Goal: Task Accomplishment & Management: Manage account settings

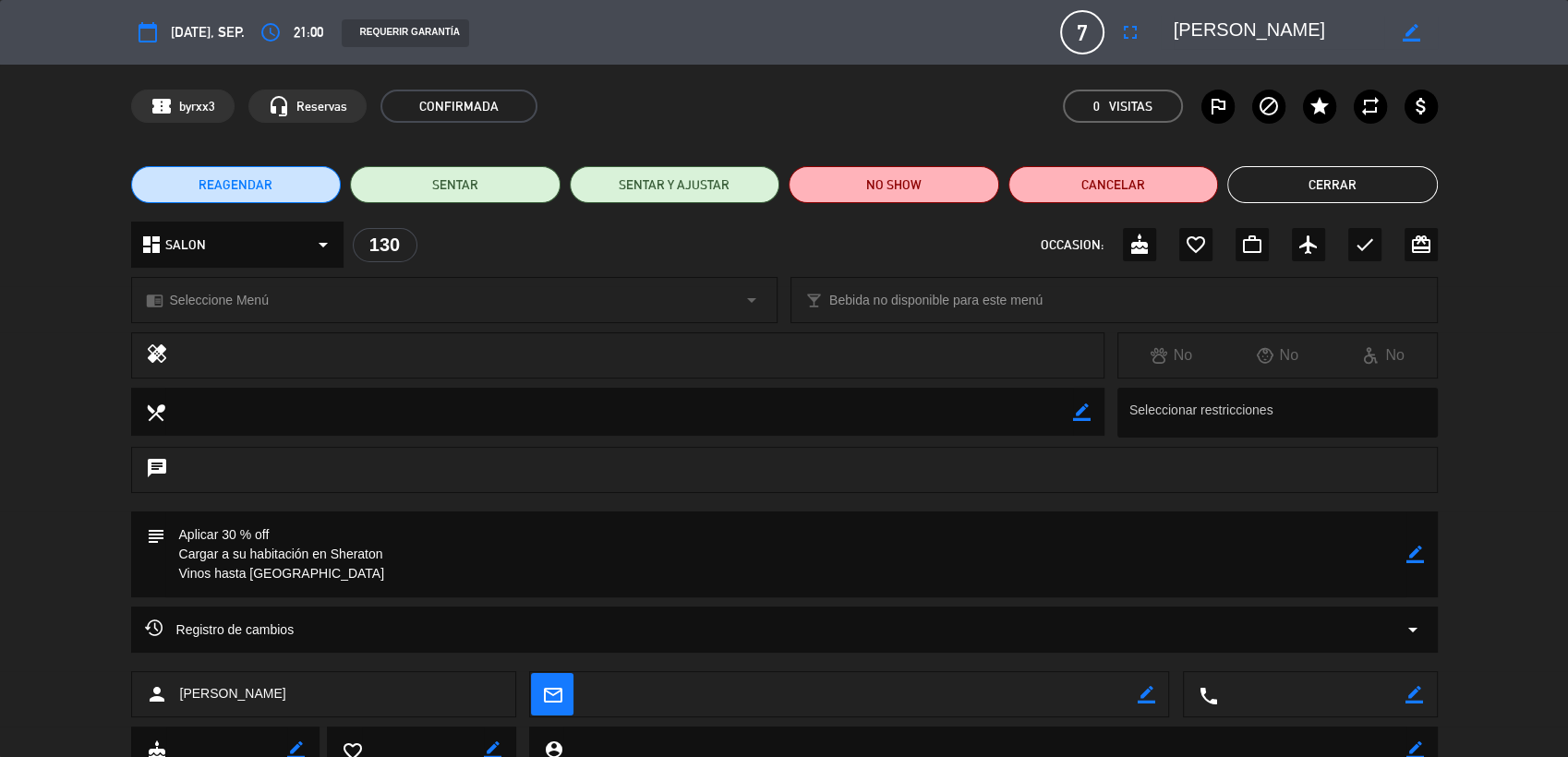
click at [1352, 181] on button "Cerrar" at bounding box center [1333, 185] width 211 height 37
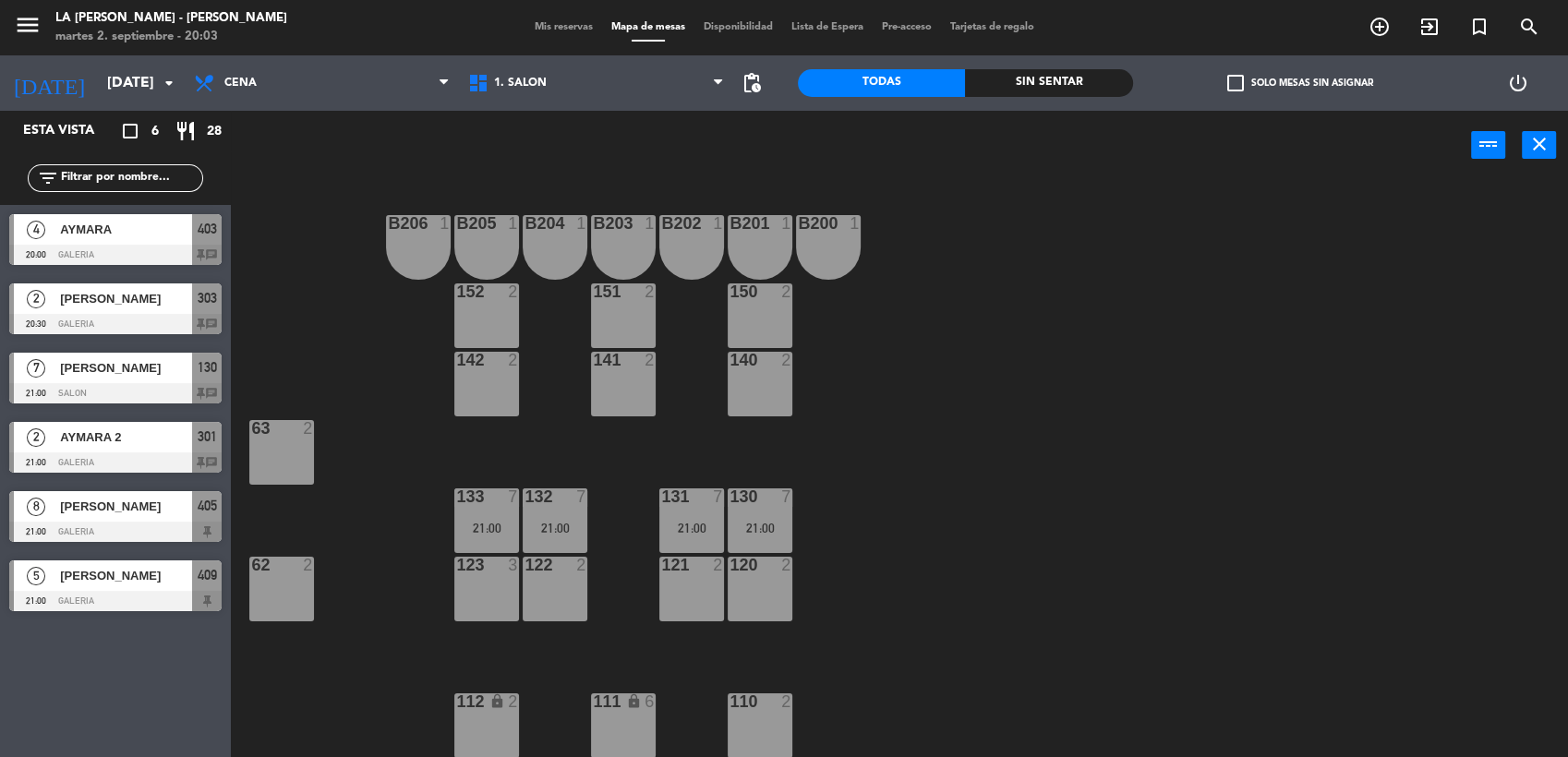
click at [113, 233] on span "AYMARA" at bounding box center [126, 229] width 132 height 19
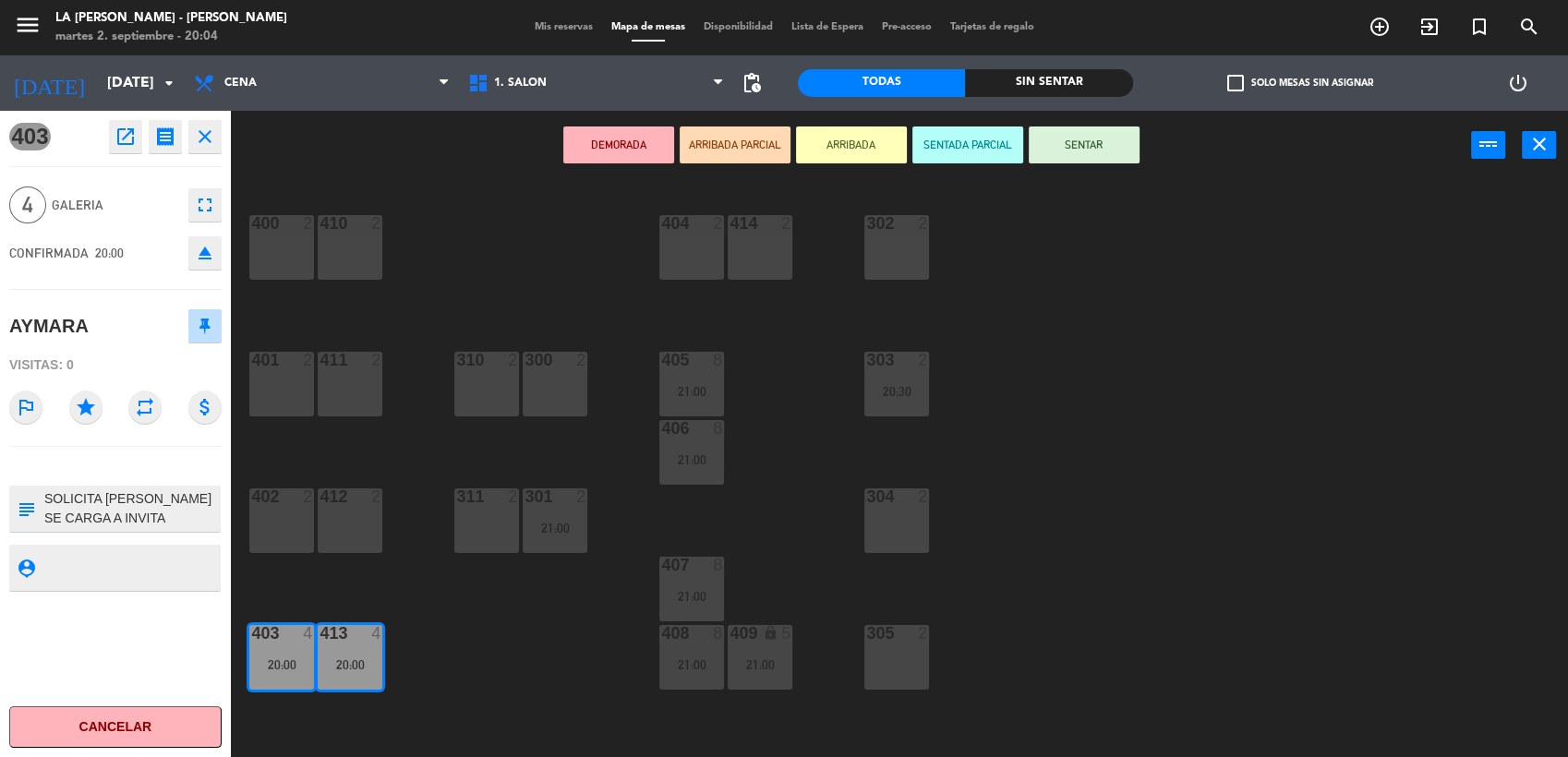
click at [199, 208] on icon "fullscreen" at bounding box center [204, 204] width 22 height 22
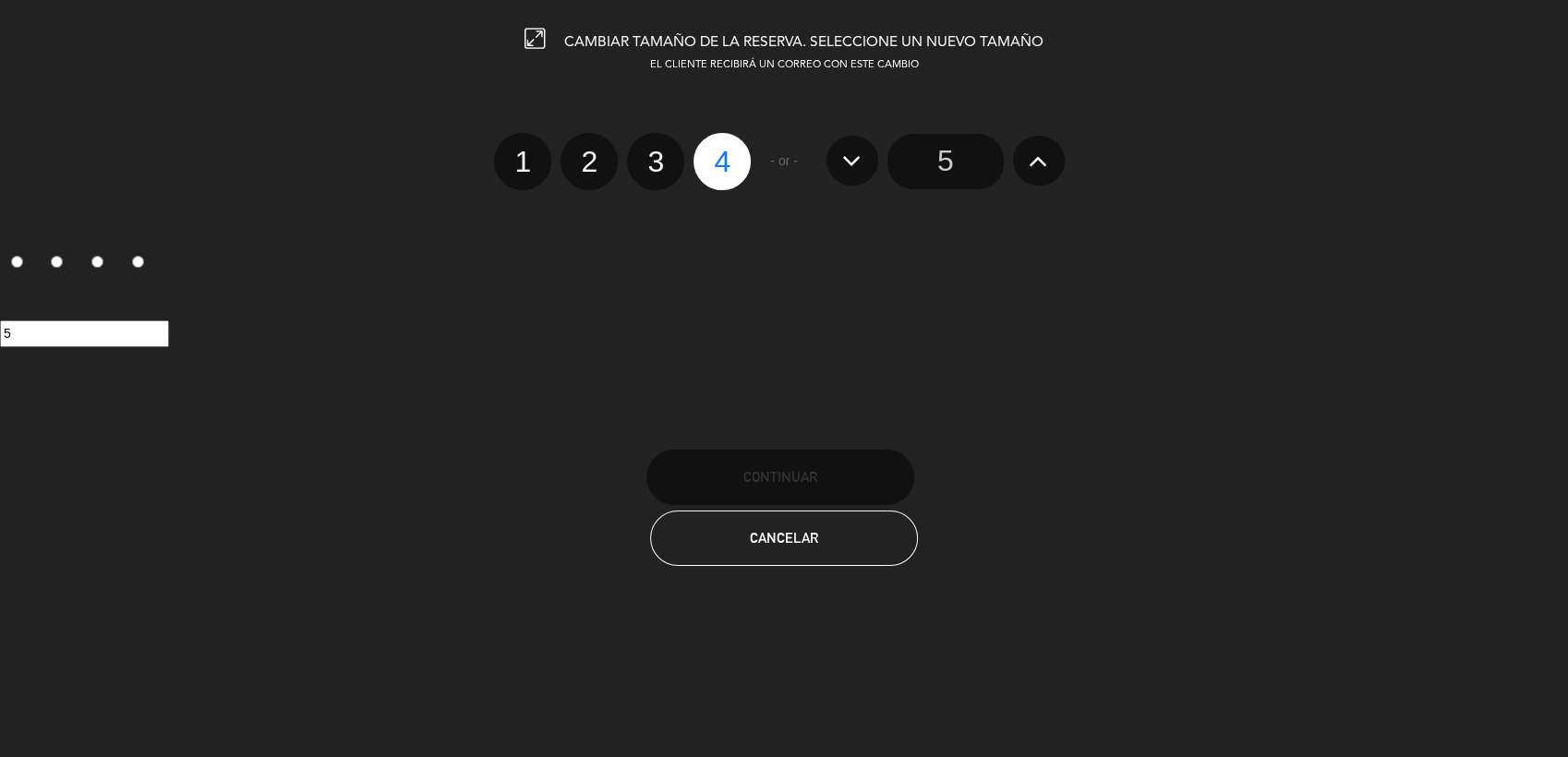
click at [930, 165] on input "5" at bounding box center [946, 161] width 116 height 55
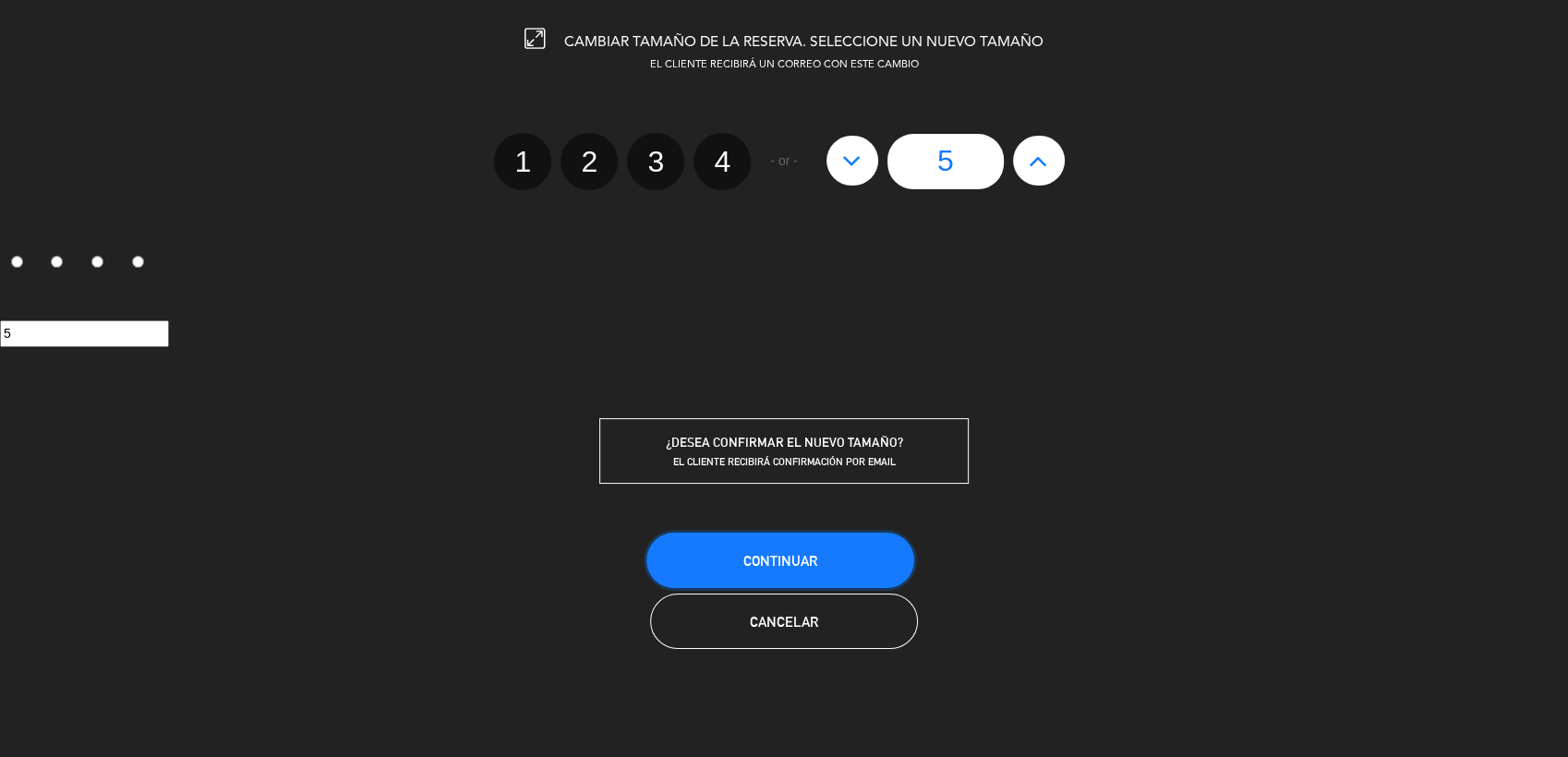
click at [791, 553] on span "Continuar" at bounding box center [780, 560] width 74 height 15
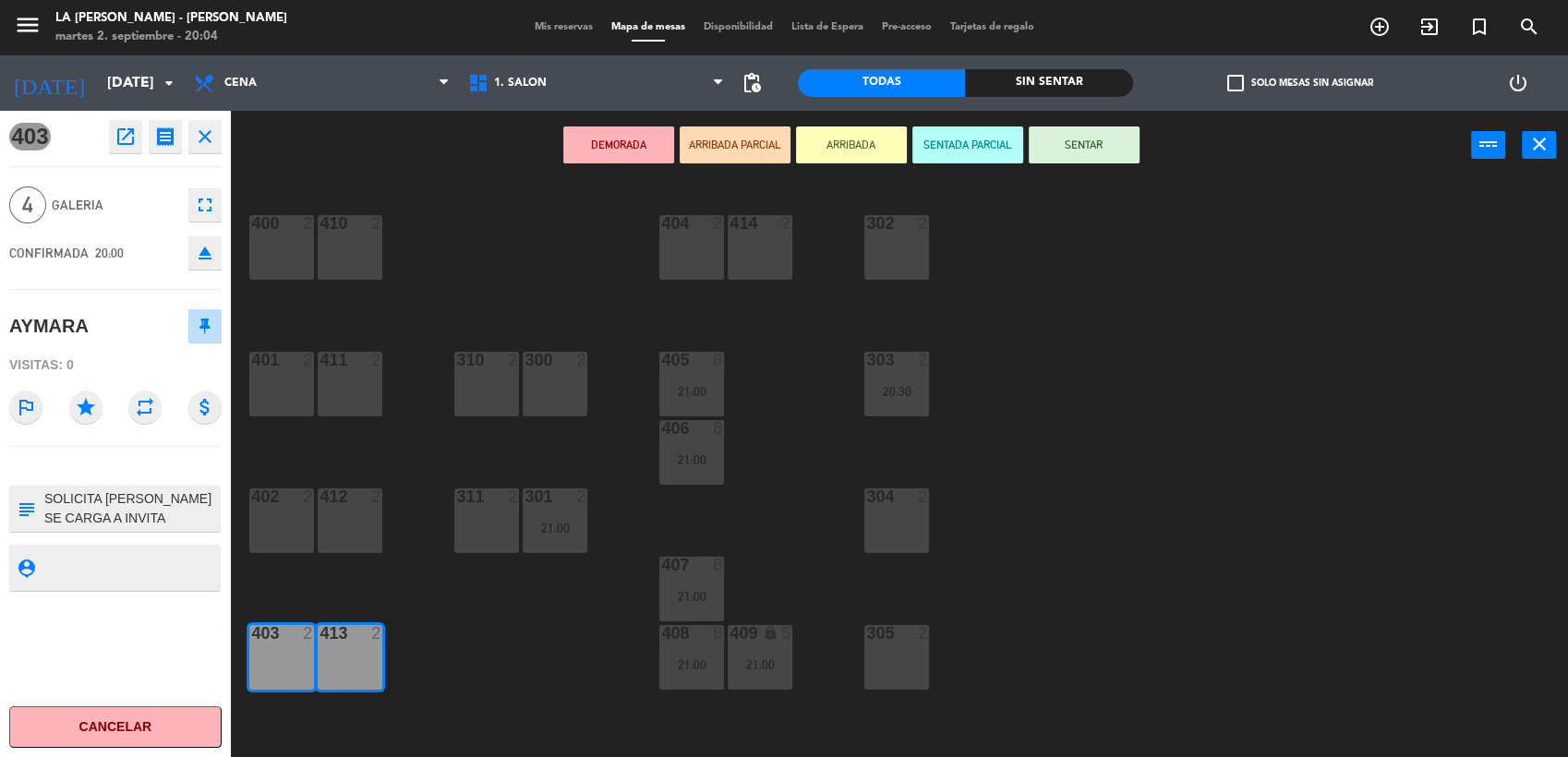
click at [480, 234] on div "400 2 410 2 404 2 414 2 302 2 401 2 411 2 310 2 300 2 303 2 20:30 405 8 21:00 4…" at bounding box center [907, 471] width 1321 height 577
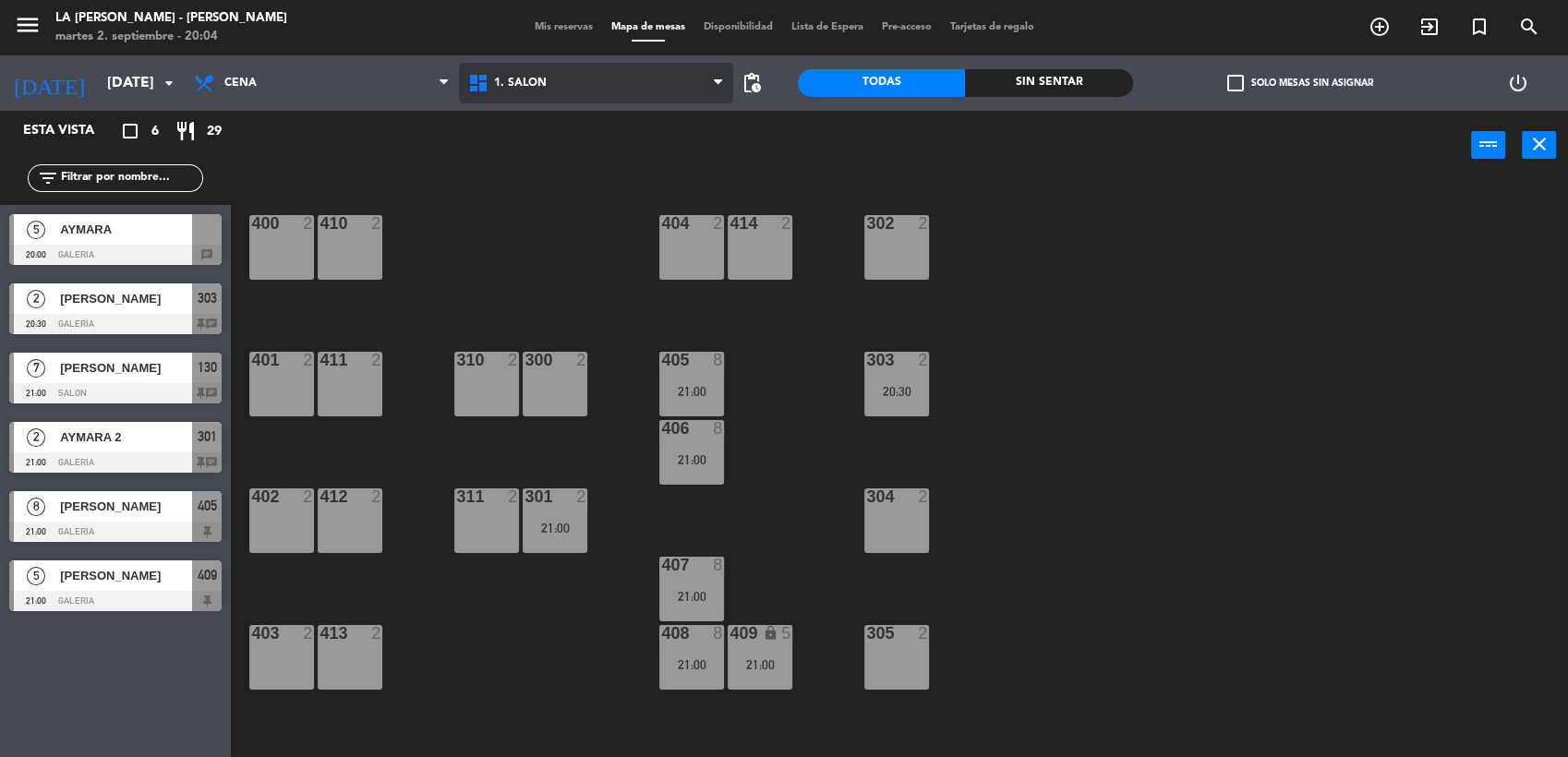
click at [555, 70] on span "1. SALON" at bounding box center [595, 83] width 274 height 41
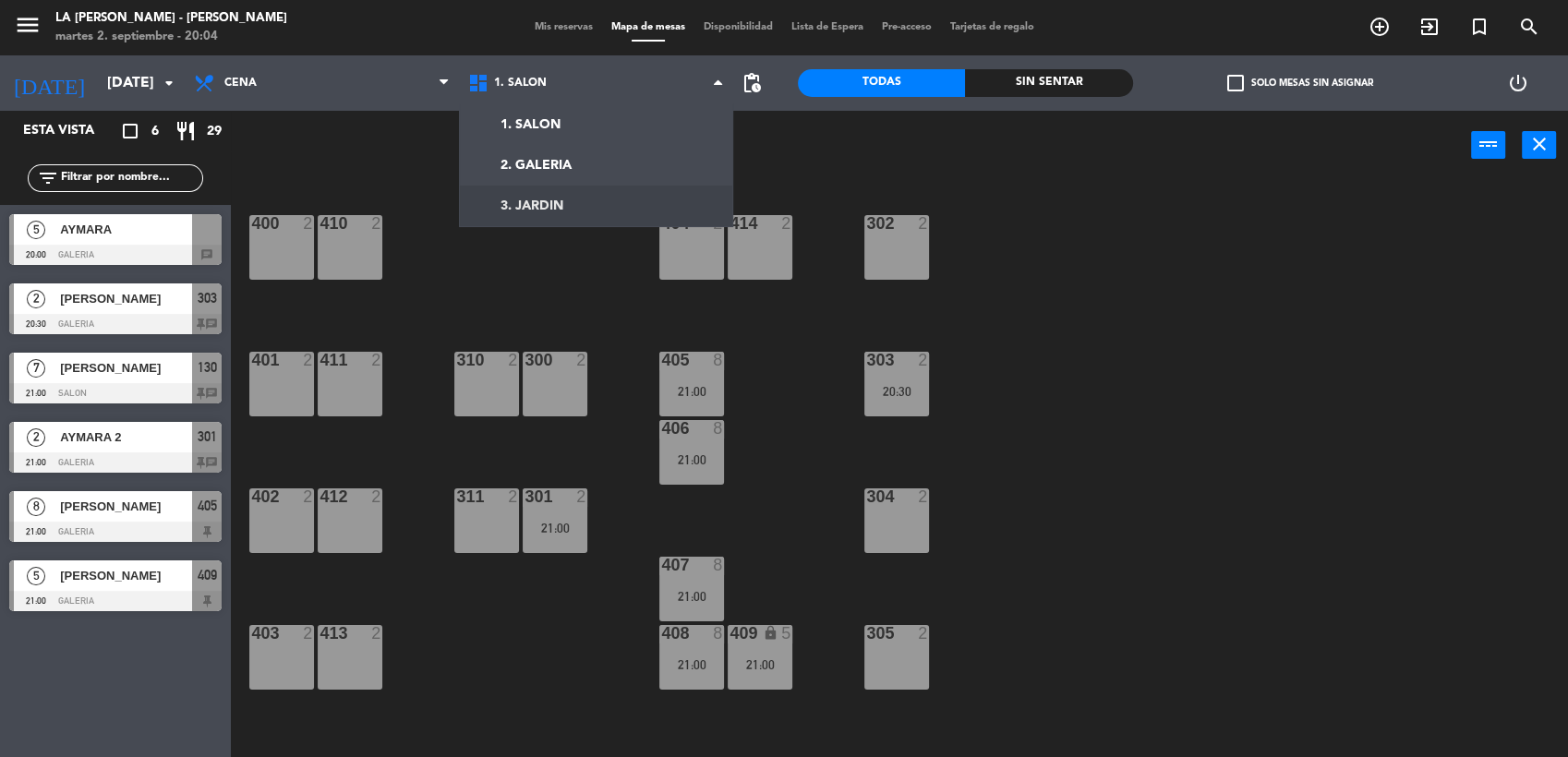
click at [811, 516] on div "400 2 410 2 404 2 414 2 302 2 401 2 411 2 310 2 300 2 303 2 20:30 405 8 21:00 4…" at bounding box center [907, 471] width 1321 height 577
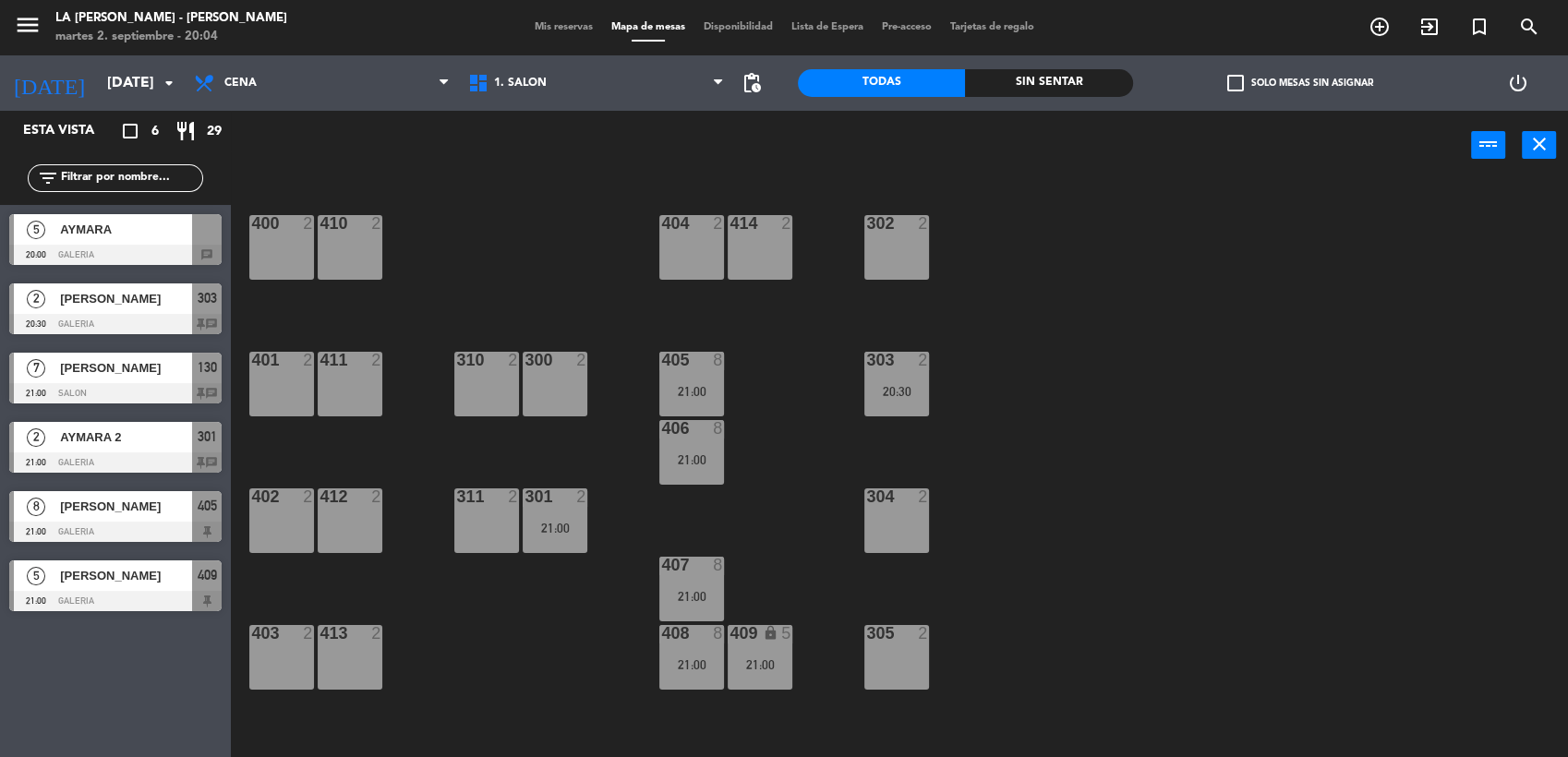
click at [123, 232] on span "AYMARA" at bounding box center [126, 229] width 132 height 19
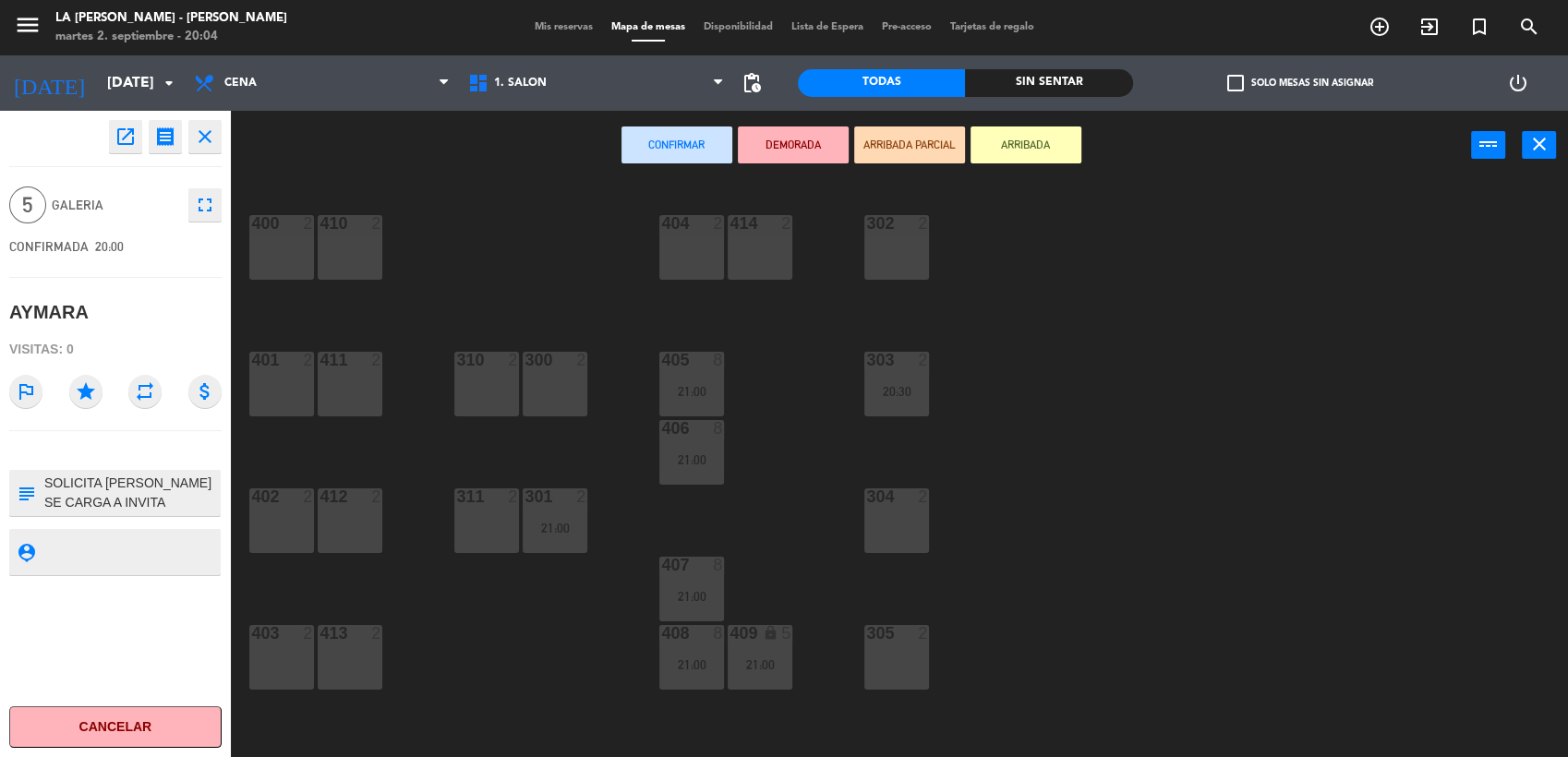
click at [743, 646] on div "409 lock 5 21:00" at bounding box center [760, 657] width 65 height 65
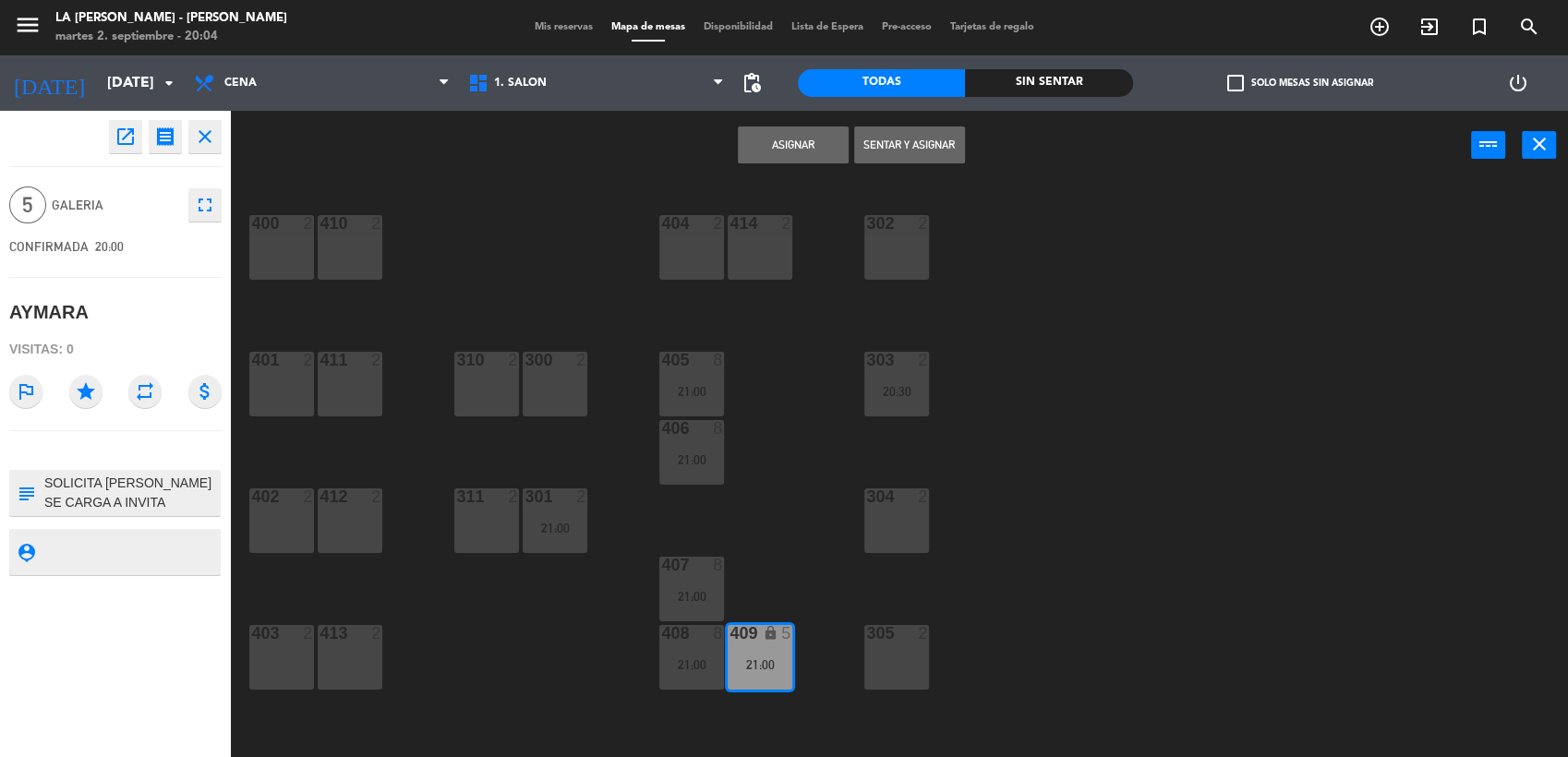
click at [772, 523] on div "400 2 410 2 404 2 414 2 302 2 401 2 411 2 310 2 300 2 303 2 20:30 405 8 21:00 4…" at bounding box center [907, 471] width 1321 height 577
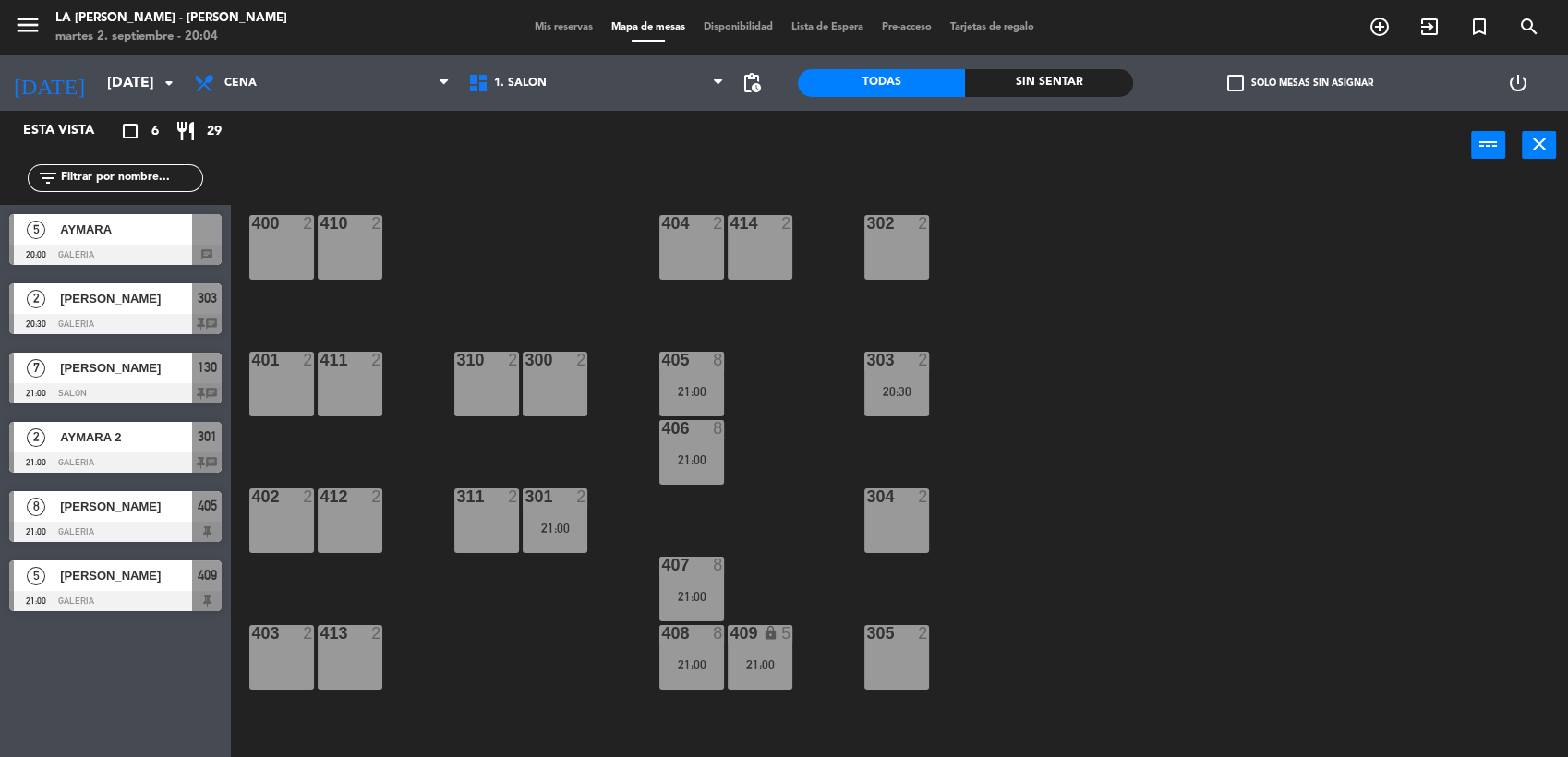
click at [772, 671] on div "21:00" at bounding box center [760, 664] width 65 height 13
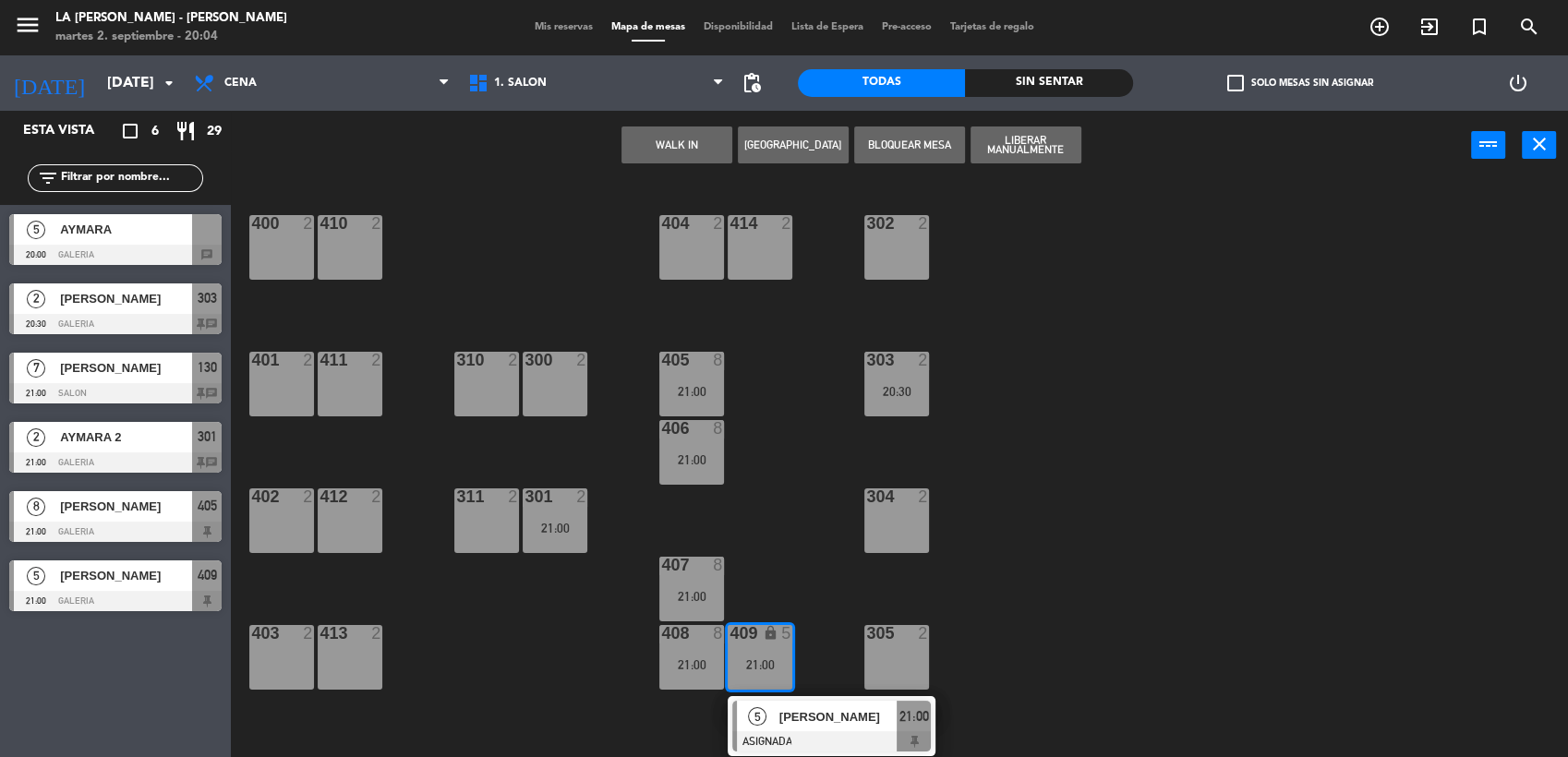
click at [913, 732] on div at bounding box center [831, 742] width 198 height 20
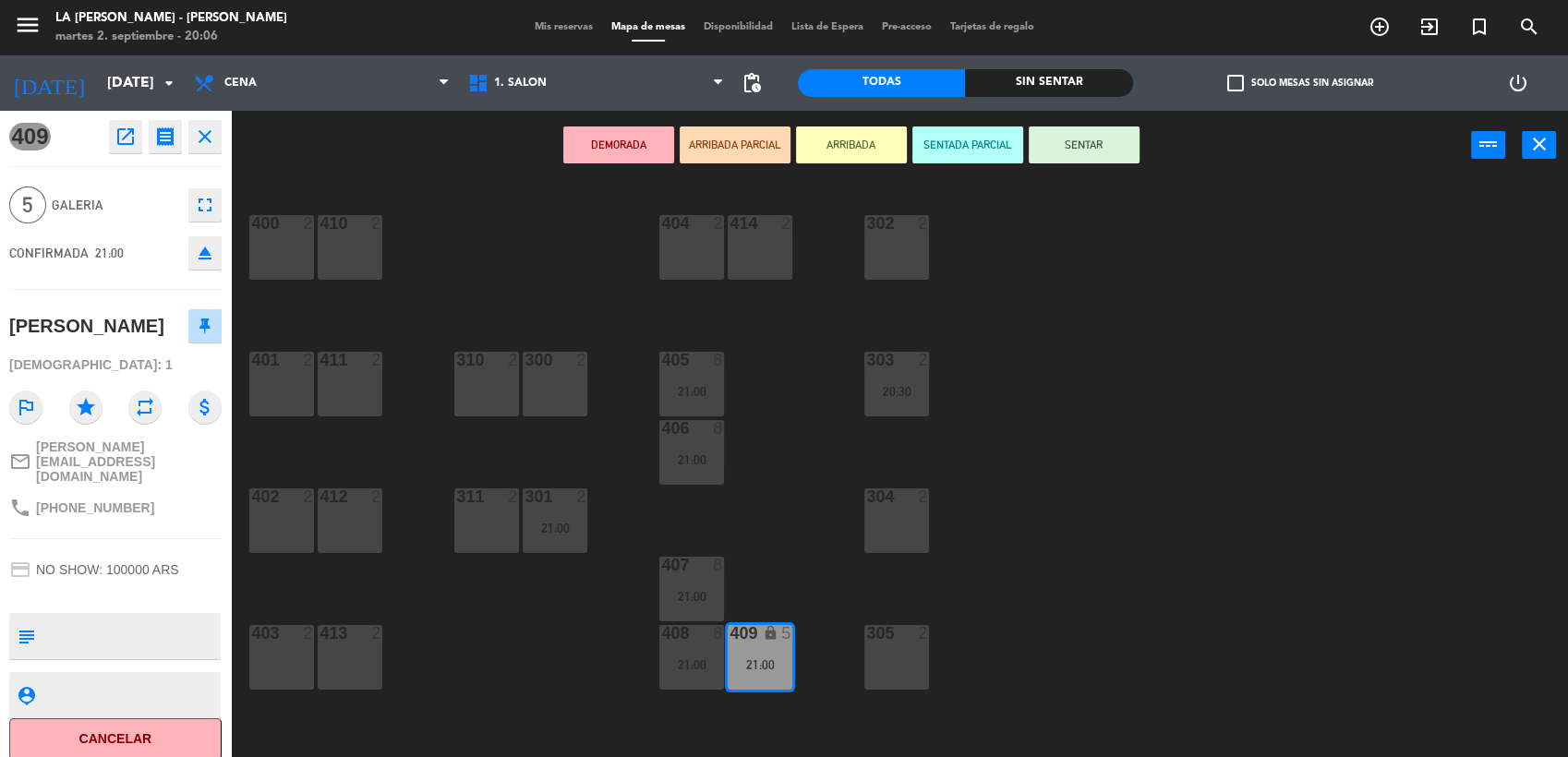
click at [616, 286] on div "400 2 410 2 404 2 414 2 302 2 401 2 411 2 310 2 300 2 303 2 20:30 405 8 21:00 4…" at bounding box center [907, 471] width 1321 height 577
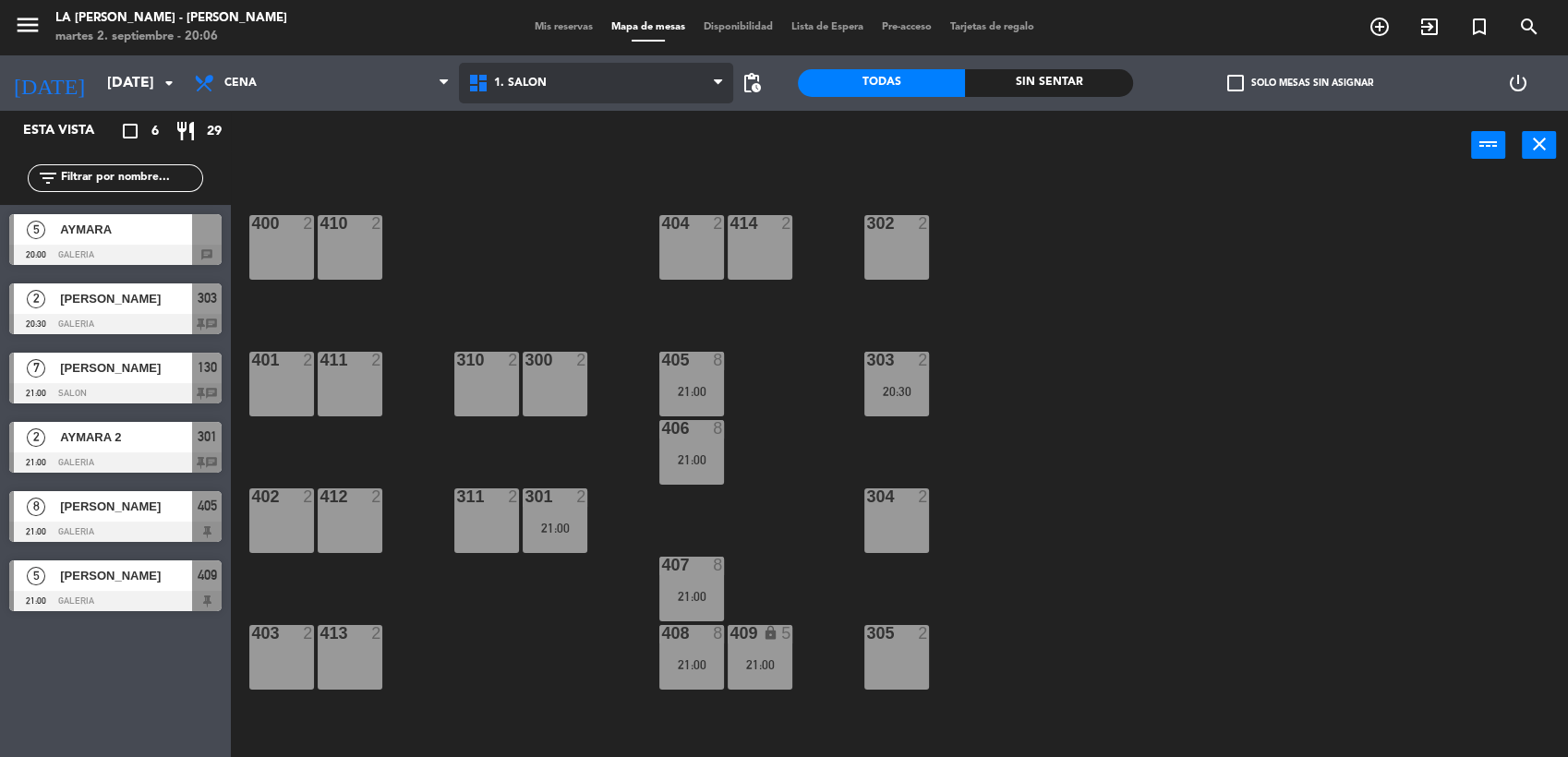
click at [533, 74] on span "1. SALON" at bounding box center [595, 83] width 274 height 41
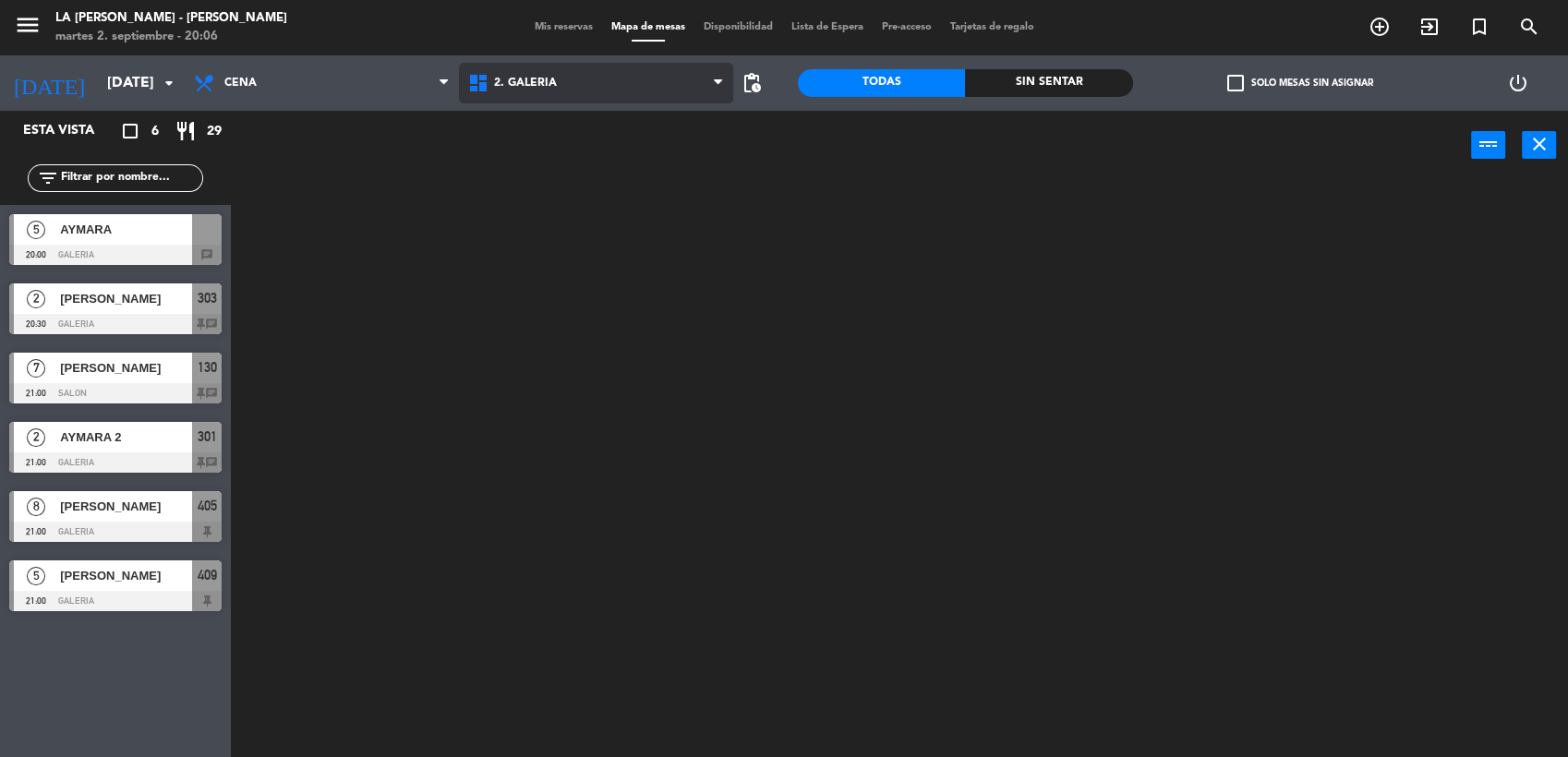
click at [539, 181] on ng-component "menu LA [PERSON_NAME] - [PERSON_NAME][DATE] 2. septiembre - 20:06 Mis reservas …" at bounding box center [784, 379] width 1568 height 760
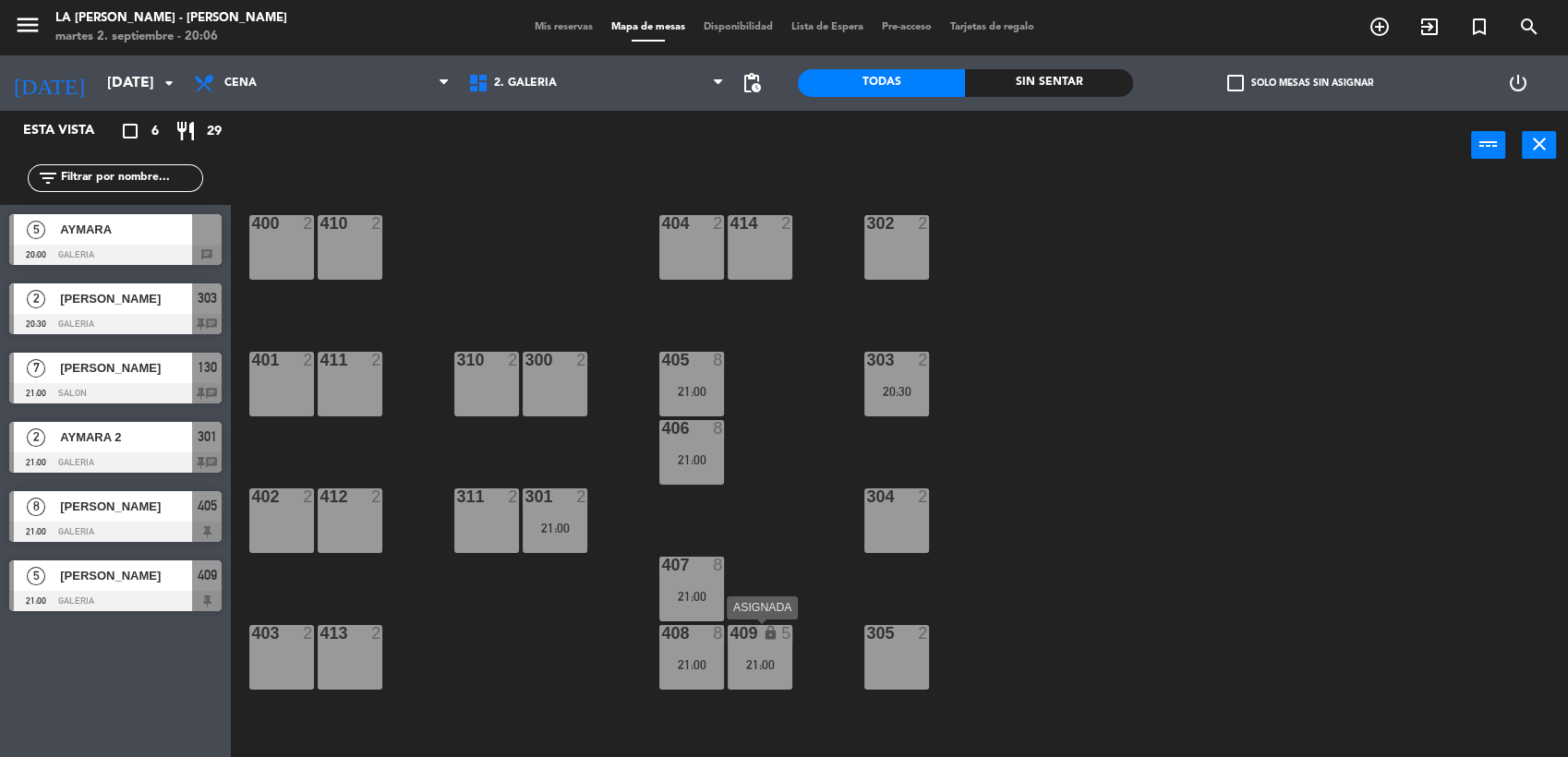
click at [769, 661] on div "21:00" at bounding box center [760, 664] width 65 height 13
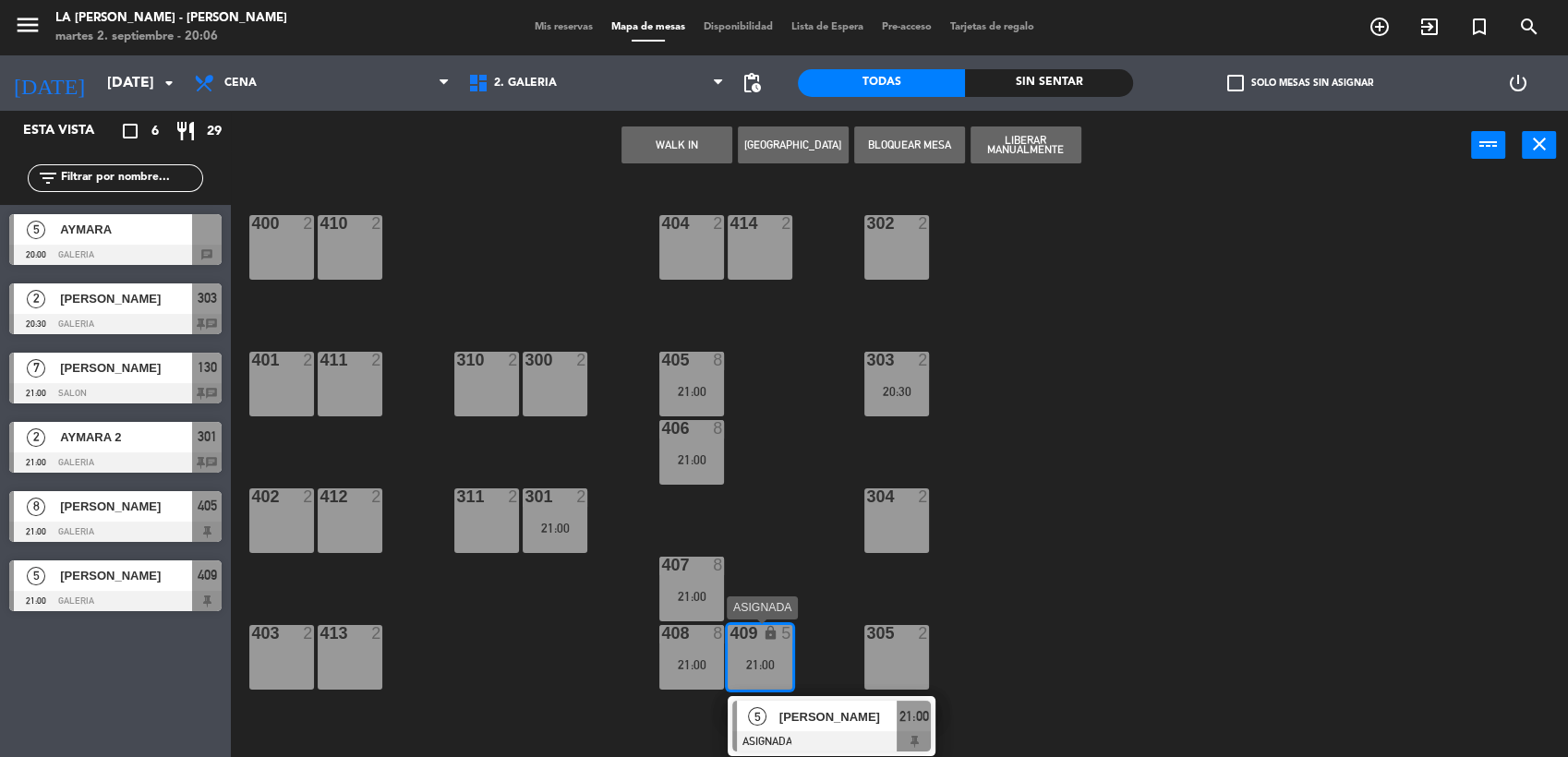
click at [916, 726] on span "21:00" at bounding box center [914, 716] width 30 height 22
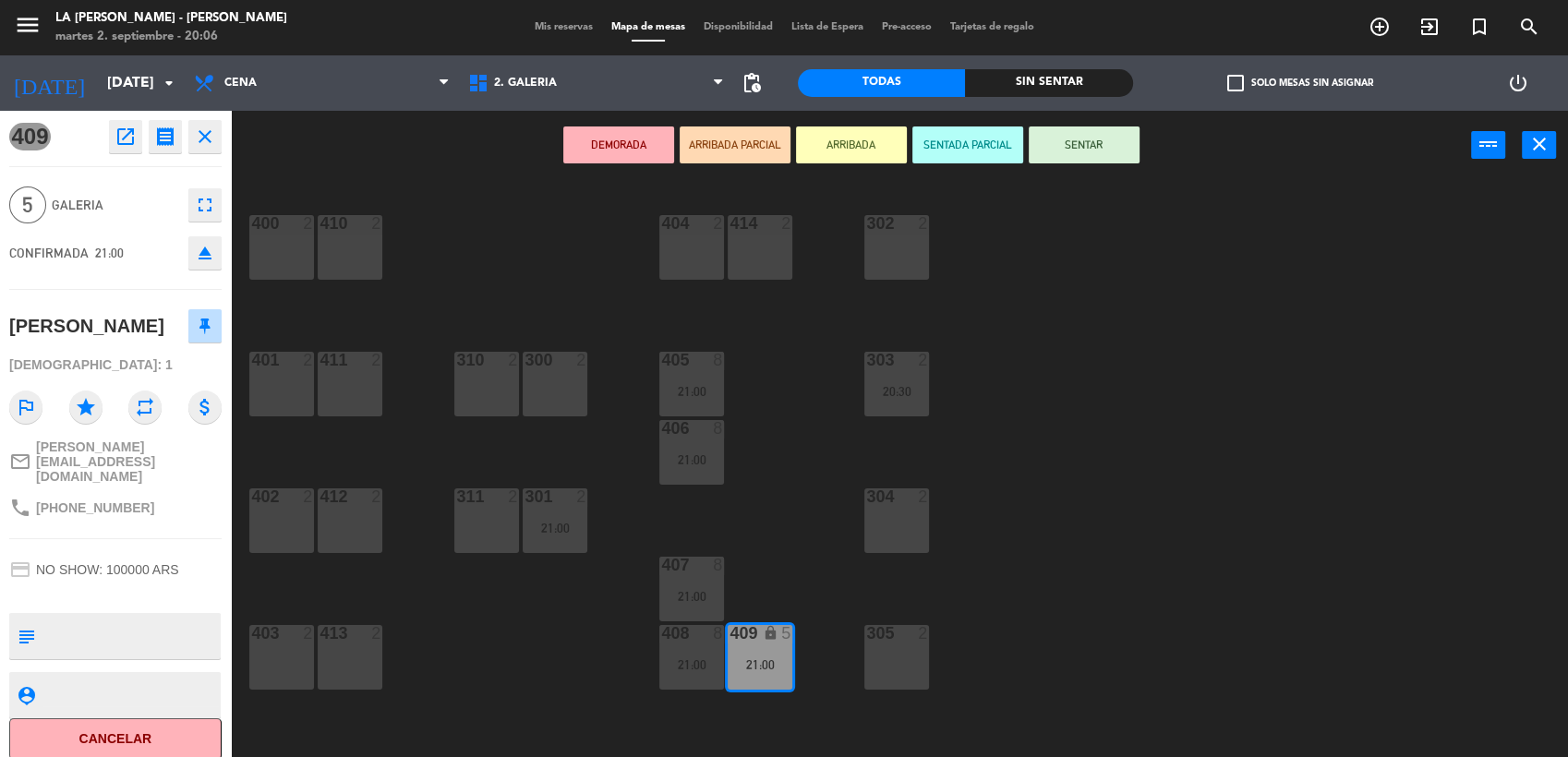
click at [196, 253] on icon "eject" at bounding box center [204, 253] width 22 height 22
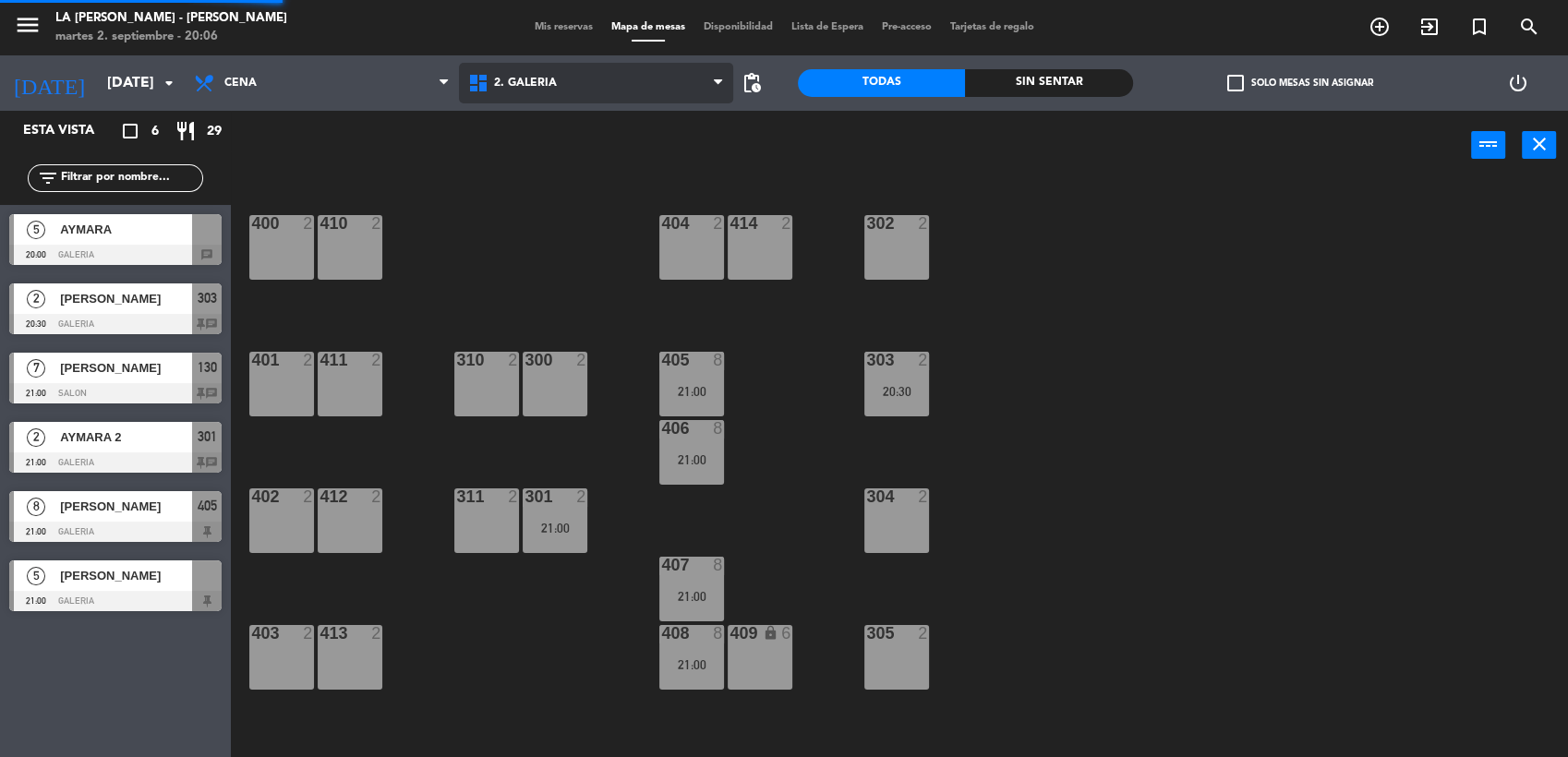
click at [539, 76] on span "2. GALERIA" at bounding box center [525, 82] width 63 height 13
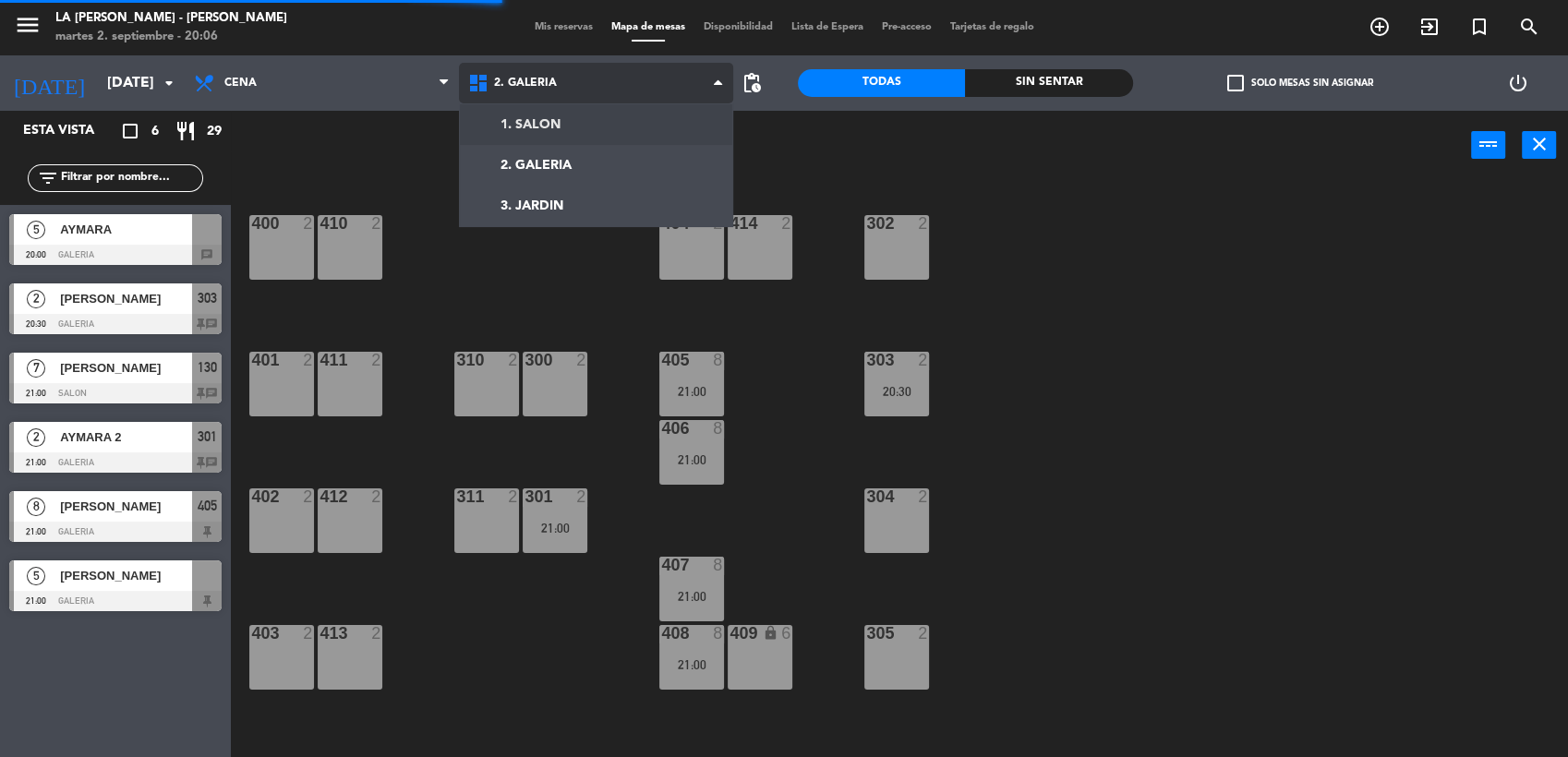
click at [551, 124] on ng-component "menu LA [PERSON_NAME] - [PERSON_NAME][DATE] 2. septiembre - 20:06 Mis reservas …" at bounding box center [784, 379] width 1568 height 760
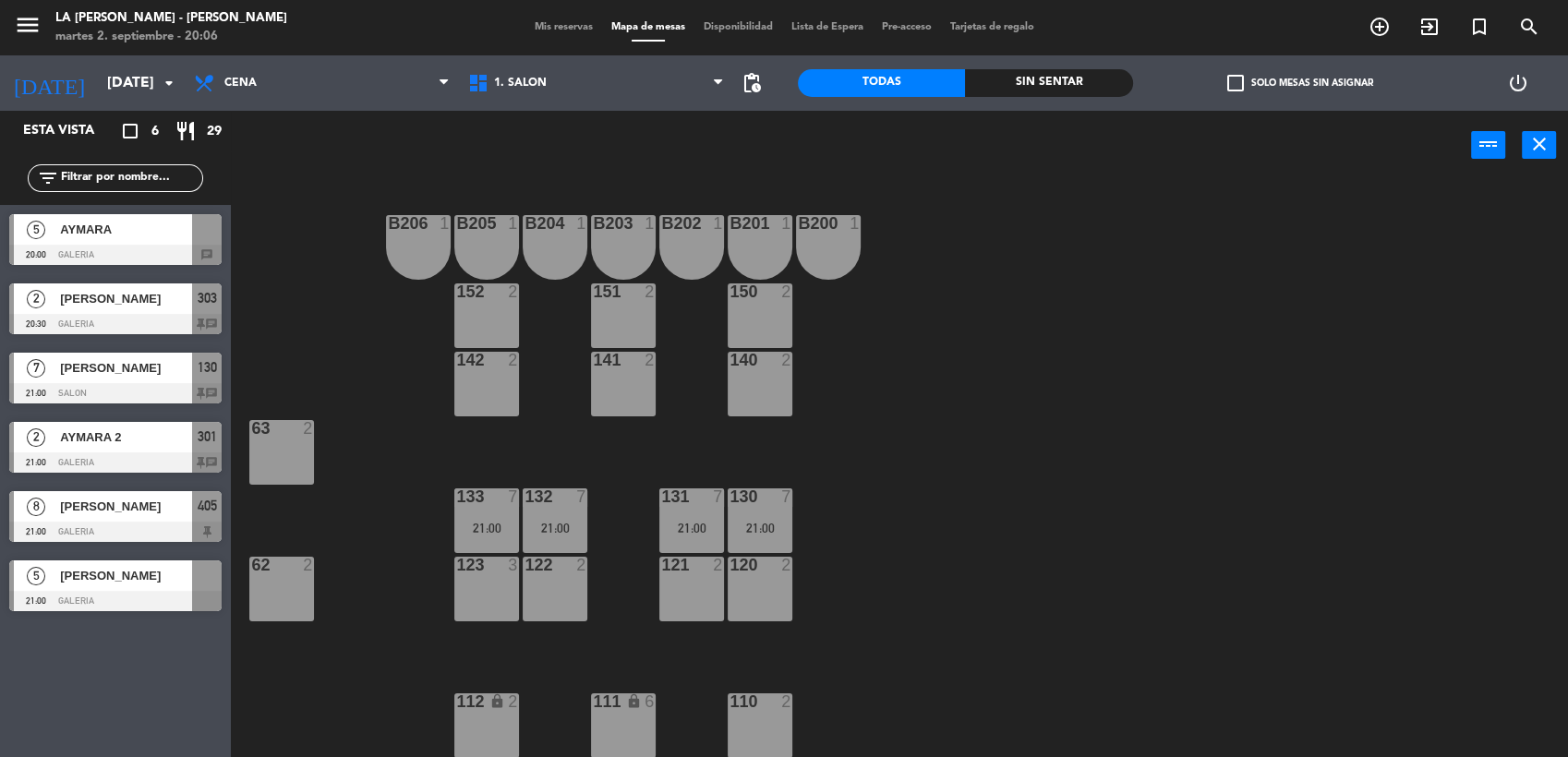
click at [130, 581] on span "[PERSON_NAME]" at bounding box center [126, 576] width 132 height 19
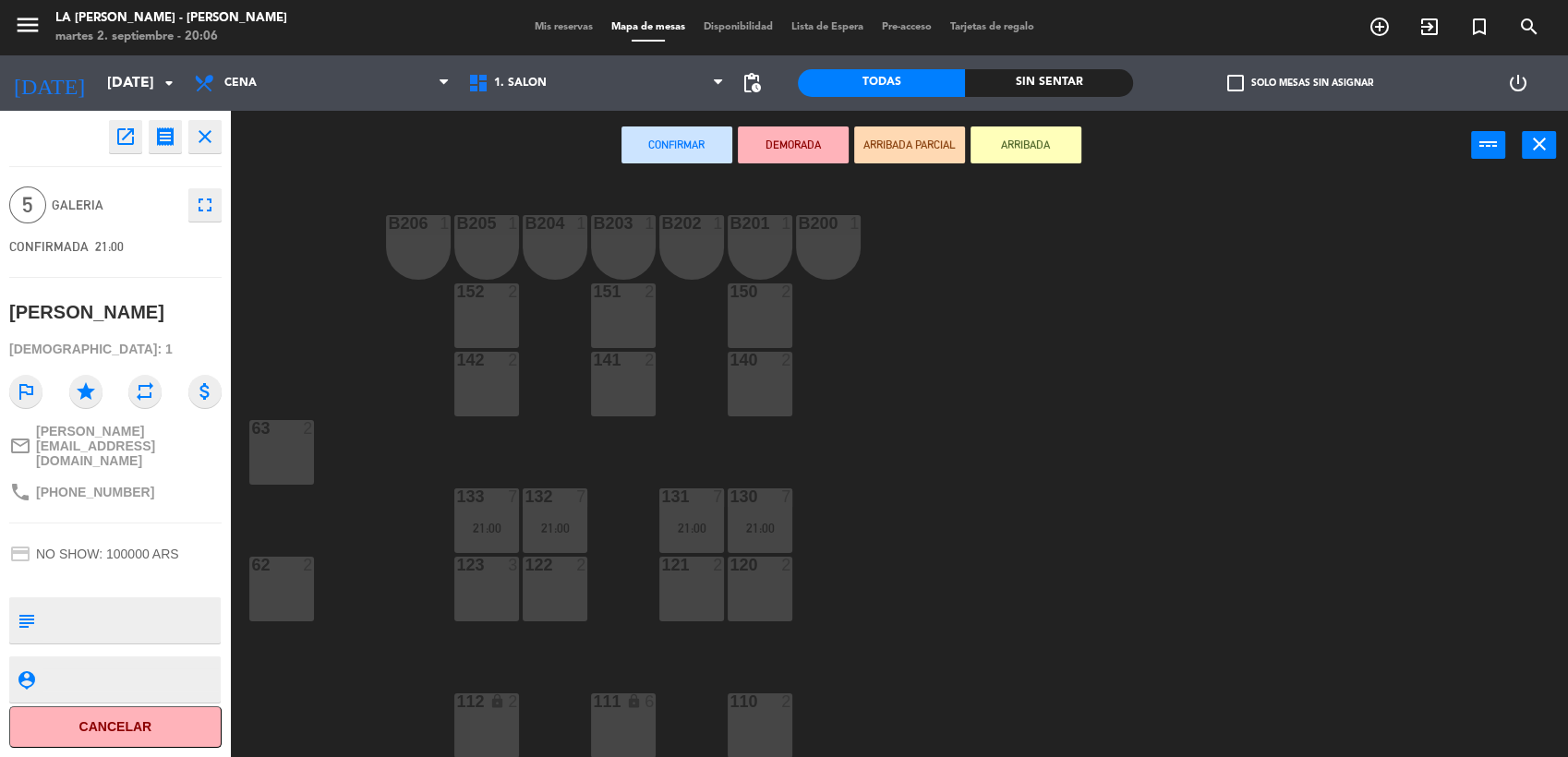
click at [712, 594] on div "121 2" at bounding box center [691, 589] width 65 height 65
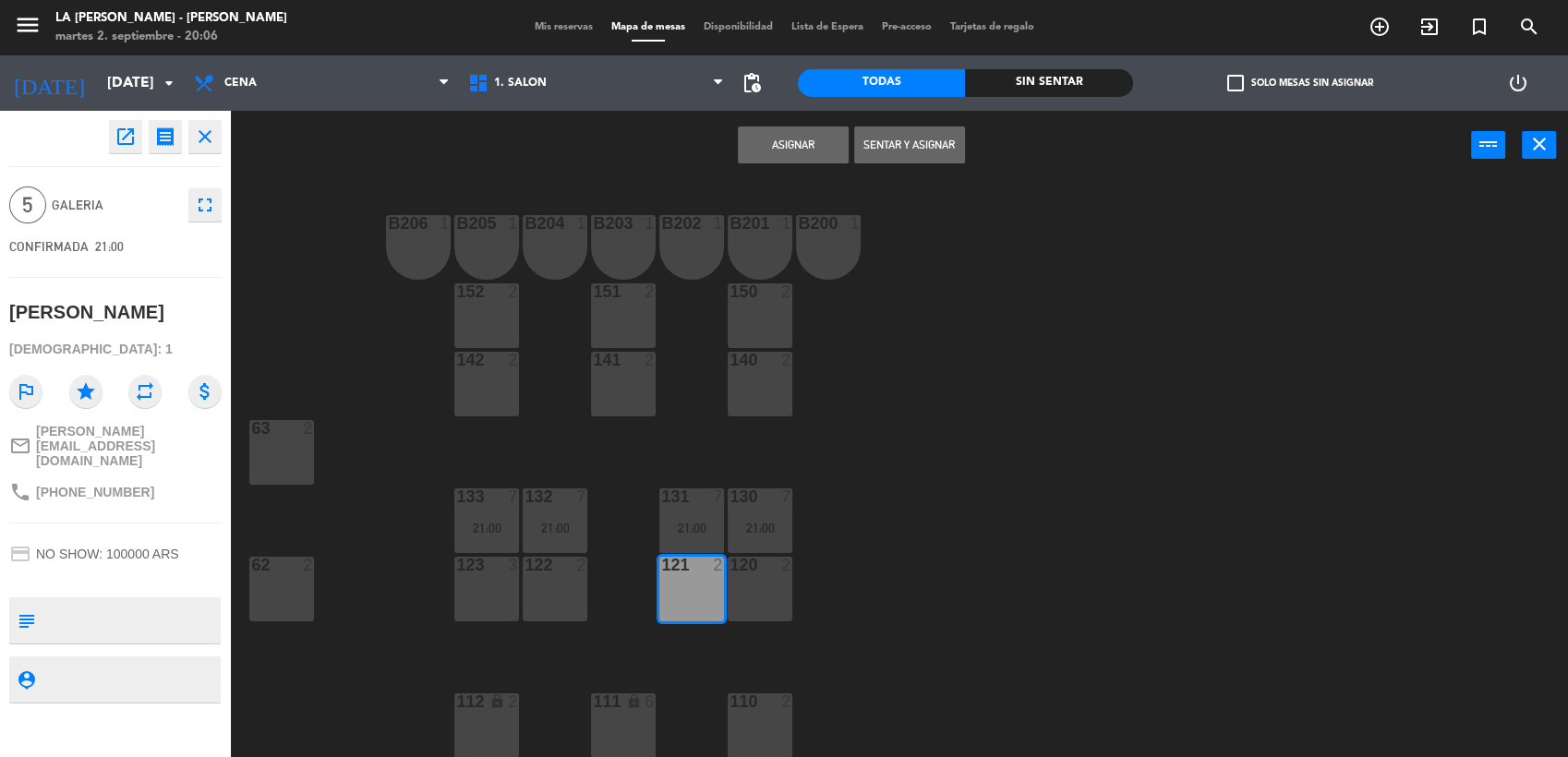
click at [554, 599] on div "122 2" at bounding box center [555, 589] width 65 height 65
click at [505, 587] on div "123 3" at bounding box center [486, 589] width 65 height 65
click at [769, 160] on button "Asignar" at bounding box center [793, 145] width 110 height 37
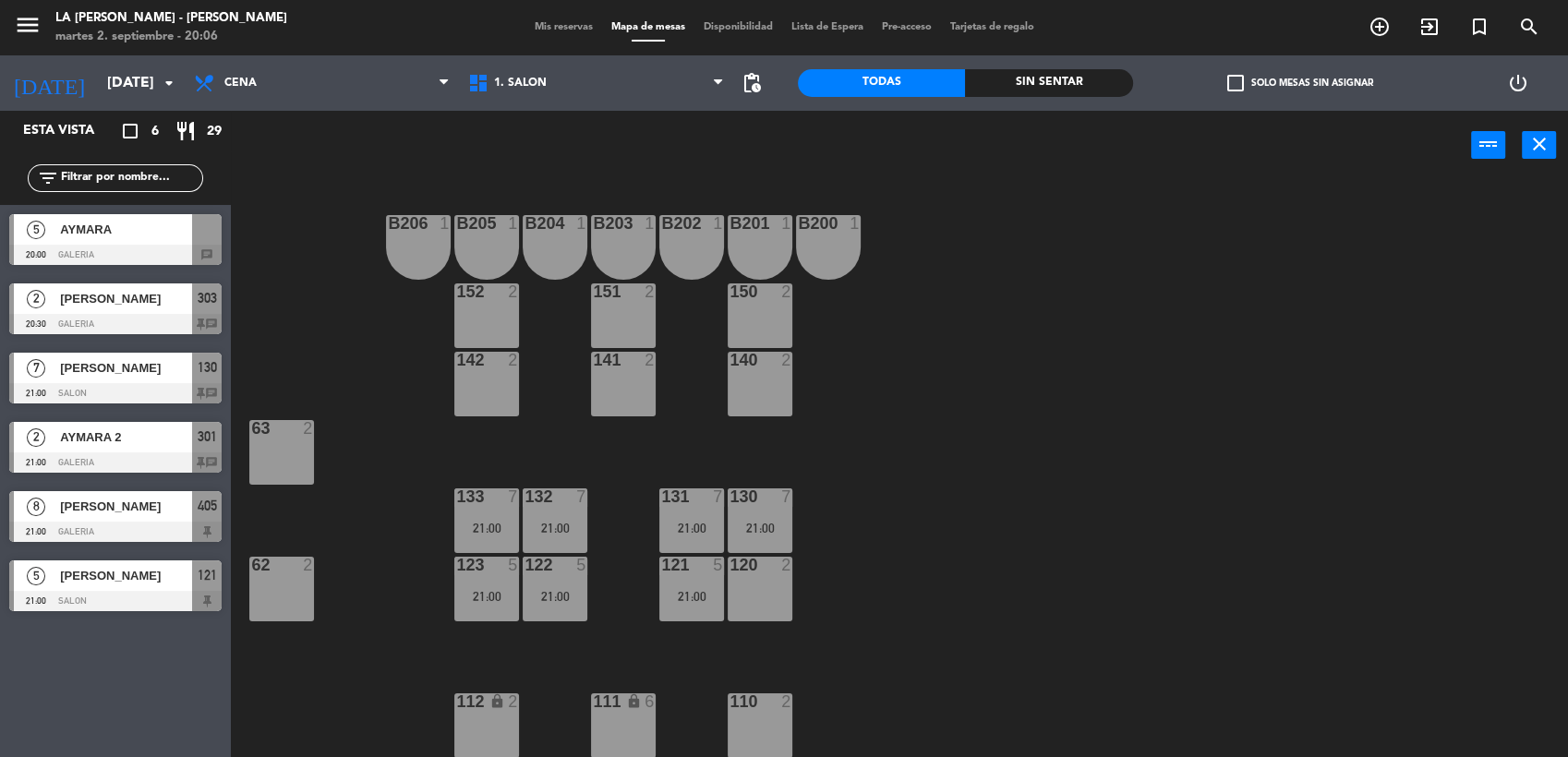
click at [122, 238] on span "AYMARA" at bounding box center [126, 229] width 132 height 19
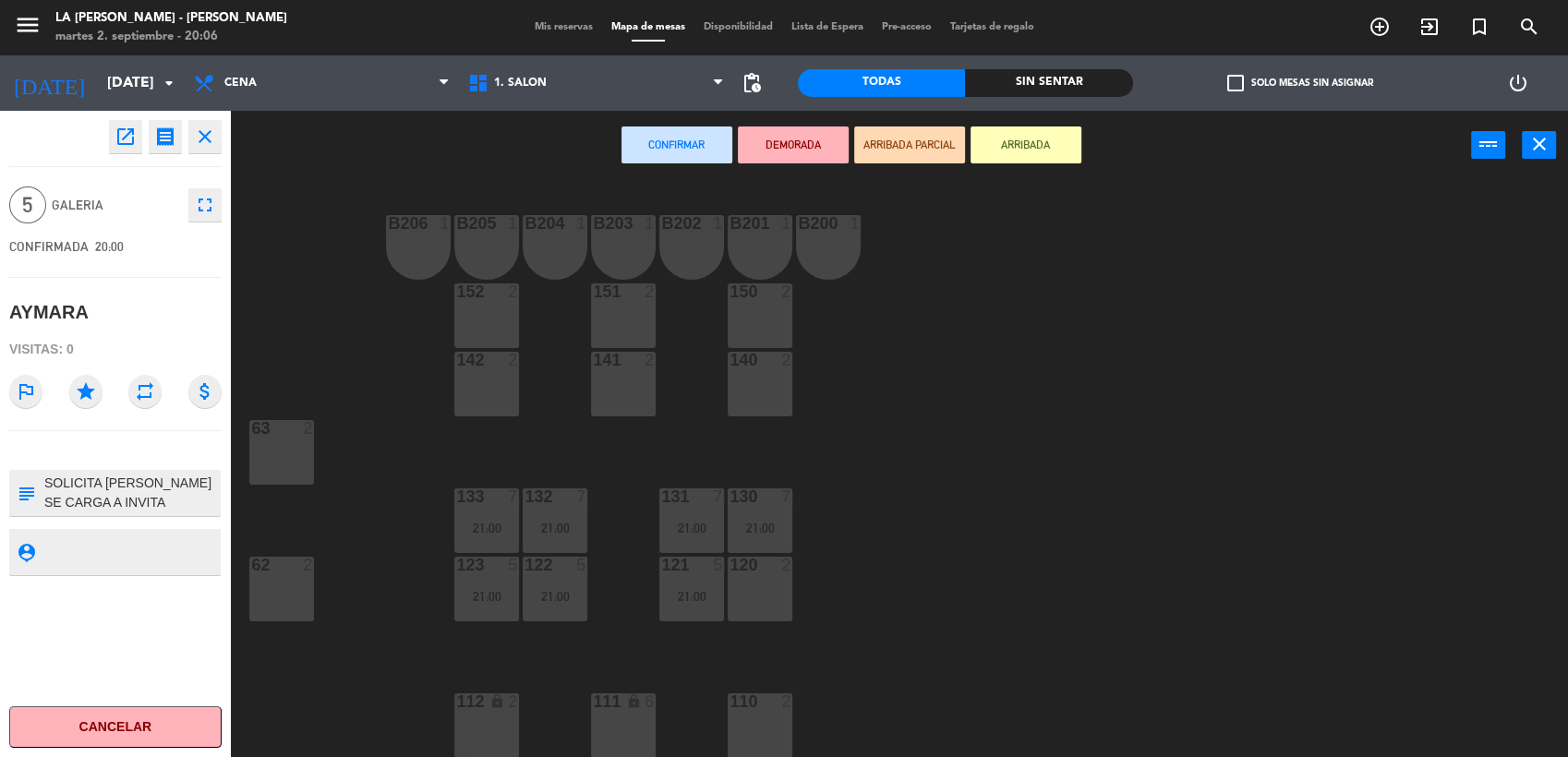
click at [613, 706] on div "lock" at bounding box center [623, 702] width 30 height 17
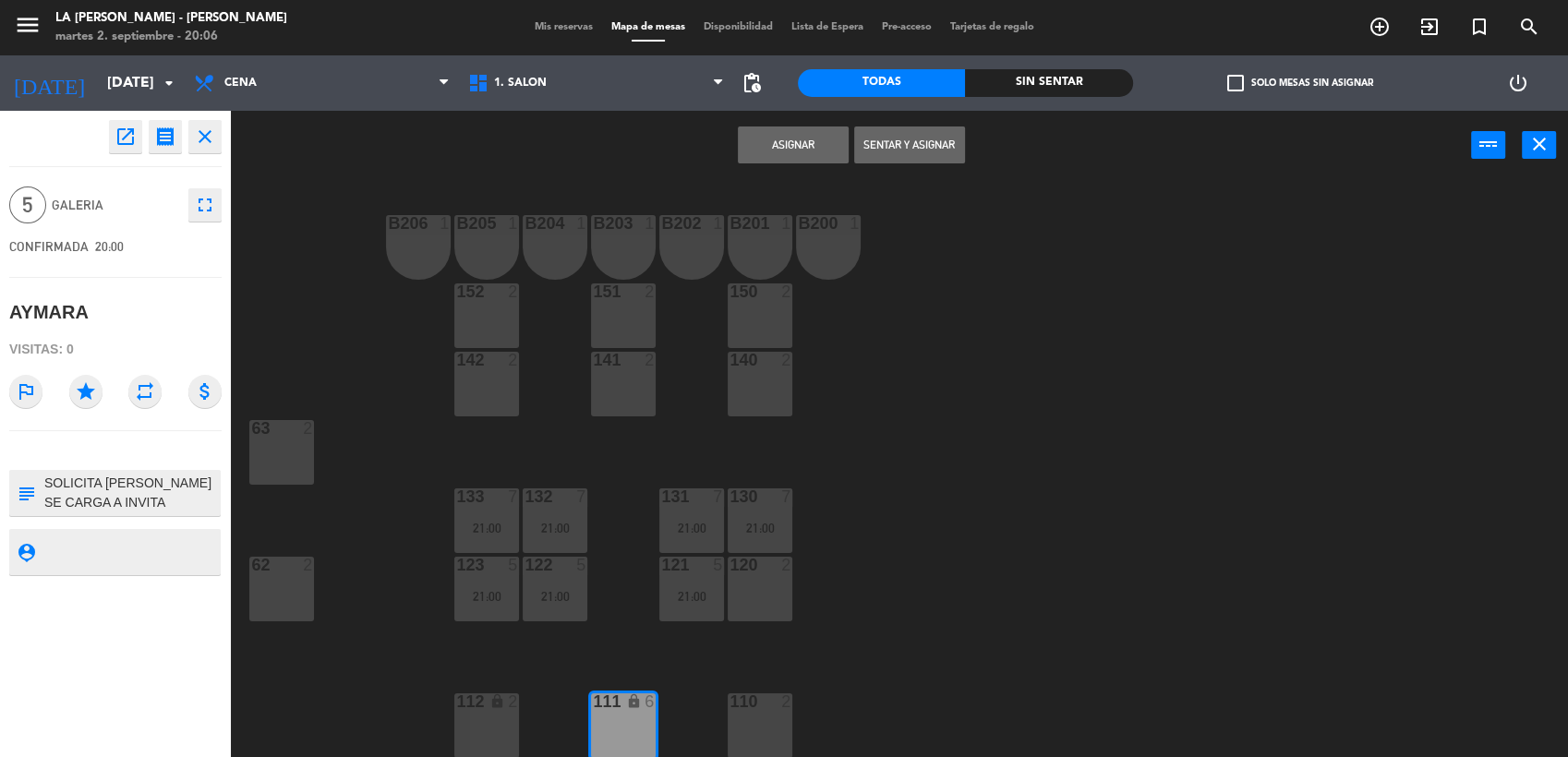
click at [580, 151] on div "Asignar Sentar y Asignar power_input close" at bounding box center [850, 145] width 1240 height 71
click at [604, 90] on span "1. SALON" at bounding box center [595, 83] width 274 height 41
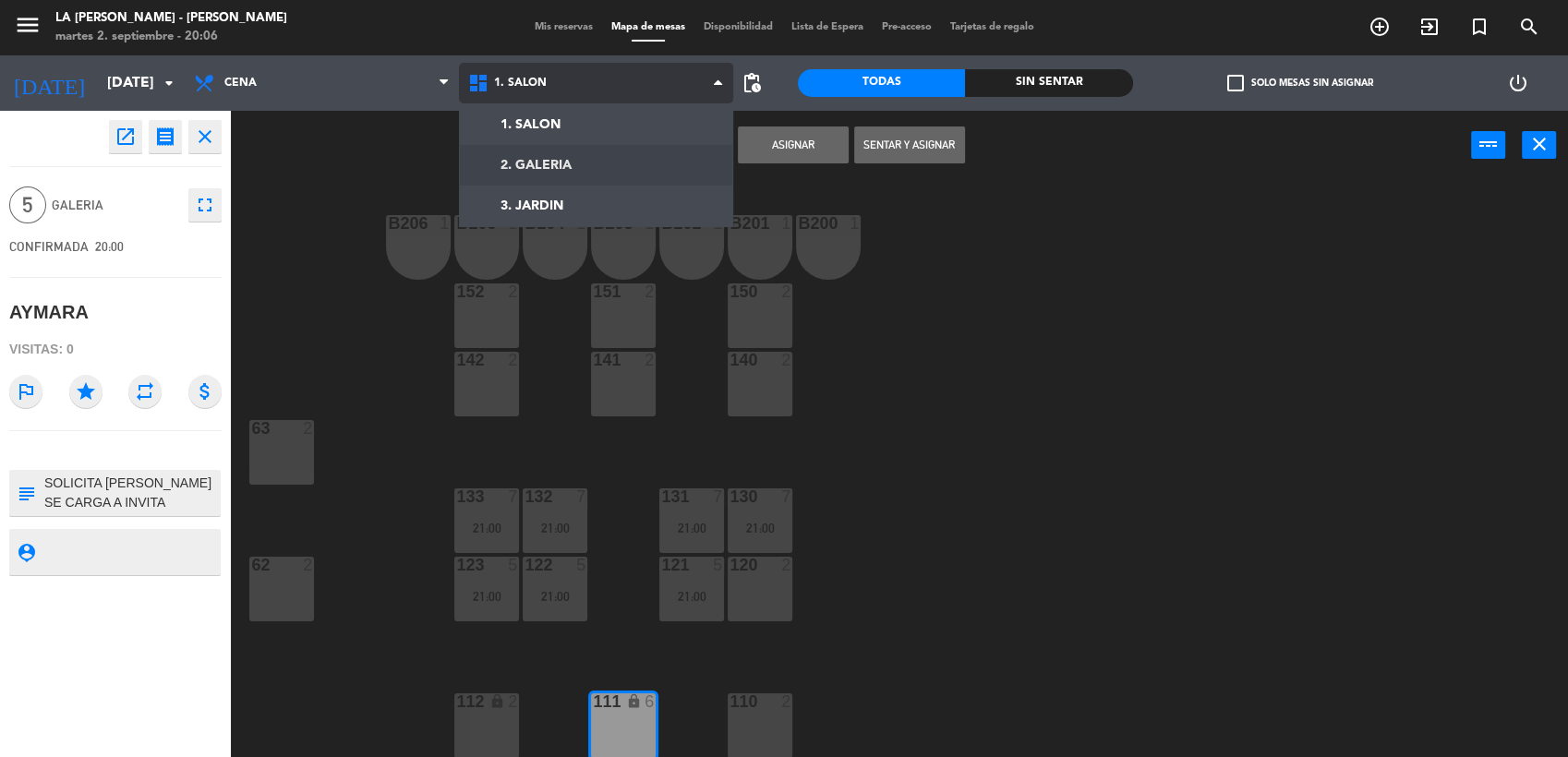
click at [553, 162] on ng-component "menu LA [PERSON_NAME] - [PERSON_NAME][DATE] 2. septiembre - 20:06 Mis reservas …" at bounding box center [784, 379] width 1568 height 760
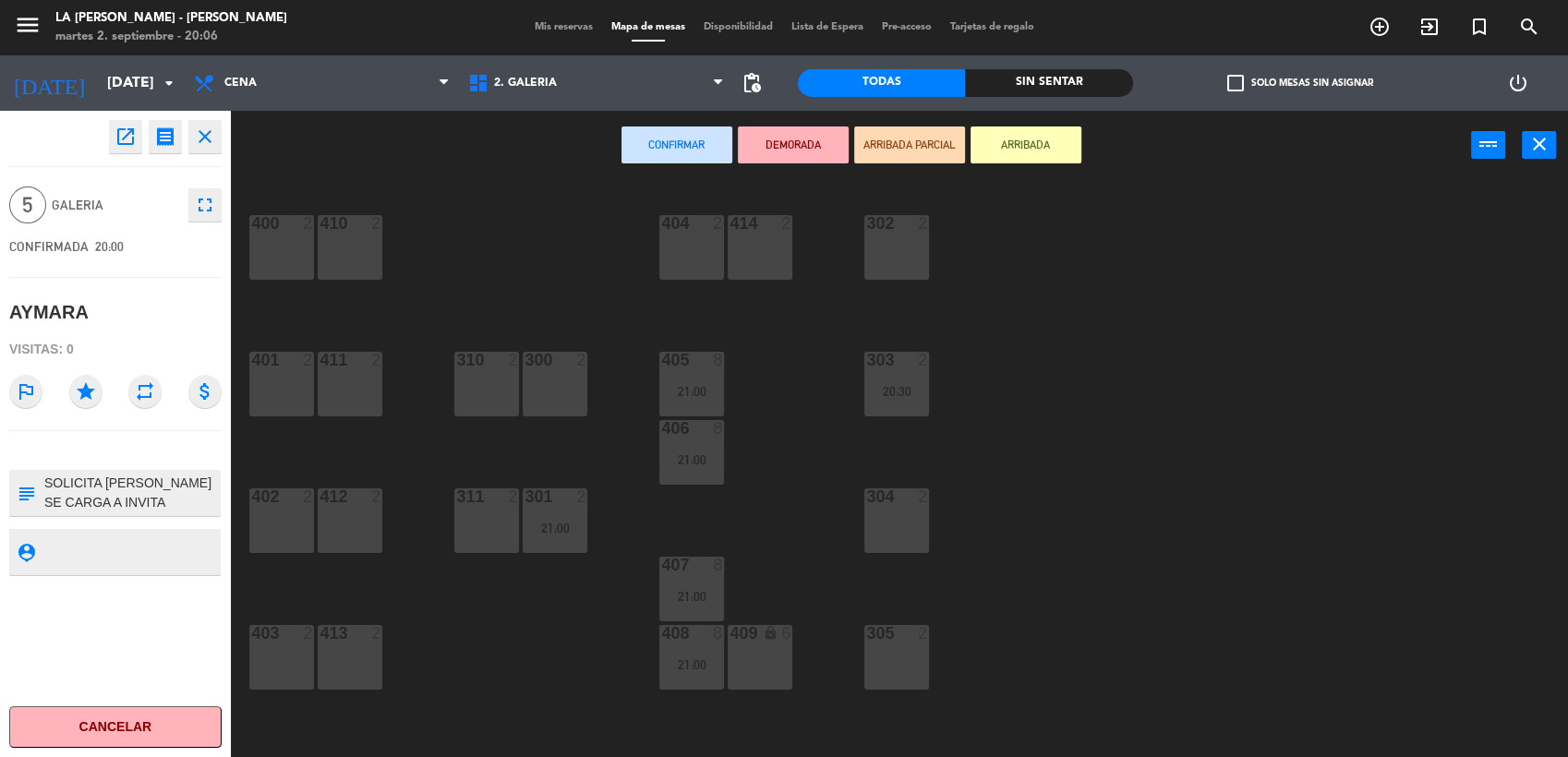
click at [764, 652] on div "409 lock 6" at bounding box center [760, 657] width 65 height 65
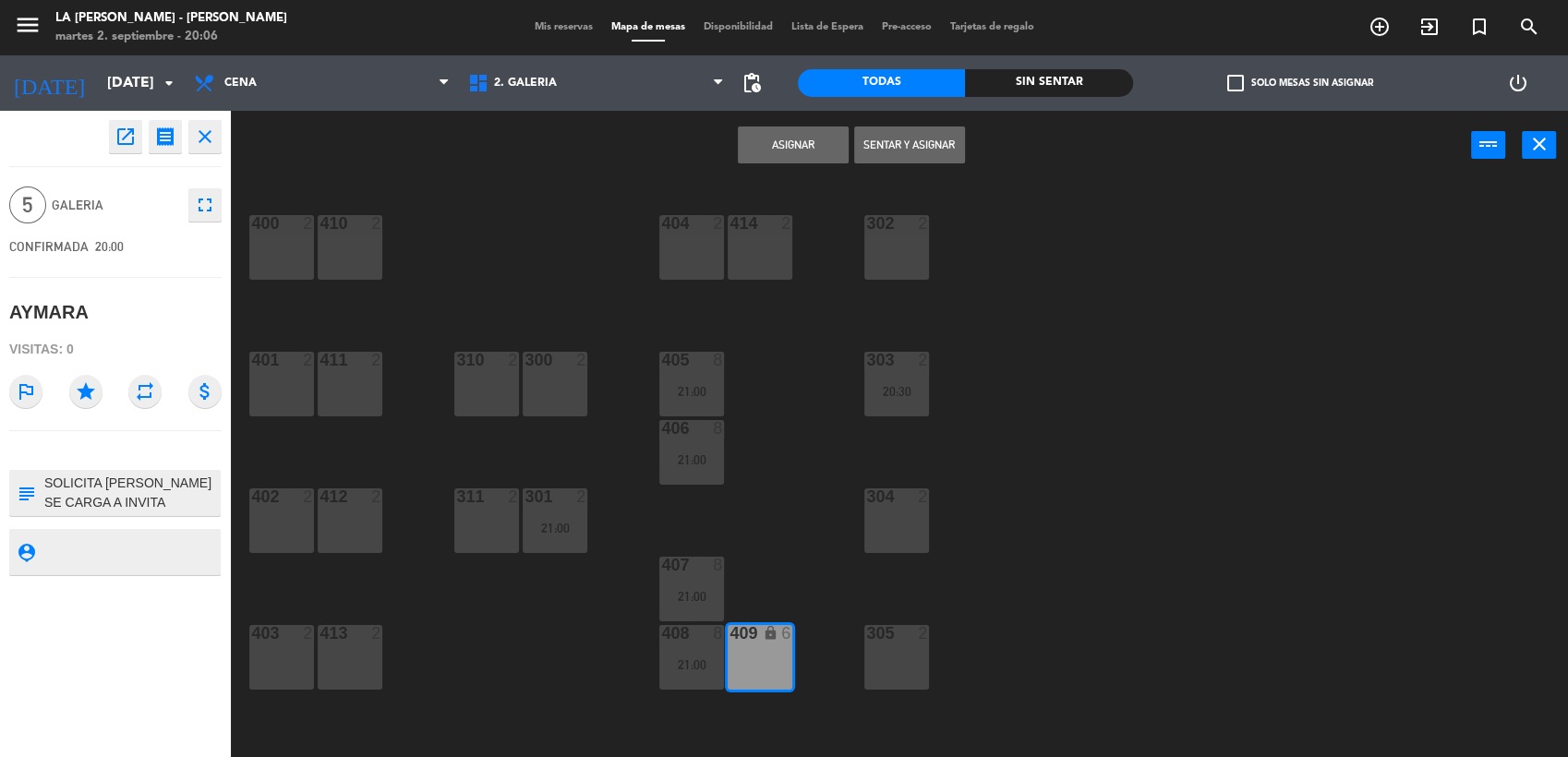
click at [813, 151] on button "Asignar" at bounding box center [793, 145] width 110 height 37
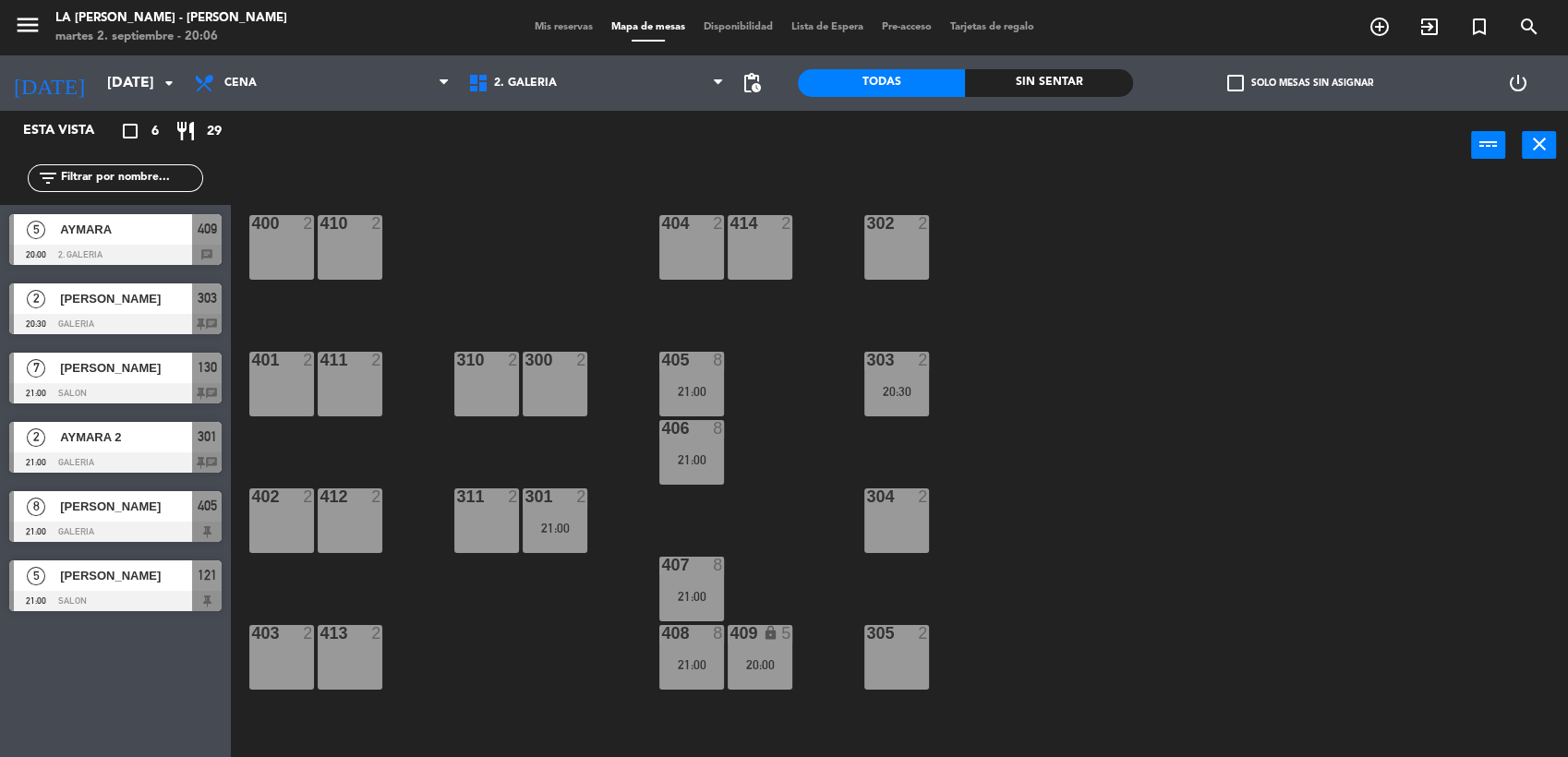
click at [550, 26] on span "Mis reservas" at bounding box center [563, 27] width 76 height 10
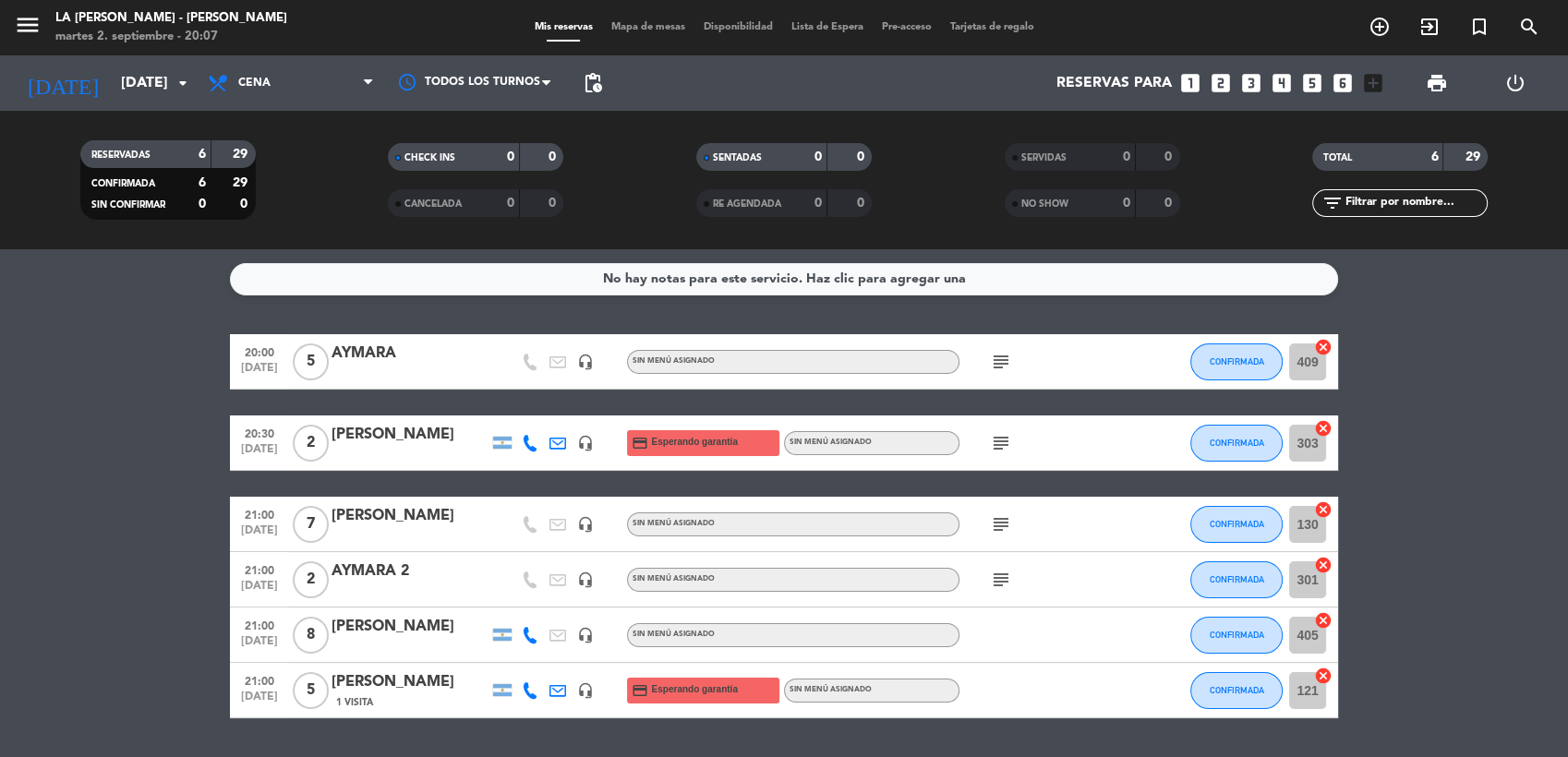
click at [1012, 524] on span "subject" at bounding box center [1001, 524] width 28 height 22
click at [1005, 525] on icon "subject" at bounding box center [1001, 524] width 22 height 22
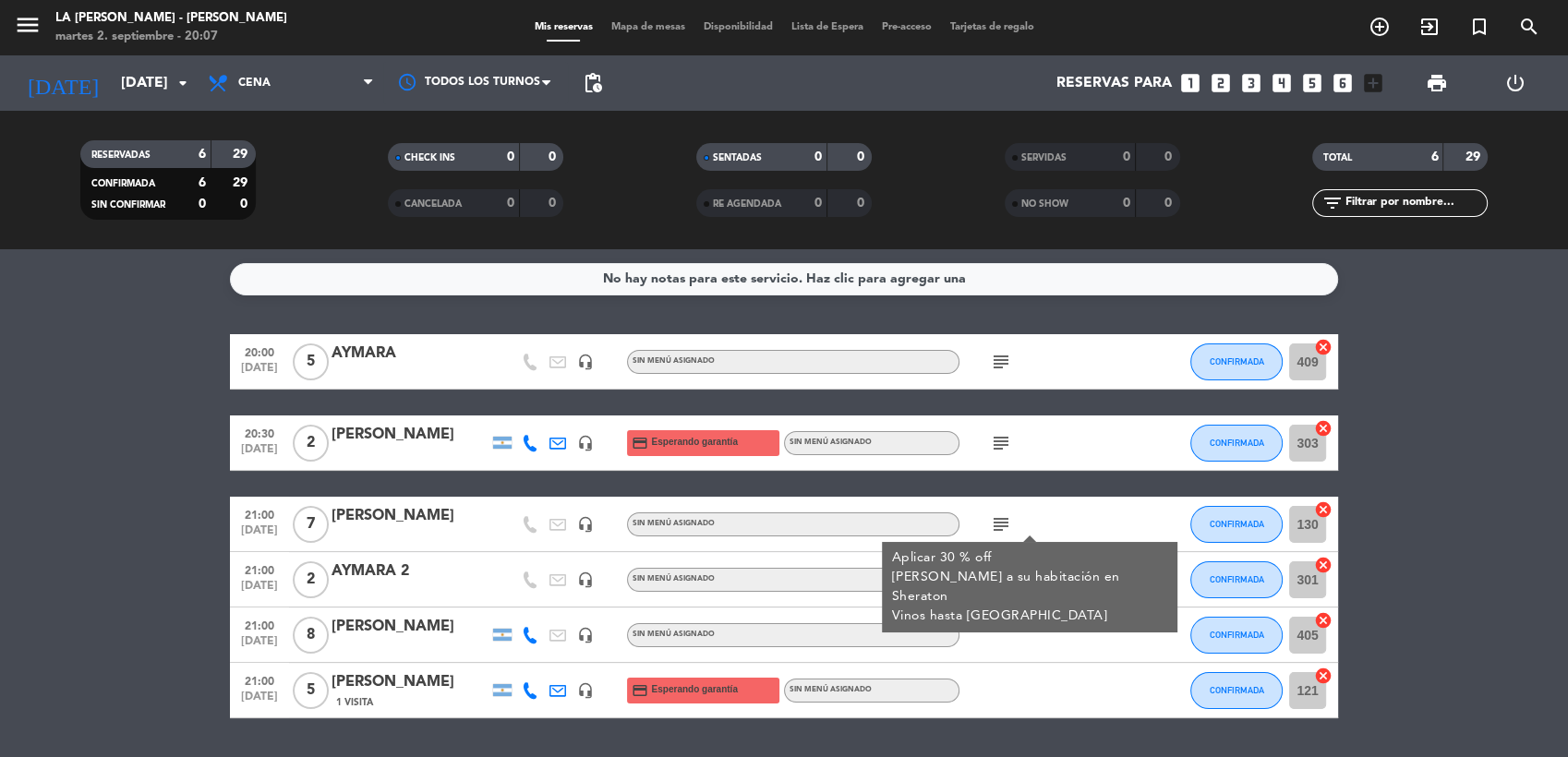
click at [1005, 525] on icon "subject" at bounding box center [1001, 524] width 22 height 22
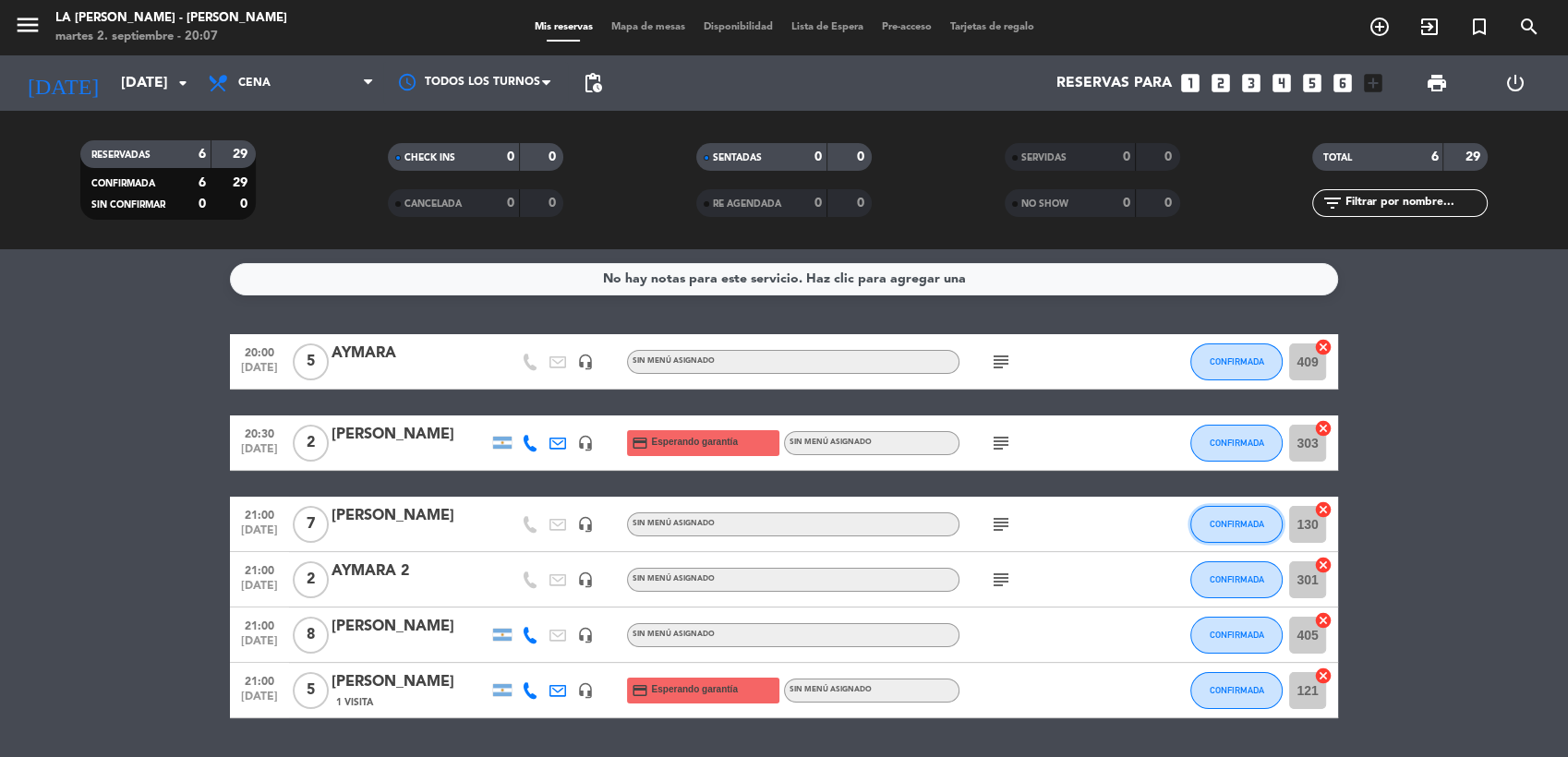
click at [1236, 514] on button "CONFIRMADA" at bounding box center [1236, 525] width 92 height 37
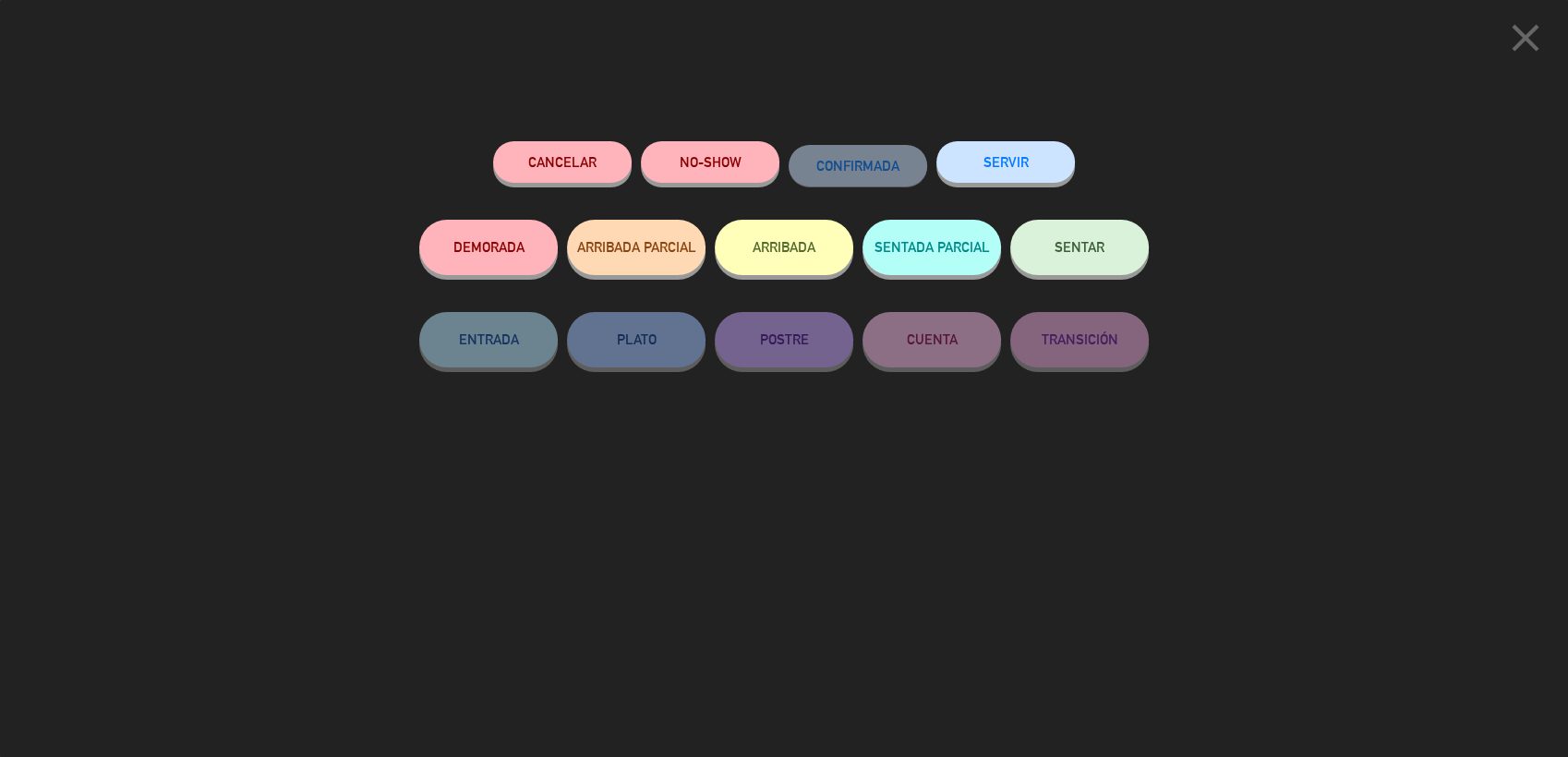
click at [1090, 240] on button "SENTAR" at bounding box center [1079, 247] width 138 height 55
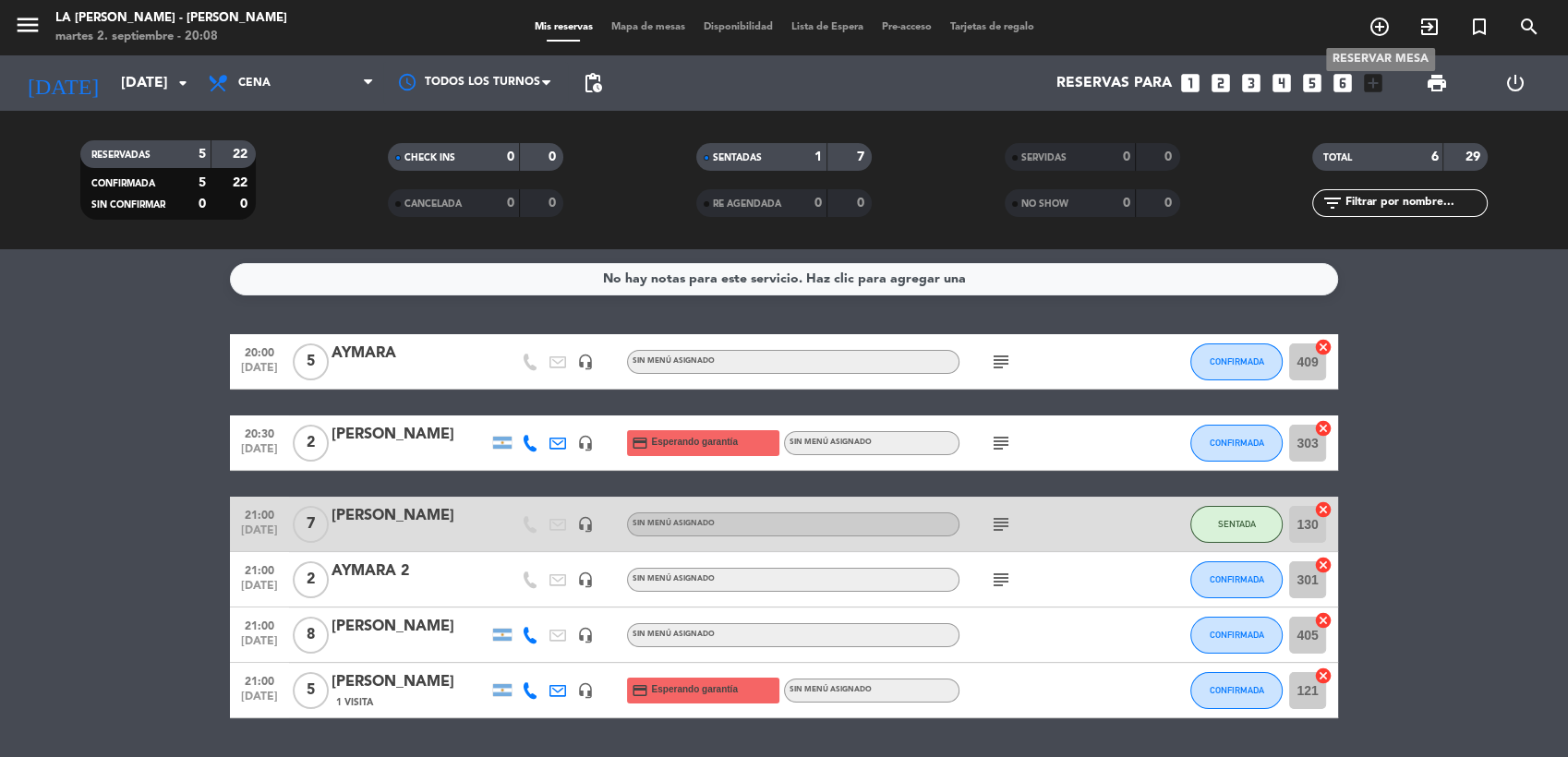
click at [1377, 33] on icon "add_circle_outline" at bounding box center [1379, 26] width 22 height 22
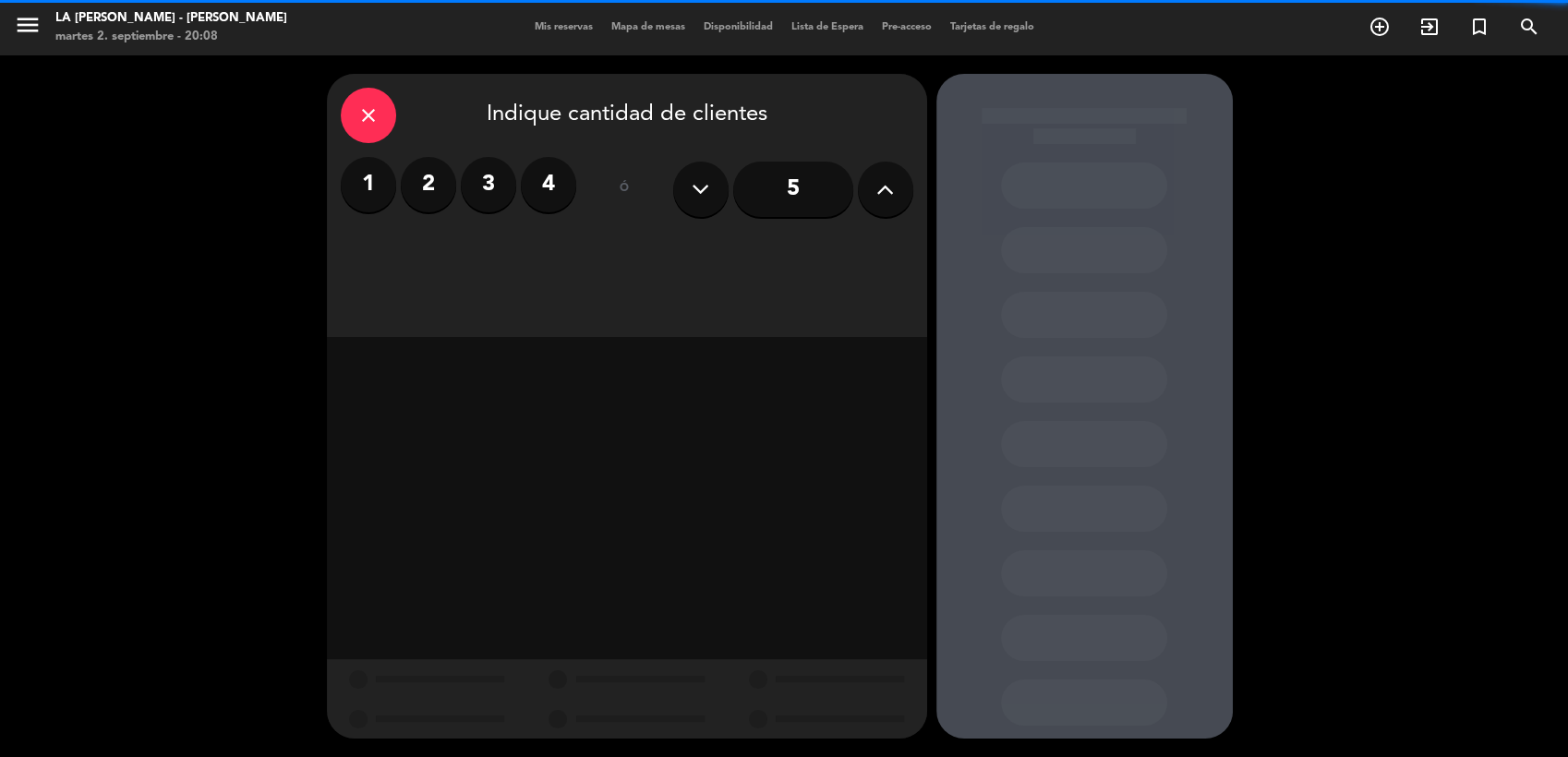
click at [495, 190] on label "3" at bounding box center [488, 184] width 55 height 55
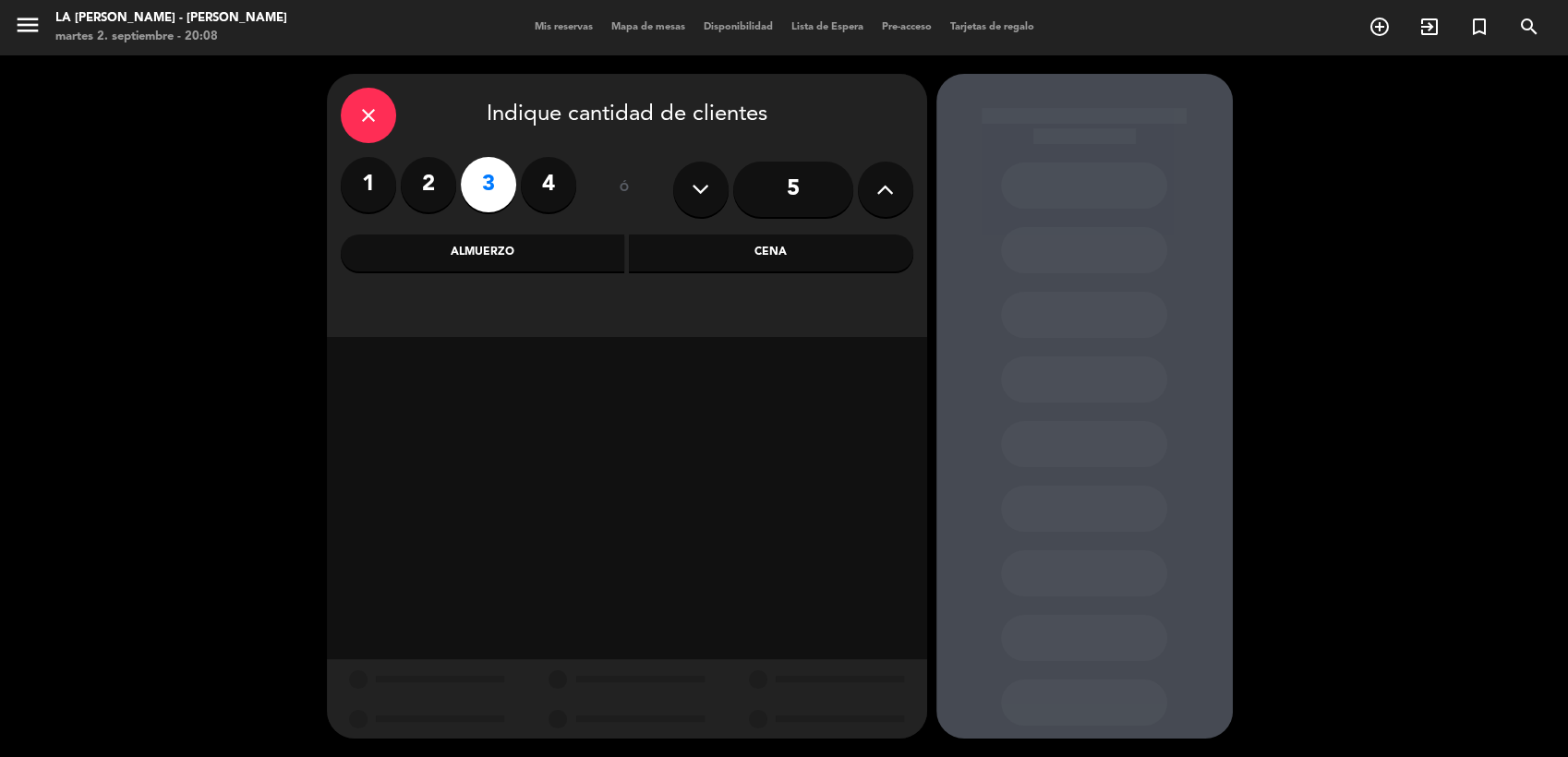
click at [689, 255] on div "Cena" at bounding box center [771, 253] width 285 height 37
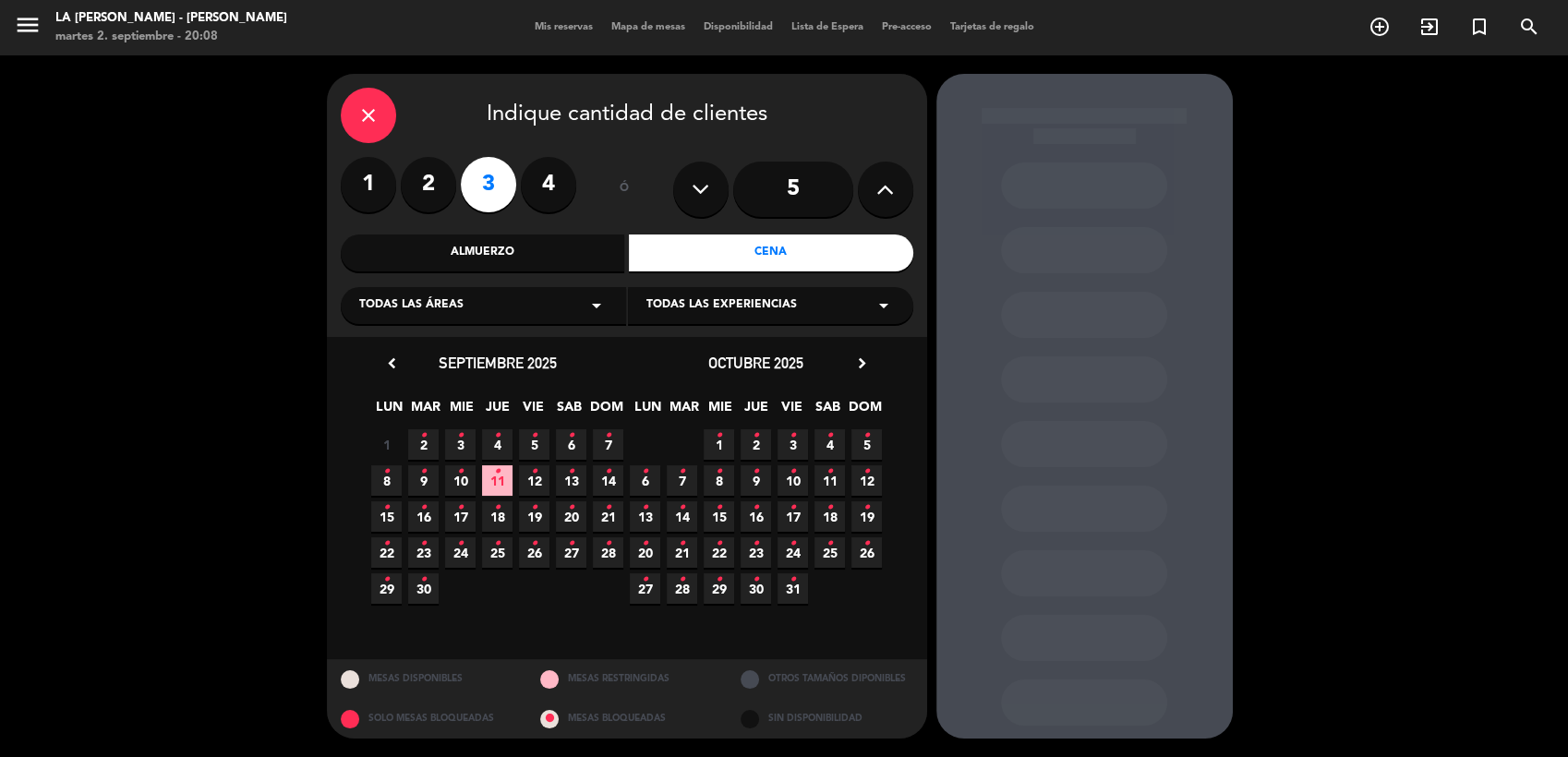
click at [413, 443] on span "2 •" at bounding box center [423, 444] width 30 height 30
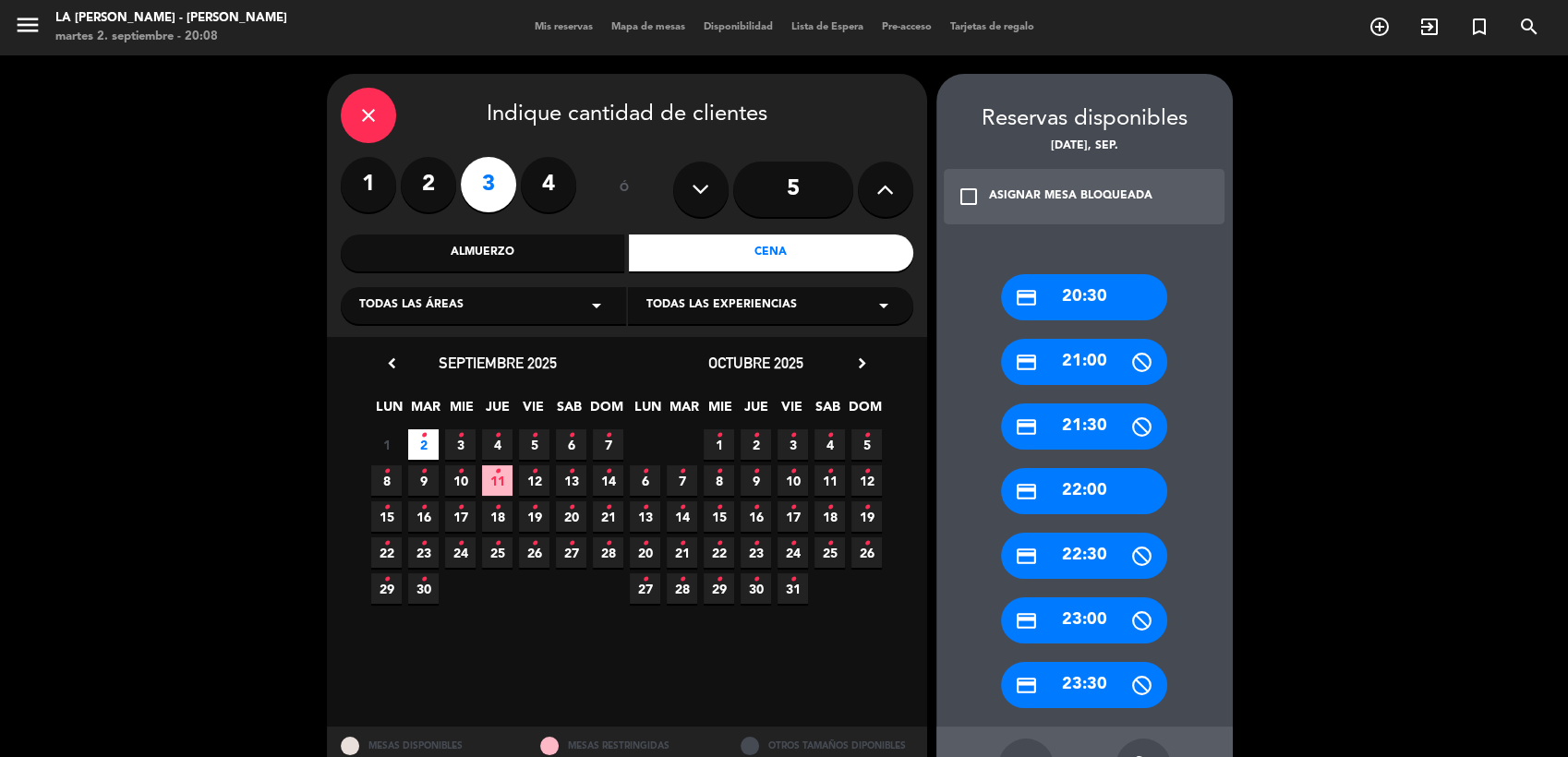
click at [1064, 365] on div "credit_card 21:00" at bounding box center [1084, 362] width 166 height 46
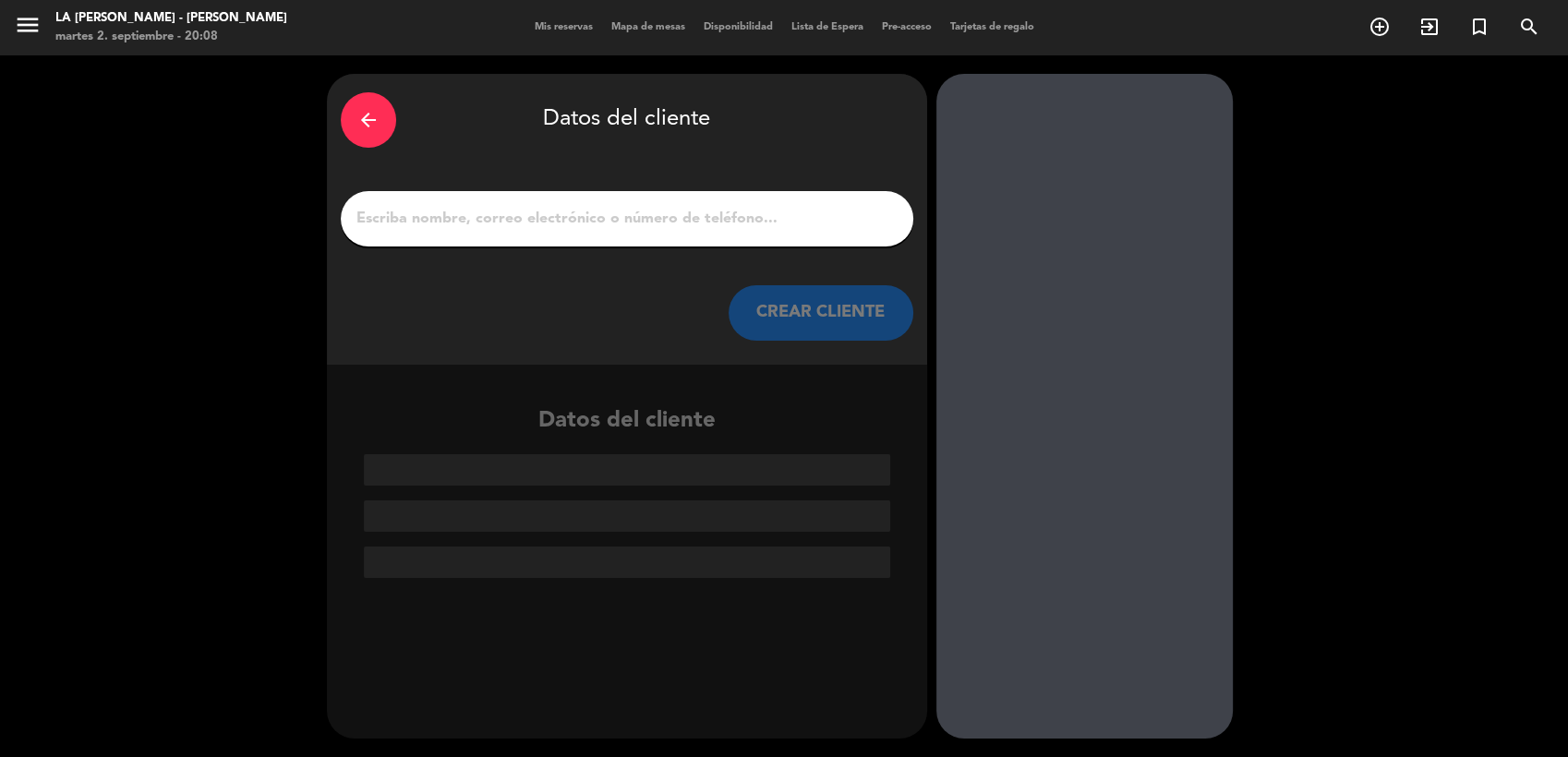
click at [486, 211] on input "1" at bounding box center [626, 219] width 545 height 26
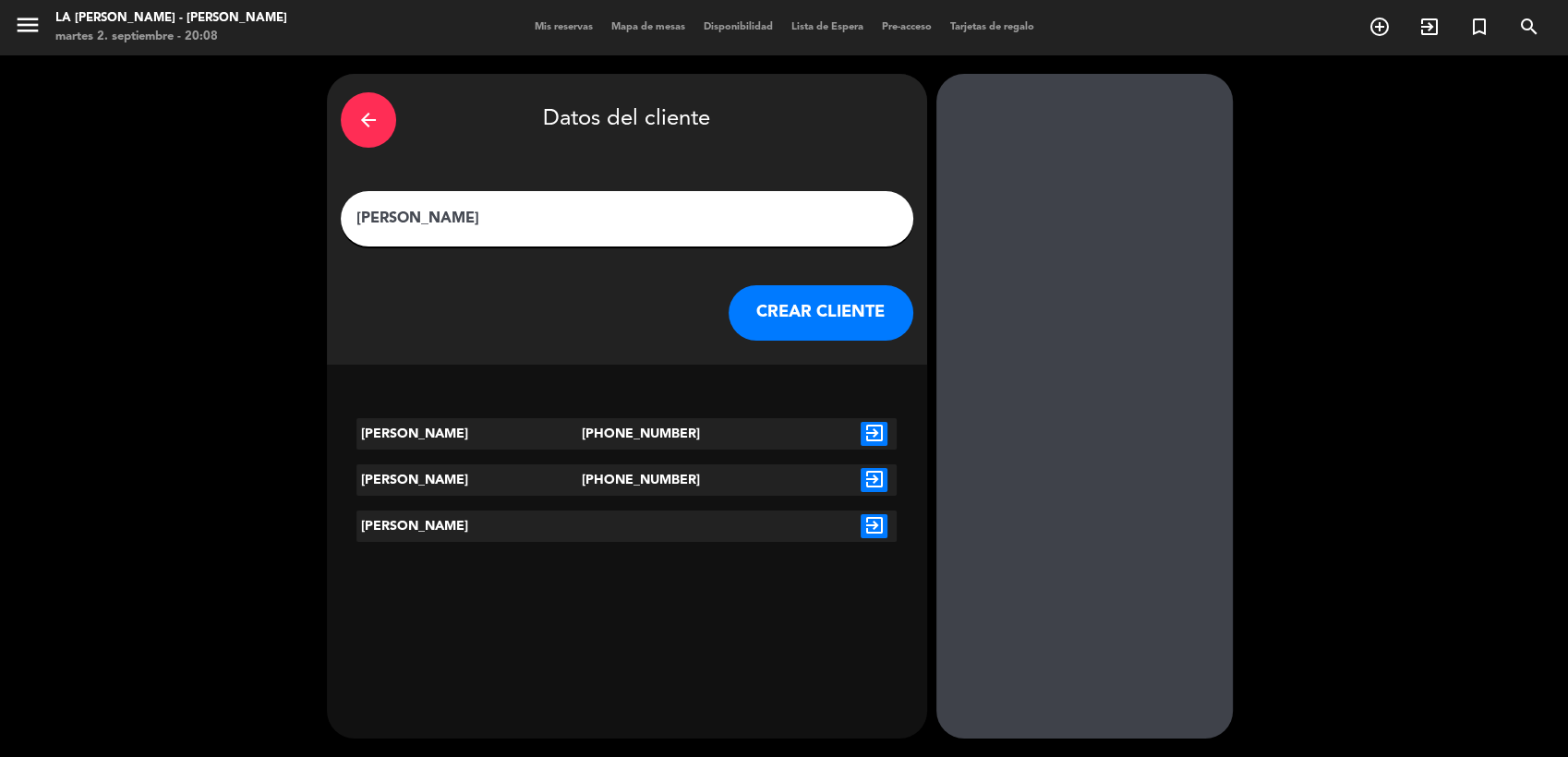
type input "[PERSON_NAME]"
click at [873, 433] on icon "exit_to_app" at bounding box center [874, 434] width 27 height 24
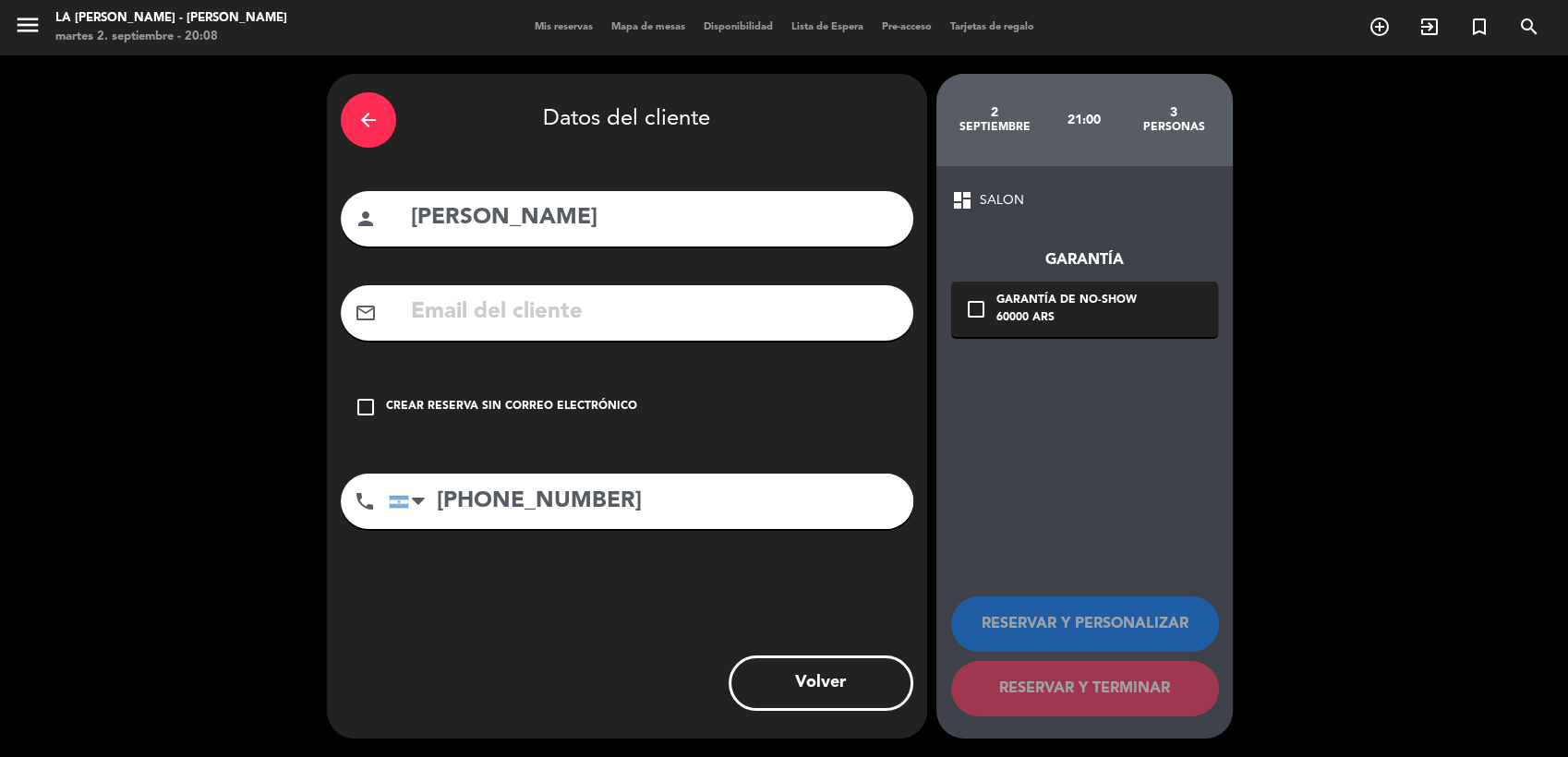
click at [467, 402] on div "Crear reserva sin correo electrónico" at bounding box center [511, 407] width 251 height 18
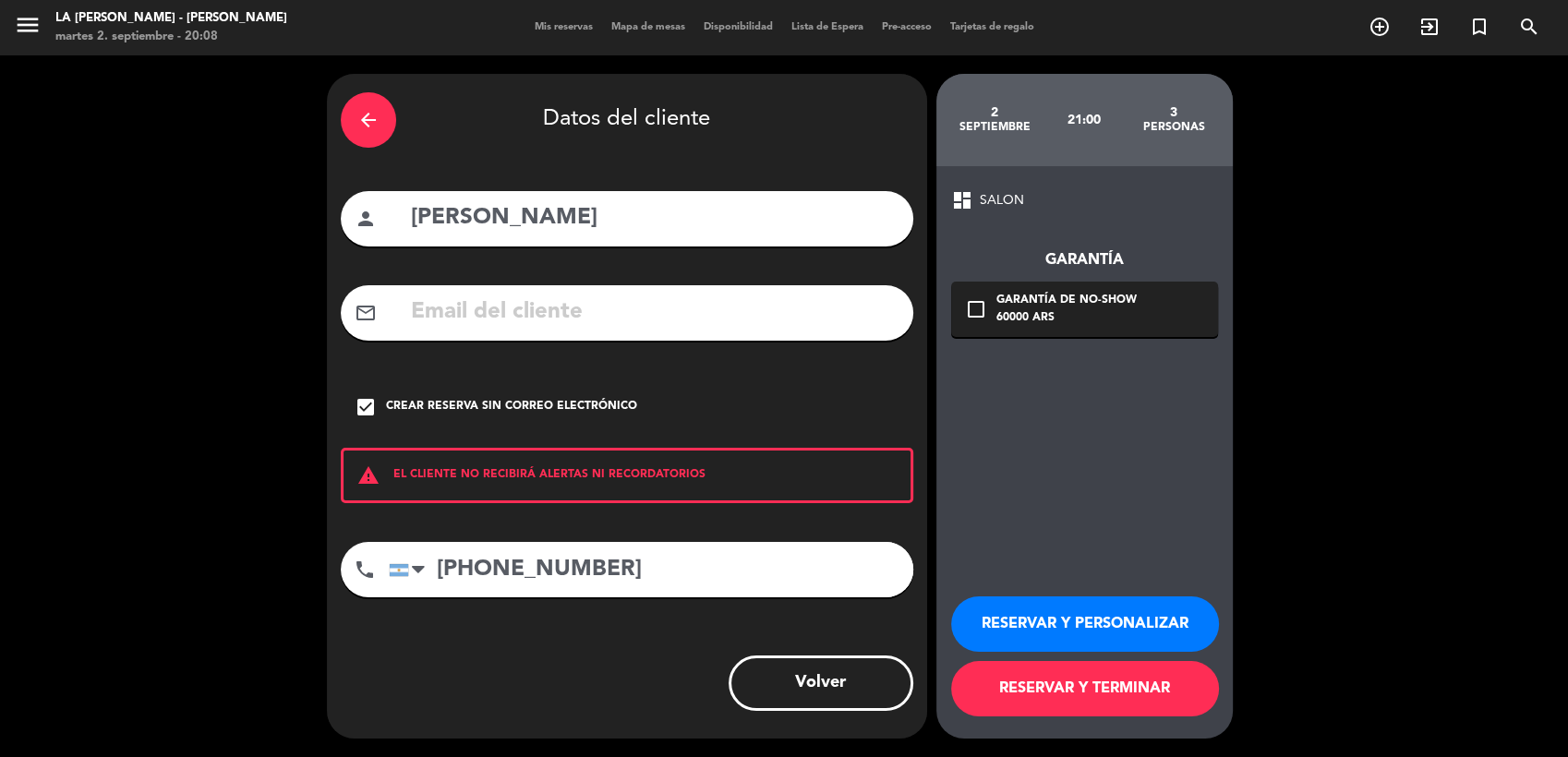
drag, startPoint x: 467, startPoint y: 402, endPoint x: 1240, endPoint y: 752, distance: 848.5
click at [470, 411] on div "Crear reserva sin correo electrónico" at bounding box center [511, 407] width 251 height 18
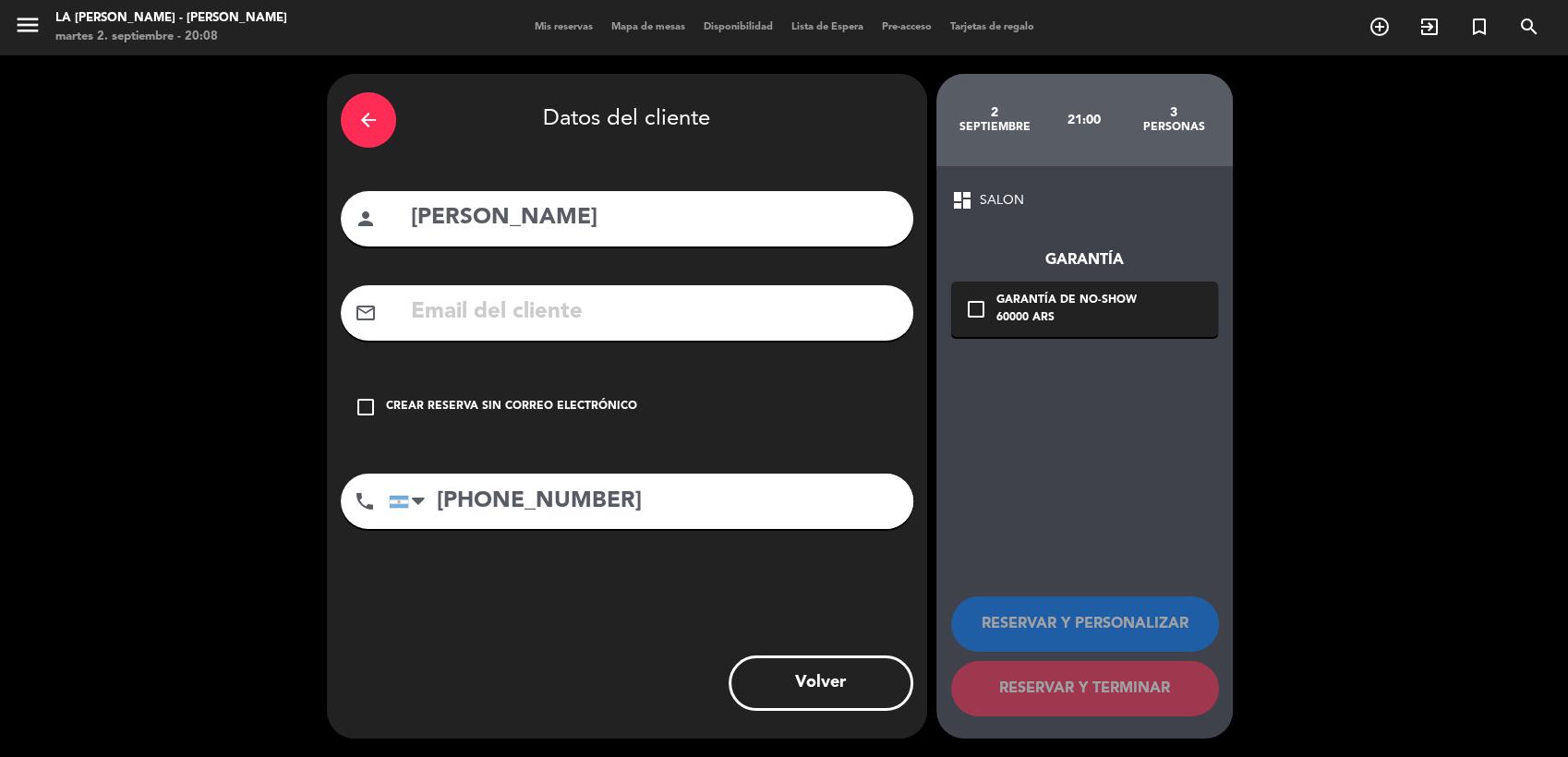
click at [445, 408] on div "Crear reserva sin correo electrónico" at bounding box center [511, 407] width 251 height 18
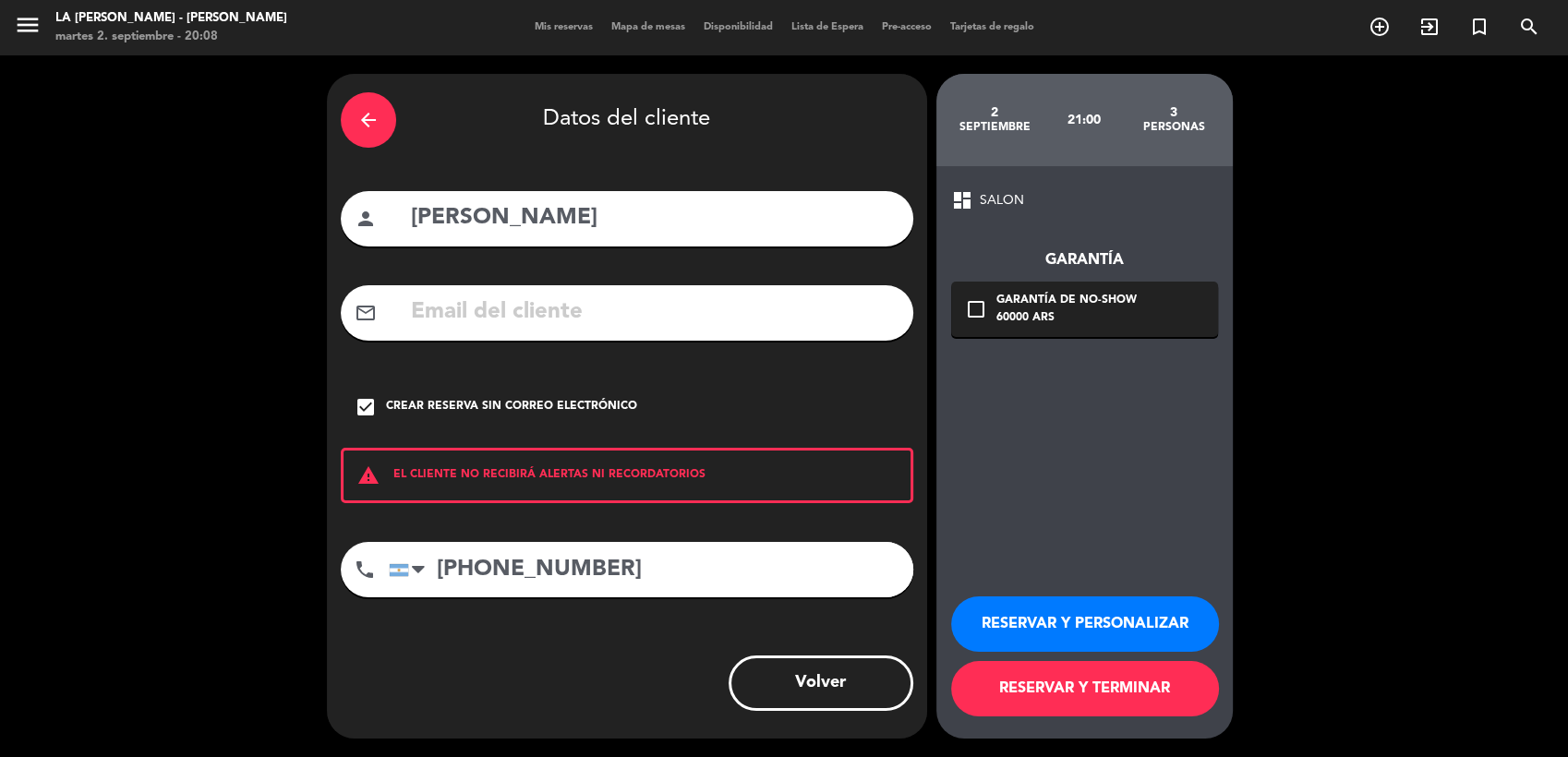
click at [1162, 621] on button "RESERVAR Y PERSONALIZAR" at bounding box center [1085, 623] width 268 height 55
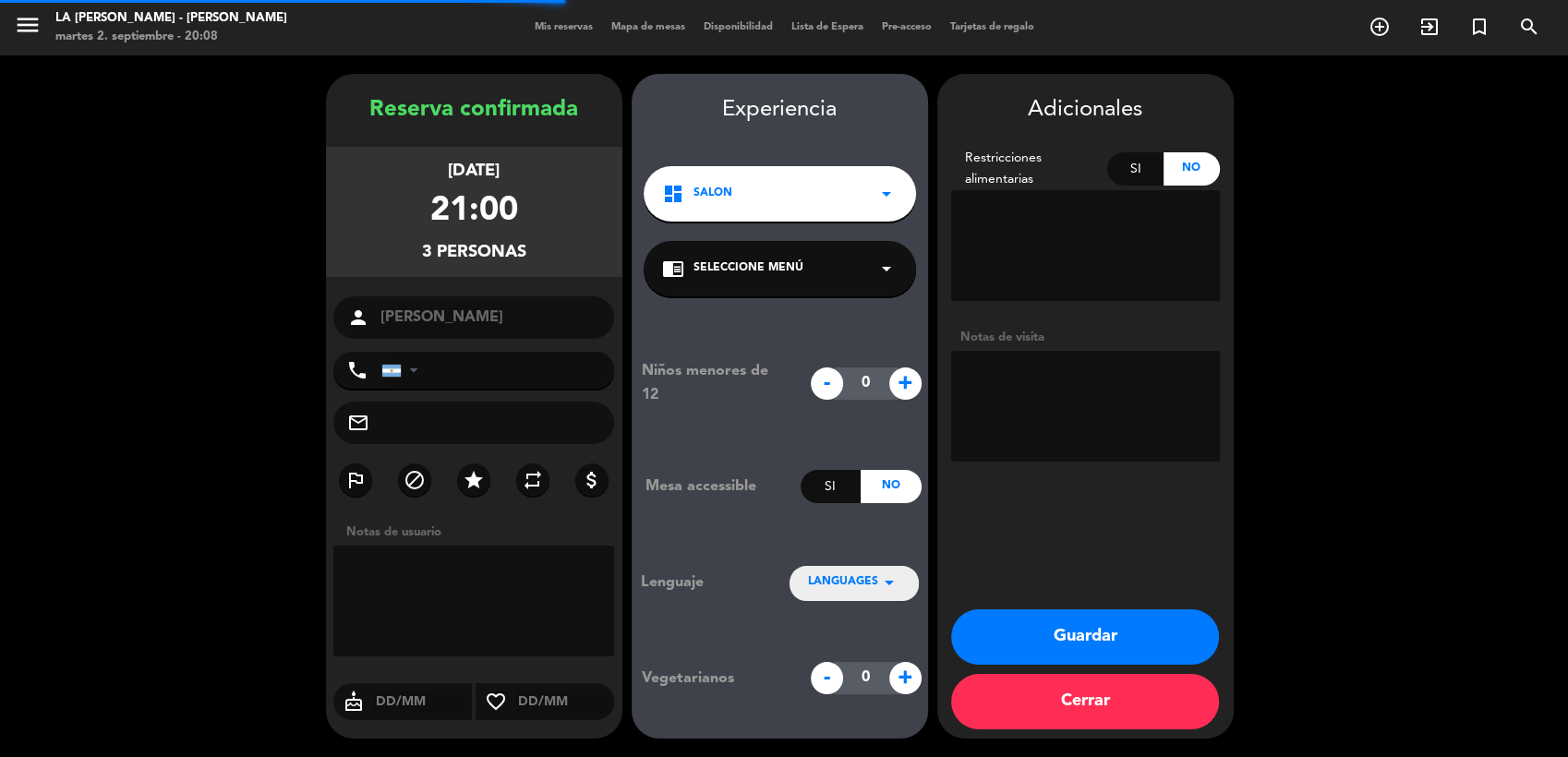
type input "[PHONE_NUMBER]"
click at [1067, 411] on textarea at bounding box center [1086, 407] width 269 height 110
type textarea "manso menu"
click at [1116, 643] on button "Guardar" at bounding box center [1085, 637] width 268 height 55
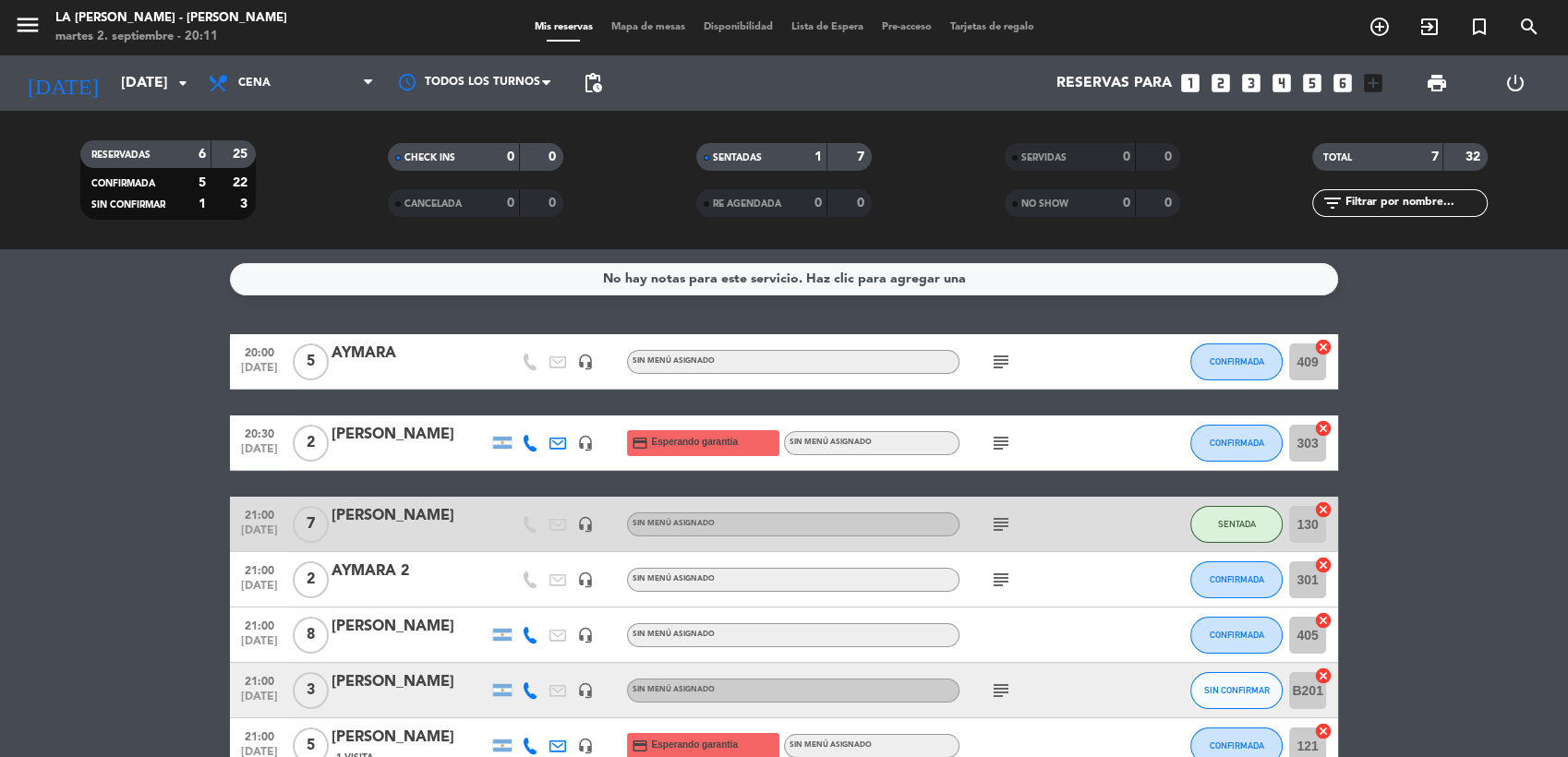
scroll to position [103, 0]
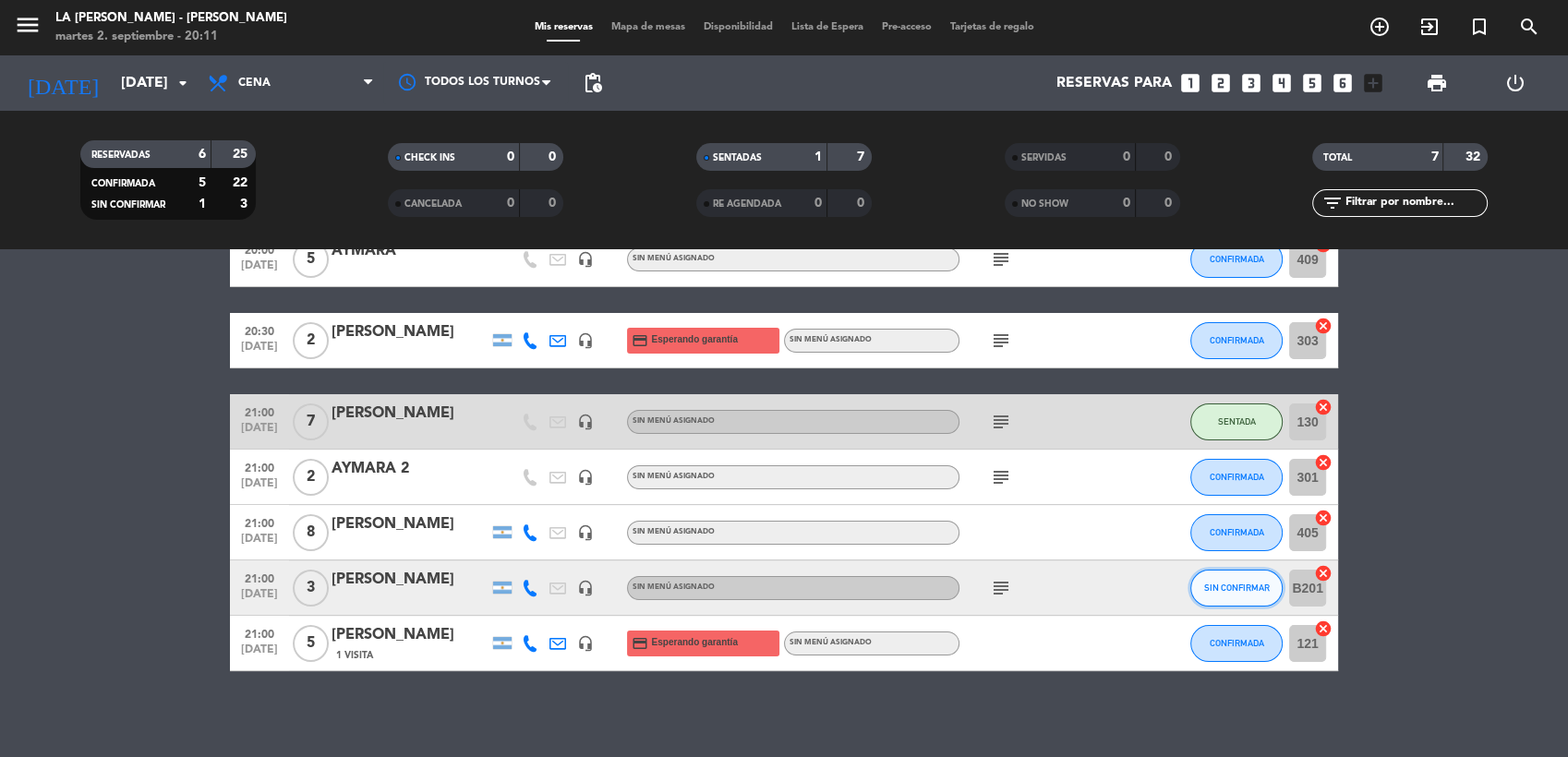
click at [1267, 587] on span "SIN CONFIRMAR" at bounding box center [1237, 588] width 66 height 10
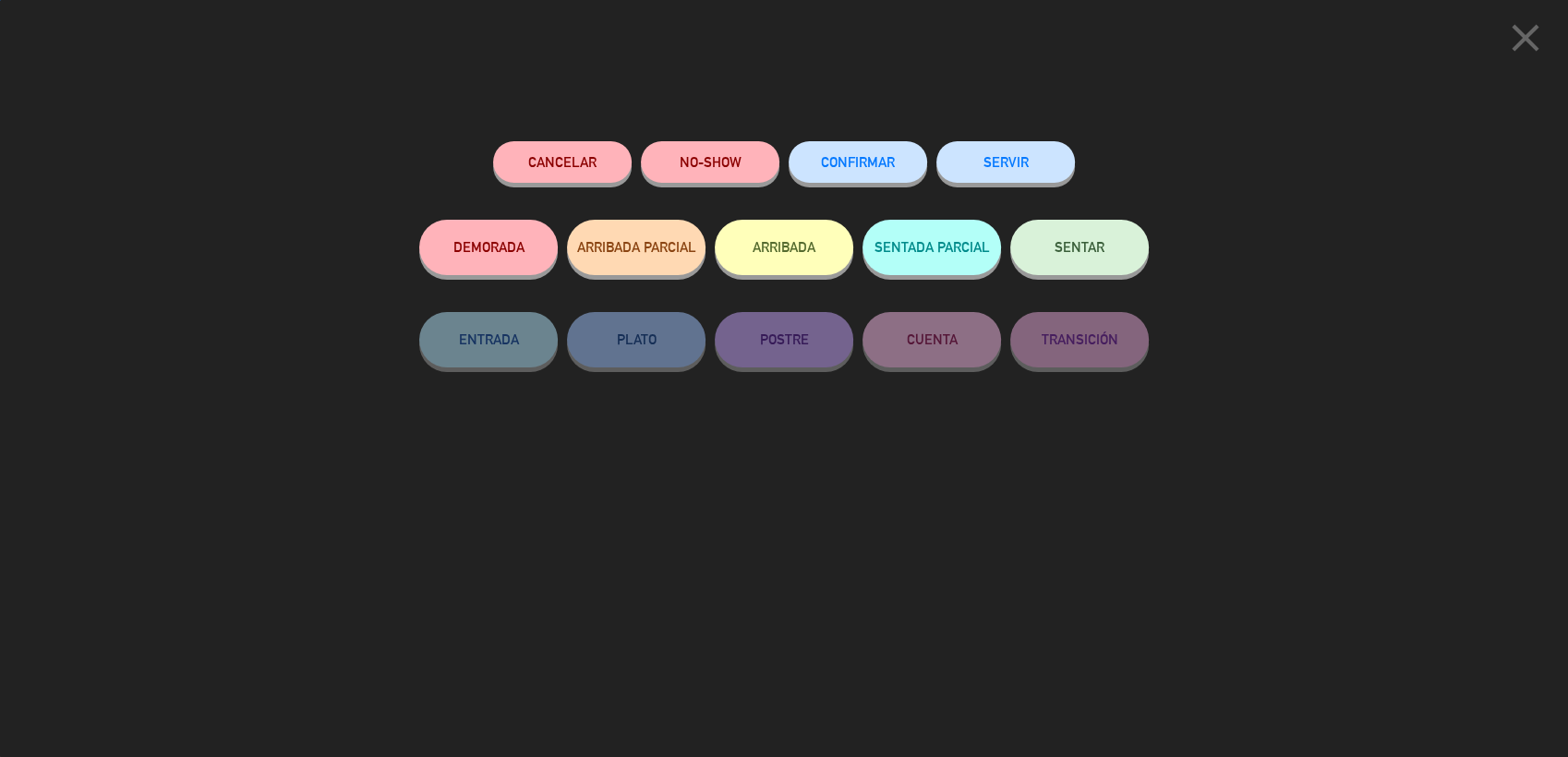
click at [868, 169] on span "CONFIRMAR" at bounding box center [858, 162] width 74 height 15
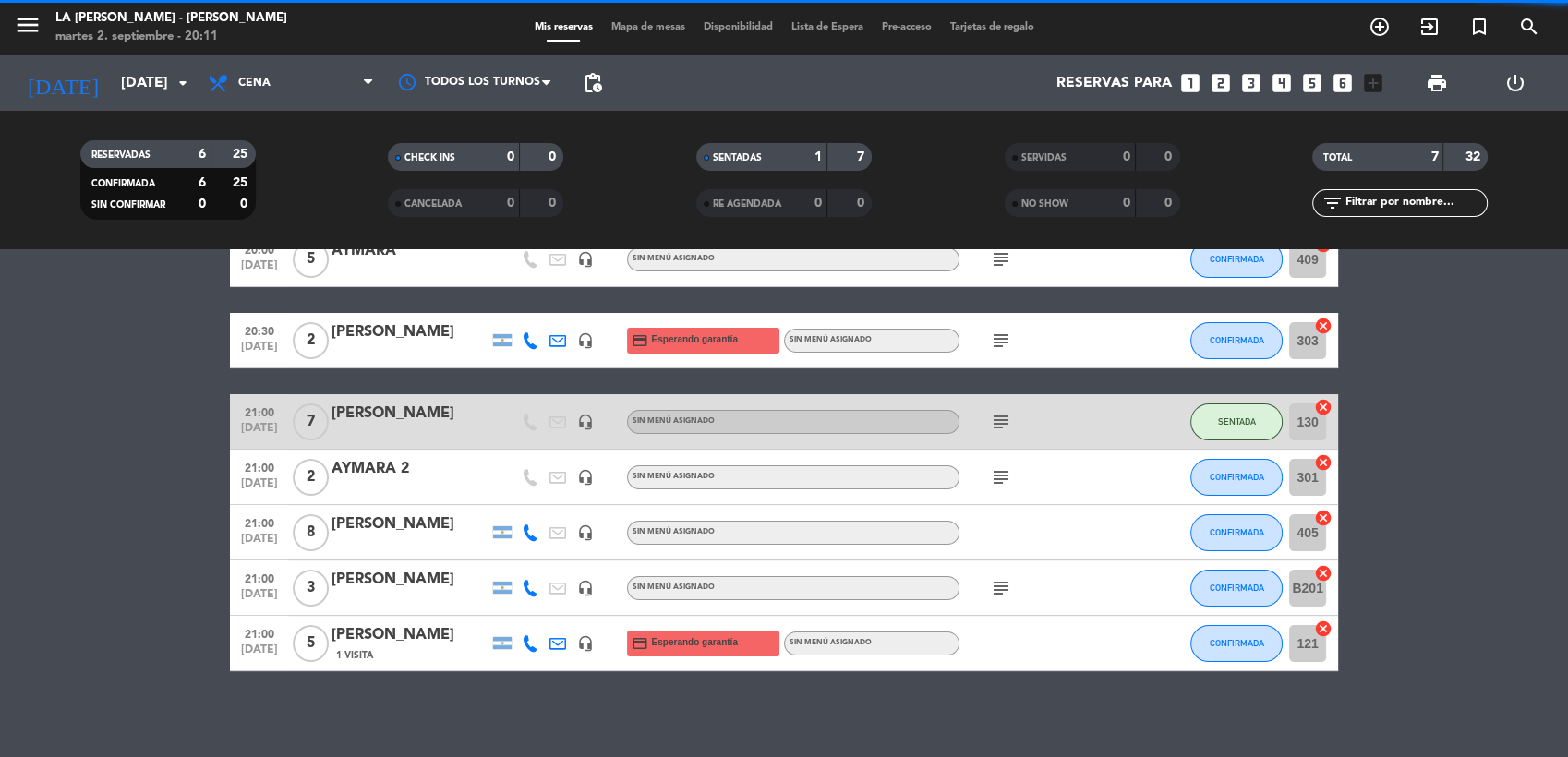
click at [1322, 572] on icon "cancel" at bounding box center [1323, 573] width 18 height 18
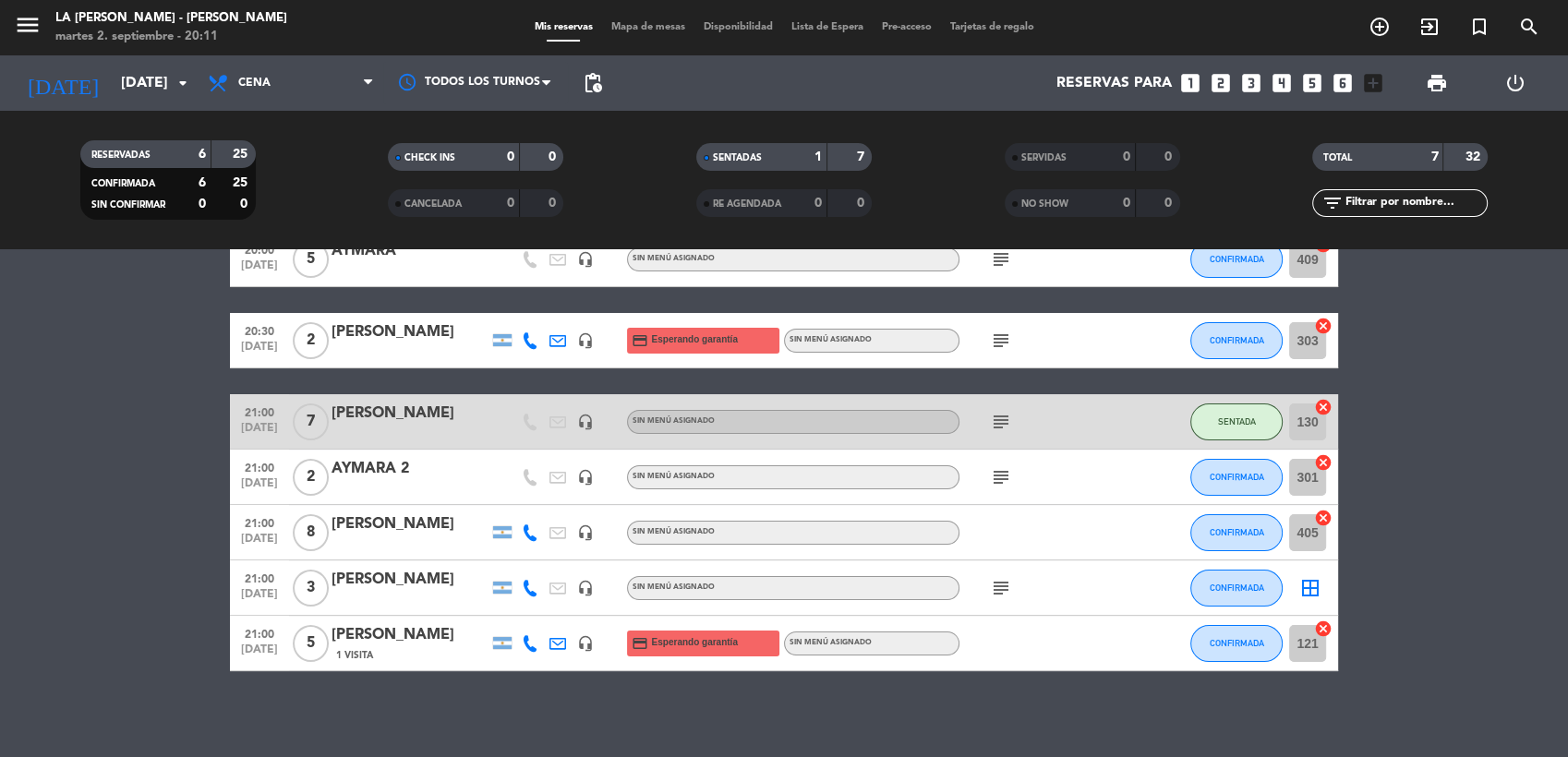
click at [627, 10] on div "menu LA [PERSON_NAME] - [PERSON_NAME][DATE] 2. septiembre - 20:11 Mis reservas …" at bounding box center [784, 27] width 1568 height 55
click at [631, 26] on span "Mapa de mesas" at bounding box center [648, 27] width 92 height 10
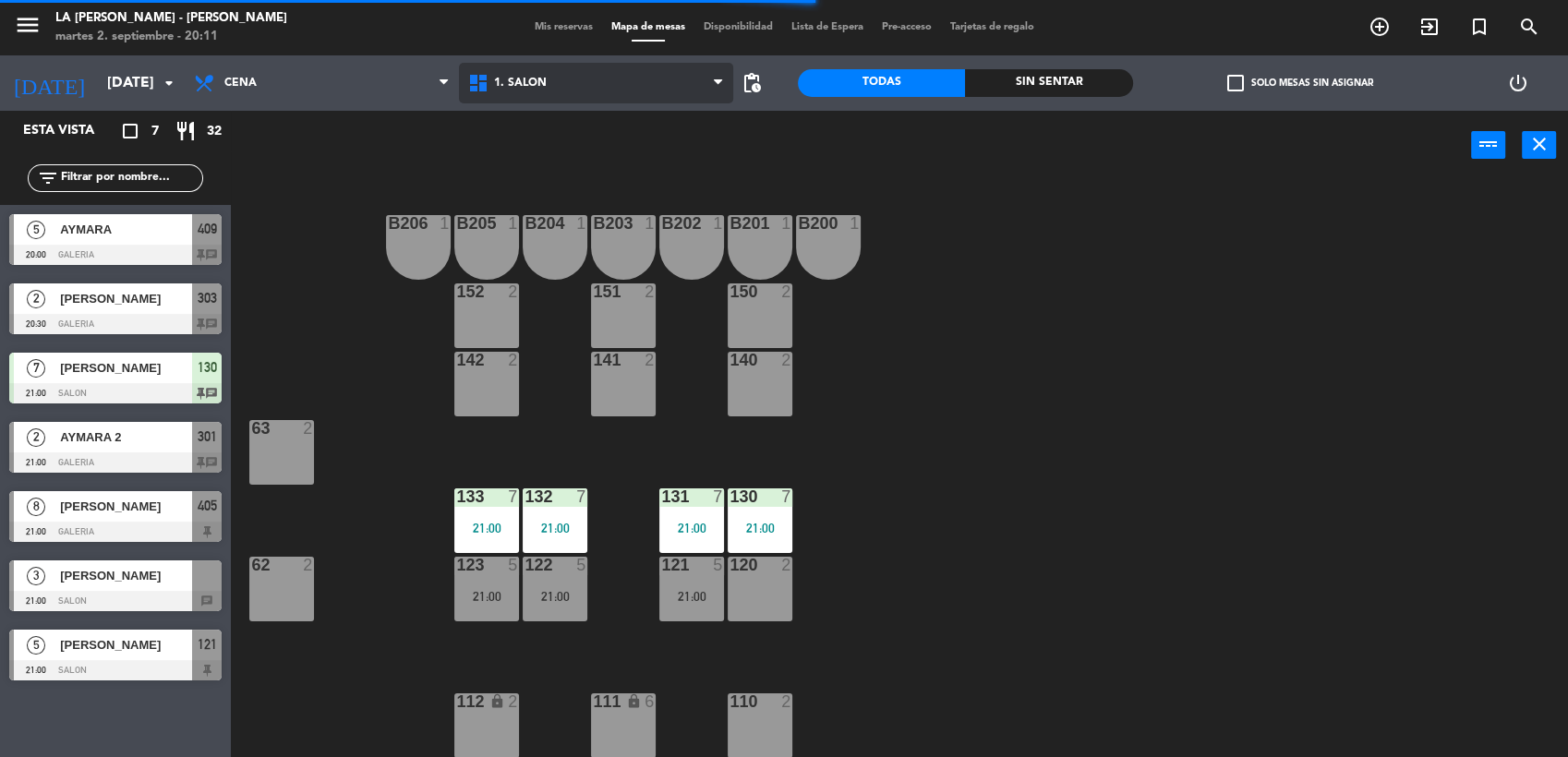
click at [536, 77] on span "1. SALON" at bounding box center [520, 82] width 52 height 13
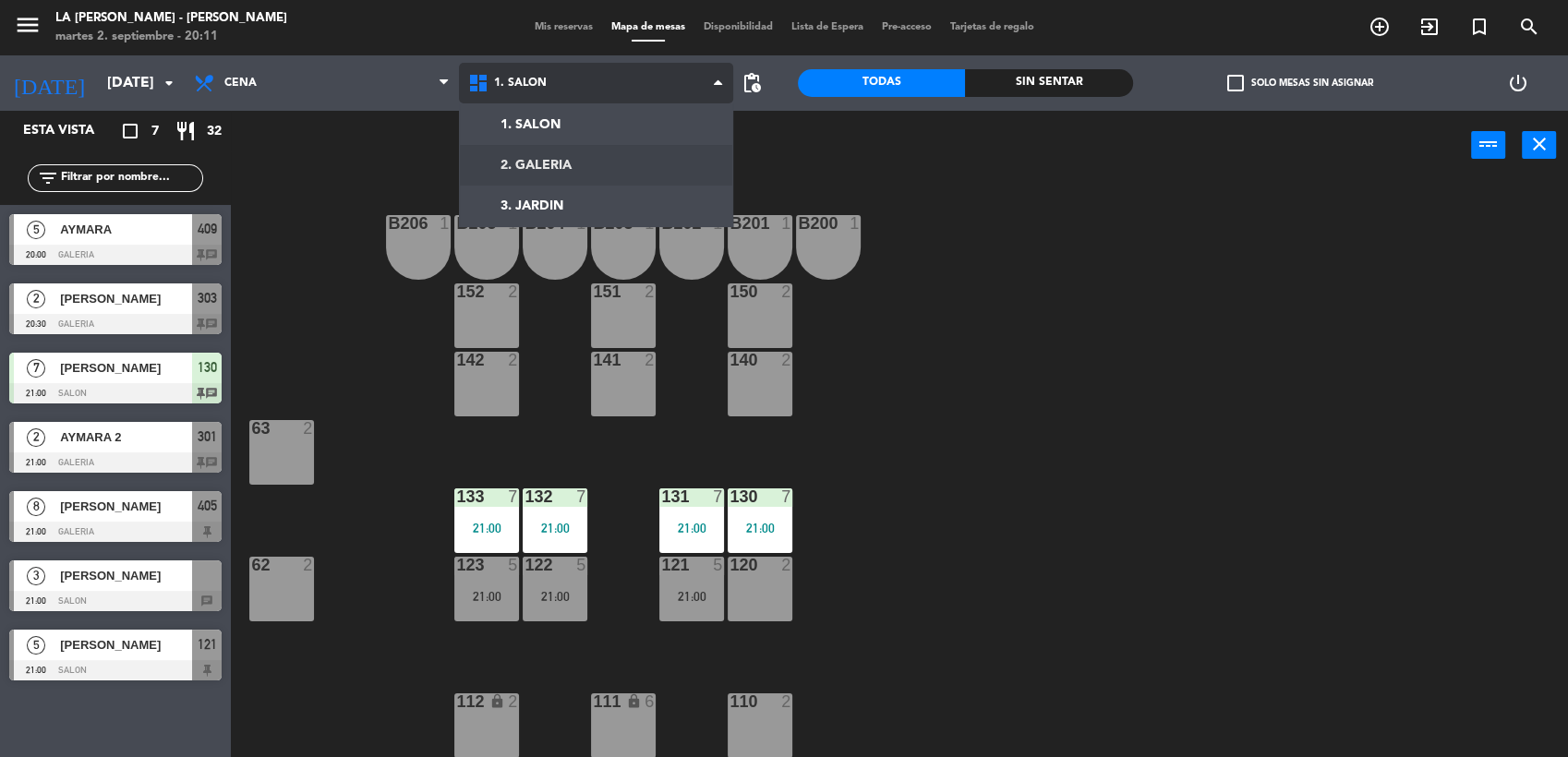
click at [546, 161] on ng-component "menu LA [PERSON_NAME] - [PERSON_NAME][DATE] 2. septiembre - 20:11 Mis reservas …" at bounding box center [784, 379] width 1568 height 760
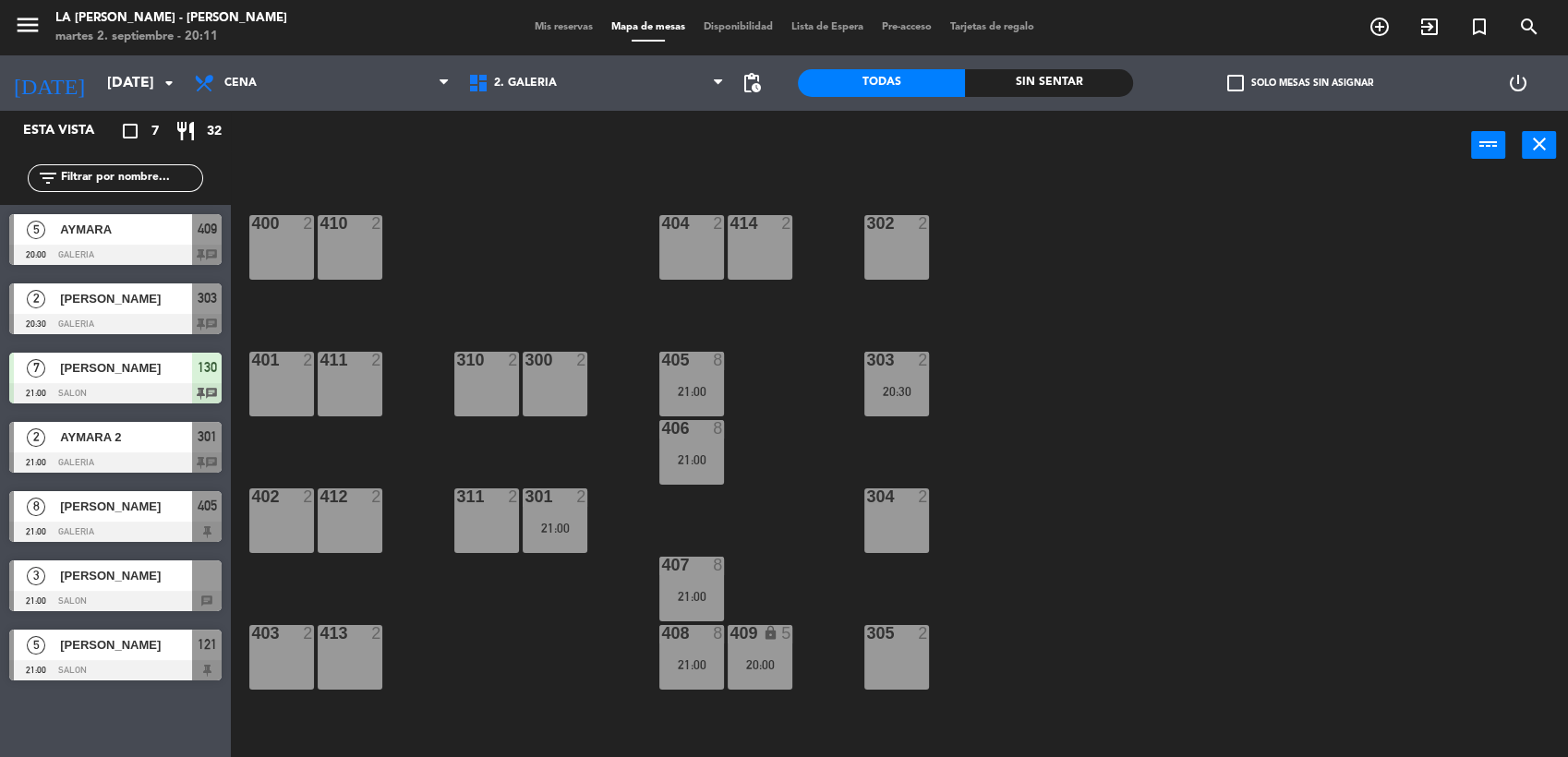
click at [118, 592] on div at bounding box center [115, 601] width 212 height 20
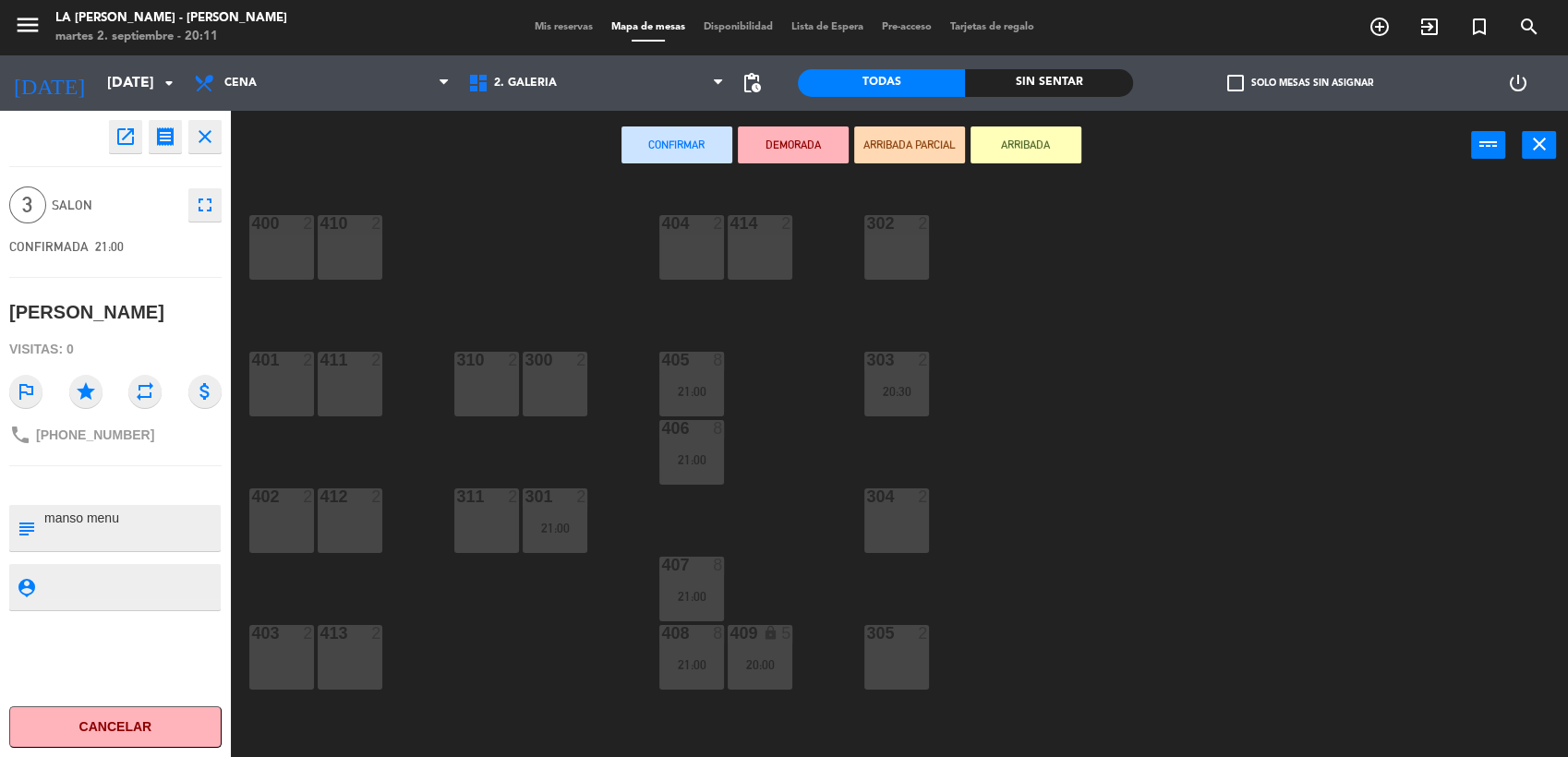
click at [244, 529] on div "open_in_new receipt 9:00 PM [DATE] 3 personas [PERSON_NAME] INTERNAL NOTES FOR …" at bounding box center [115, 434] width 258 height 647
click at [258, 520] on div "402 2" at bounding box center [282, 521] width 65 height 65
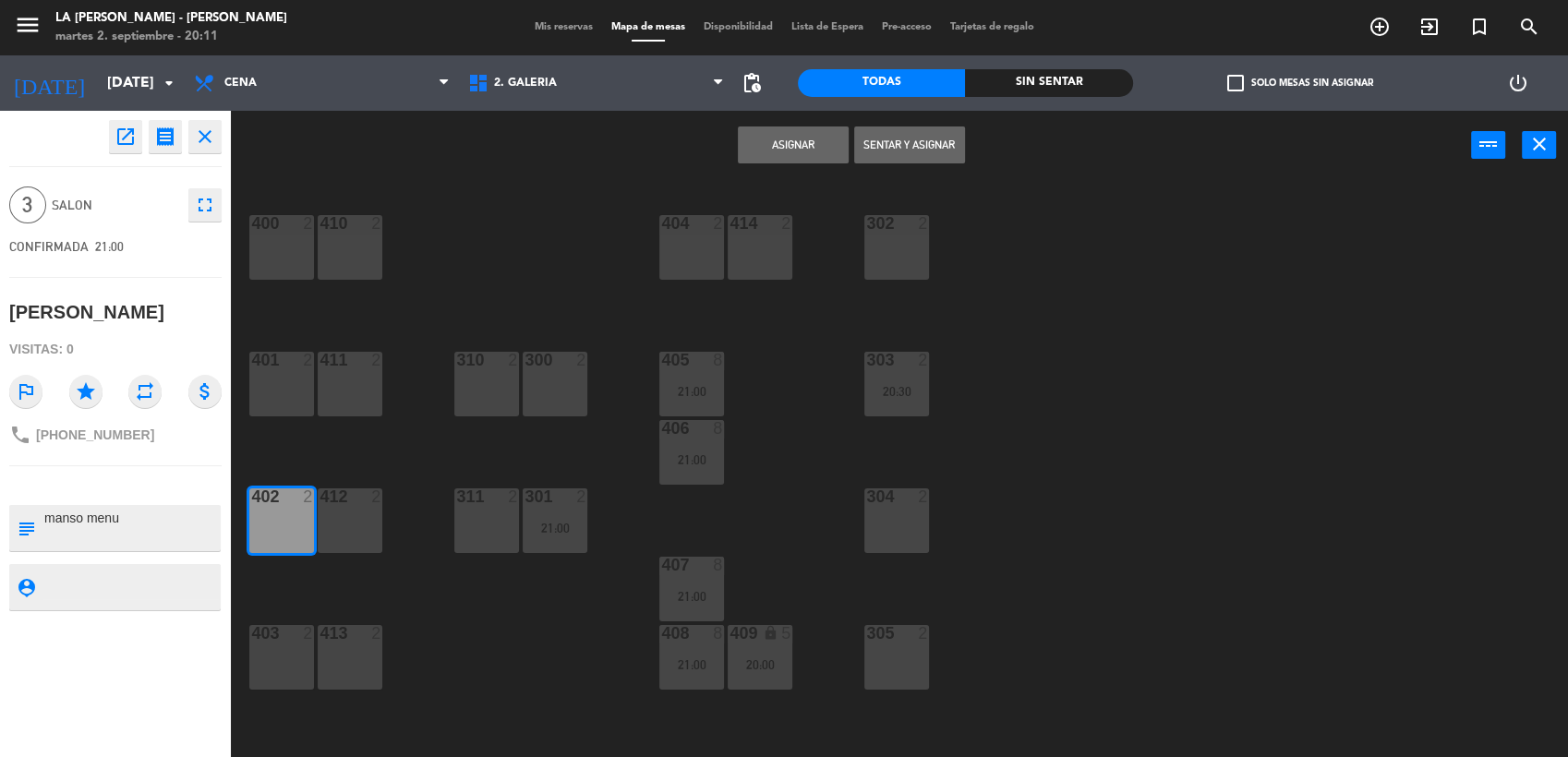
click at [335, 516] on div "412 2" at bounding box center [349, 521] width 65 height 65
click at [808, 136] on button "Asignar" at bounding box center [793, 145] width 110 height 37
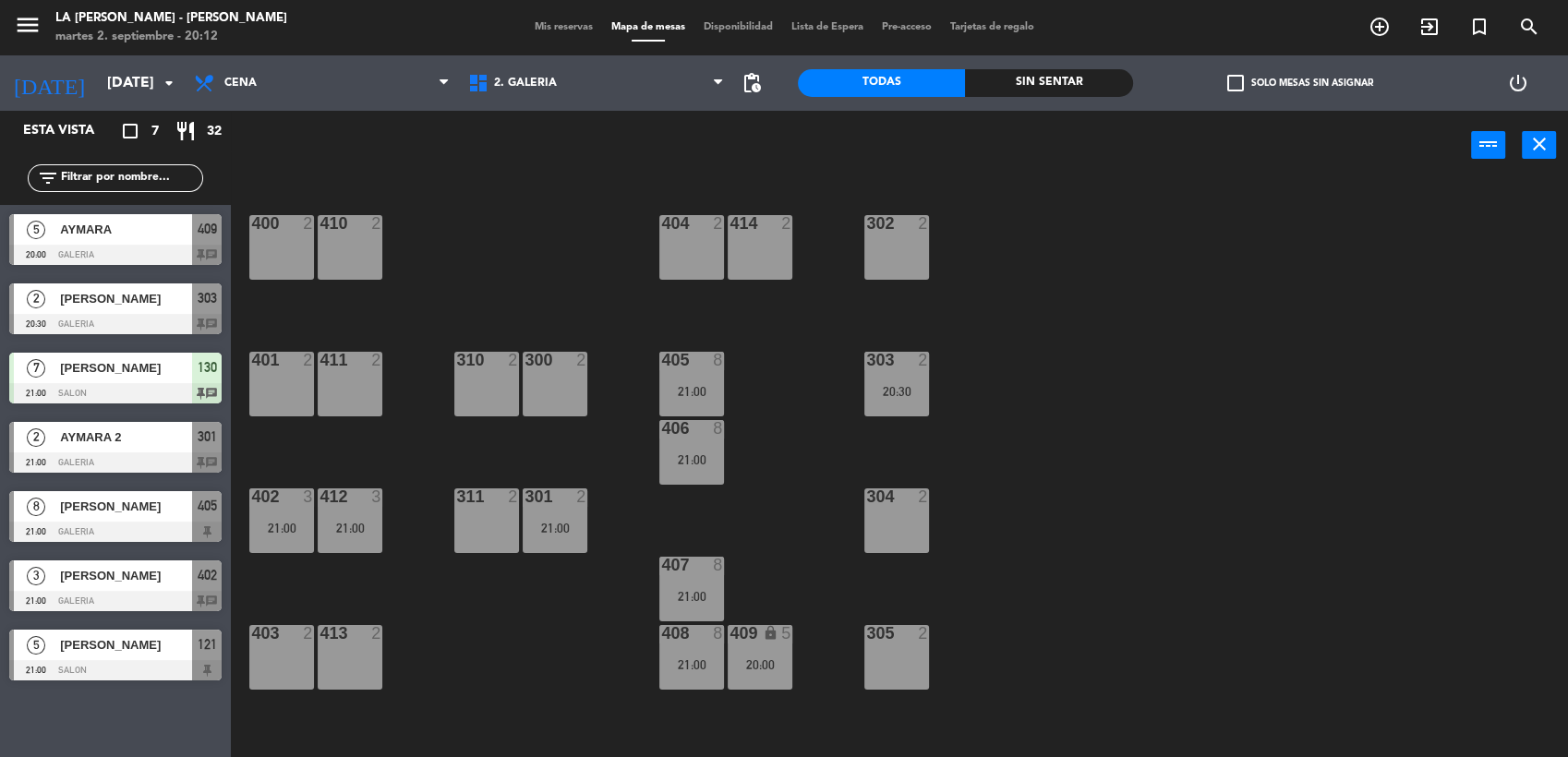
click at [84, 434] on span "AYMARA 2" at bounding box center [126, 438] width 132 height 19
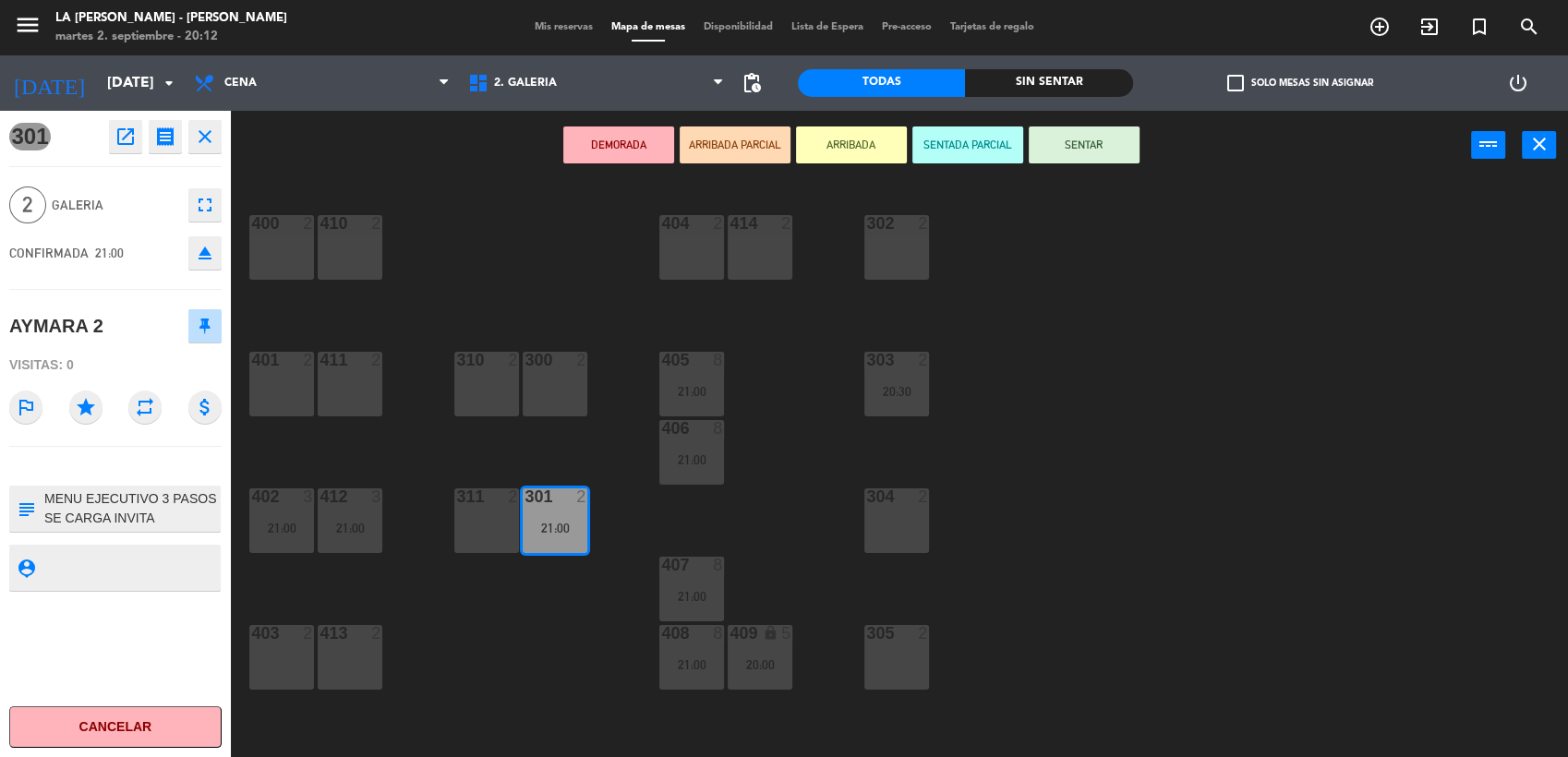
click at [147, 506] on textarea at bounding box center [131, 509] width 176 height 39
click at [166, 520] on textarea at bounding box center [131, 509] width 176 height 39
click at [358, 160] on div "DEMORADA ARRIBADA PARCIAL ARRIBADA SENTADA PARCIAL SENTAR power_input close" at bounding box center [850, 145] width 1240 height 71
click at [531, 29] on span "Mis reservas" at bounding box center [563, 27] width 76 height 10
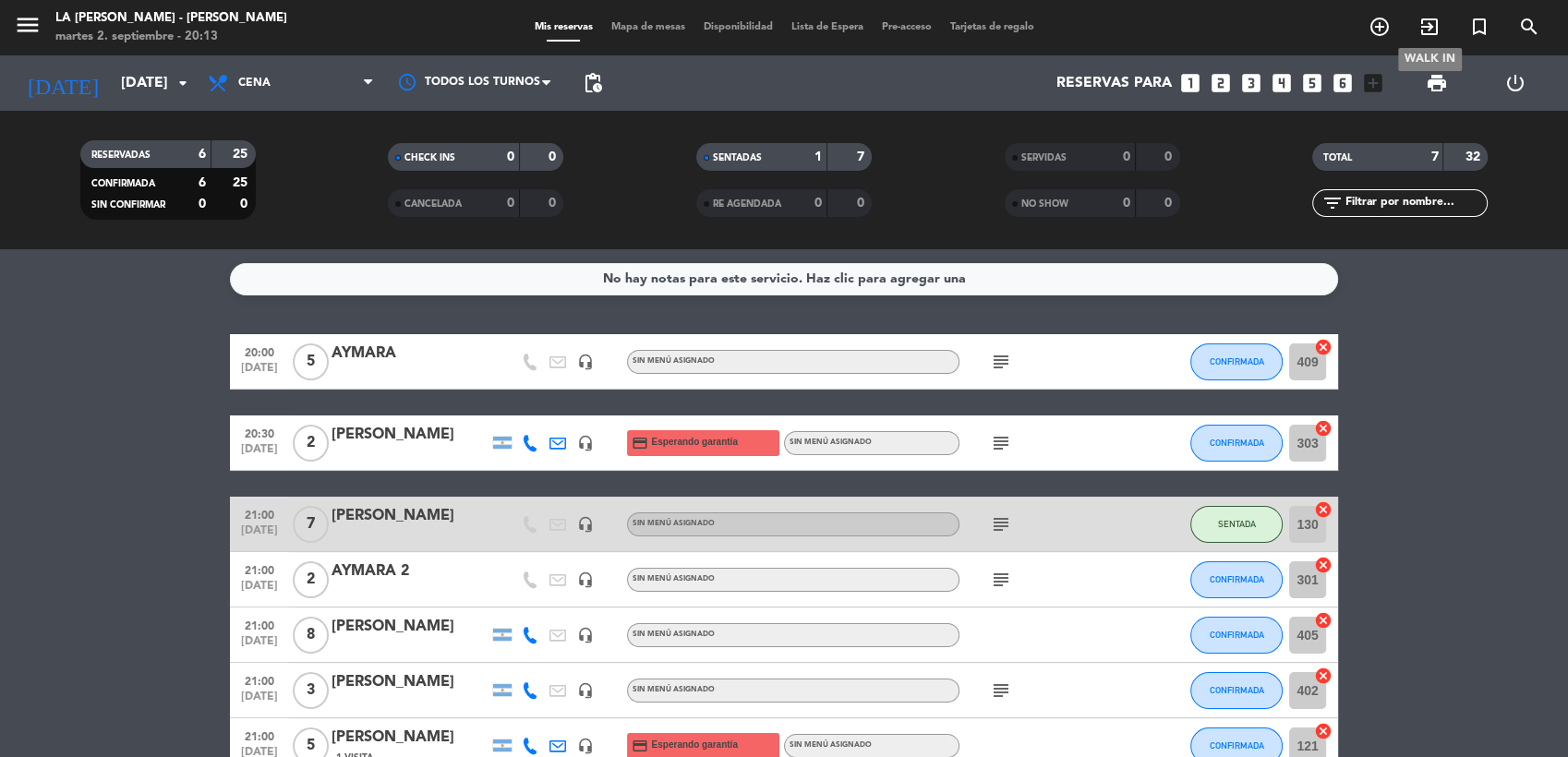
click at [1426, 22] on icon "exit_to_app" at bounding box center [1429, 26] width 22 height 22
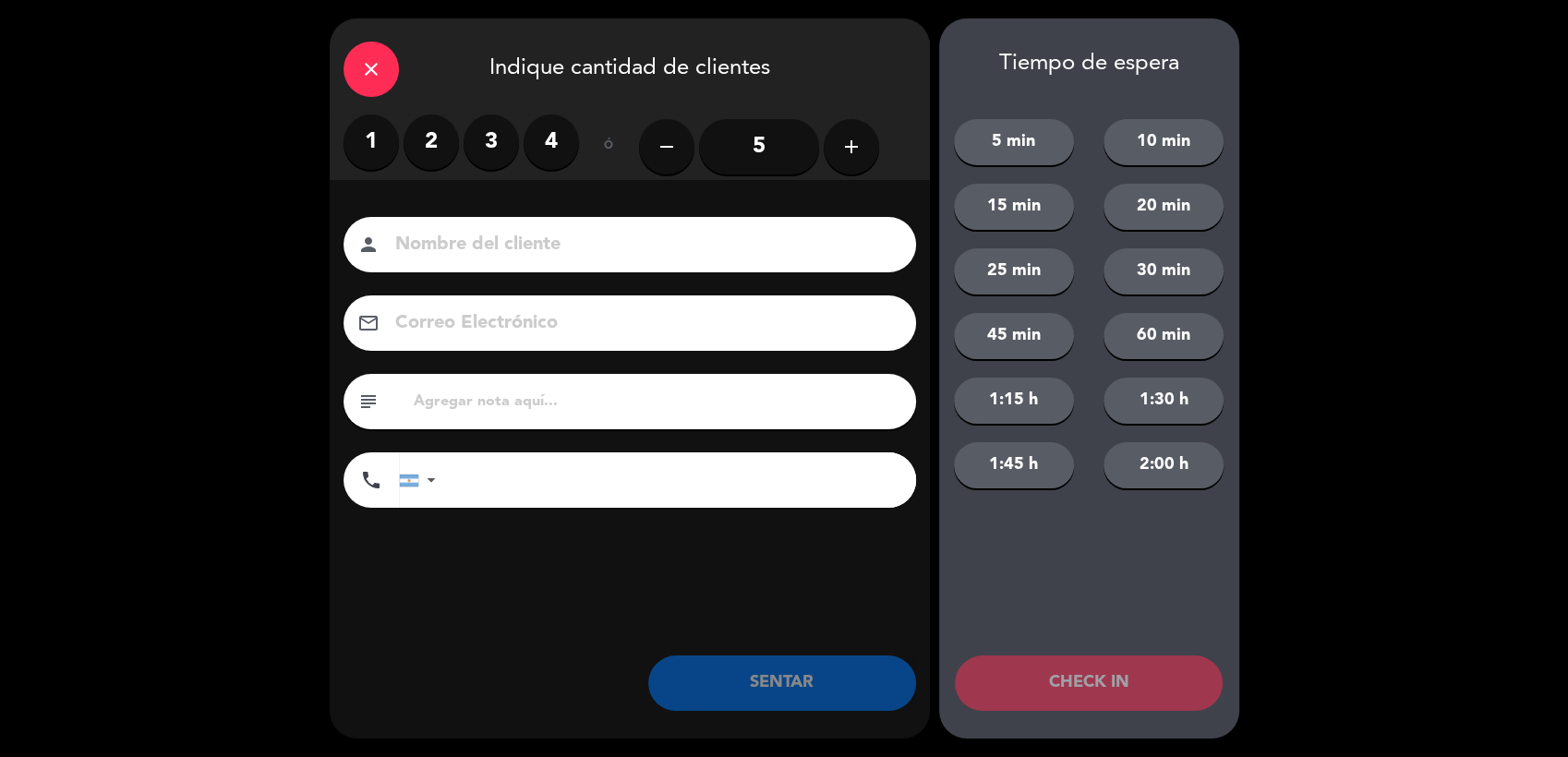
click at [344, 151] on label "1" at bounding box center [371, 141] width 55 height 55
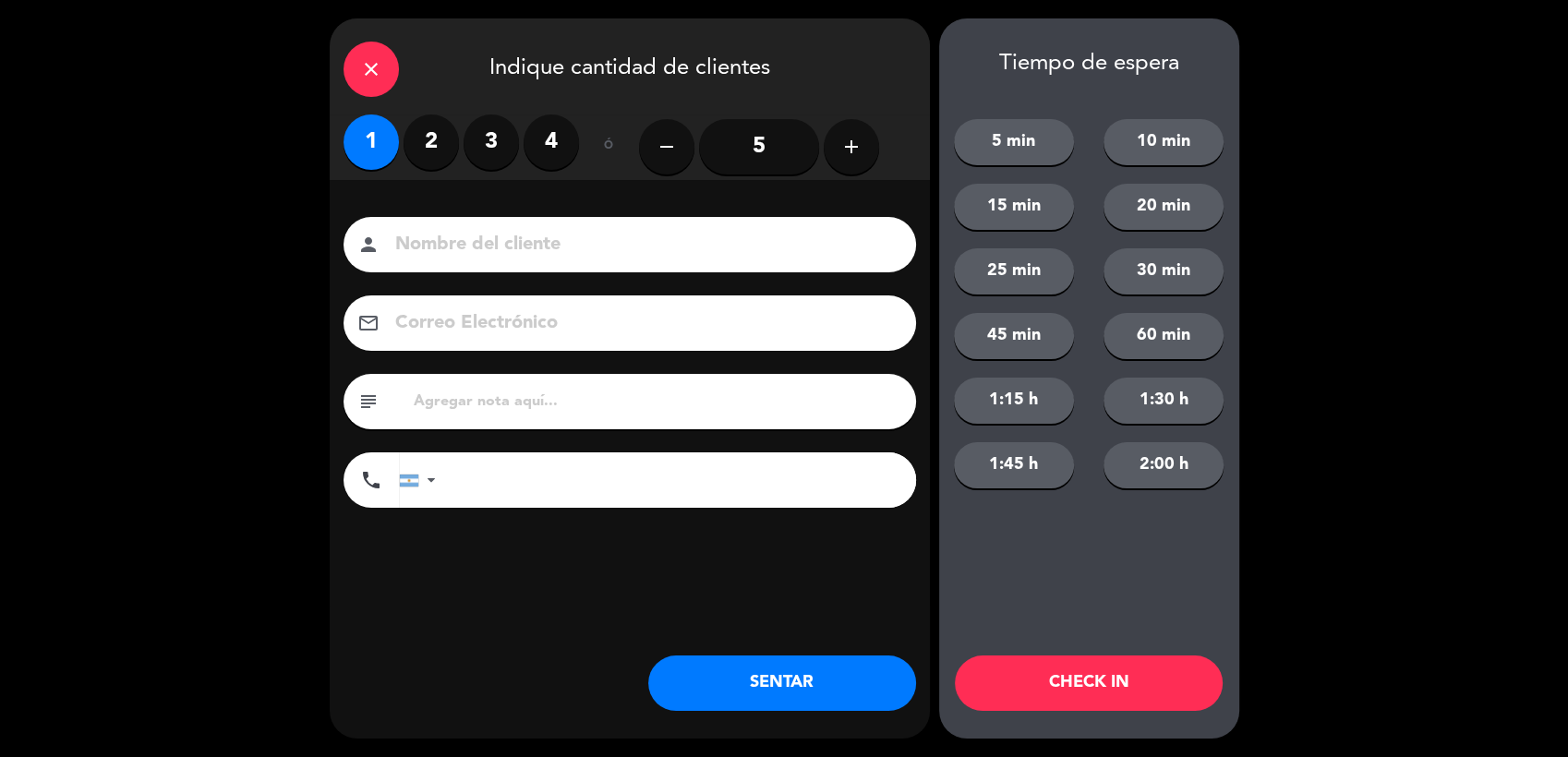
click at [458, 246] on input at bounding box center [642, 245] width 498 height 32
click at [384, 64] on div "close" at bounding box center [371, 69] width 55 height 55
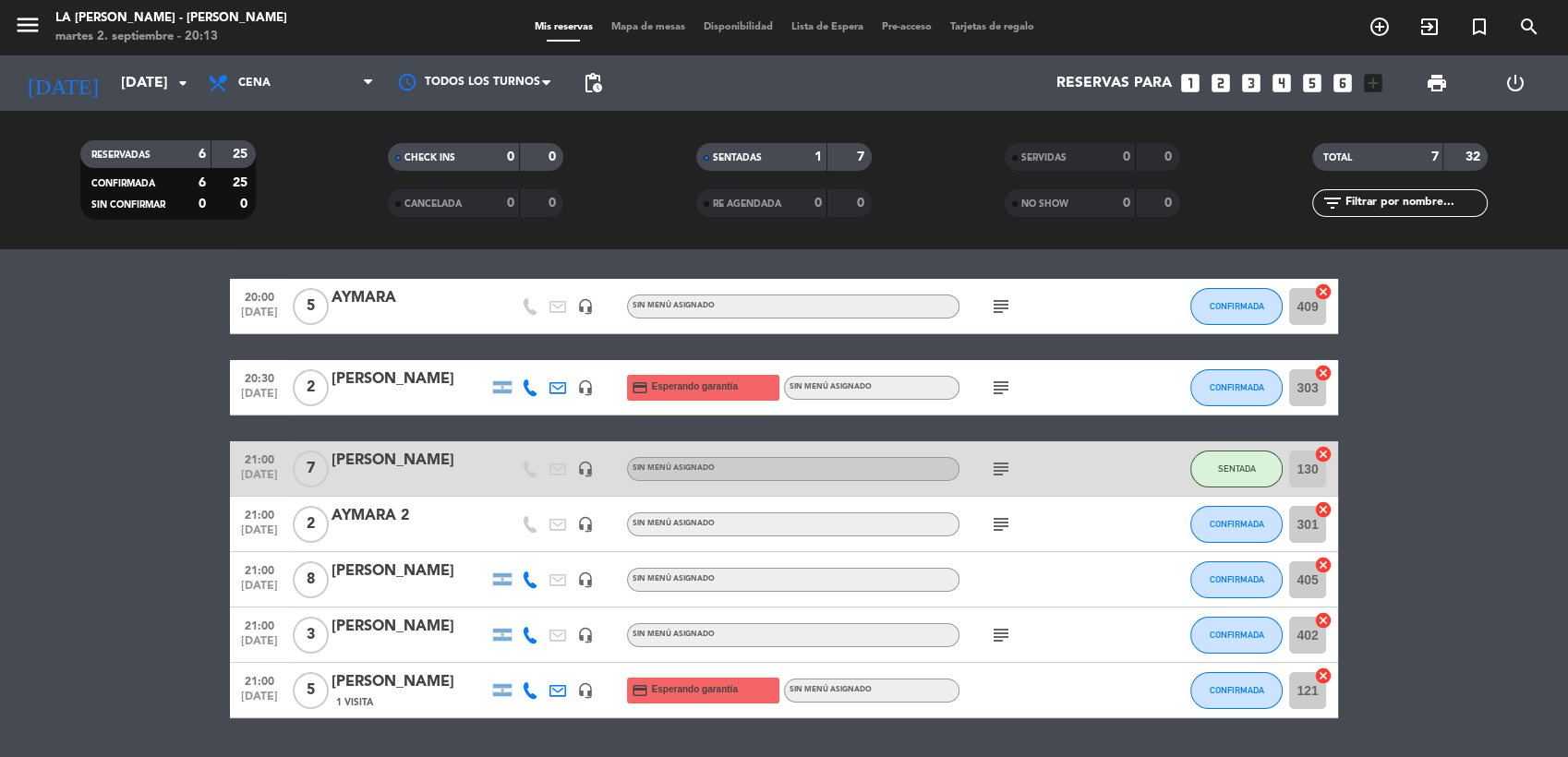
scroll to position [103, 0]
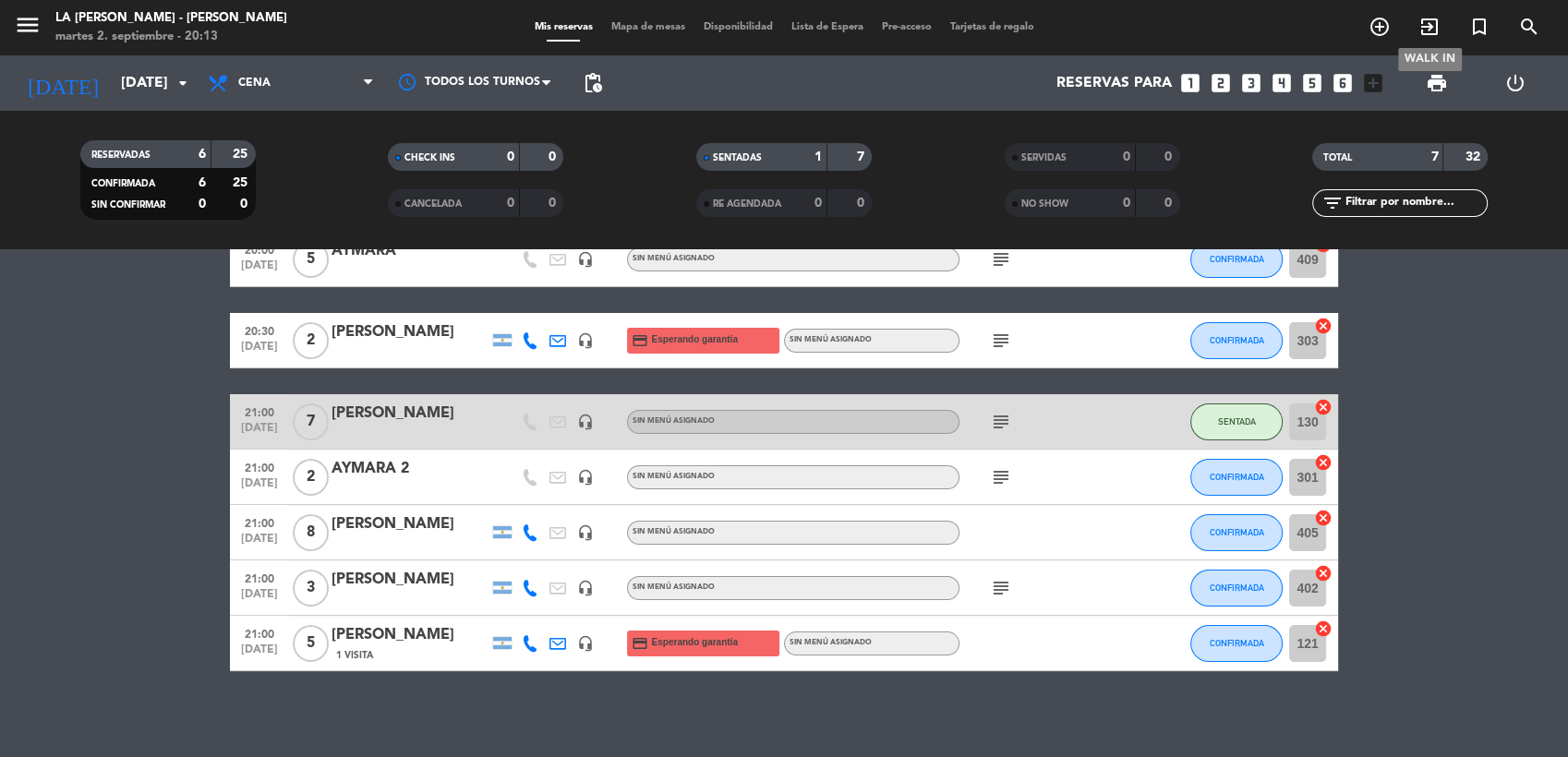
click at [1434, 18] on icon "exit_to_app" at bounding box center [1429, 26] width 22 height 22
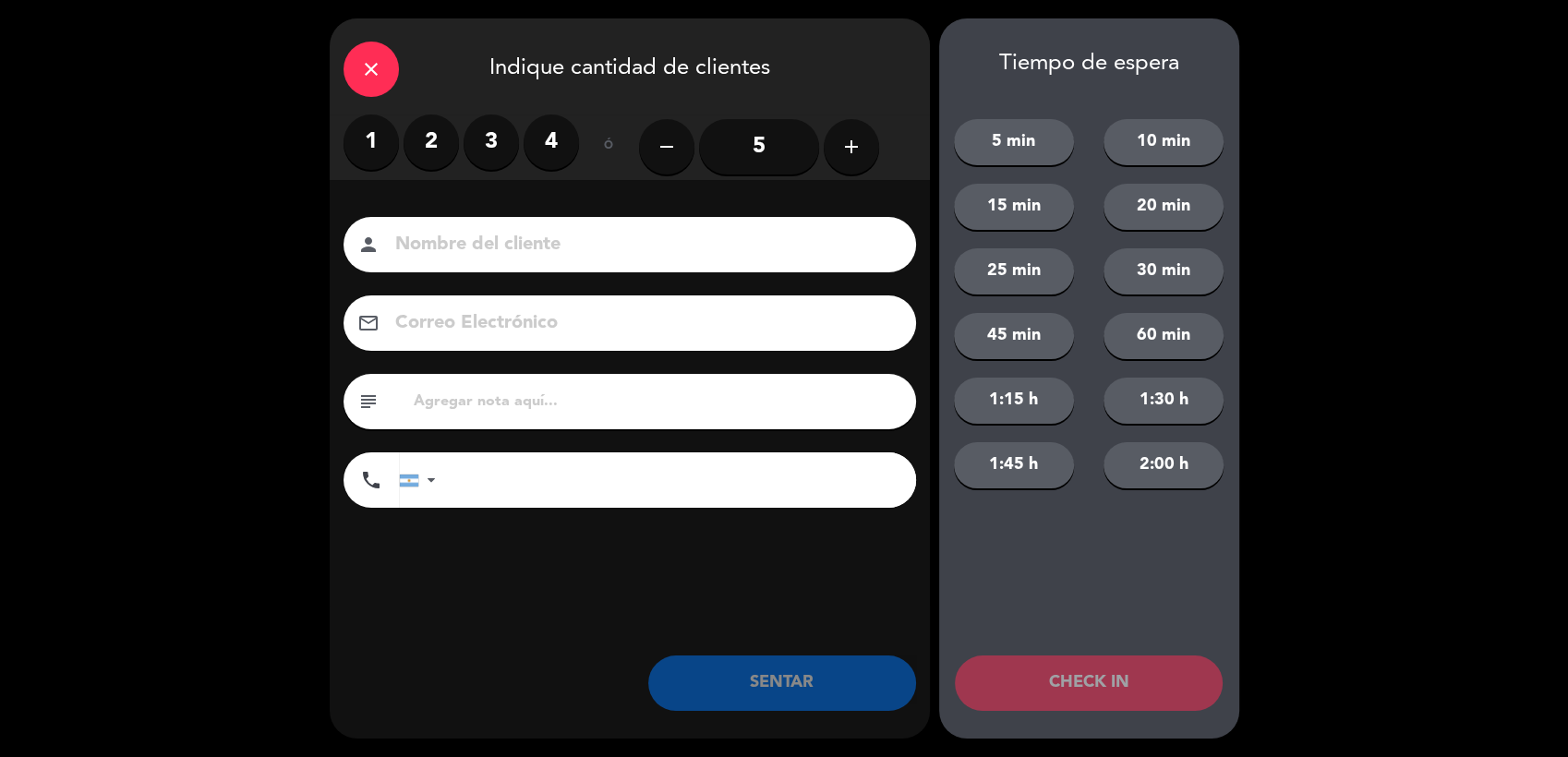
click at [377, 131] on label "1" at bounding box center [371, 141] width 55 height 55
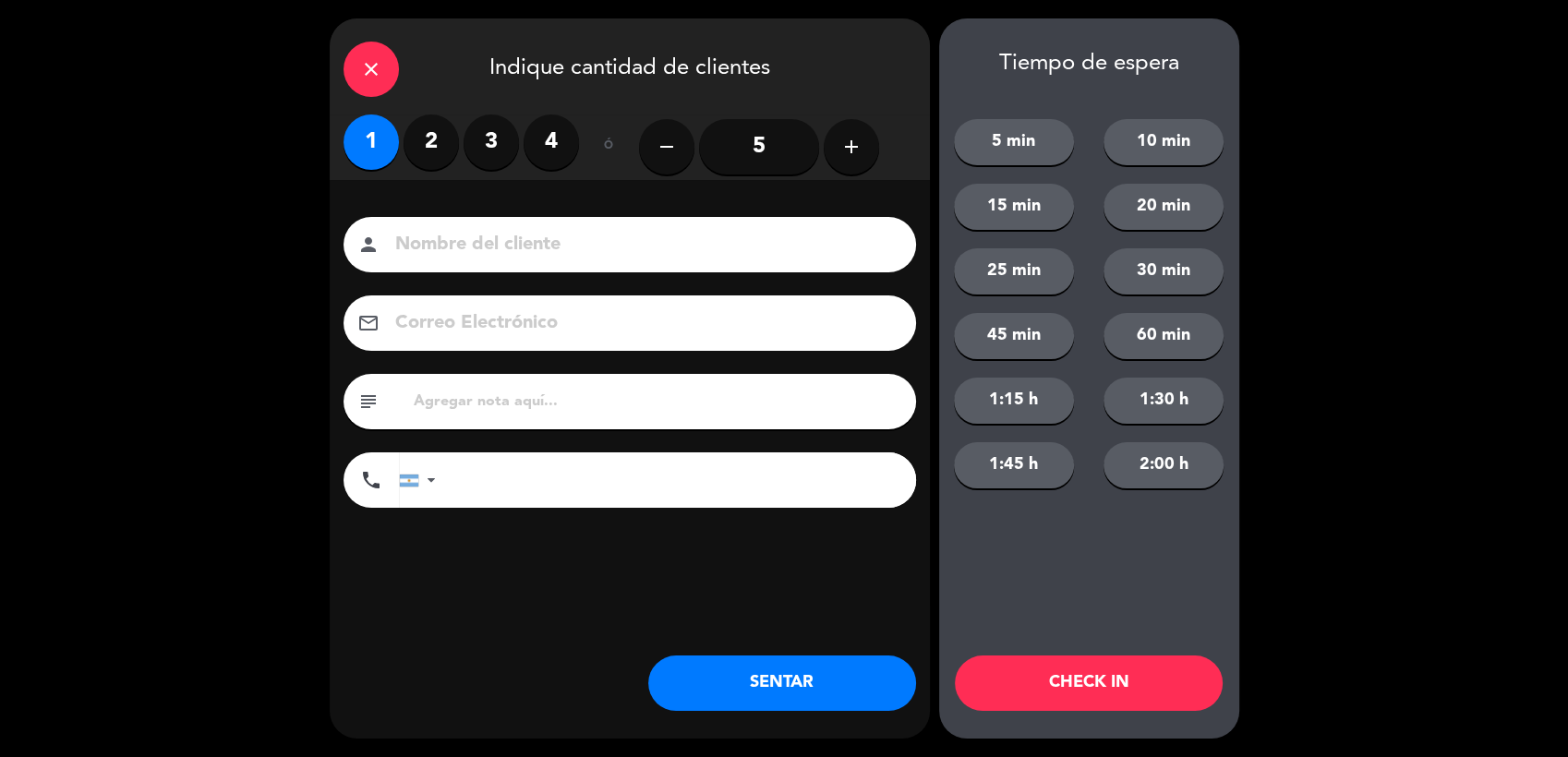
click at [415, 232] on input at bounding box center [642, 245] width 498 height 32
type input "sheraton 1216"
click at [712, 676] on button "SENTAR" at bounding box center [782, 682] width 268 height 55
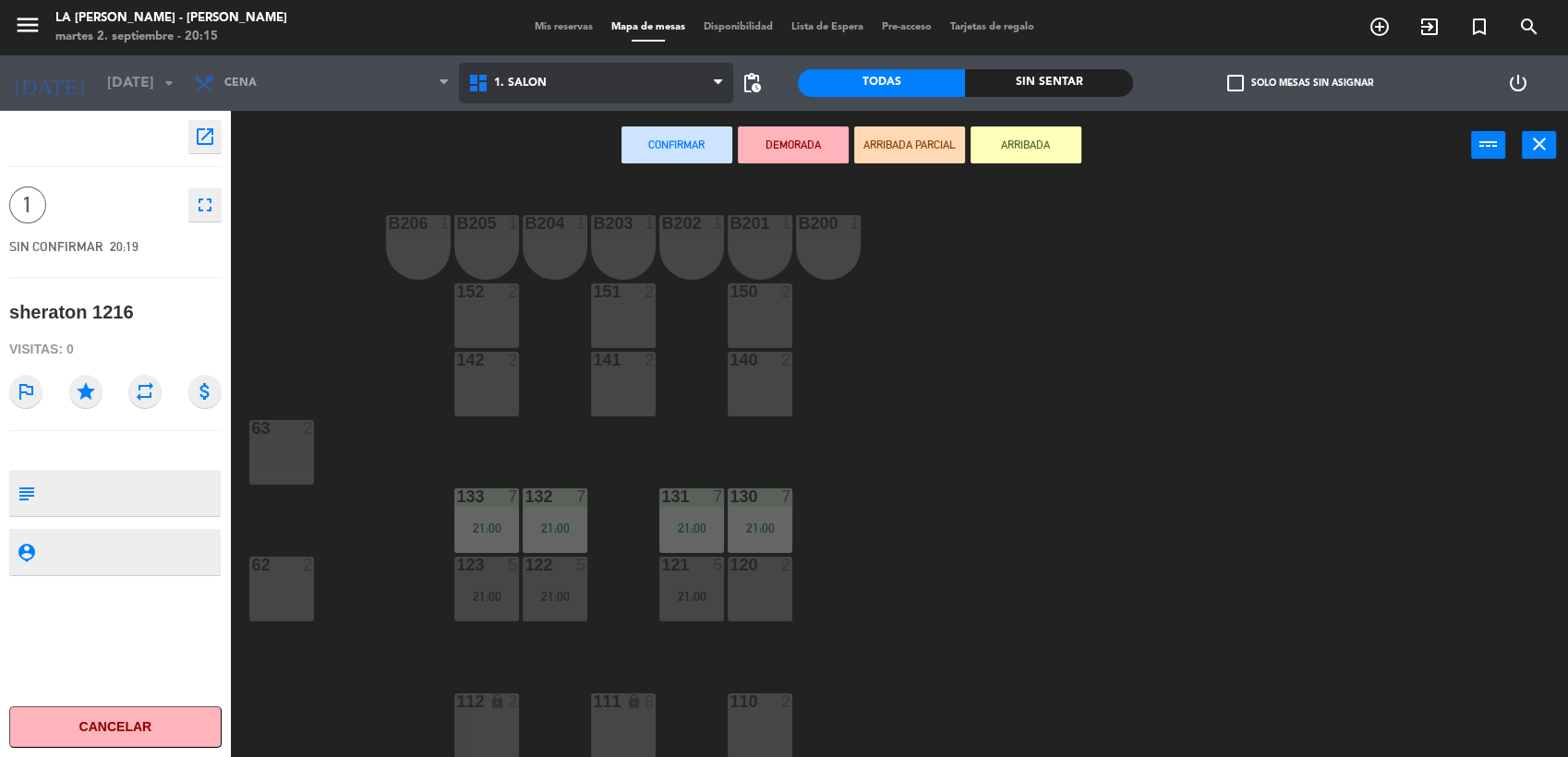
click at [612, 85] on span "1. SALON" at bounding box center [595, 83] width 274 height 41
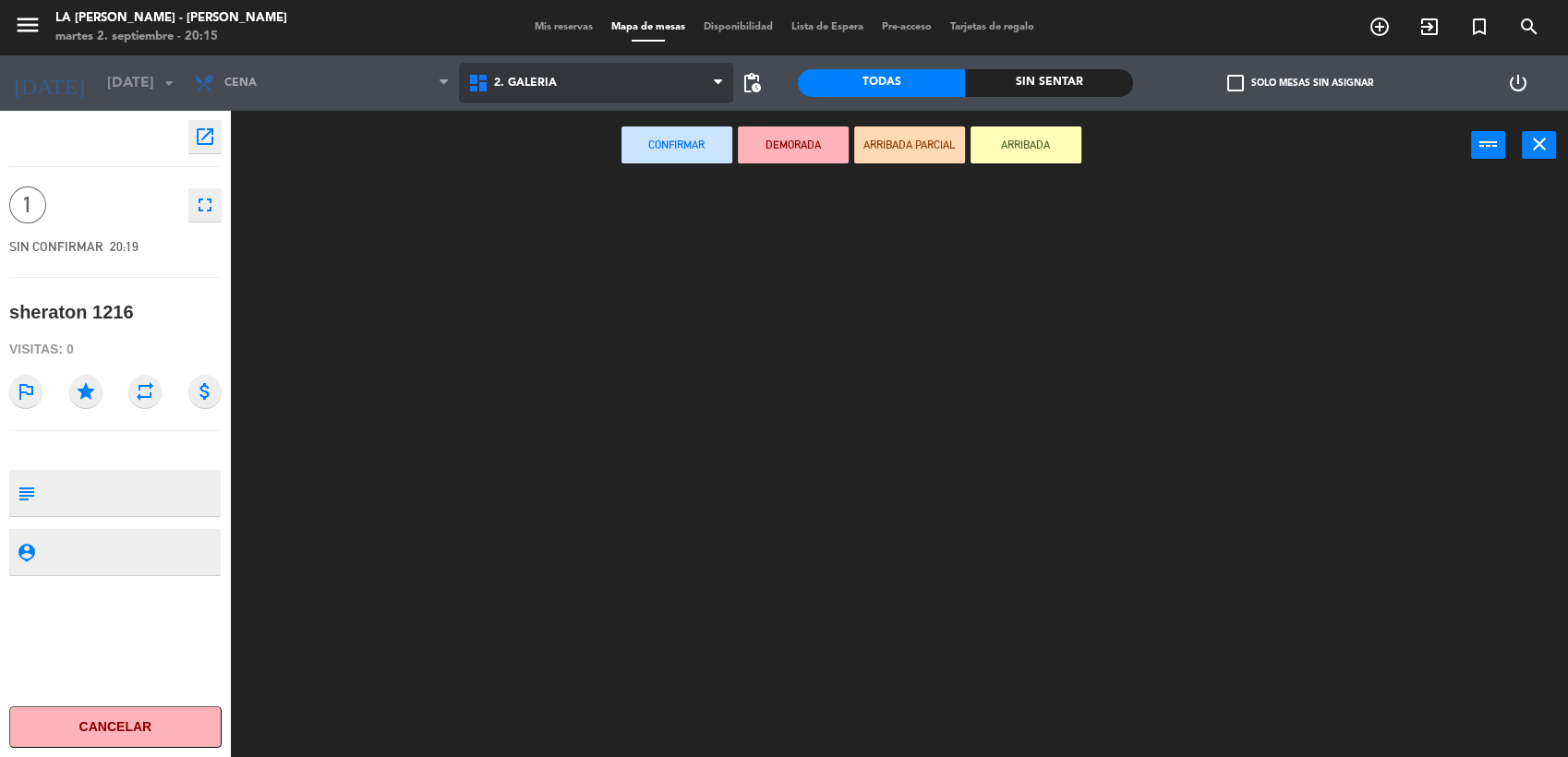
click at [561, 158] on ng-component "menu LA [PERSON_NAME] - [PERSON_NAME][DATE] 2. septiembre - 20:15 Mis reservas …" at bounding box center [784, 379] width 1568 height 760
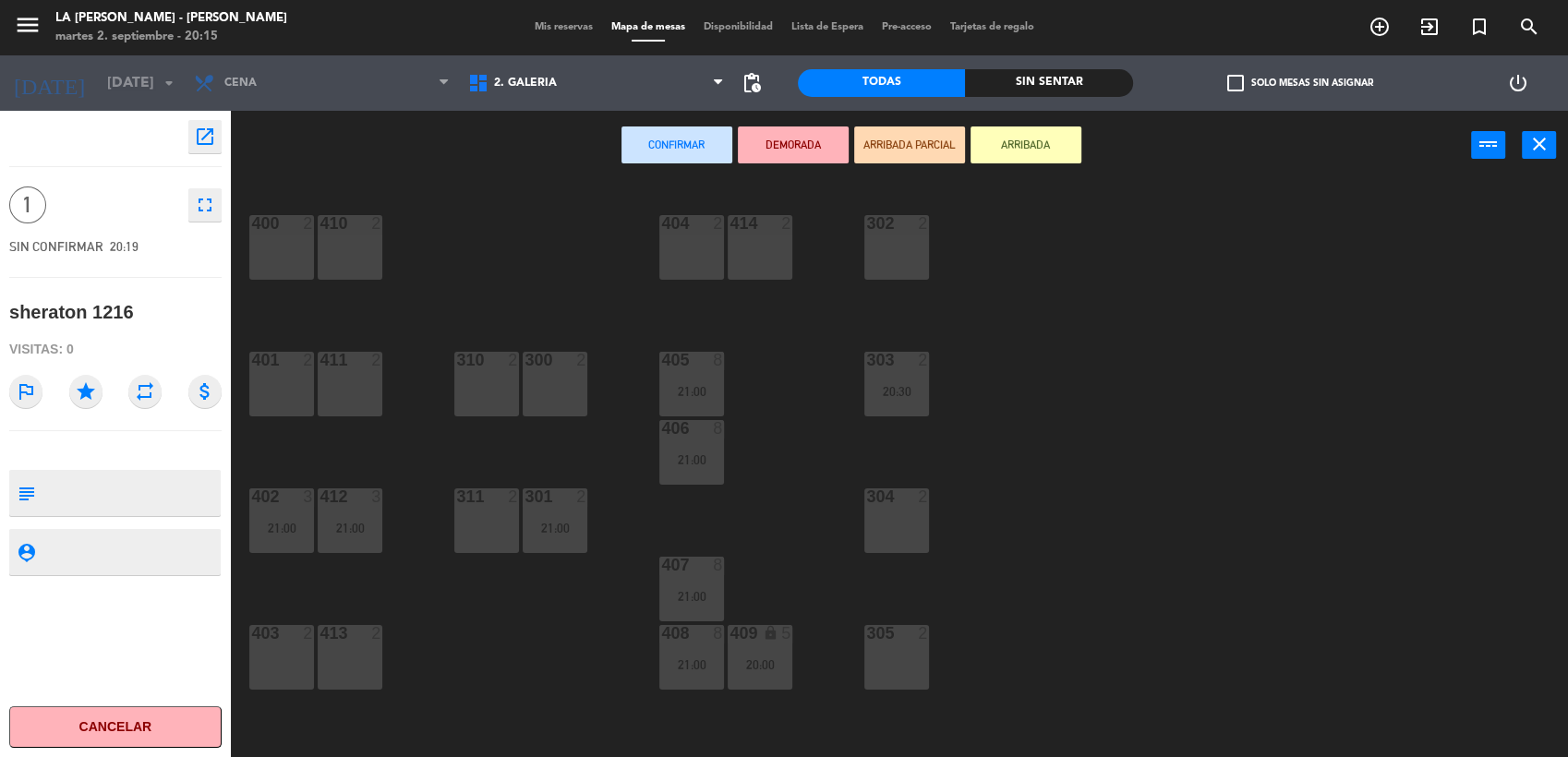
click at [893, 257] on div "302 2" at bounding box center [896, 247] width 65 height 65
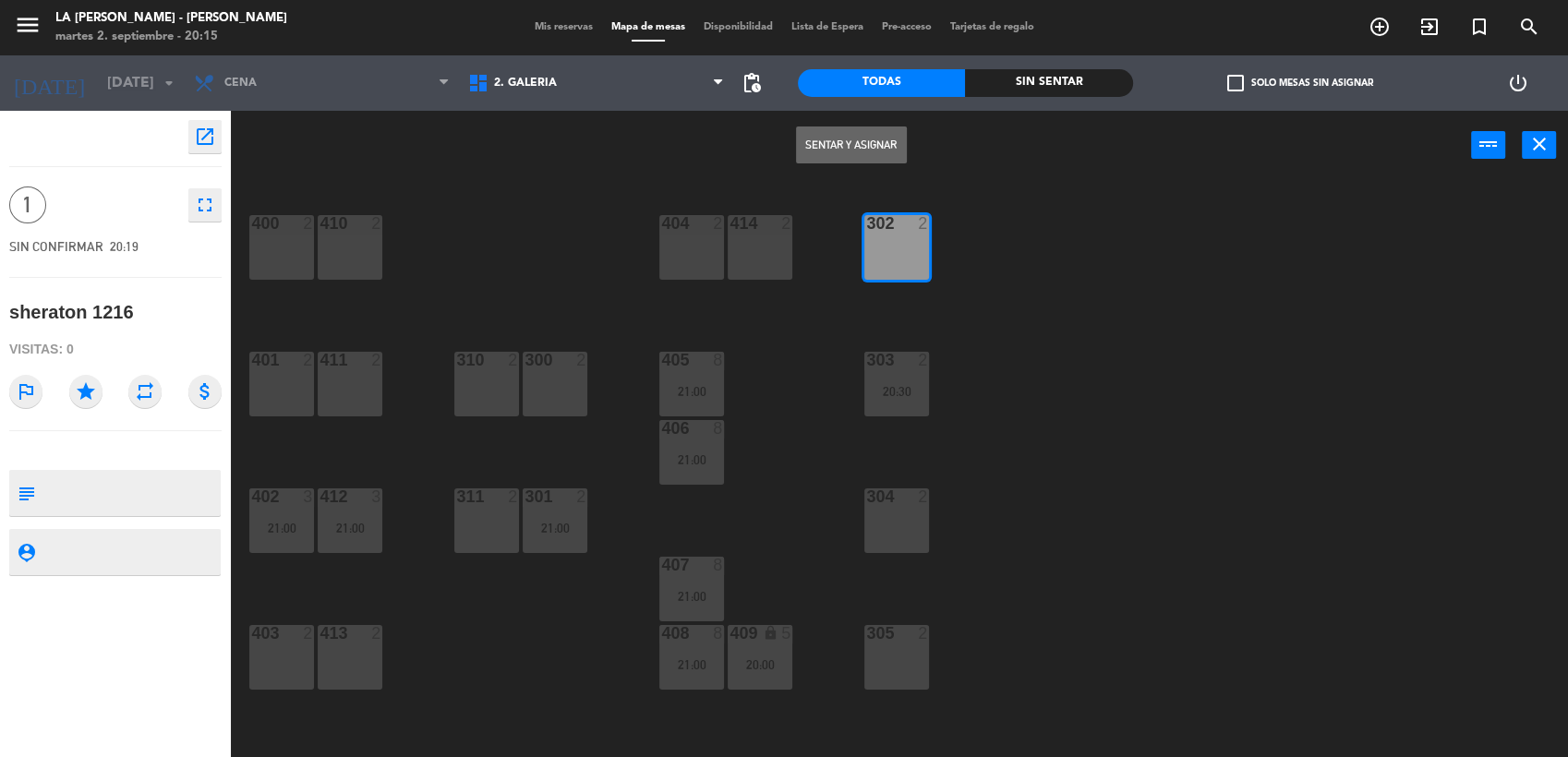
click at [862, 139] on button "Sentar y Asignar" at bounding box center [851, 145] width 110 height 37
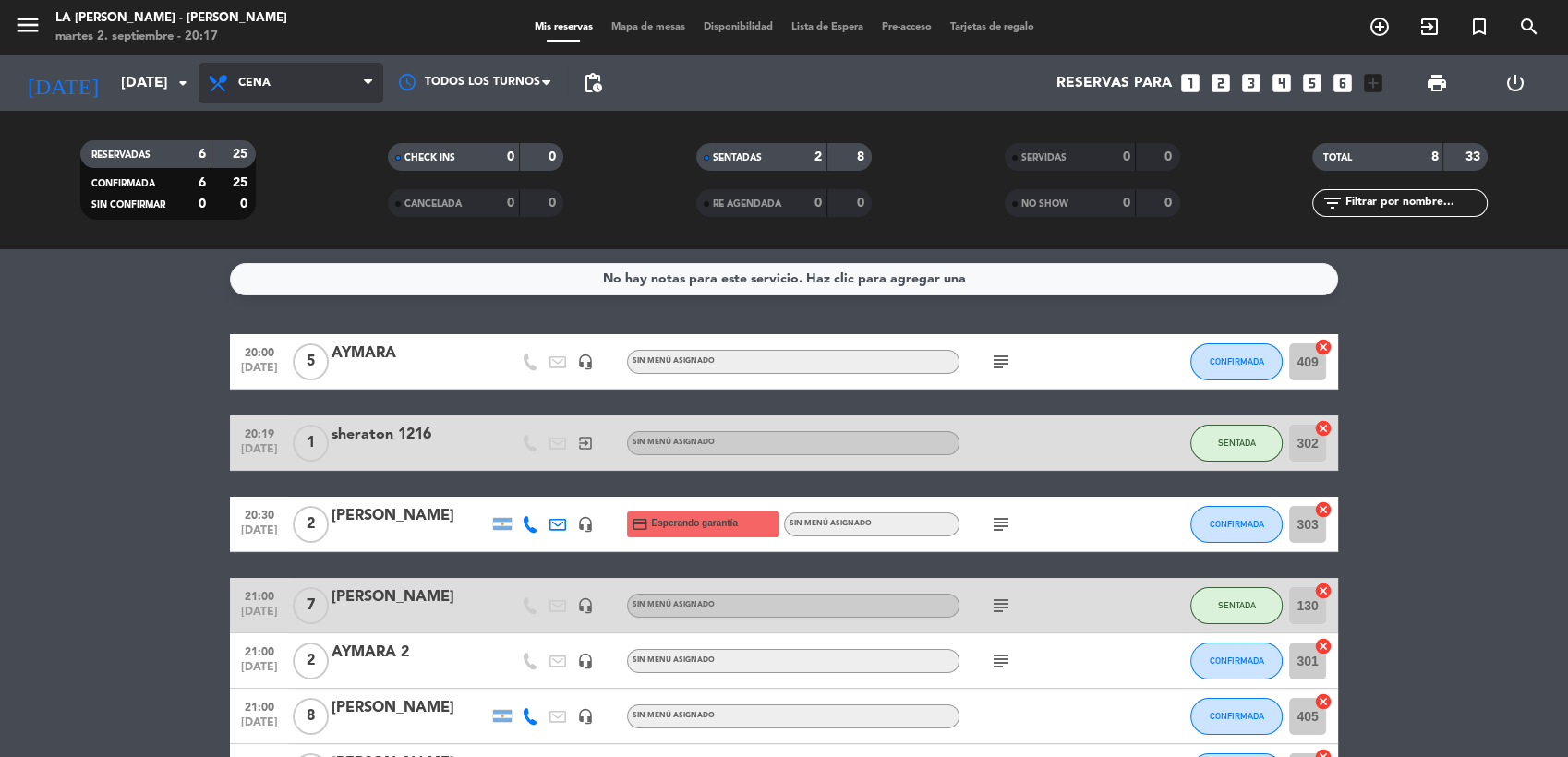
click at [288, 89] on span "Cena" at bounding box center [290, 83] width 185 height 41
click at [311, 169] on div "menu LA [PERSON_NAME] - [PERSON_NAME][DATE] 2. septiembre - 20:17 Mis reservas …" at bounding box center [784, 125] width 1568 height 250
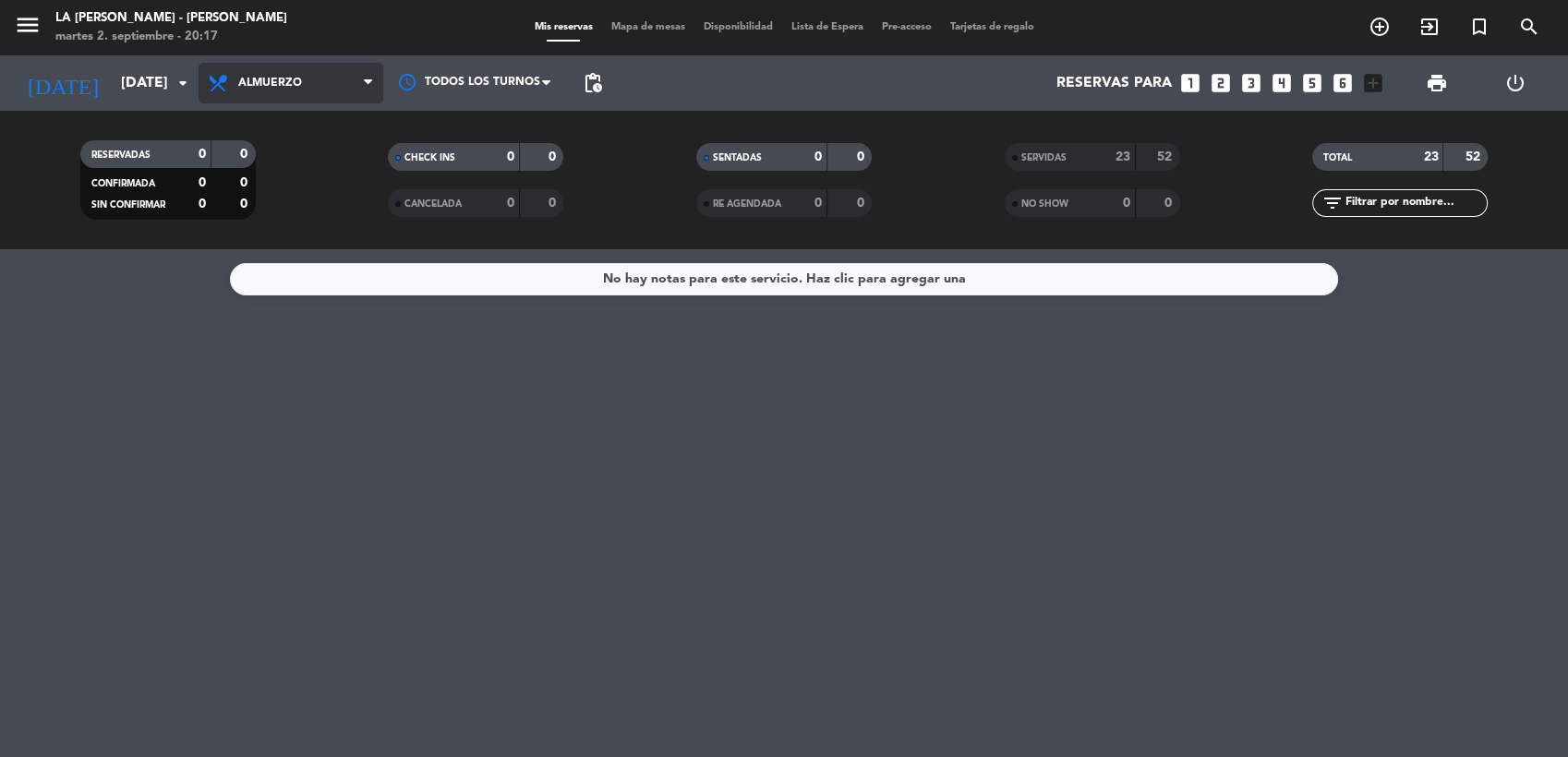
click at [266, 93] on span "Almuerzo" at bounding box center [290, 83] width 185 height 41
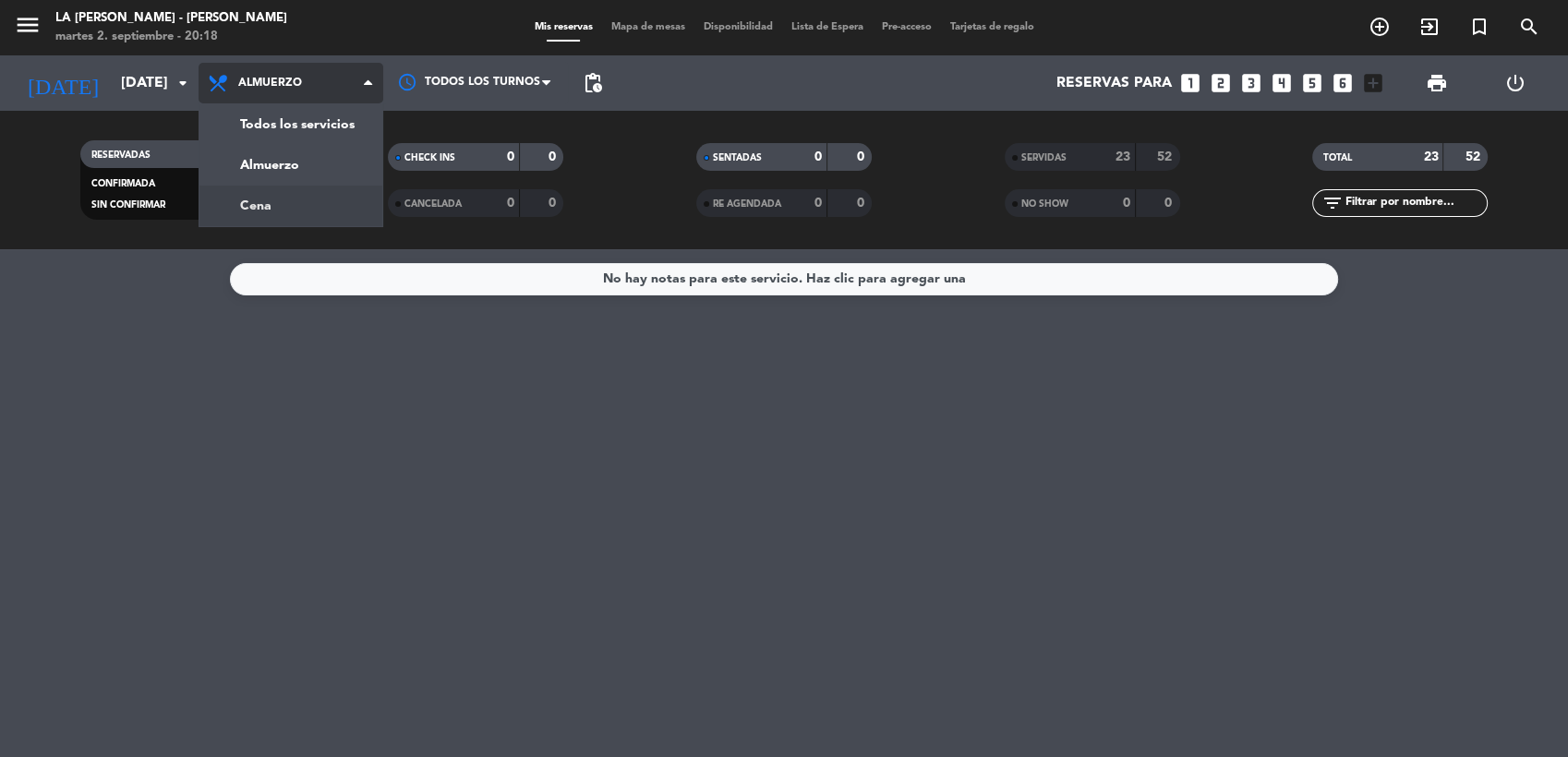
click at [344, 216] on div "menu LA [PERSON_NAME] - [PERSON_NAME][DATE] 2. septiembre - 20:18 Mis reservas …" at bounding box center [784, 125] width 1568 height 250
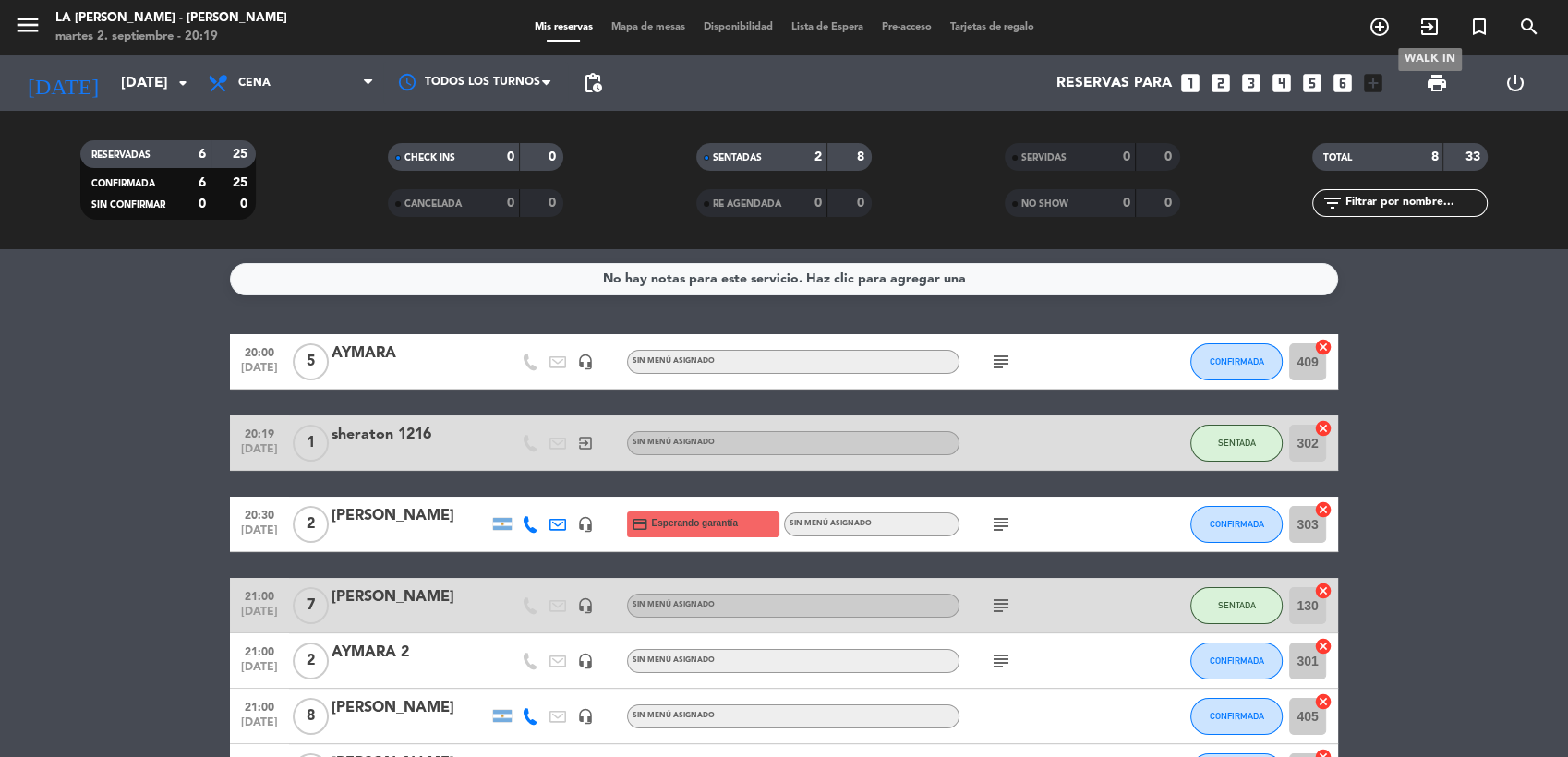
click at [1431, 36] on icon "exit_to_app" at bounding box center [1429, 26] width 22 height 22
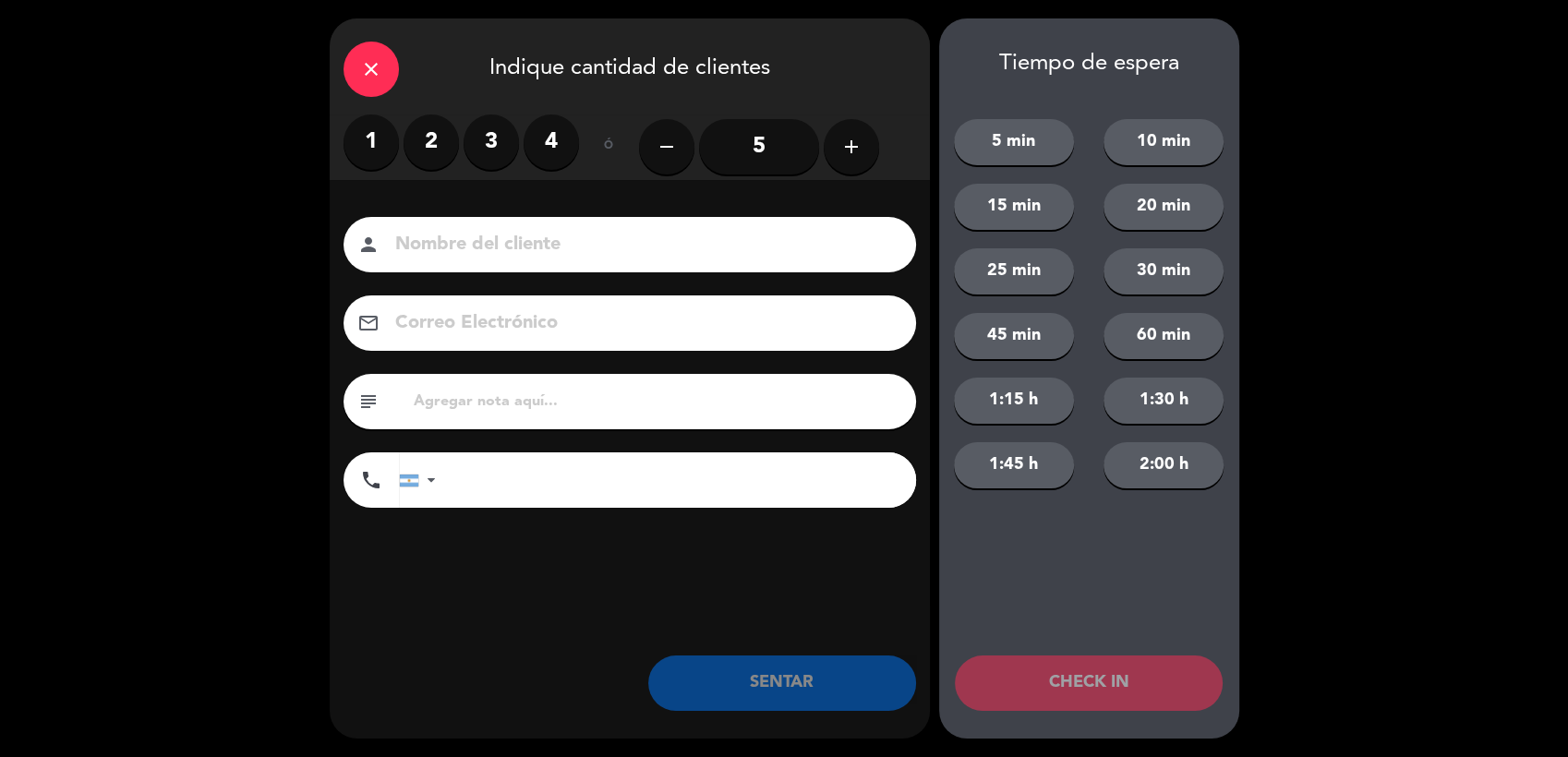
click at [476, 253] on input at bounding box center [642, 245] width 498 height 32
click at [489, 239] on input at bounding box center [642, 245] width 498 height 32
type input "sheraton 914"
click at [432, 142] on label "2" at bounding box center [431, 141] width 55 height 55
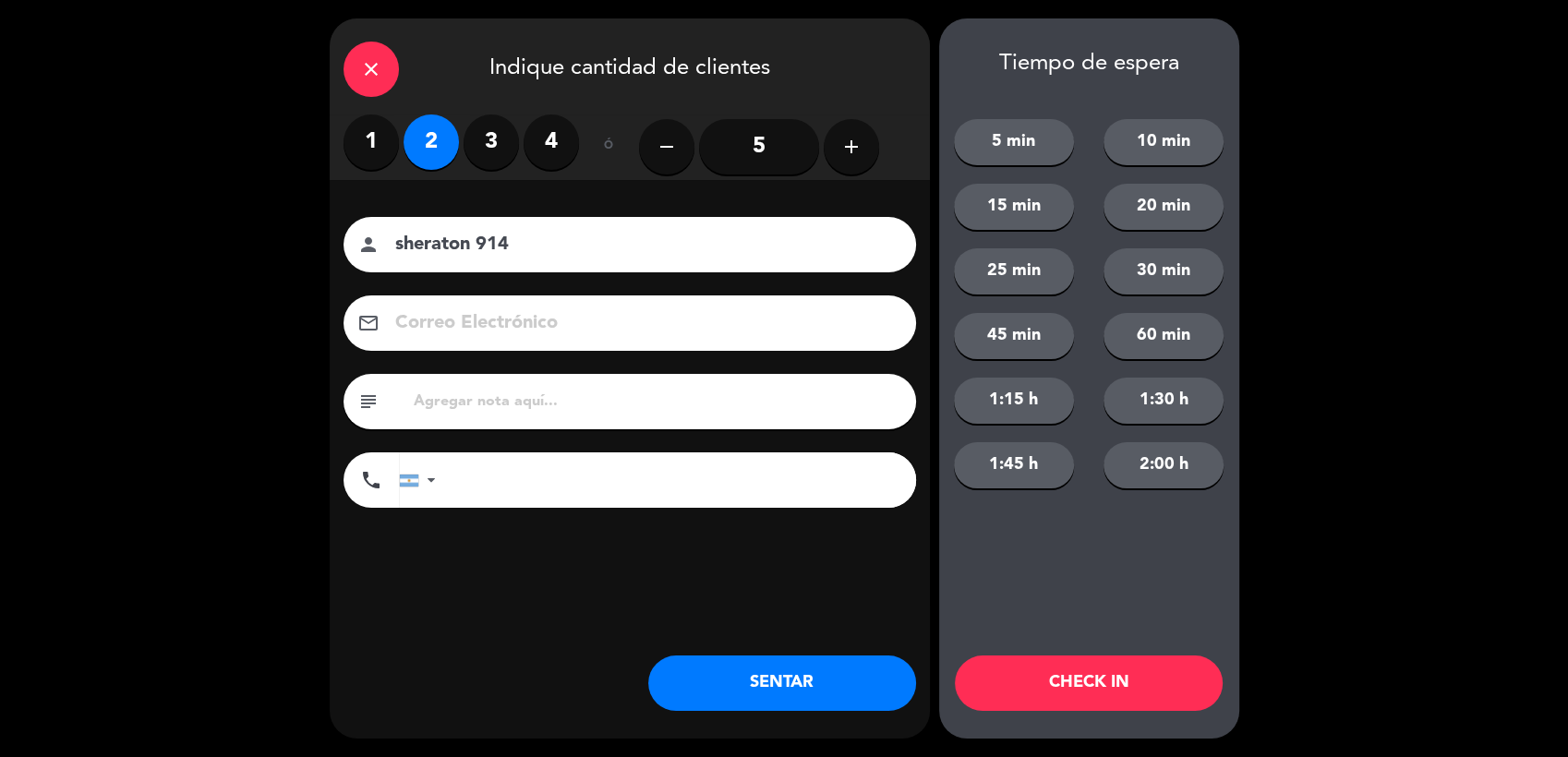
click at [805, 686] on button "SENTAR" at bounding box center [782, 682] width 268 height 55
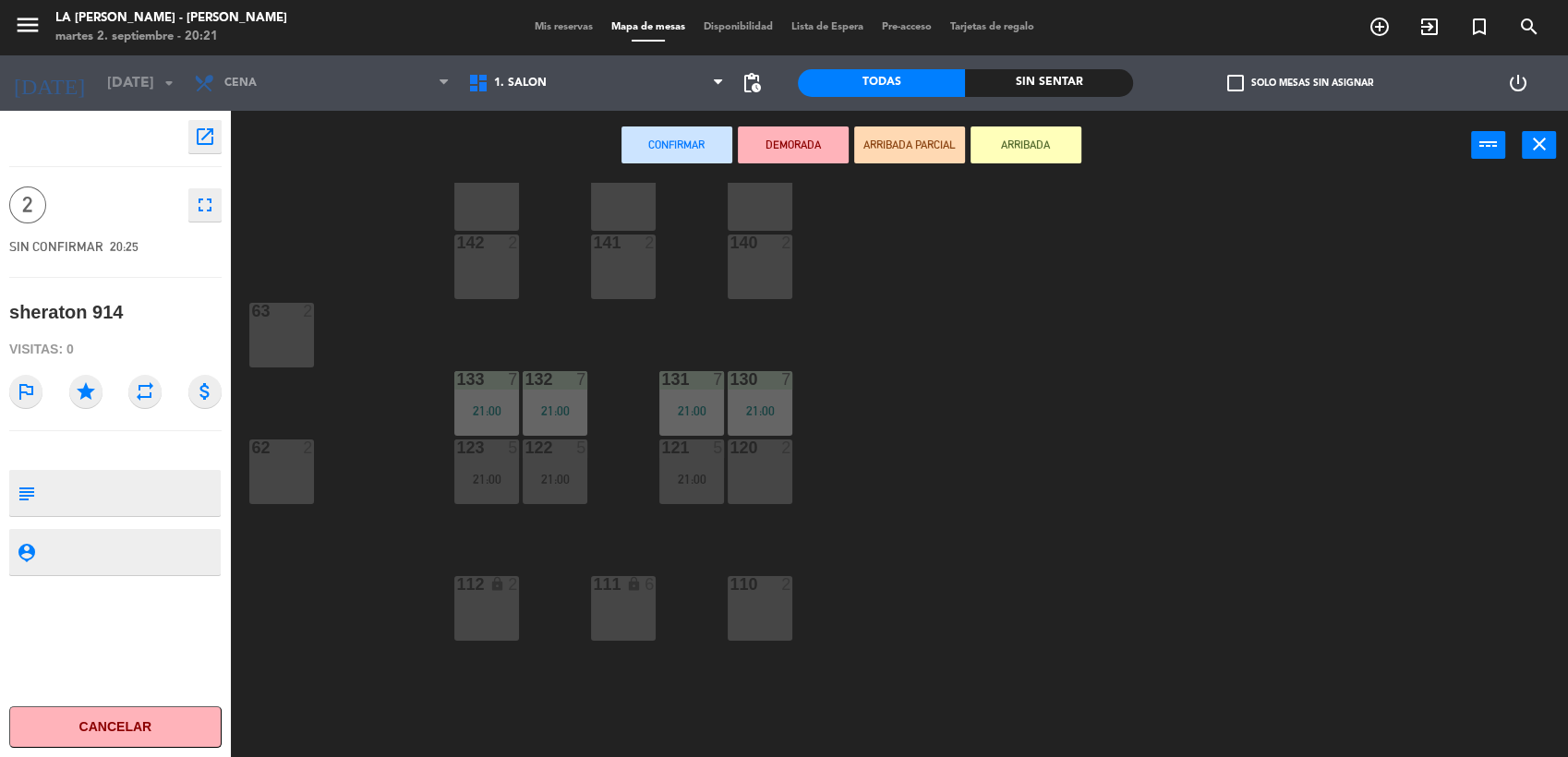
scroll to position [203, 0]
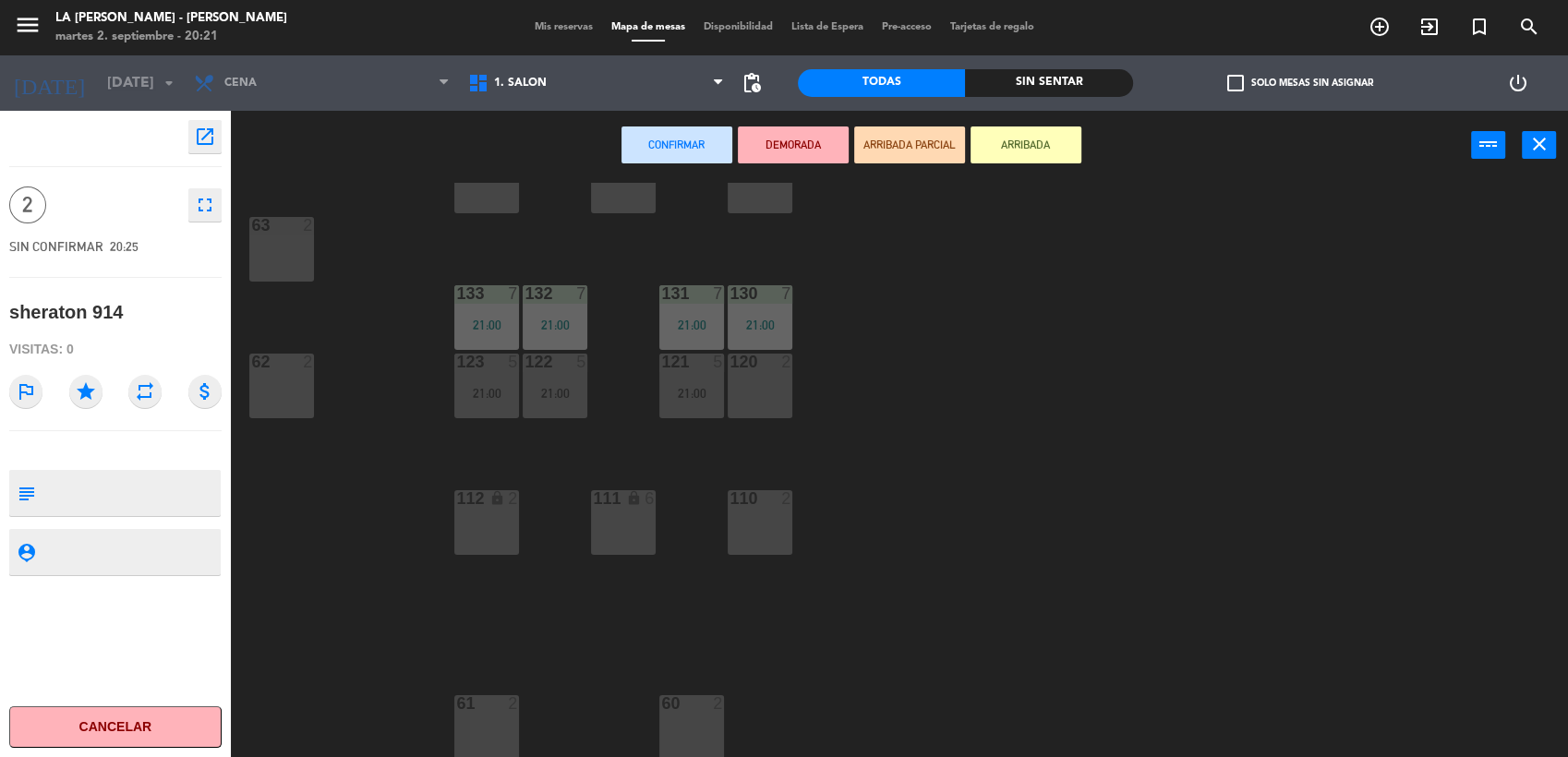
click at [498, 723] on div "61 2" at bounding box center [486, 727] width 65 height 65
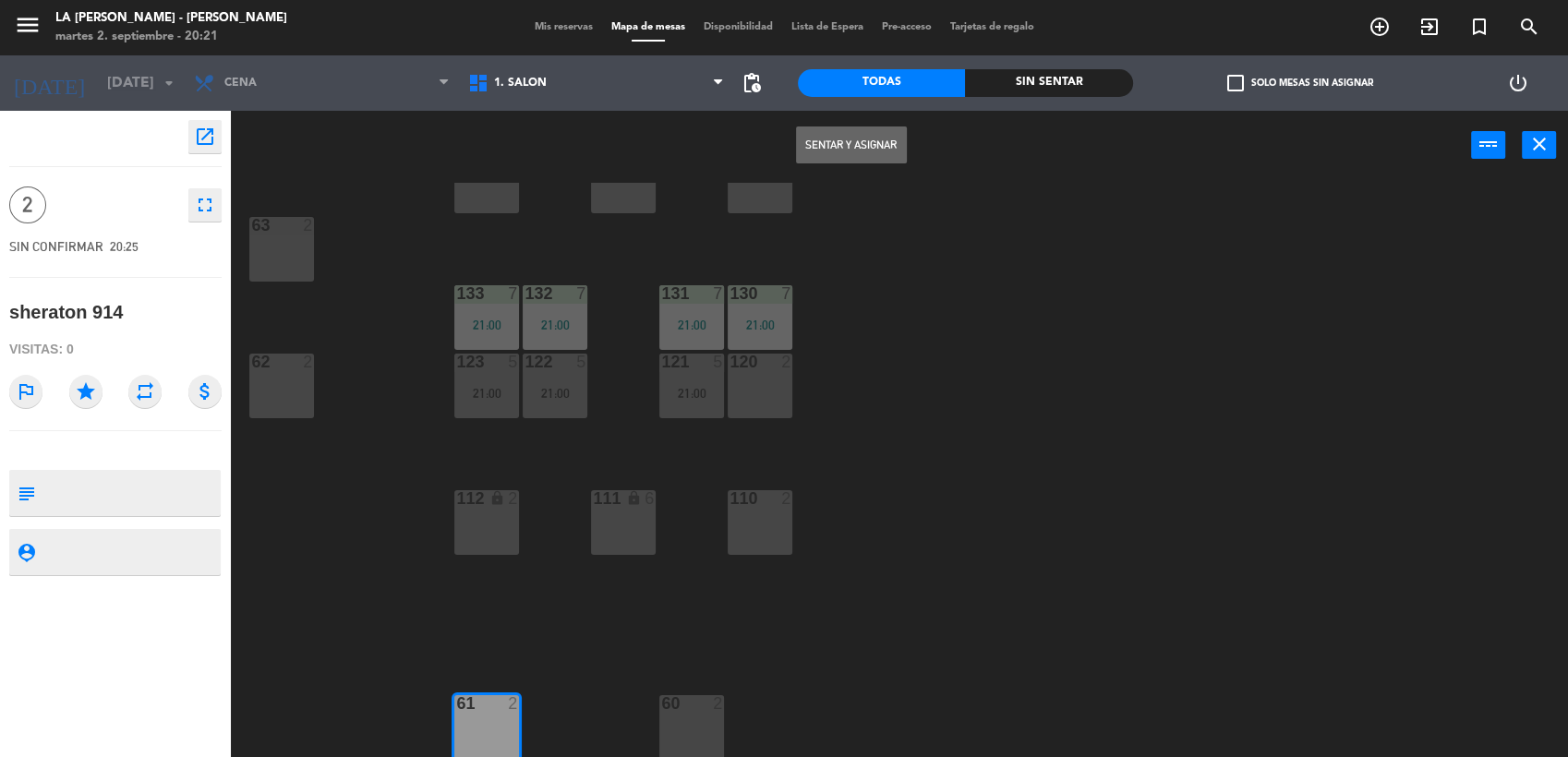
click at [878, 143] on button "Sentar y Asignar" at bounding box center [851, 145] width 110 height 37
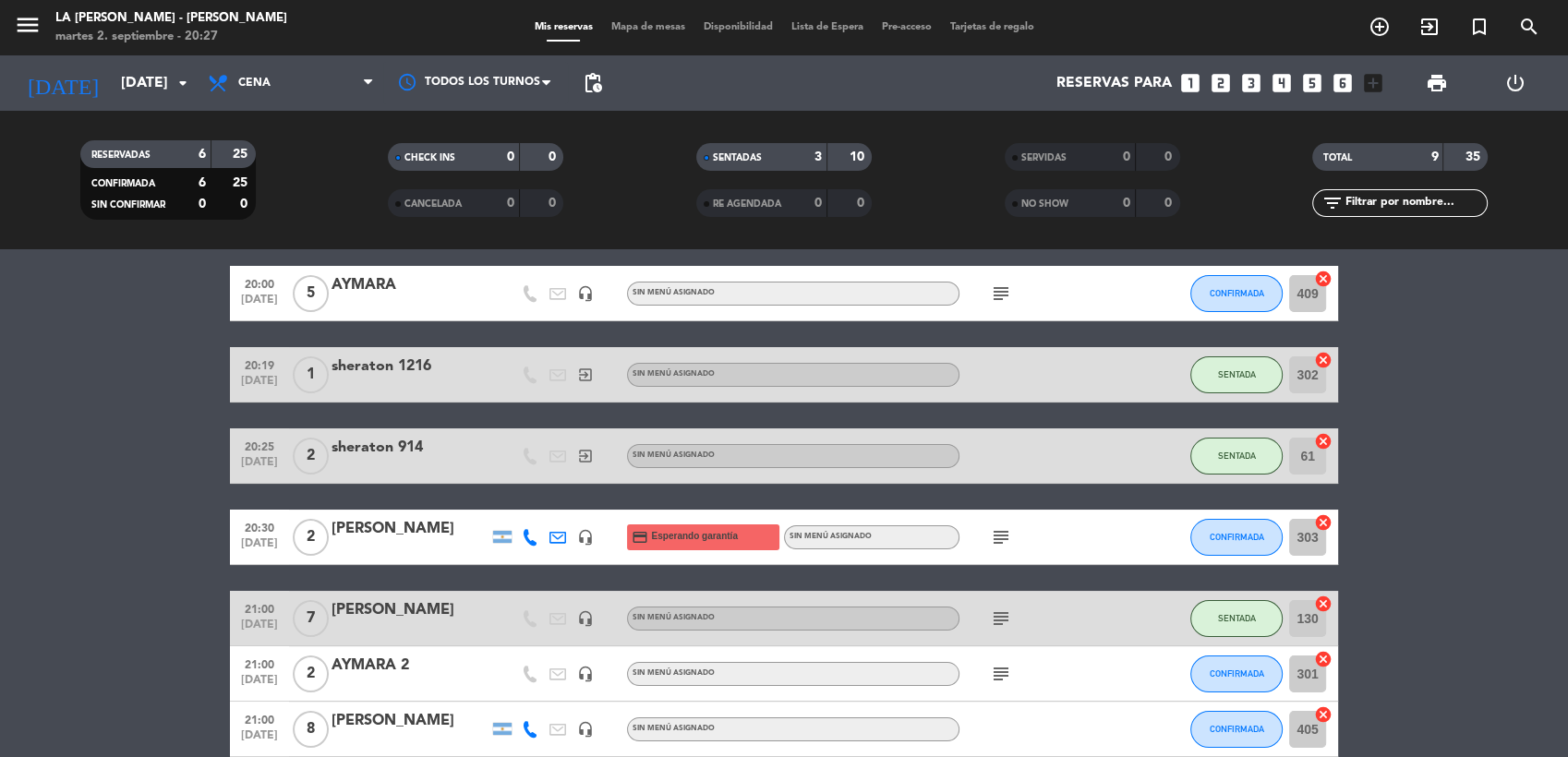
scroll to position [103, 0]
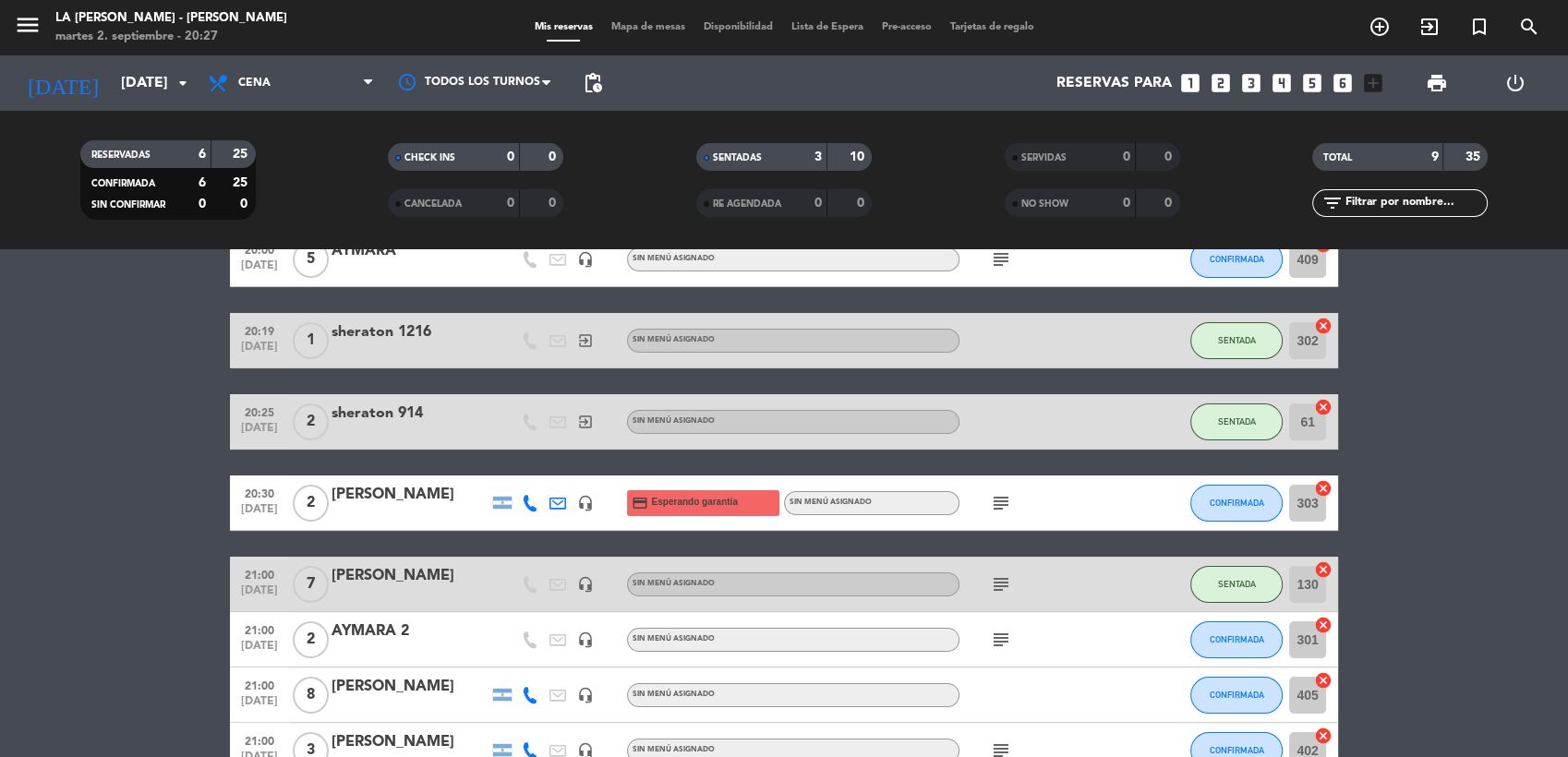
click at [998, 496] on icon "subject" at bounding box center [1001, 502] width 22 height 22
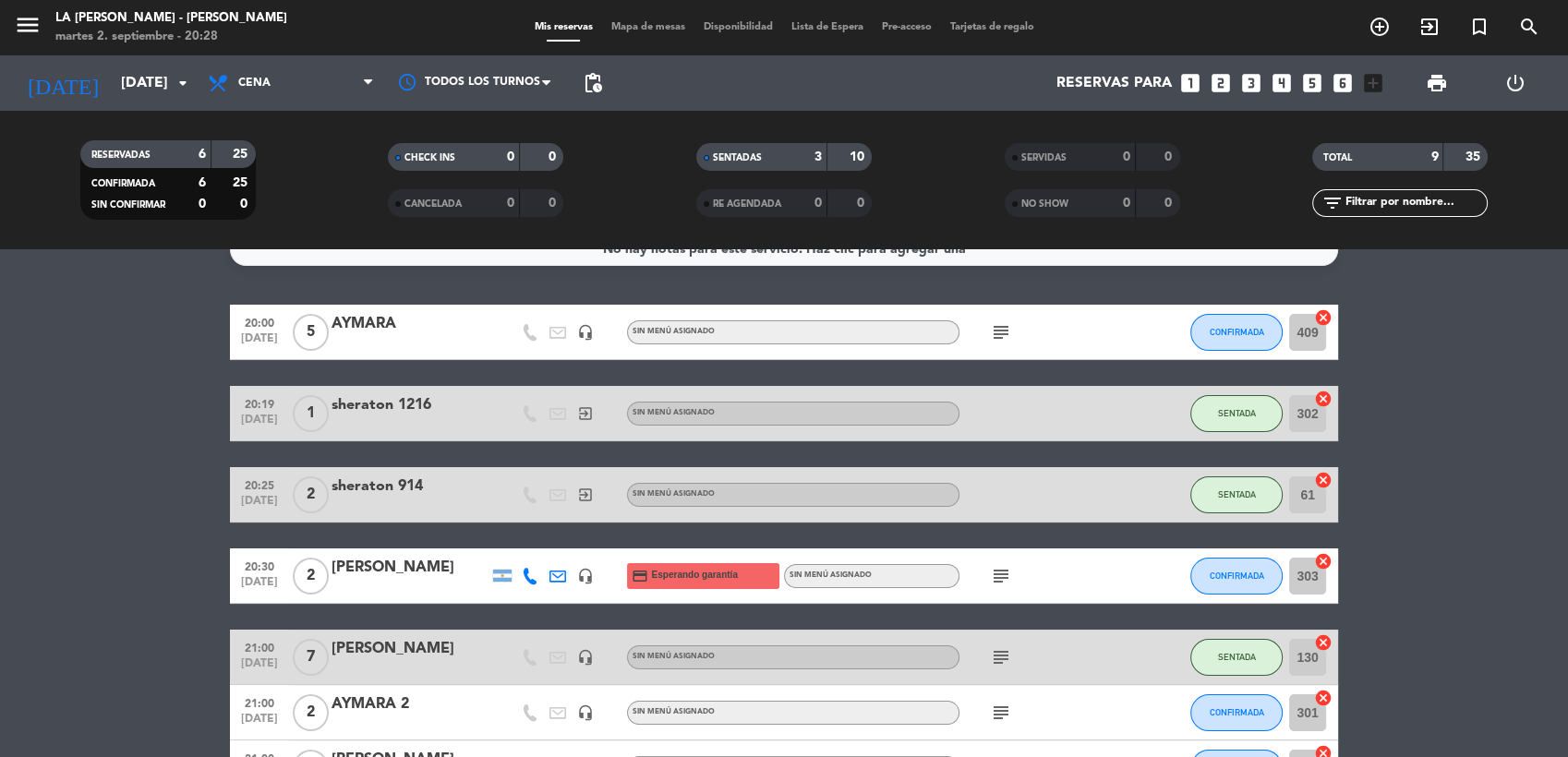
scroll to position [0, 0]
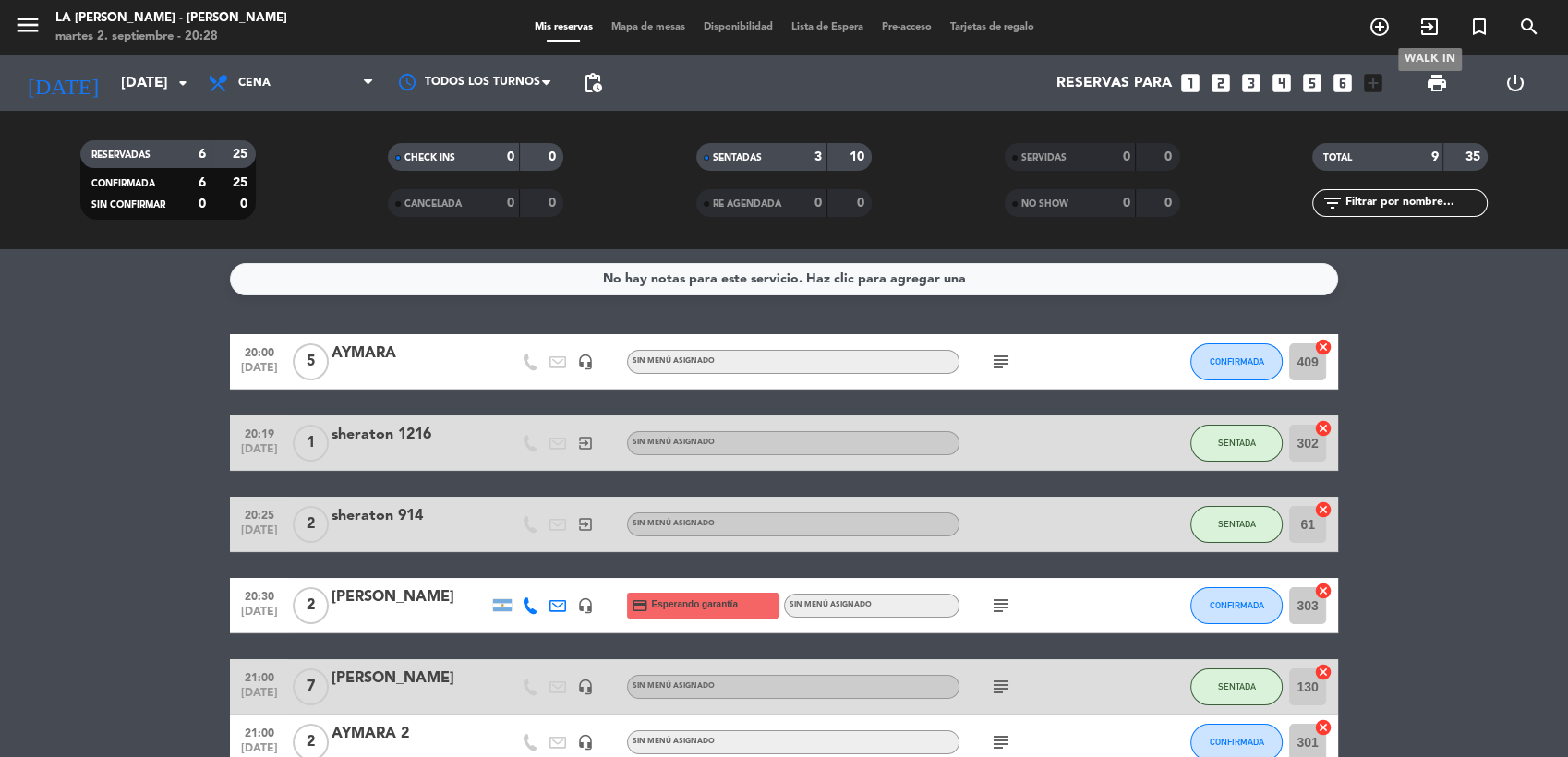
click at [1434, 23] on icon "exit_to_app" at bounding box center [1429, 26] width 22 height 22
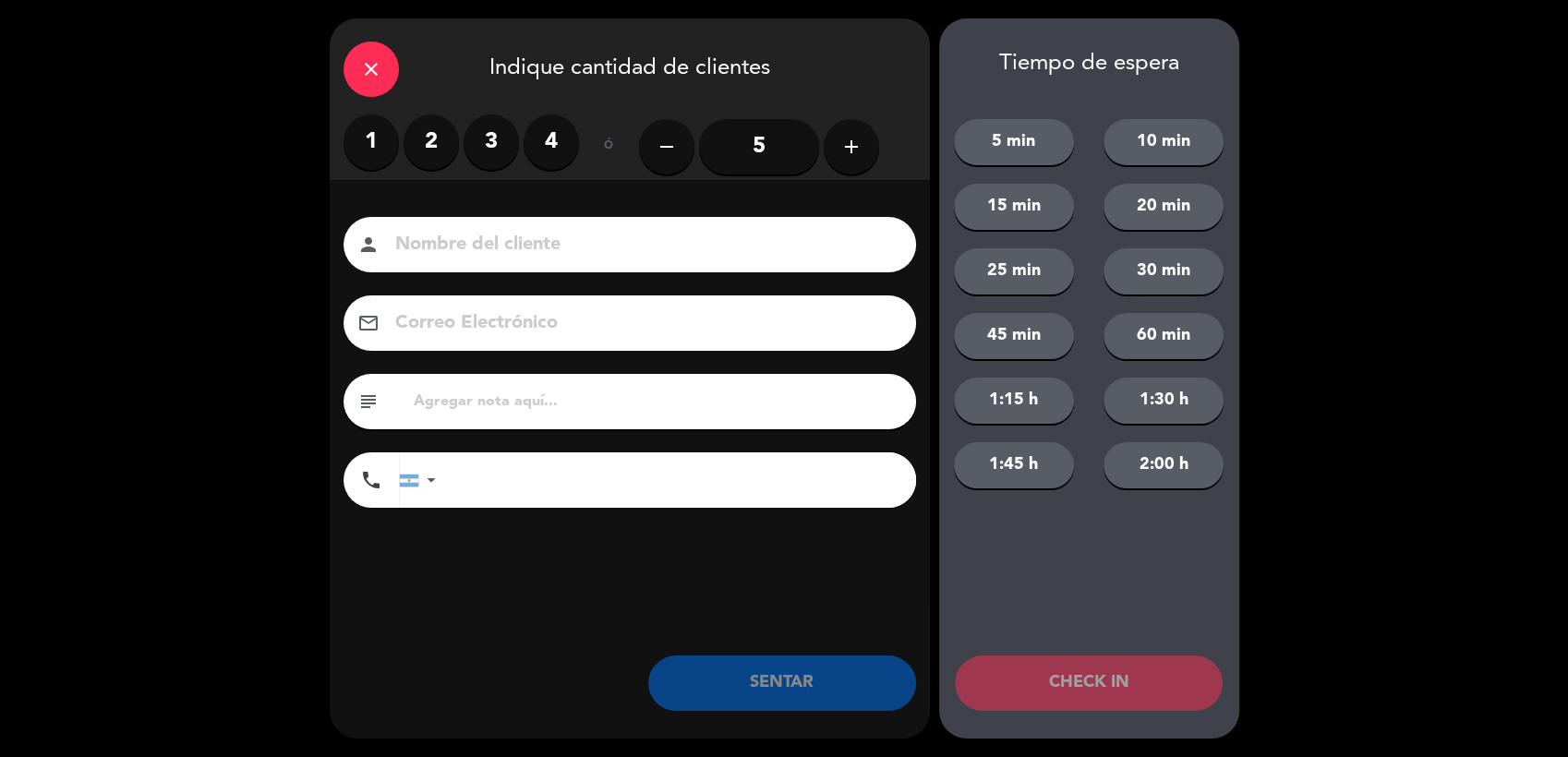
click at [439, 144] on label "2" at bounding box center [431, 141] width 55 height 55
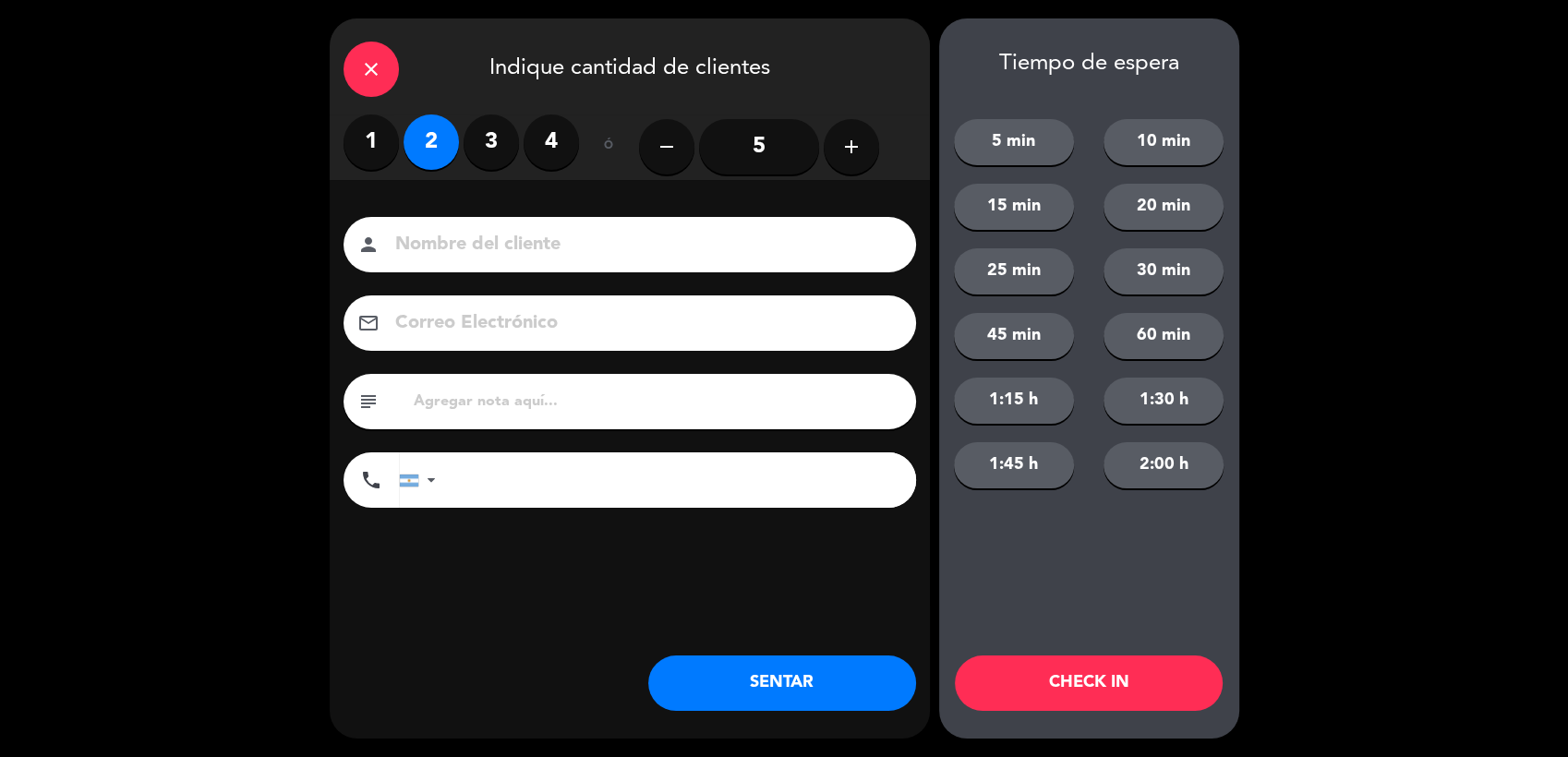
click at [513, 246] on input at bounding box center [642, 245] width 498 height 32
type input "[PERSON_NAME]"
click at [717, 687] on button "SENTAR" at bounding box center [782, 682] width 268 height 55
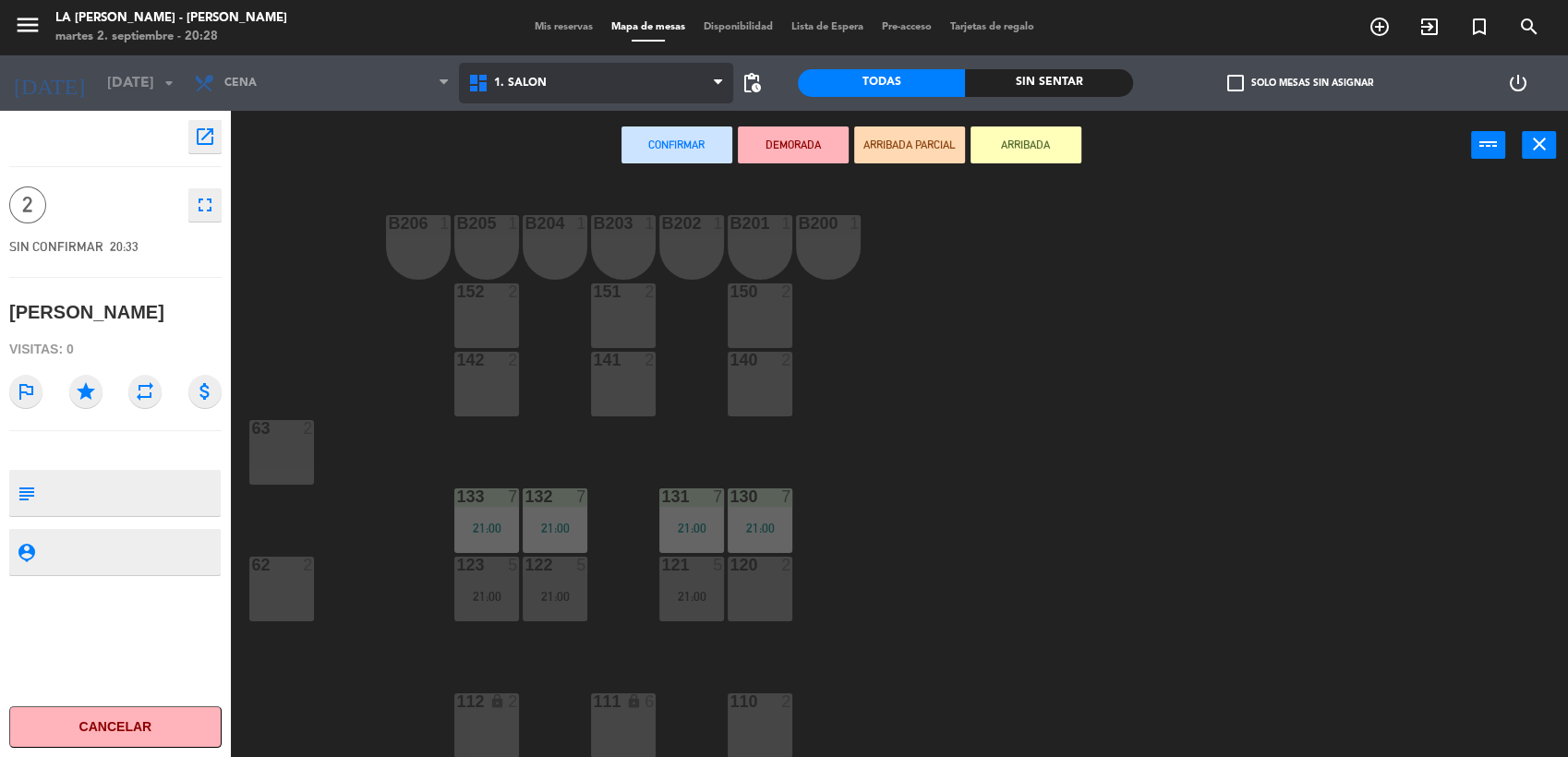
click at [536, 87] on span "1. SALON" at bounding box center [520, 82] width 52 height 13
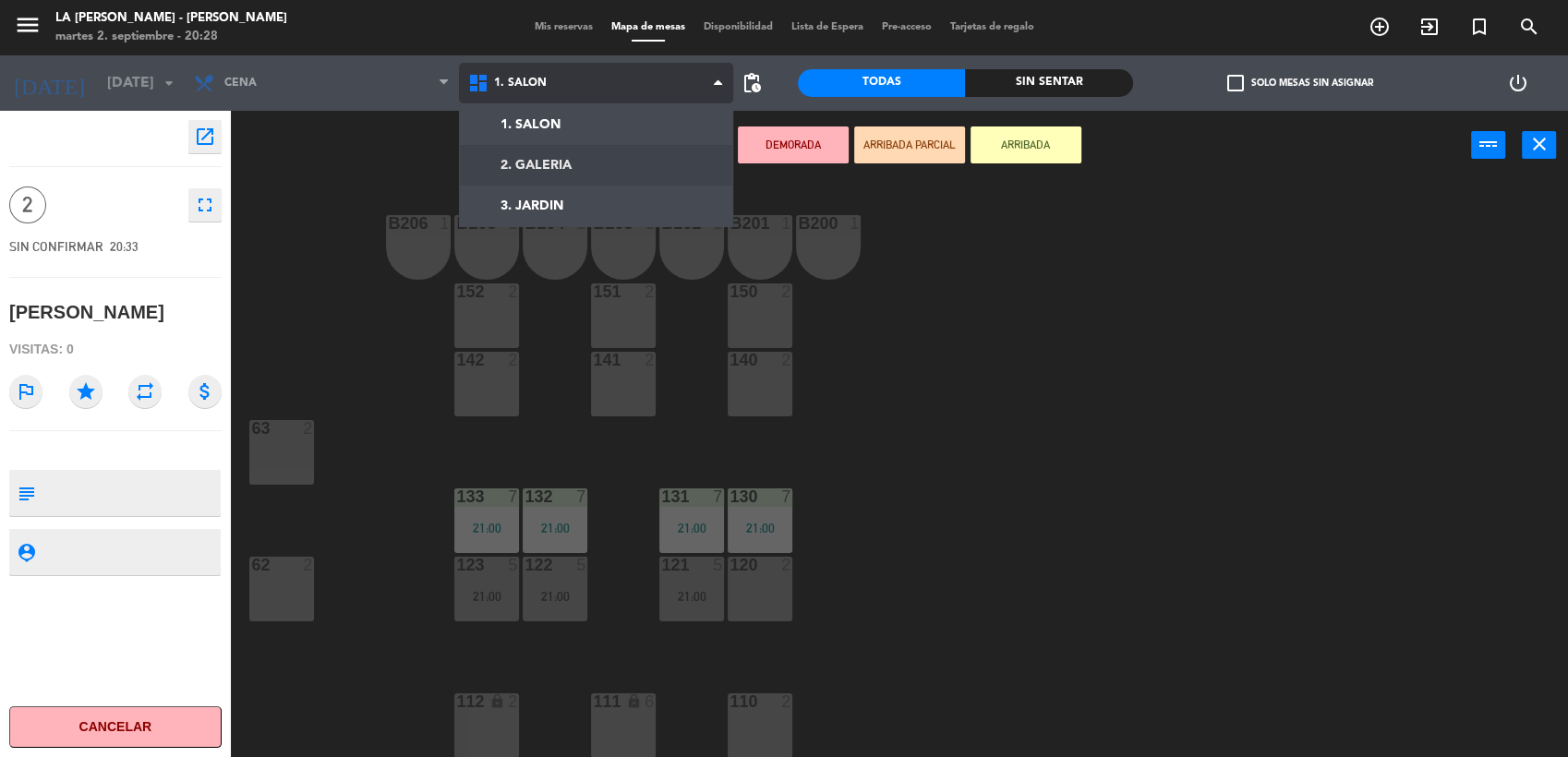
click at [593, 159] on ng-component "menu LA [PERSON_NAME] - [PERSON_NAME][DATE] 2. septiembre - 20:28 Mis reservas …" at bounding box center [784, 379] width 1568 height 760
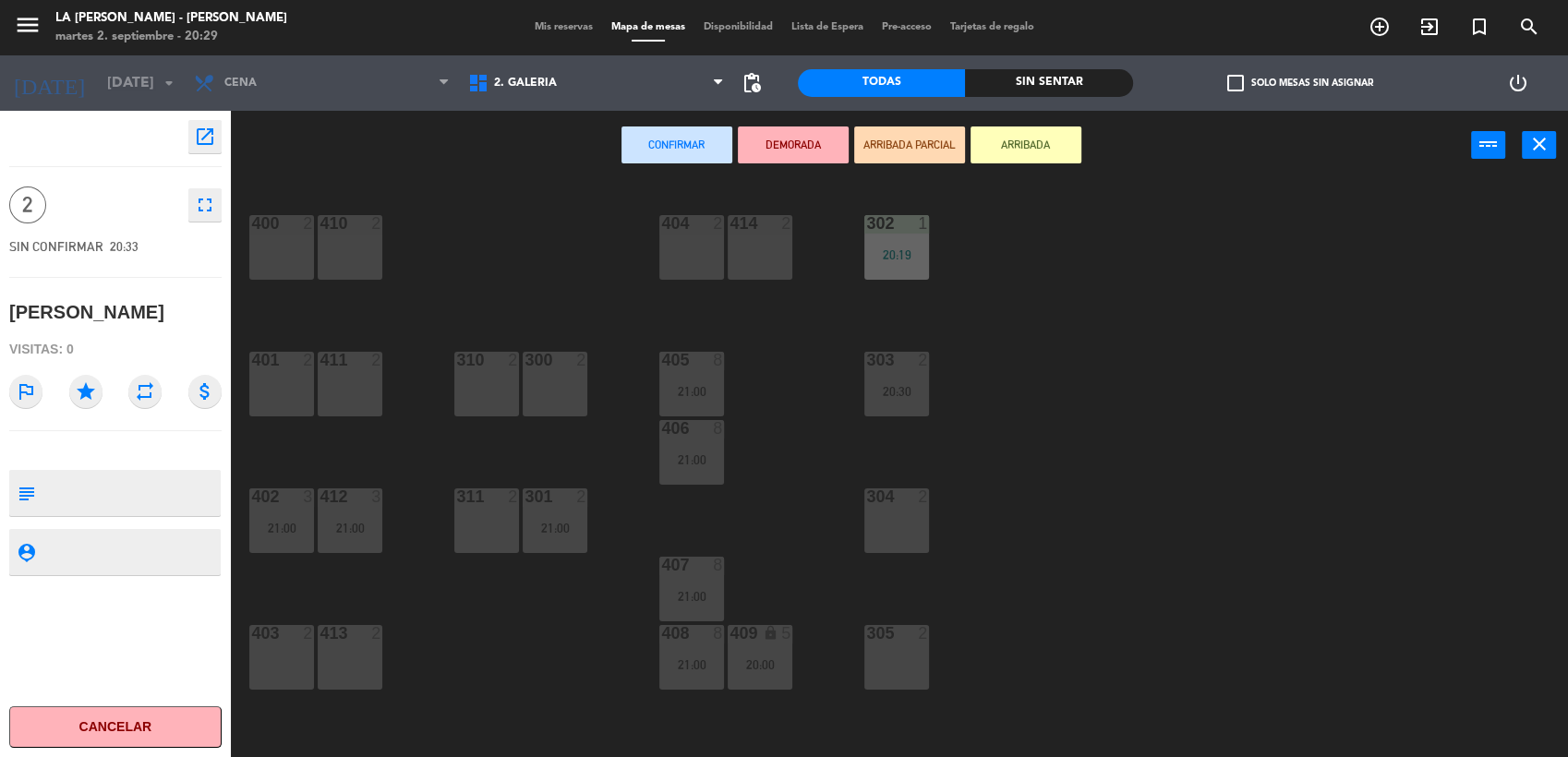
click at [473, 542] on div "311 2" at bounding box center [486, 521] width 65 height 65
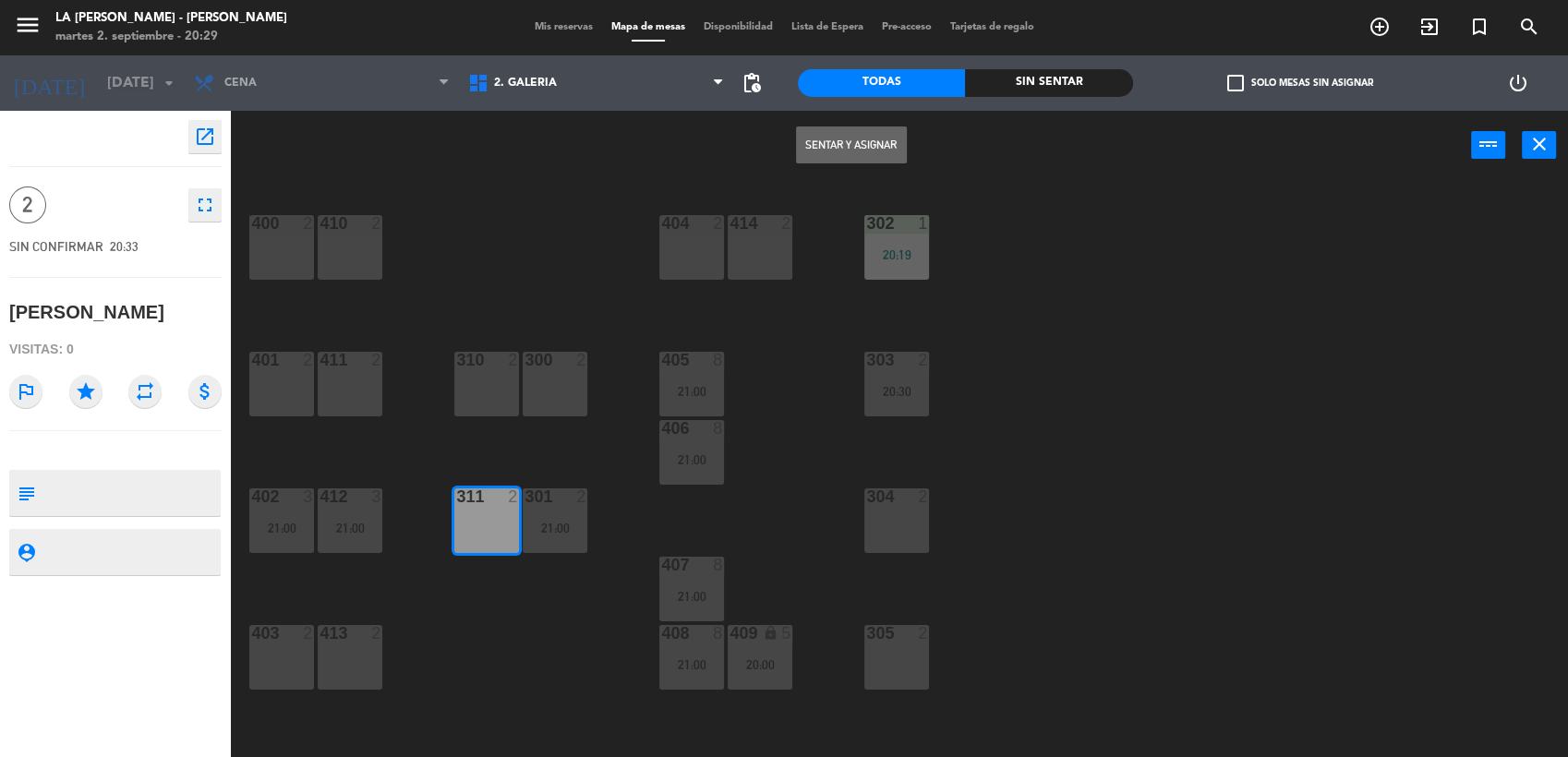
click at [817, 150] on button "Sentar y Asignar" at bounding box center [851, 145] width 110 height 37
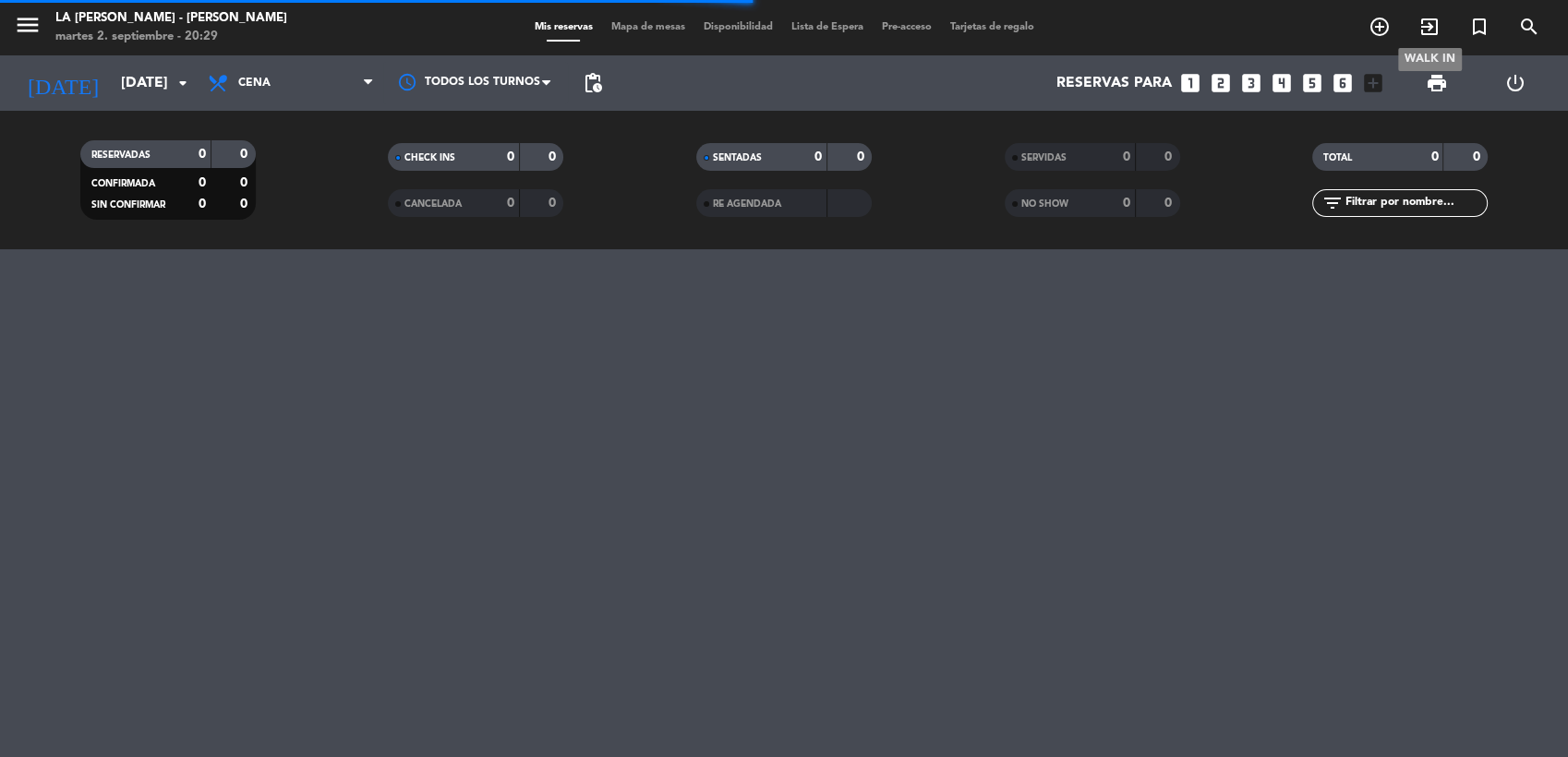
click at [1438, 24] on icon "exit_to_app" at bounding box center [1429, 26] width 22 height 22
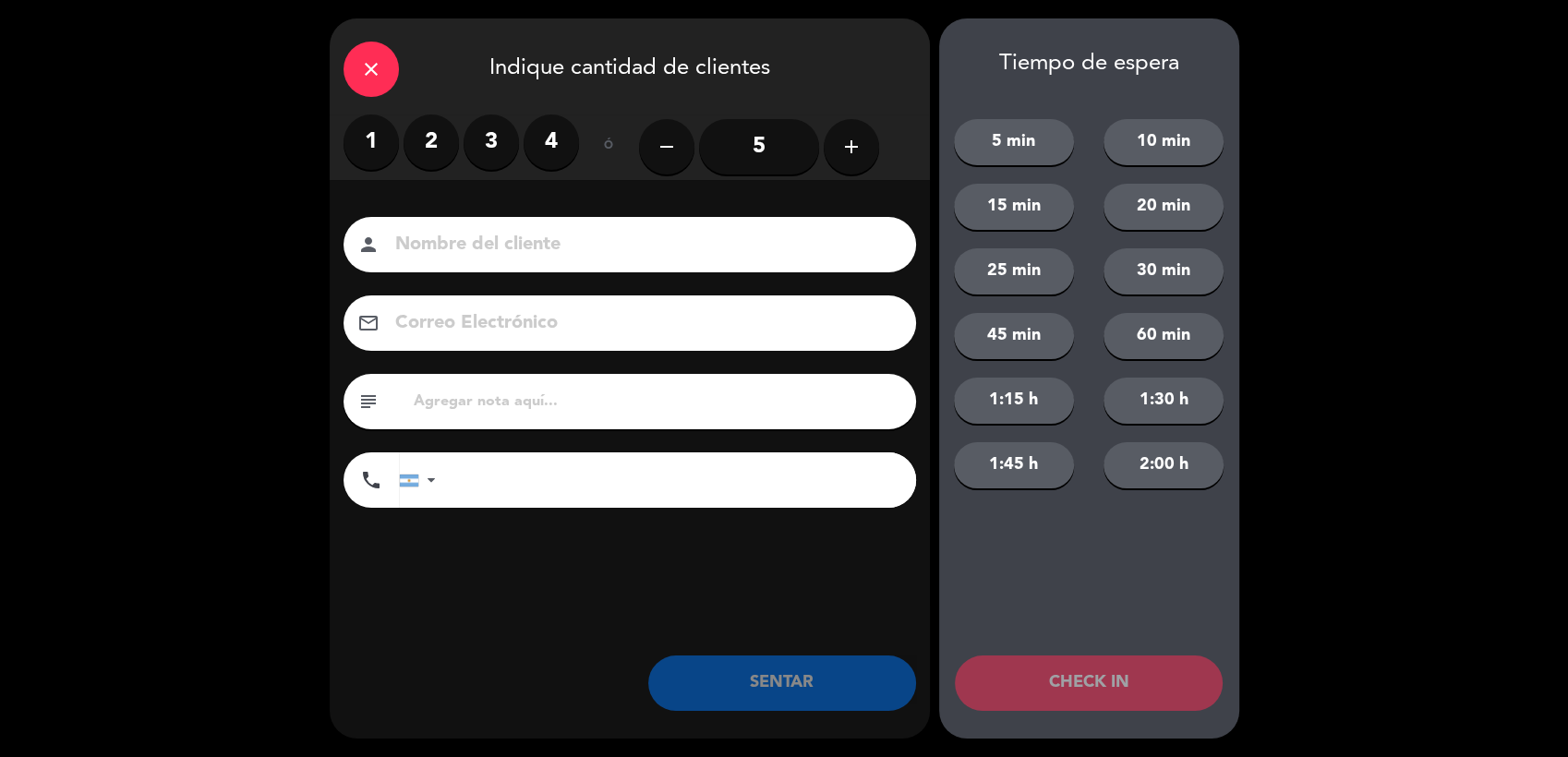
click at [573, 247] on input at bounding box center [642, 245] width 498 height 32
type input "Hualta 205"
click at [373, 157] on label "1" at bounding box center [371, 141] width 55 height 55
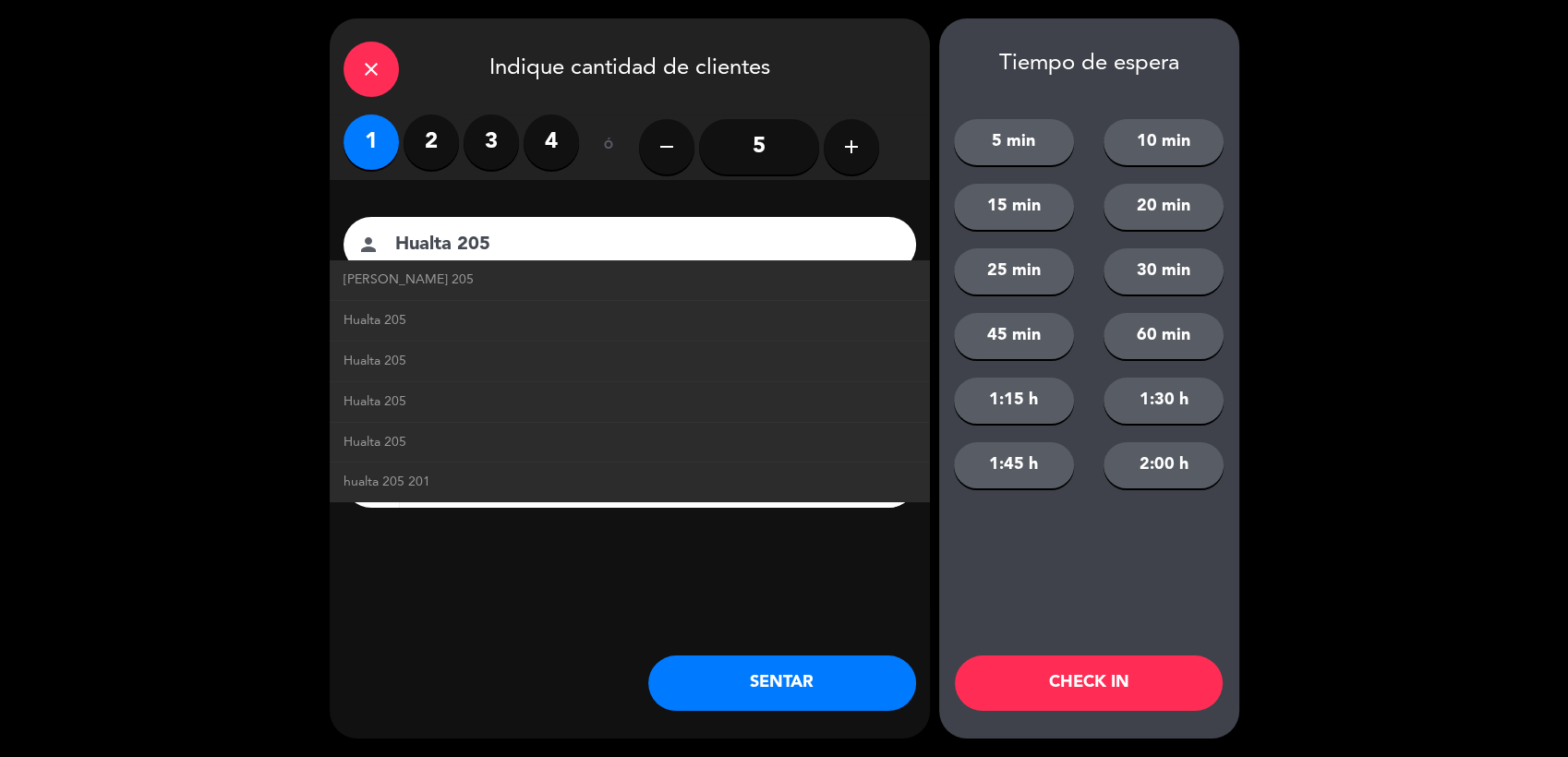
click at [706, 679] on button "SENTAR" at bounding box center [782, 682] width 268 height 55
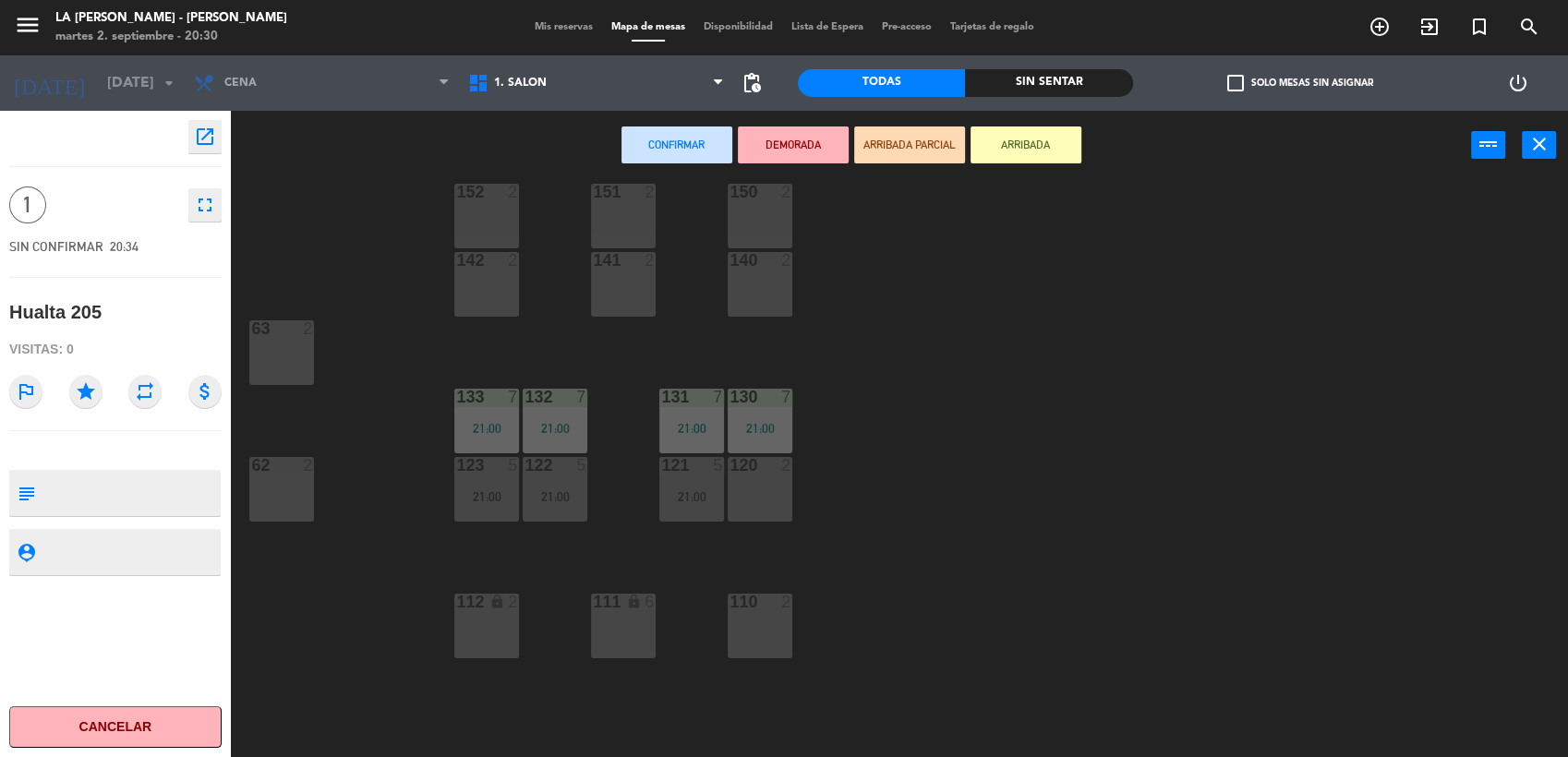
scroll to position [203, 0]
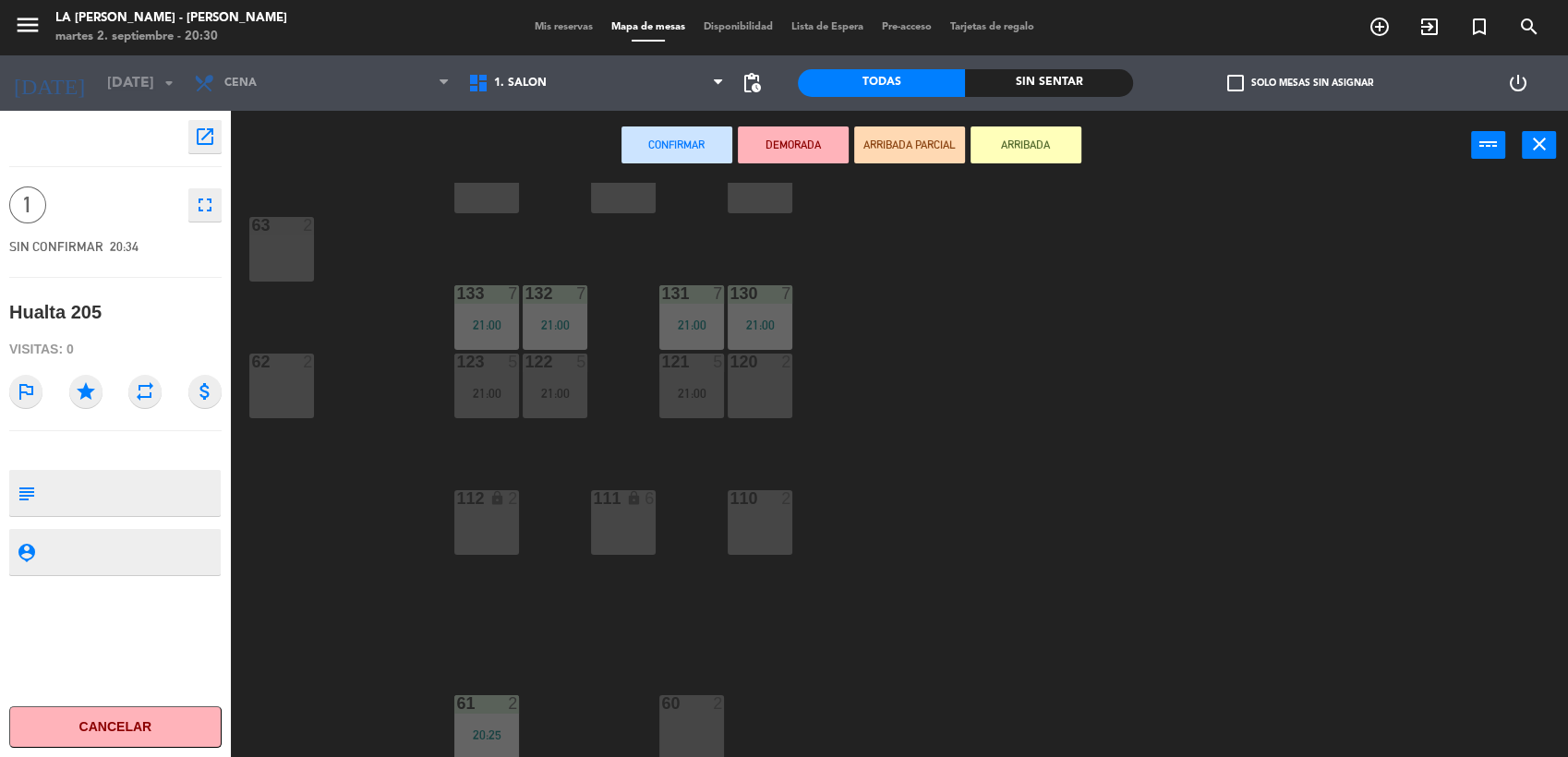
click at [487, 533] on div "112 lock 2" at bounding box center [486, 523] width 65 height 65
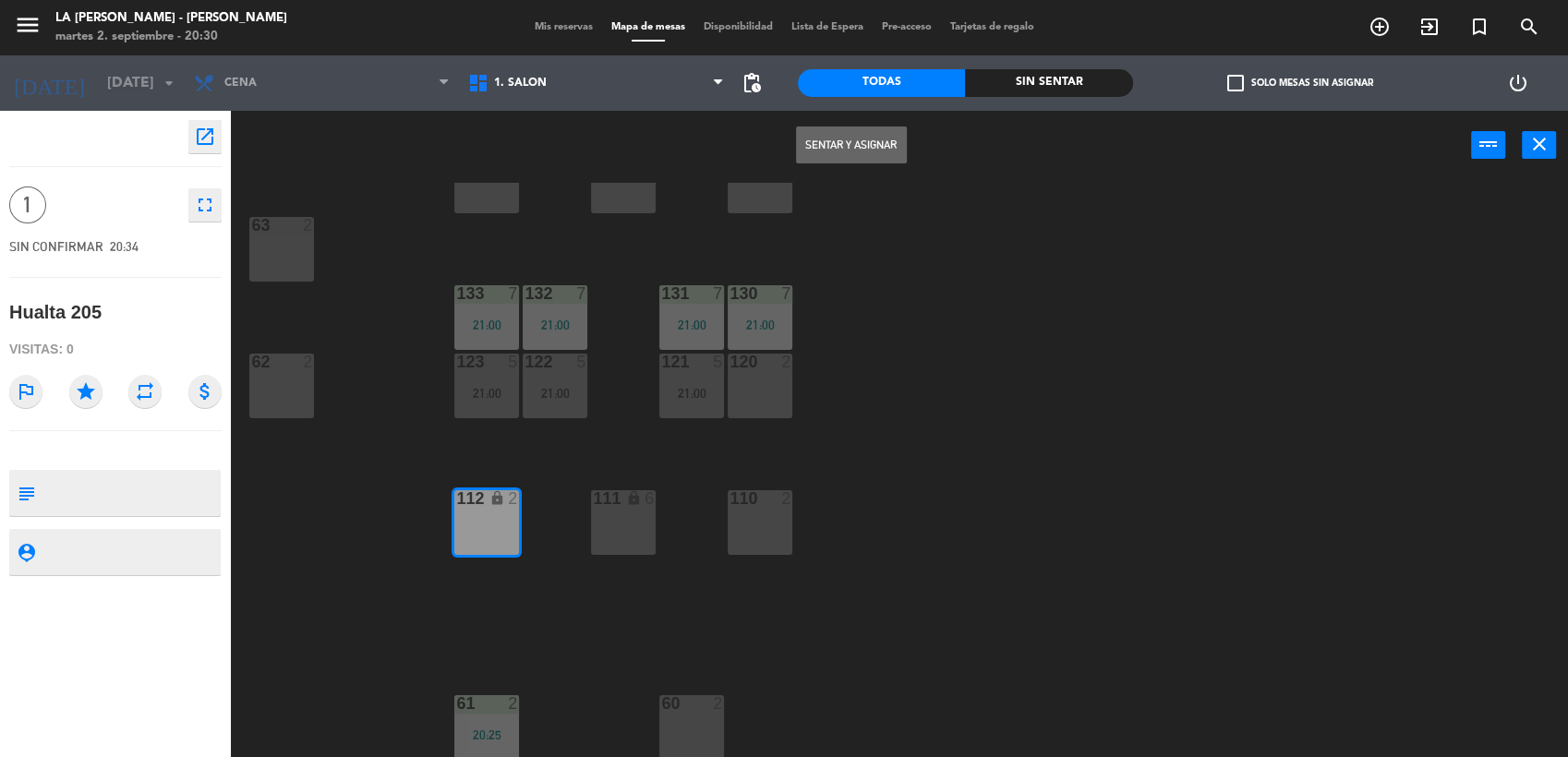
click at [875, 157] on button "Sentar y Asignar" at bounding box center [851, 145] width 110 height 37
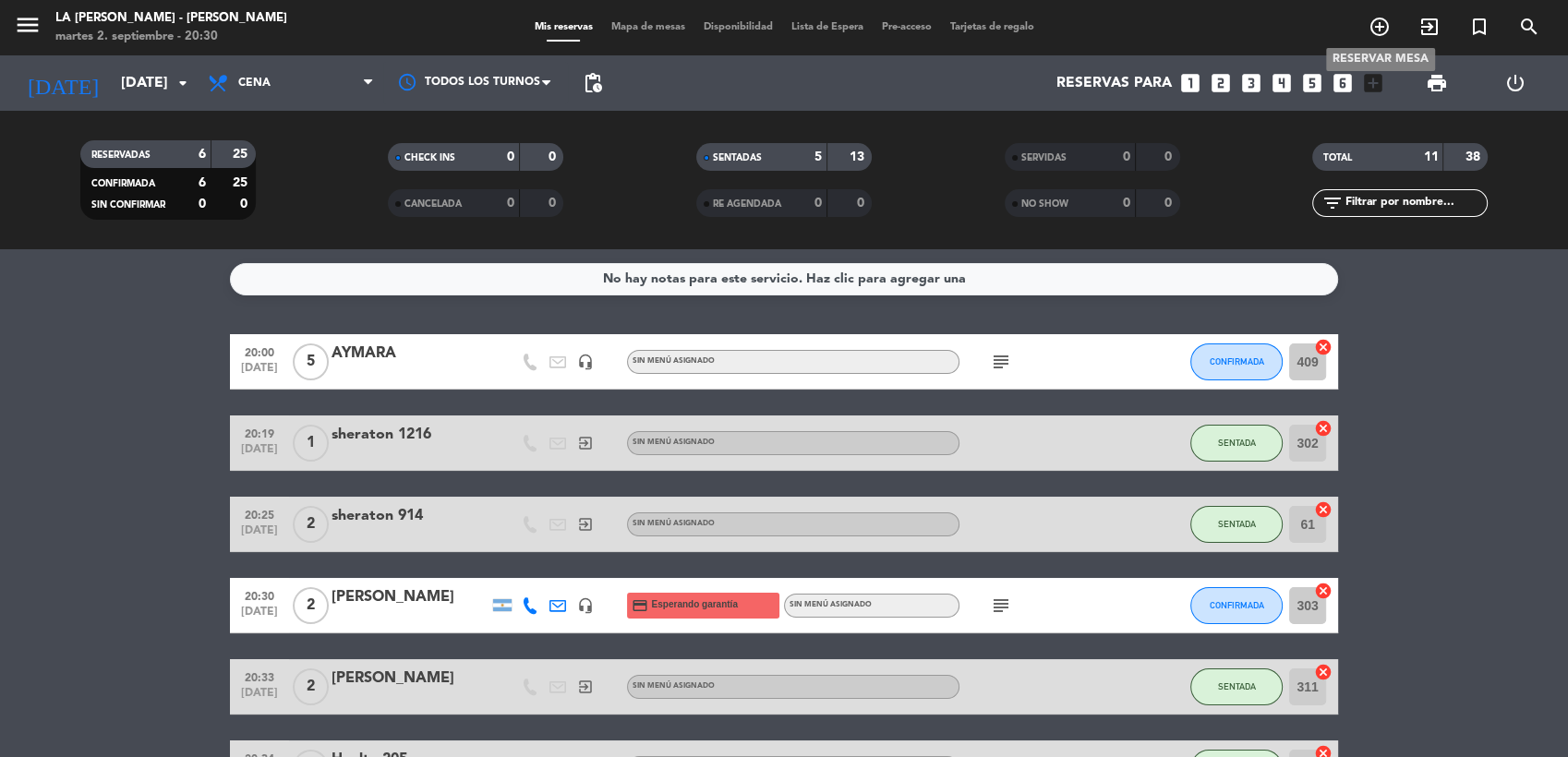
click at [1381, 28] on icon "add_circle_outline" at bounding box center [1379, 26] width 22 height 22
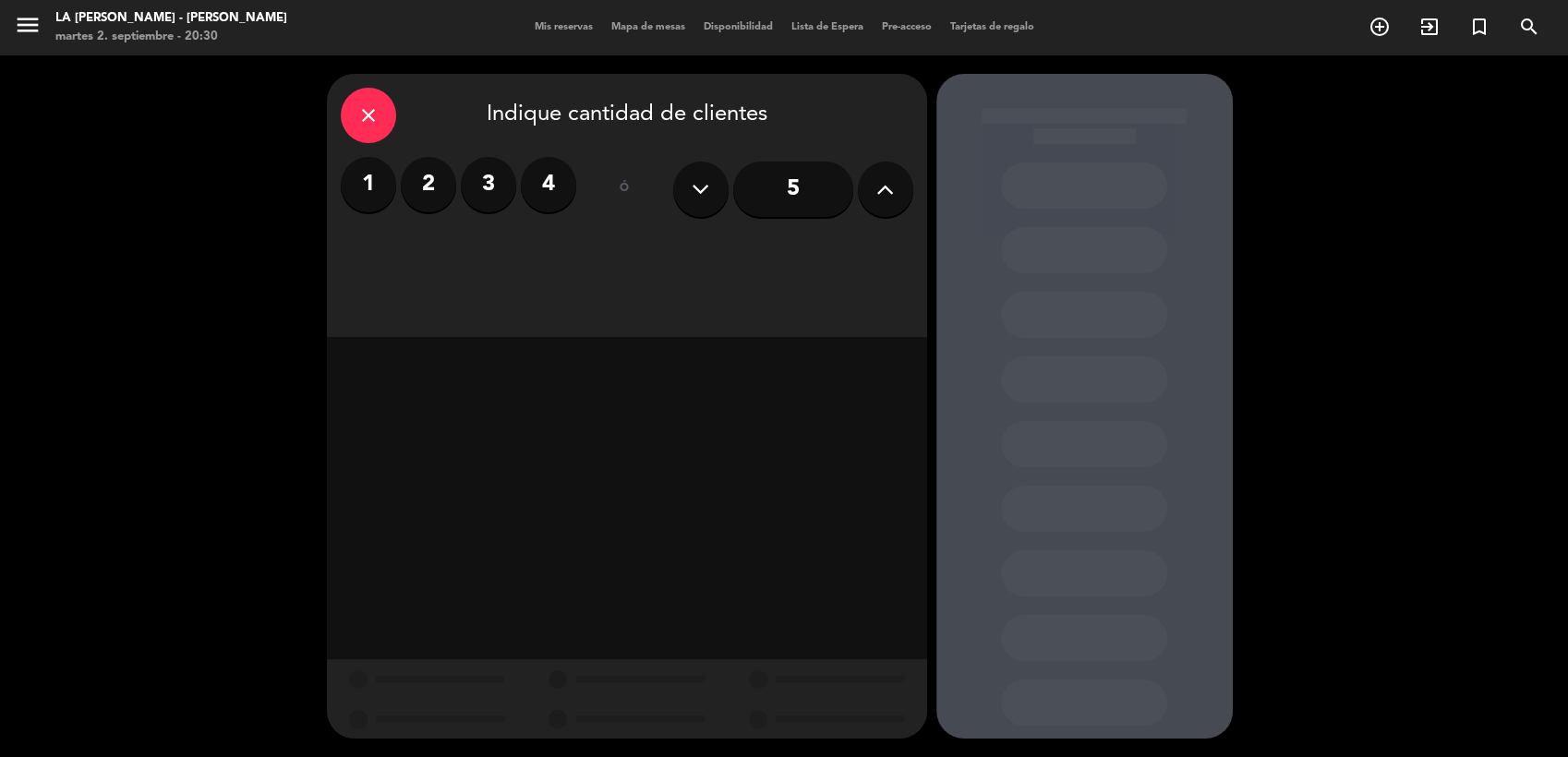
click at [354, 100] on div "close" at bounding box center [368, 115] width 55 height 55
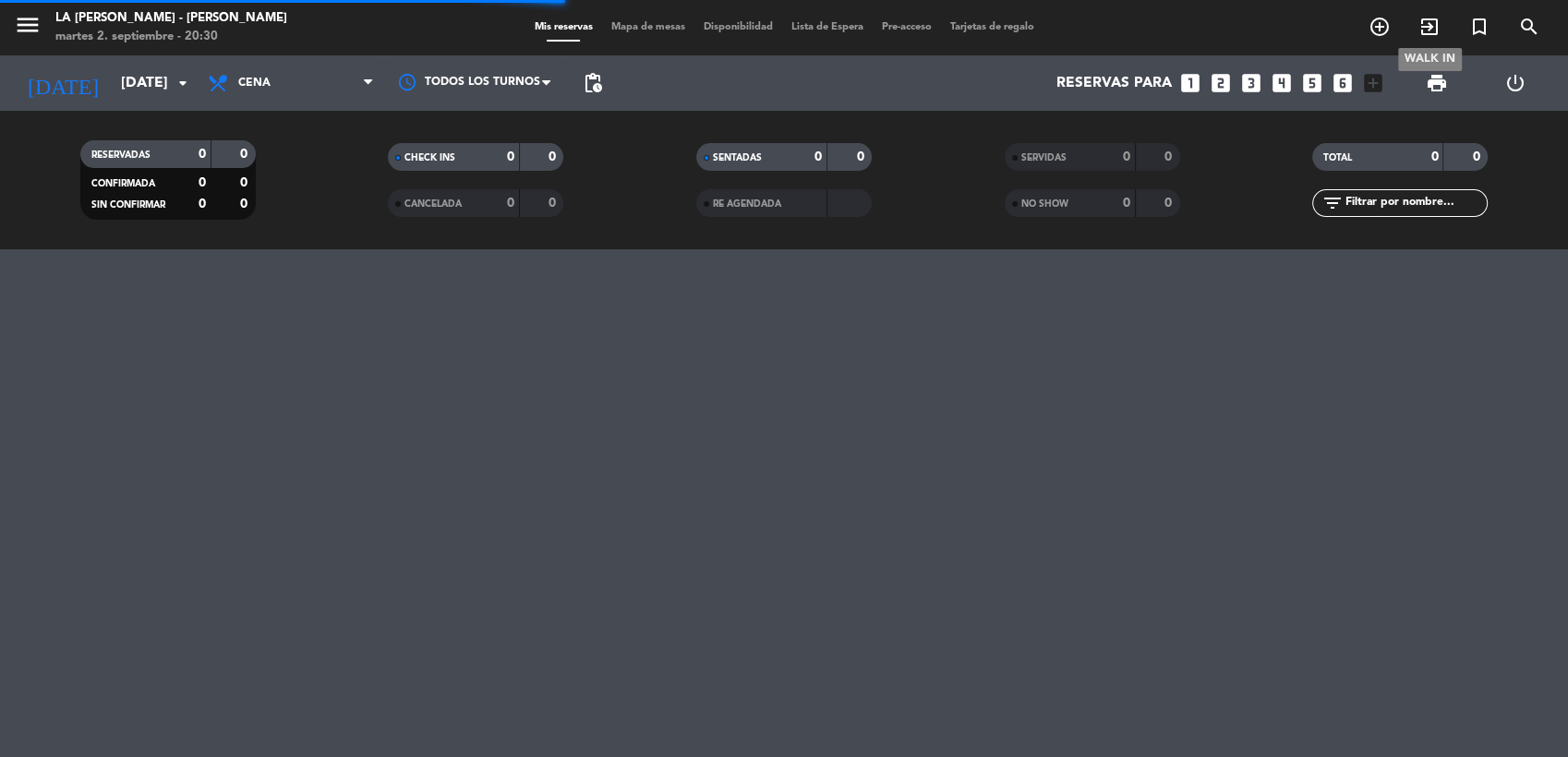
click at [1427, 33] on icon "exit_to_app" at bounding box center [1429, 26] width 22 height 22
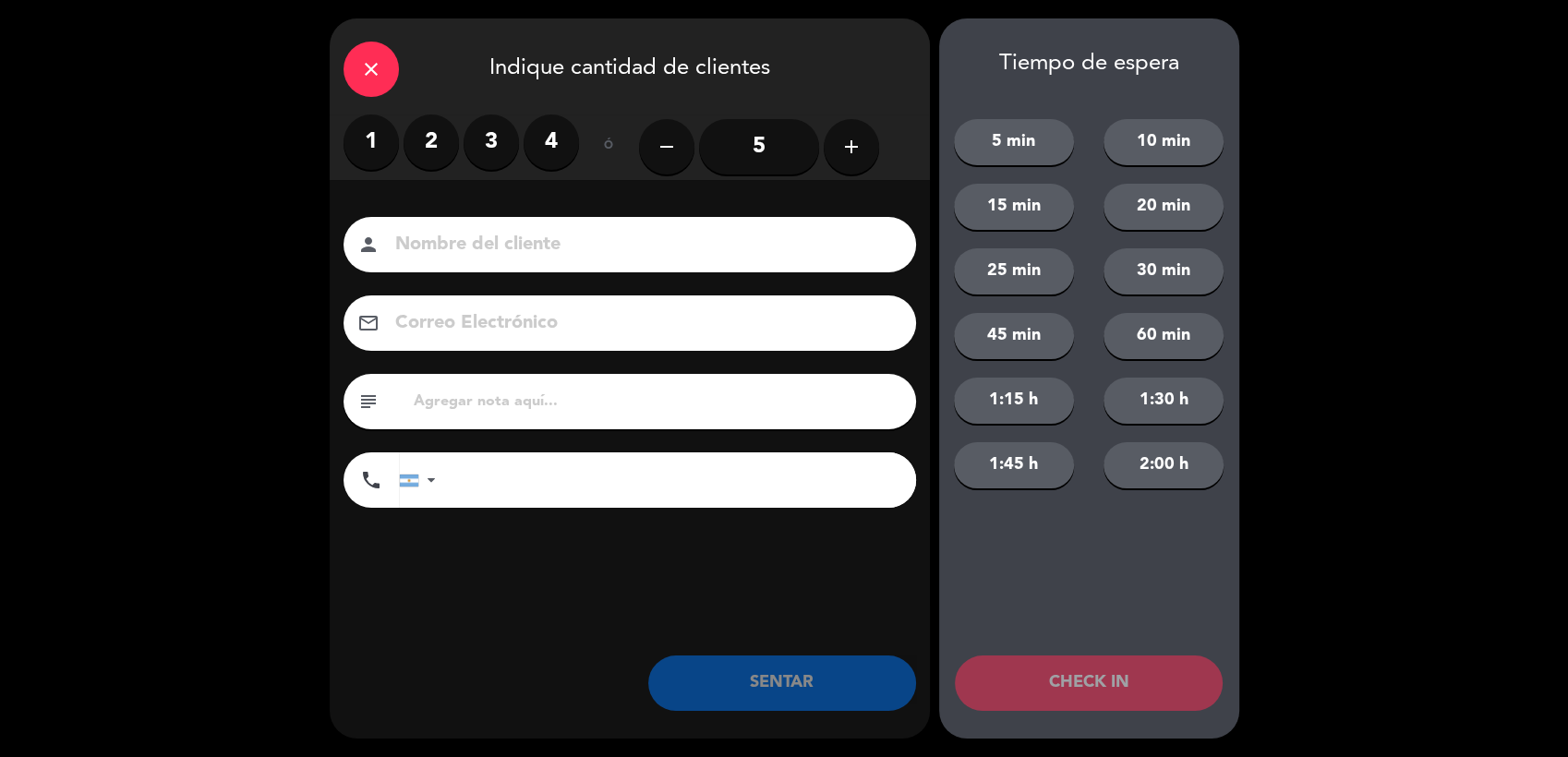
click at [378, 126] on label "1" at bounding box center [371, 141] width 55 height 55
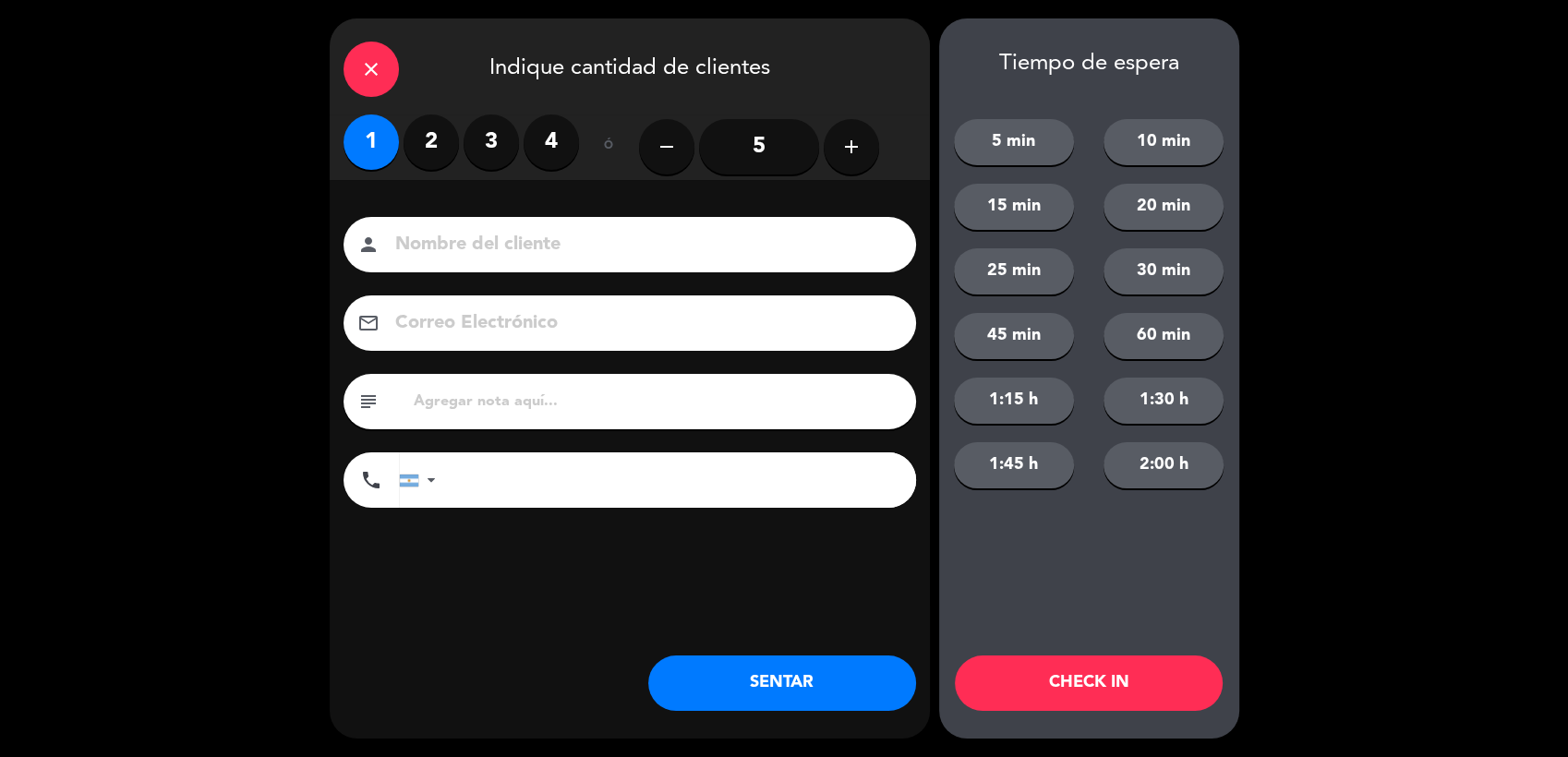
click at [465, 238] on input at bounding box center [642, 245] width 498 height 32
click at [469, 242] on input at bounding box center [642, 245] width 498 height 32
type input "Bugra"
click at [470, 475] on input "tel" at bounding box center [684, 479] width 462 height 55
type input "[PHONE_NUMBER]"
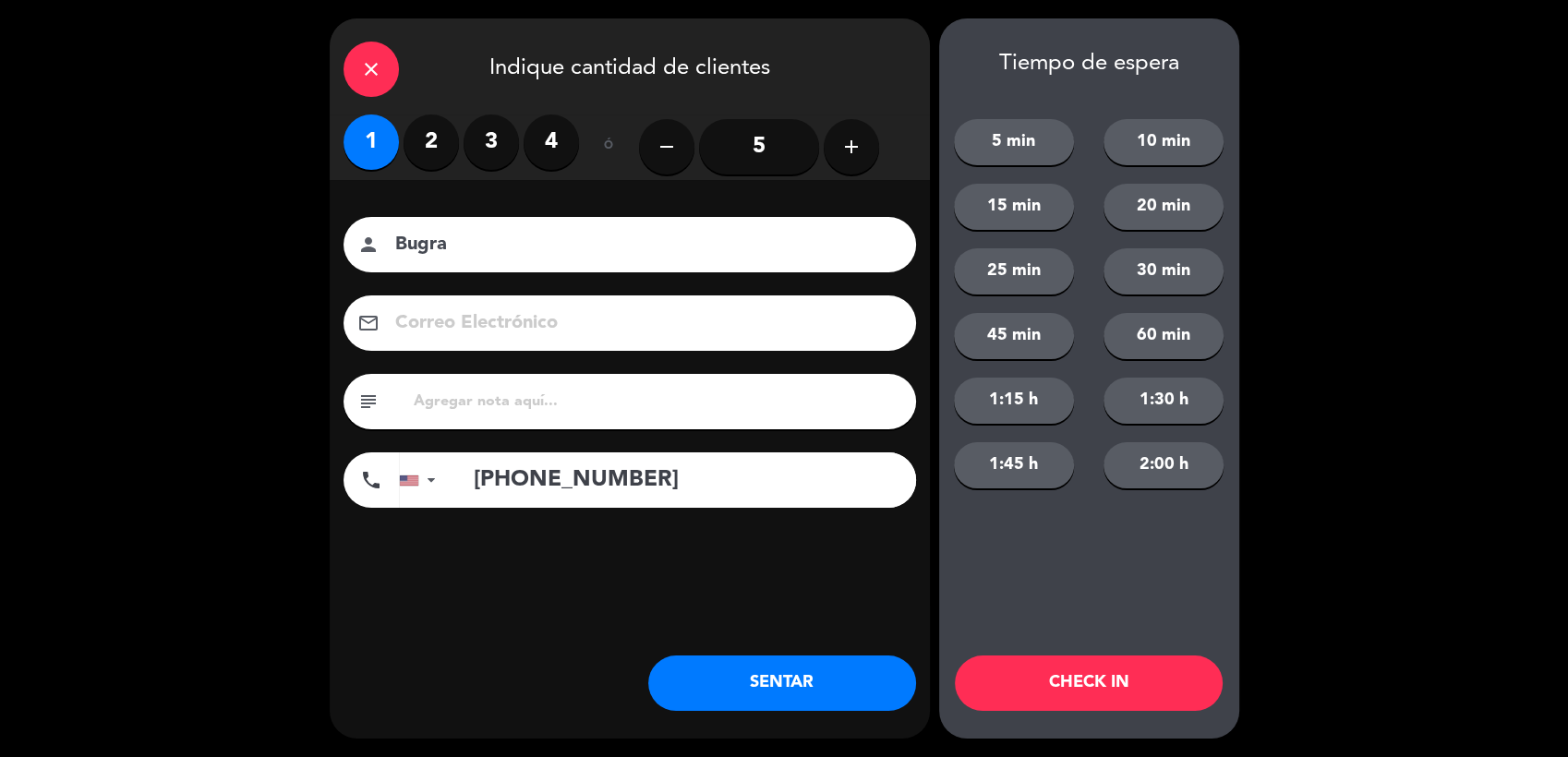
click at [766, 681] on button "SENTAR" at bounding box center [782, 682] width 268 height 55
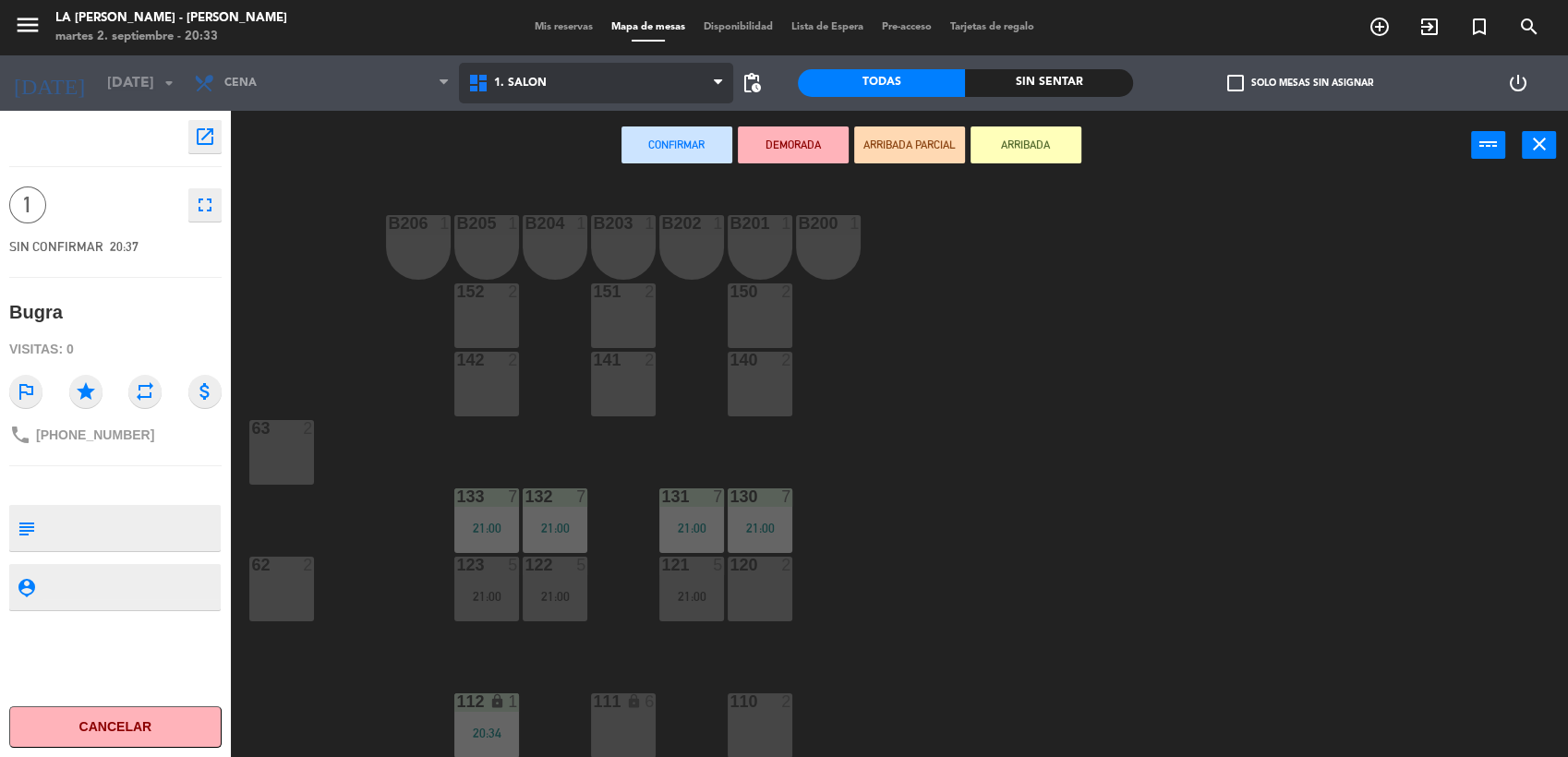
click at [609, 85] on span "1. SALON" at bounding box center [595, 83] width 274 height 41
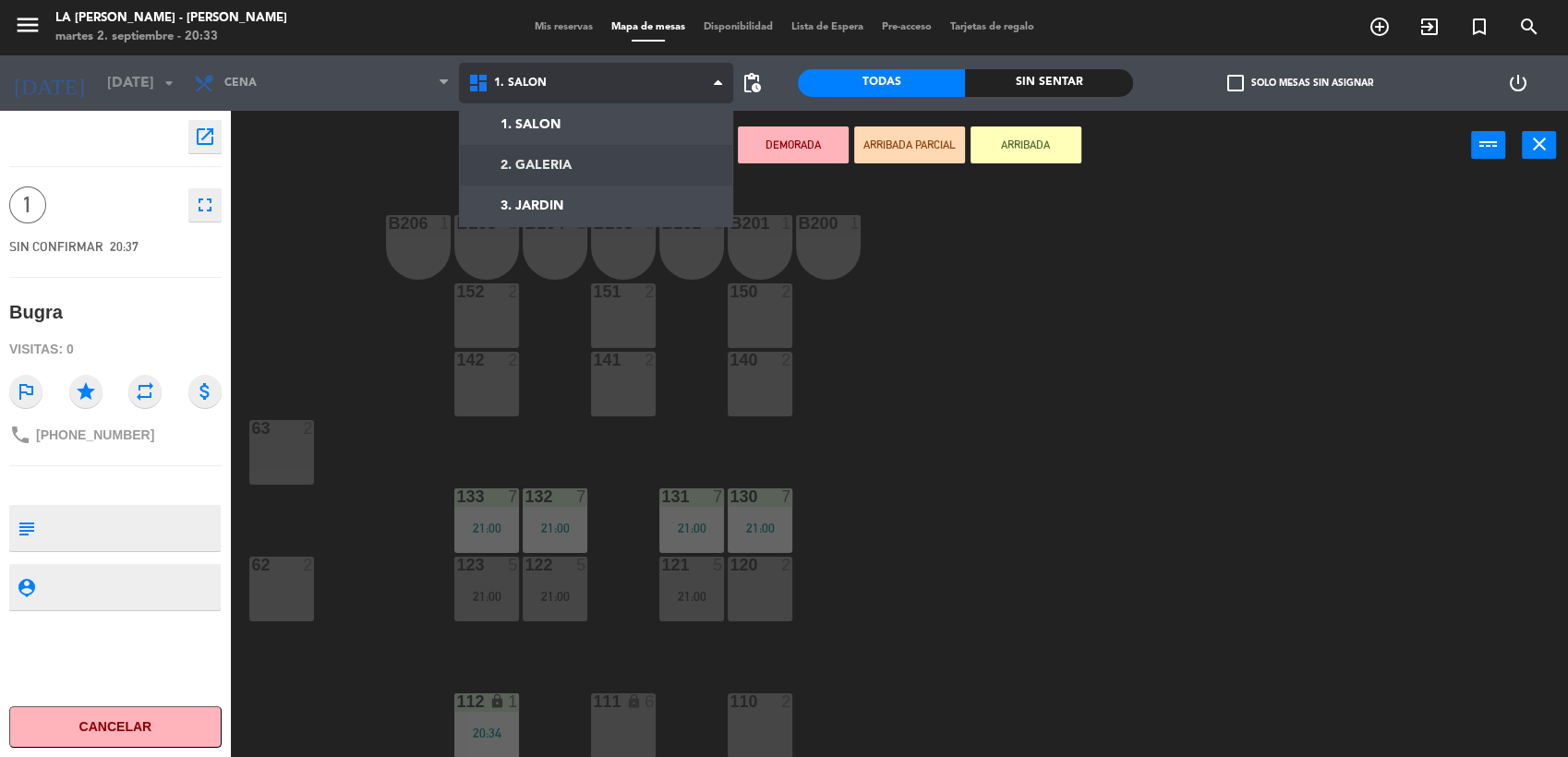
click at [612, 173] on ng-component "menu LA [PERSON_NAME] - [PERSON_NAME][DATE] 2. septiembre - 20:33 Mis reservas …" at bounding box center [784, 379] width 1568 height 760
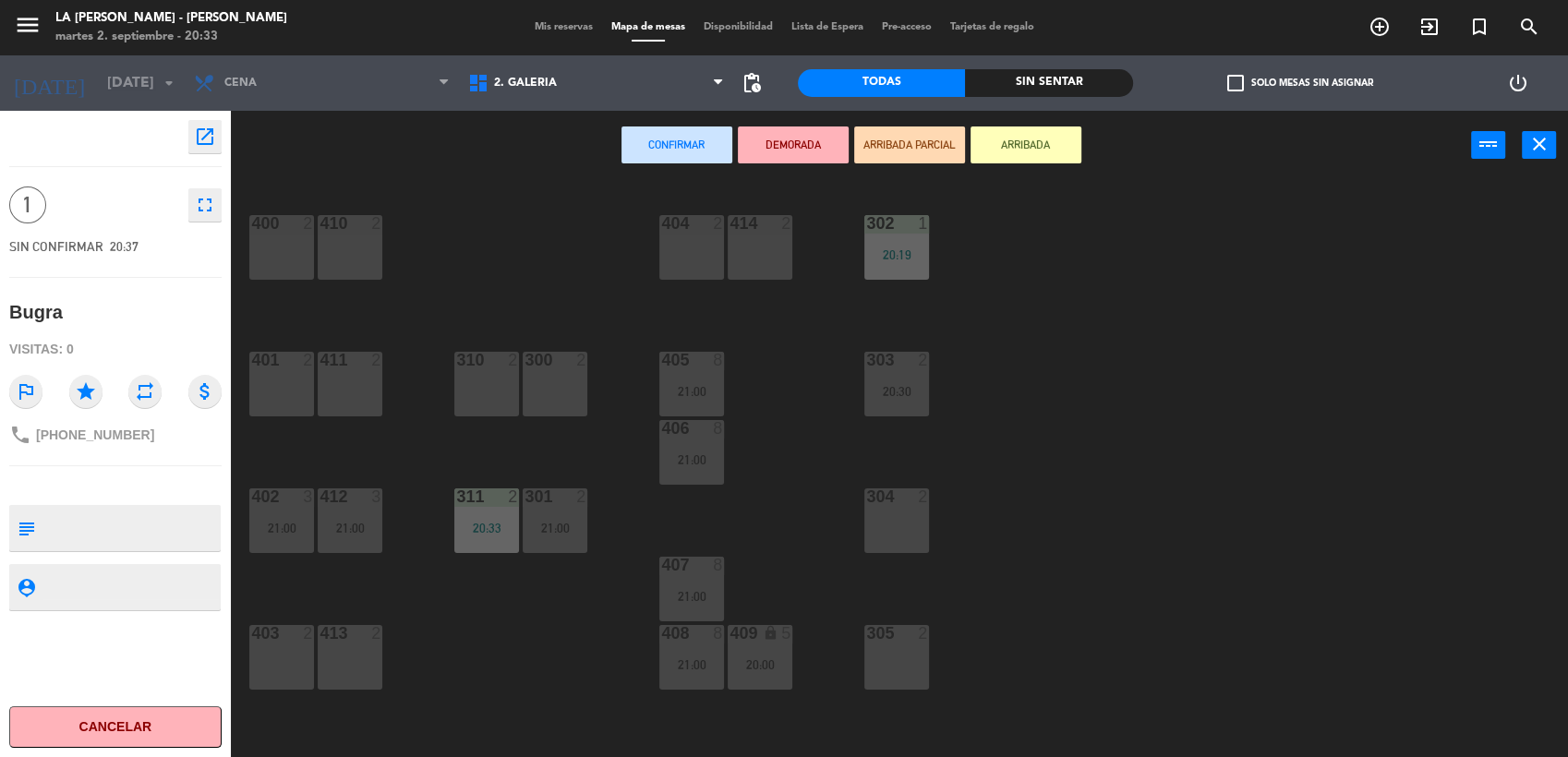
click at [906, 516] on div "304 2" at bounding box center [896, 521] width 65 height 65
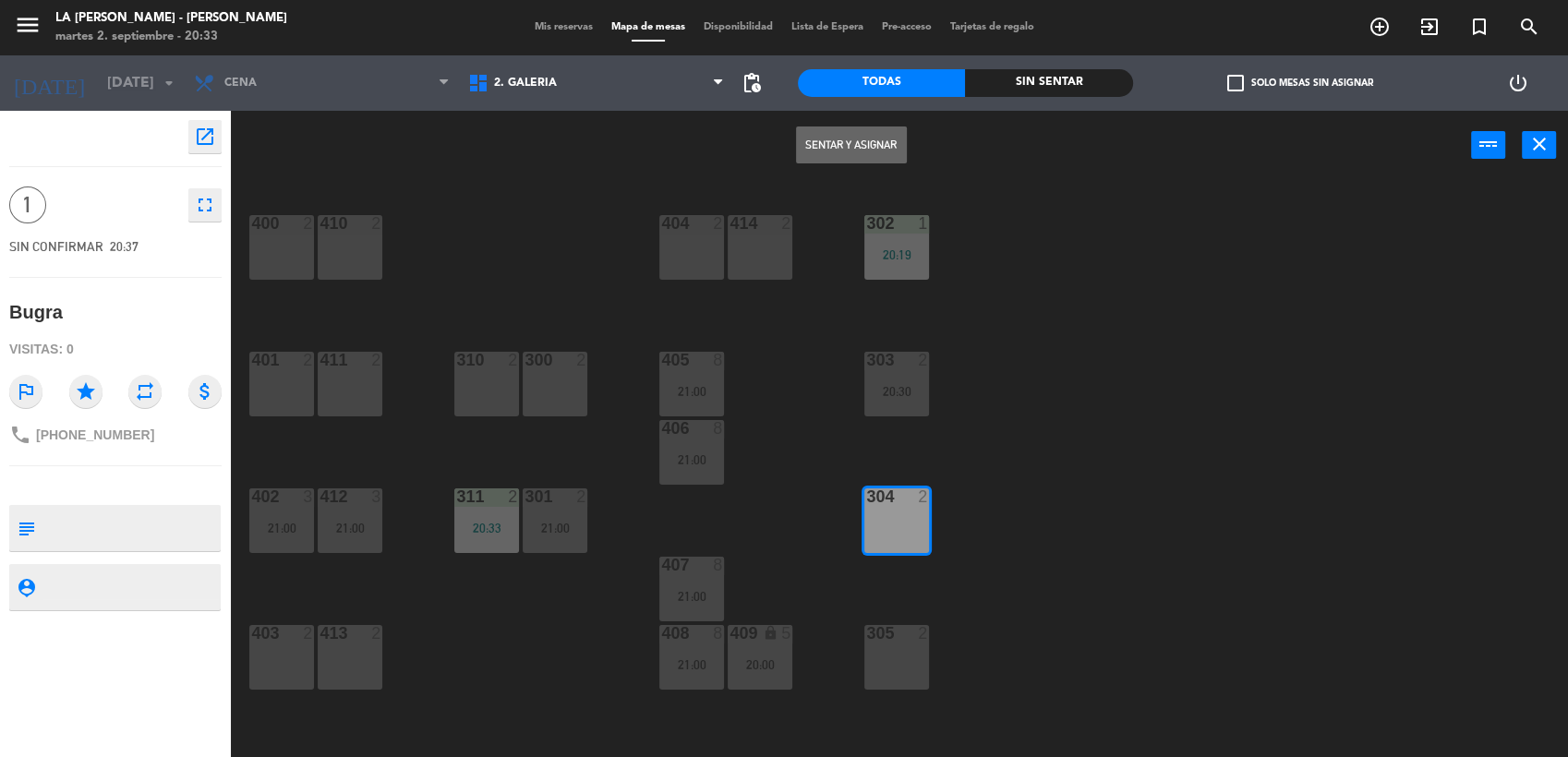
click at [838, 158] on button "Sentar y Asignar" at bounding box center [851, 145] width 110 height 37
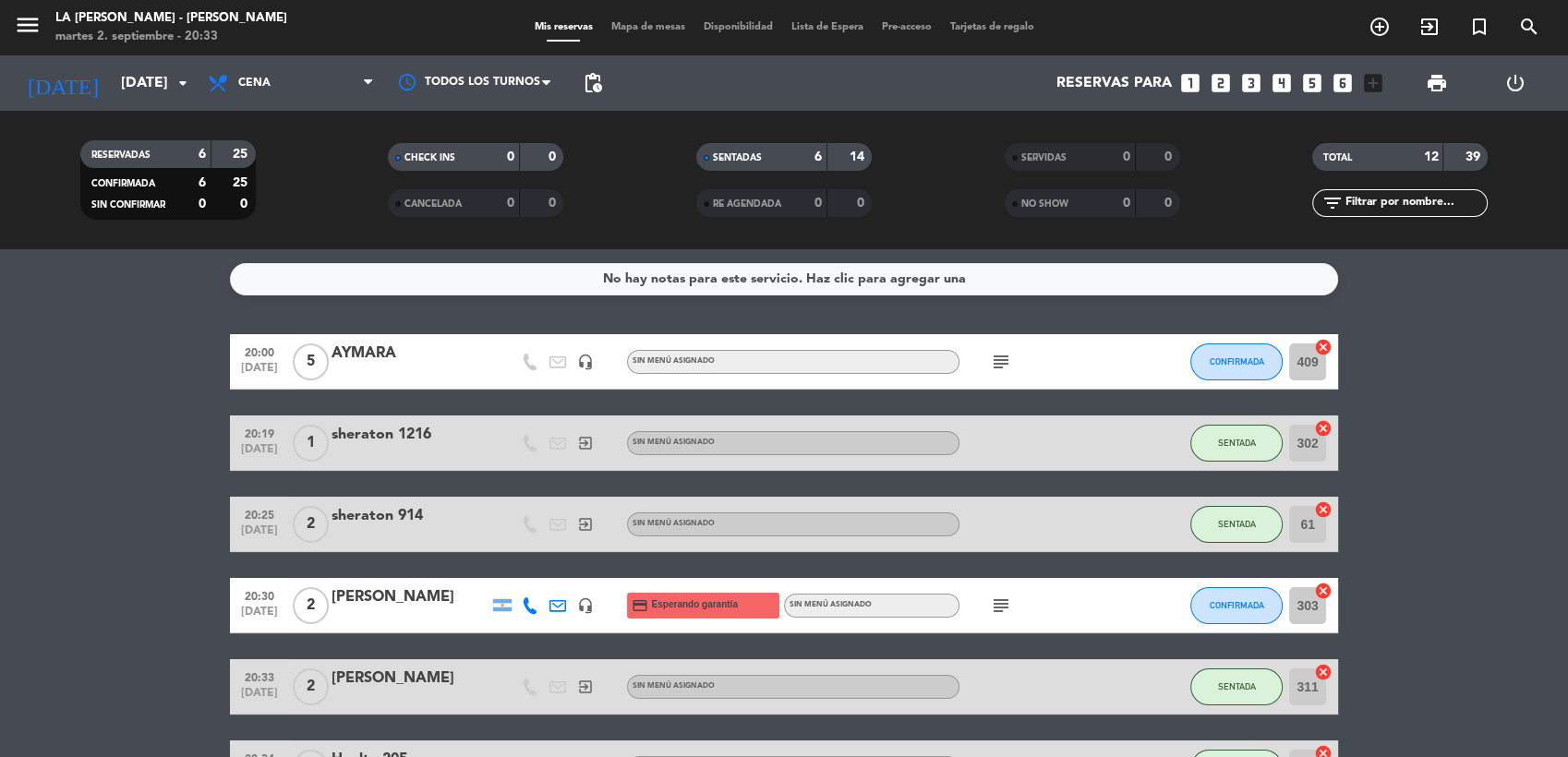
click at [635, 24] on span "Mapa de mesas" at bounding box center [648, 27] width 92 height 10
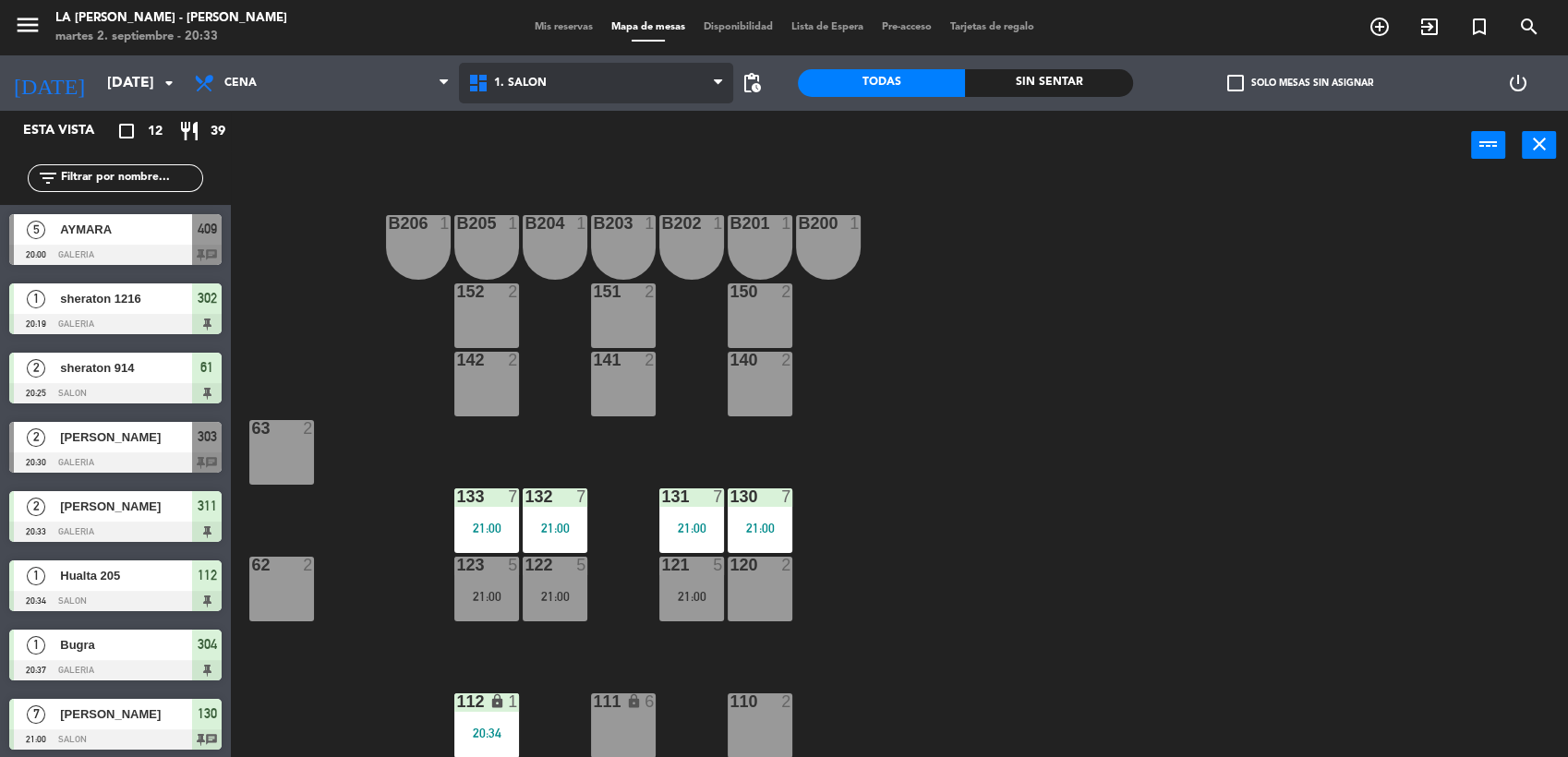
click at [589, 94] on span "1. SALON" at bounding box center [595, 83] width 274 height 41
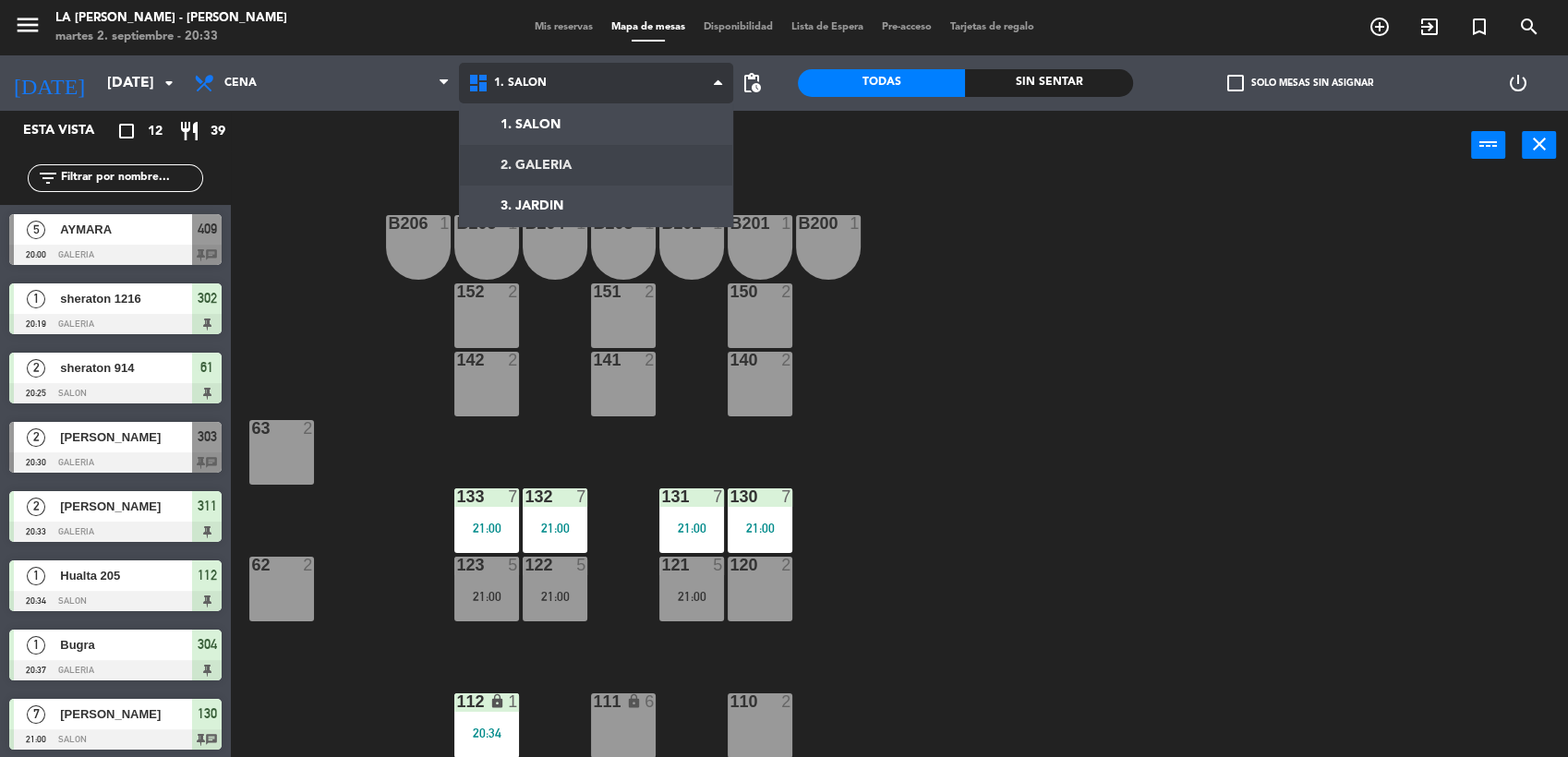
click at [543, 157] on ng-component "menu LA [PERSON_NAME] - [PERSON_NAME][DATE] 2. septiembre - 20:33 Mis reservas …" at bounding box center [784, 379] width 1568 height 760
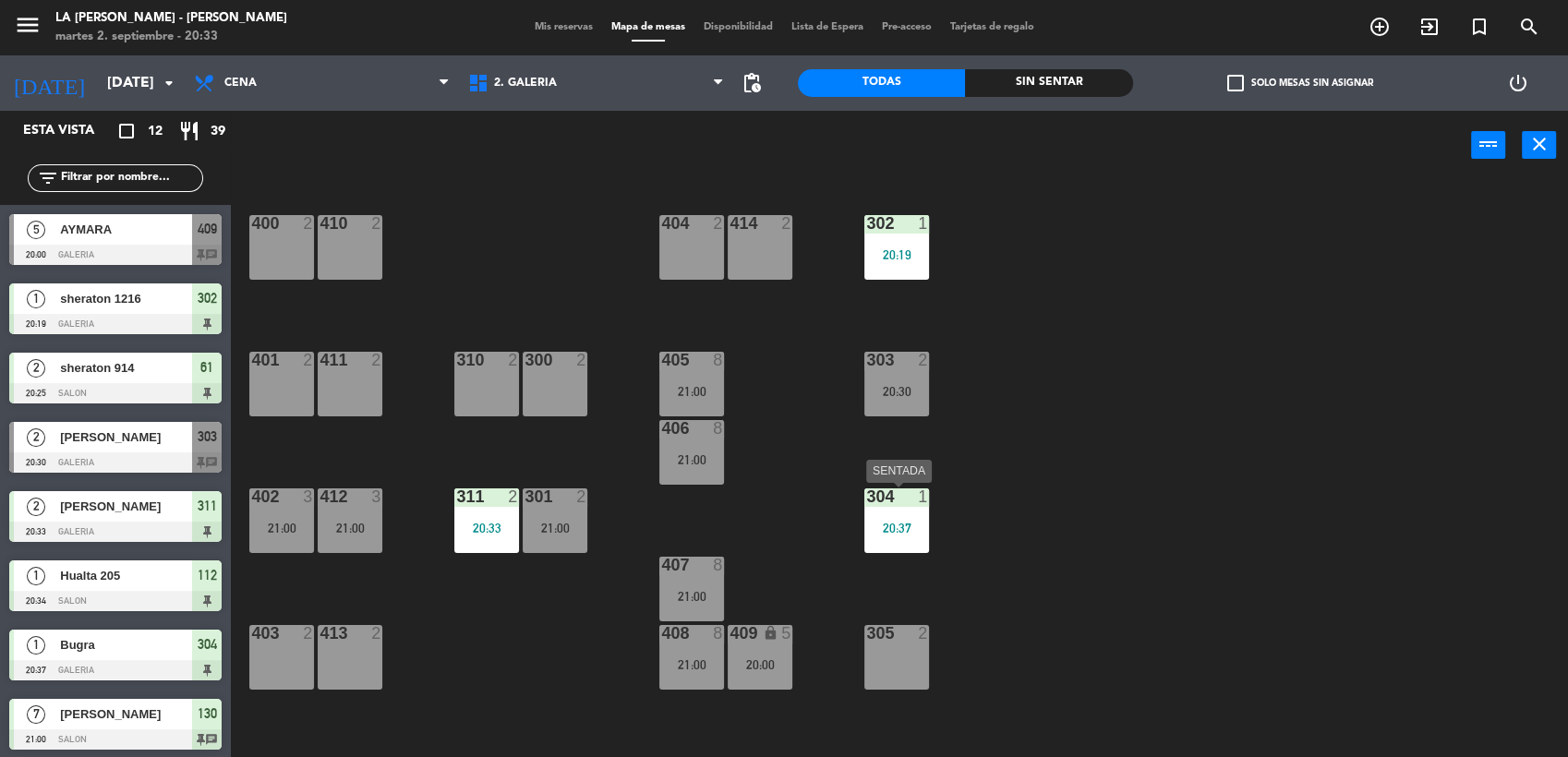
click at [912, 521] on div "20:37" at bounding box center [896, 528] width 65 height 14
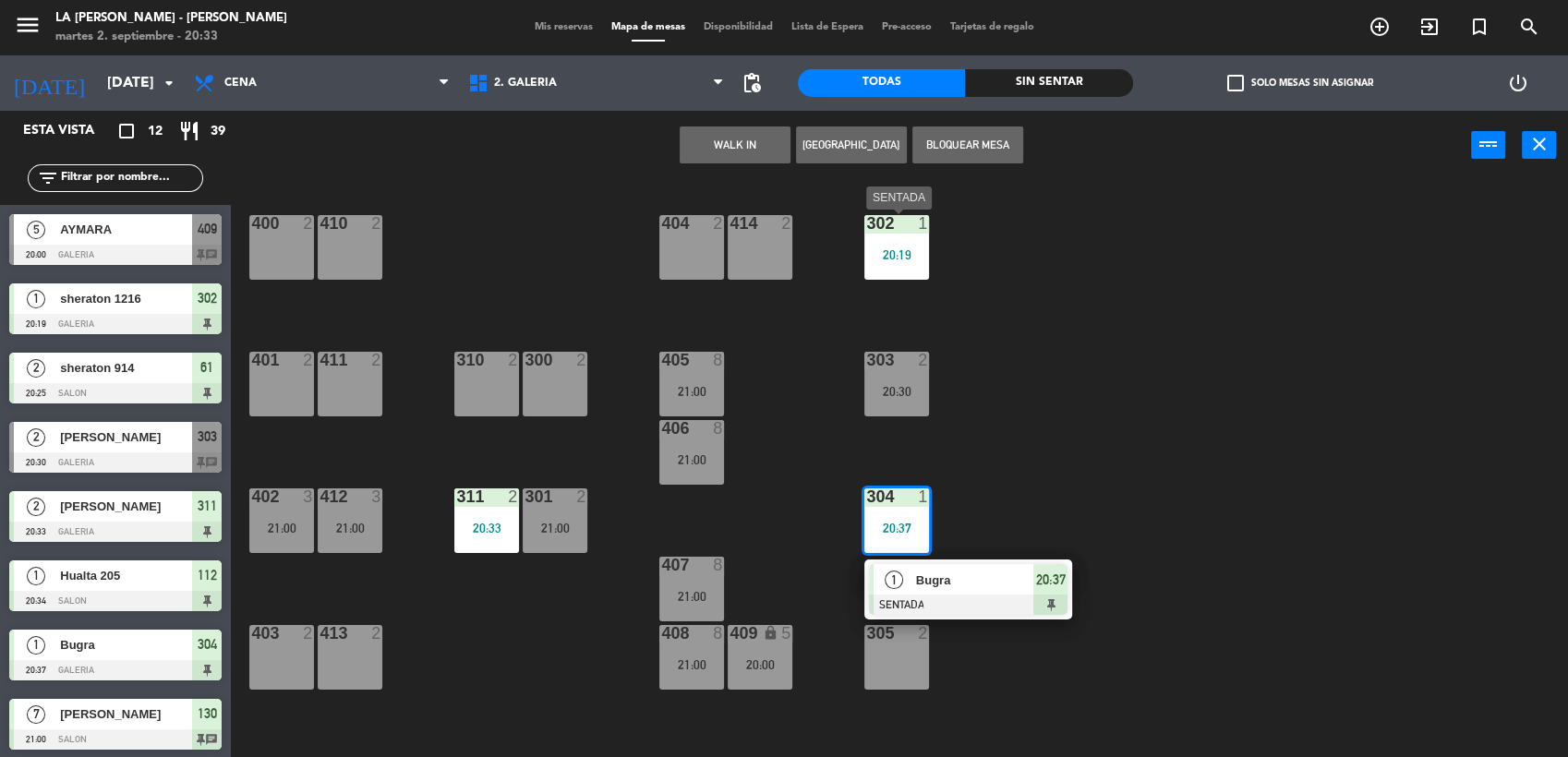
click at [901, 258] on div "20:19" at bounding box center [896, 255] width 65 height 13
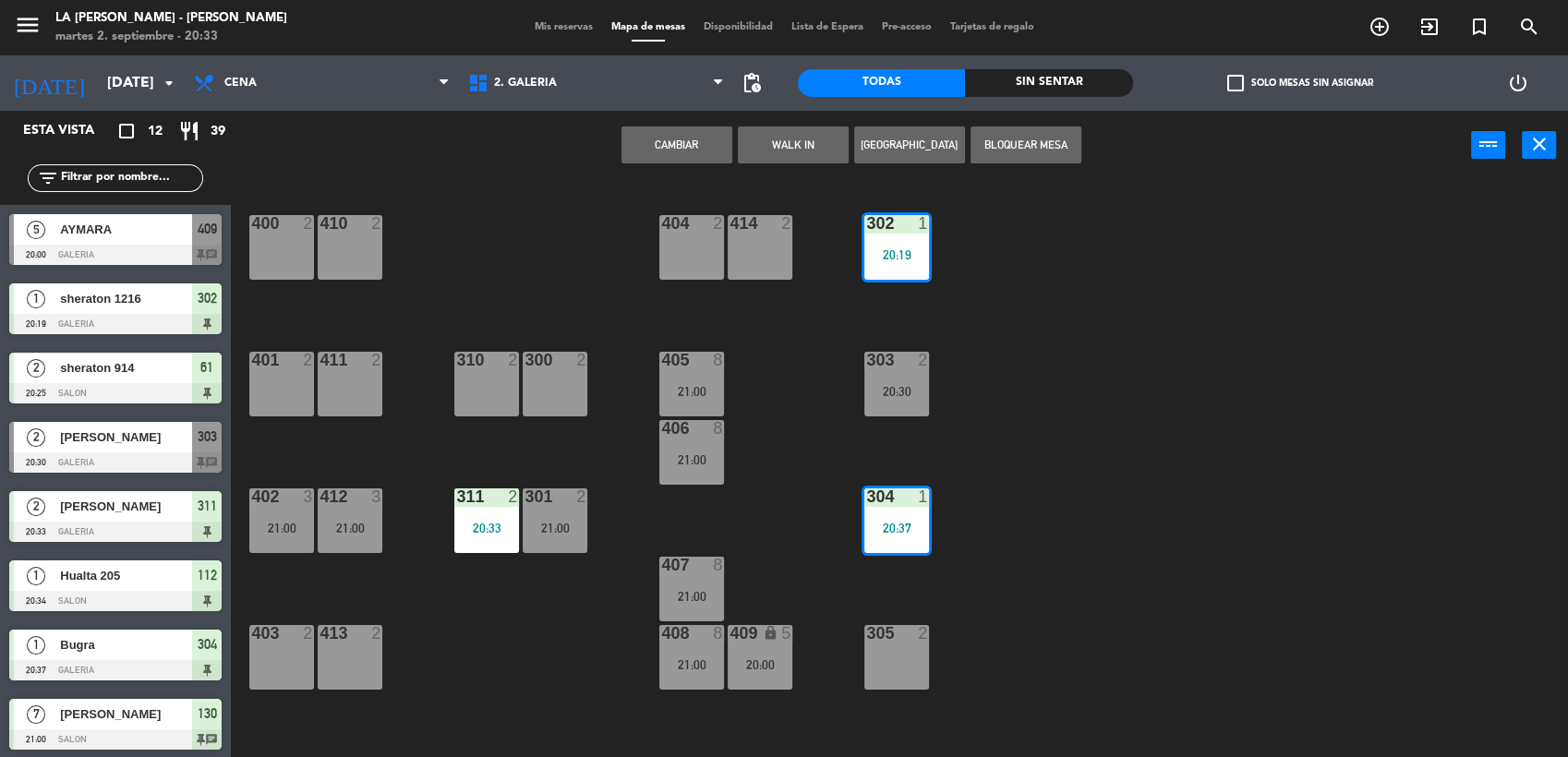
click at [691, 141] on button "Cambiar" at bounding box center [677, 145] width 110 height 37
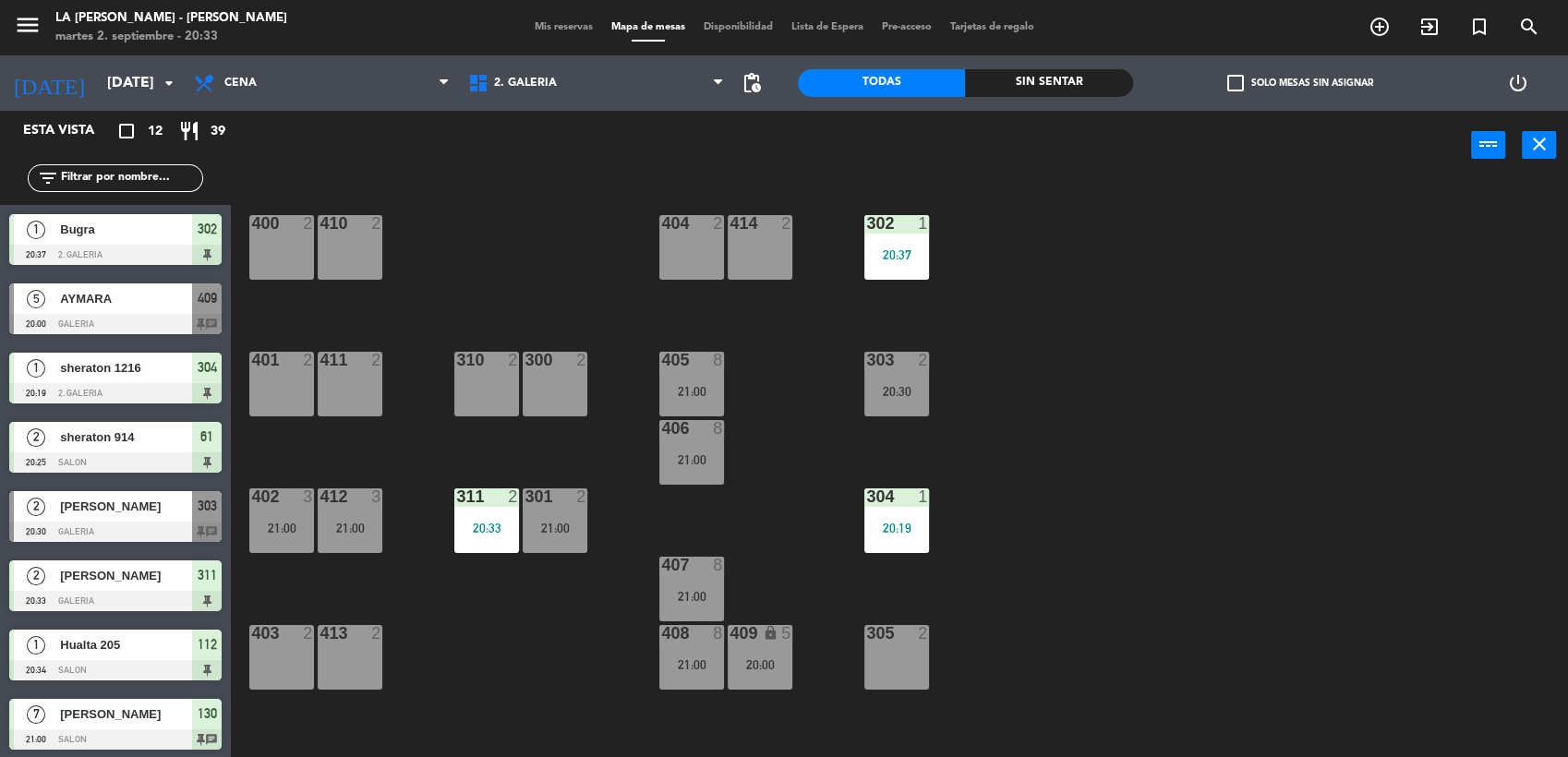
click at [895, 380] on div "303 2 20:30" at bounding box center [896, 383] width 65 height 65
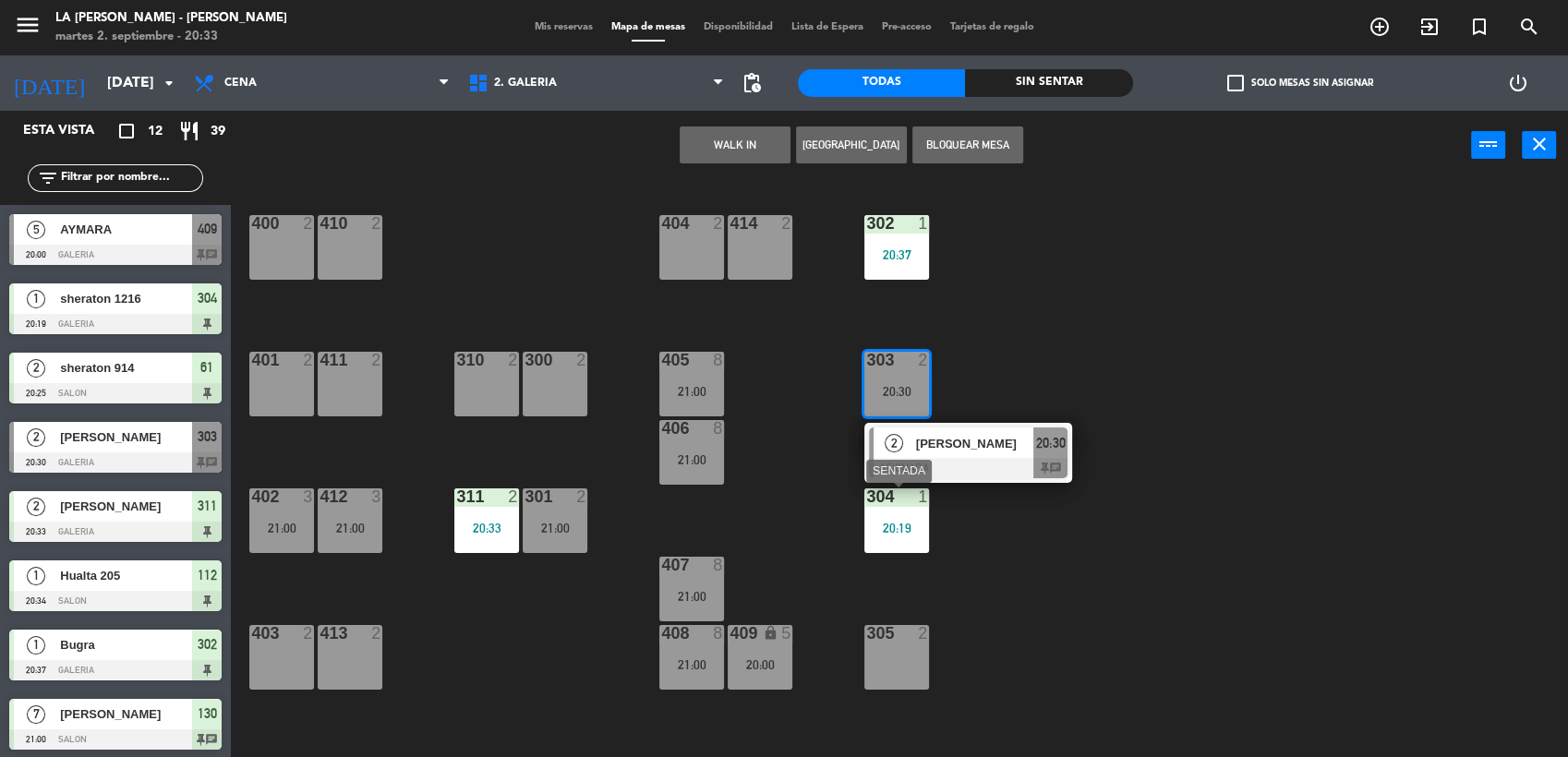
click at [896, 543] on div "304 1 20:19" at bounding box center [896, 521] width 65 height 65
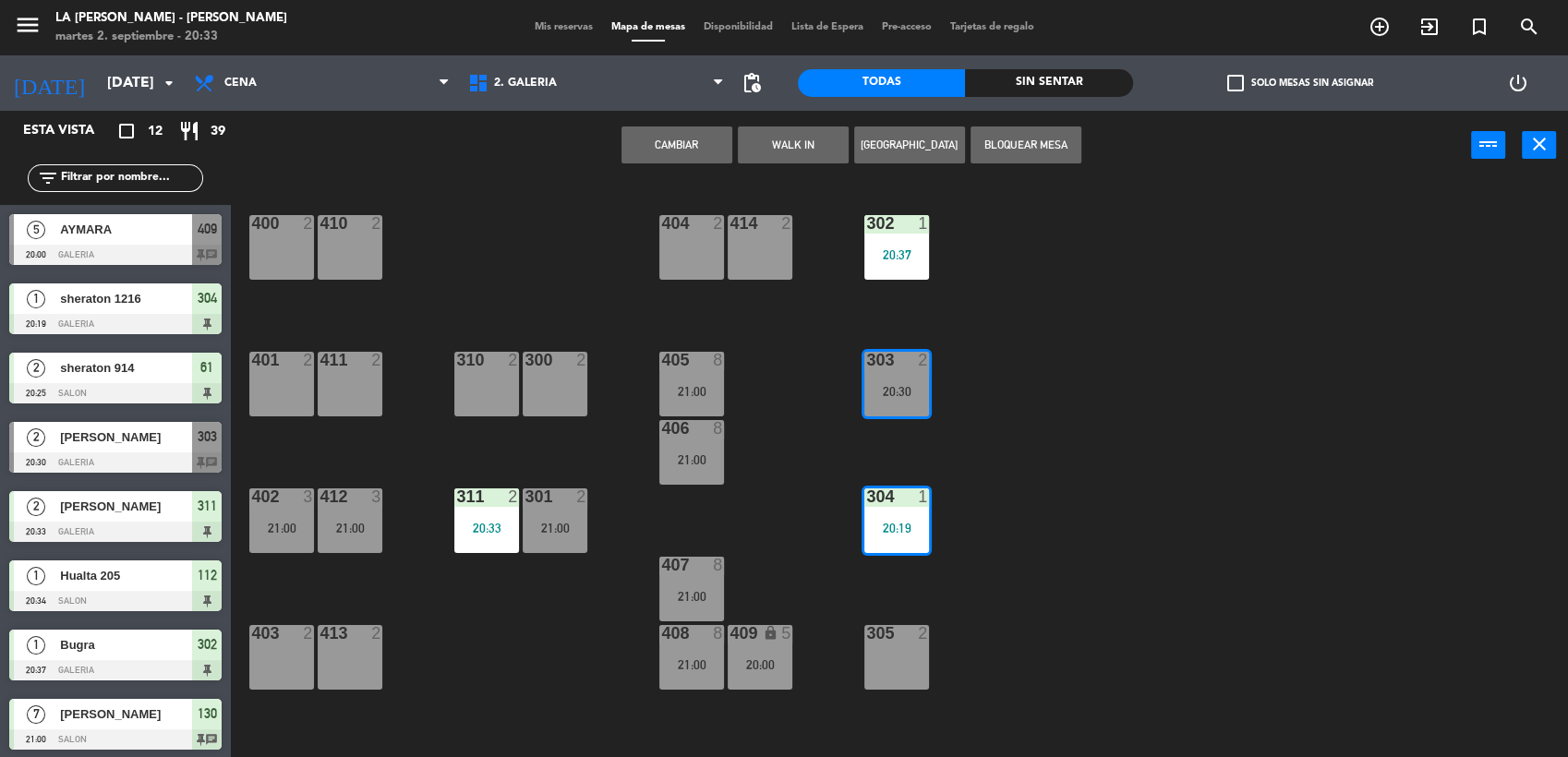
click at [700, 135] on button "Cambiar" at bounding box center [677, 145] width 110 height 37
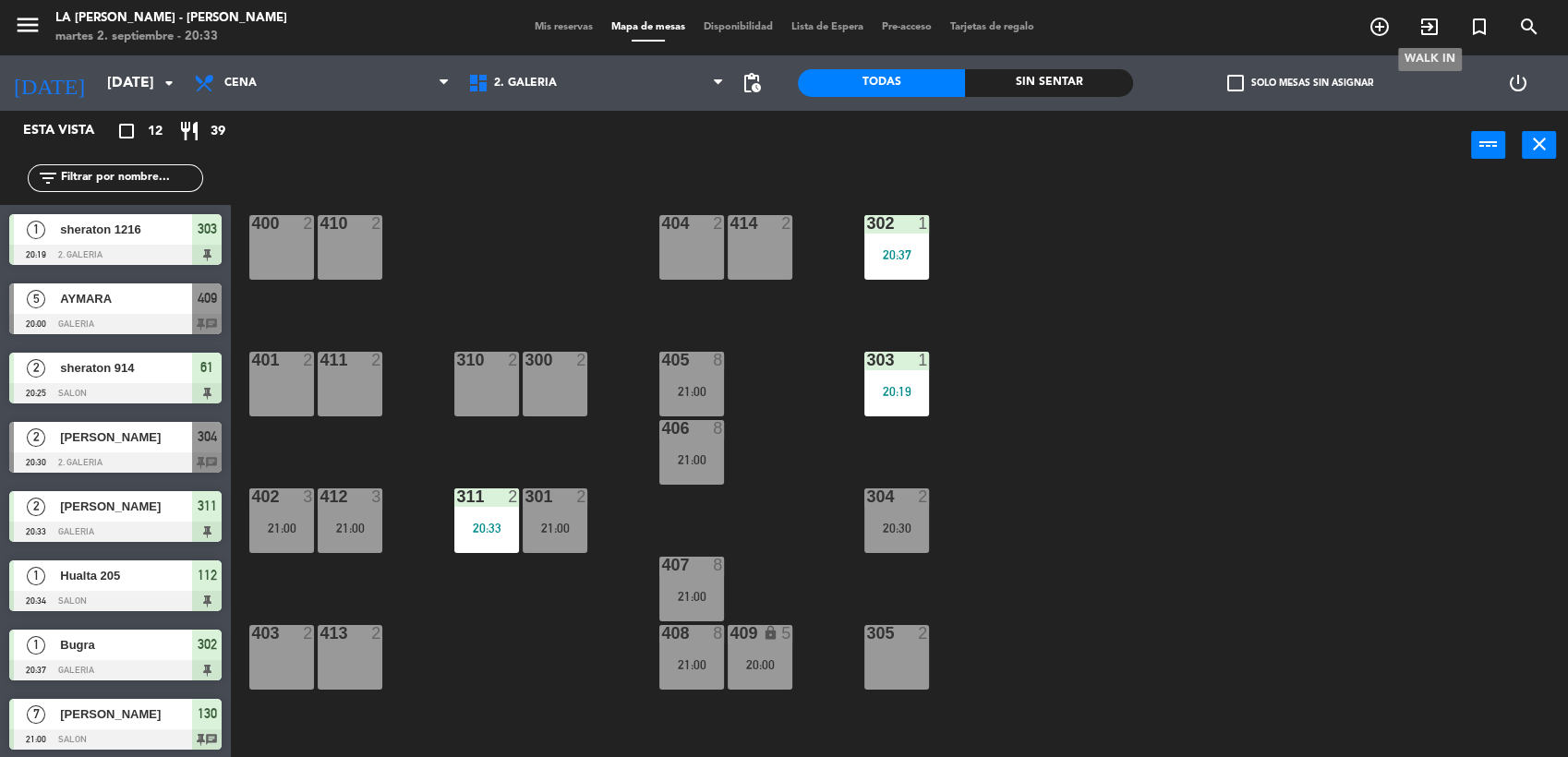
click at [1422, 33] on icon "exit_to_app" at bounding box center [1429, 26] width 22 height 22
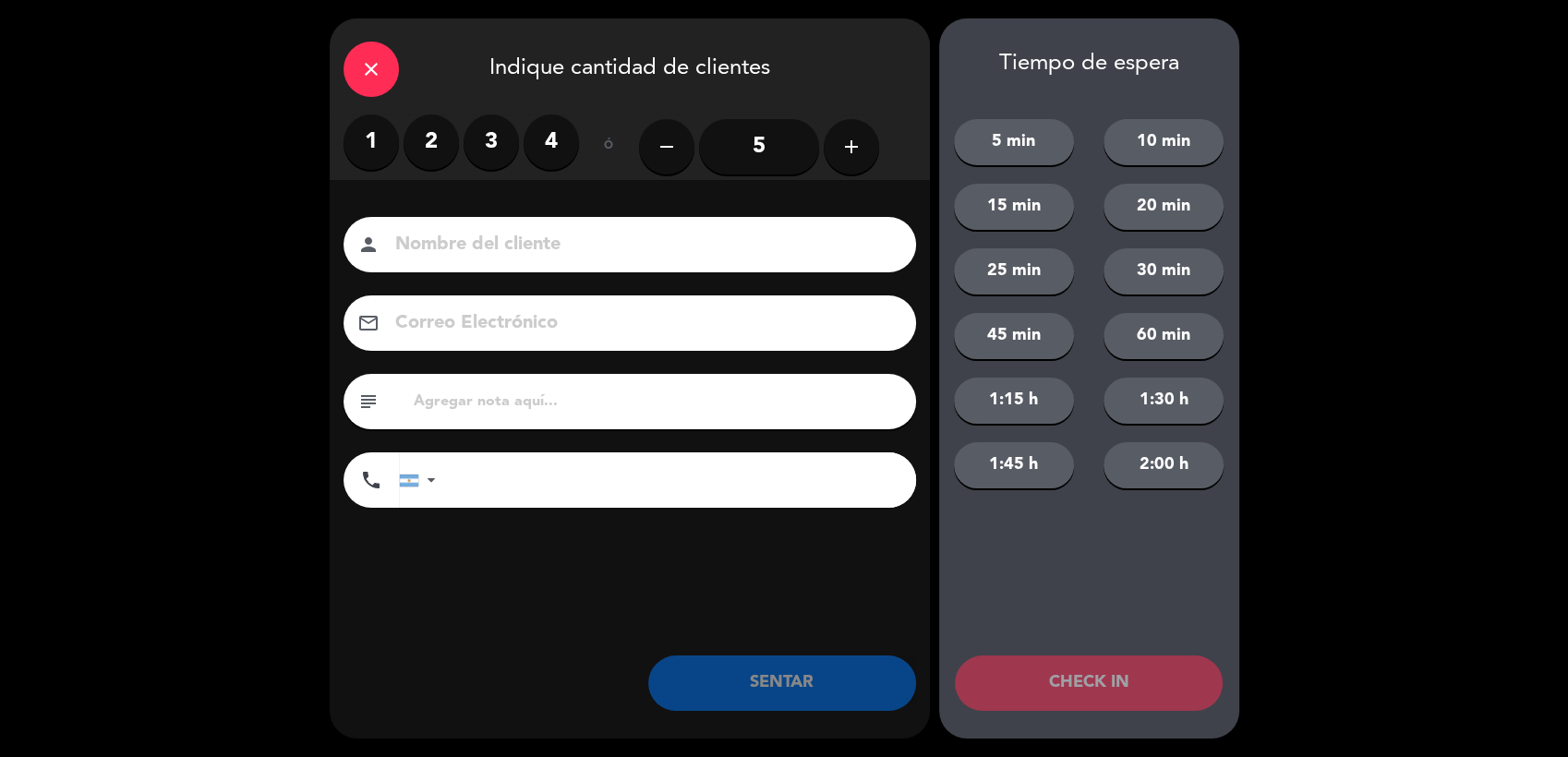
click at [437, 136] on label "2" at bounding box center [431, 141] width 55 height 55
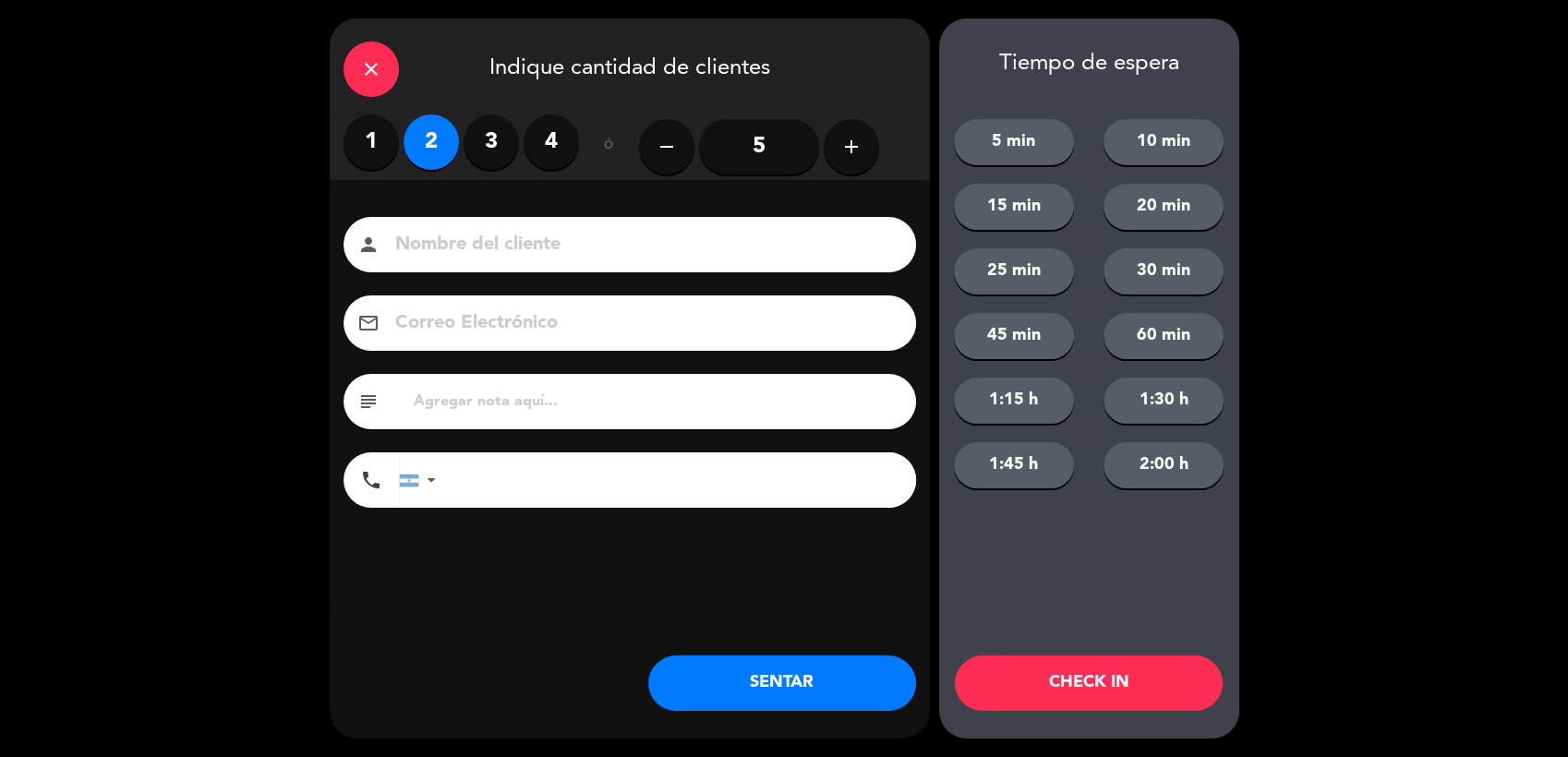
click at [502, 240] on input at bounding box center [642, 245] width 498 height 32
type input "Sheraton 1205"
click at [828, 707] on button "SENTAR" at bounding box center [782, 682] width 268 height 55
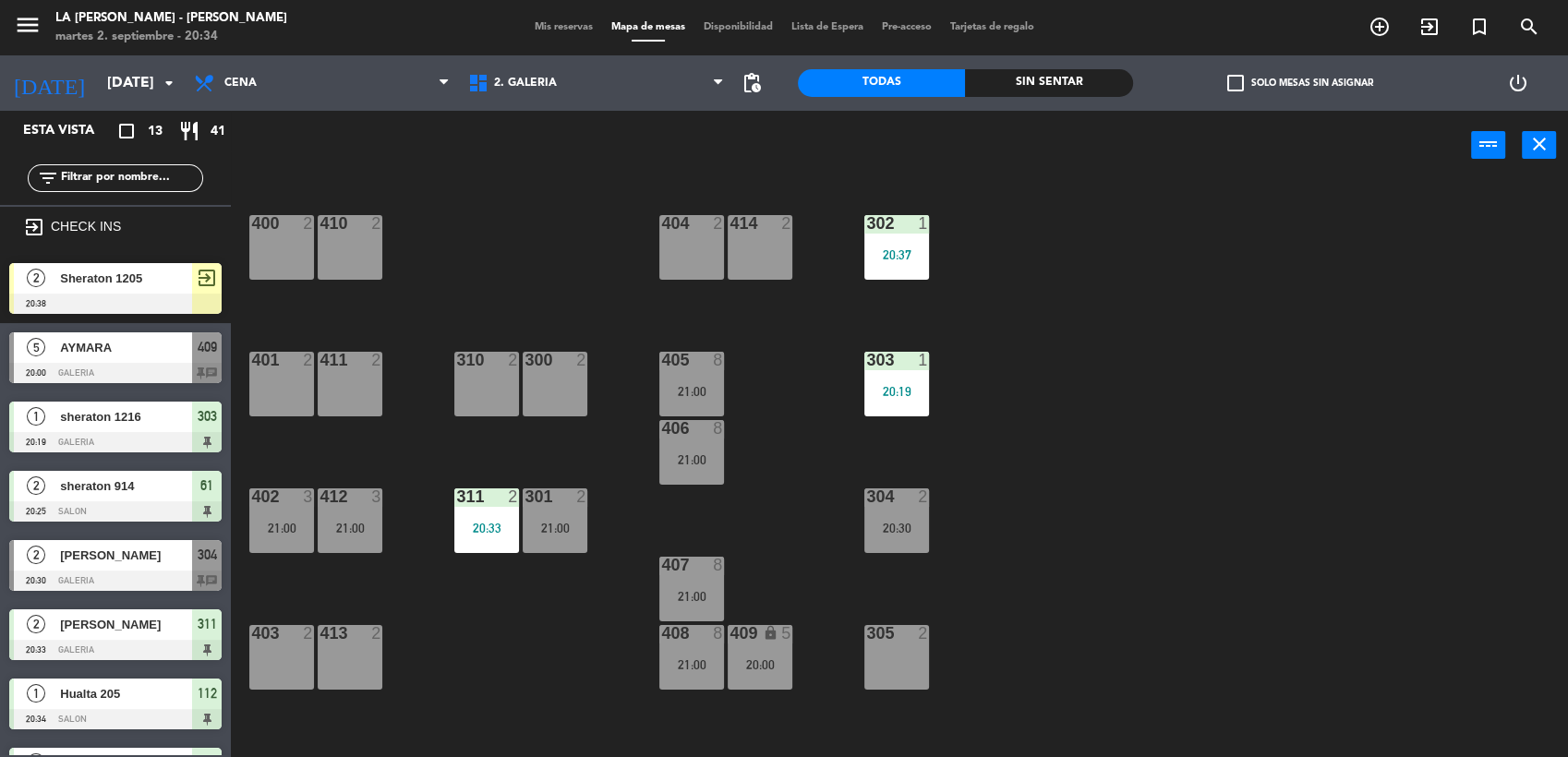
click at [149, 278] on span "Sheraton 1205" at bounding box center [126, 279] width 132 height 19
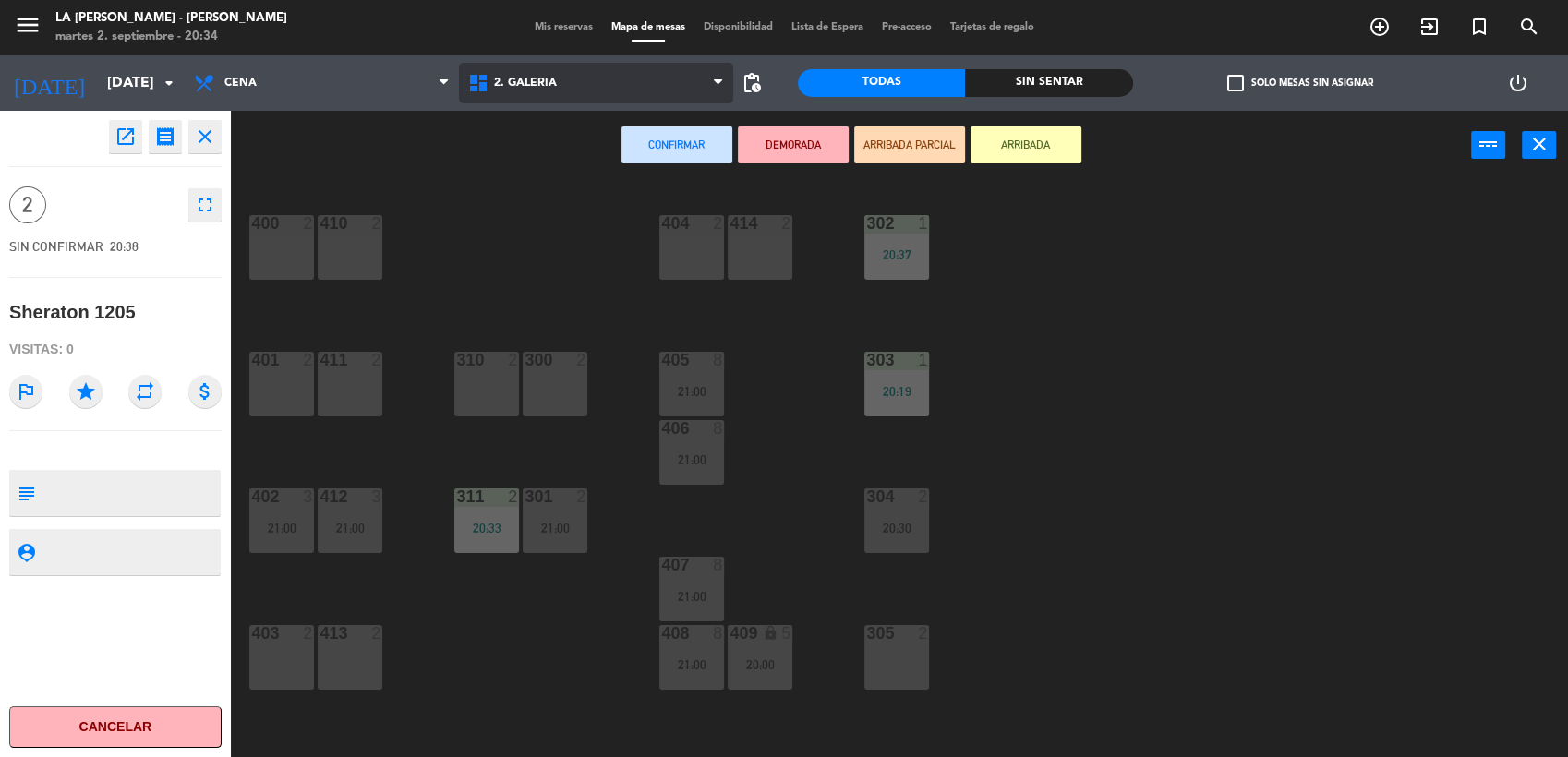
click at [504, 71] on span "2. GALERIA" at bounding box center [595, 83] width 274 height 41
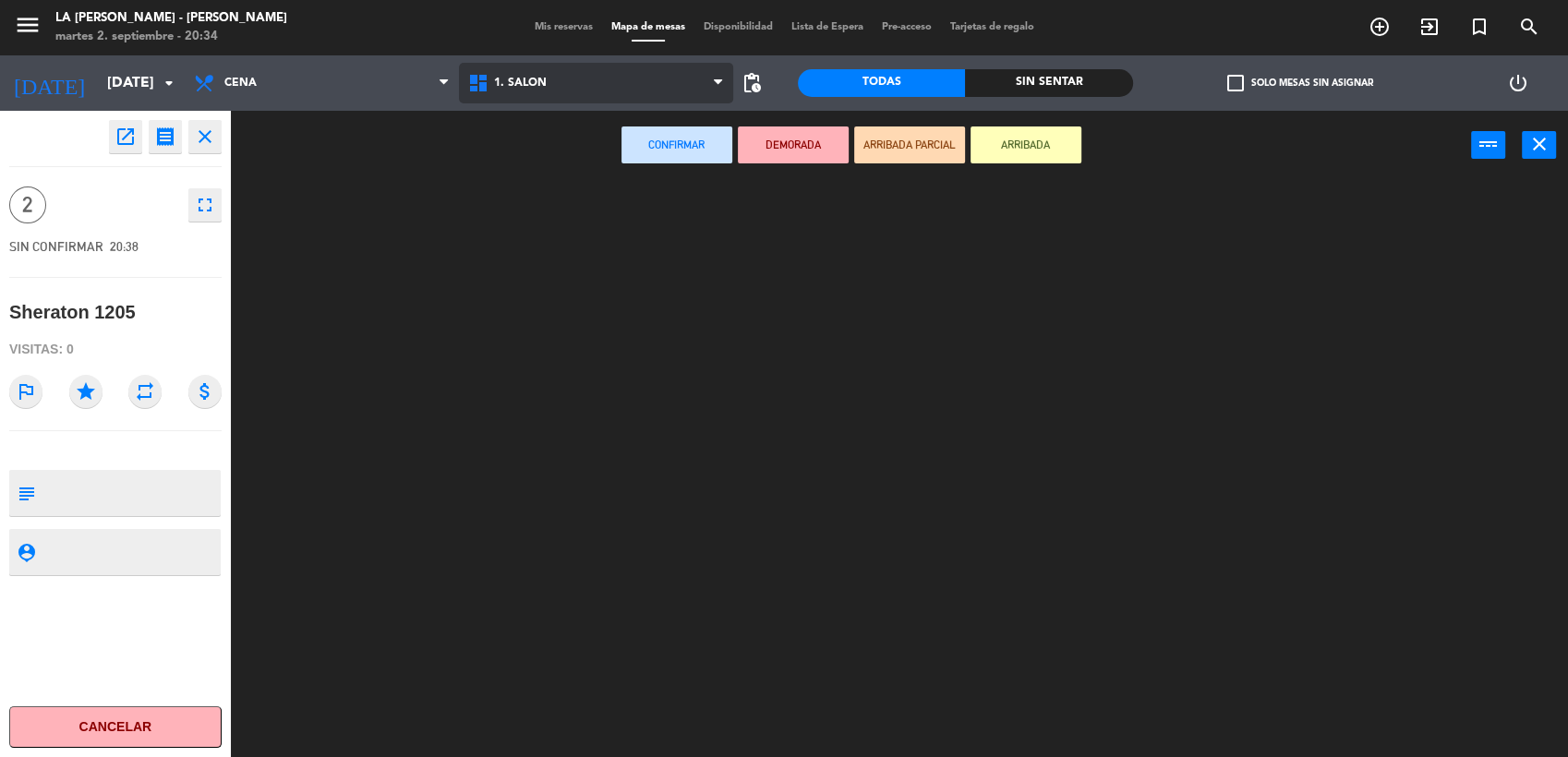
click at [500, 112] on ng-component "menu LA [PERSON_NAME] - [PERSON_NAME][DATE] 2. septiembre - 20:34 Mis reservas …" at bounding box center [784, 379] width 1568 height 760
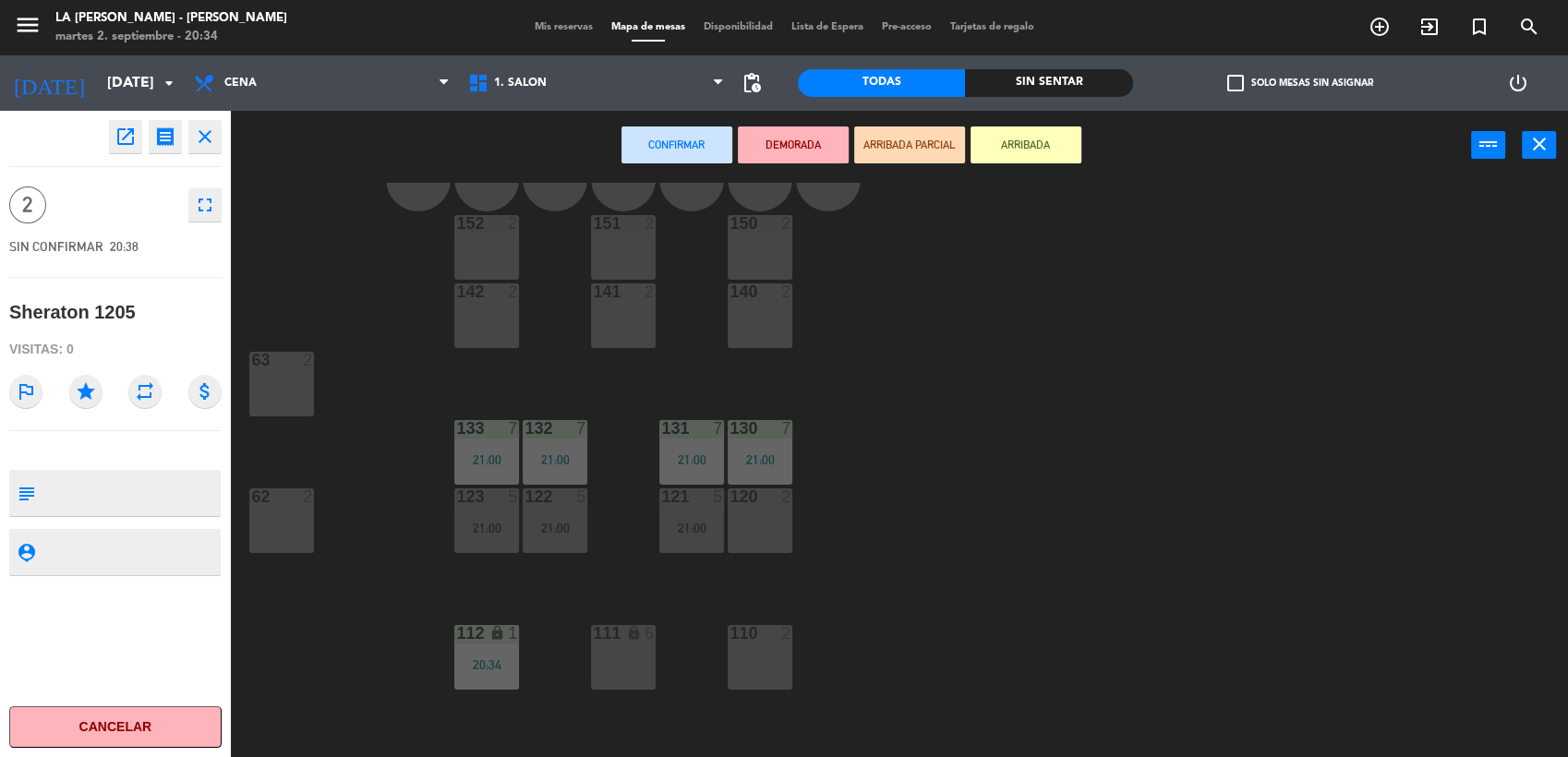
scroll to position [203, 0]
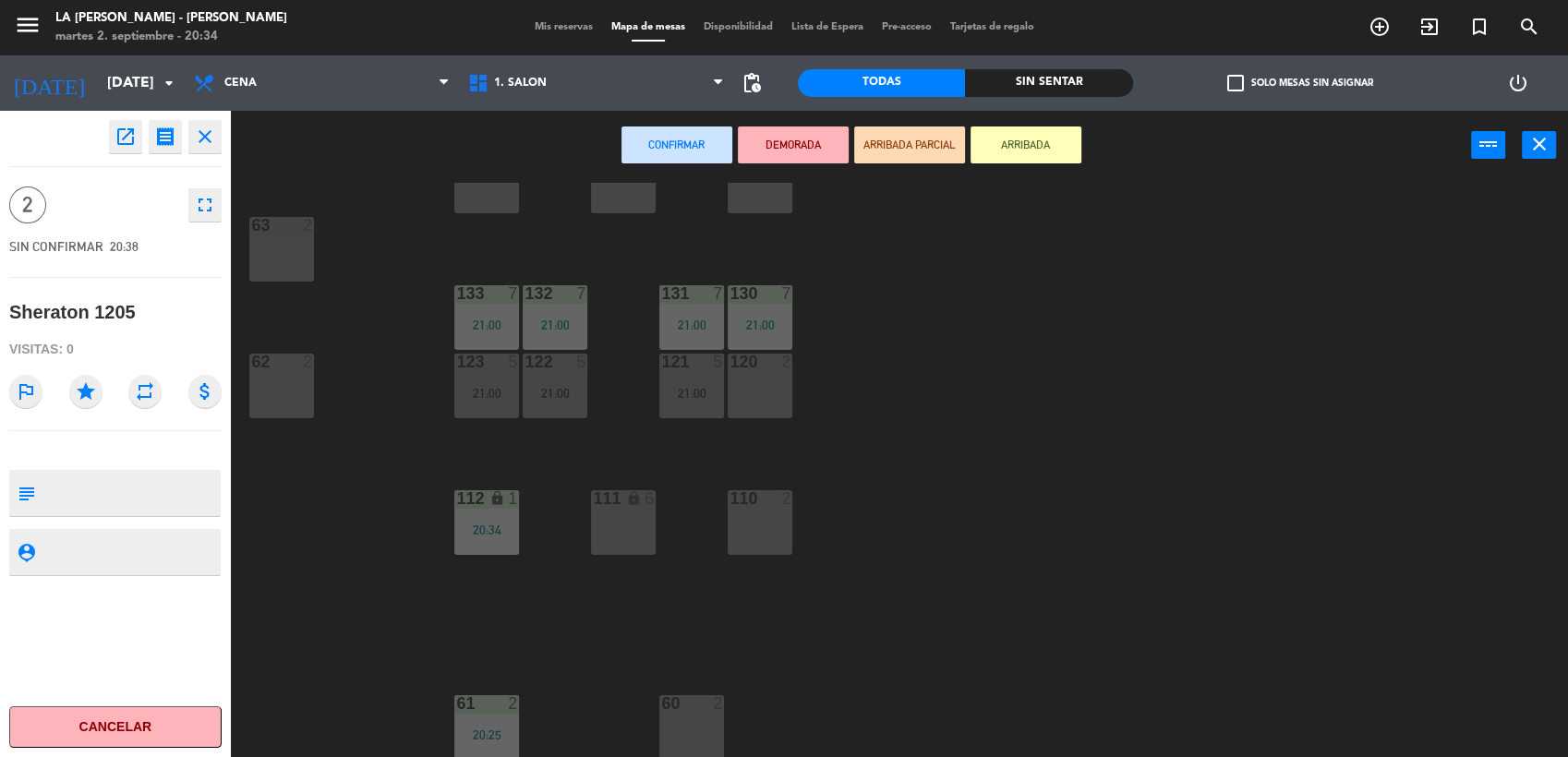
click at [286, 390] on div "62 2" at bounding box center [282, 385] width 65 height 65
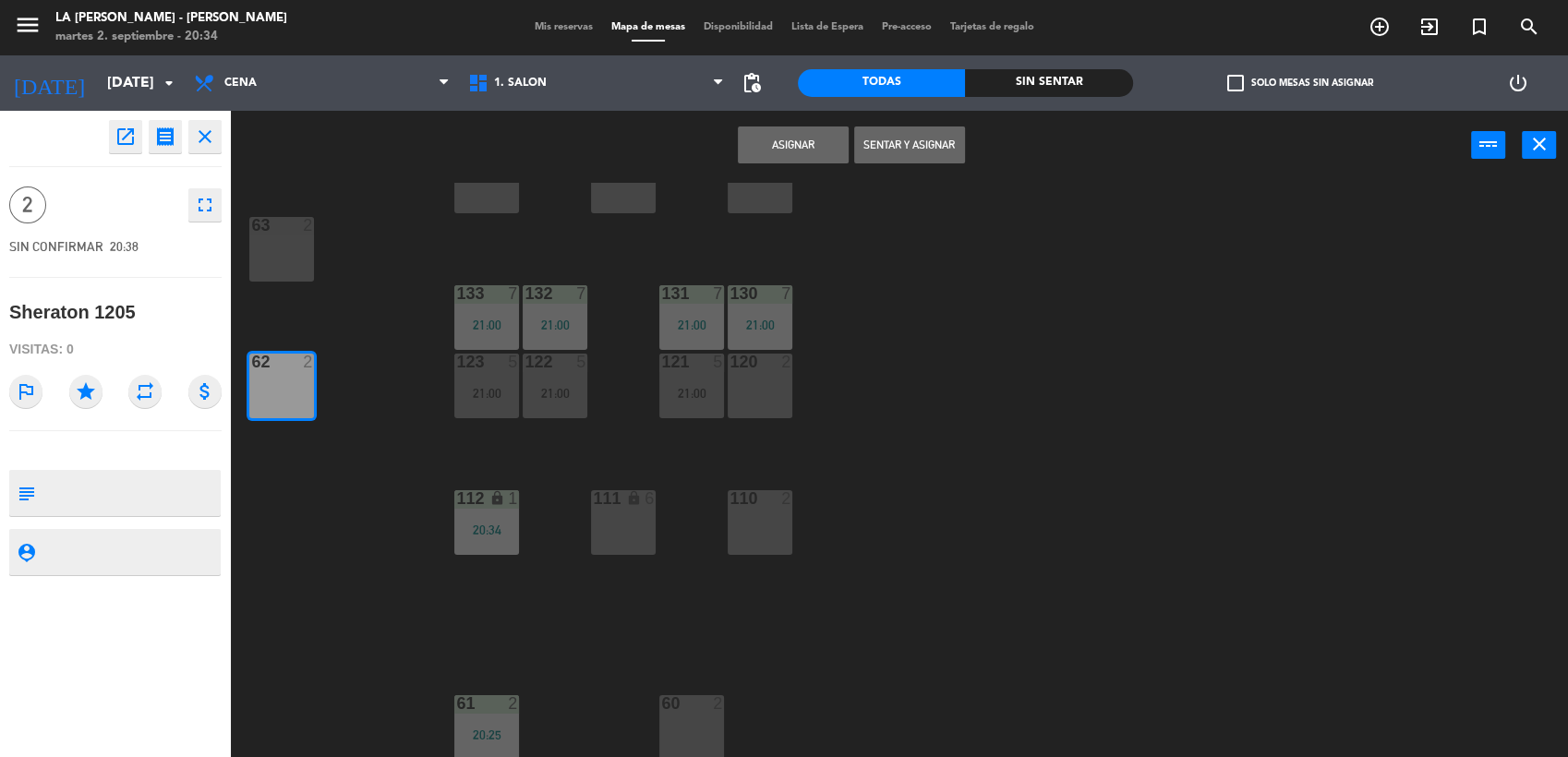
click at [897, 154] on button "Sentar y Asignar" at bounding box center [909, 145] width 110 height 37
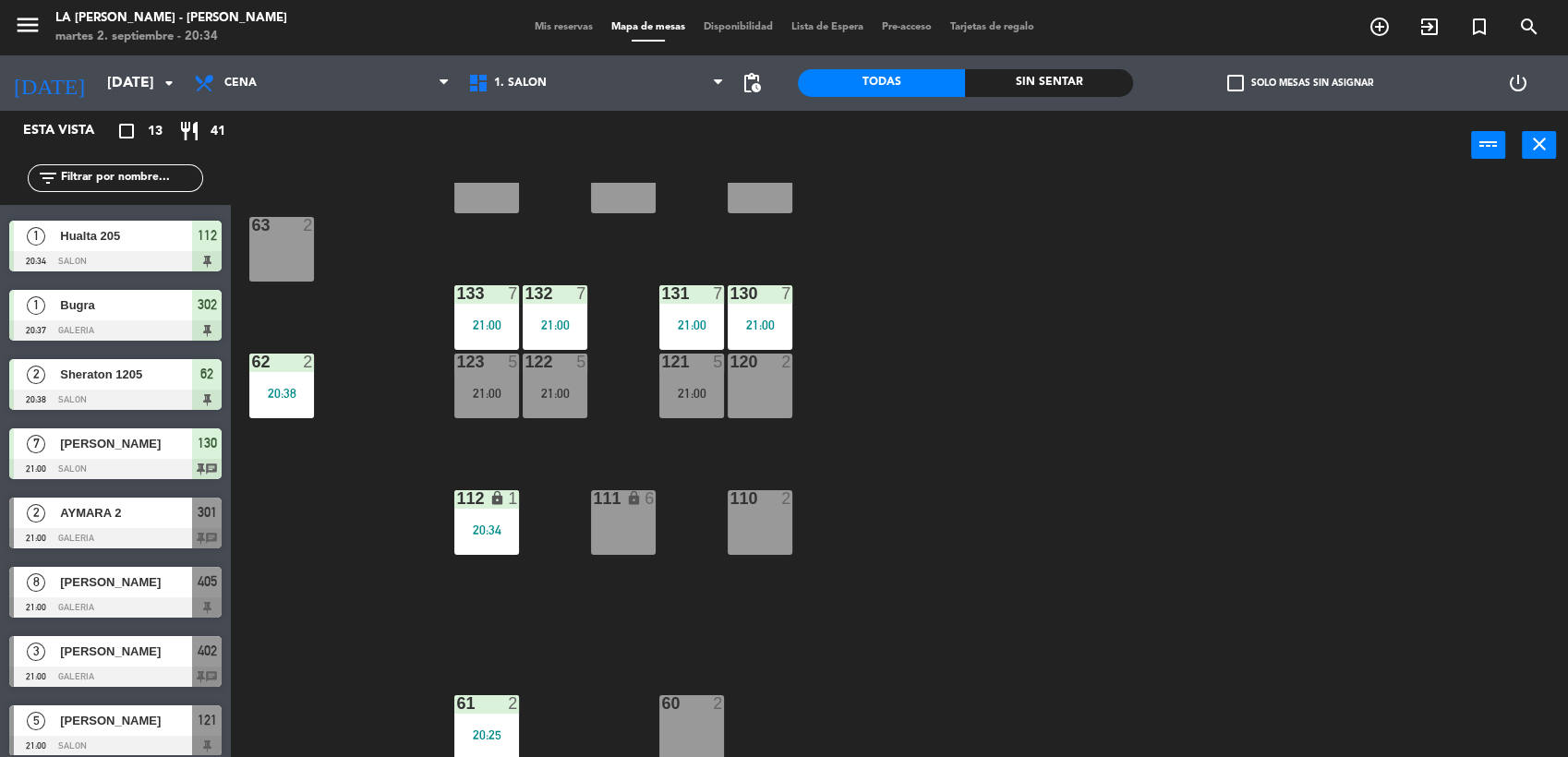
scroll to position [349, 0]
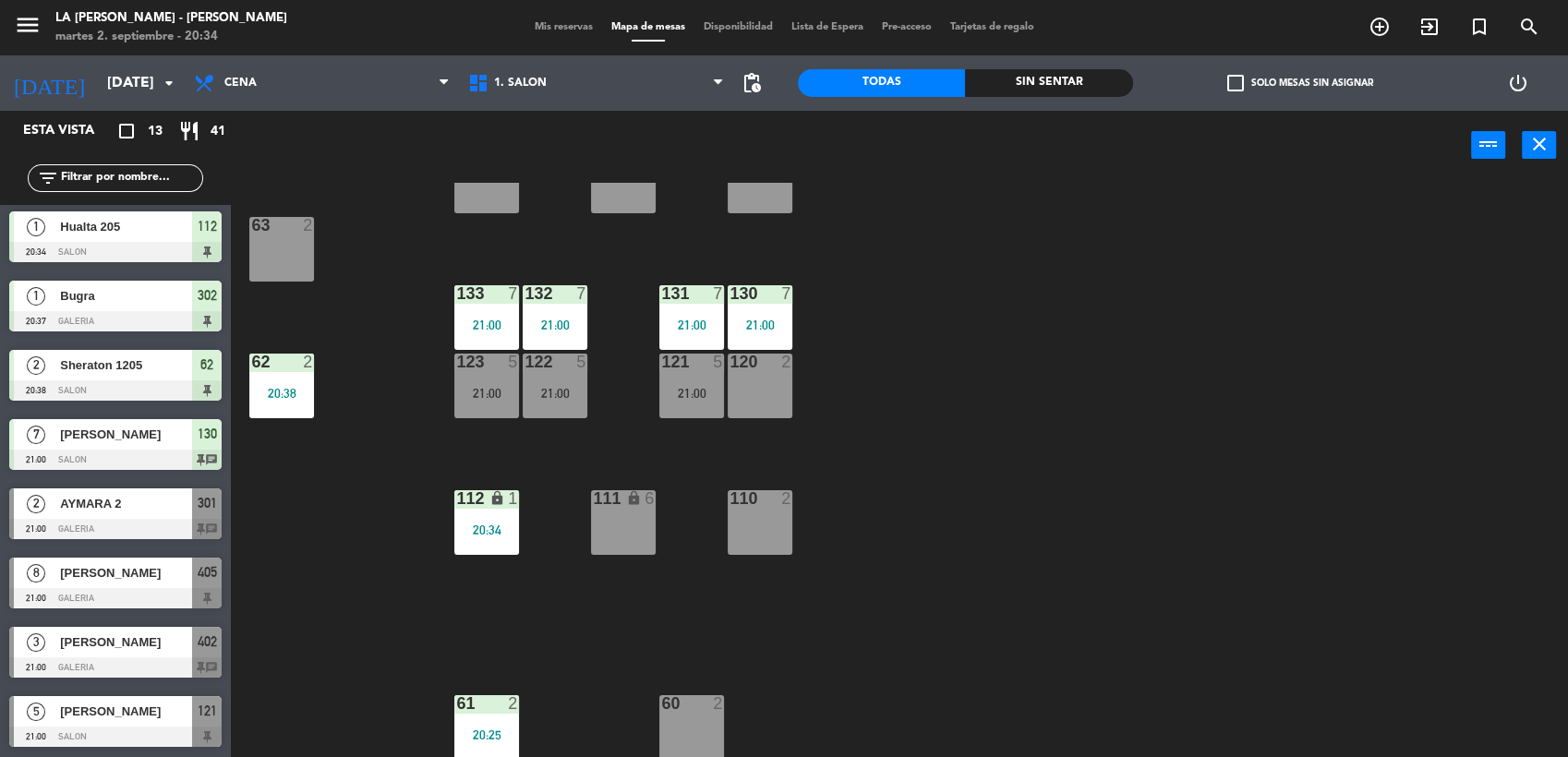
click at [136, 504] on span "AYMARA 2" at bounding box center [126, 503] width 132 height 19
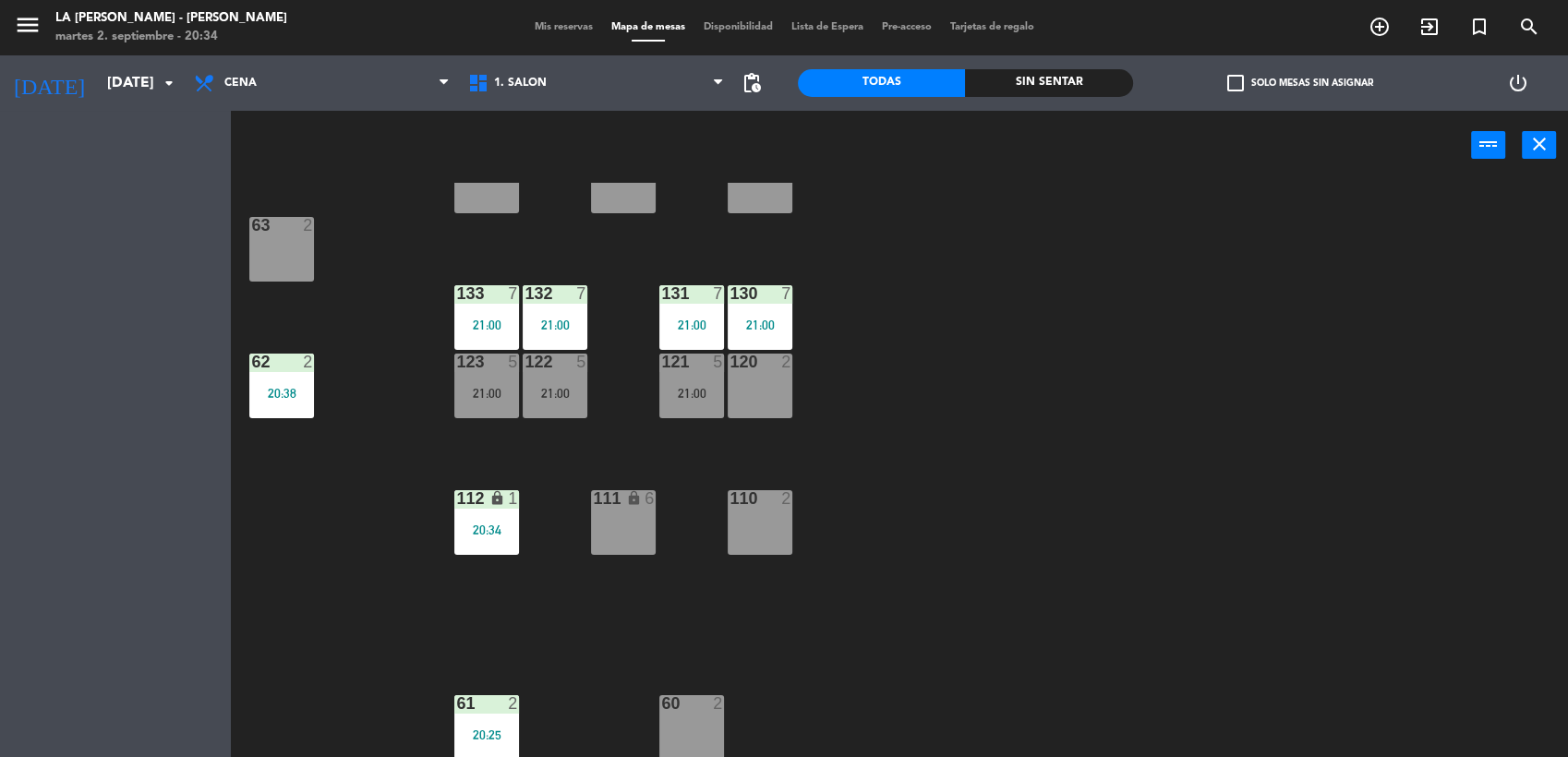
scroll to position [0, 0]
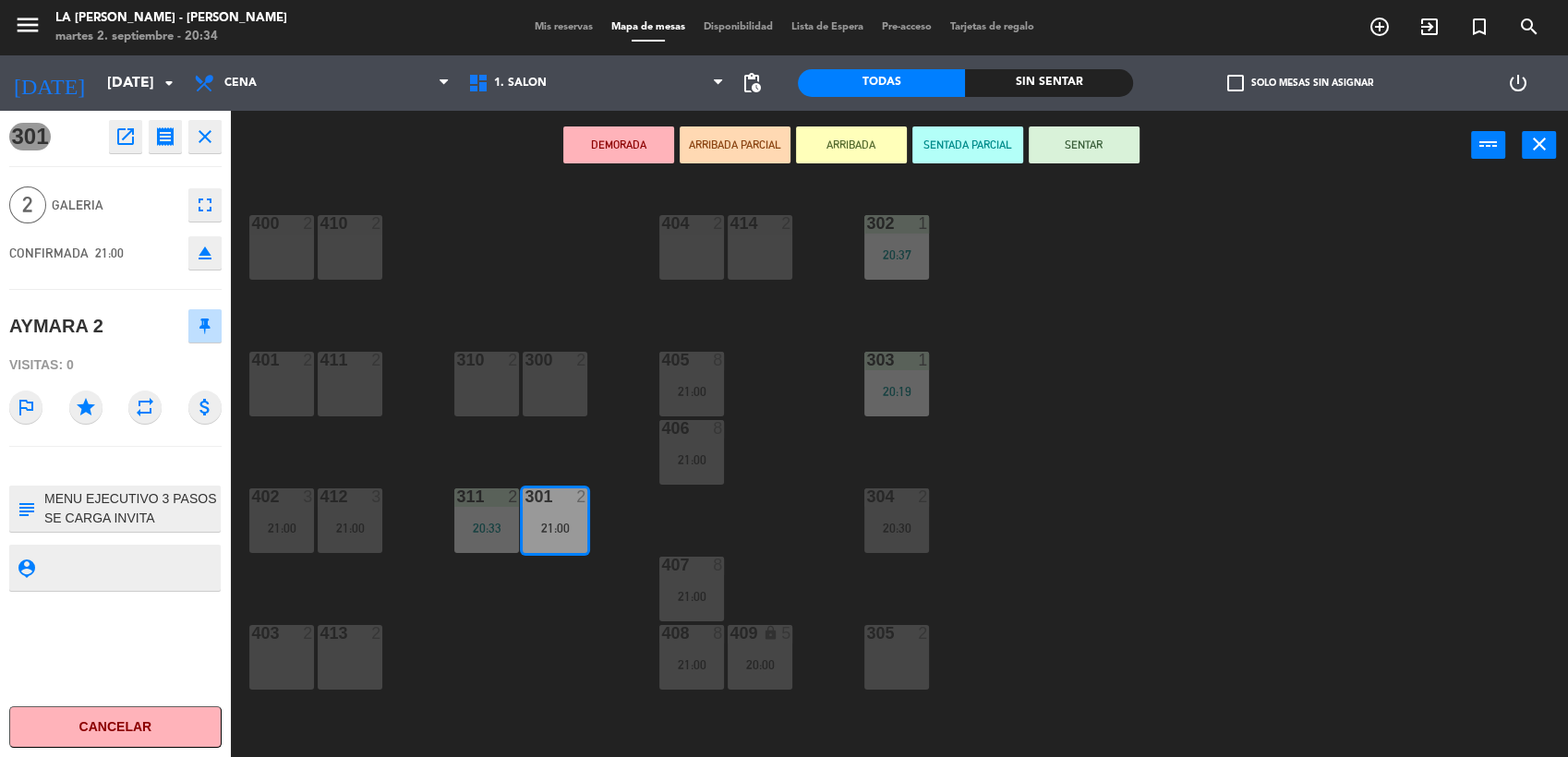
click at [179, 510] on textarea at bounding box center [131, 509] width 176 height 39
drag, startPoint x: 172, startPoint y: 512, endPoint x: 18, endPoint y: 499, distance: 154.5
click at [18, 500] on div "subject" at bounding box center [115, 509] width 211 height 46
click at [133, 502] on textarea at bounding box center [131, 509] width 176 height 39
type textarea "C"
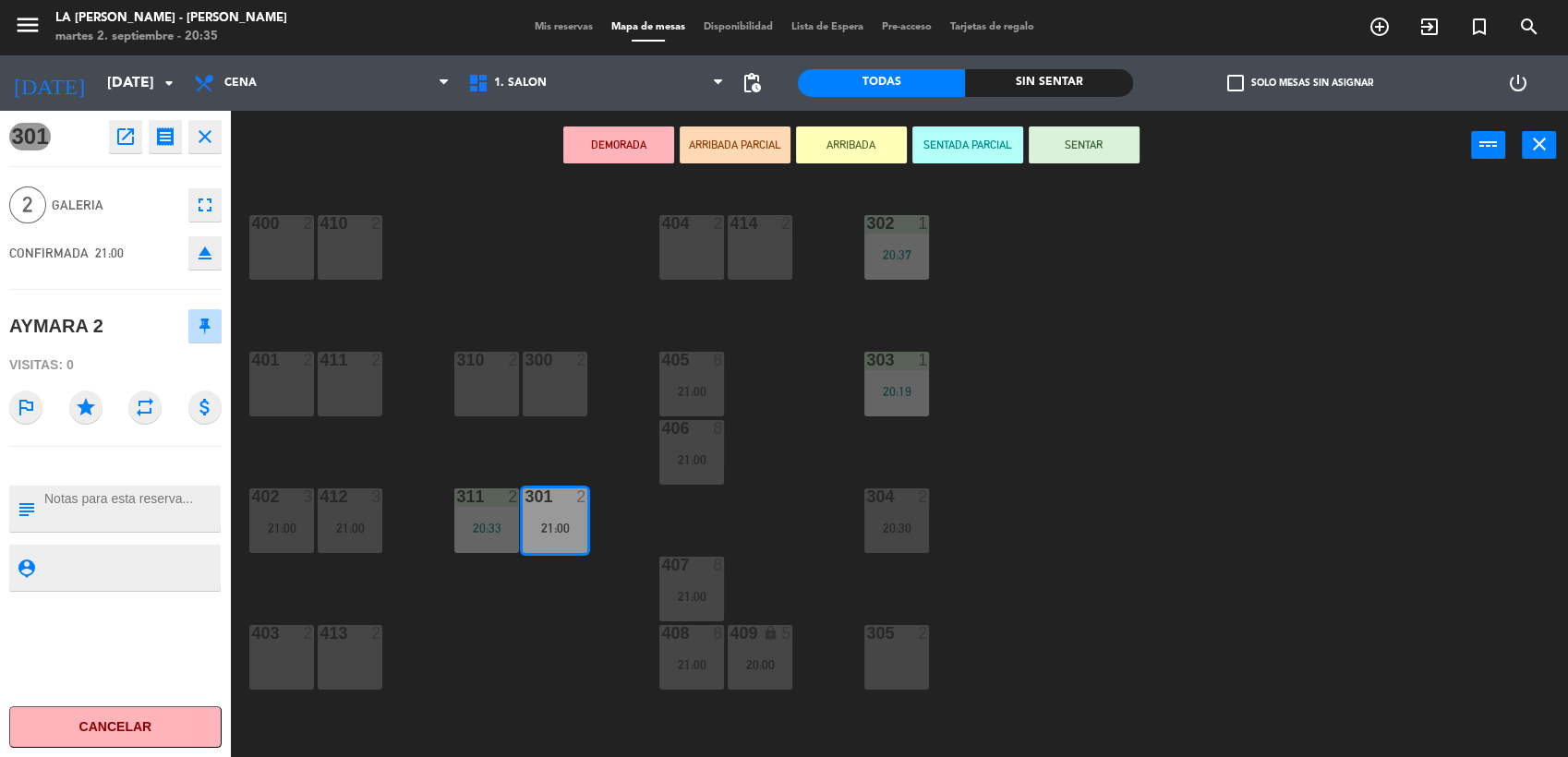
click at [486, 644] on div "400 2 410 2 404 2 414 2 302 1 20:37 401 2 411 2 310 2 300 2 303 1 20:19 405 8 2…" at bounding box center [907, 471] width 1321 height 577
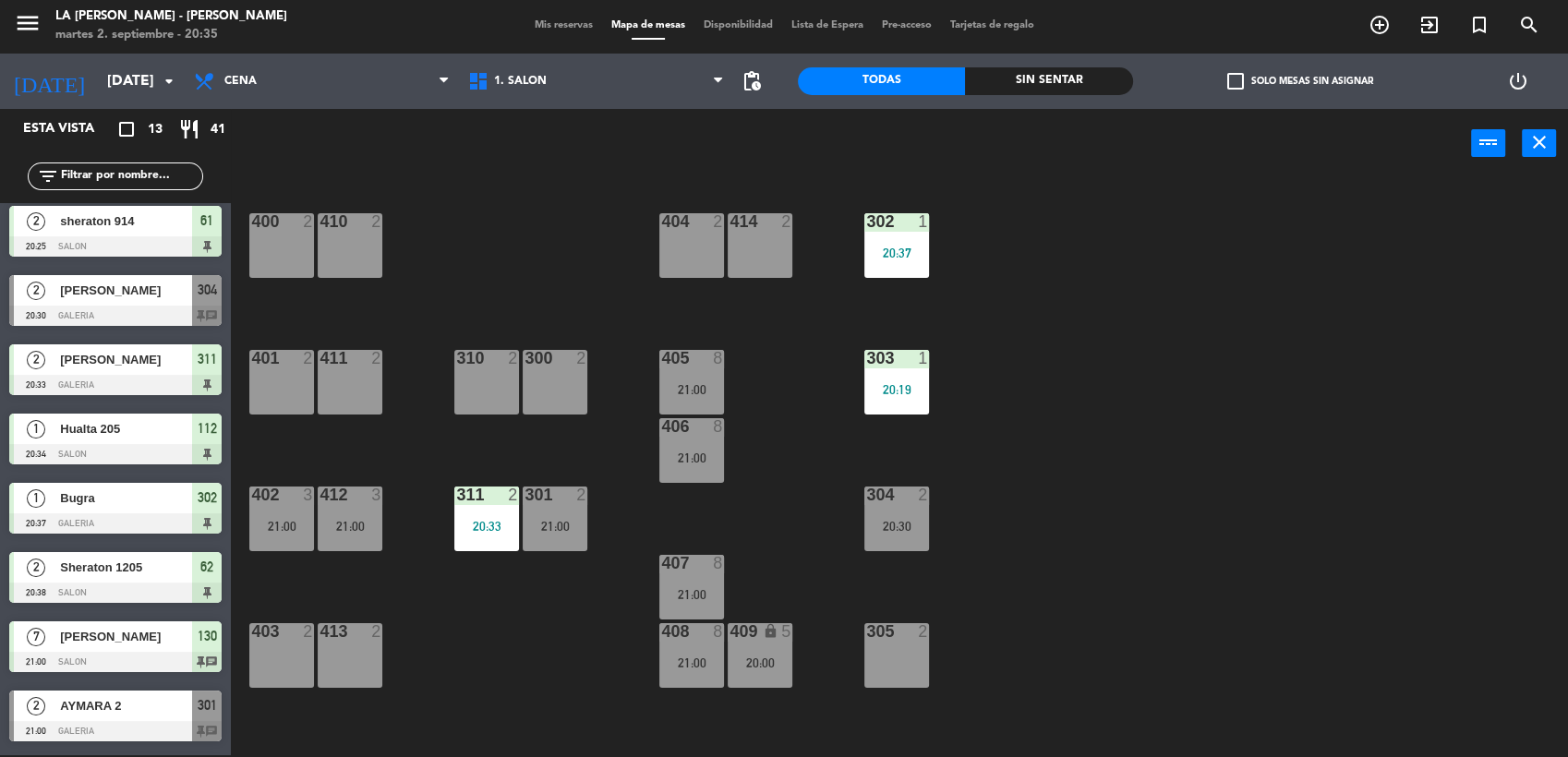
scroll to position [349, 0]
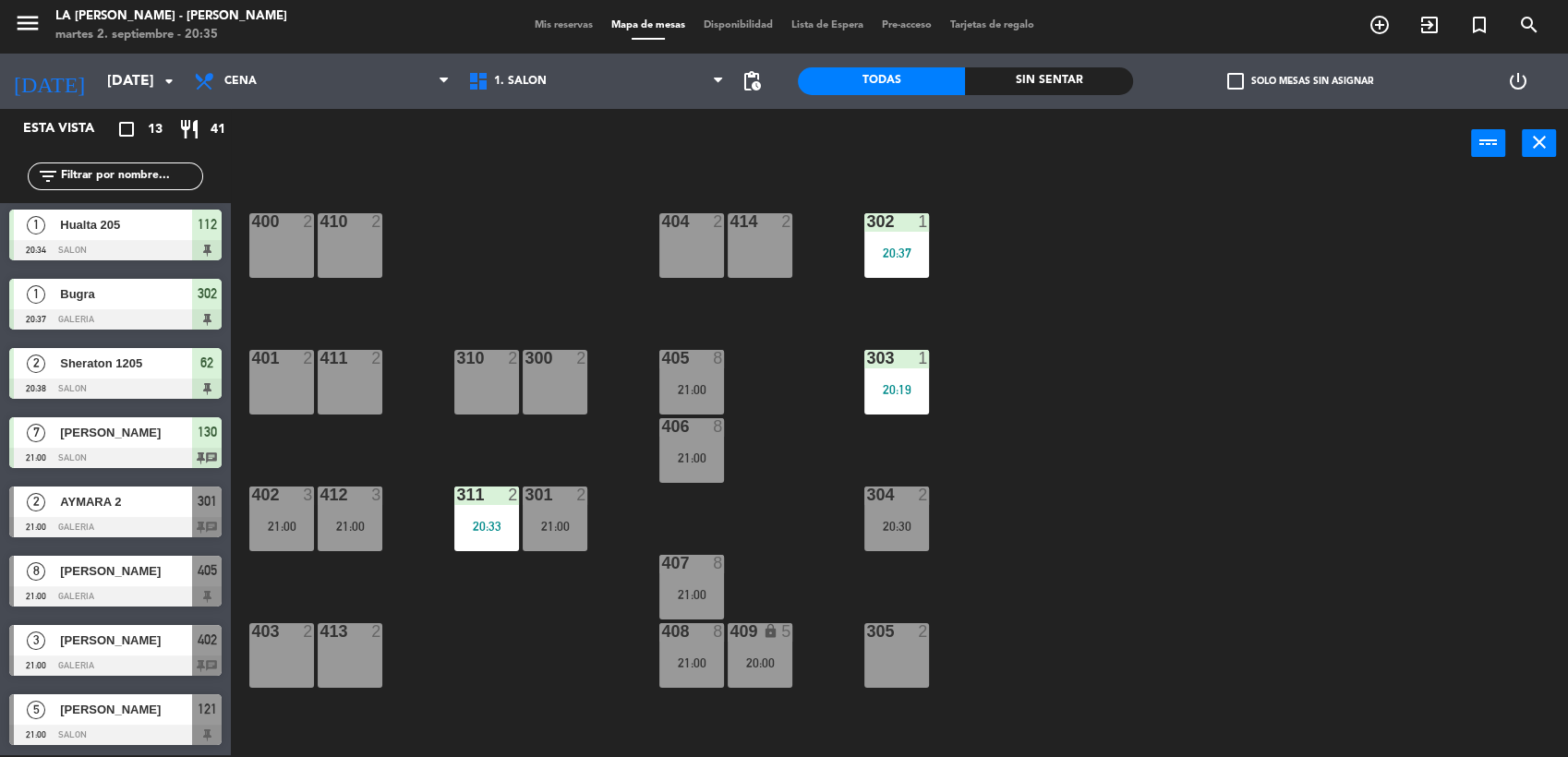
click at [890, 377] on div "303 1 20:19" at bounding box center [896, 382] width 65 height 65
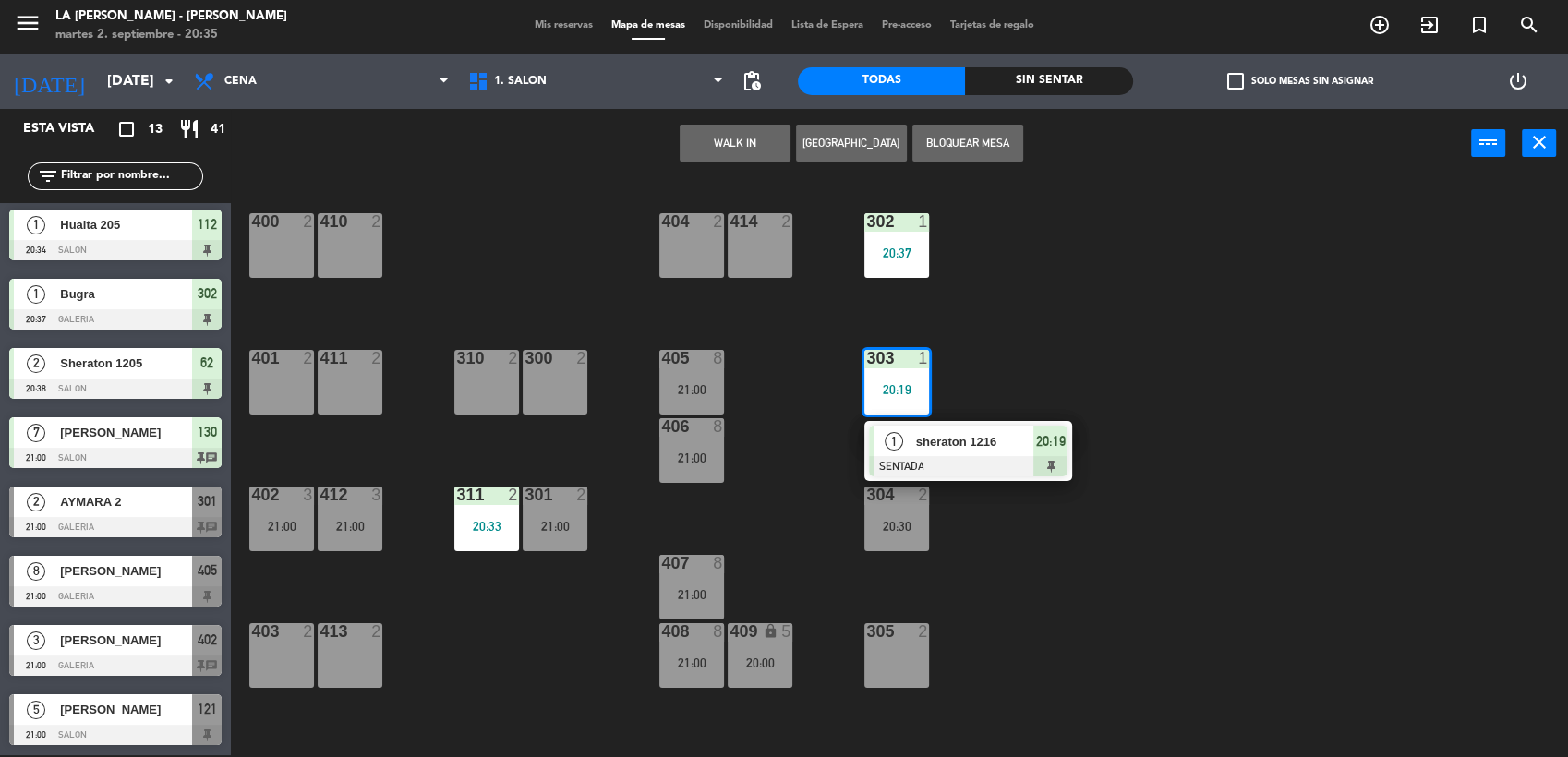
click at [1049, 365] on div "400 2 410 2 404 2 414 2 302 1 20:37 401 2 411 2 310 2 300 2 303 1 20:19 1 shera…" at bounding box center [907, 469] width 1321 height 577
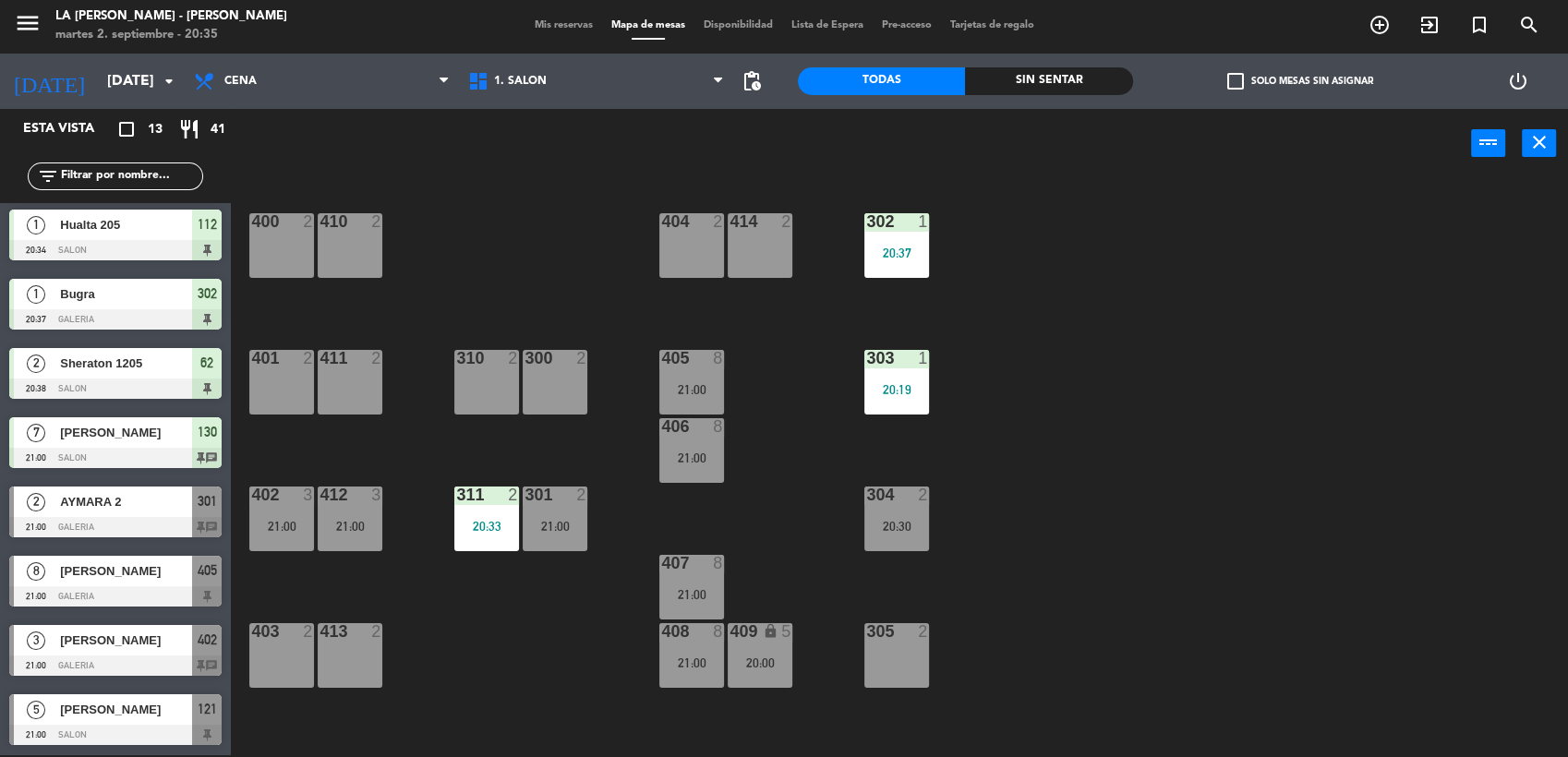
click at [922, 255] on div "20:37" at bounding box center [896, 253] width 65 height 13
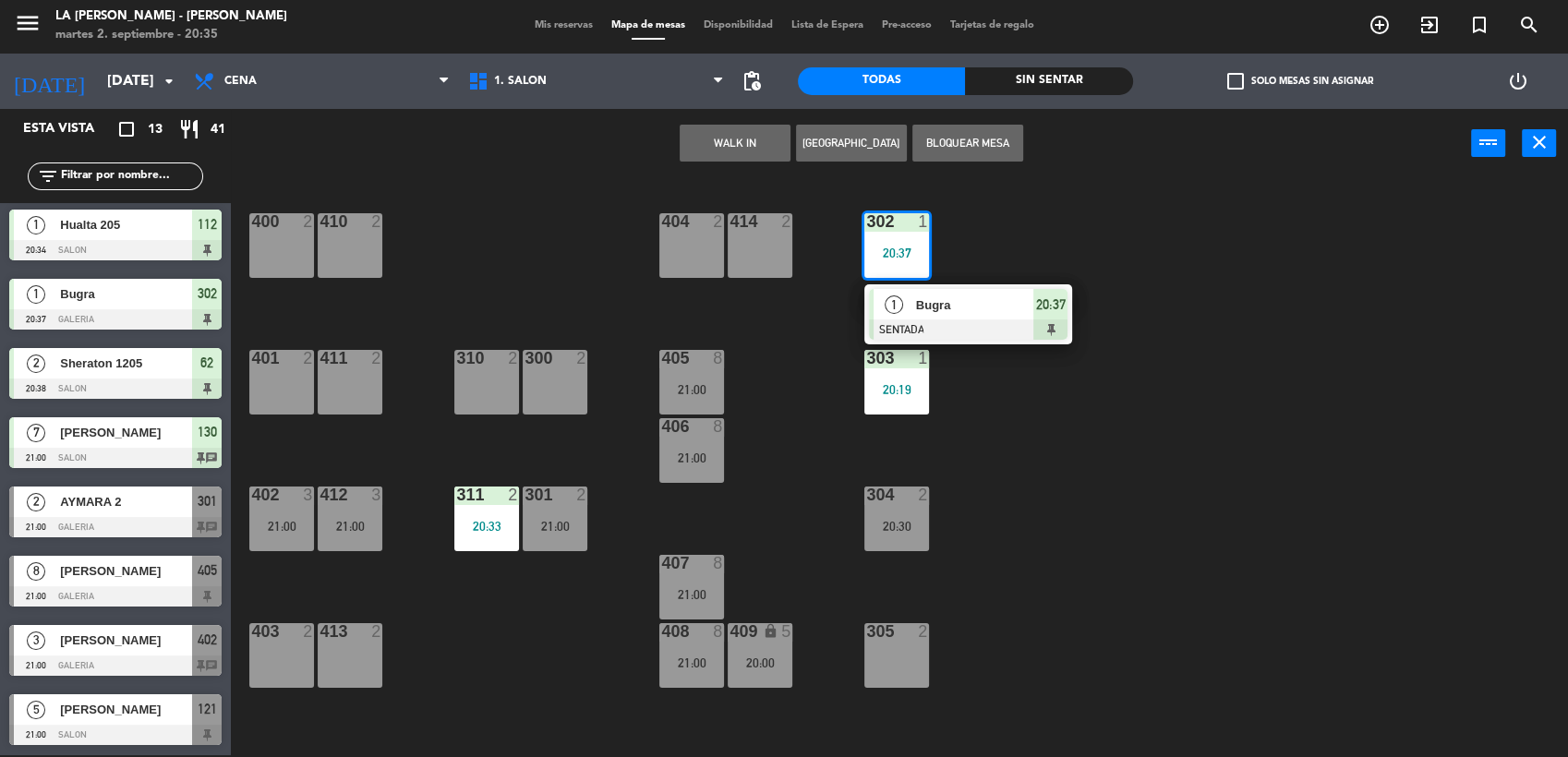
click at [993, 233] on div "400 2 410 2 404 2 414 2 302 1 20:37 1 Bugra SENTADA 20:37 401 2 411 2 310 2 300…" at bounding box center [907, 469] width 1321 height 577
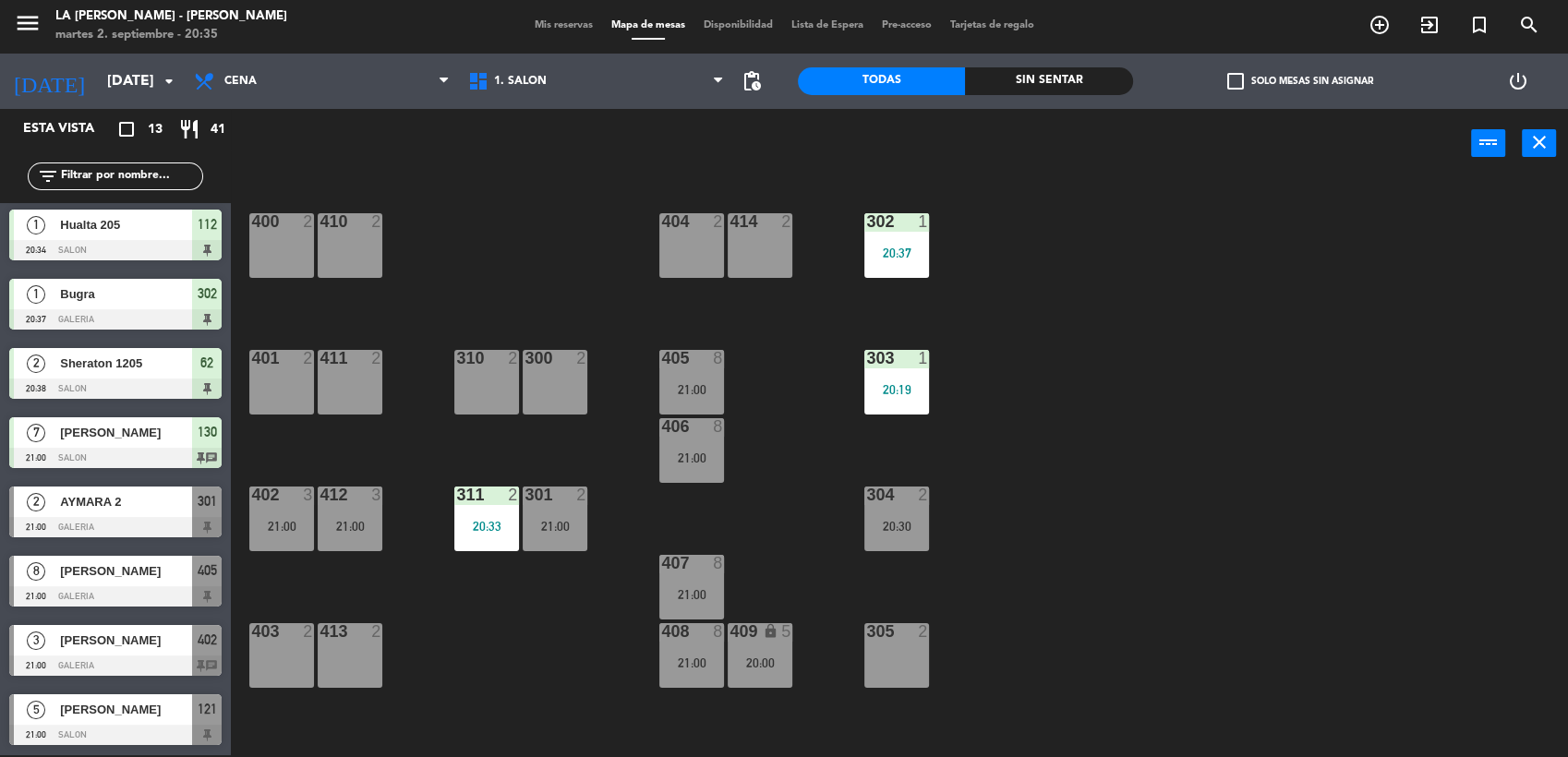
click at [482, 500] on div at bounding box center [486, 495] width 30 height 16
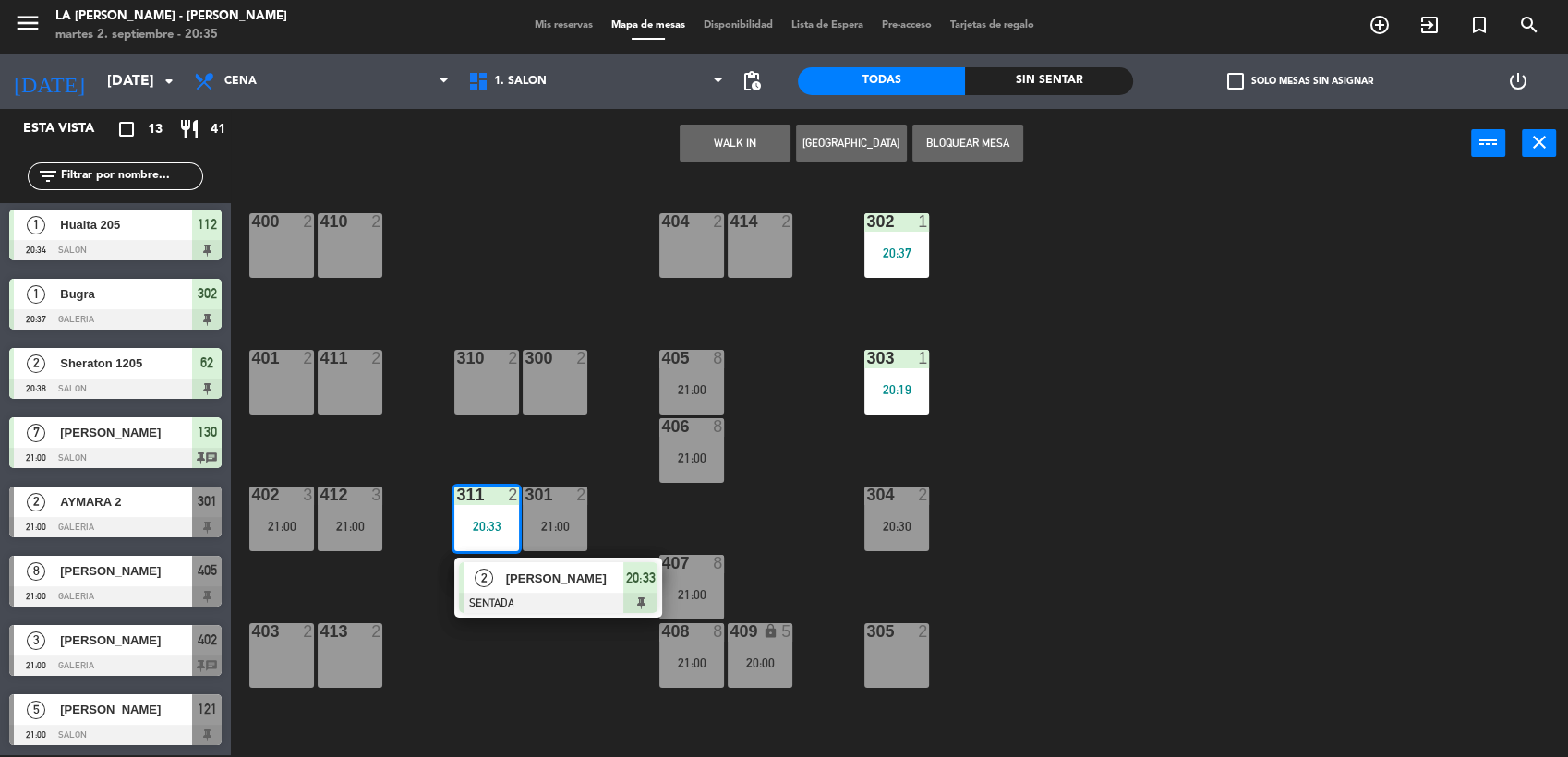
click at [506, 449] on div "400 2 410 2 404 2 414 2 302 1 20:37 401 2 411 2 310 2 300 2 303 1 20:19 405 8 2…" at bounding box center [907, 469] width 1321 height 577
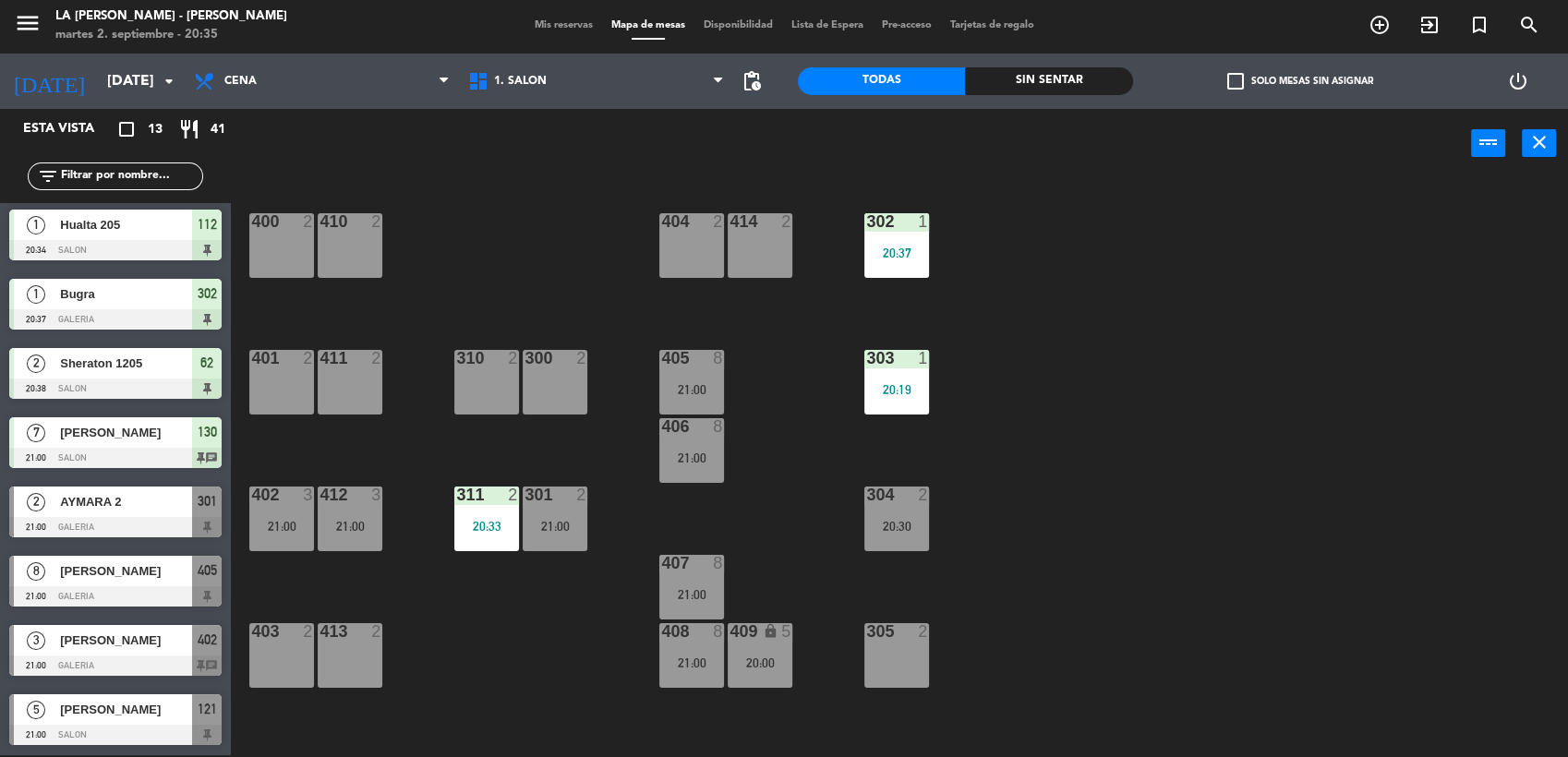
click at [94, 509] on span "AYMARA 2" at bounding box center [126, 501] width 132 height 19
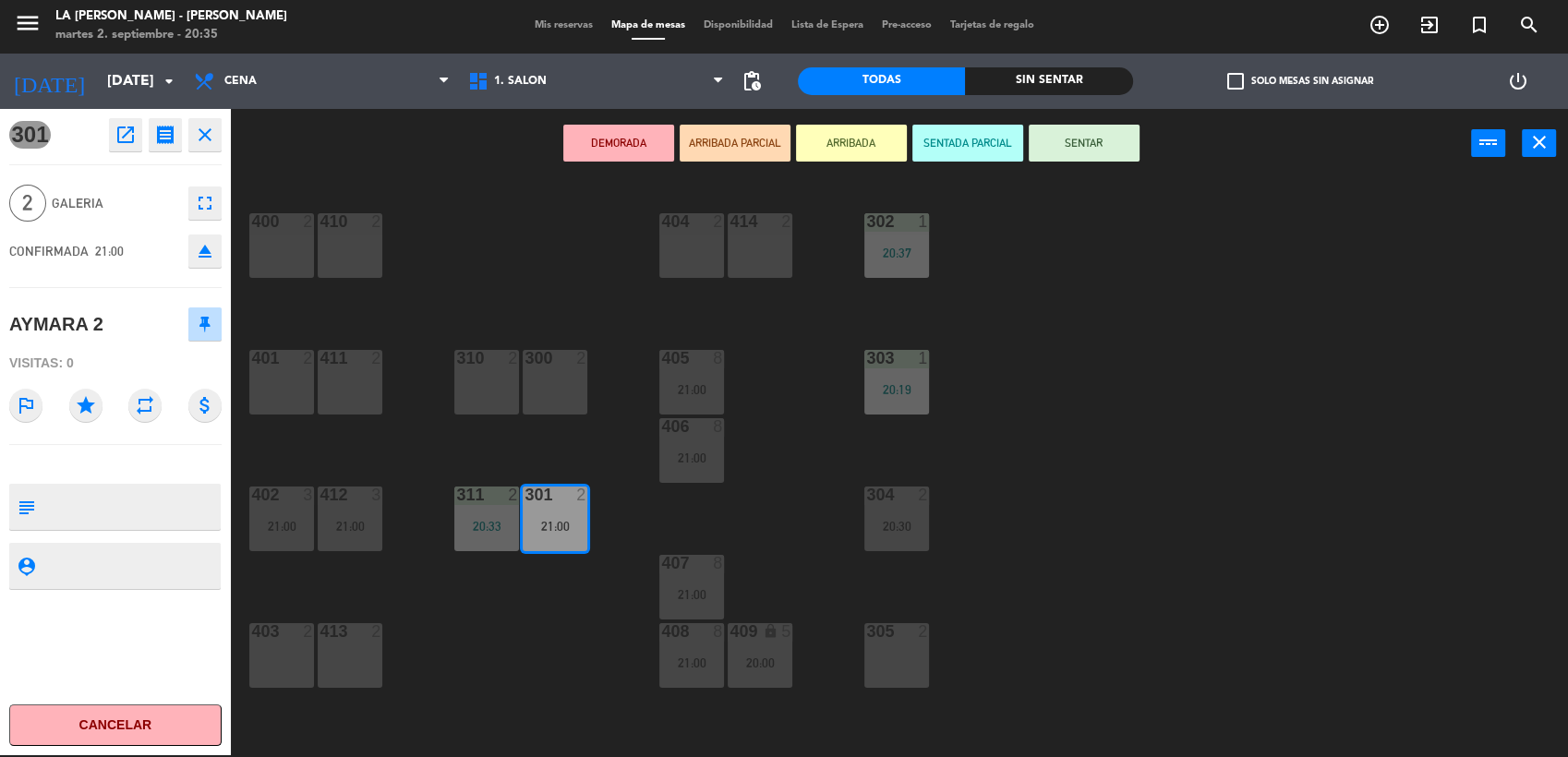
click at [543, 227] on div "400 2 410 2 404 2 414 2 302 1 20:37 401 2 411 2 310 2 300 2 303 1 20:19 405 8 2…" at bounding box center [907, 469] width 1321 height 577
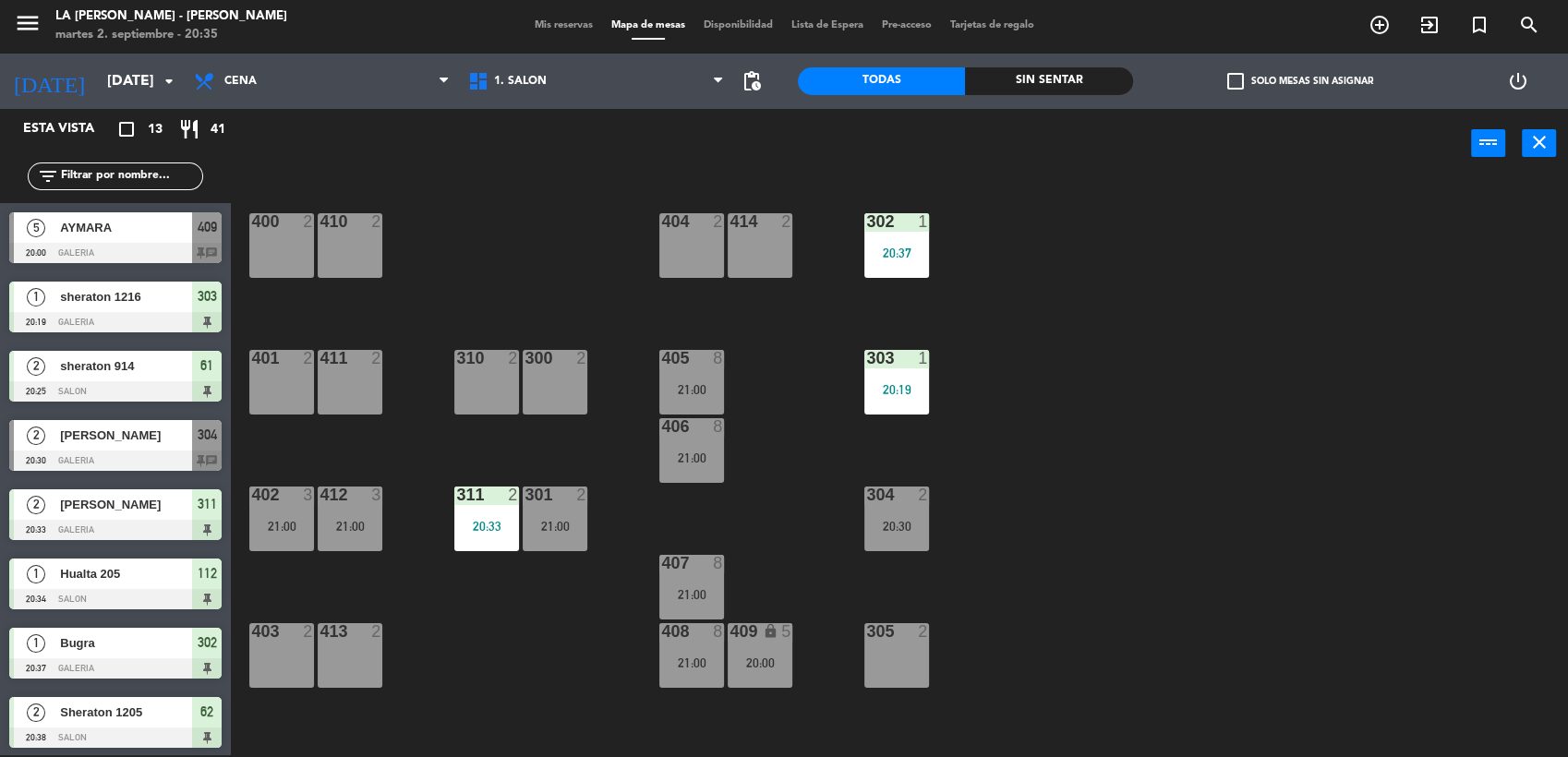
scroll to position [45, 0]
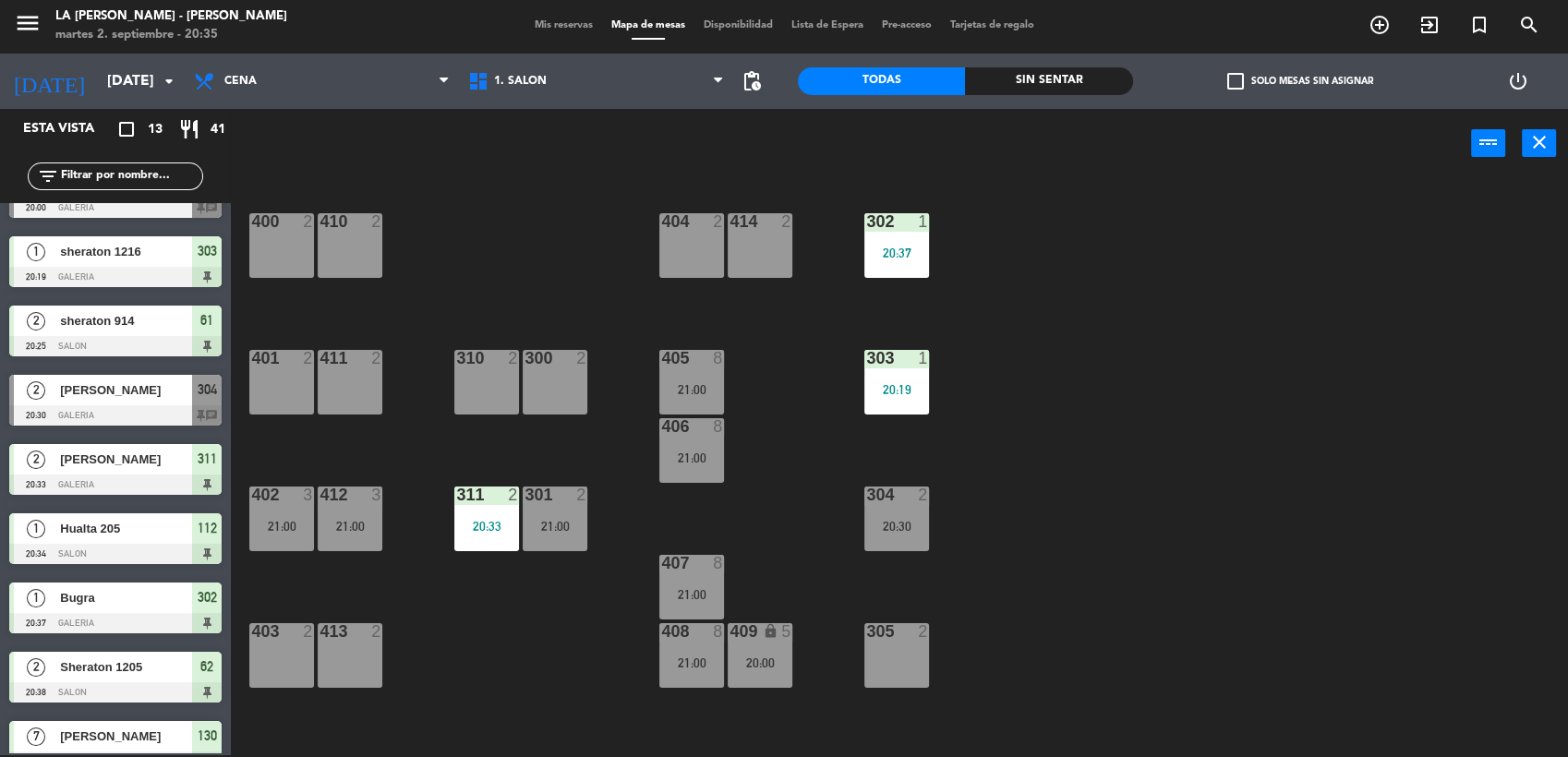
click at [527, 26] on span "Mis reservas" at bounding box center [563, 25] width 76 height 10
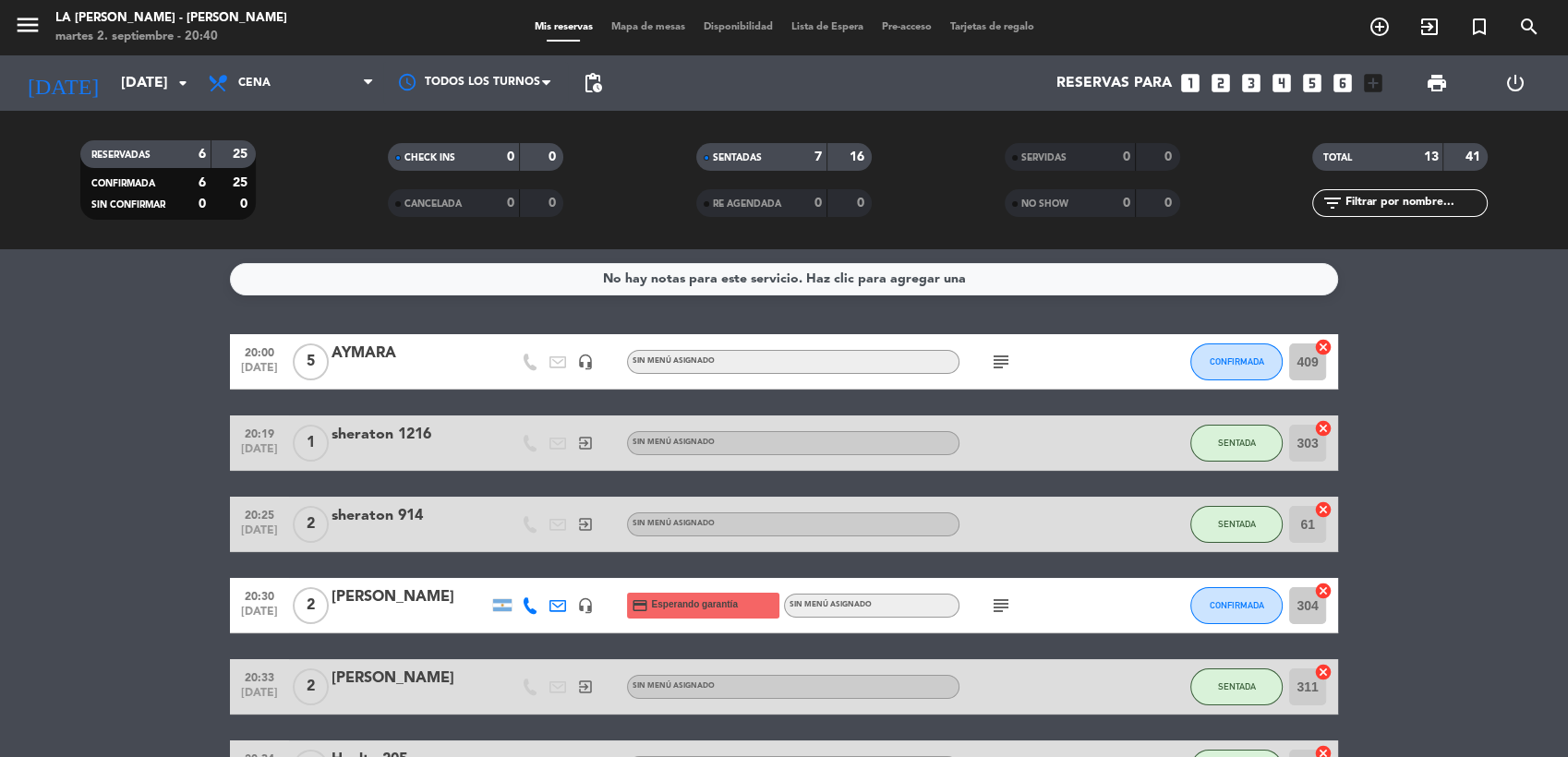
click at [619, 27] on span "Mapa de mesas" at bounding box center [648, 27] width 92 height 10
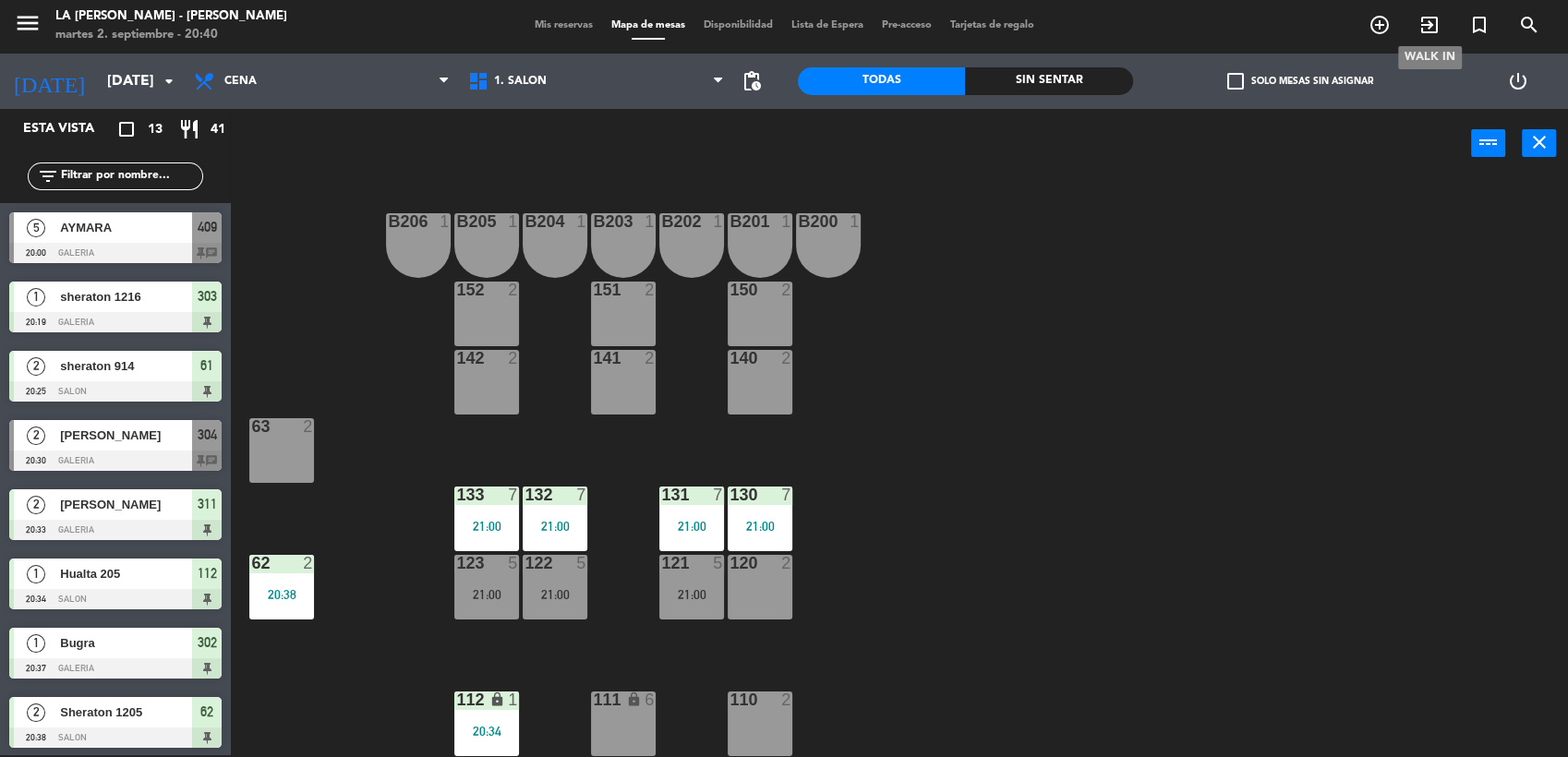
click at [1428, 33] on icon "exit_to_app" at bounding box center [1429, 24] width 22 height 22
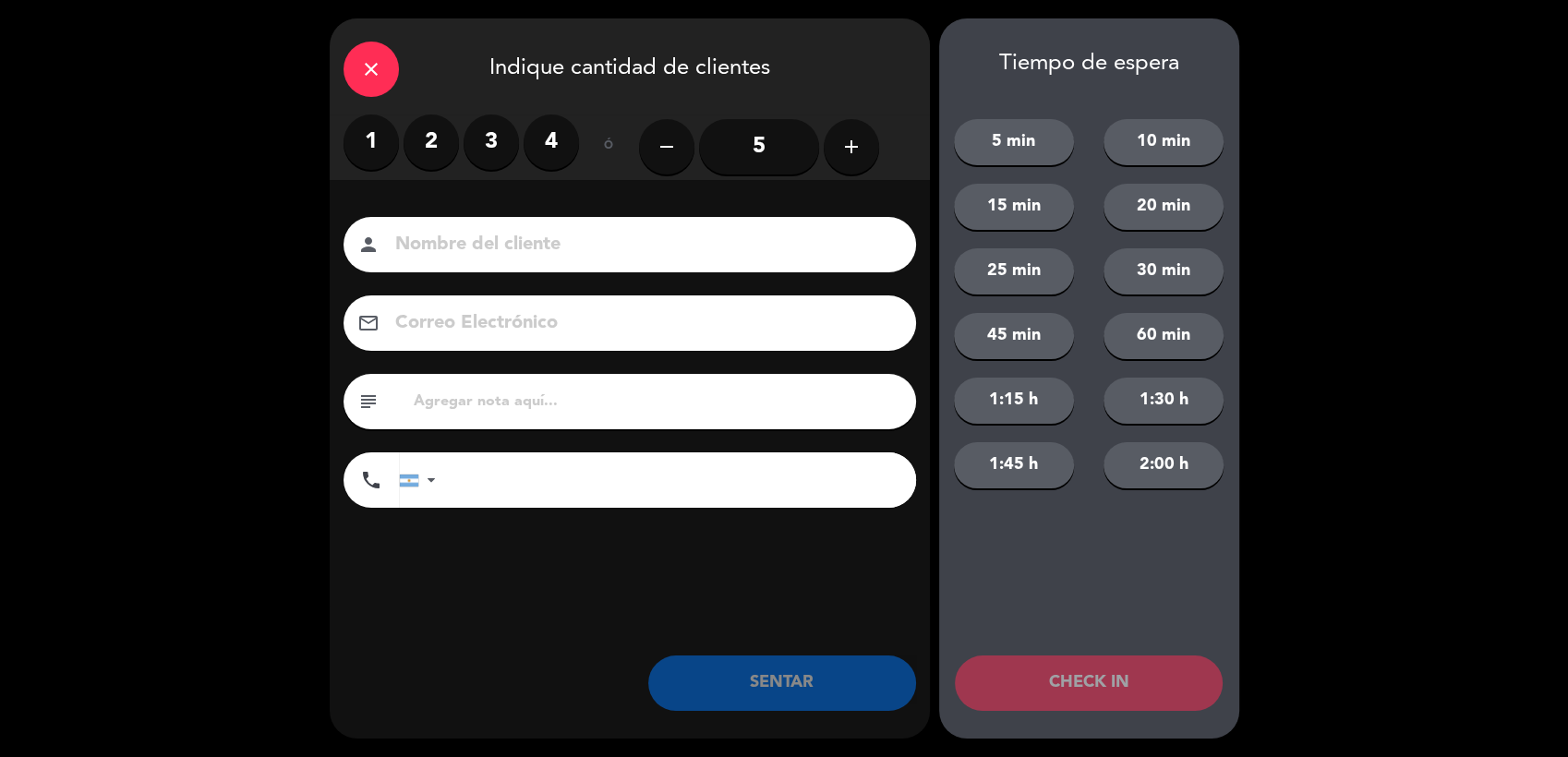
click at [370, 152] on label "1" at bounding box center [371, 141] width 55 height 55
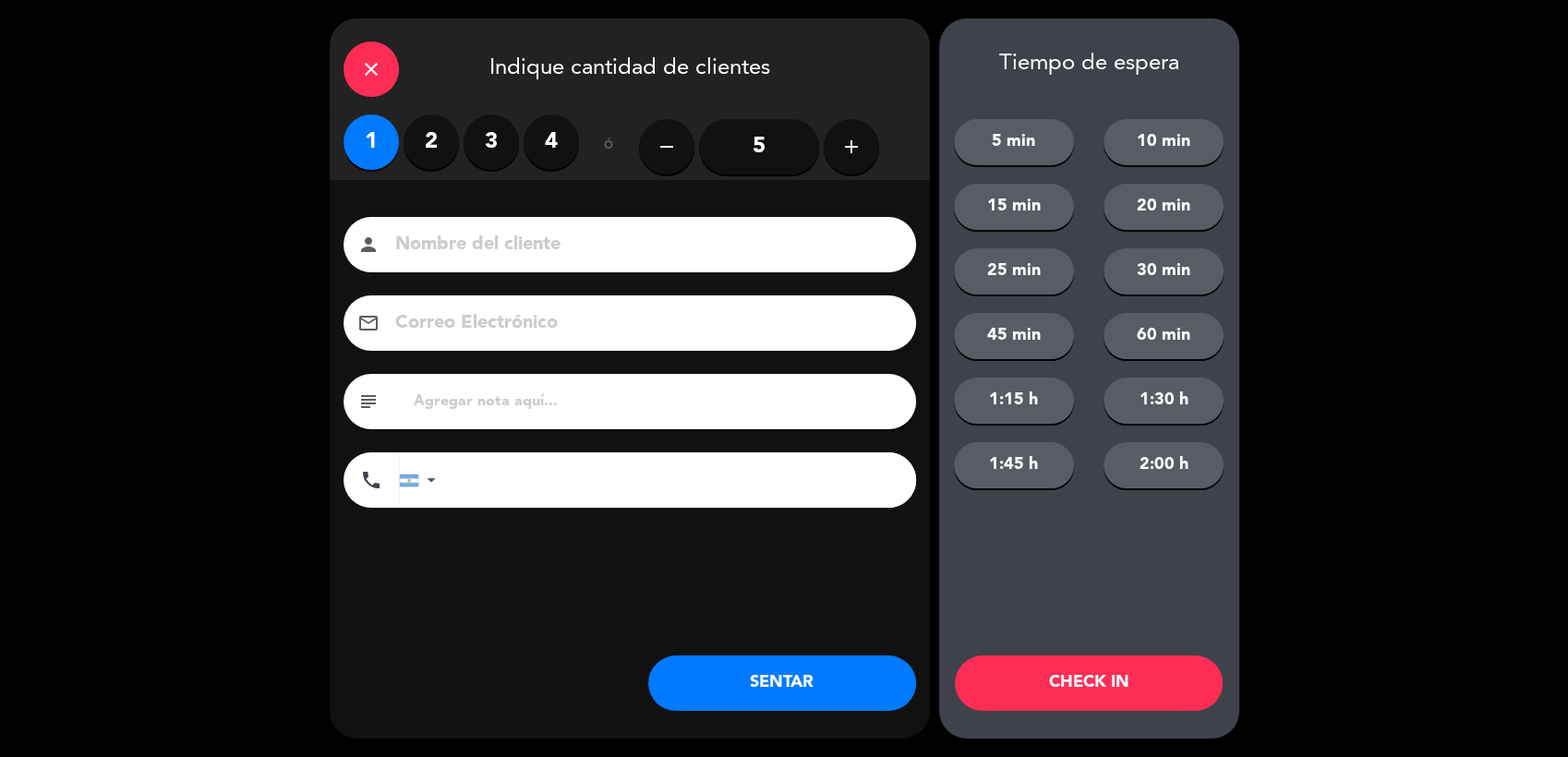
click at [435, 244] on input at bounding box center [642, 245] width 498 height 32
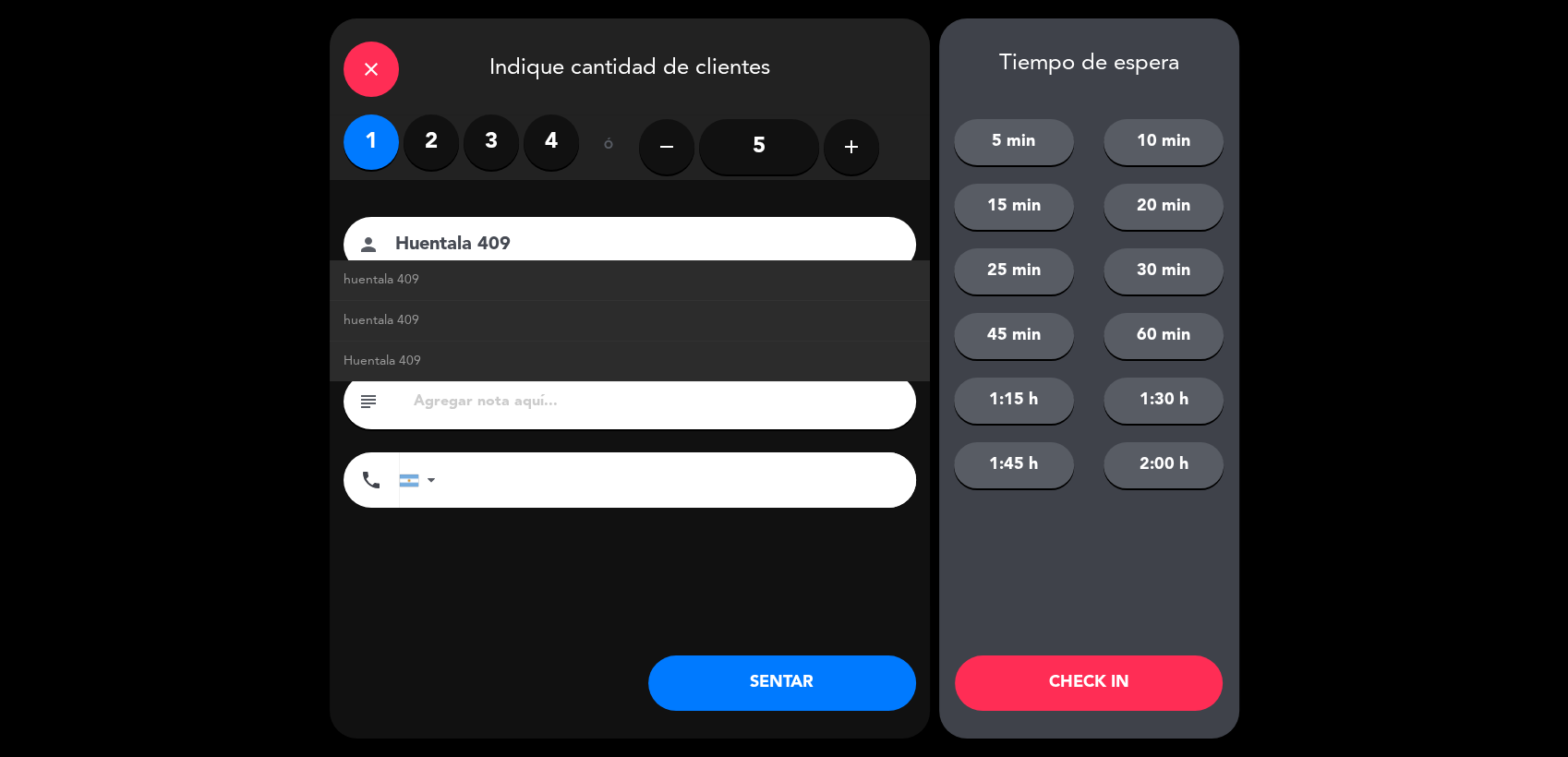
type input "Huentala 409"
click at [765, 697] on button "SENTAR" at bounding box center [782, 682] width 268 height 55
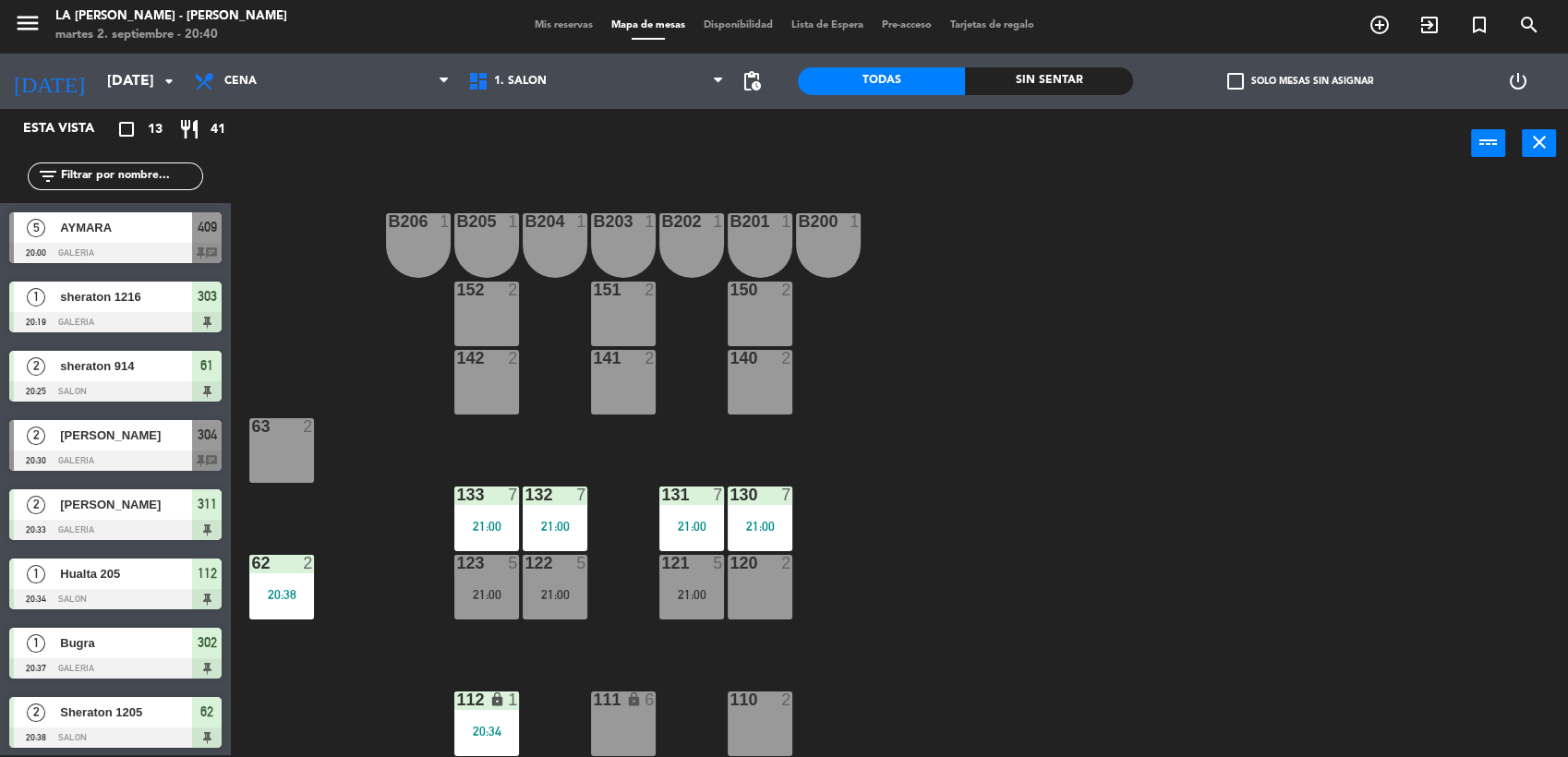
click at [528, 20] on span "Mis reservas" at bounding box center [563, 25] width 76 height 10
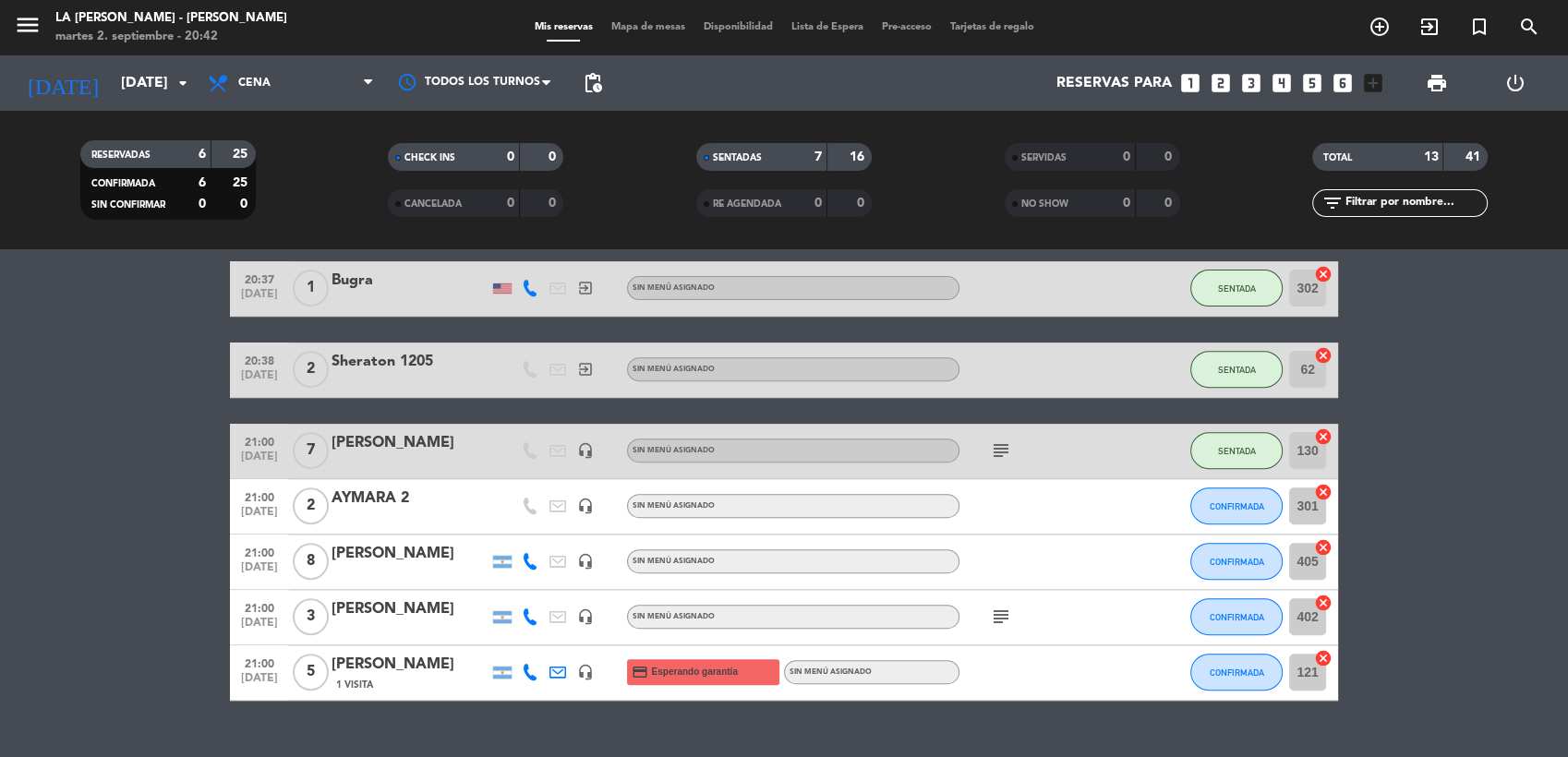
scroll to position [817, 0]
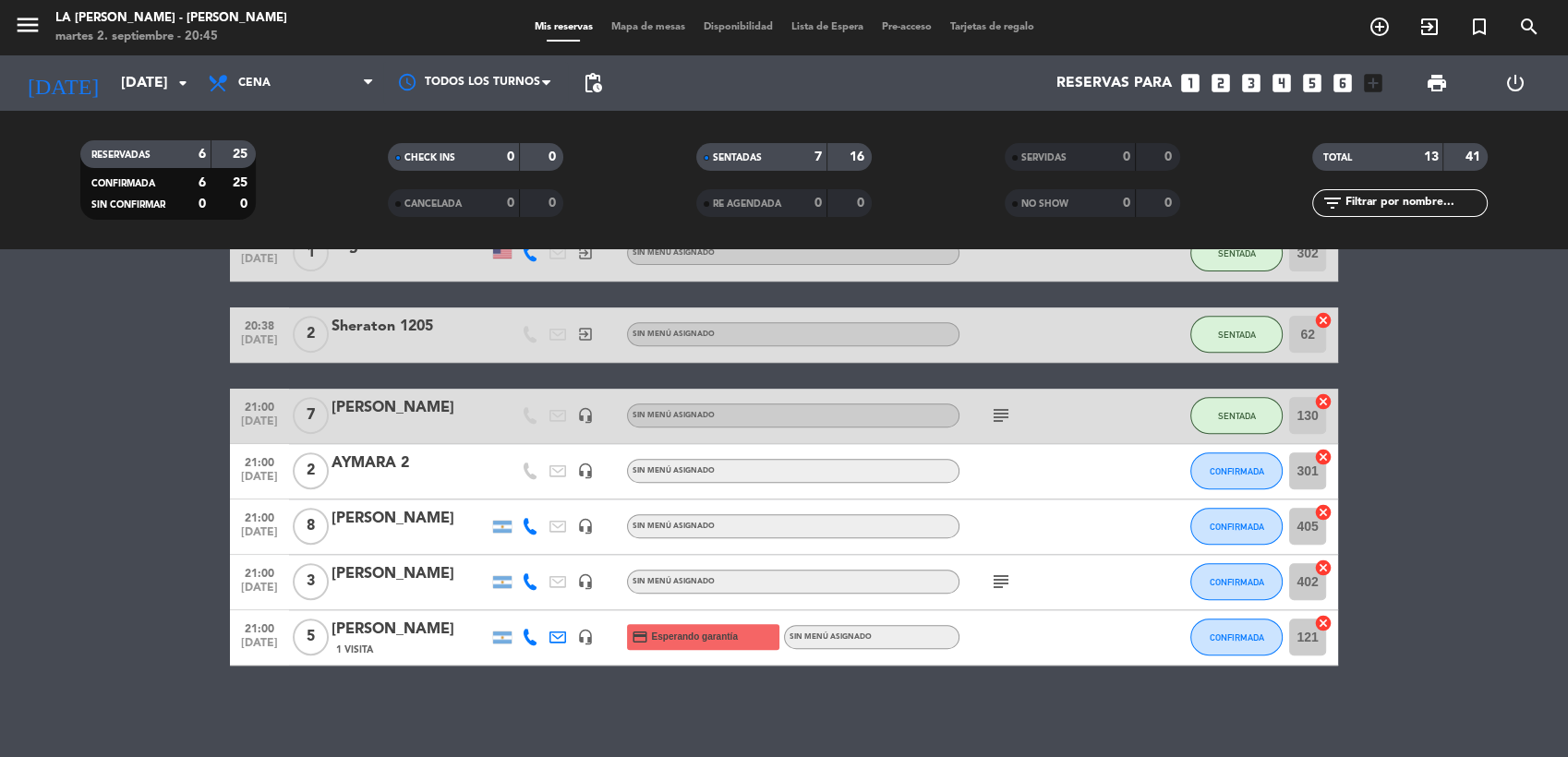
click at [664, 26] on span "Mapa de mesas" at bounding box center [648, 27] width 92 height 10
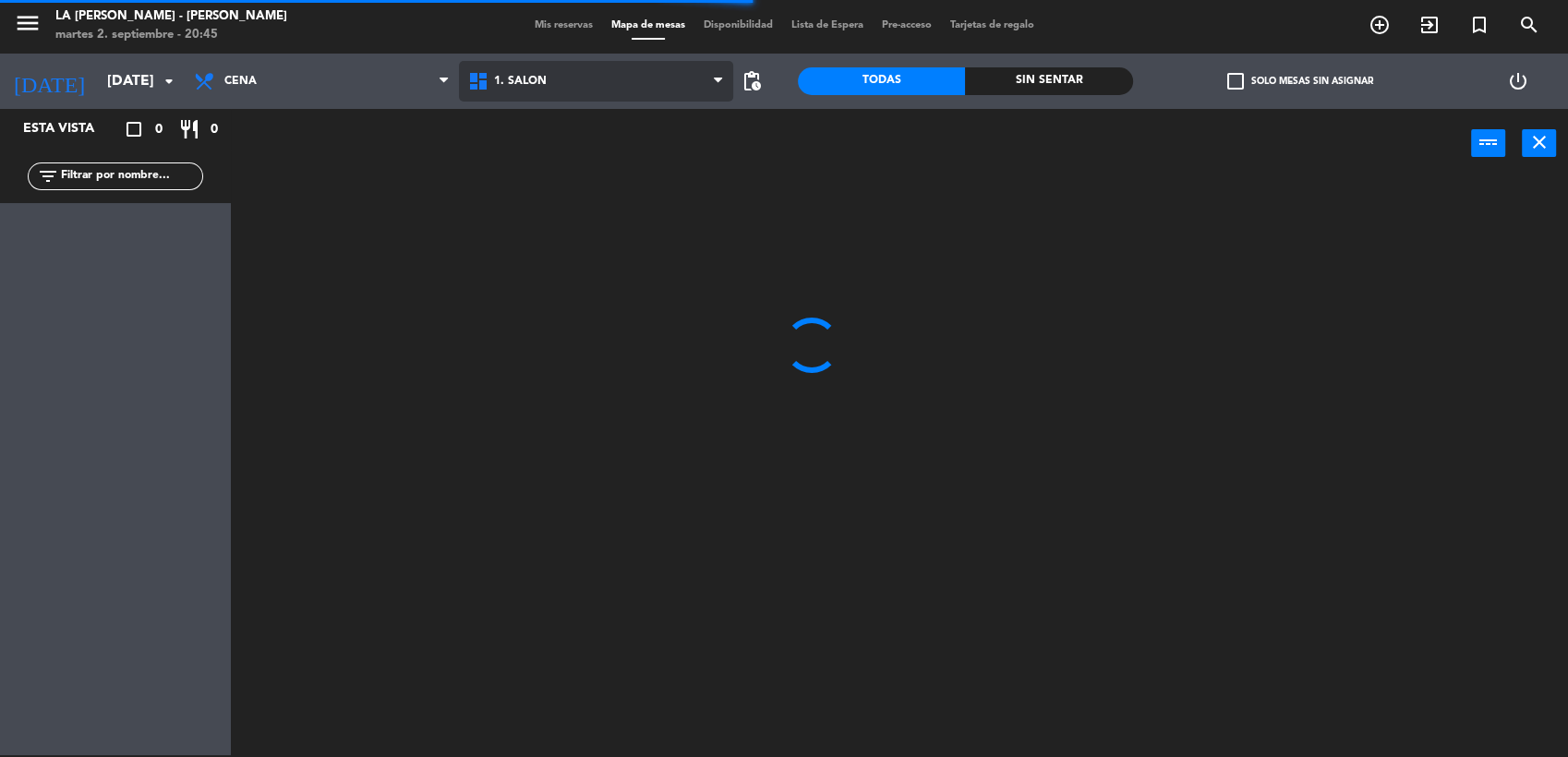
click at [575, 85] on span "1. SALON" at bounding box center [595, 81] width 274 height 41
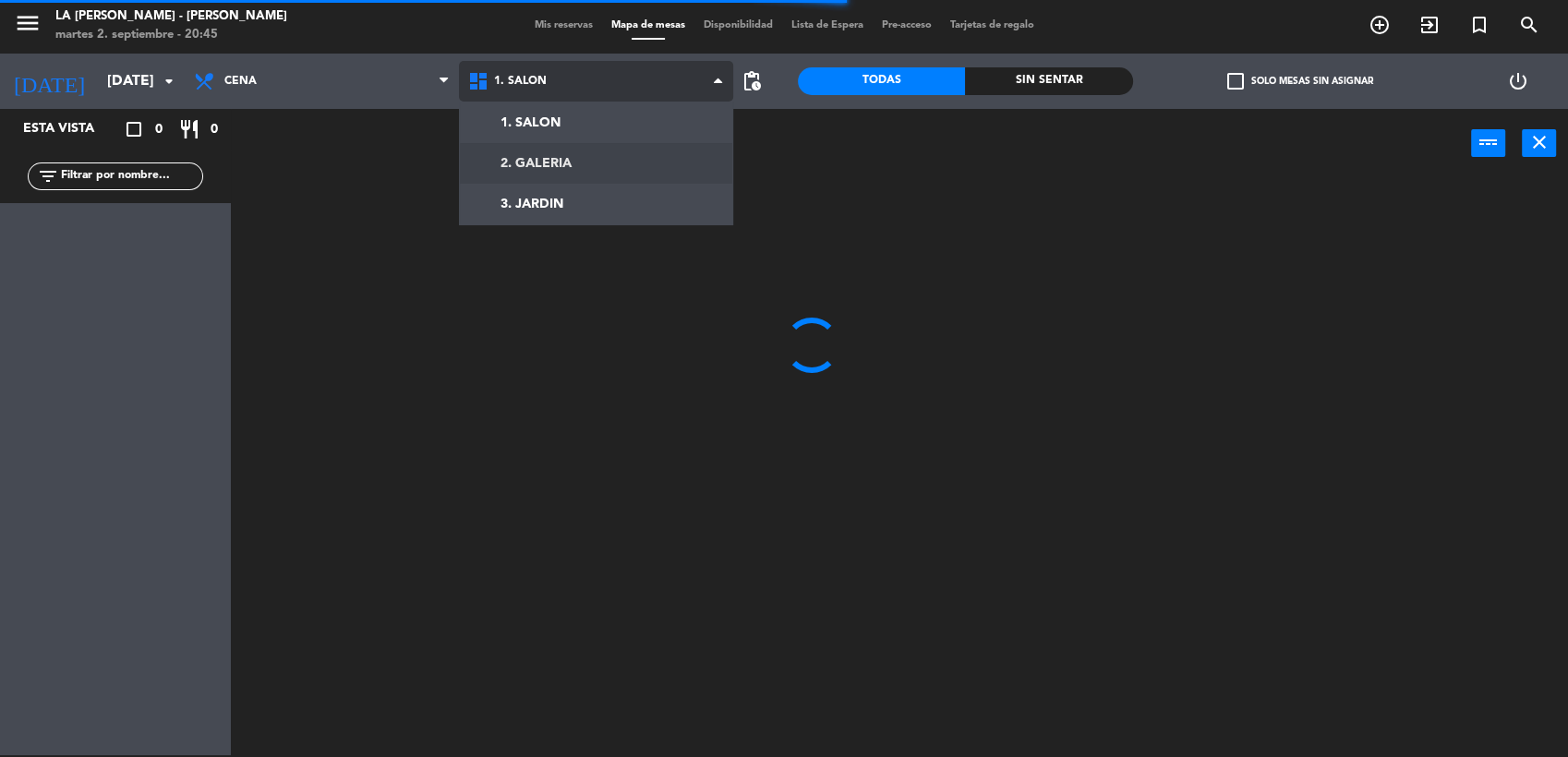
click at [558, 151] on ng-component "menu LA [PERSON_NAME] - [PERSON_NAME][DATE] 2. septiembre - 20:45 Mis reservas …" at bounding box center [784, 378] width 1568 height 760
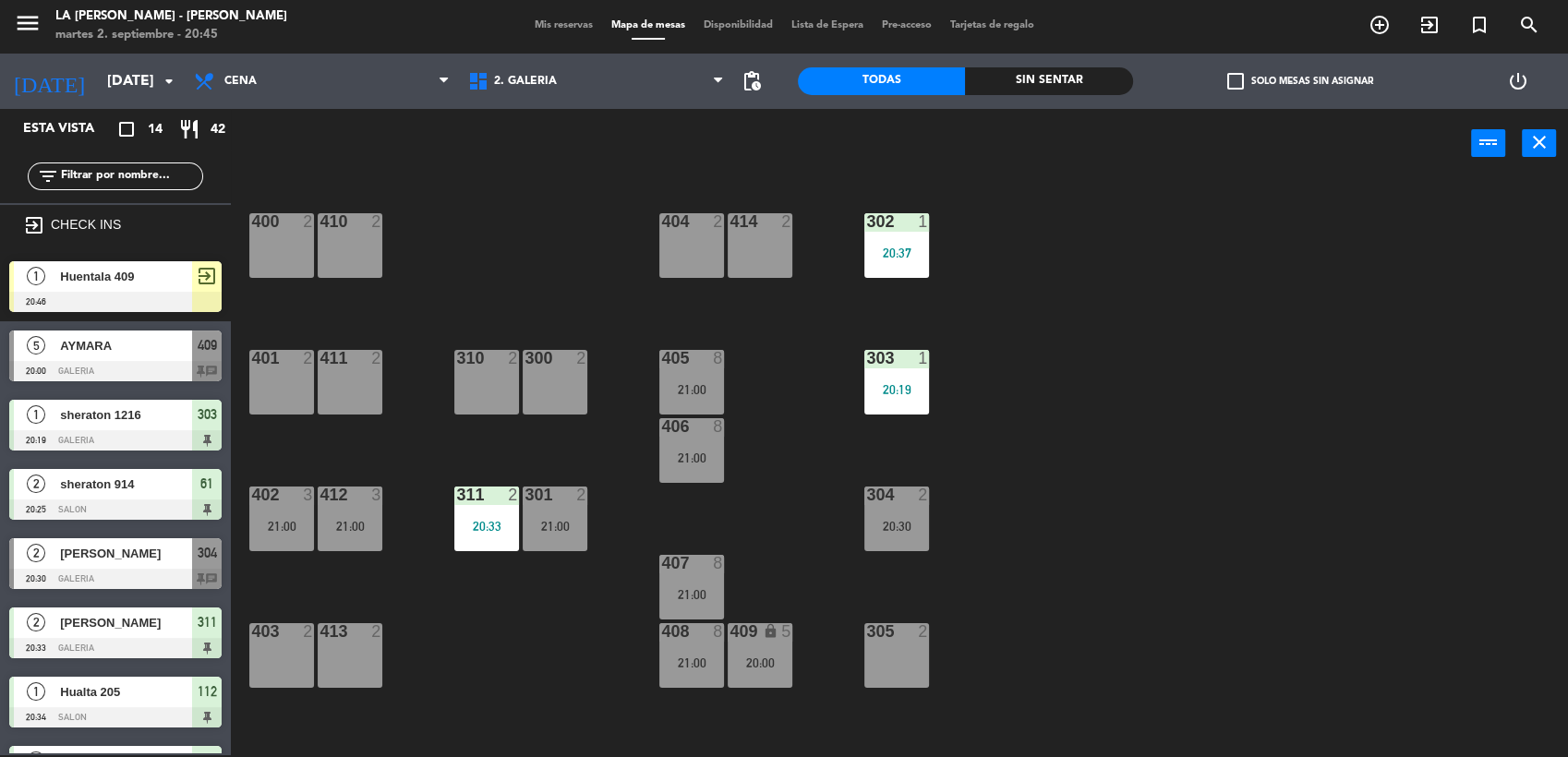
click at [268, 651] on div "403 2" at bounding box center [282, 655] width 65 height 65
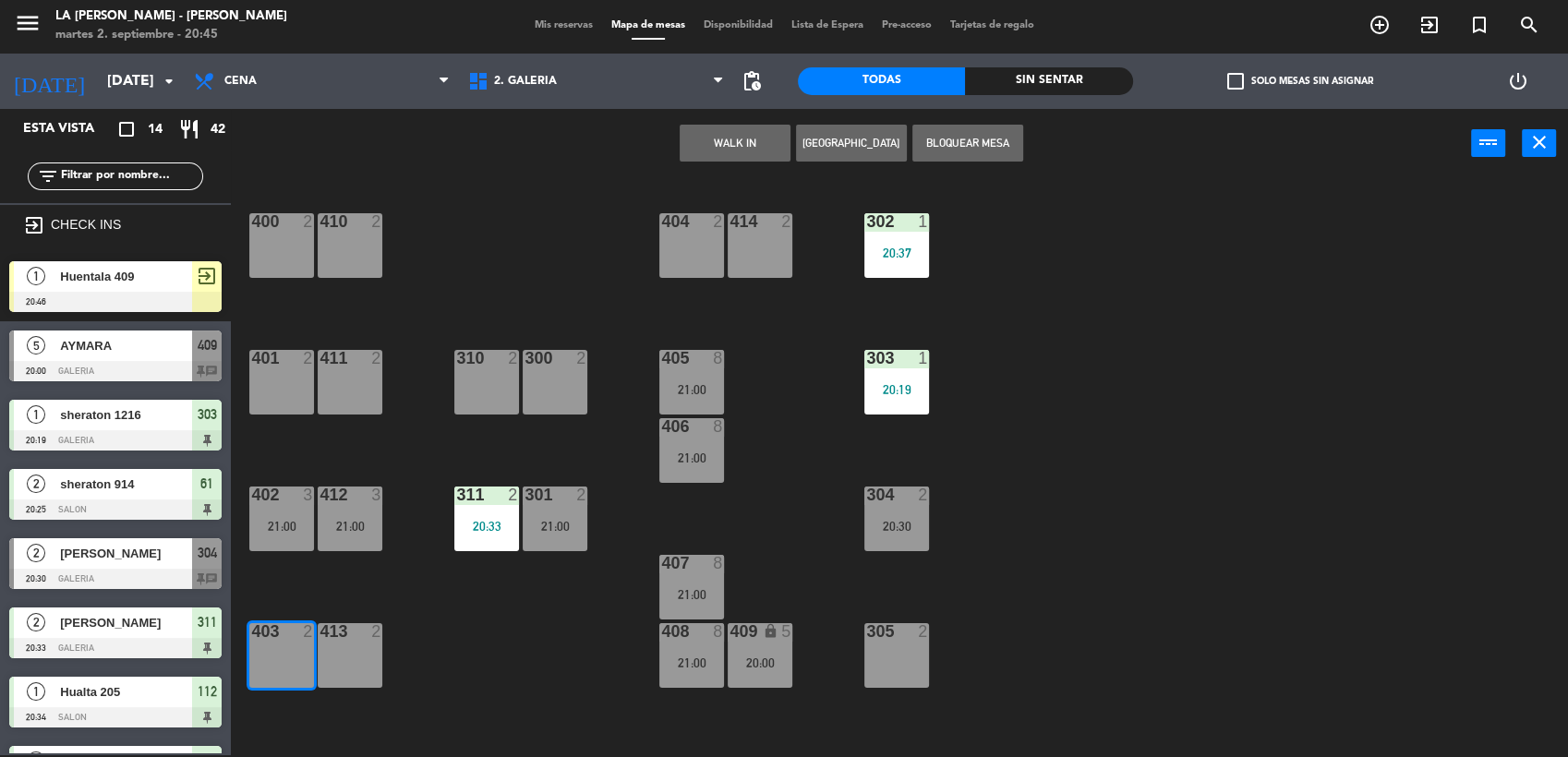
click at [301, 651] on div "403 2" at bounding box center [282, 655] width 65 height 65
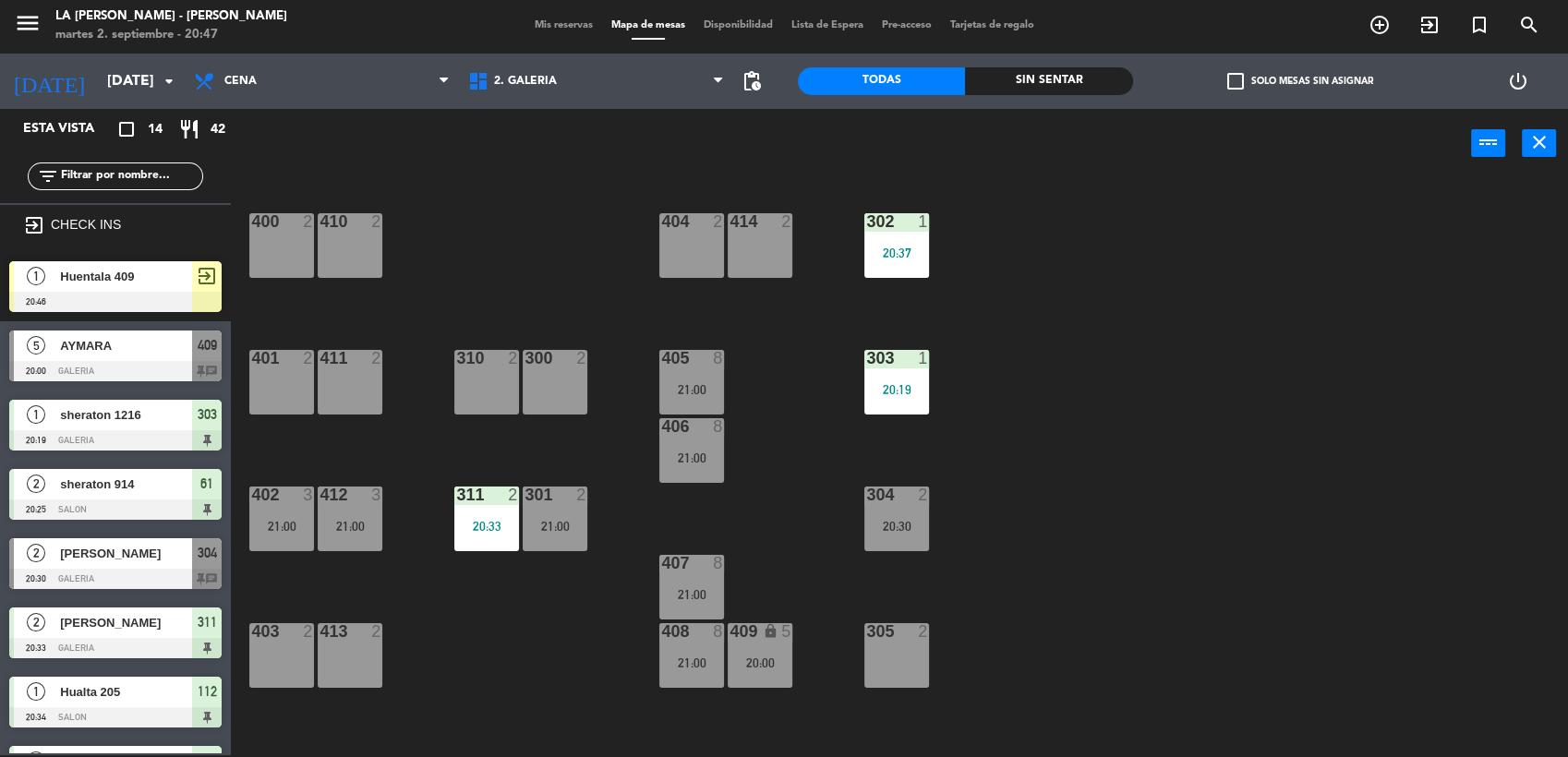
click at [112, 271] on span "Huentala 409" at bounding box center [126, 277] width 132 height 19
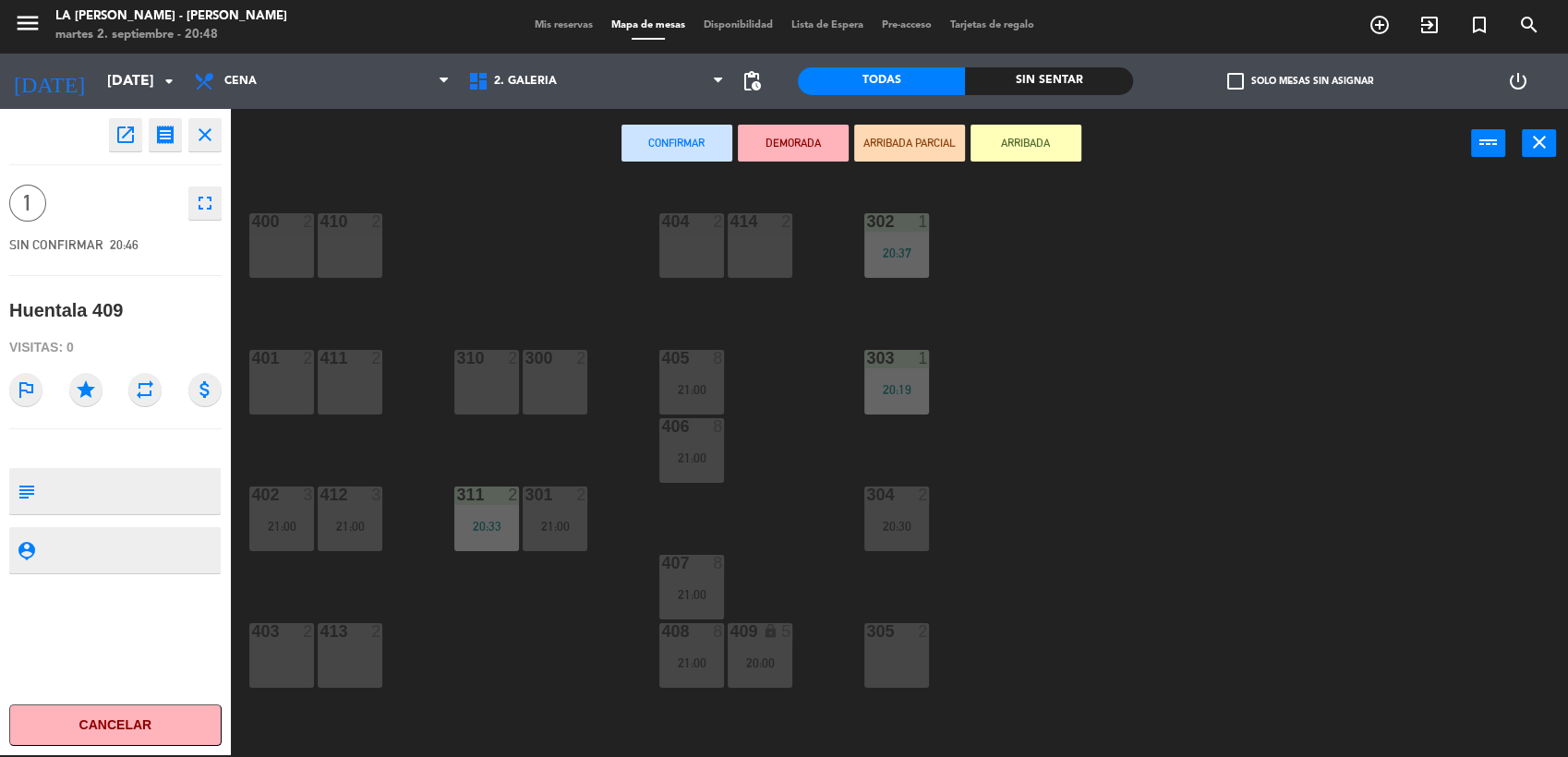
click at [502, 643] on div "400 2 410 2 404 2 414 2 302 1 20:37 401 2 411 2 310 2 300 2 303 1 20:19 405 8 2…" at bounding box center [907, 469] width 1321 height 577
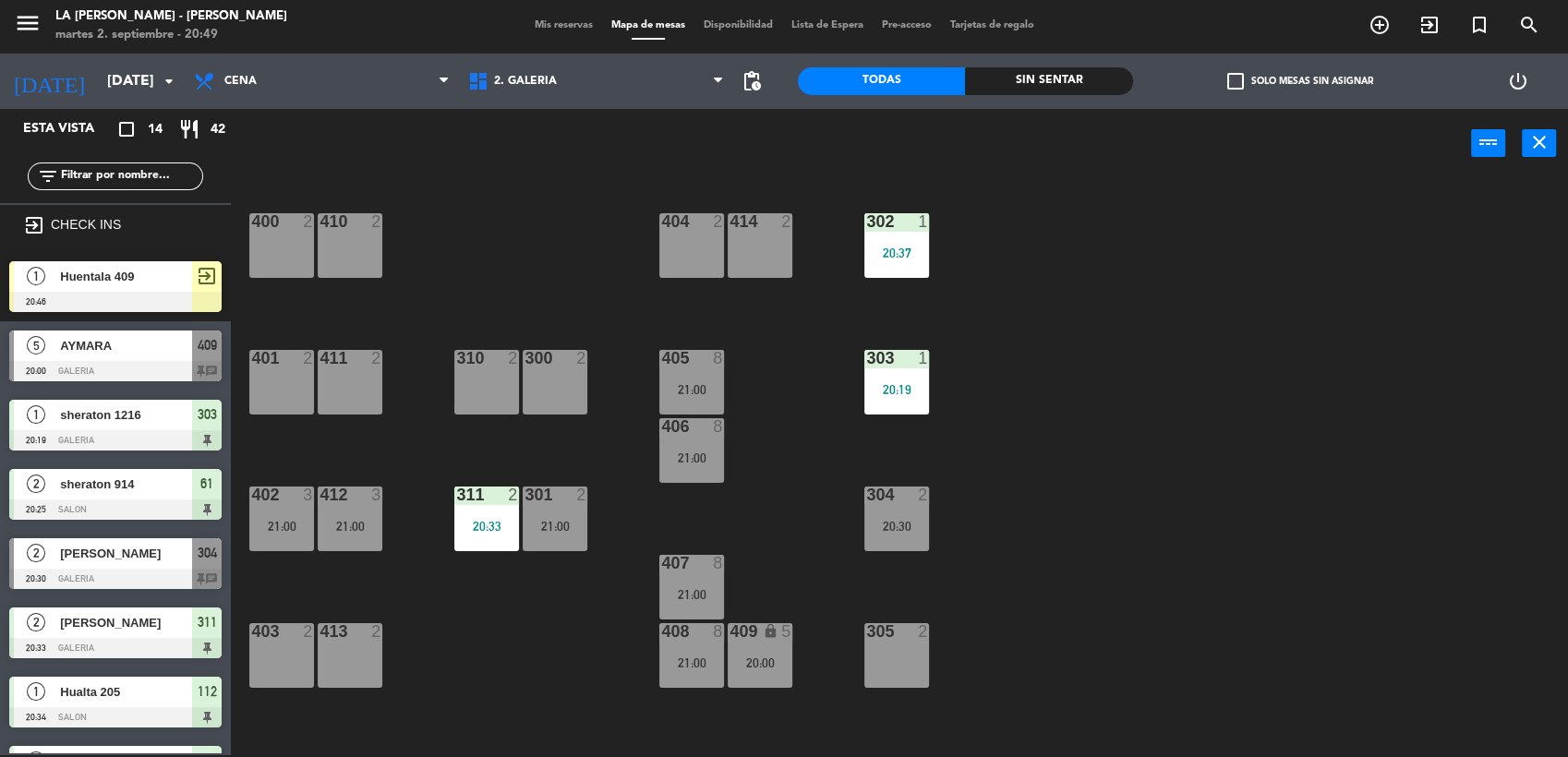
click at [139, 280] on span "Huentala 409" at bounding box center [126, 277] width 132 height 19
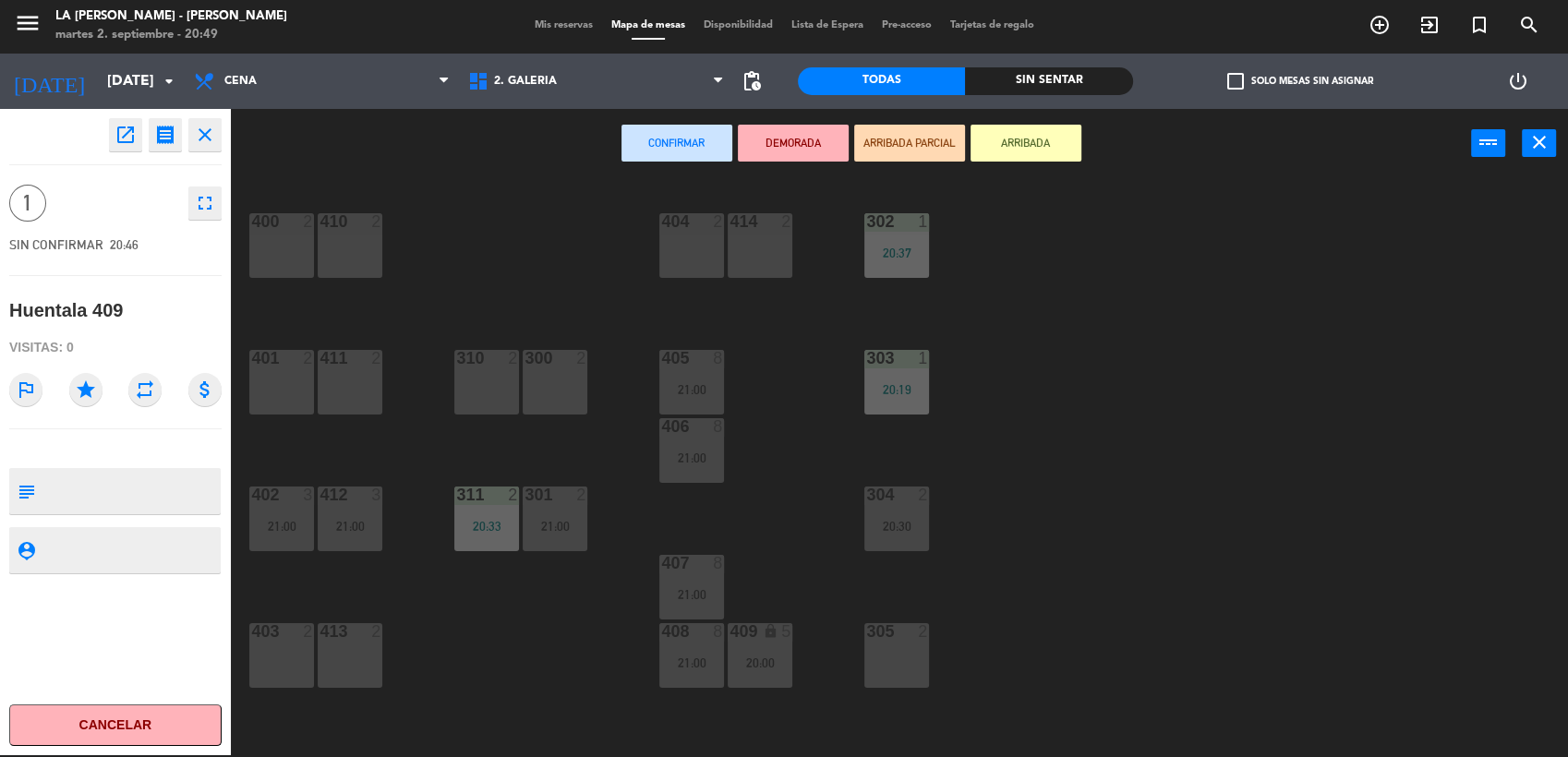
click at [551, 376] on div "300 2" at bounding box center [555, 382] width 65 height 65
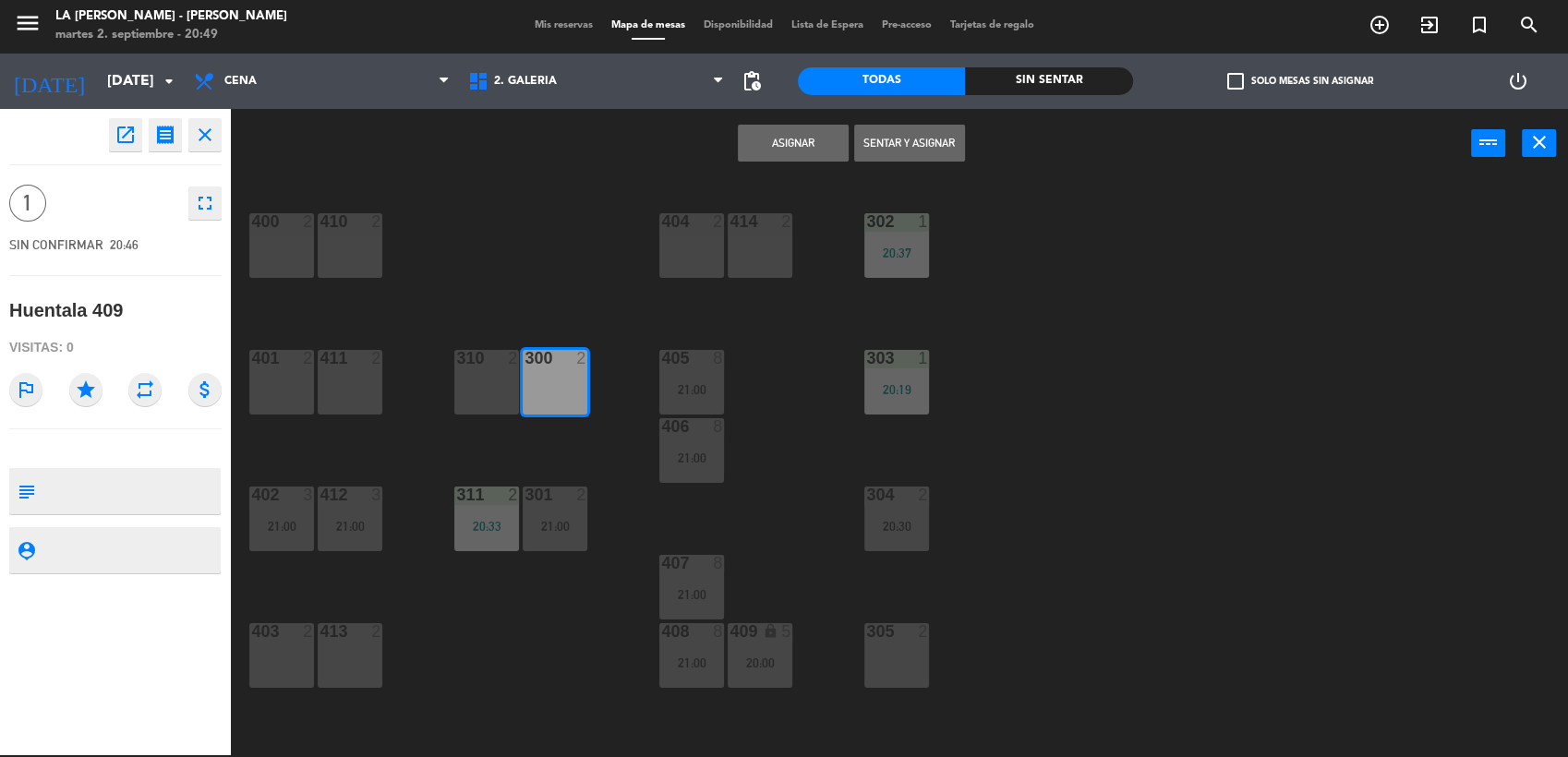
click at [891, 151] on button "Sentar y Asignar" at bounding box center [909, 143] width 110 height 37
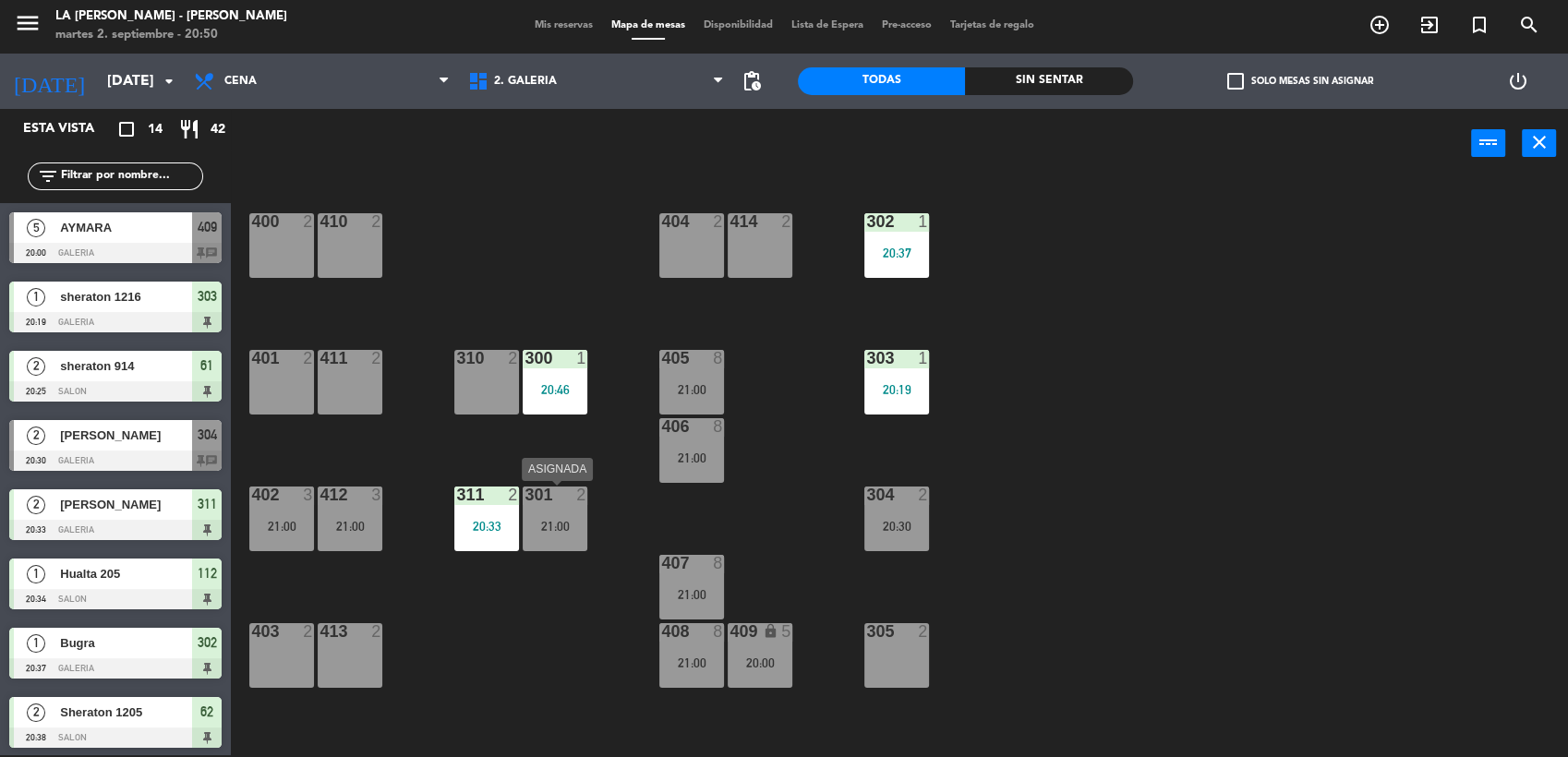
click at [571, 526] on div "21:00" at bounding box center [555, 526] width 65 height 13
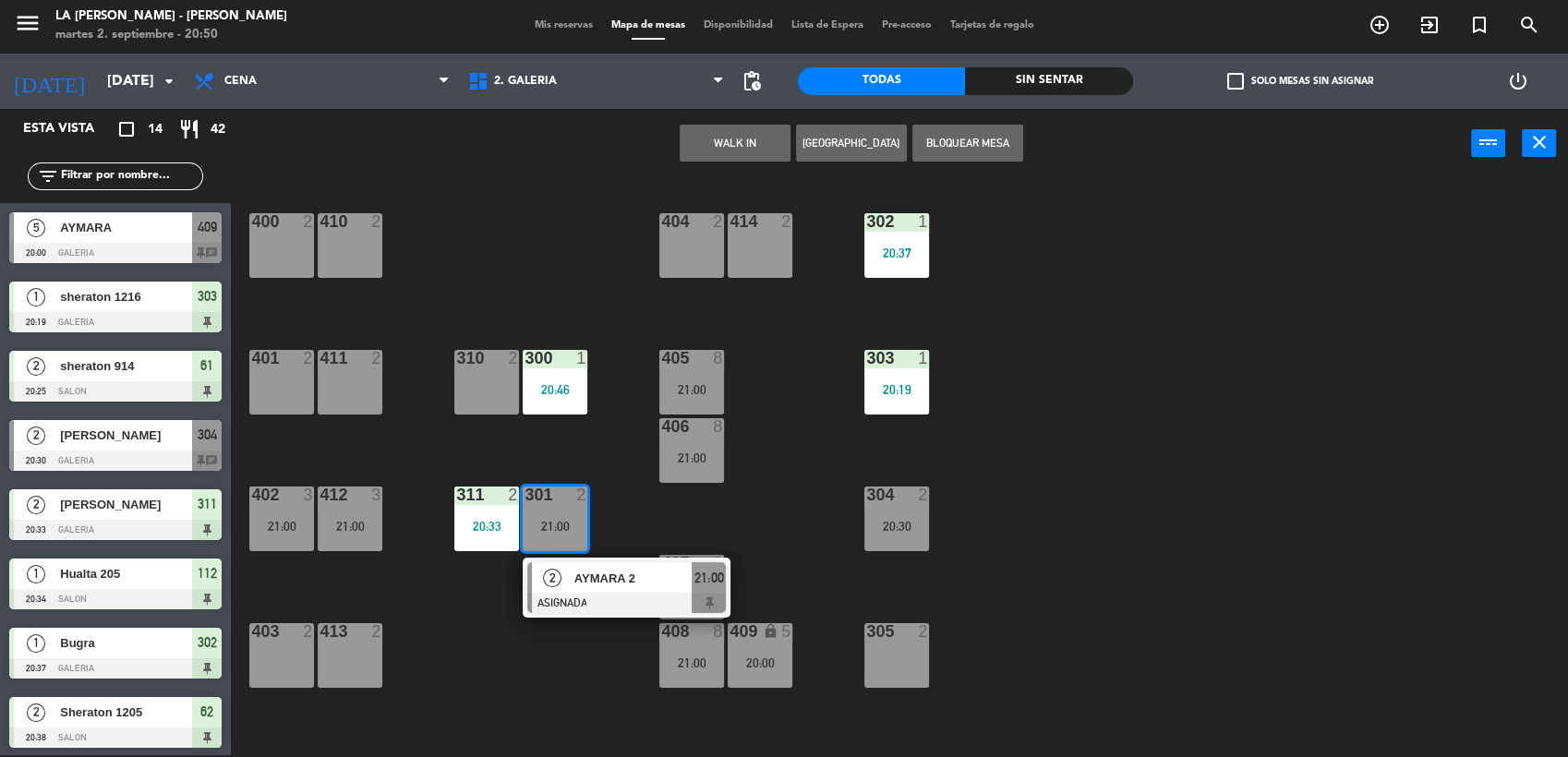
click at [532, 646] on div "400 2 410 2 404 2 414 2 302 1 20:37 401 2 411 2 310 2 300 1 20:46 303 1 20:19 4…" at bounding box center [907, 469] width 1321 height 577
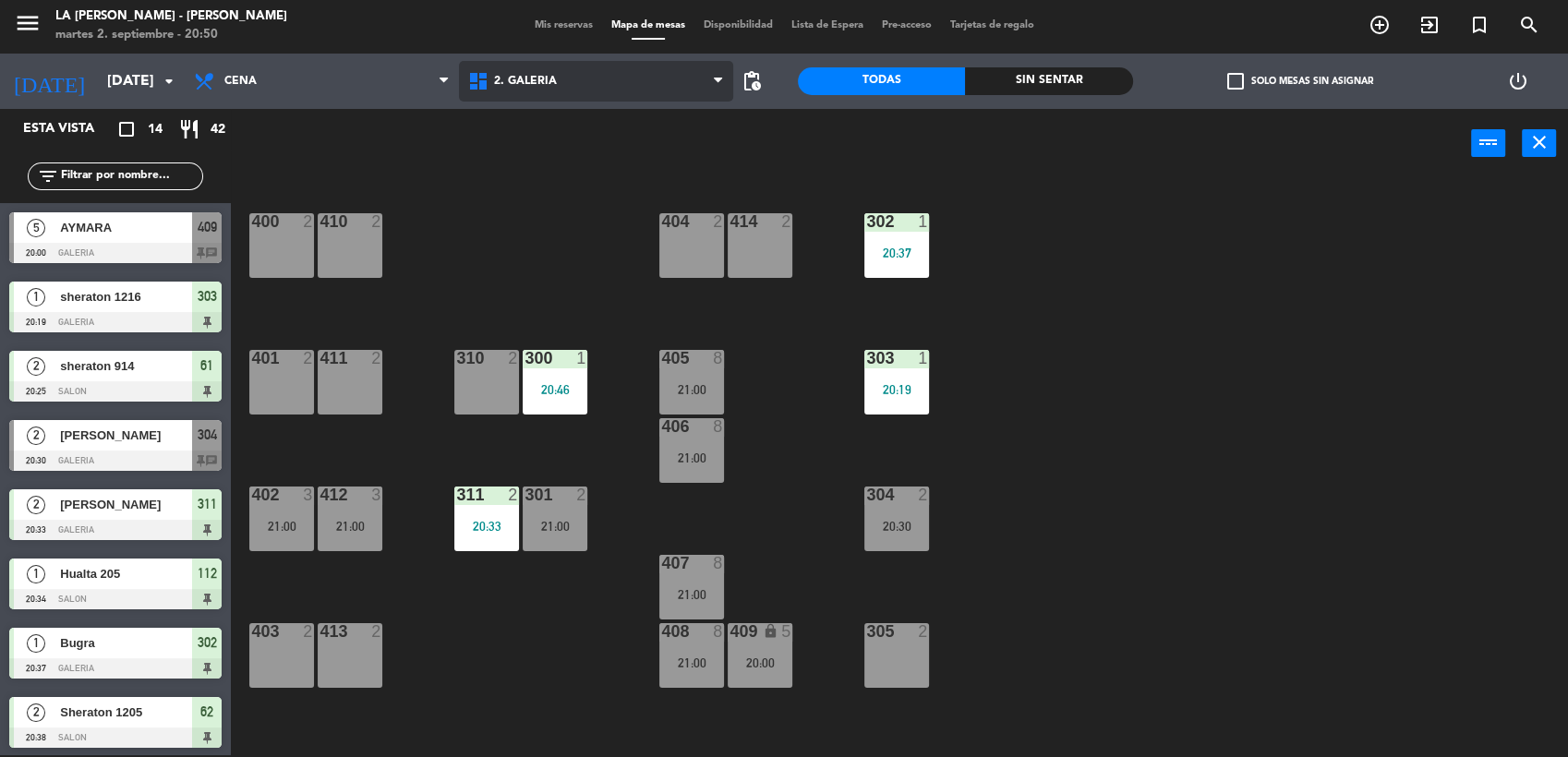
click at [567, 98] on span "2. GALERIA" at bounding box center [595, 81] width 274 height 41
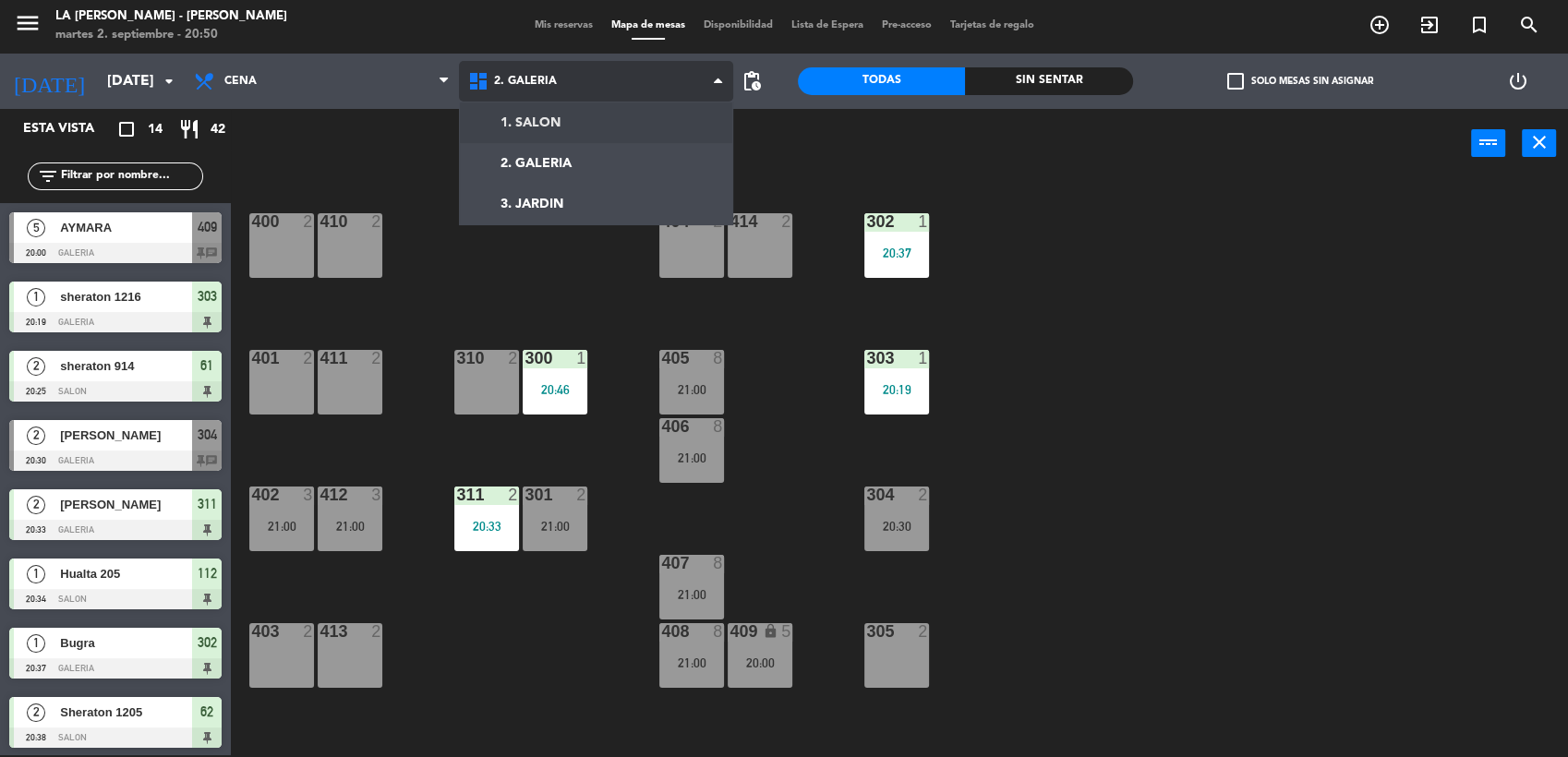
click at [559, 128] on ng-component "menu LA [PERSON_NAME] - [PERSON_NAME][DATE] 2. septiembre - 20:50 Mis reservas …" at bounding box center [784, 378] width 1568 height 760
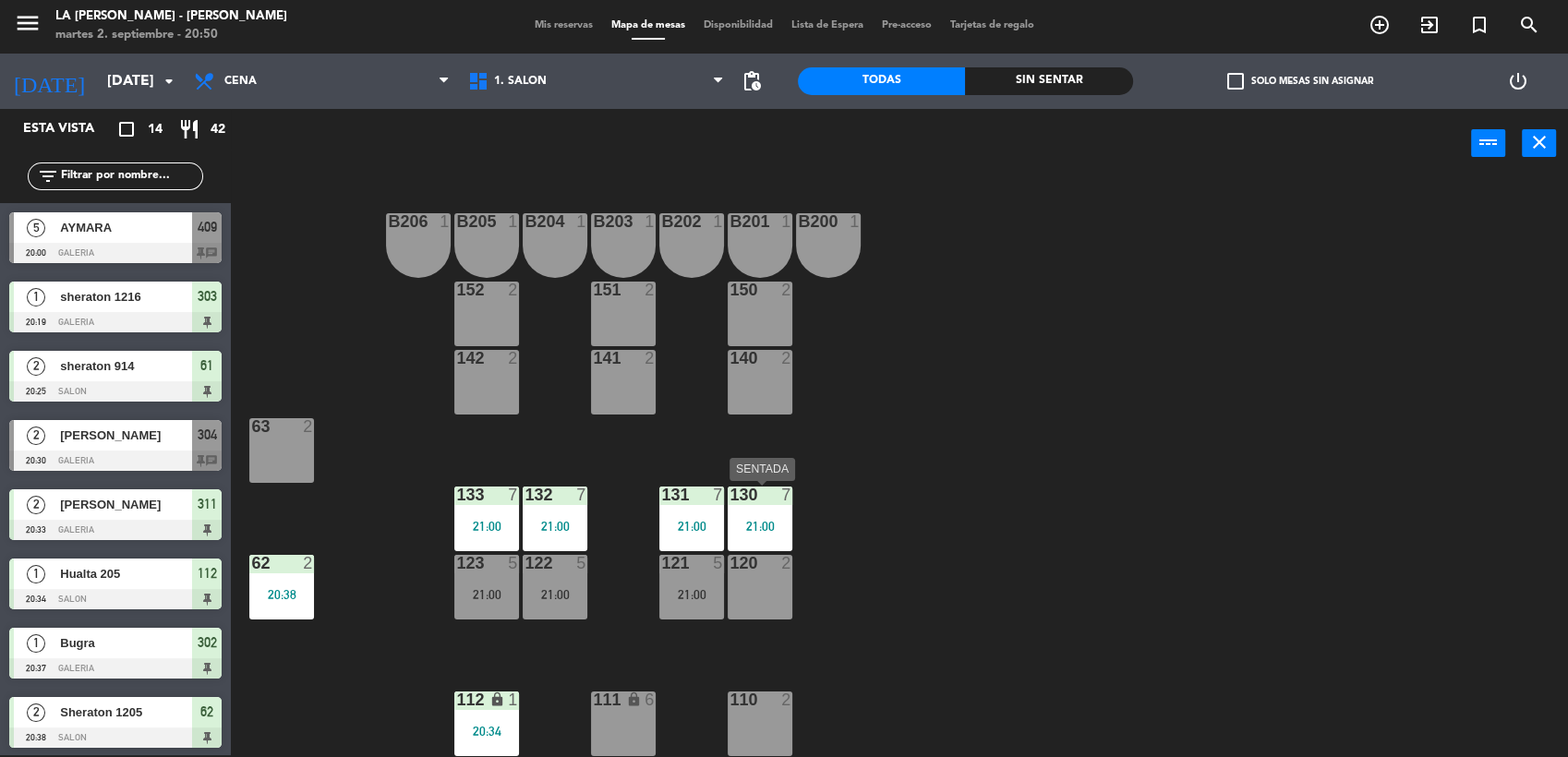
click at [741, 504] on div "130 7" at bounding box center [760, 496] width 65 height 18
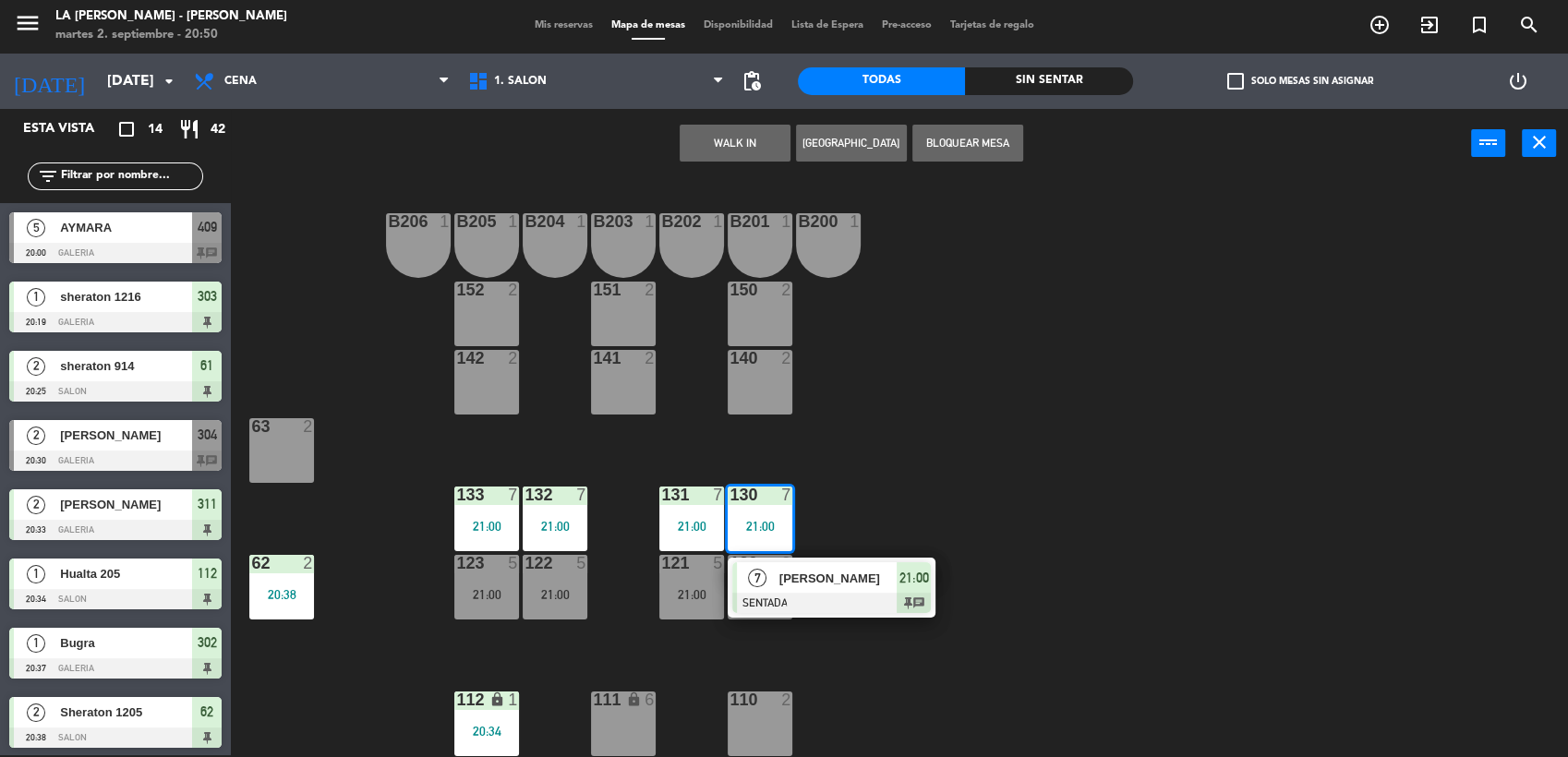
click at [964, 478] on div "B206 1 B205 1 B204 1 B203 1 B202 1 B201 1 B200 1 150 2 151 2 152 2 140 2 141 2 …" at bounding box center [907, 469] width 1321 height 577
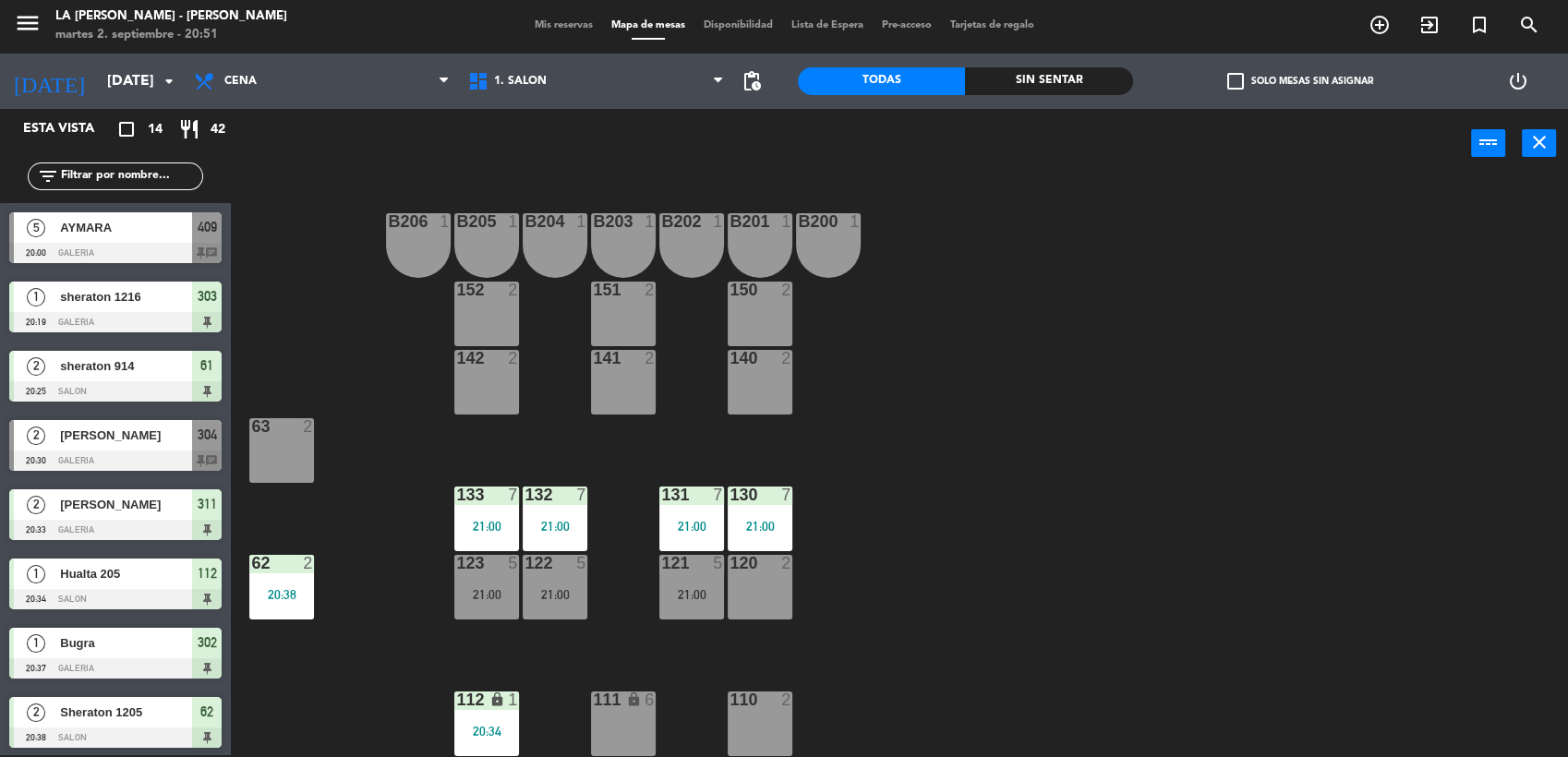
click at [37, 240] on div "5" at bounding box center [36, 227] width 45 height 30
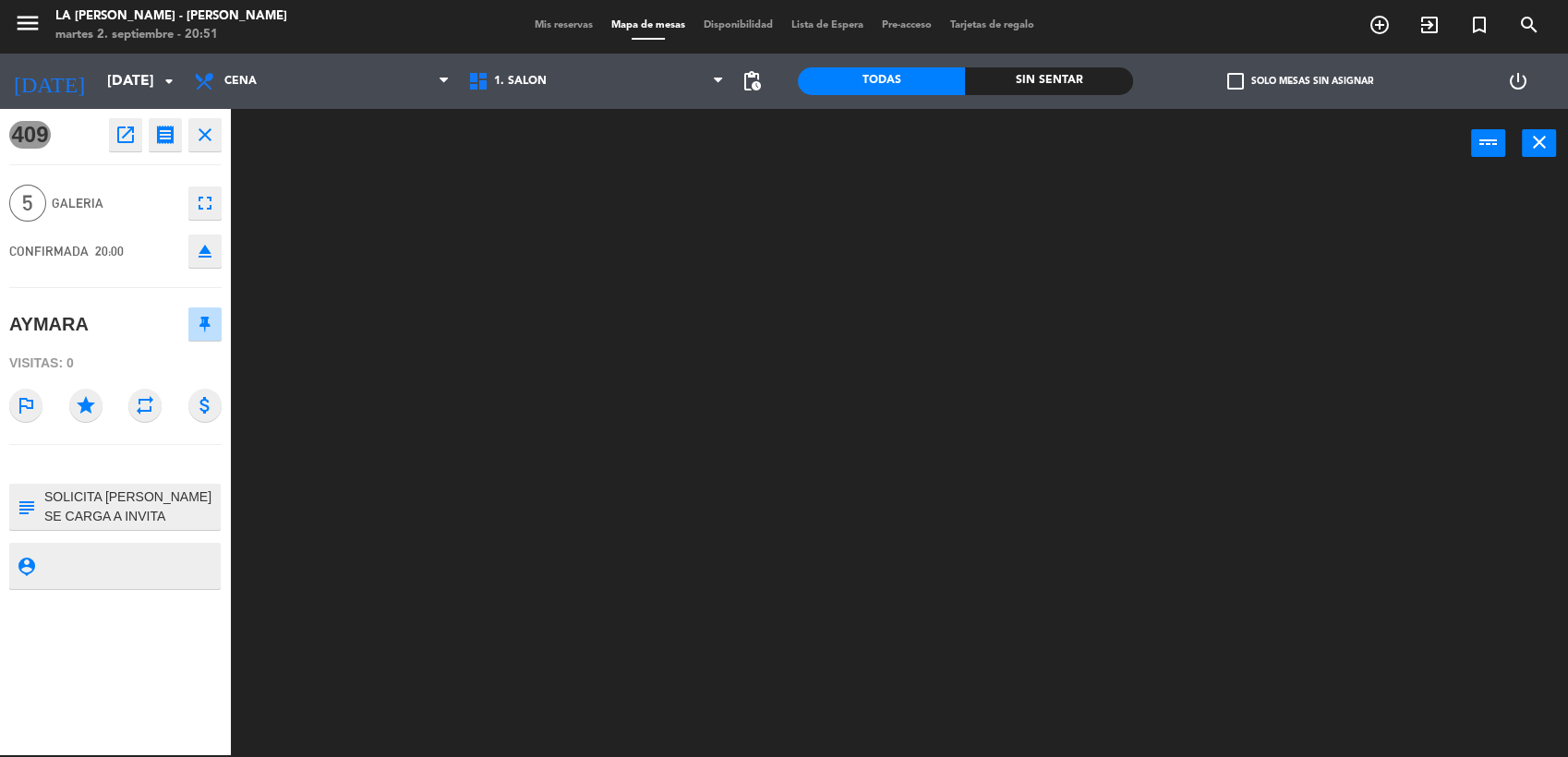
click at [211, 201] on icon "fullscreen" at bounding box center [204, 202] width 22 height 22
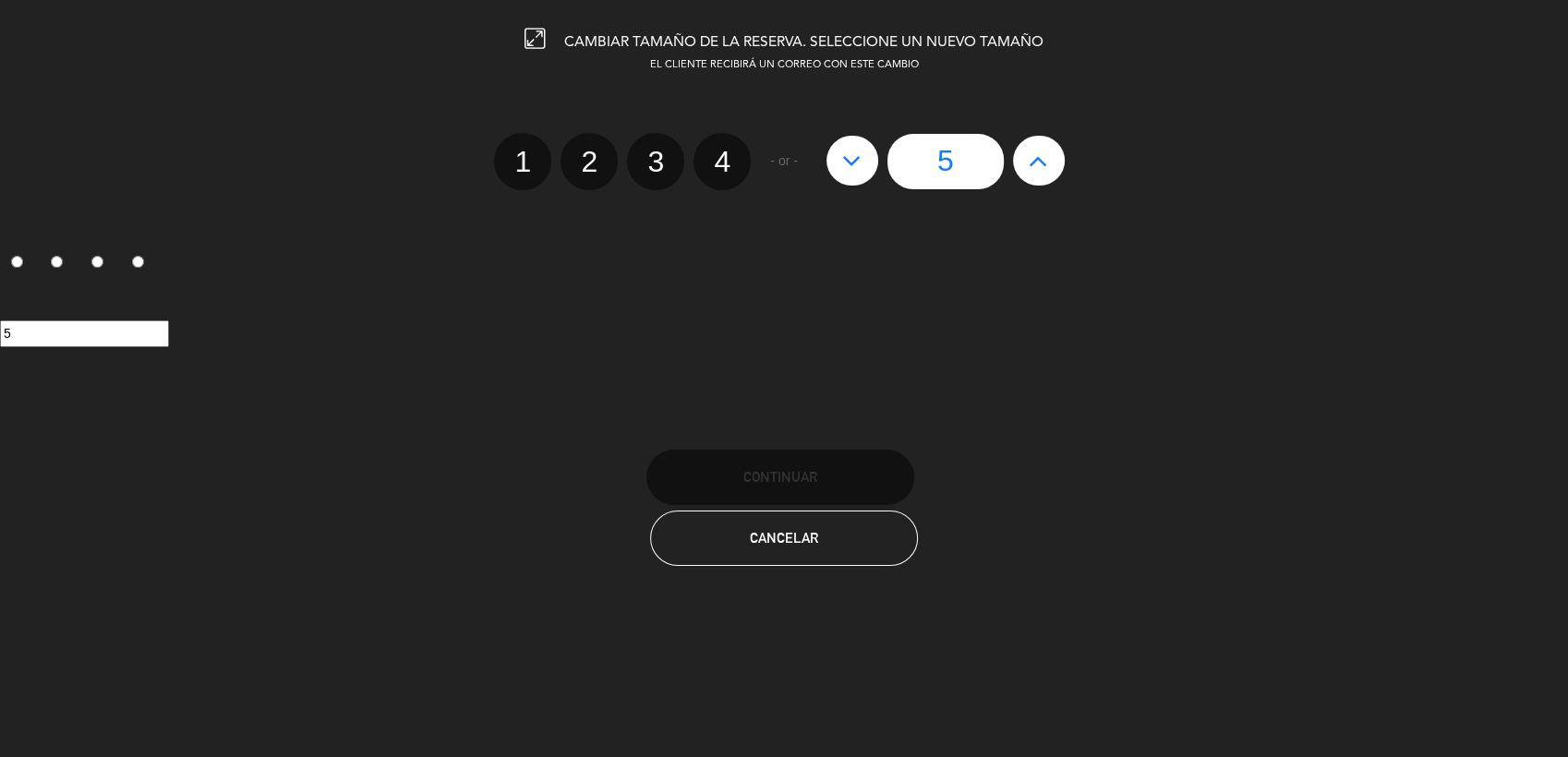
click at [661, 173] on label "3" at bounding box center [655, 161] width 57 height 57
click at [659, 151] on input "3" at bounding box center [653, 145] width 12 height 12
radio input "true"
radio input "false"
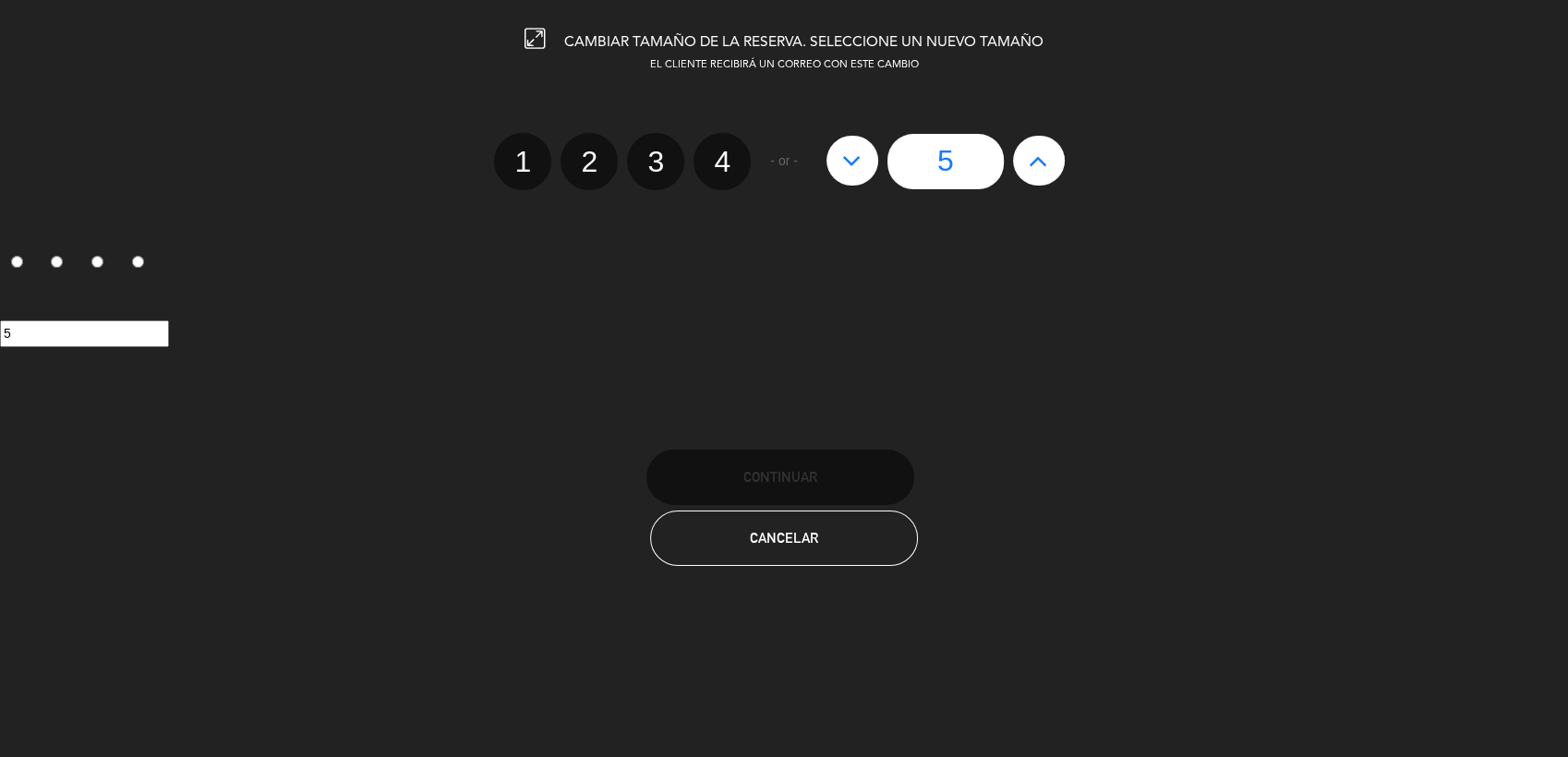
radio input "false"
radio input "true"
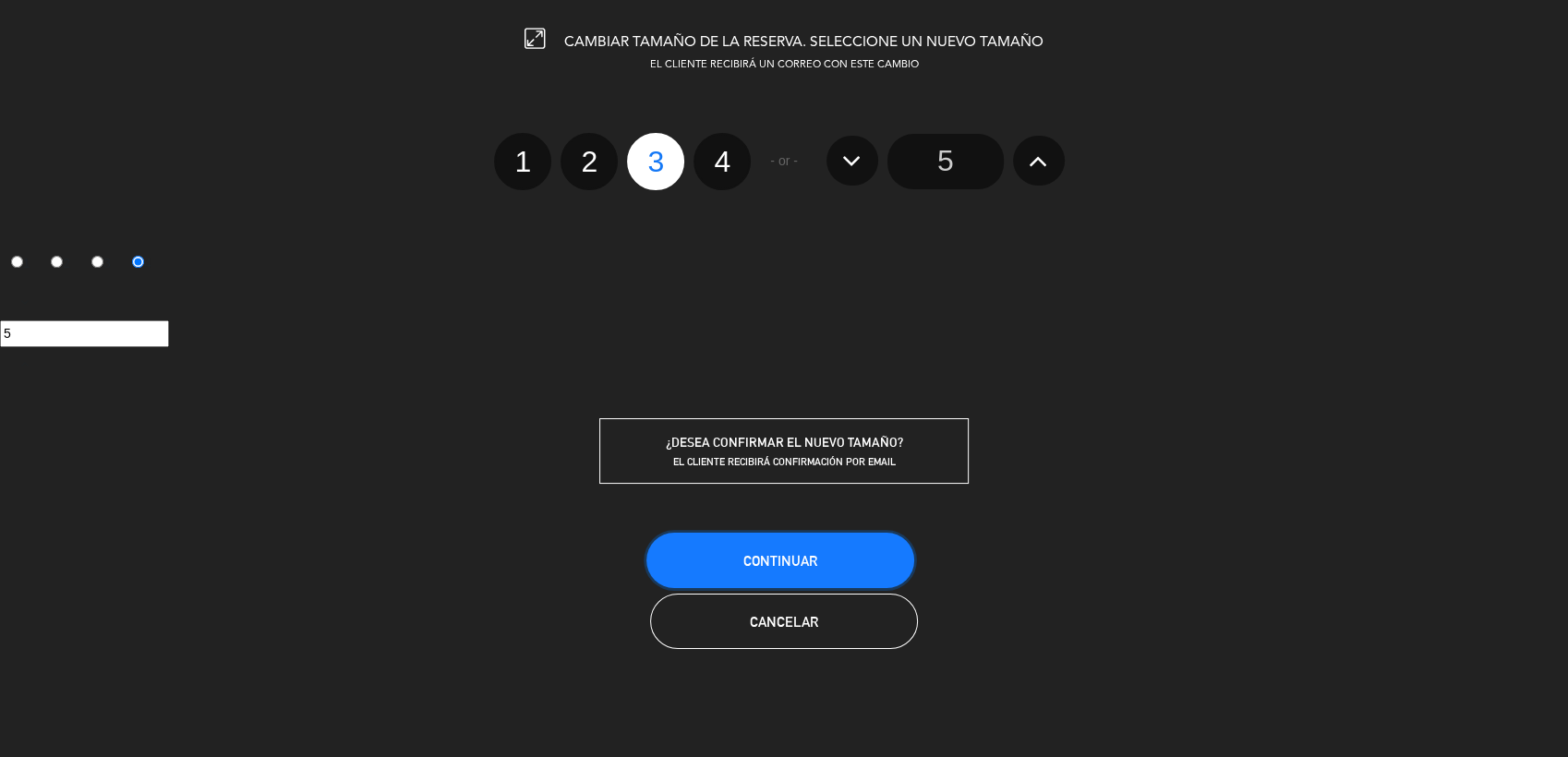
click at [793, 540] on button "Continuar" at bounding box center [780, 560] width 268 height 55
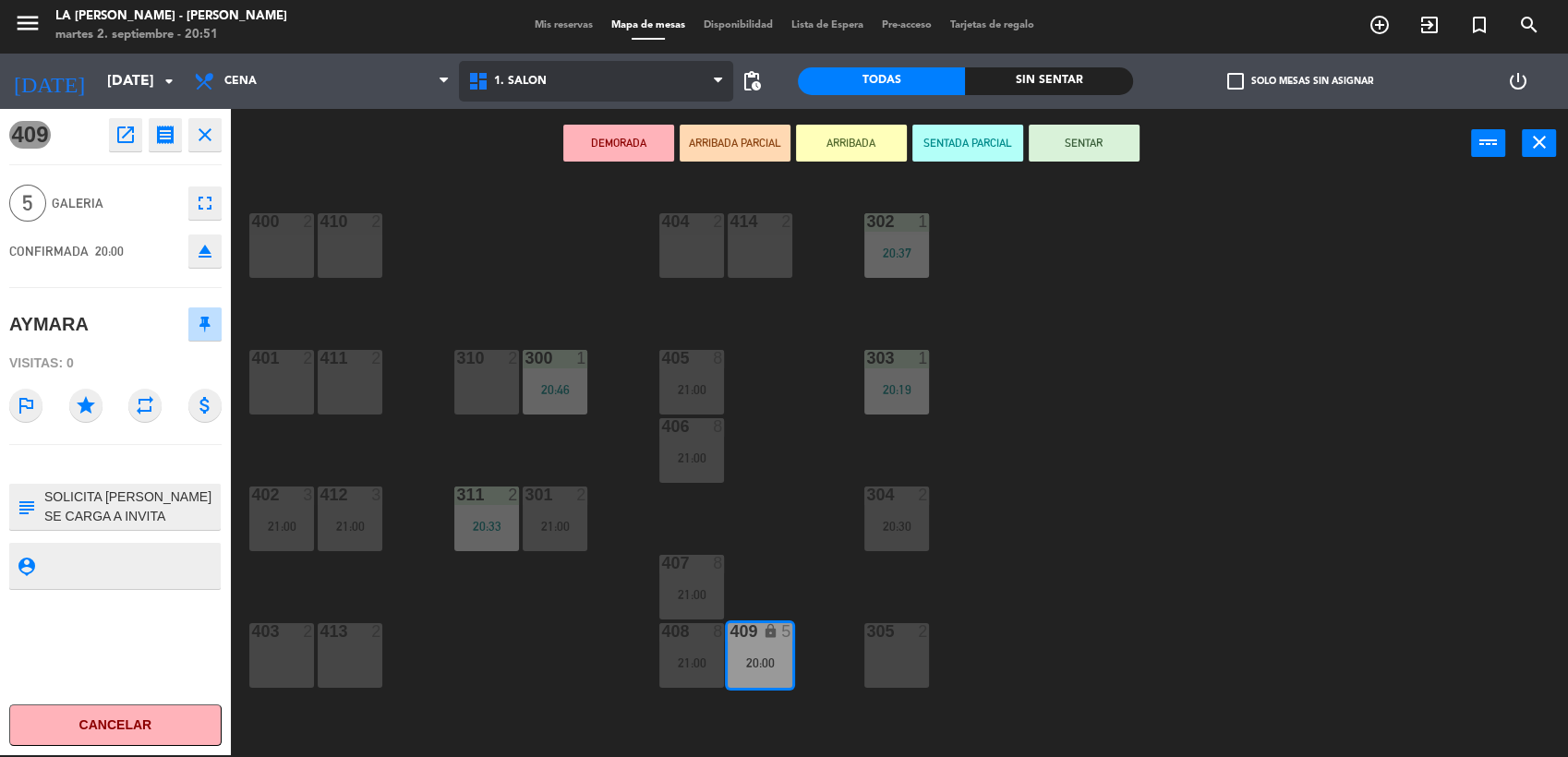
click at [584, 71] on span "1. SALON" at bounding box center [595, 81] width 274 height 41
click at [572, 134] on ng-component "menu LA [PERSON_NAME] - [PERSON_NAME][DATE] 2. septiembre - 20:51 Mis reservas …" at bounding box center [784, 378] width 1568 height 760
click at [593, 659] on div "400 2 410 2 404 2 414 2 302 1 20:37 401 2 411 2 310 2 300 1 20:46 303 1 20:19 4…" at bounding box center [907, 469] width 1321 height 577
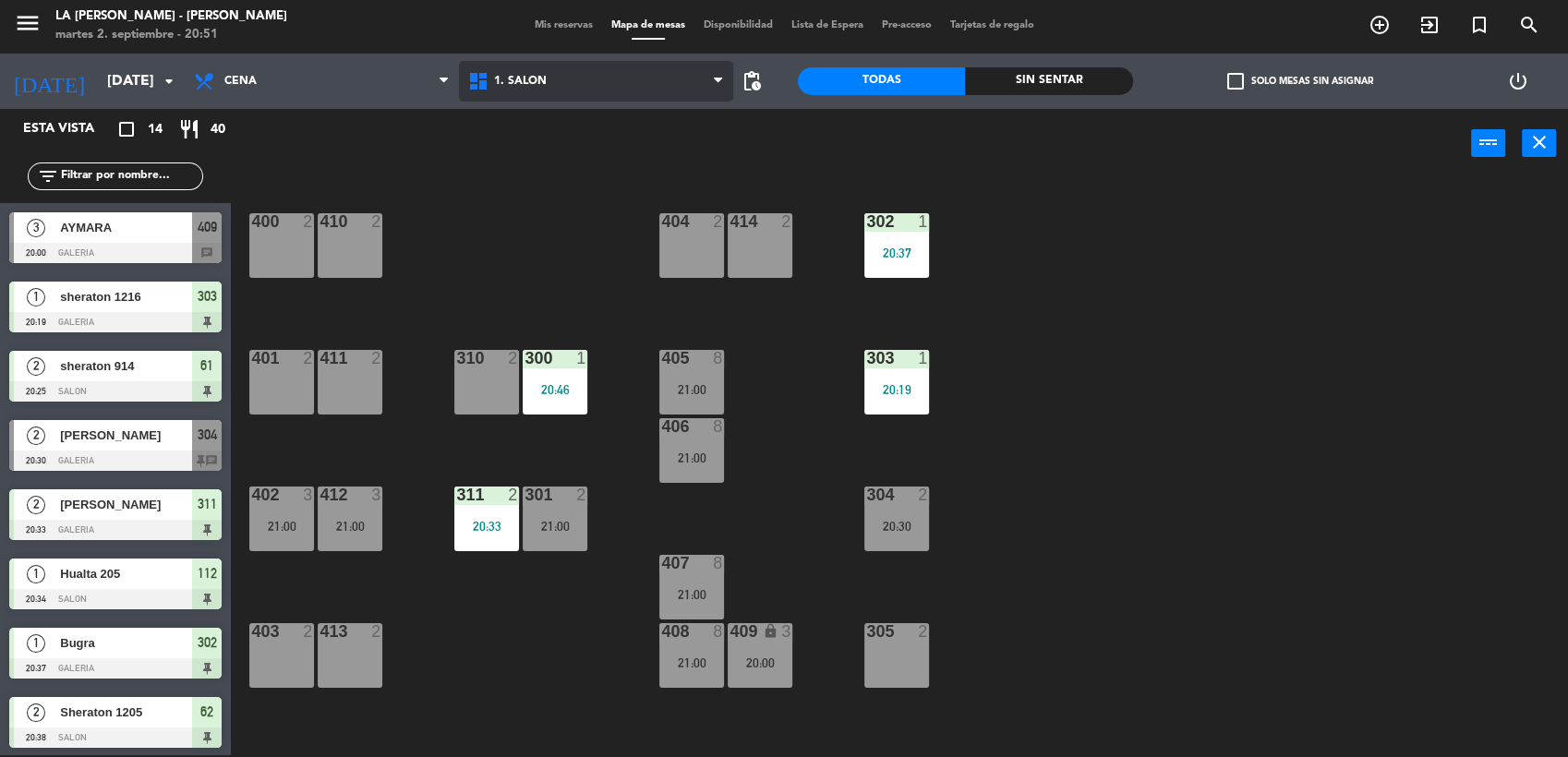
click at [577, 69] on span "1. SALON" at bounding box center [595, 81] width 274 height 41
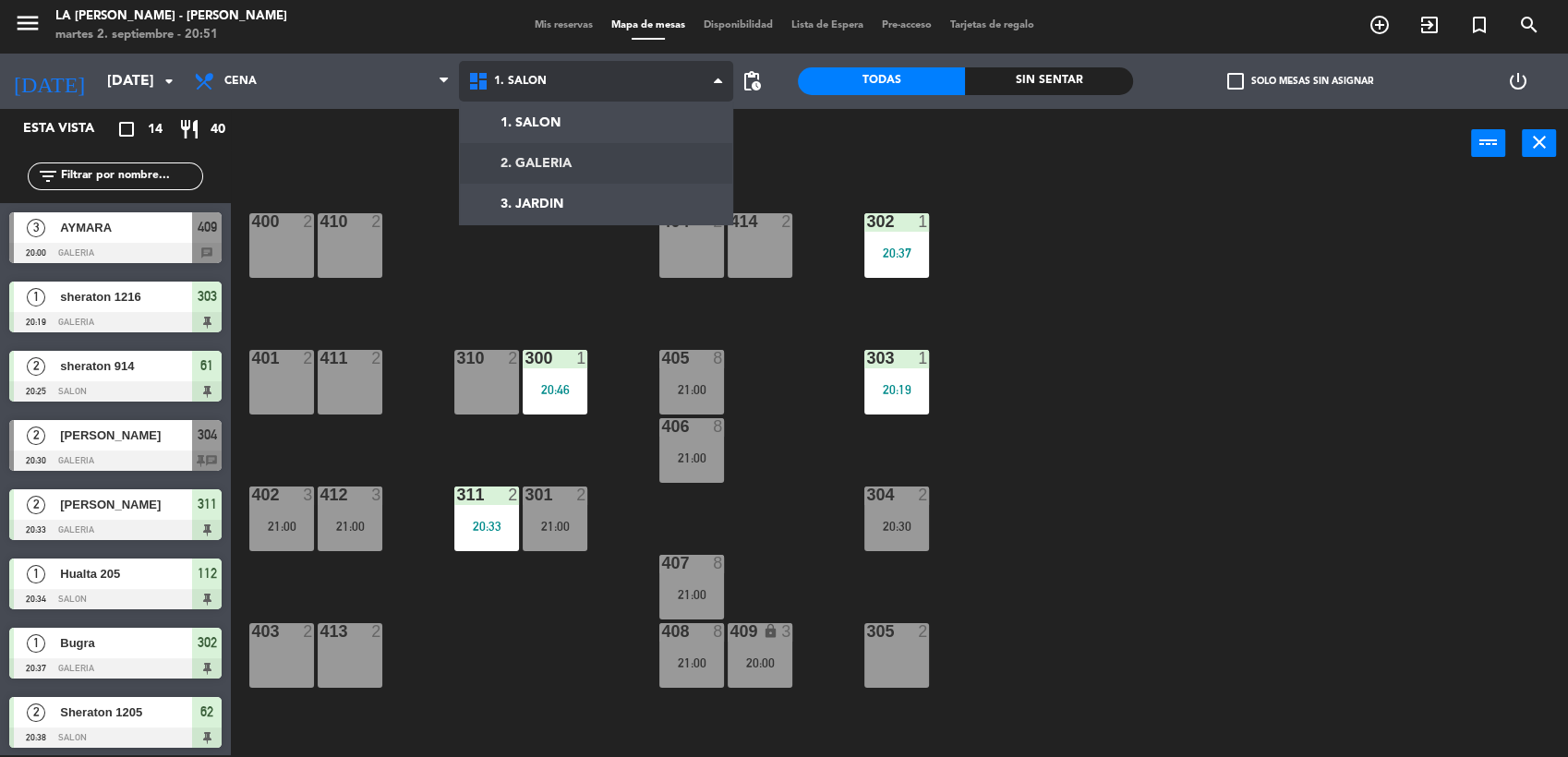
click at [569, 148] on ng-component "menu LA [PERSON_NAME] - [PERSON_NAME][DATE] 2. septiembre - 20:51 Mis reservas …" at bounding box center [784, 378] width 1568 height 760
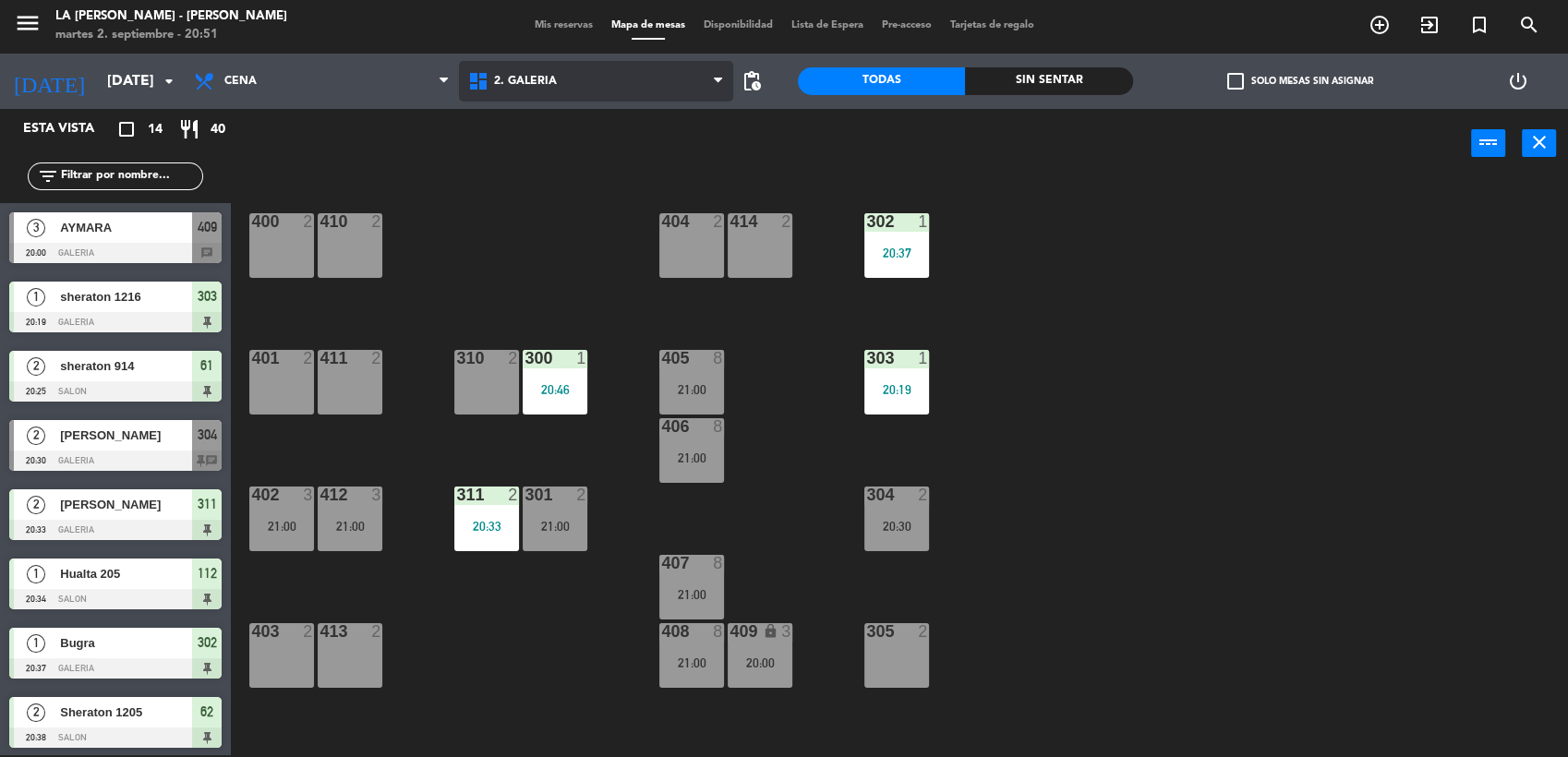
click at [553, 76] on span "2. GALERIA" at bounding box center [525, 80] width 63 height 13
click at [555, 168] on ng-component "menu LA [PERSON_NAME] - [PERSON_NAME][DATE] 2. septiembre - 20:51 Mis reservas …" at bounding box center [784, 378] width 1568 height 760
click at [585, 103] on div "1. SALON 2. GALERIA 3. JARDIN 2. GALERIA 1. SALON 2. GALERIA 3. JARDIN" at bounding box center [595, 80] width 274 height 55
click at [584, 88] on span "2. GALERIA" at bounding box center [595, 81] width 274 height 41
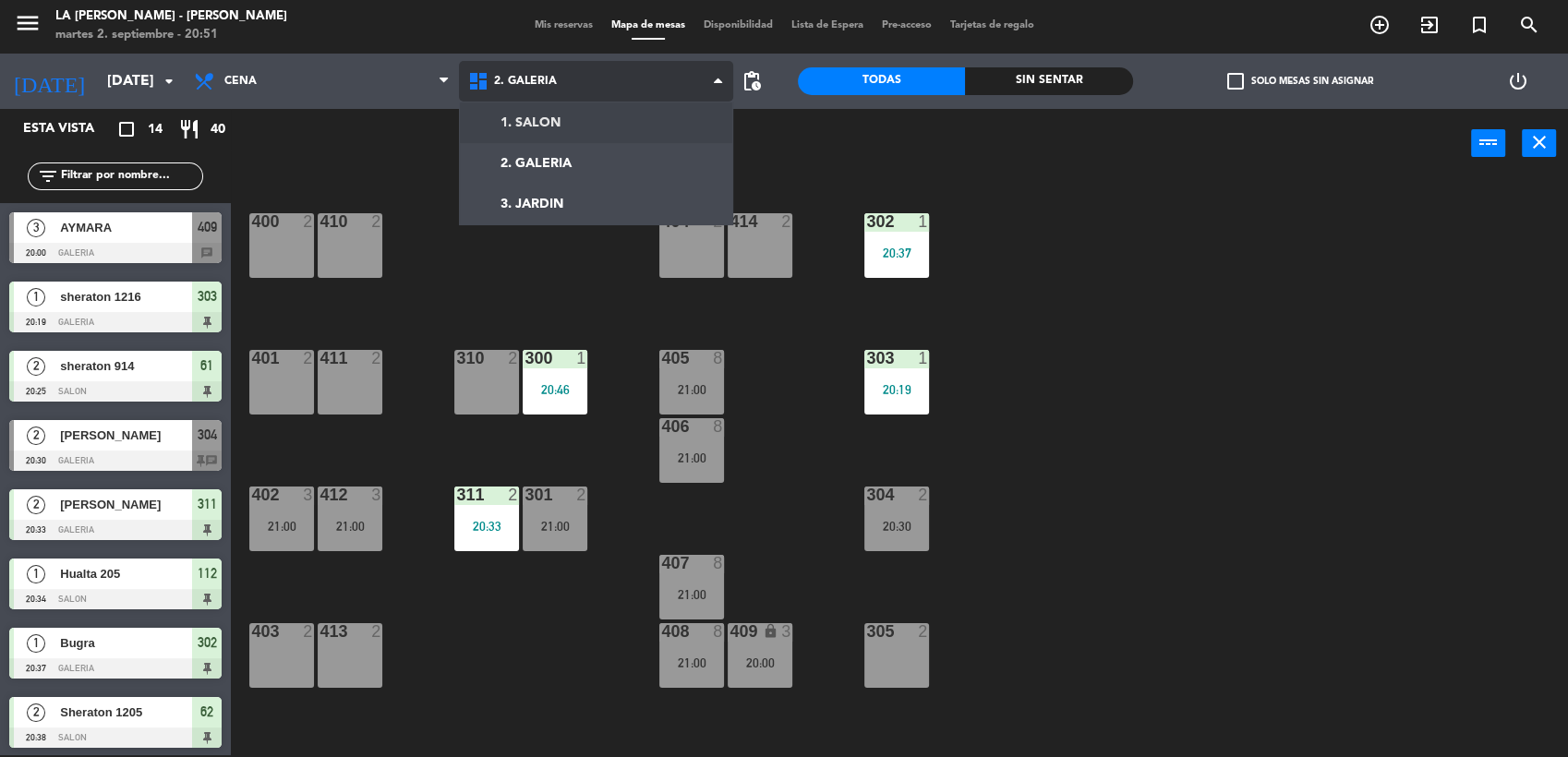
click at [577, 123] on ng-component "menu LA [PERSON_NAME] - [PERSON_NAME][DATE] 2. septiembre - 20:51 Mis reservas …" at bounding box center [784, 378] width 1568 height 760
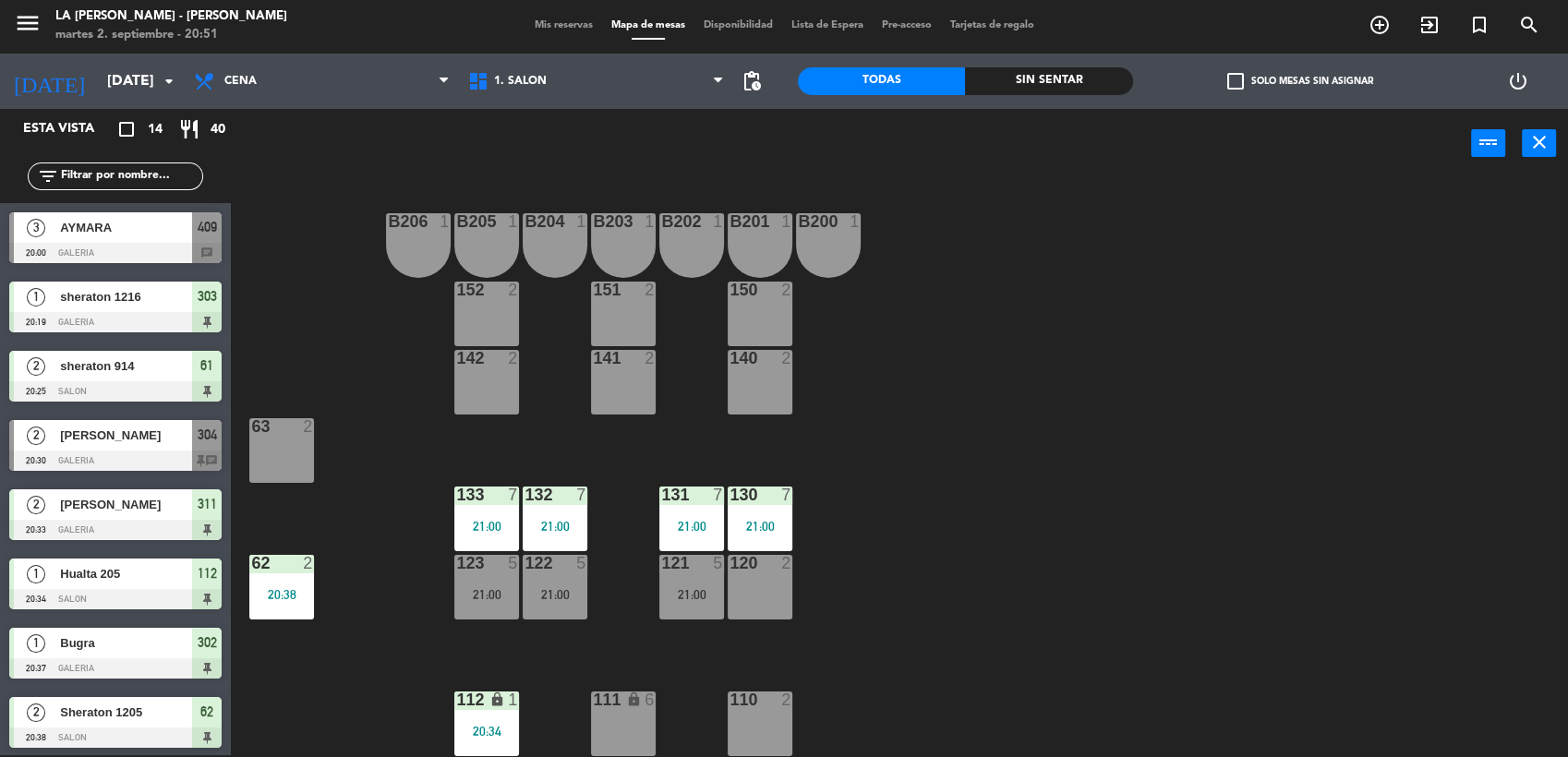
click at [207, 243] on div at bounding box center [115, 253] width 212 height 20
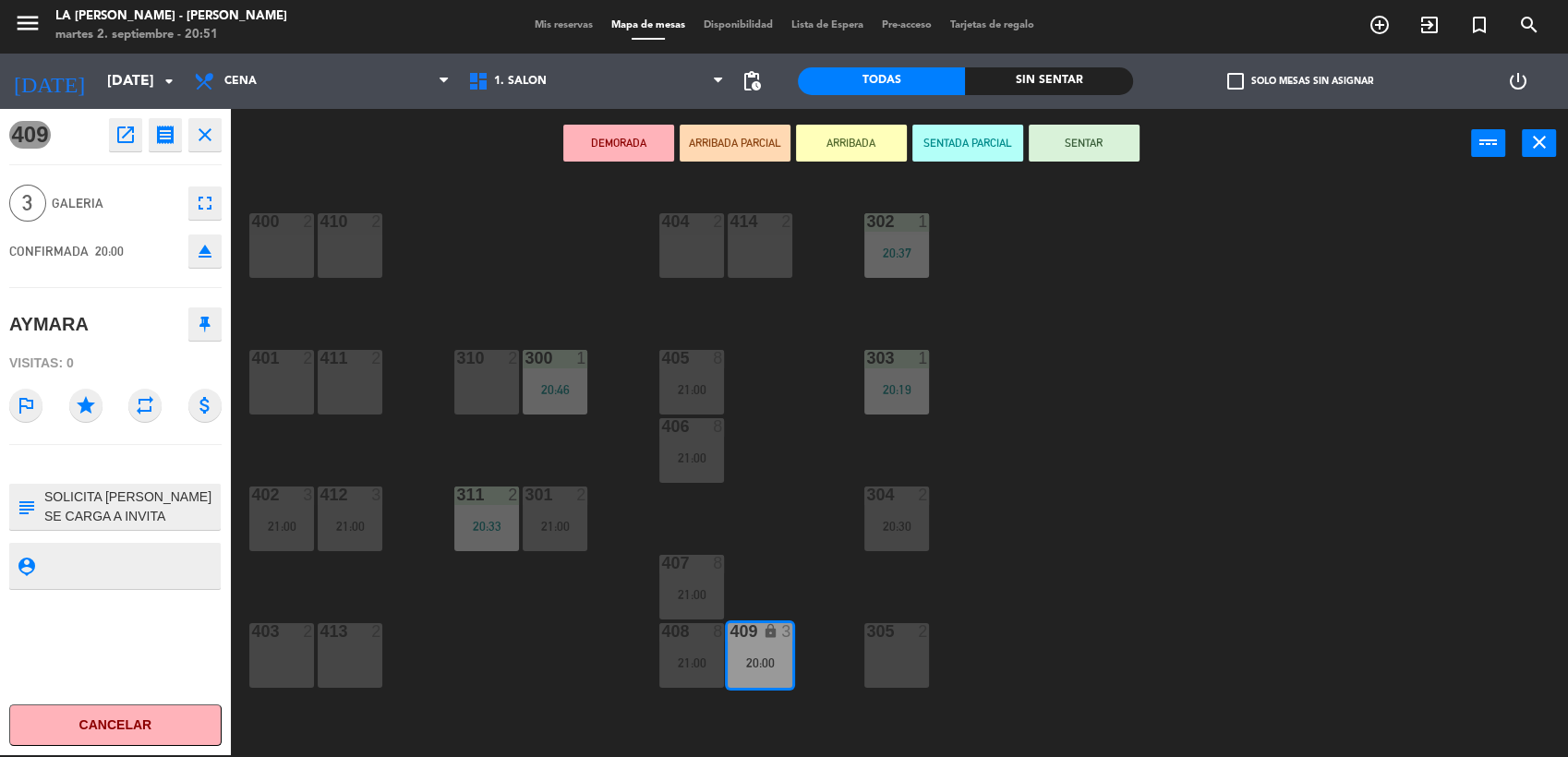
click at [207, 255] on icon "eject" at bounding box center [204, 251] width 22 height 22
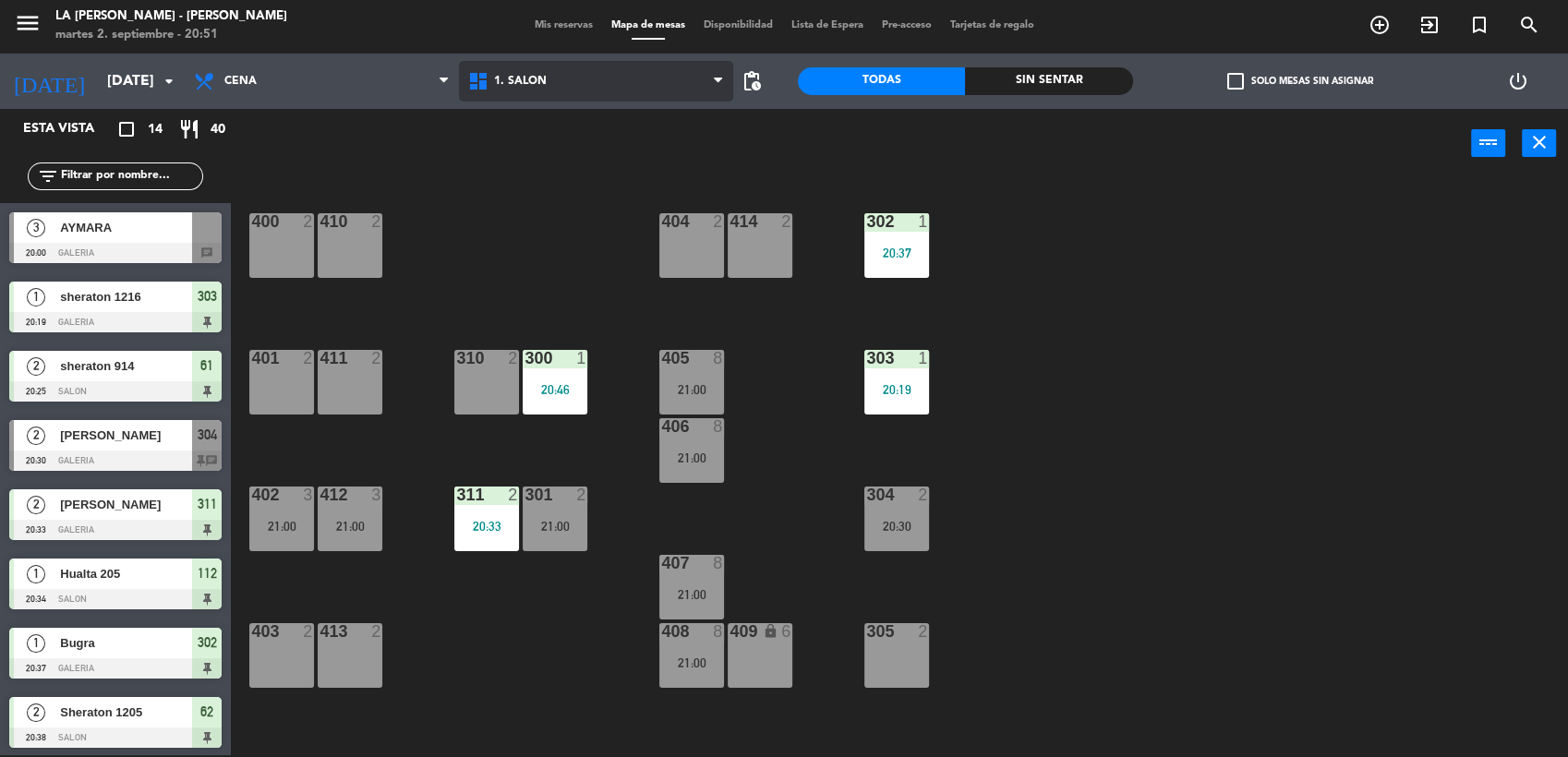
click at [494, 88] on span "1. SALON" at bounding box center [595, 81] width 274 height 41
click at [468, 245] on div "400 2 410 2 404 2 414 2 302 1 20:37 401 2 411 2 310 2 300 1 20:46 303 1 20:19 4…" at bounding box center [907, 469] width 1321 height 577
click at [114, 432] on span "[PERSON_NAME]" at bounding box center [126, 436] width 132 height 19
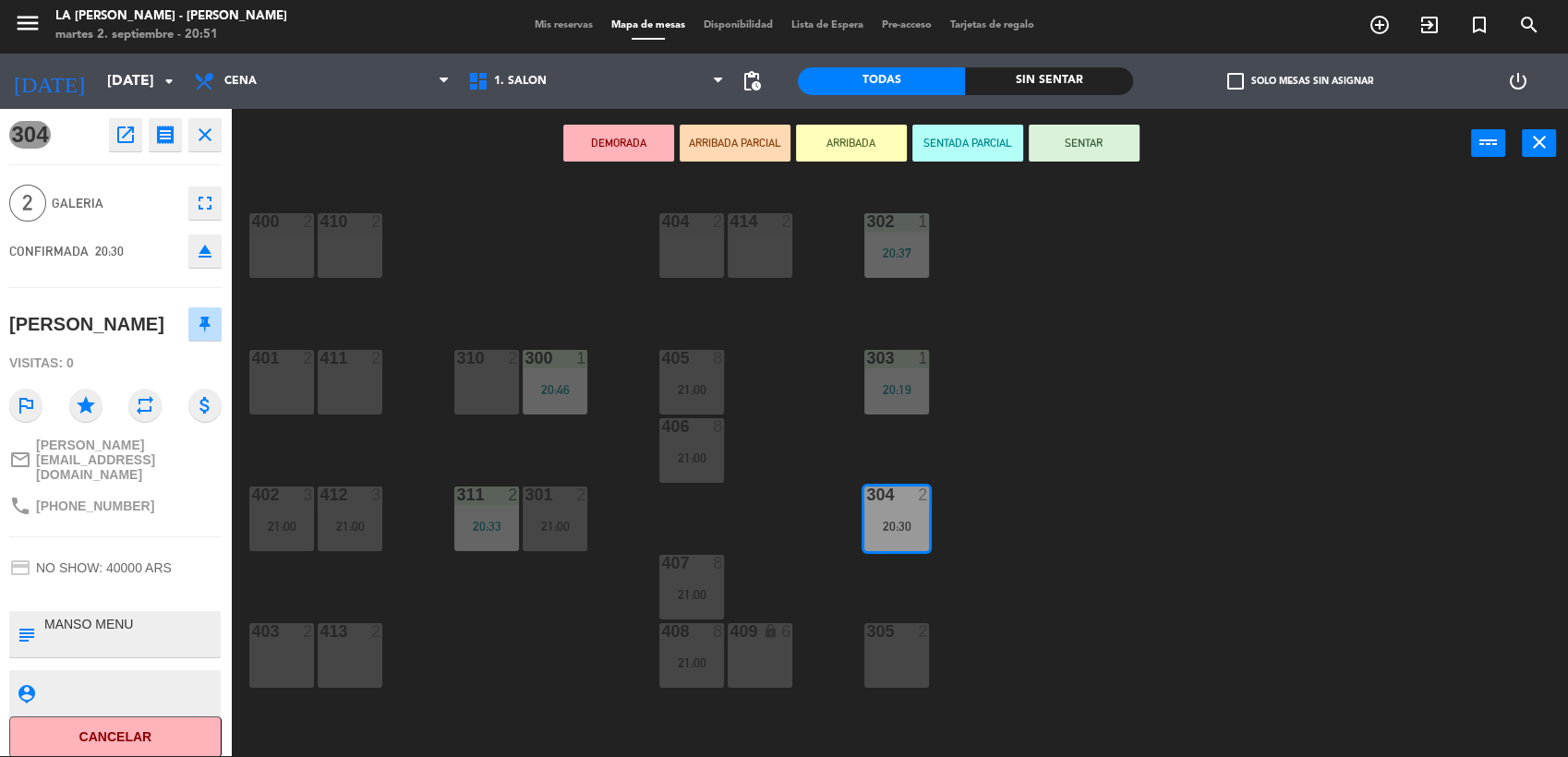
click at [1086, 140] on button "SENTAR" at bounding box center [1084, 143] width 110 height 37
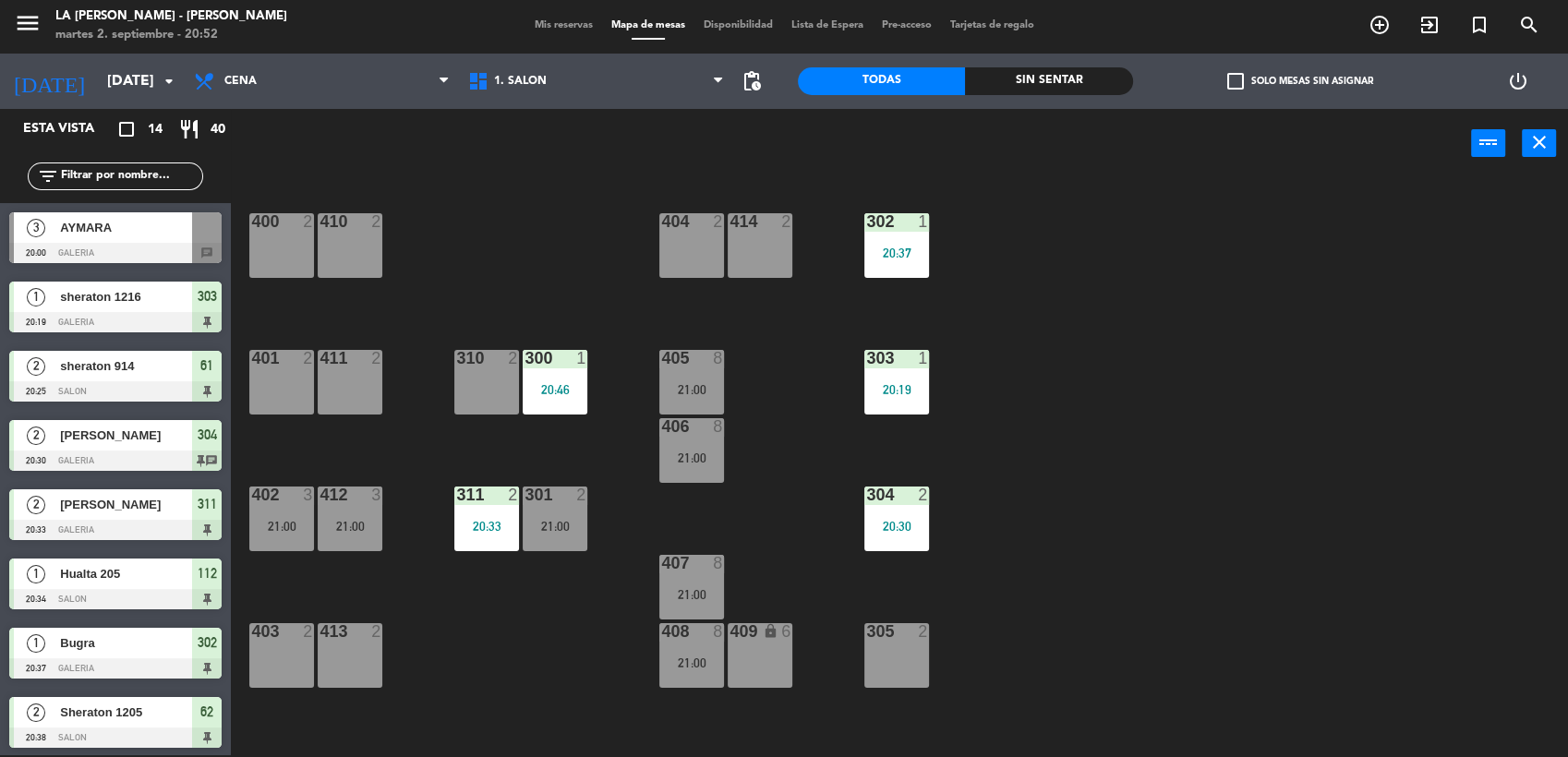
click at [909, 536] on div "304 2 20:30" at bounding box center [896, 519] width 65 height 65
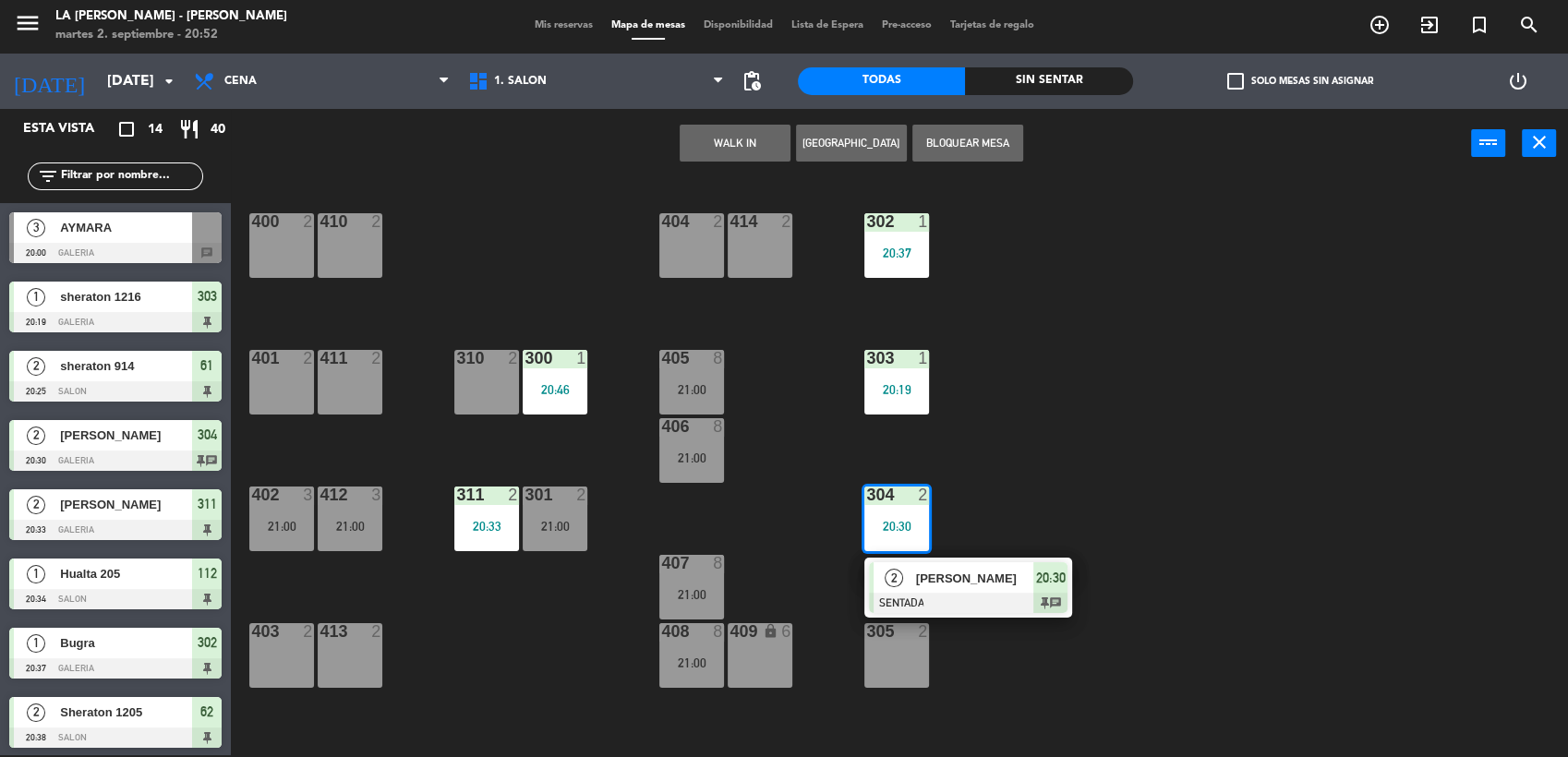
click at [899, 671] on div "305 2" at bounding box center [896, 655] width 65 height 65
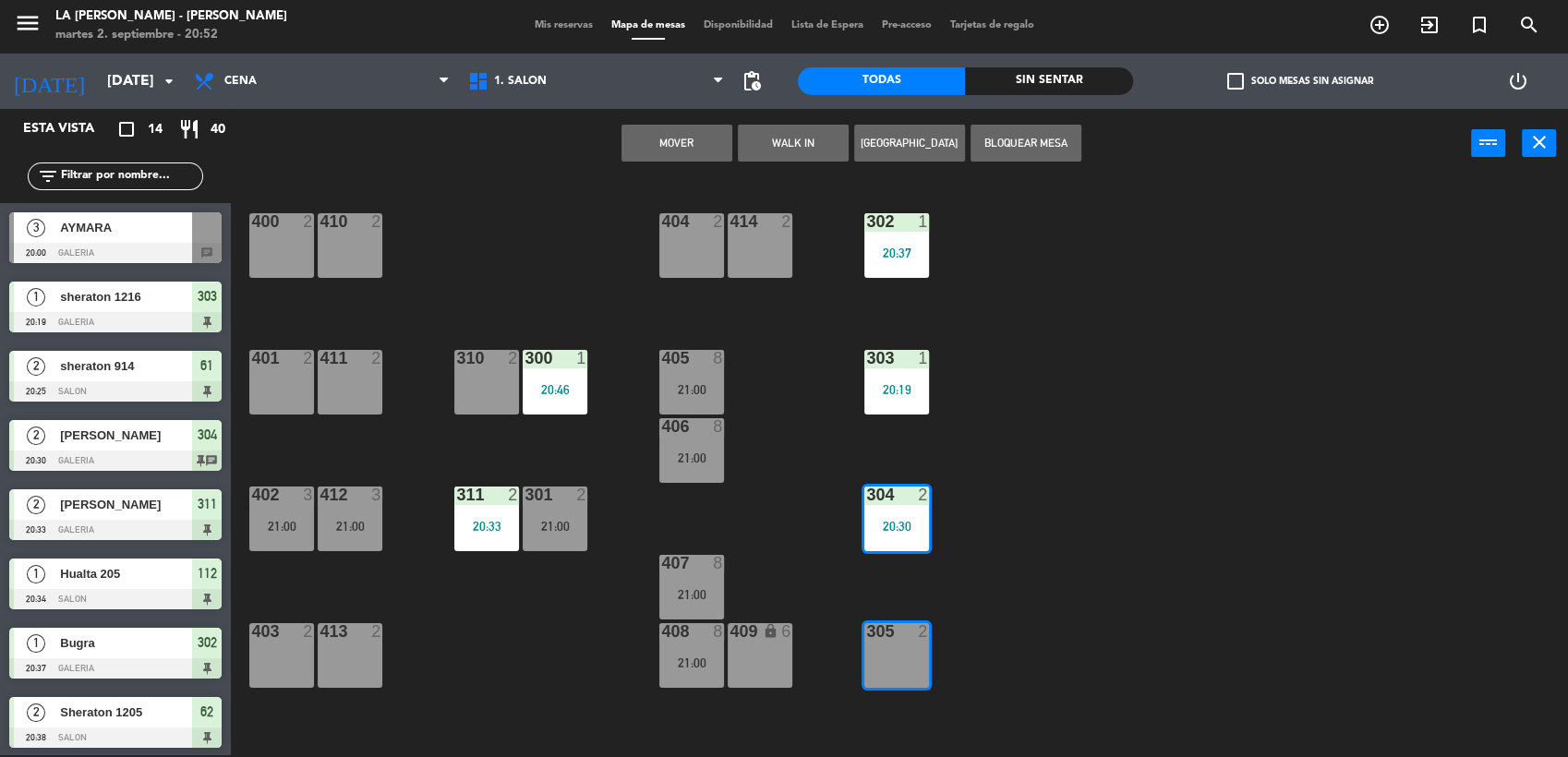
click at [672, 154] on button "Mover" at bounding box center [677, 143] width 110 height 37
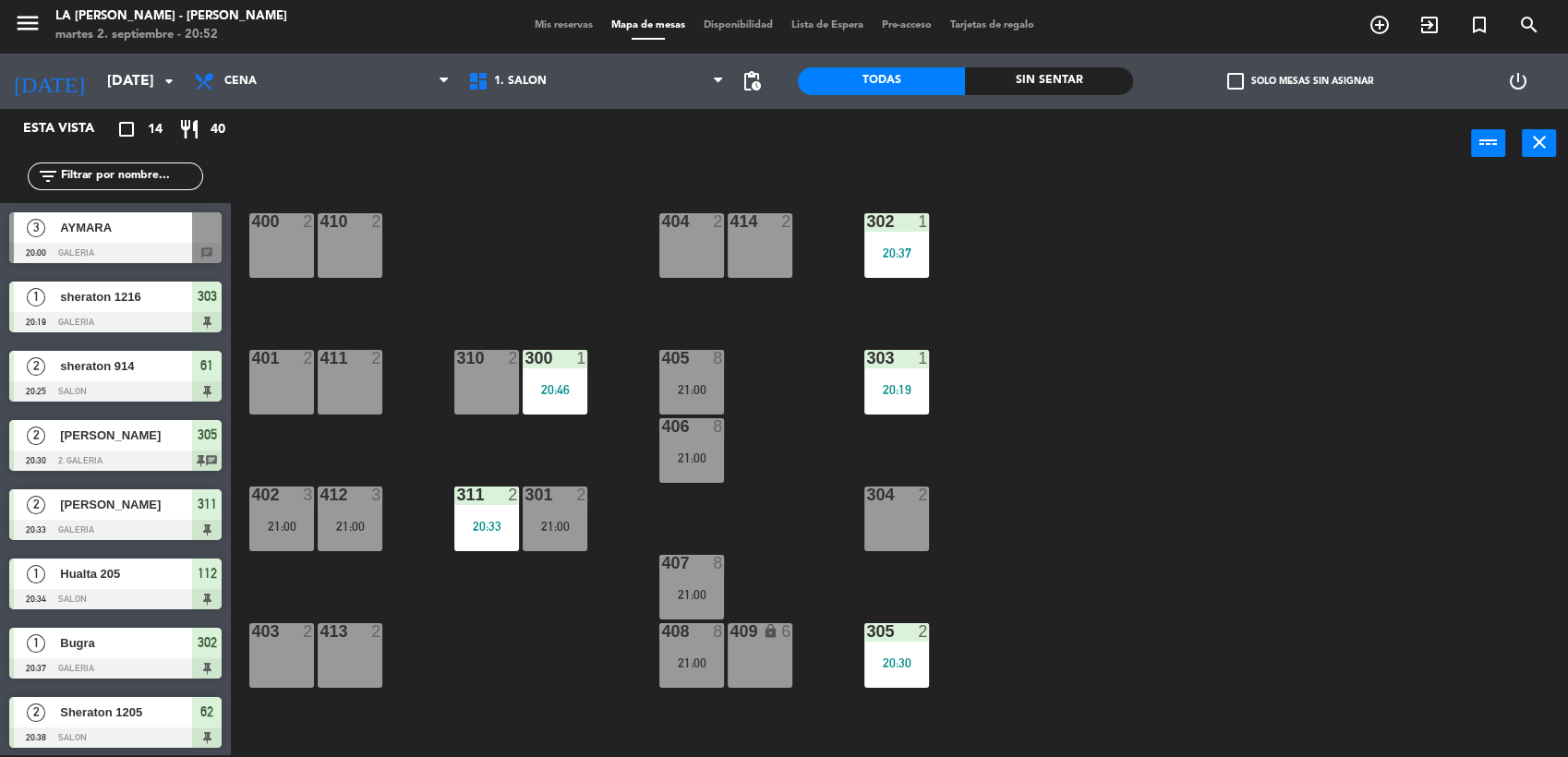
click at [576, 32] on div "Mis reservas Mapa de mesas Disponibilidad Lista de Espera Pre-acceso Tarjetas d…" at bounding box center [784, 25] width 518 height 16
click at [554, 21] on span "Mis reservas" at bounding box center [563, 25] width 76 height 10
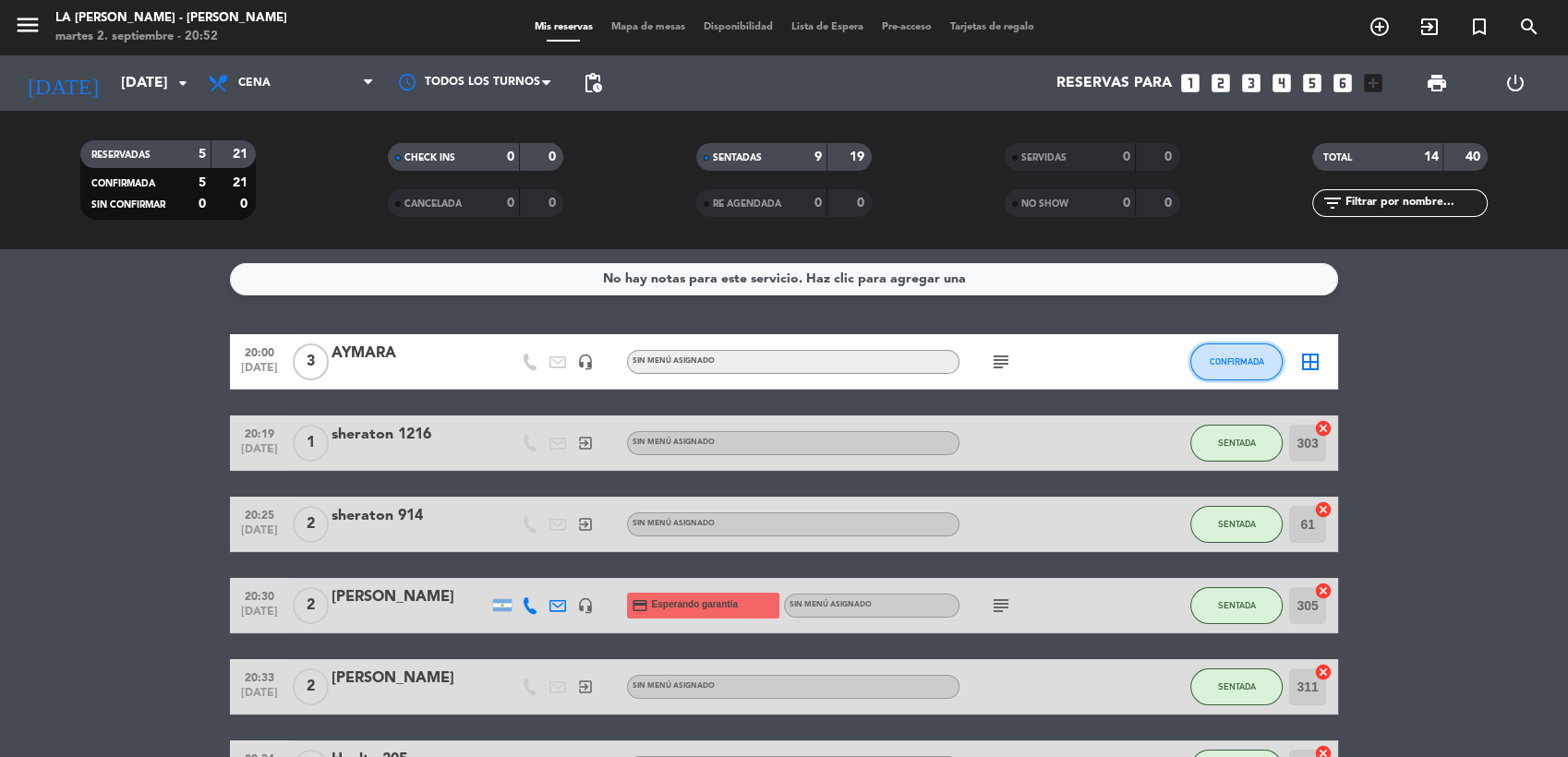
click at [1226, 373] on button "CONFIRMADA" at bounding box center [1236, 362] width 92 height 37
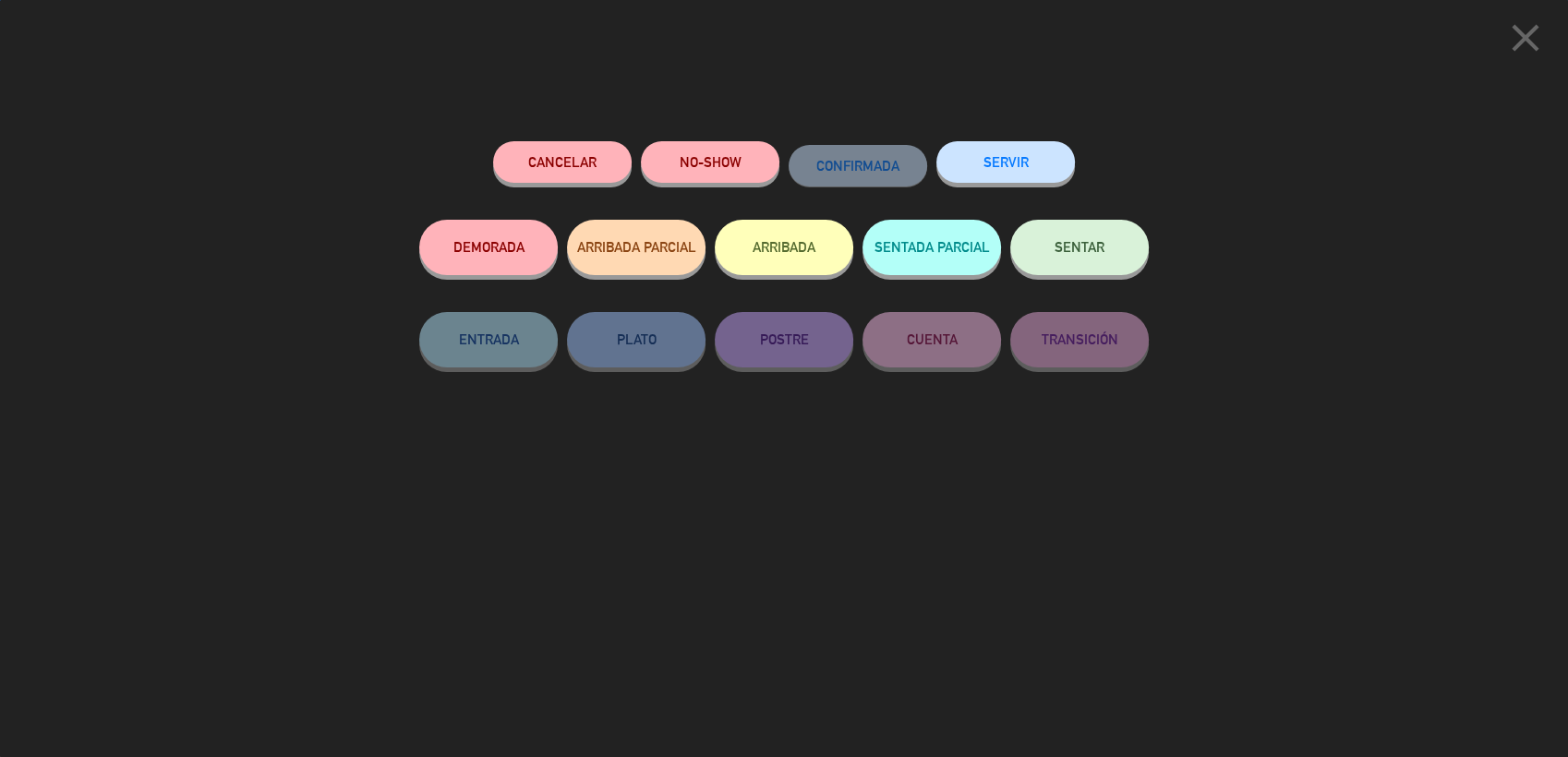
click at [1068, 251] on span "SENTAR" at bounding box center [1079, 247] width 50 height 15
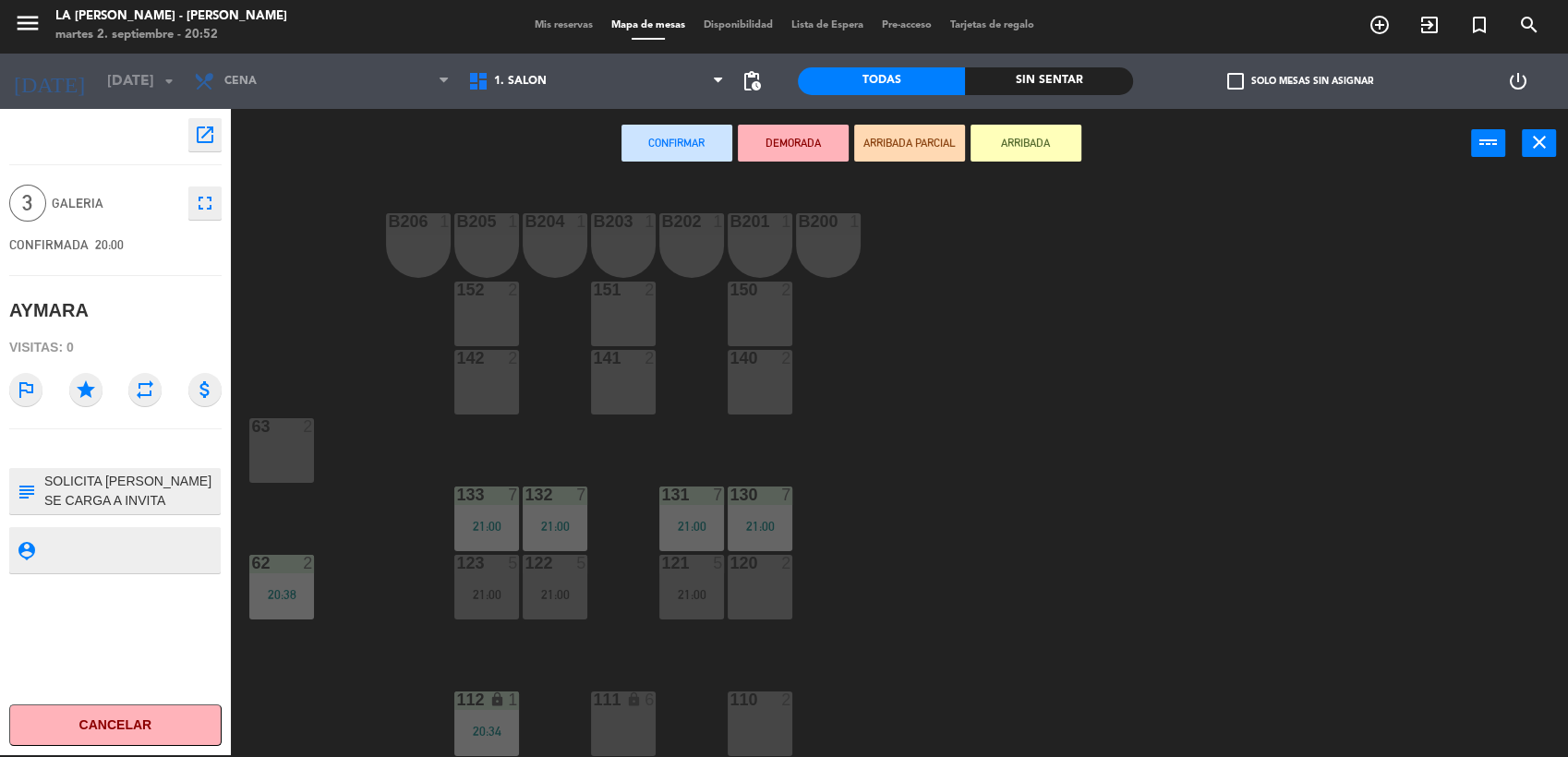
click at [750, 388] on div "140 2" at bounding box center [760, 382] width 65 height 65
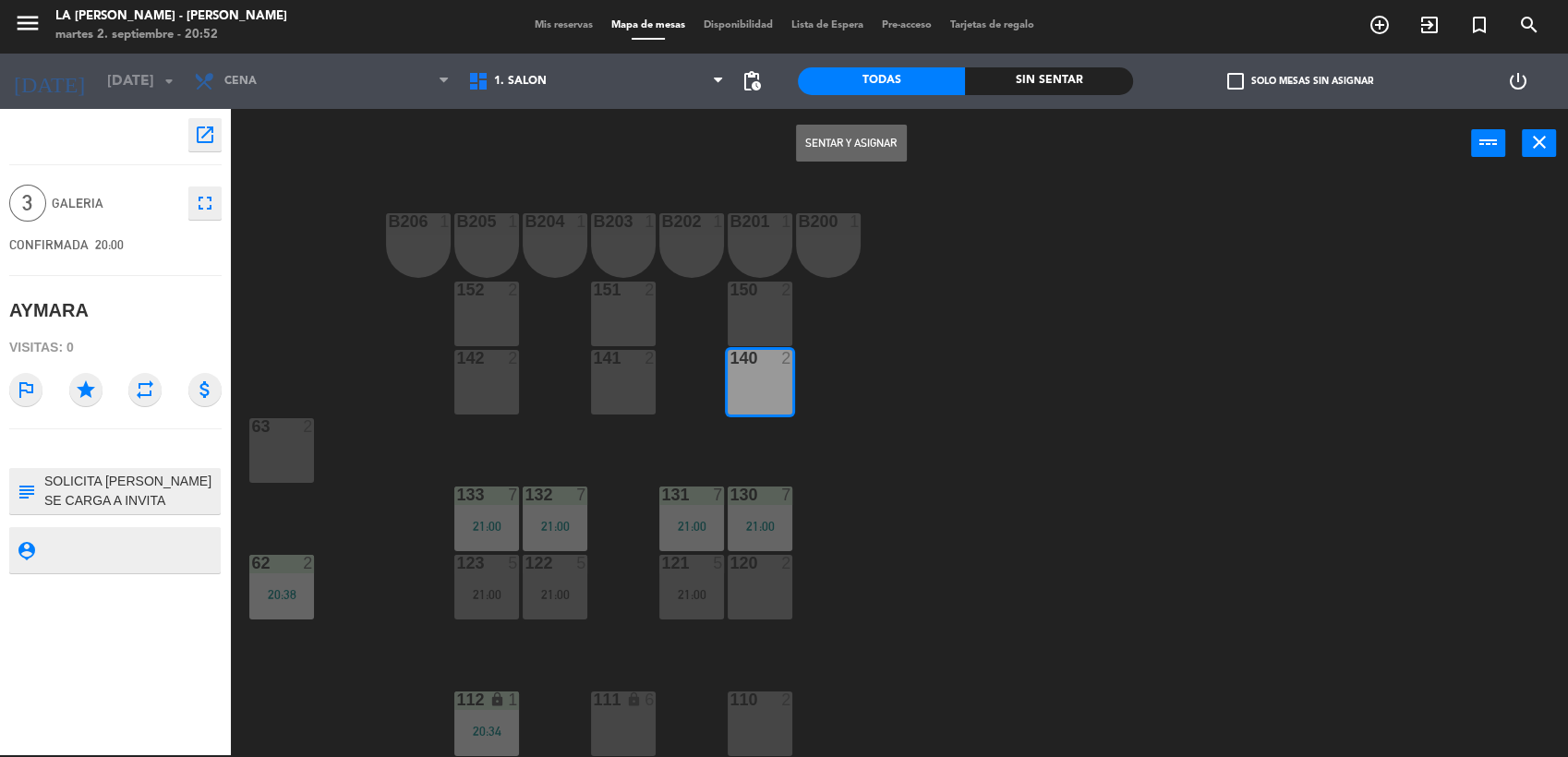
click at [746, 318] on div "150 2" at bounding box center [760, 314] width 65 height 65
click at [821, 148] on button "Sentar y Asignar" at bounding box center [851, 143] width 110 height 37
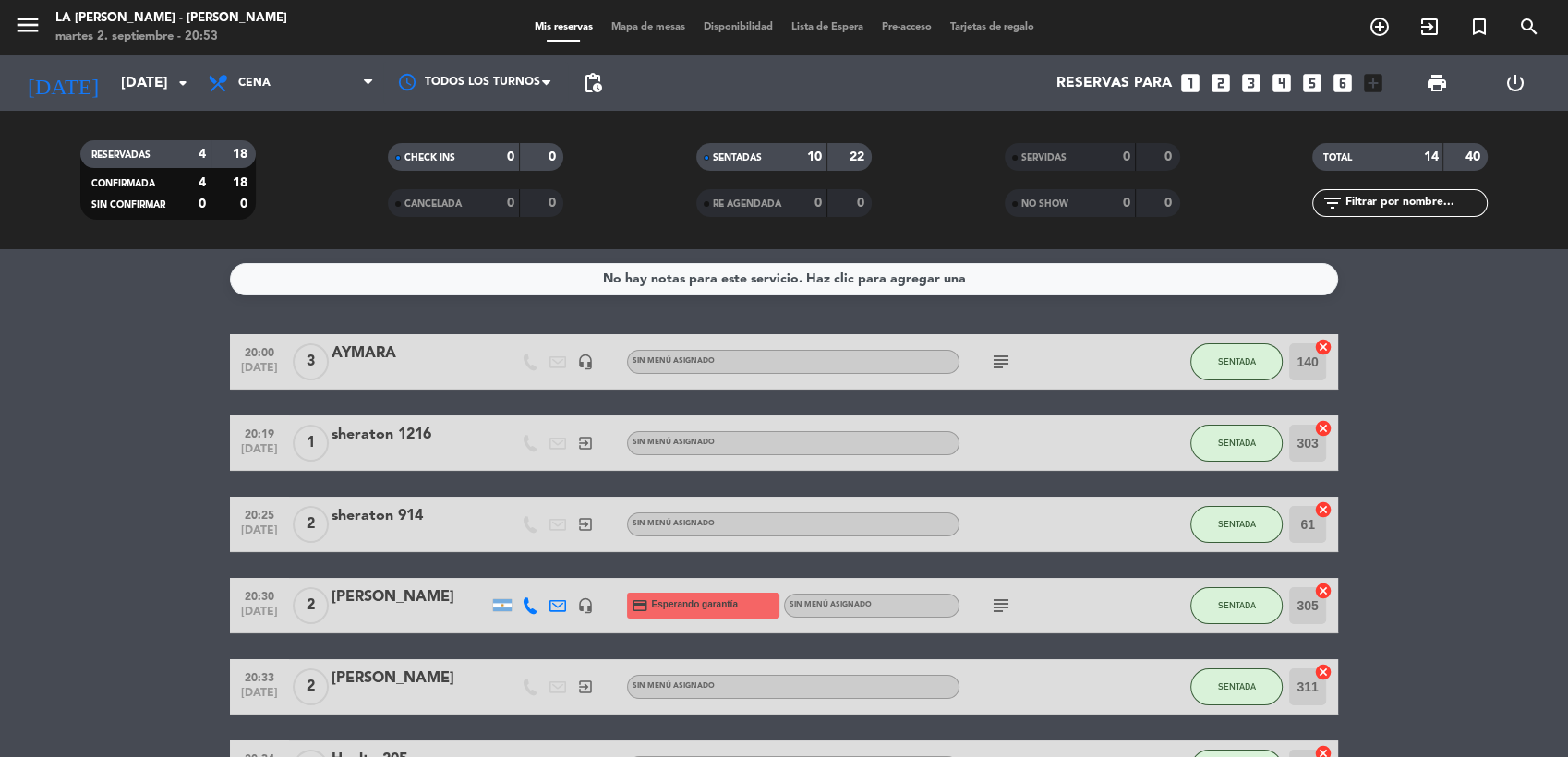
click at [1001, 355] on icon "subject" at bounding box center [1001, 362] width 22 height 22
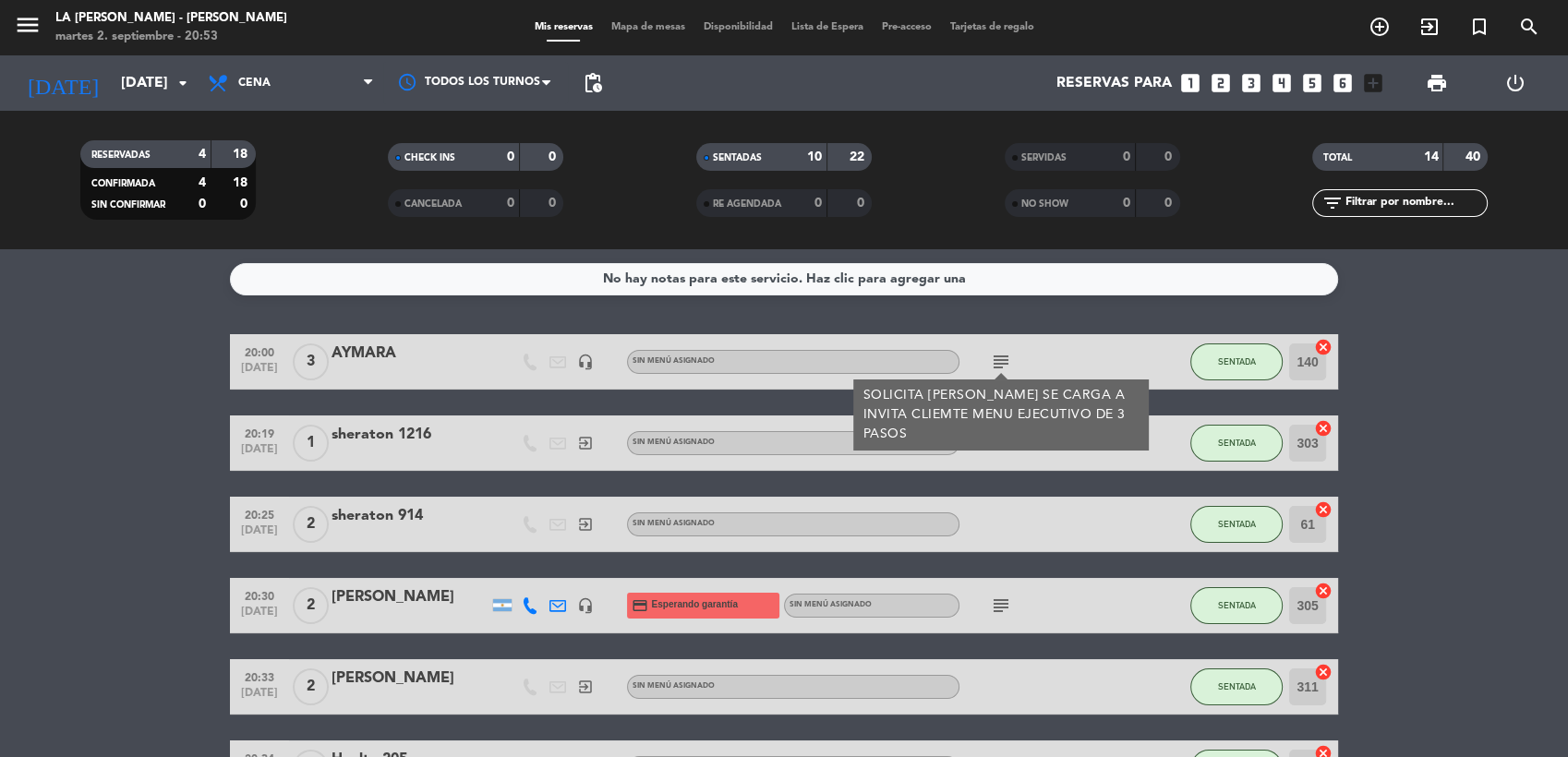
click at [1001, 355] on icon "subject" at bounding box center [1001, 362] width 22 height 22
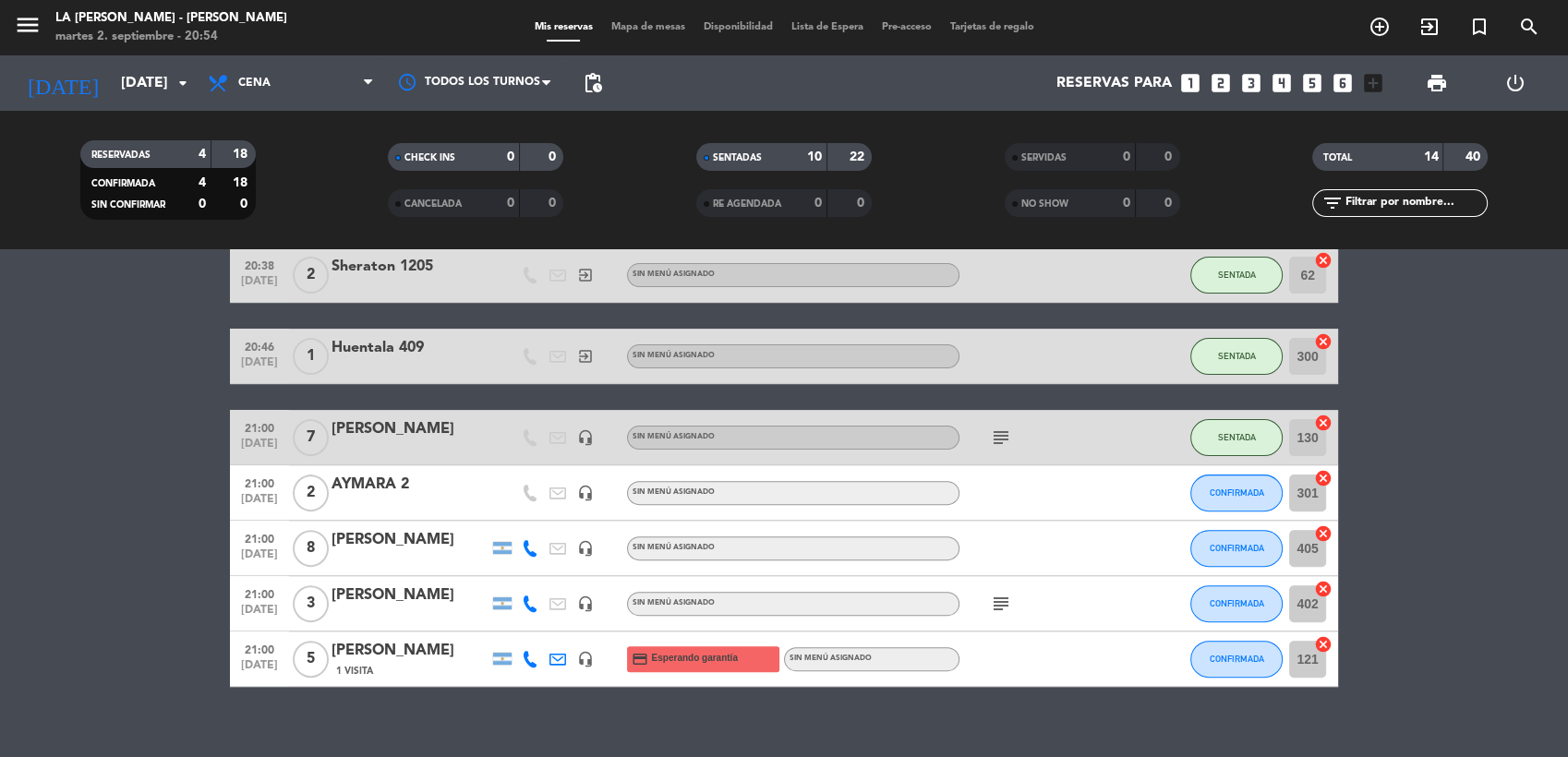
scroll to position [677, 0]
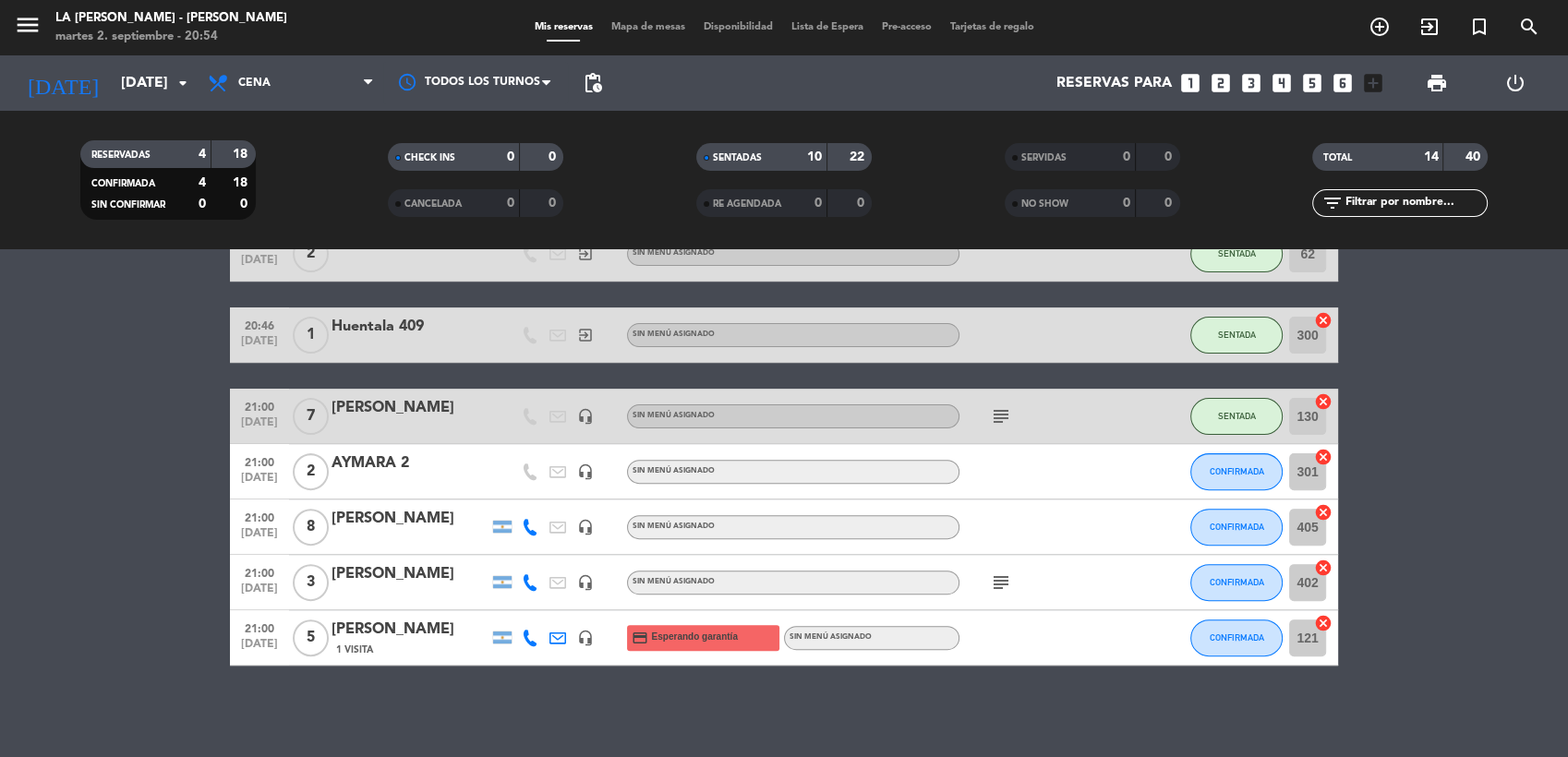
click at [1322, 622] on icon "cancel" at bounding box center [1323, 622] width 18 height 18
click at [637, 23] on span "Mapa de mesas" at bounding box center [648, 27] width 92 height 10
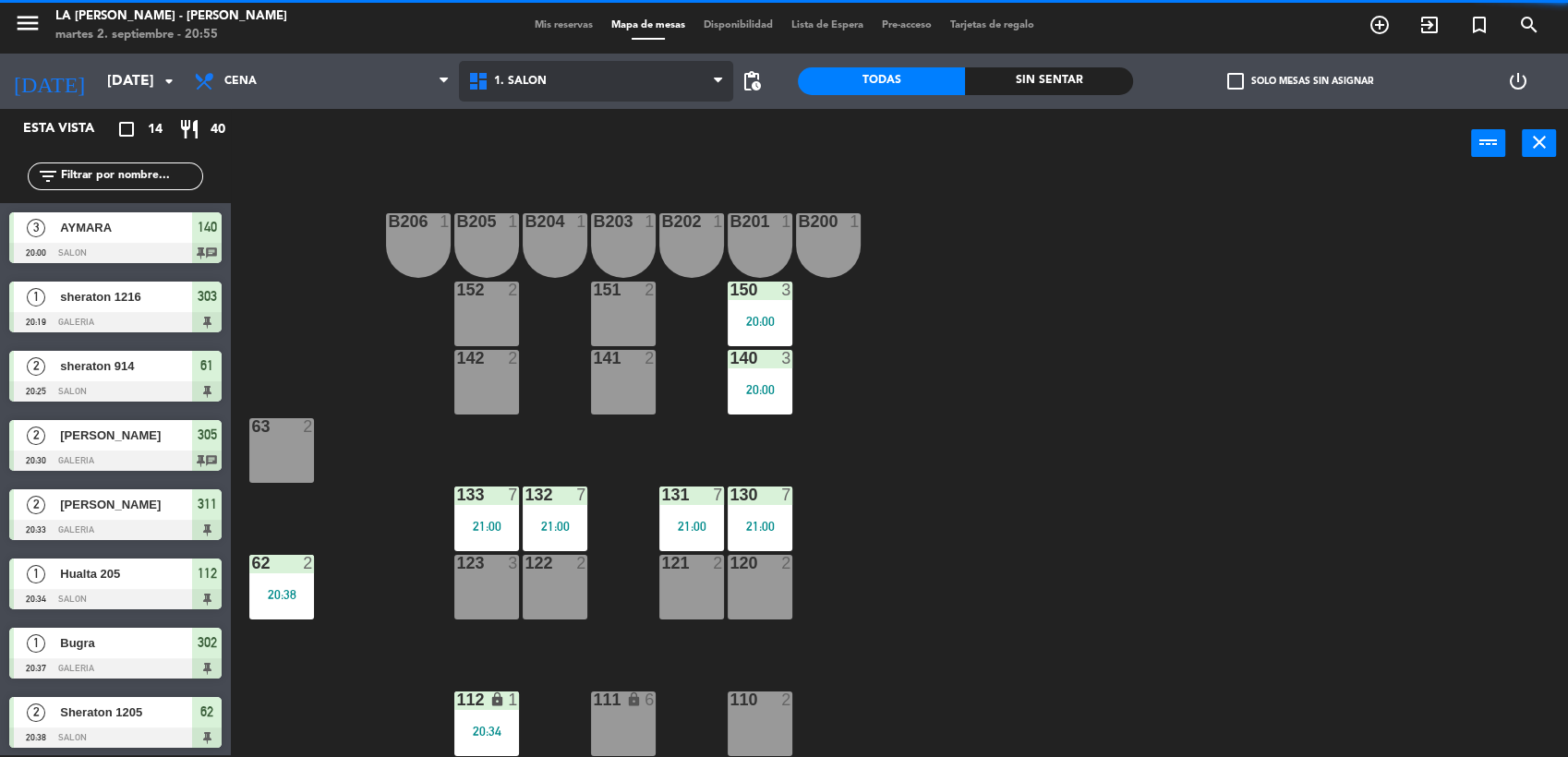
click at [547, 83] on span "1. SALON" at bounding box center [595, 81] width 274 height 41
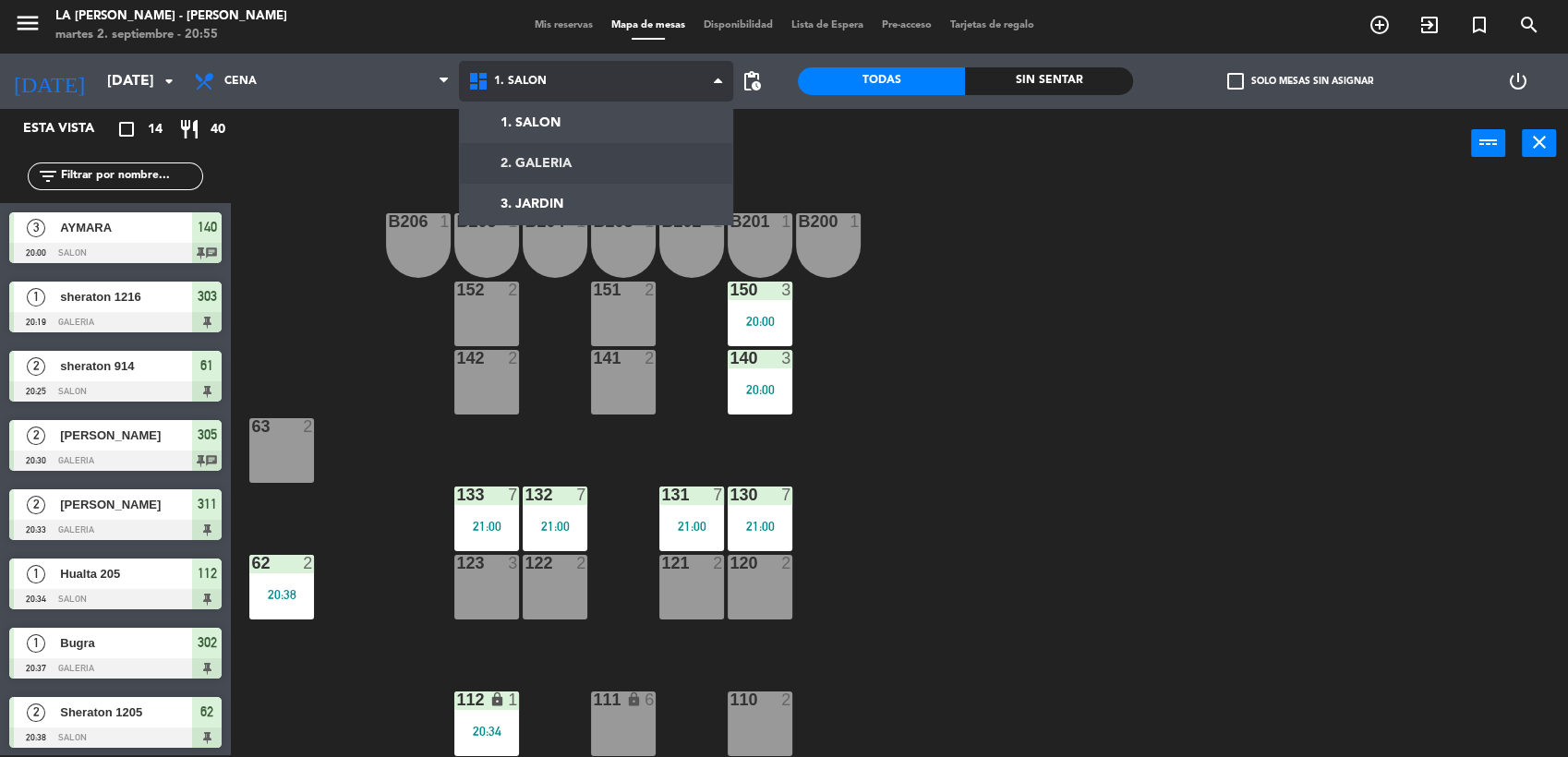
click at [541, 151] on ng-component "menu LA [PERSON_NAME] - [PERSON_NAME][DATE] 2. septiembre - 20:55 Mis reservas …" at bounding box center [784, 378] width 1568 height 760
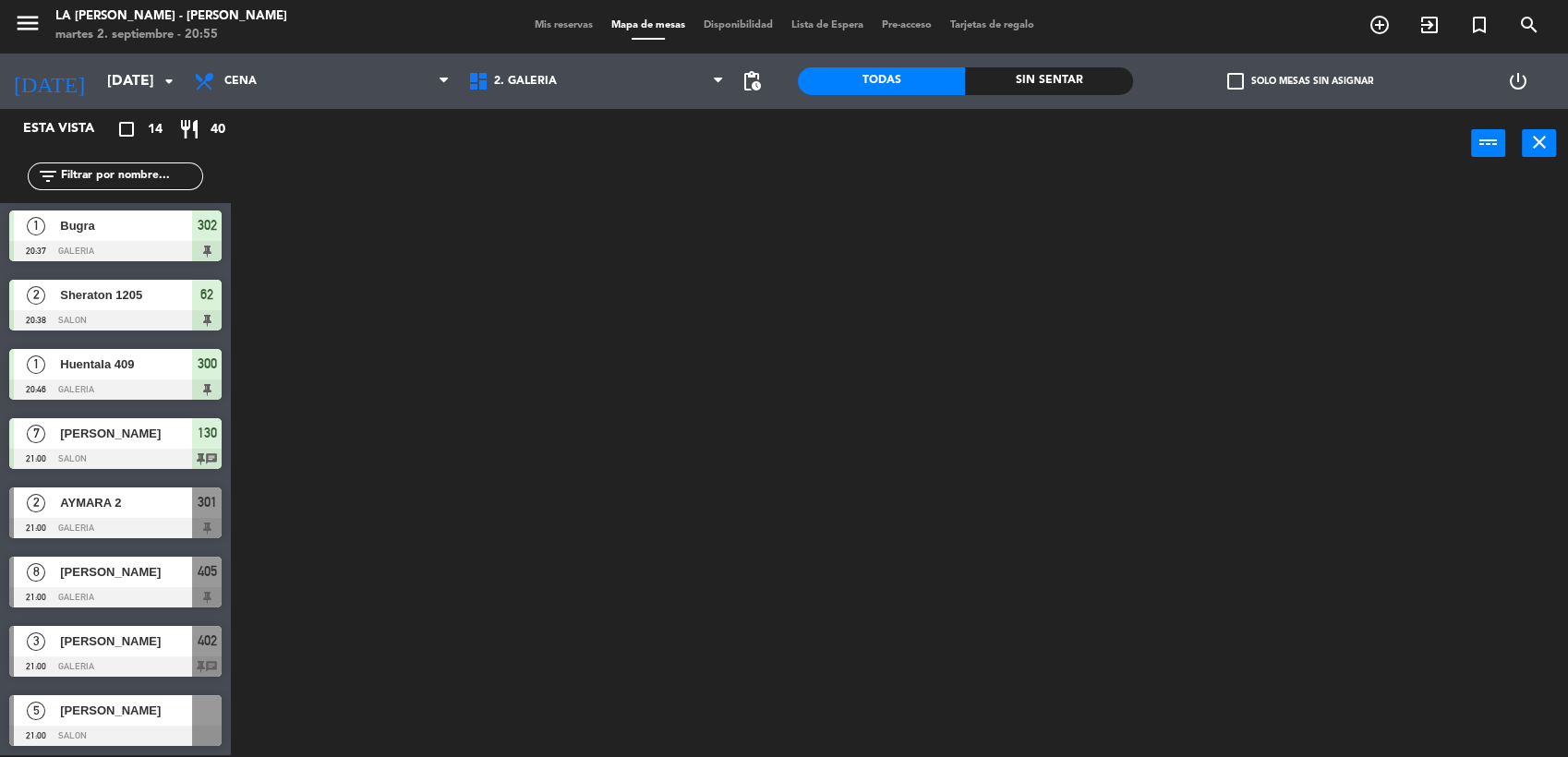
scroll to position [418, 0]
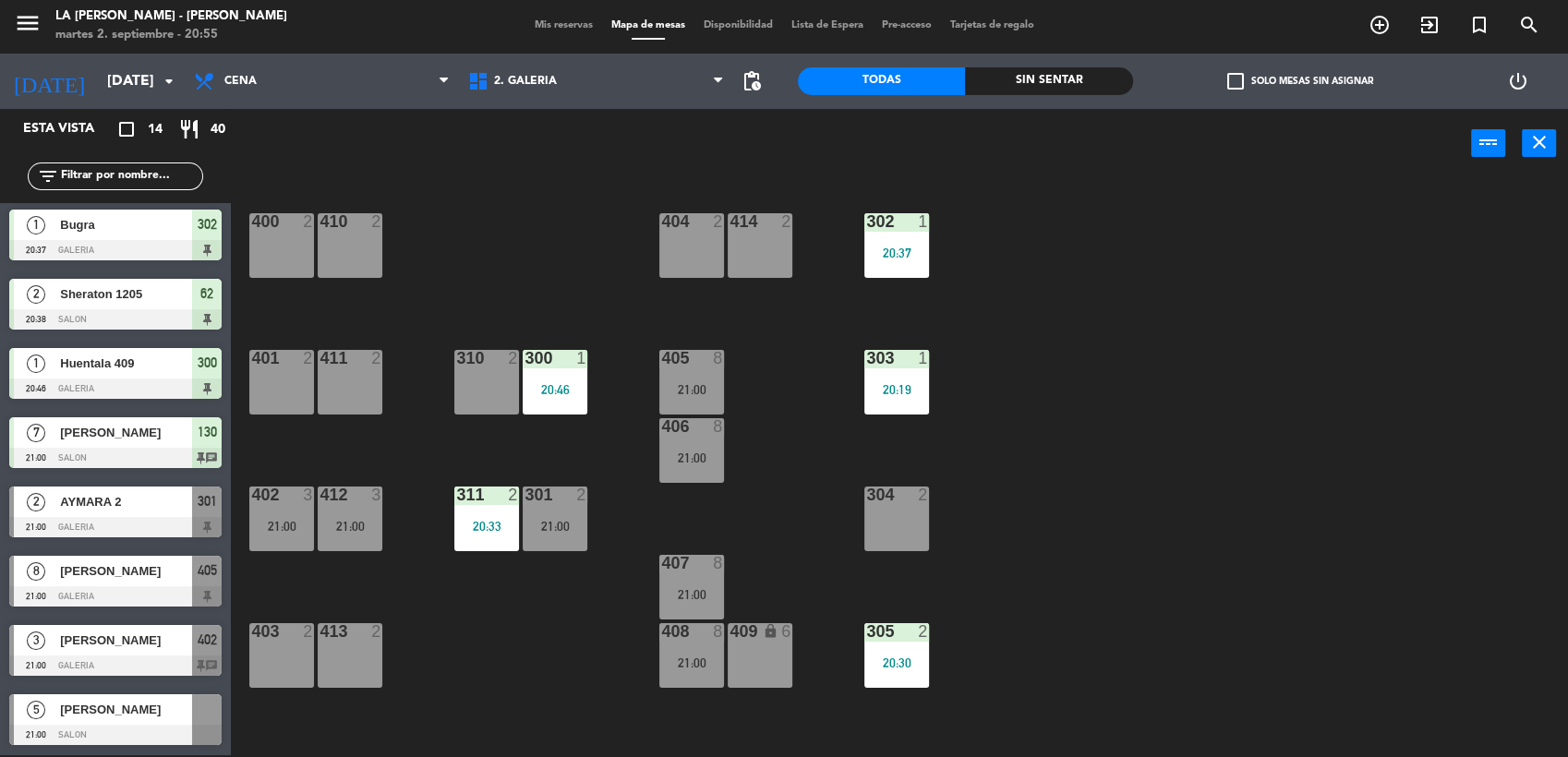
click at [153, 711] on span "[PERSON_NAME]" at bounding box center [126, 710] width 132 height 19
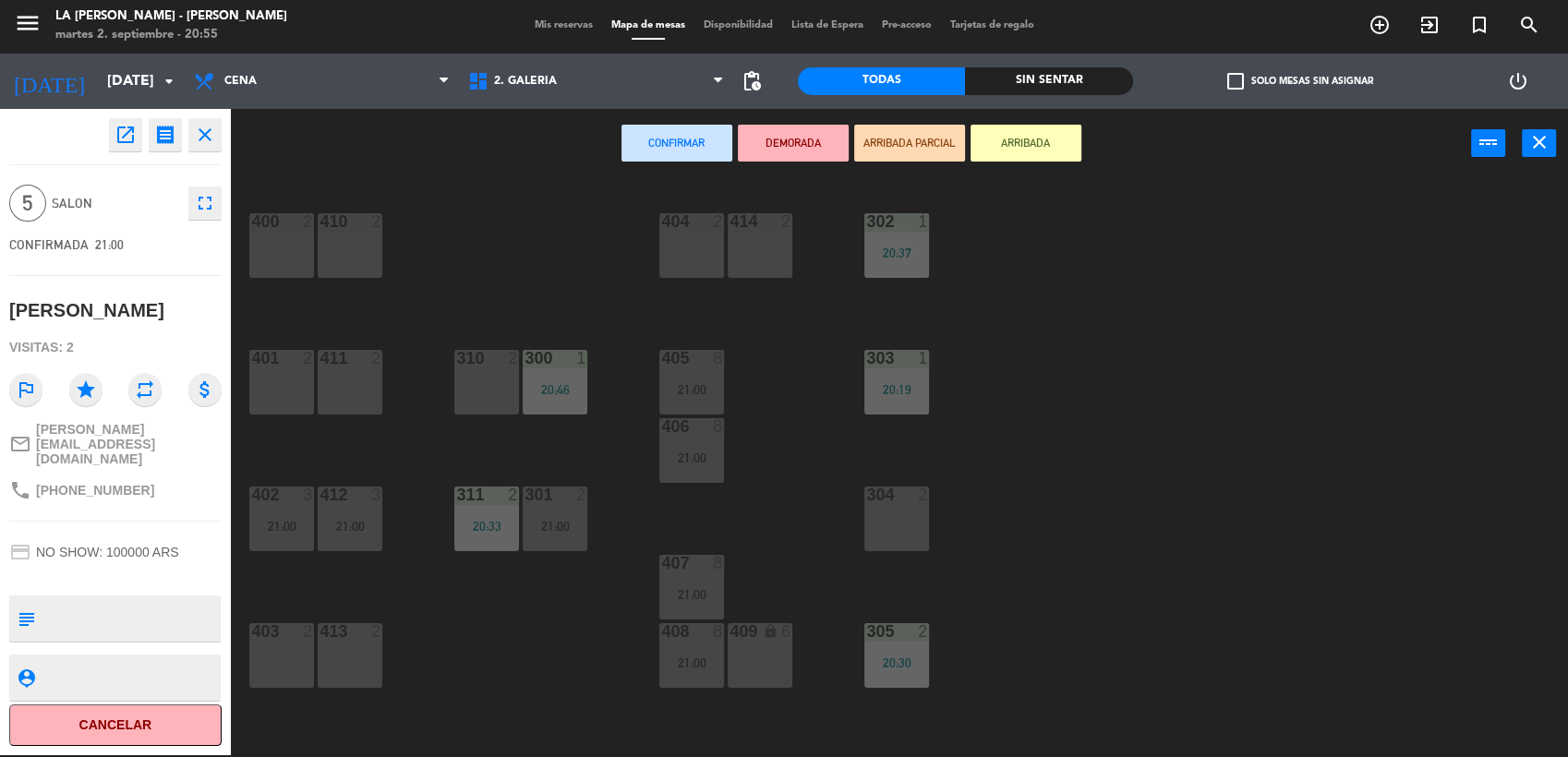
click at [761, 646] on div "409 lock 6" at bounding box center [760, 655] width 65 height 65
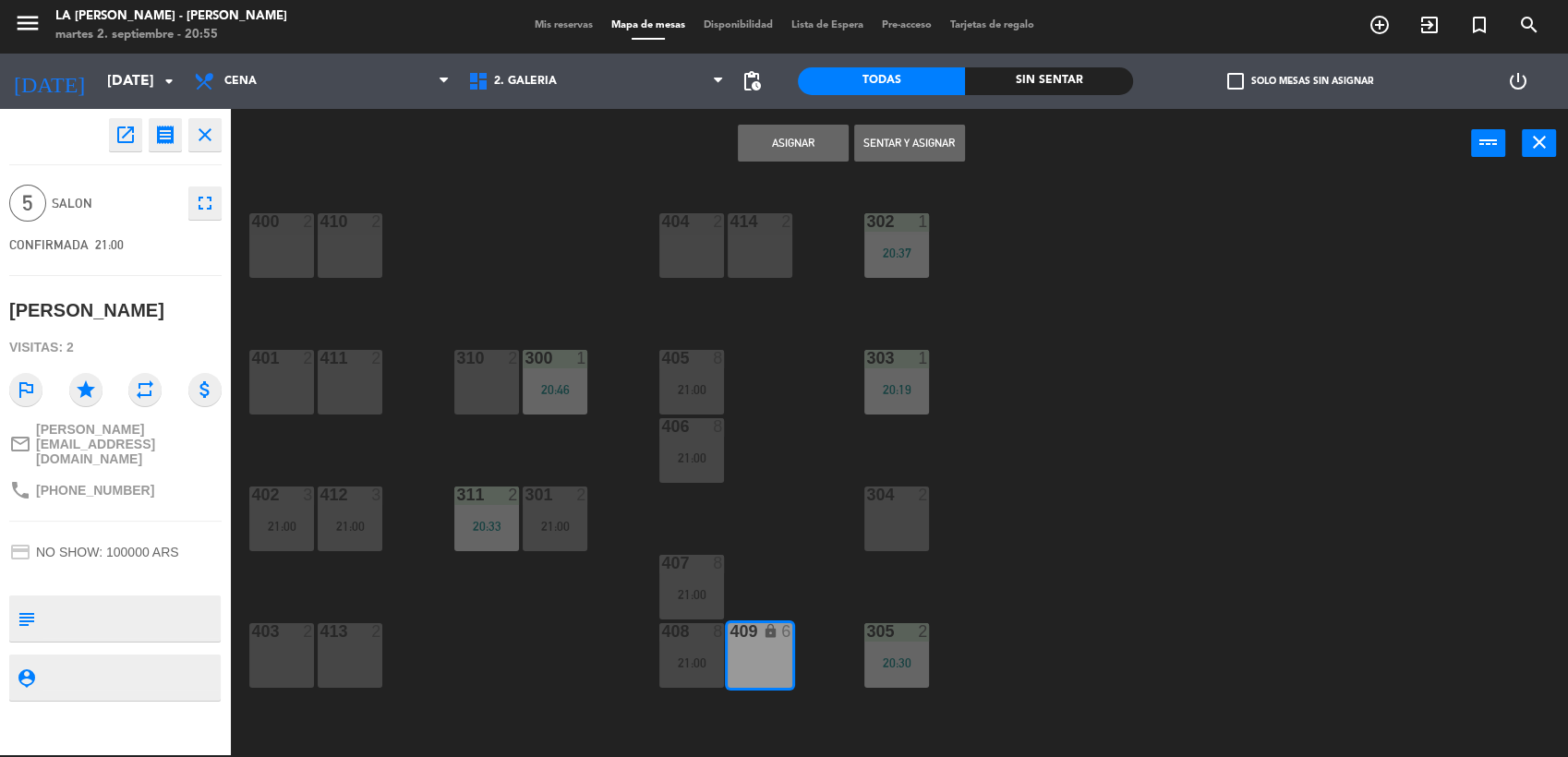
click at [921, 140] on button "Sentar y Asignar" at bounding box center [909, 143] width 110 height 37
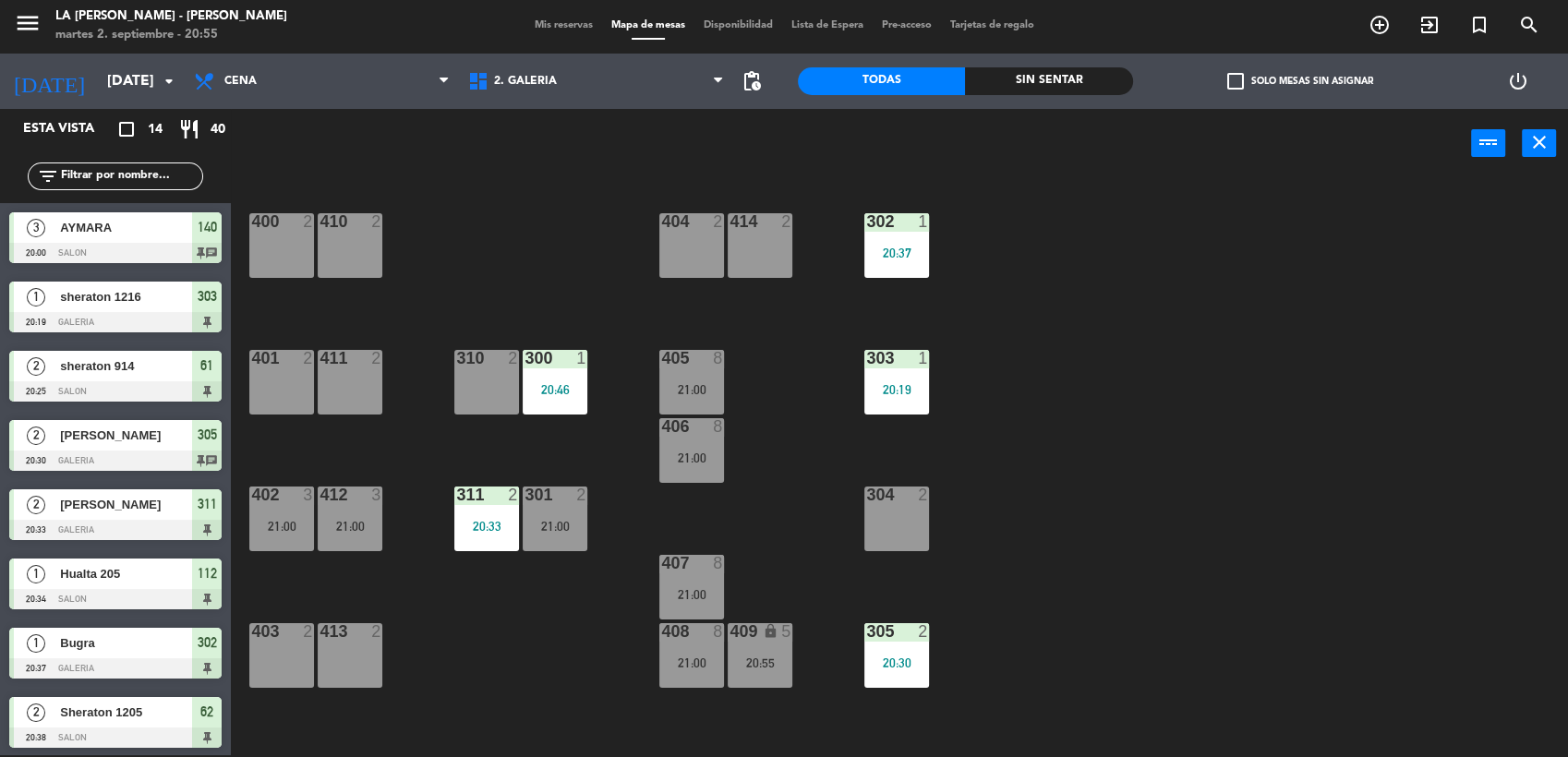
scroll to position [278, 0]
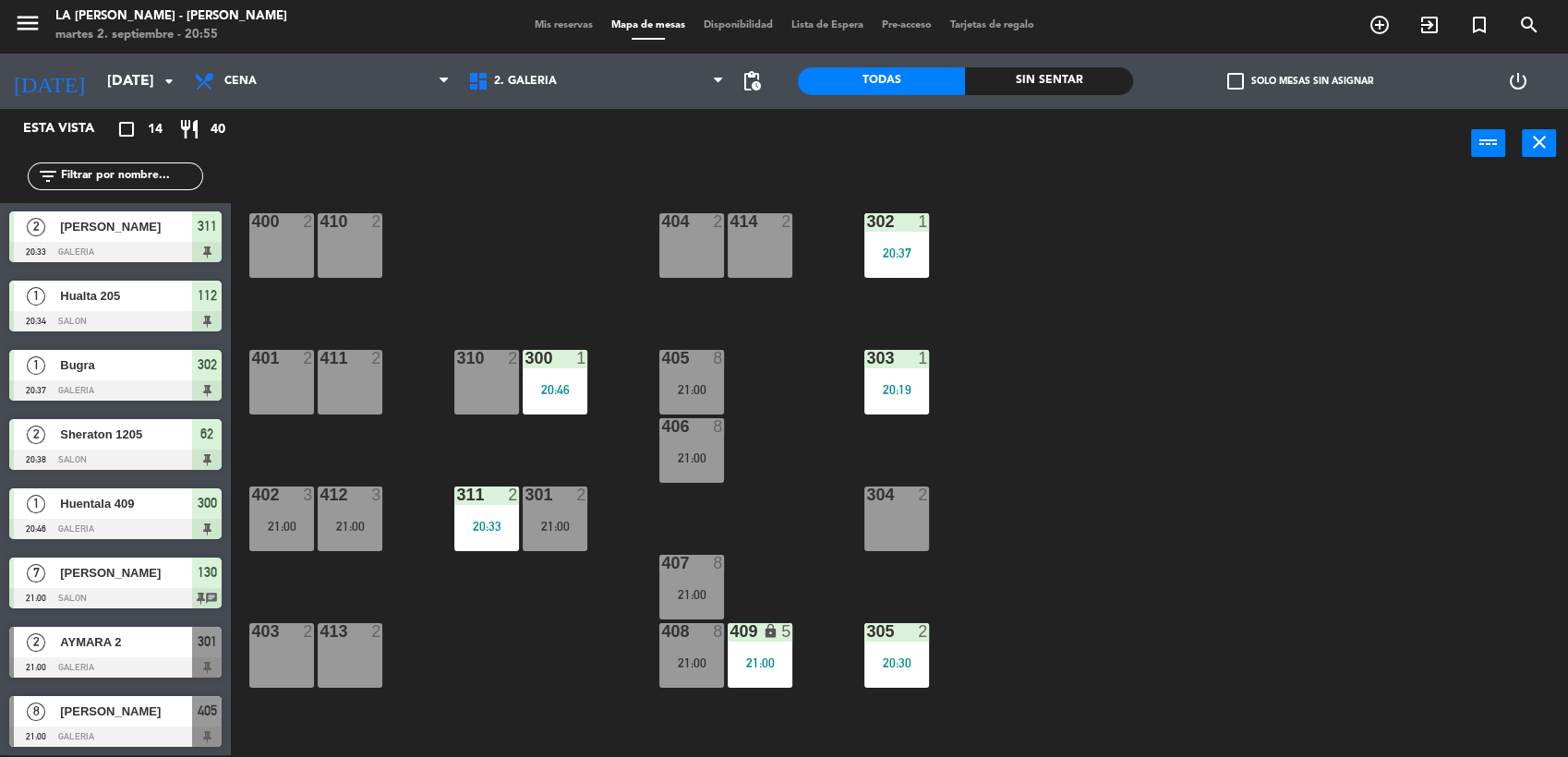
click at [570, 24] on span "Mis reservas" at bounding box center [563, 25] width 76 height 10
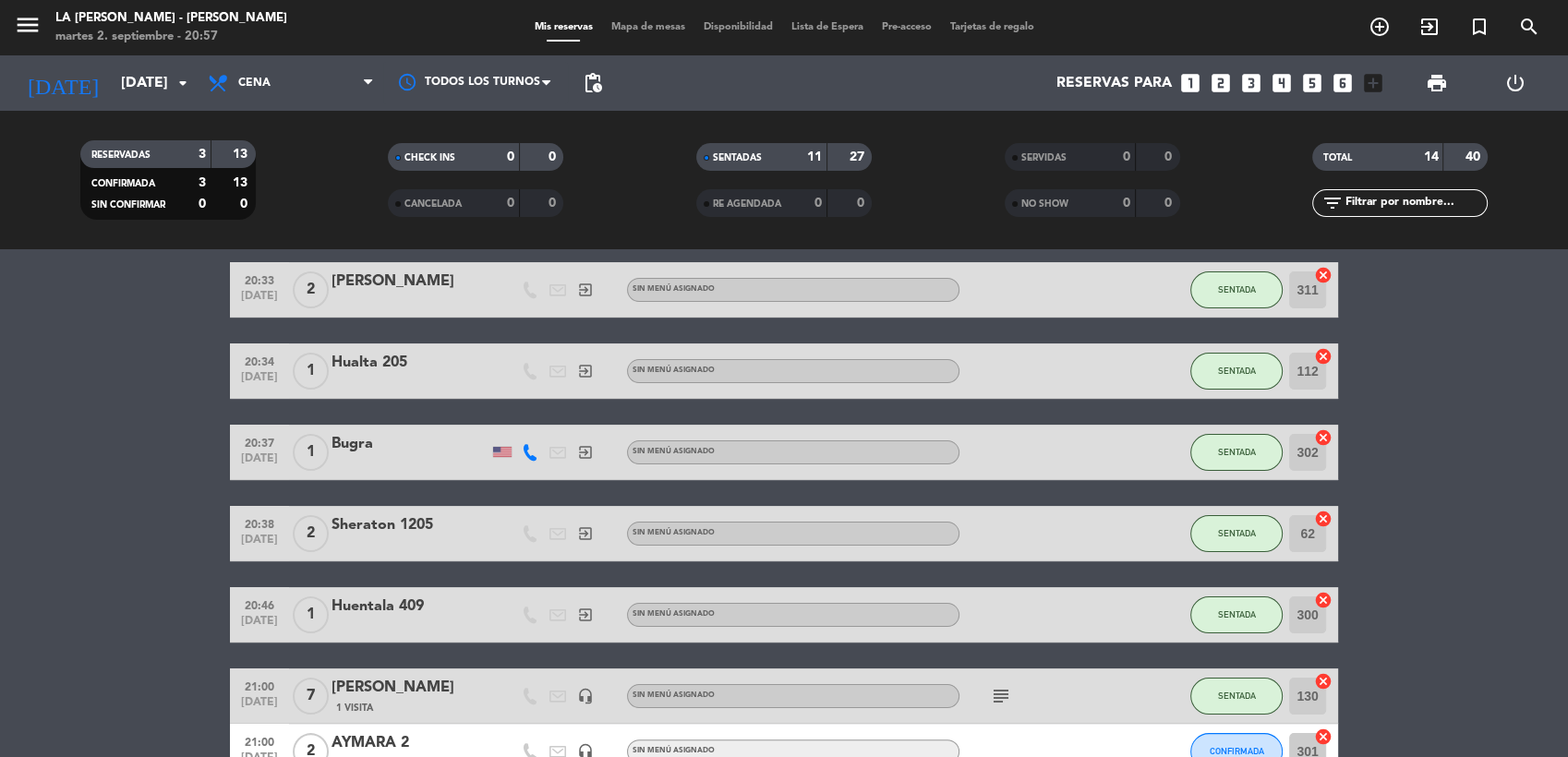
scroll to position [512, 0]
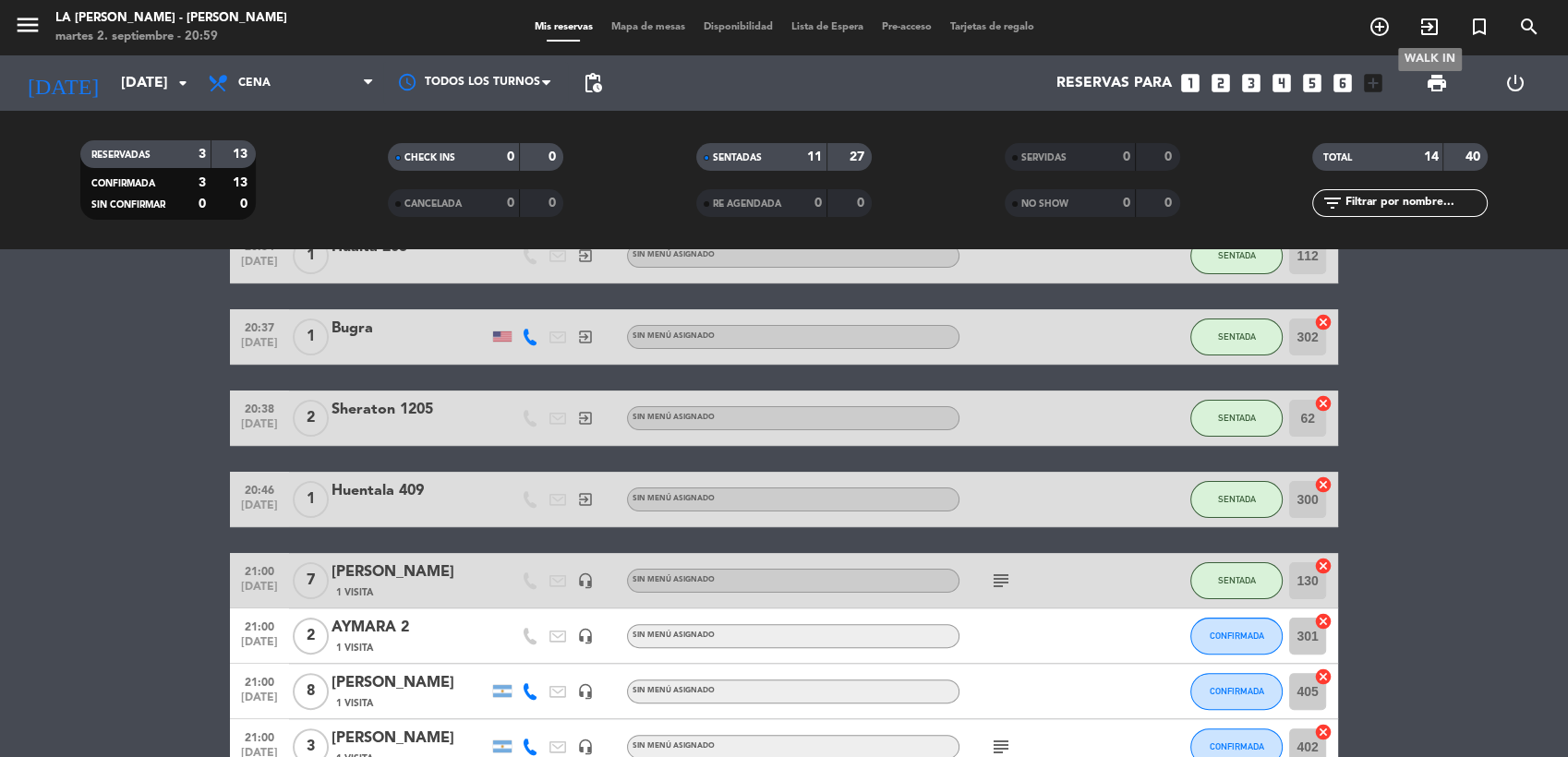
click at [1421, 35] on icon "exit_to_app" at bounding box center [1429, 26] width 22 height 22
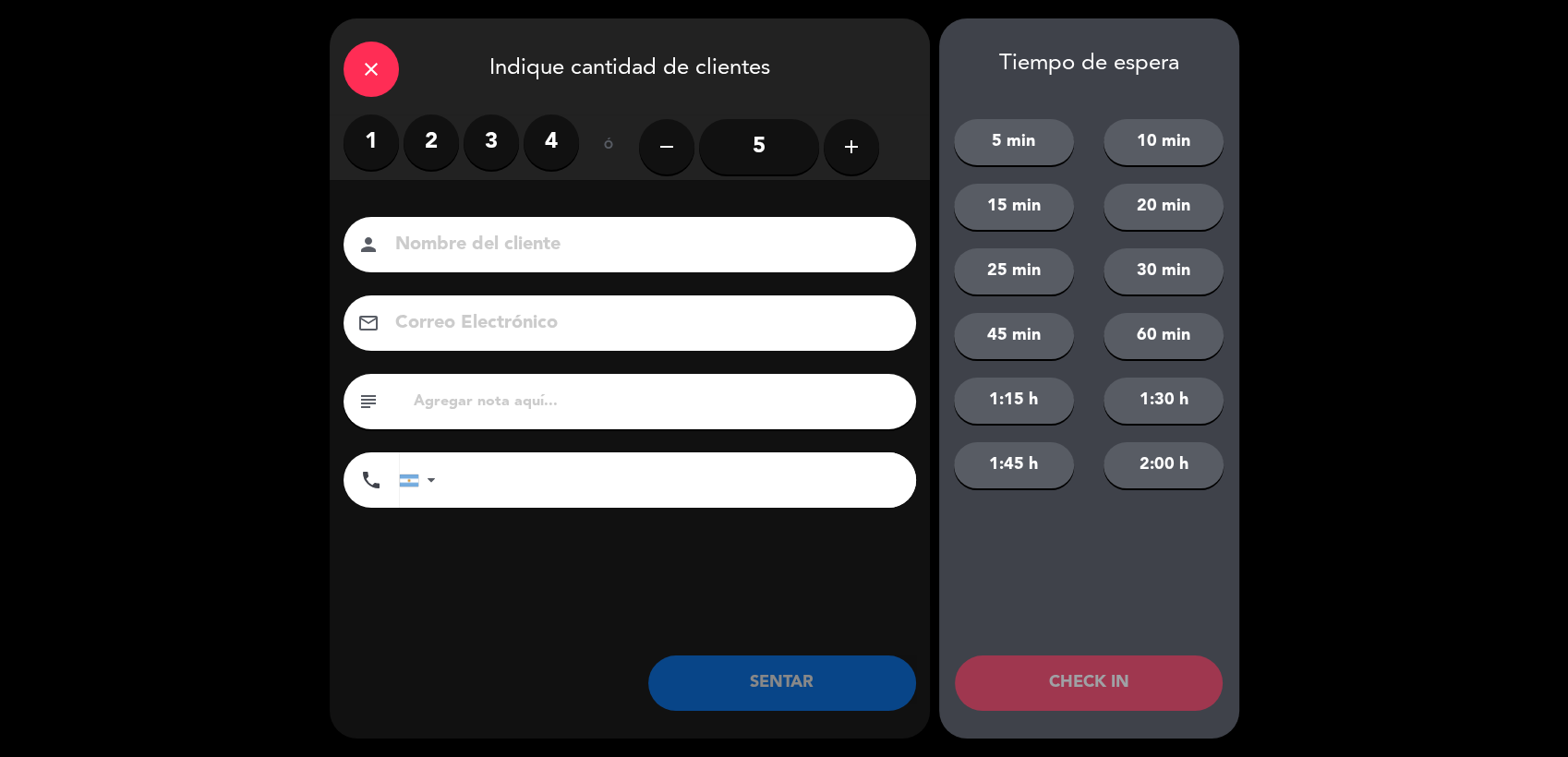
click at [842, 150] on icon "add" at bounding box center [851, 146] width 22 height 22
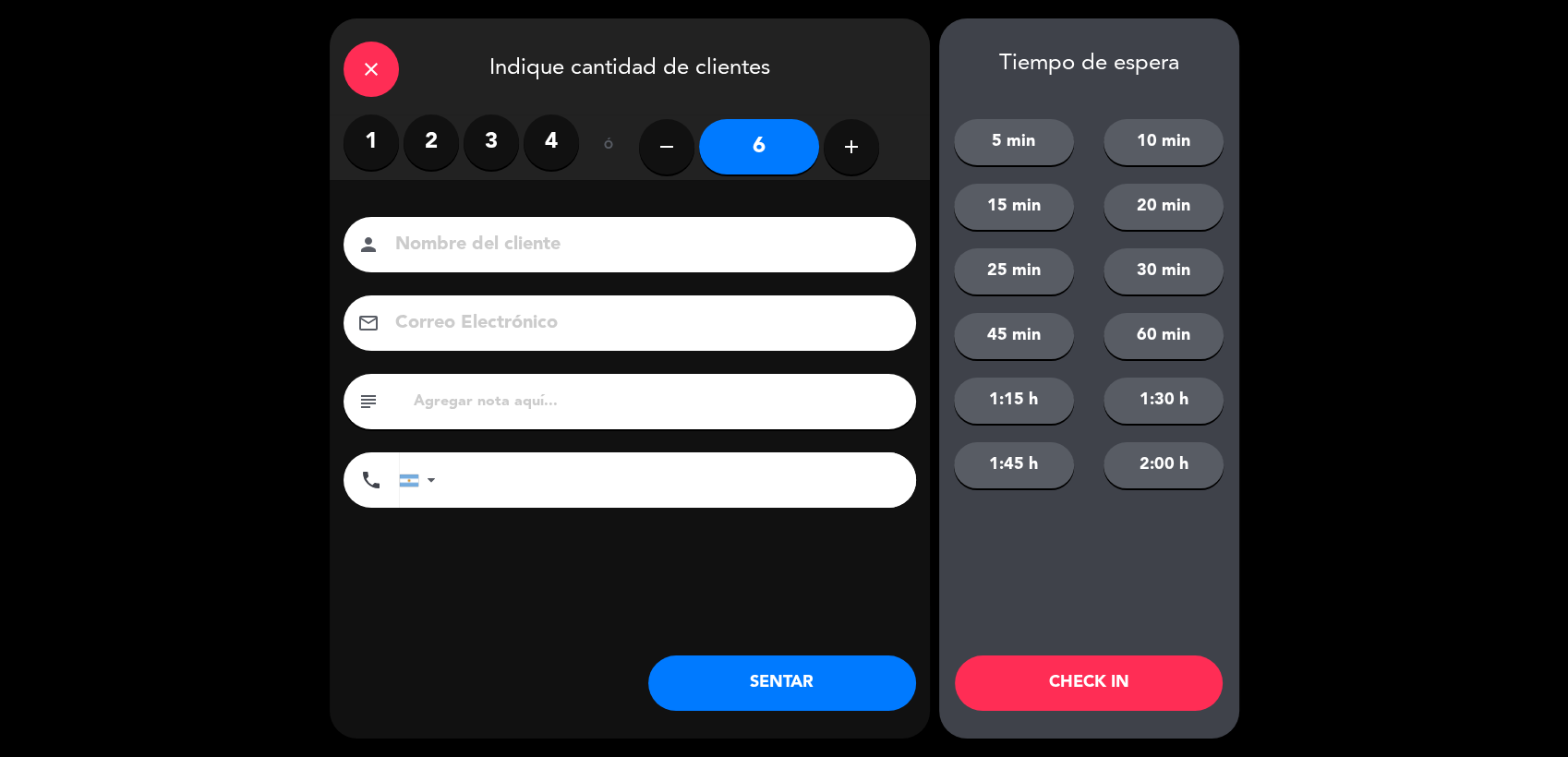
click at [628, 251] on input at bounding box center [642, 245] width 498 height 32
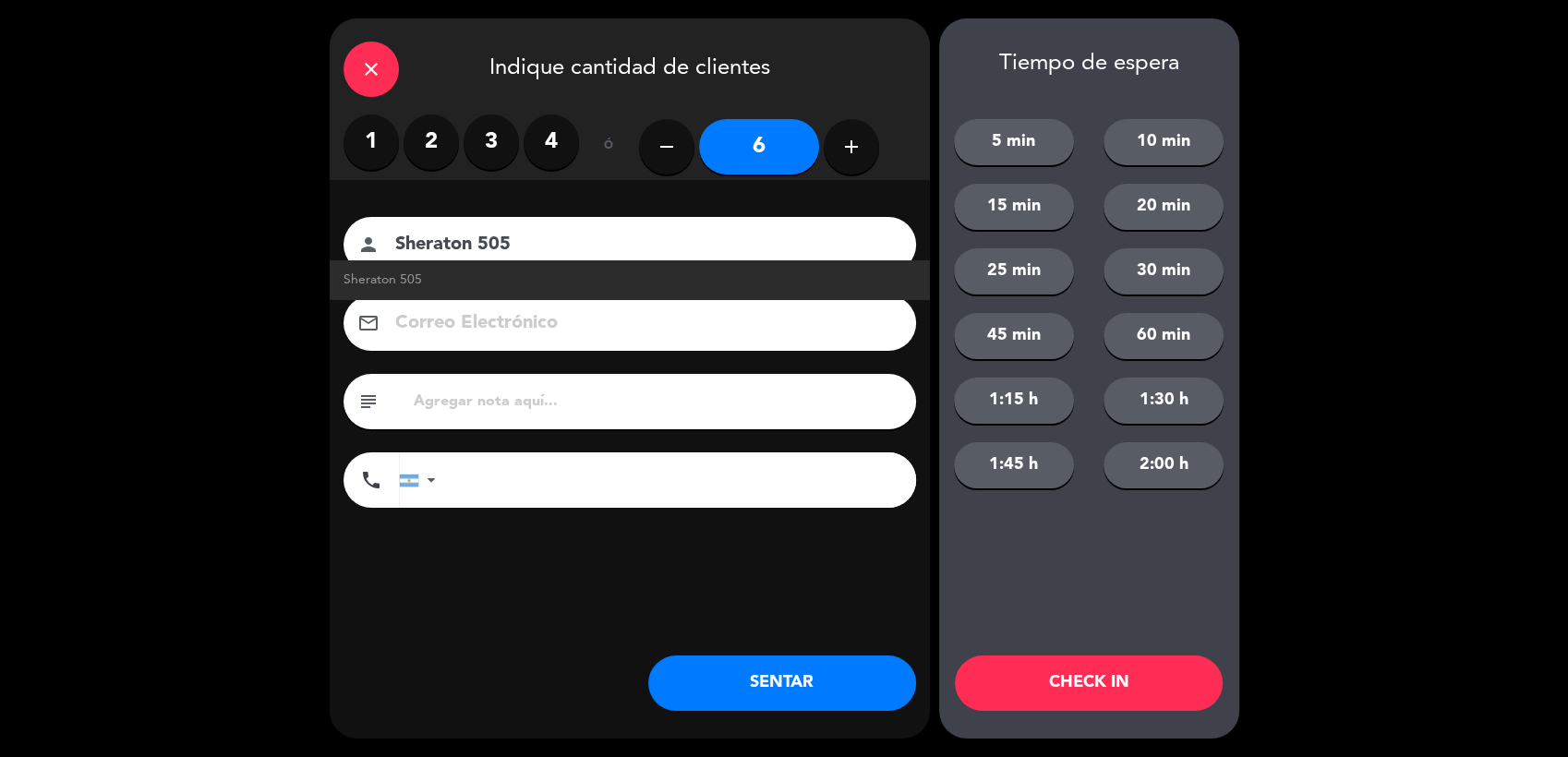
type input "Sheraton 505"
click at [769, 690] on button "SENTAR" at bounding box center [782, 682] width 268 height 55
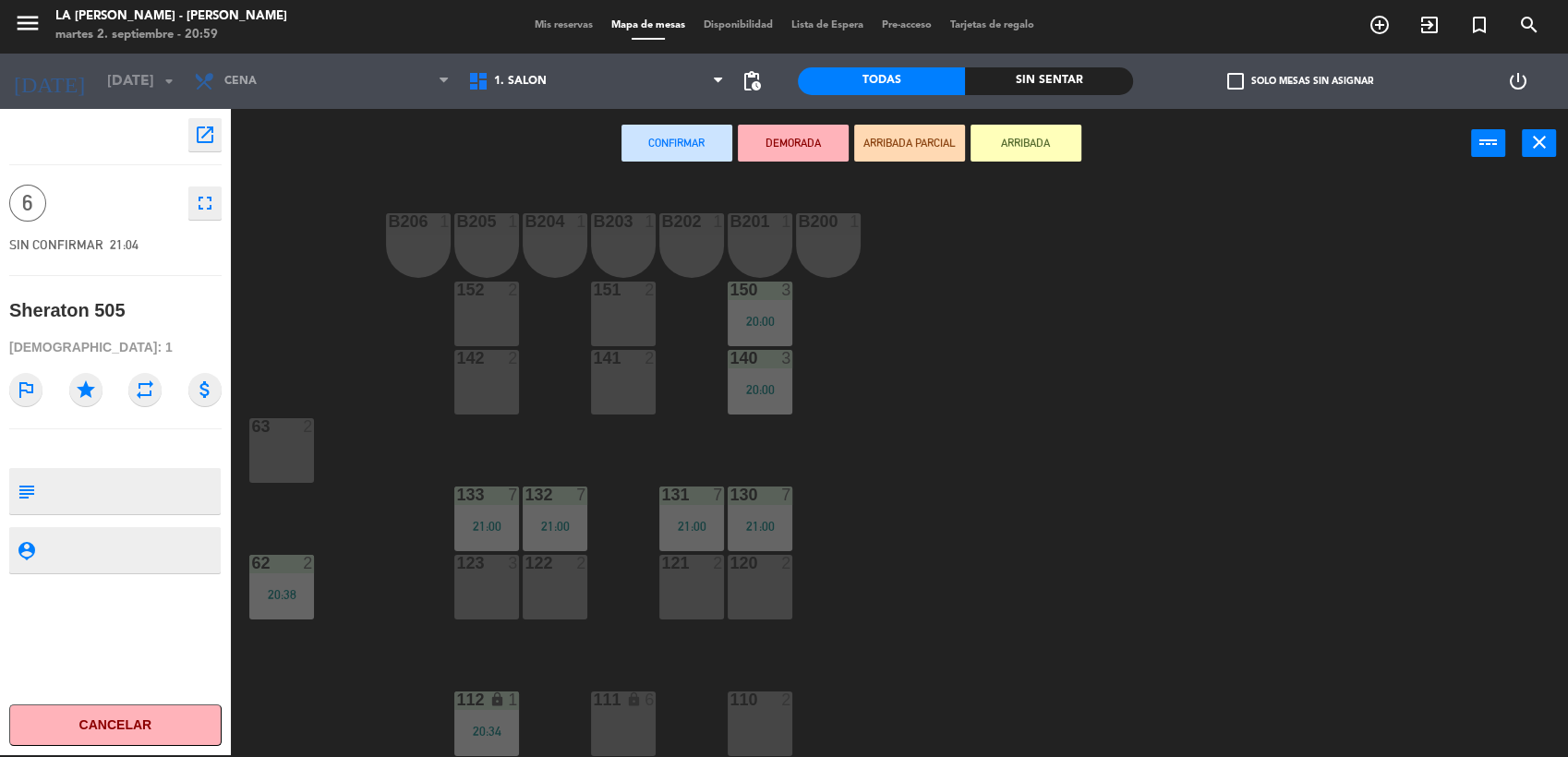
click at [692, 590] on div "121 2" at bounding box center [691, 587] width 65 height 65
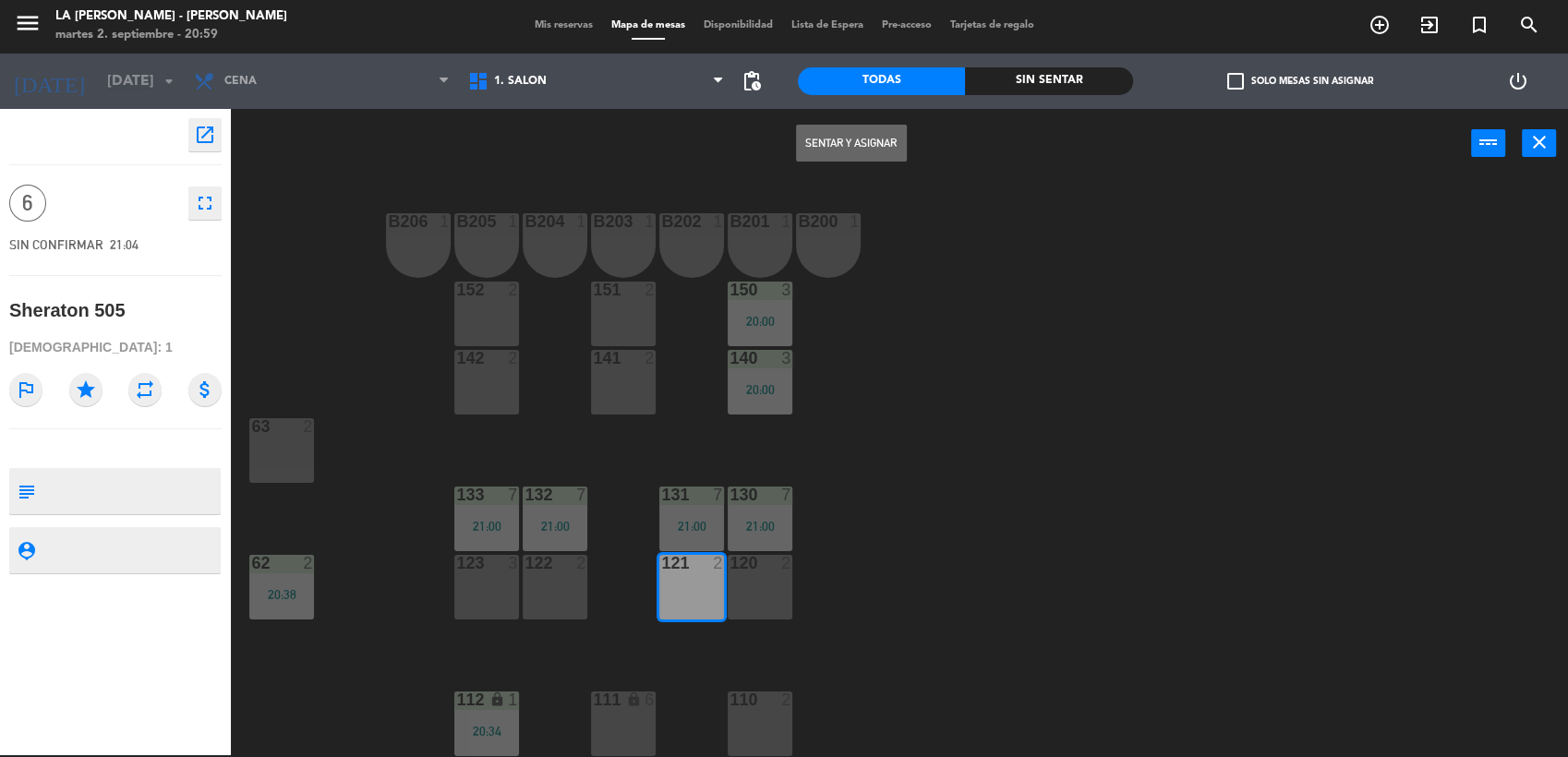
click at [553, 585] on div "122 2" at bounding box center [555, 587] width 65 height 65
click at [471, 586] on div "123 3" at bounding box center [486, 587] width 65 height 65
click at [821, 153] on button "Sentar y Asignar" at bounding box center [851, 143] width 110 height 37
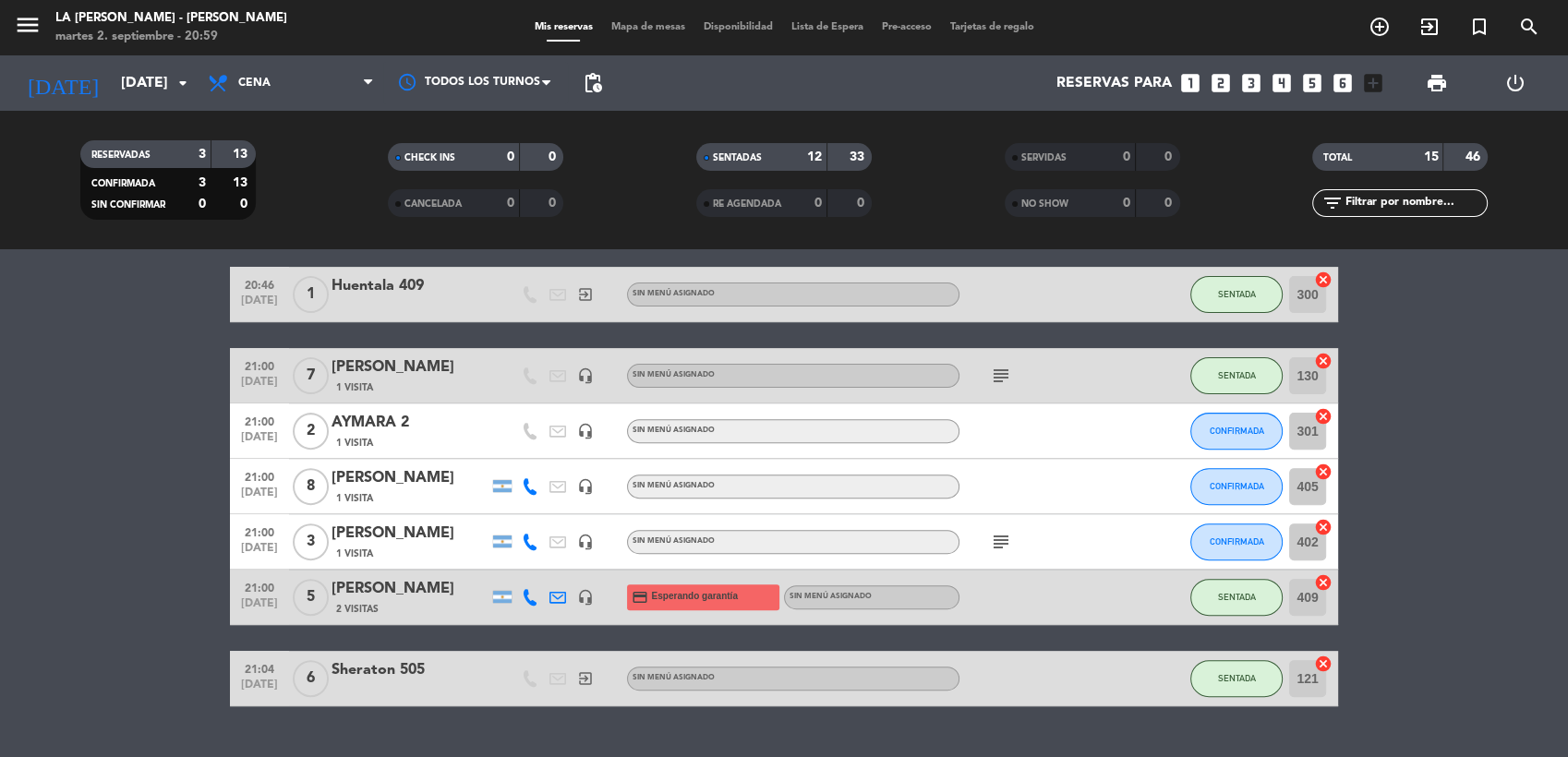
scroll to position [615, 0]
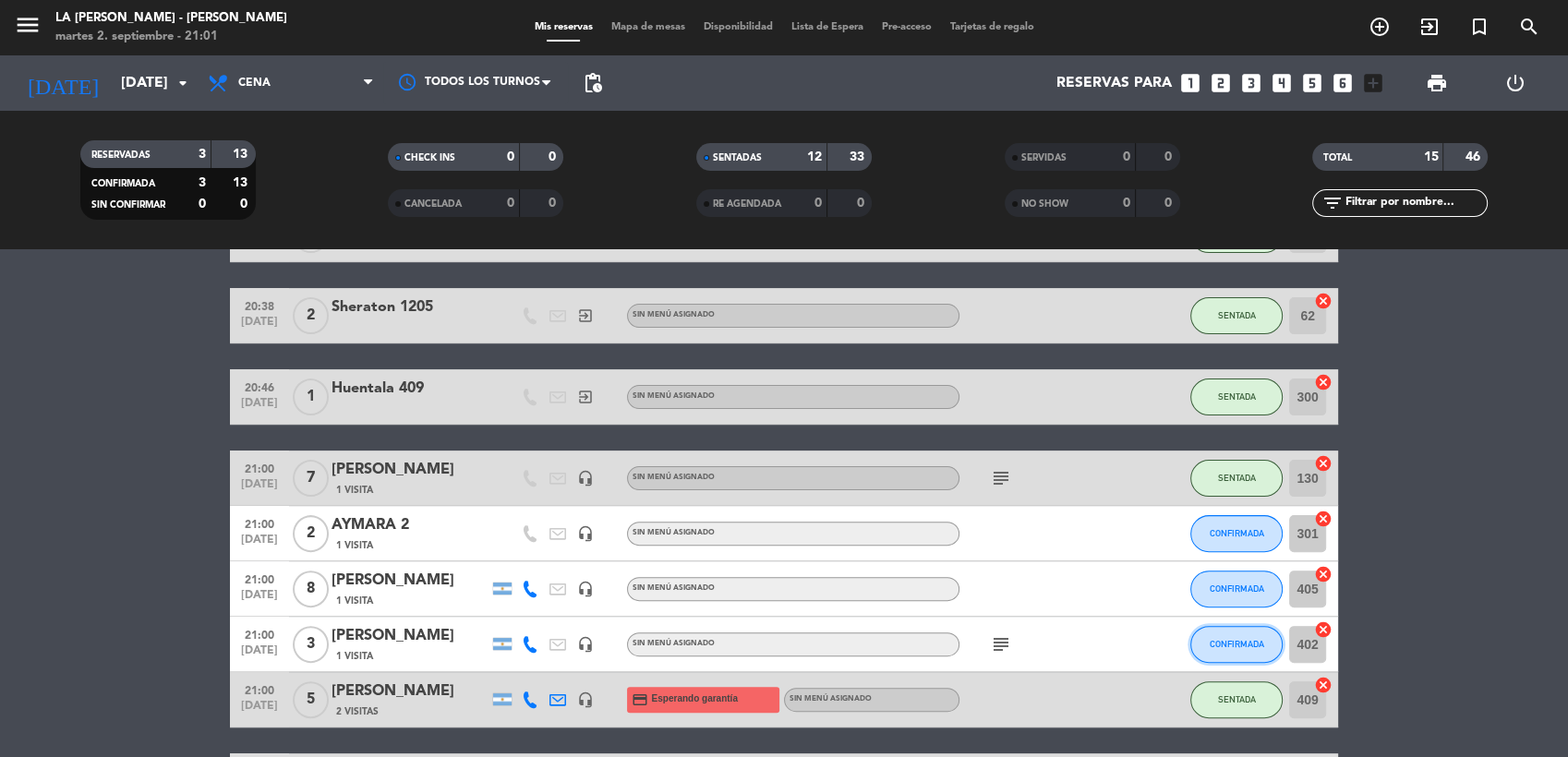
click at [1220, 643] on span "CONFIRMADA" at bounding box center [1237, 644] width 54 height 10
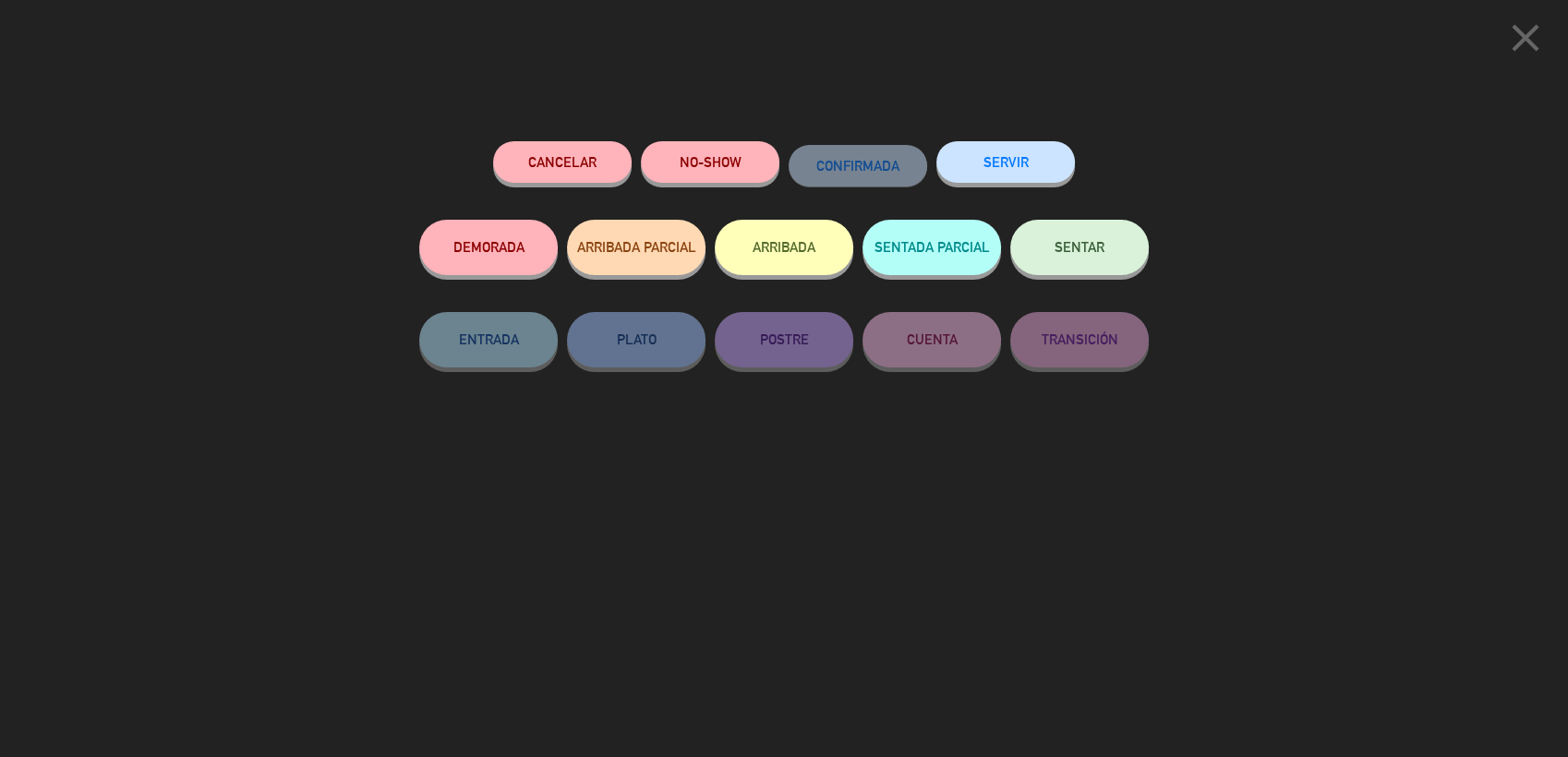
click at [1080, 246] on span "SENTAR" at bounding box center [1079, 247] width 50 height 15
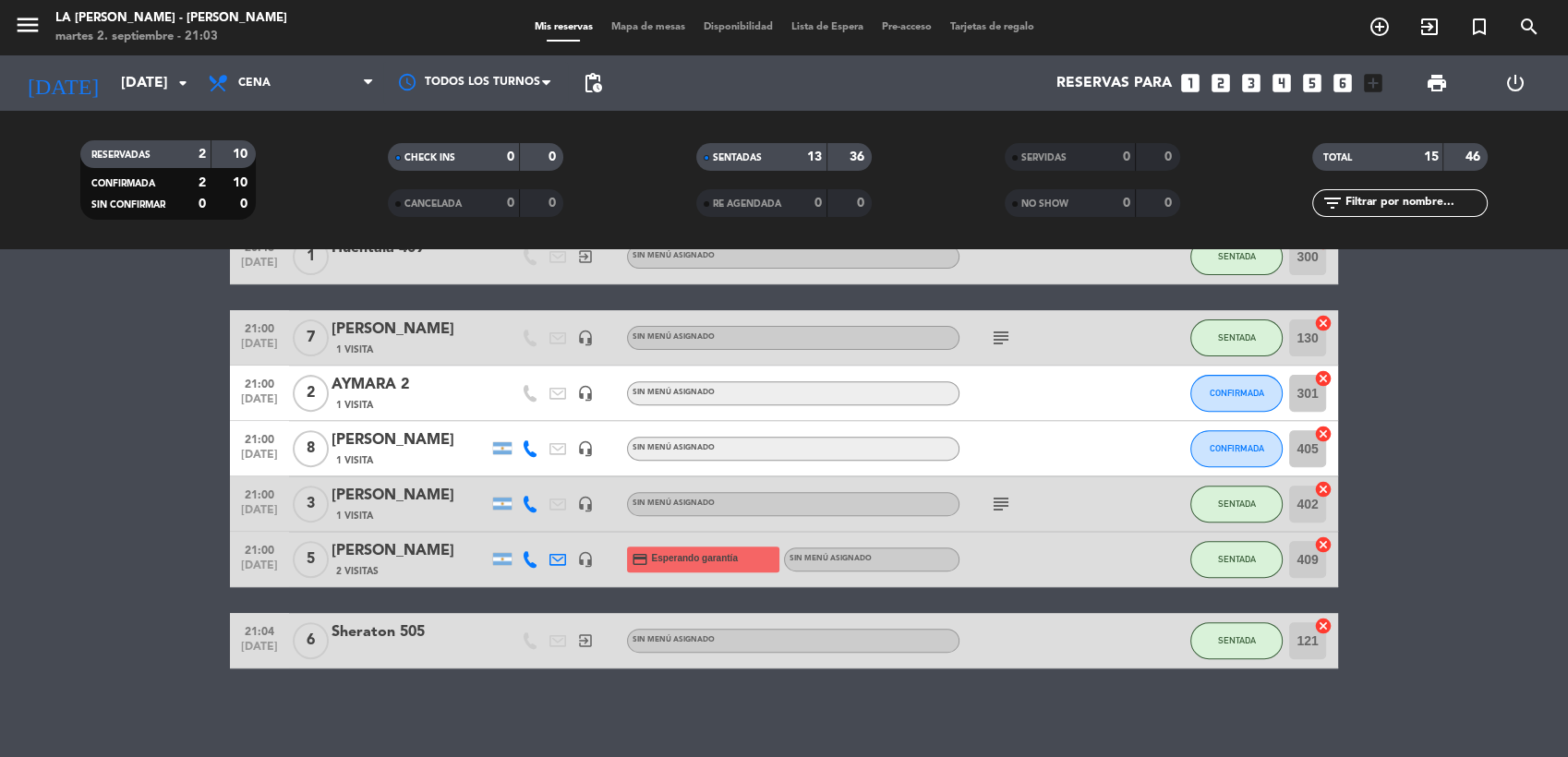
scroll to position [758, 0]
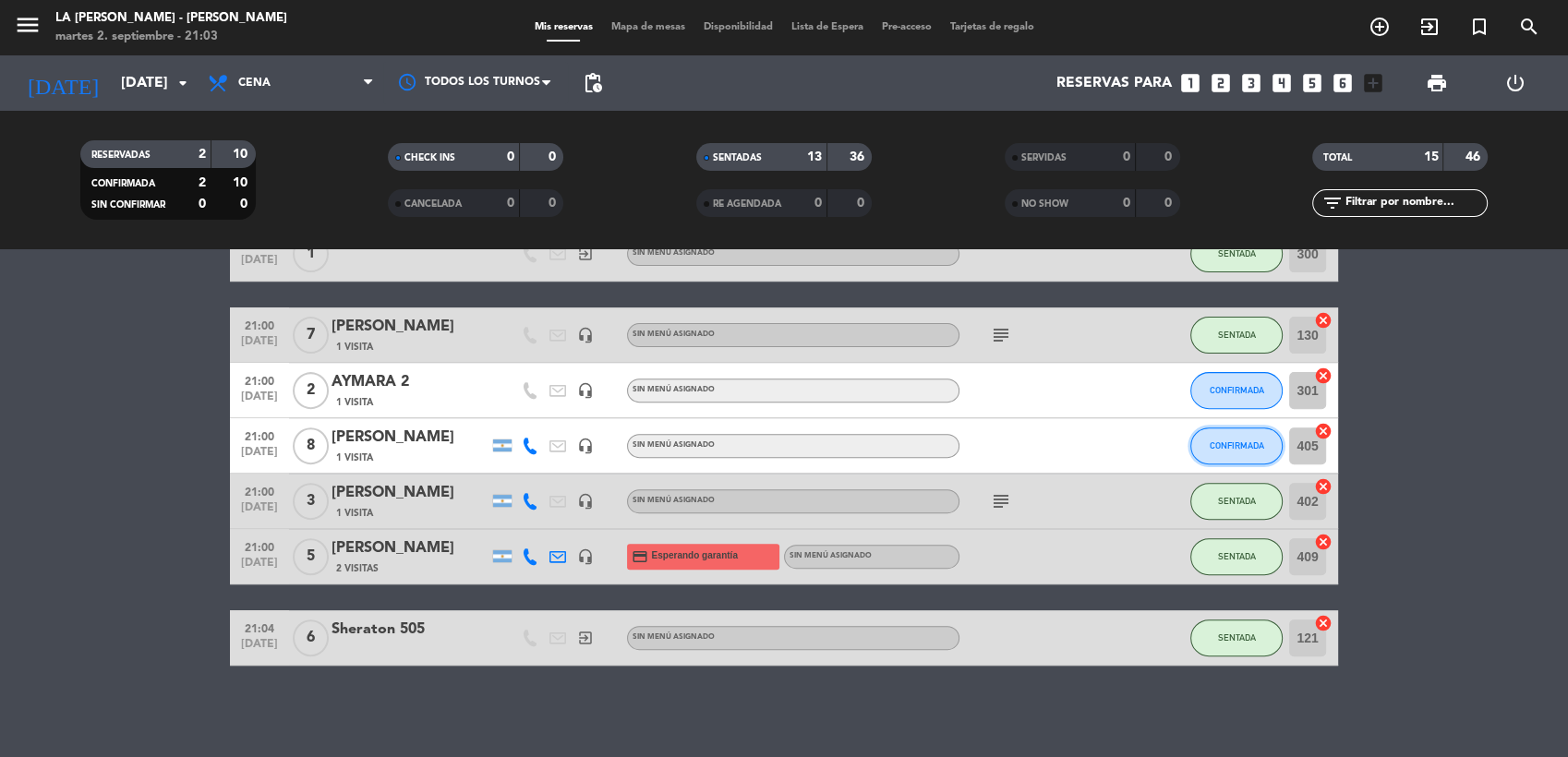
click at [1220, 450] on span "CONFIRMADA" at bounding box center [1237, 445] width 54 height 10
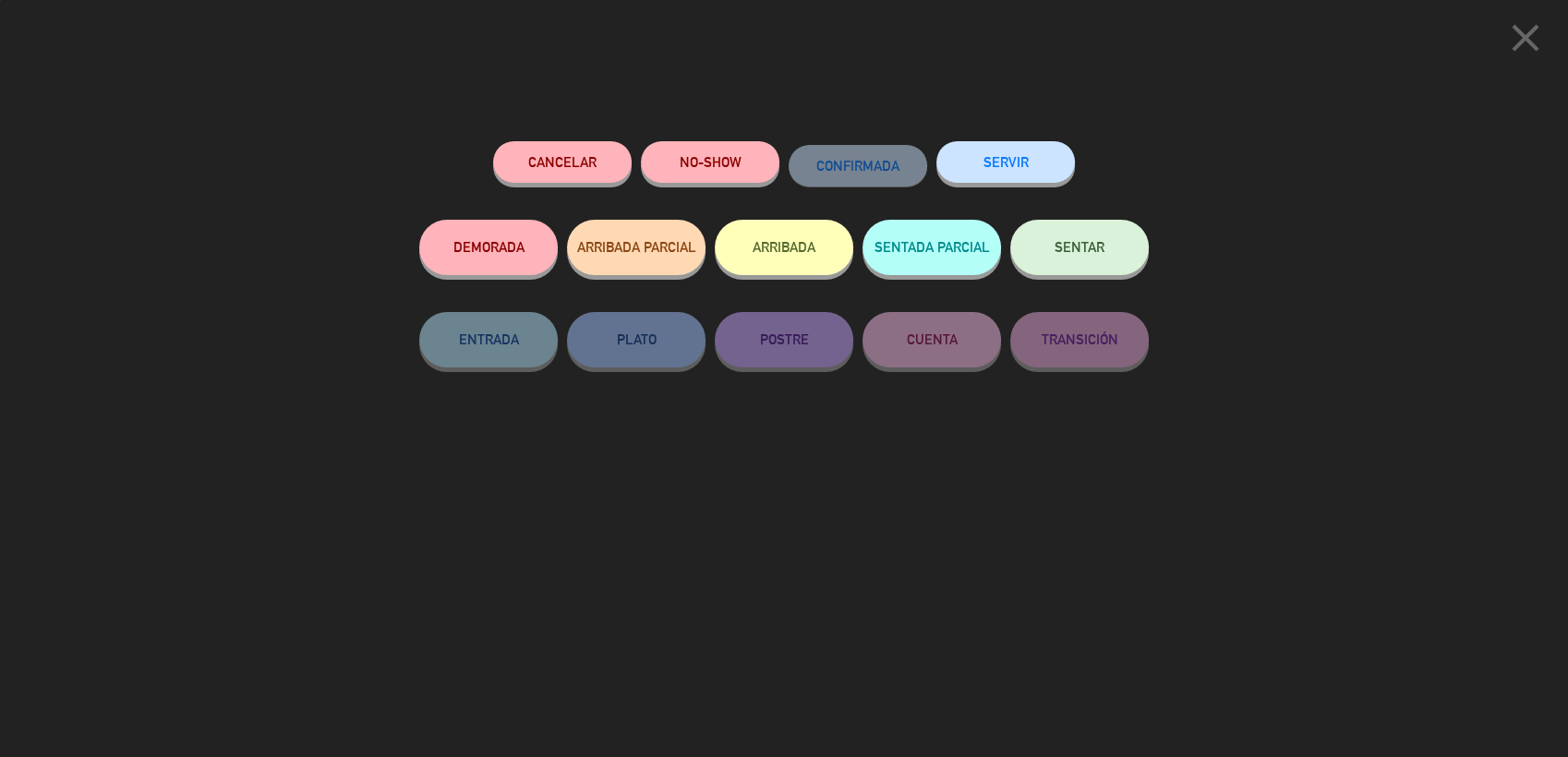
click at [1109, 252] on button "SENTAR" at bounding box center [1079, 247] width 138 height 55
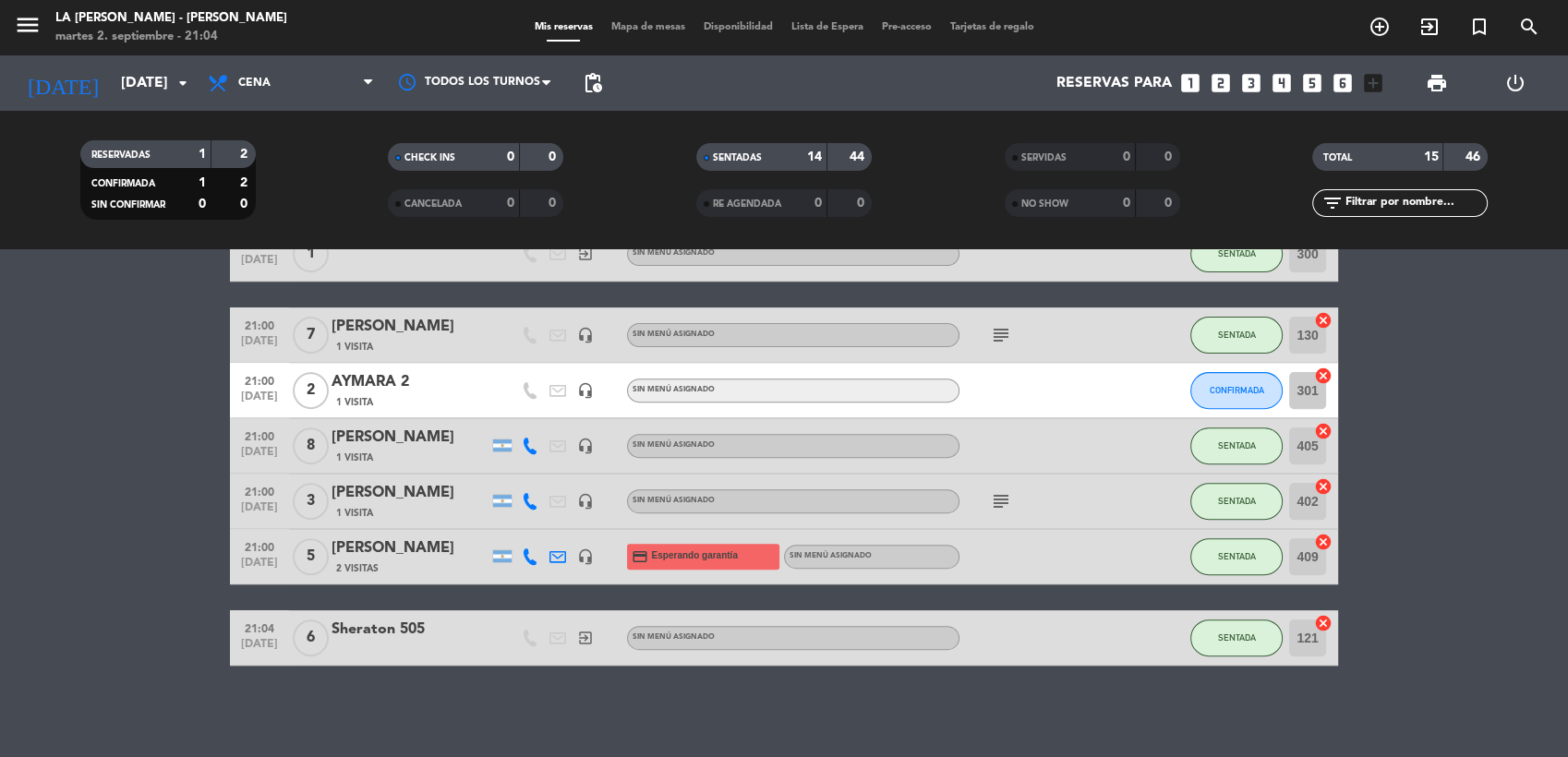
click at [396, 379] on div "AYMARA 2" at bounding box center [409, 382] width 157 height 24
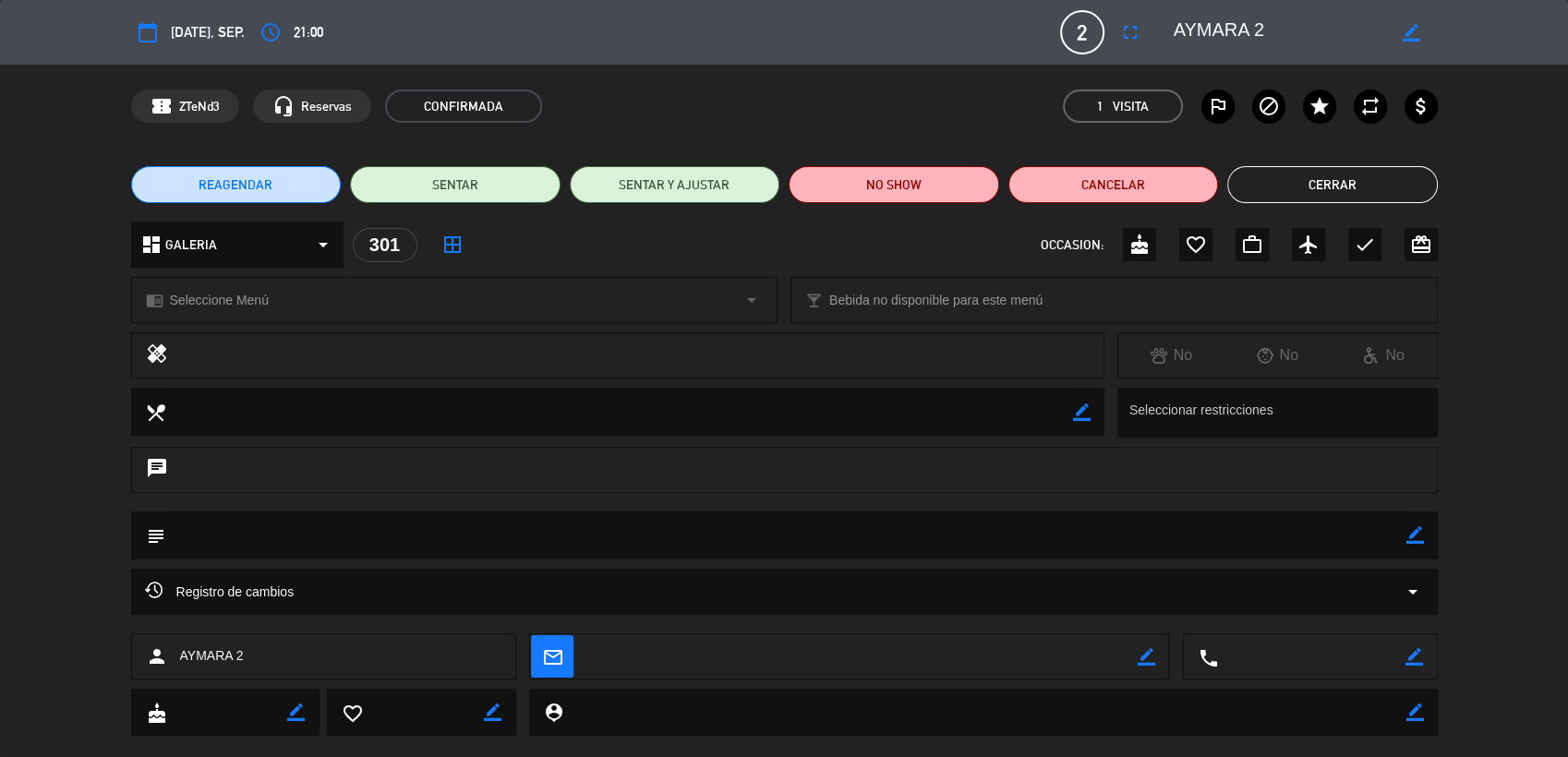
click at [1402, 37] on icon "border_color" at bounding box center [1410, 33] width 17 height 17
type textarea "A"
type textarea "[PERSON_NAME]"
click at [1408, 33] on icon at bounding box center [1410, 33] width 17 height 17
click at [1343, 179] on button "Cerrar" at bounding box center [1333, 185] width 211 height 37
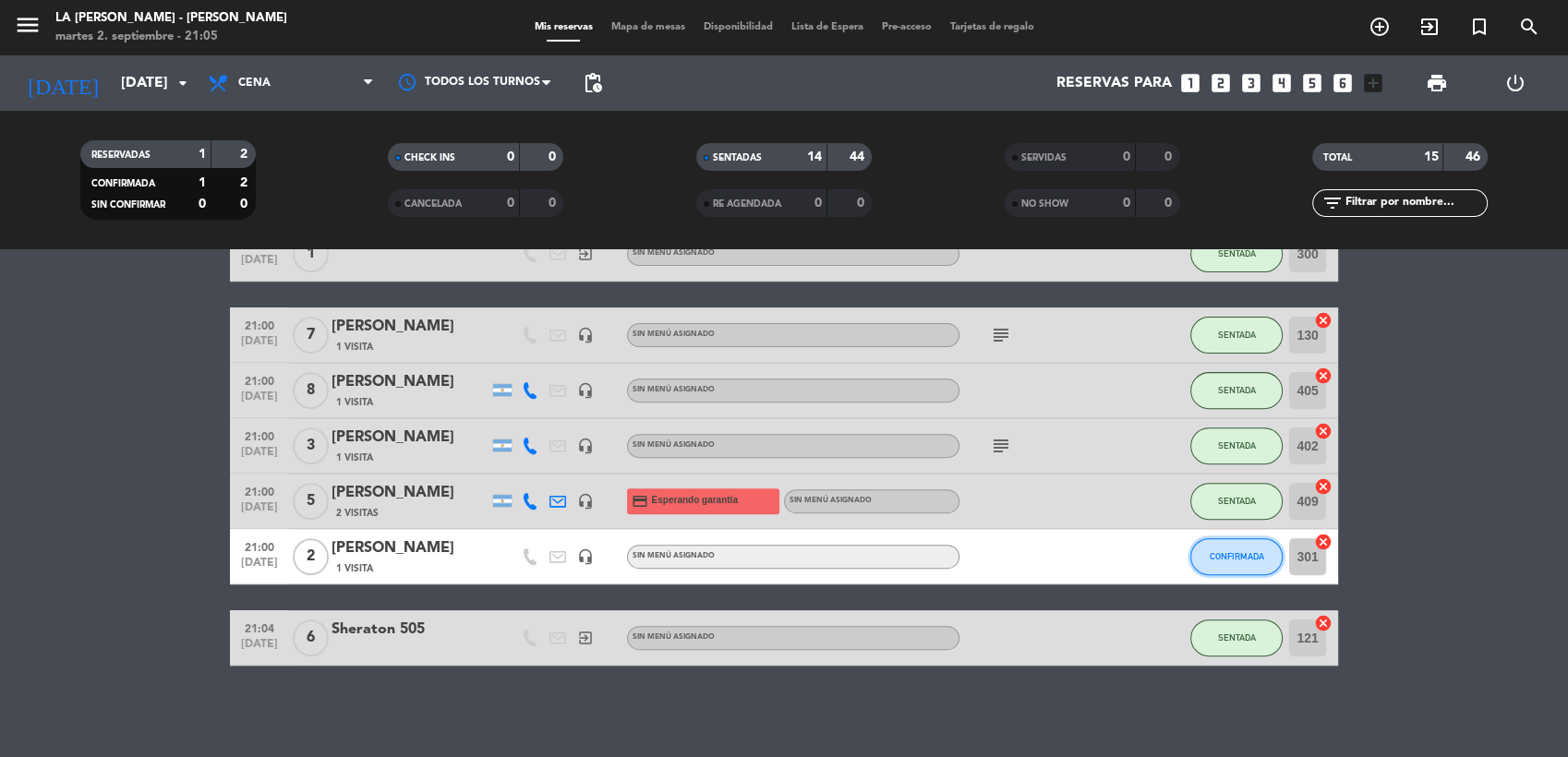
click at [1237, 548] on button "CONFIRMADA" at bounding box center [1236, 557] width 92 height 37
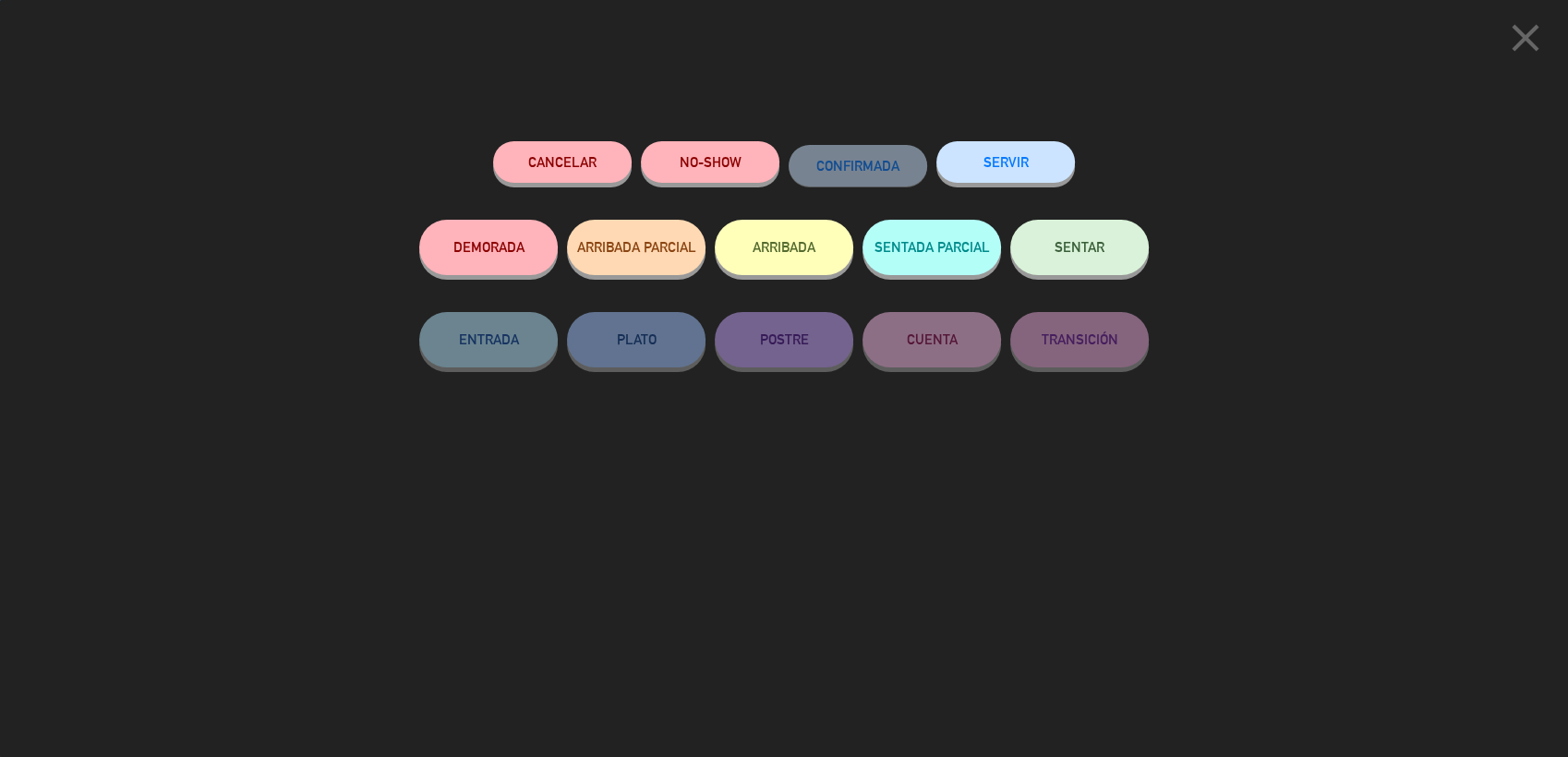
click at [1078, 240] on button "SENTAR" at bounding box center [1079, 247] width 138 height 55
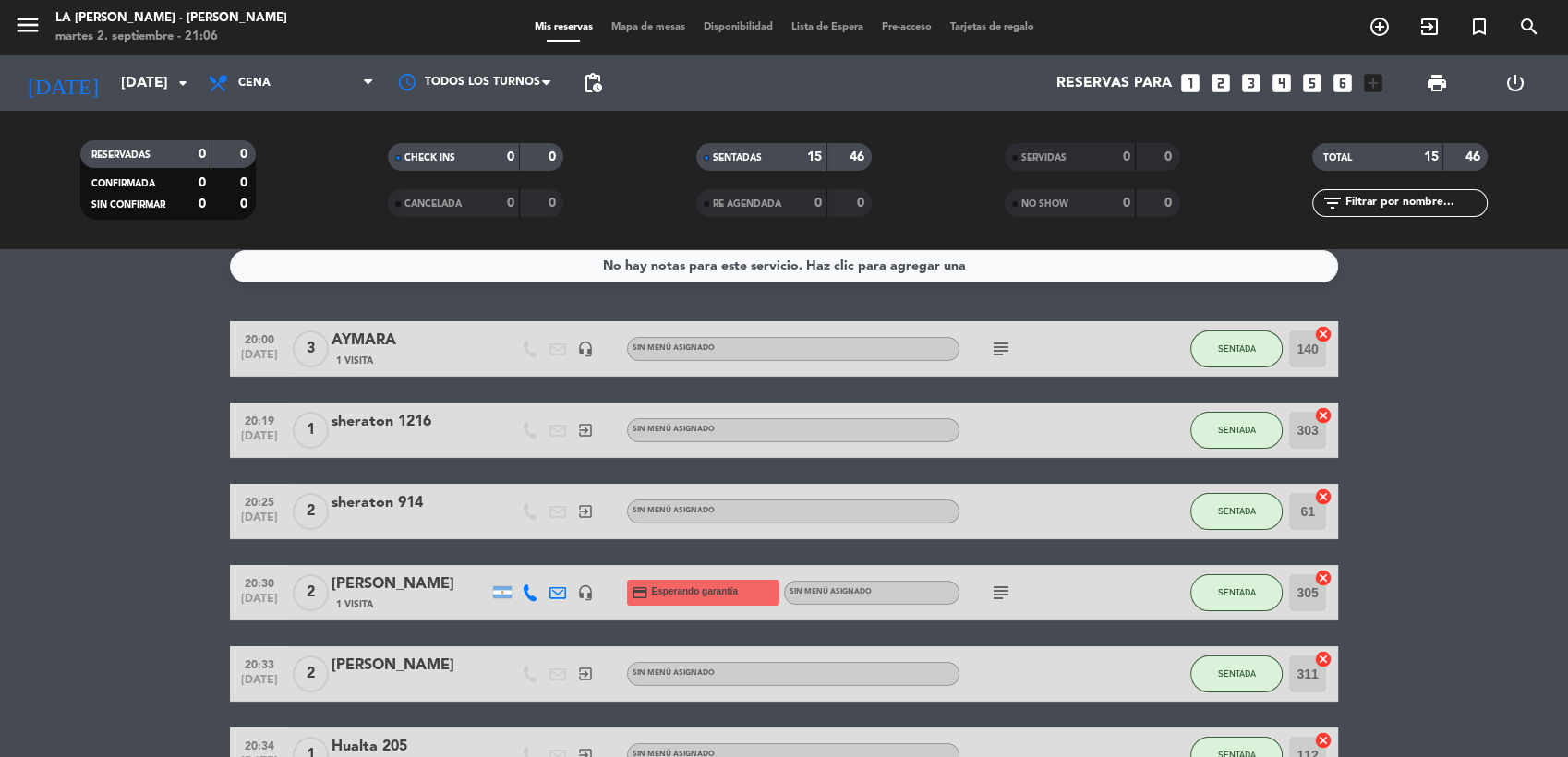
scroll to position [0, 0]
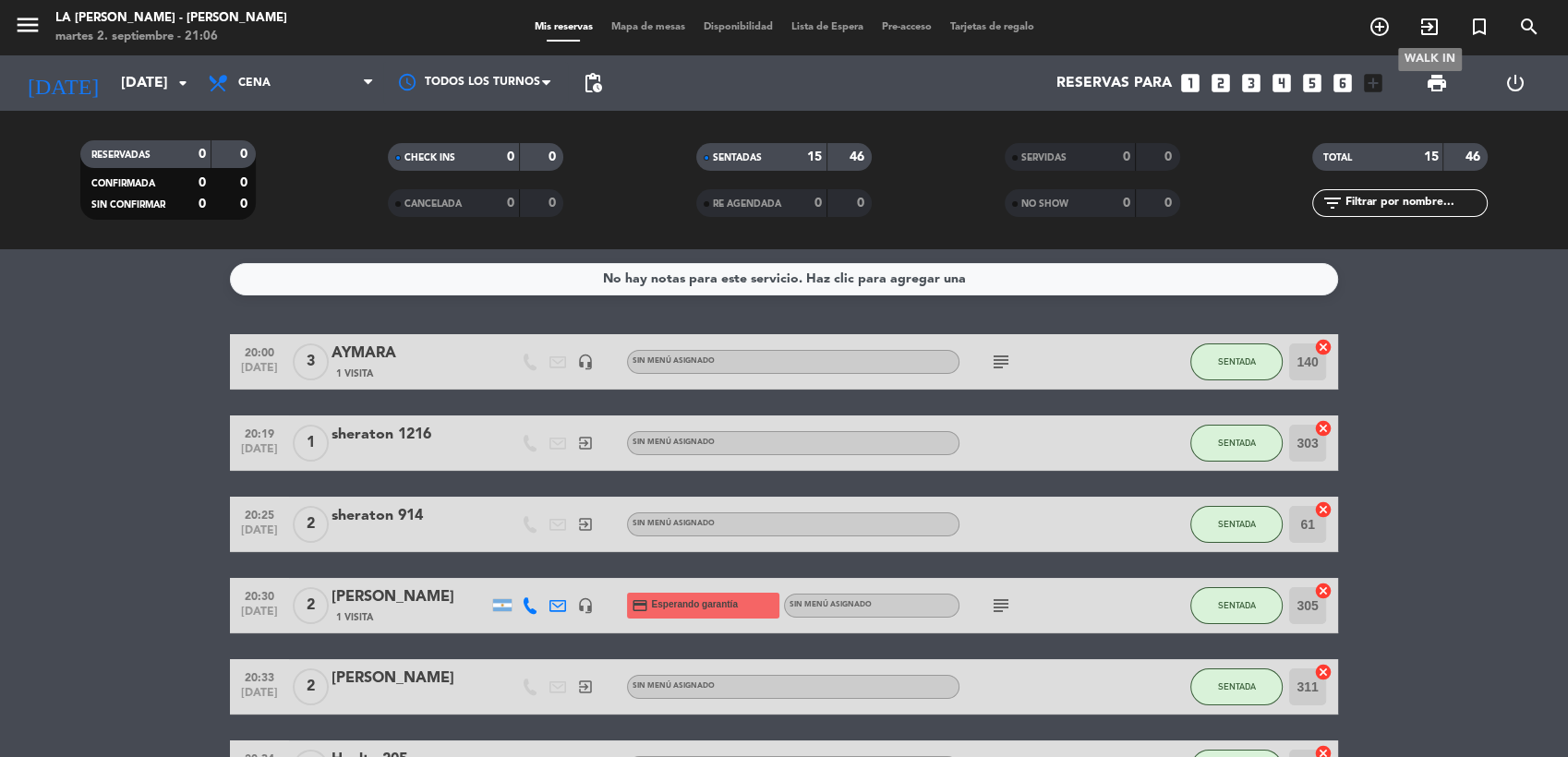
click at [1426, 20] on icon "exit_to_app" at bounding box center [1429, 26] width 22 height 22
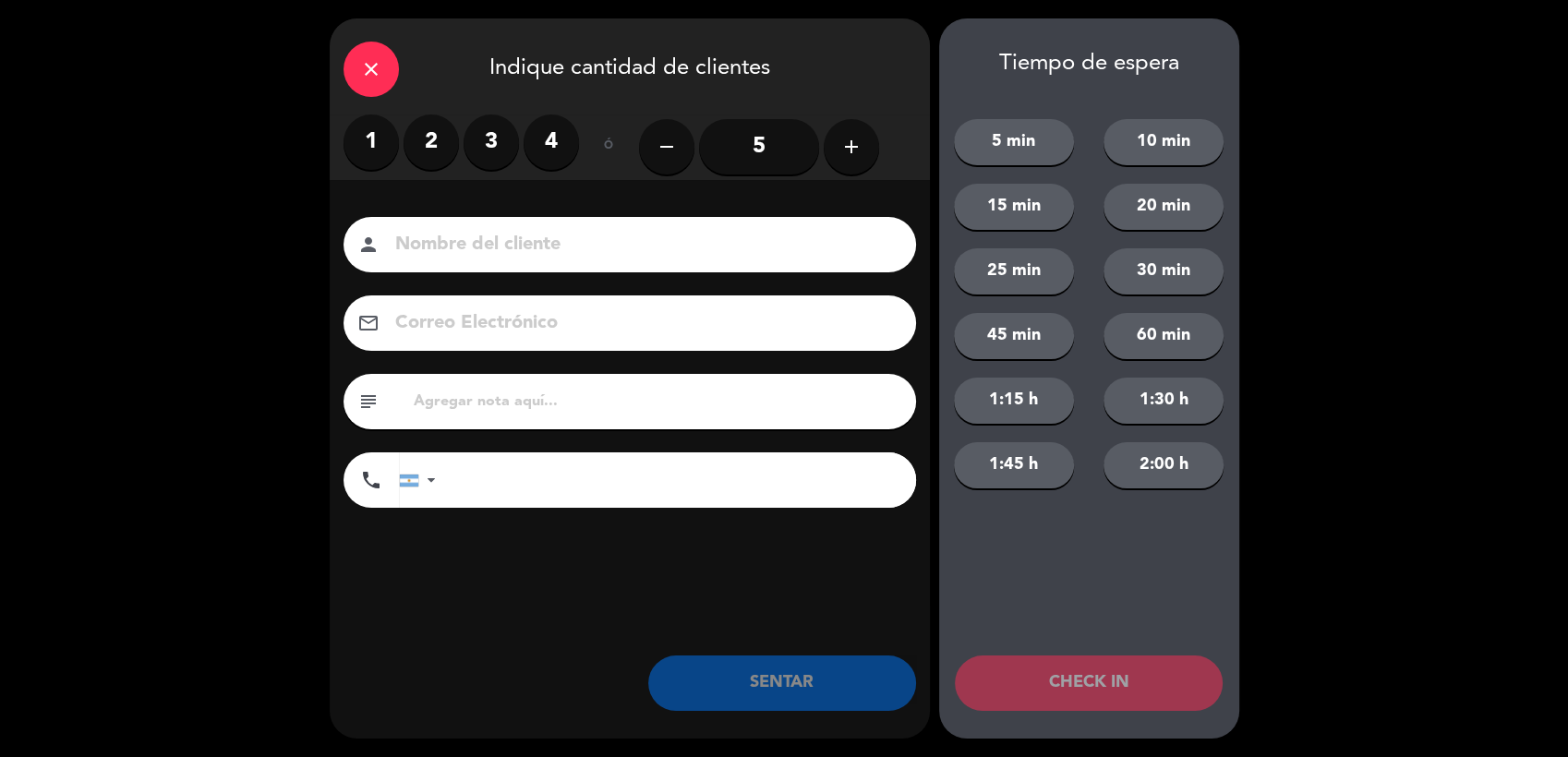
click at [437, 136] on label "2" at bounding box center [431, 141] width 55 height 55
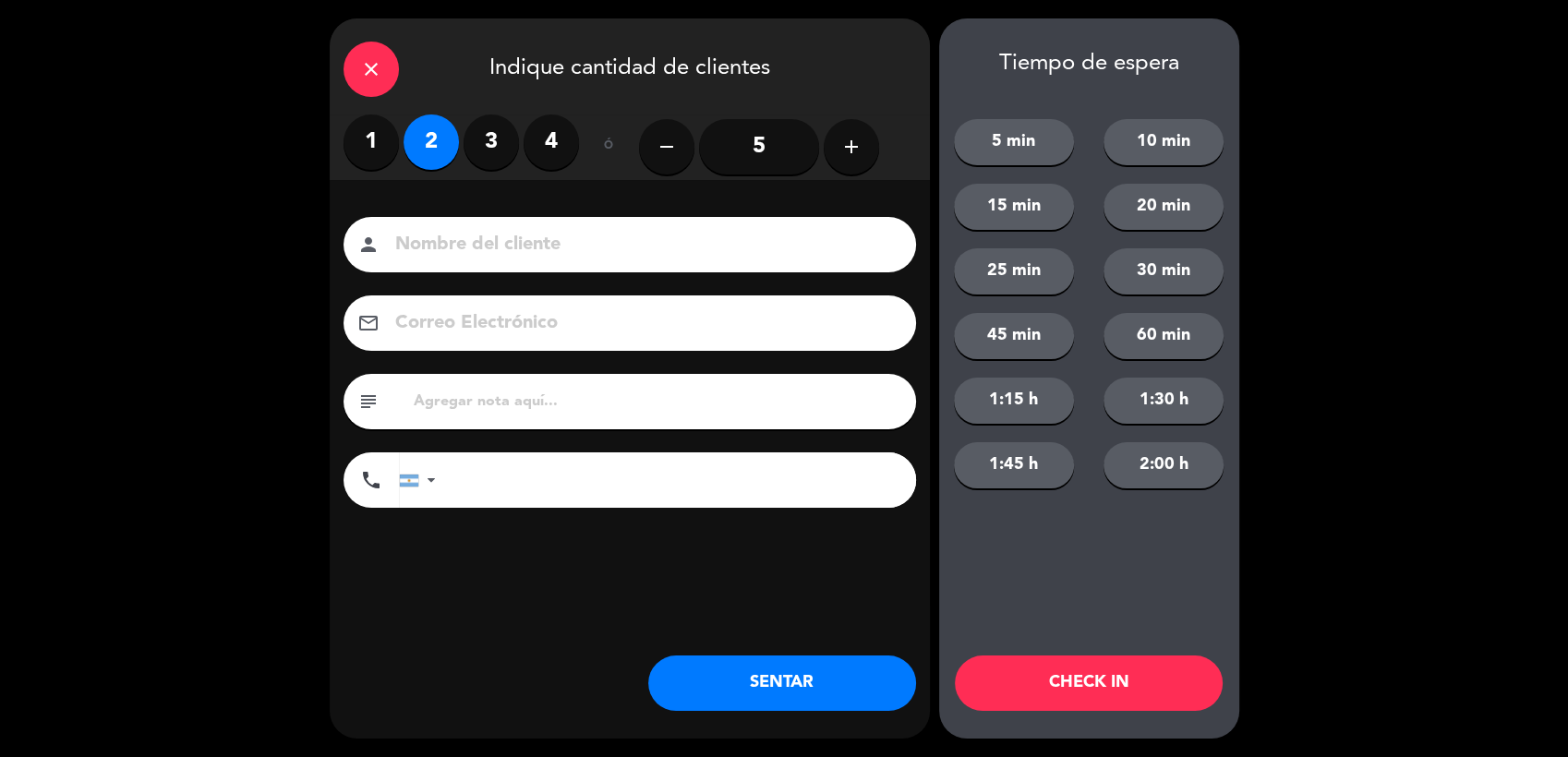
click at [595, 250] on input at bounding box center [642, 245] width 498 height 32
type input "[PERSON_NAME]"
click at [478, 492] on input "tel" at bounding box center [684, 479] width 462 height 55
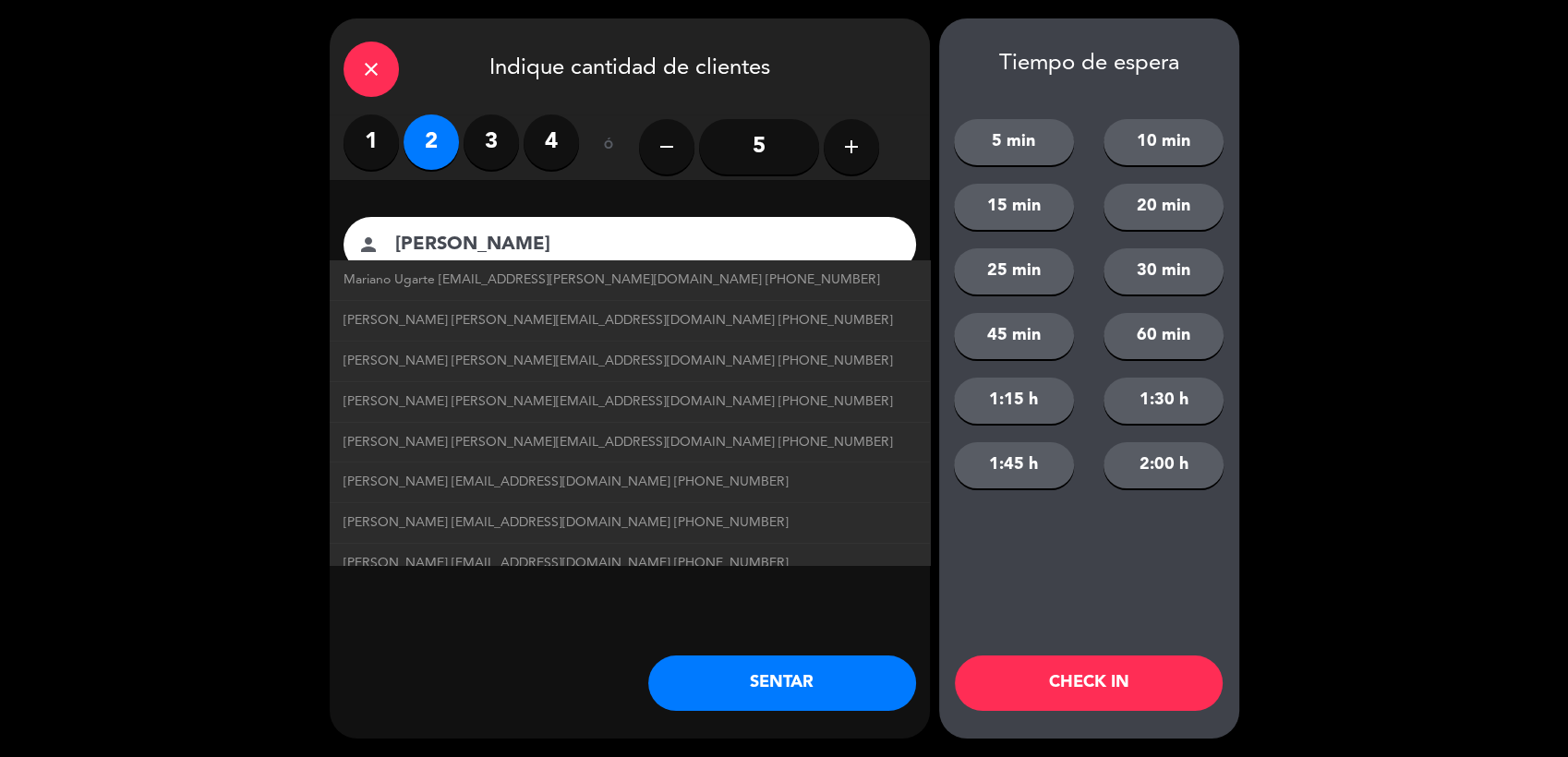
type input "1162782018"
click at [460, 673] on div "close Indique cantidad de clientes 1 2 3 4 ó remove 5 add Nombre del cliente pe…" at bounding box center [630, 378] width 600 height 720
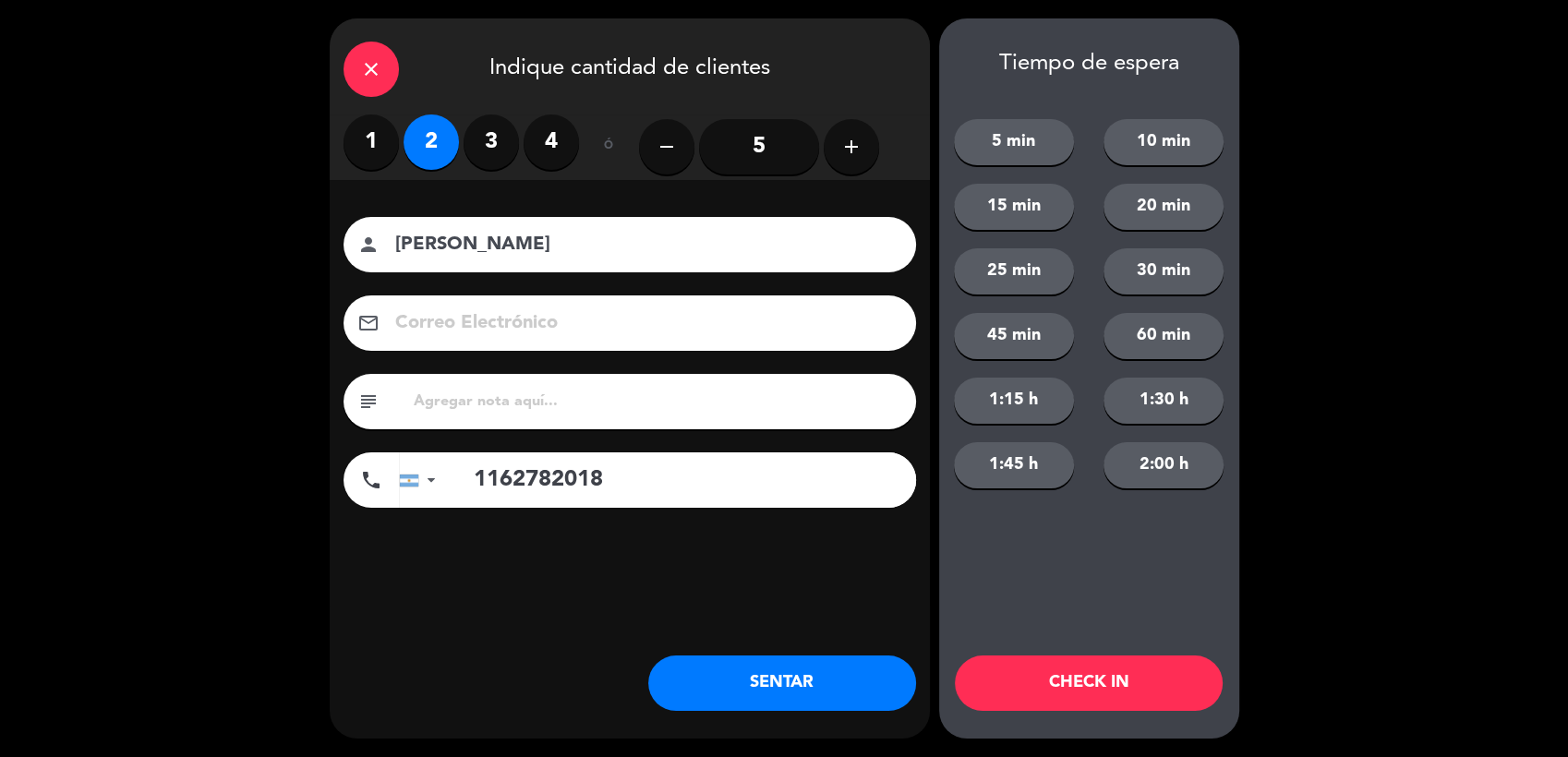
click at [736, 683] on button "SENTAR" at bounding box center [782, 682] width 268 height 55
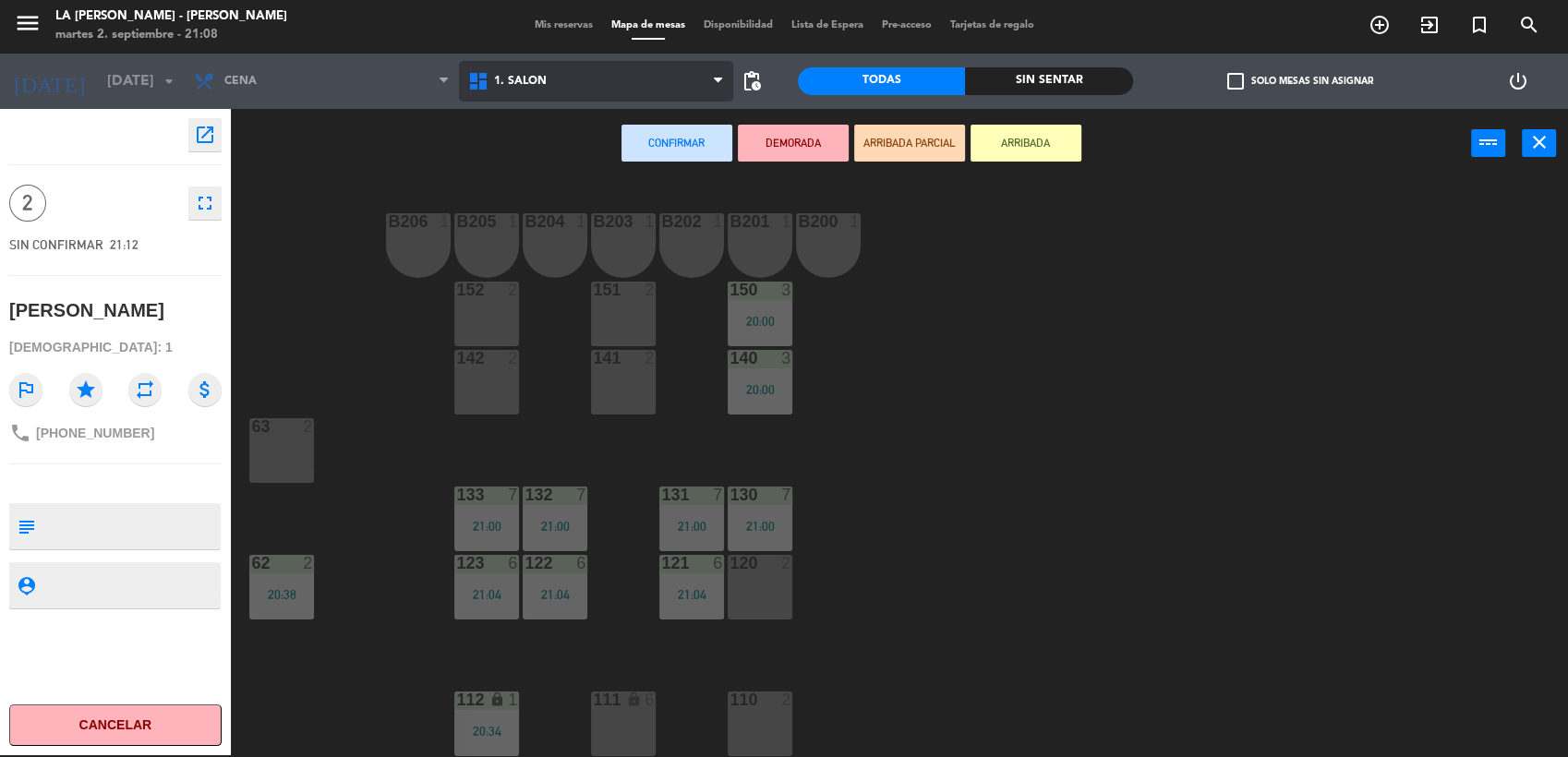
click at [593, 85] on span "1. SALON" at bounding box center [595, 81] width 274 height 41
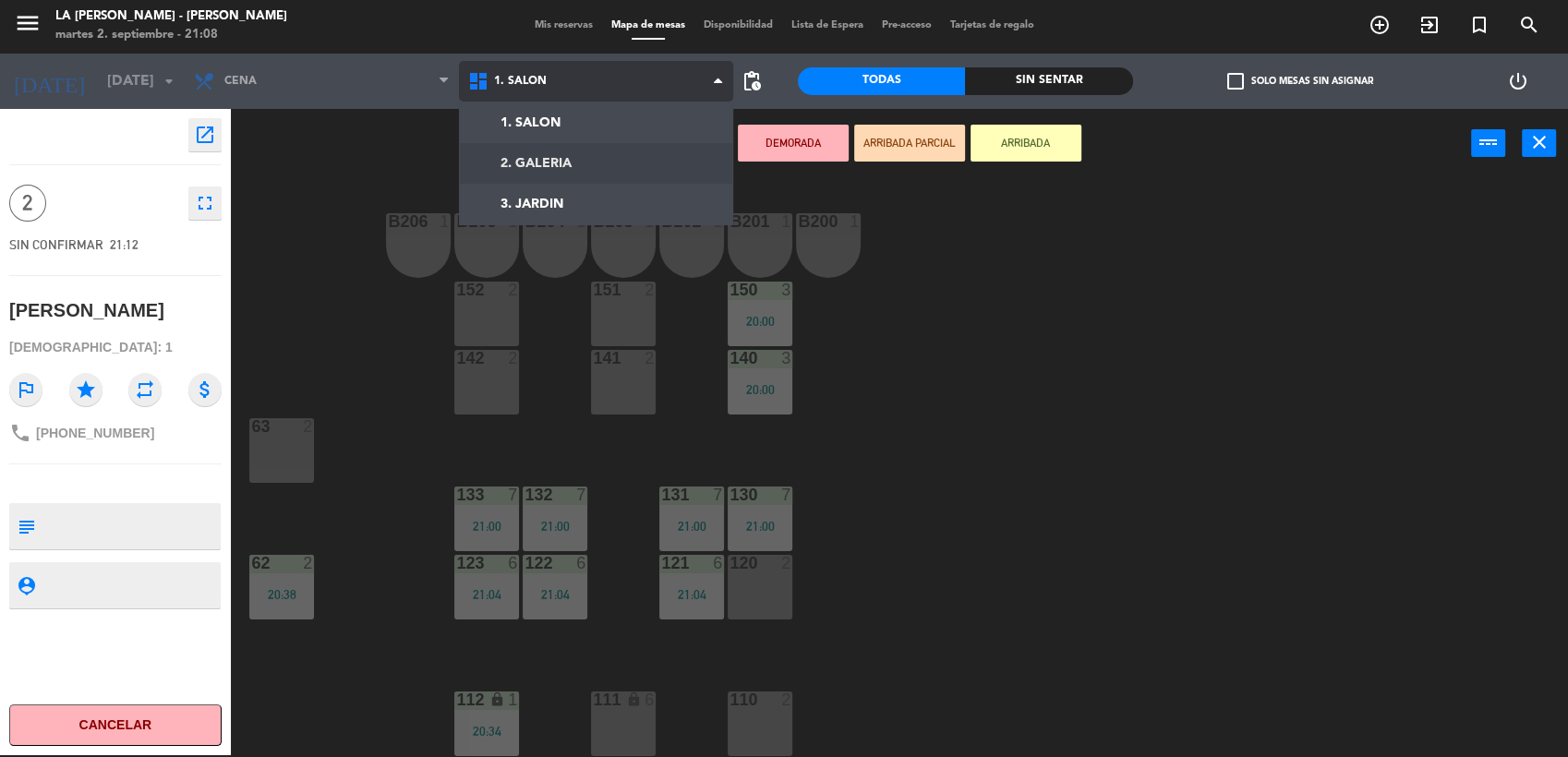
click at [525, 158] on ng-component "menu LA [PERSON_NAME] - [PERSON_NAME][DATE] 2. septiembre - 21:08 Mis reservas …" at bounding box center [784, 378] width 1568 height 760
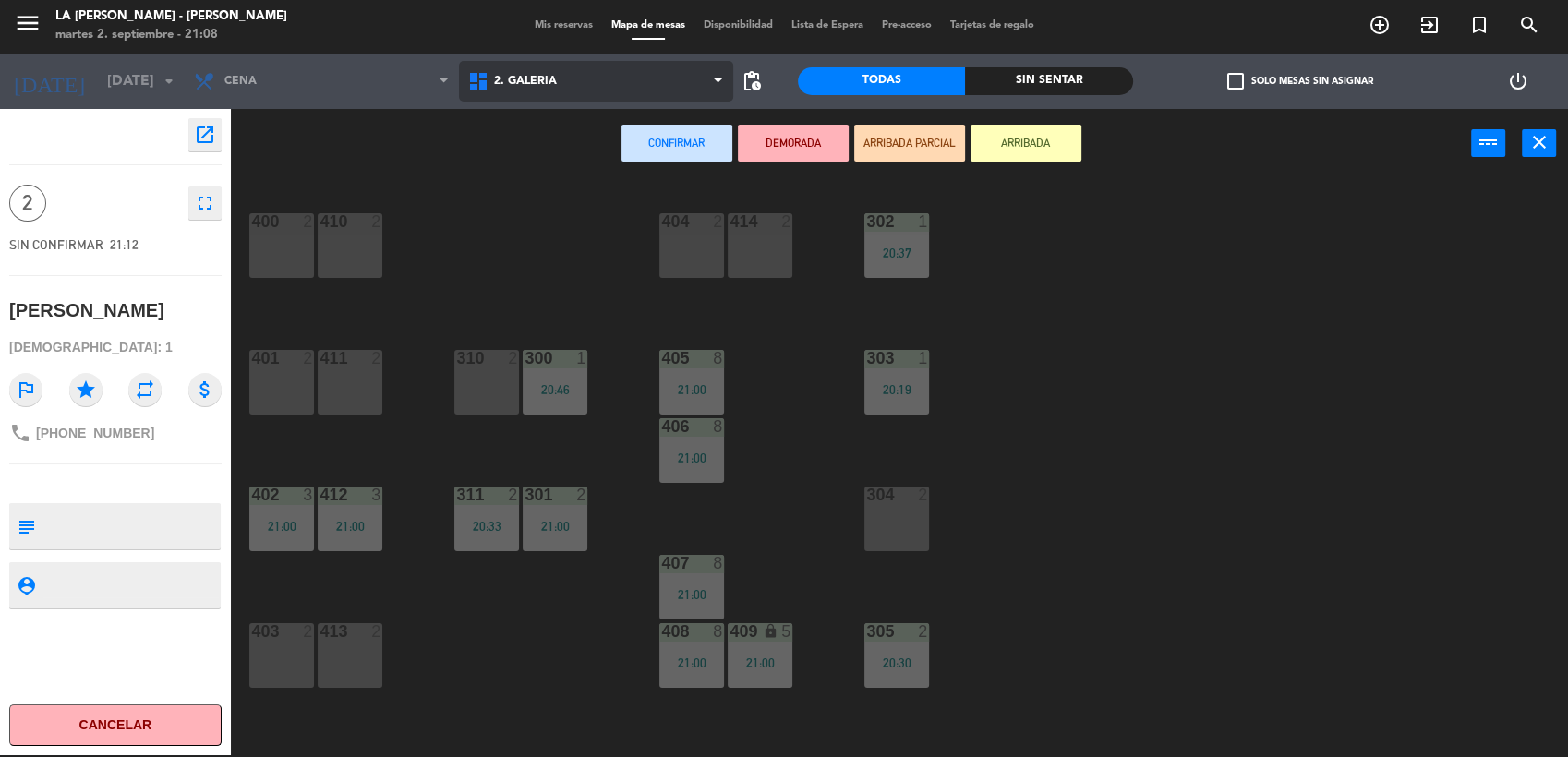
click at [534, 79] on span "2. GALERIA" at bounding box center [525, 80] width 63 height 13
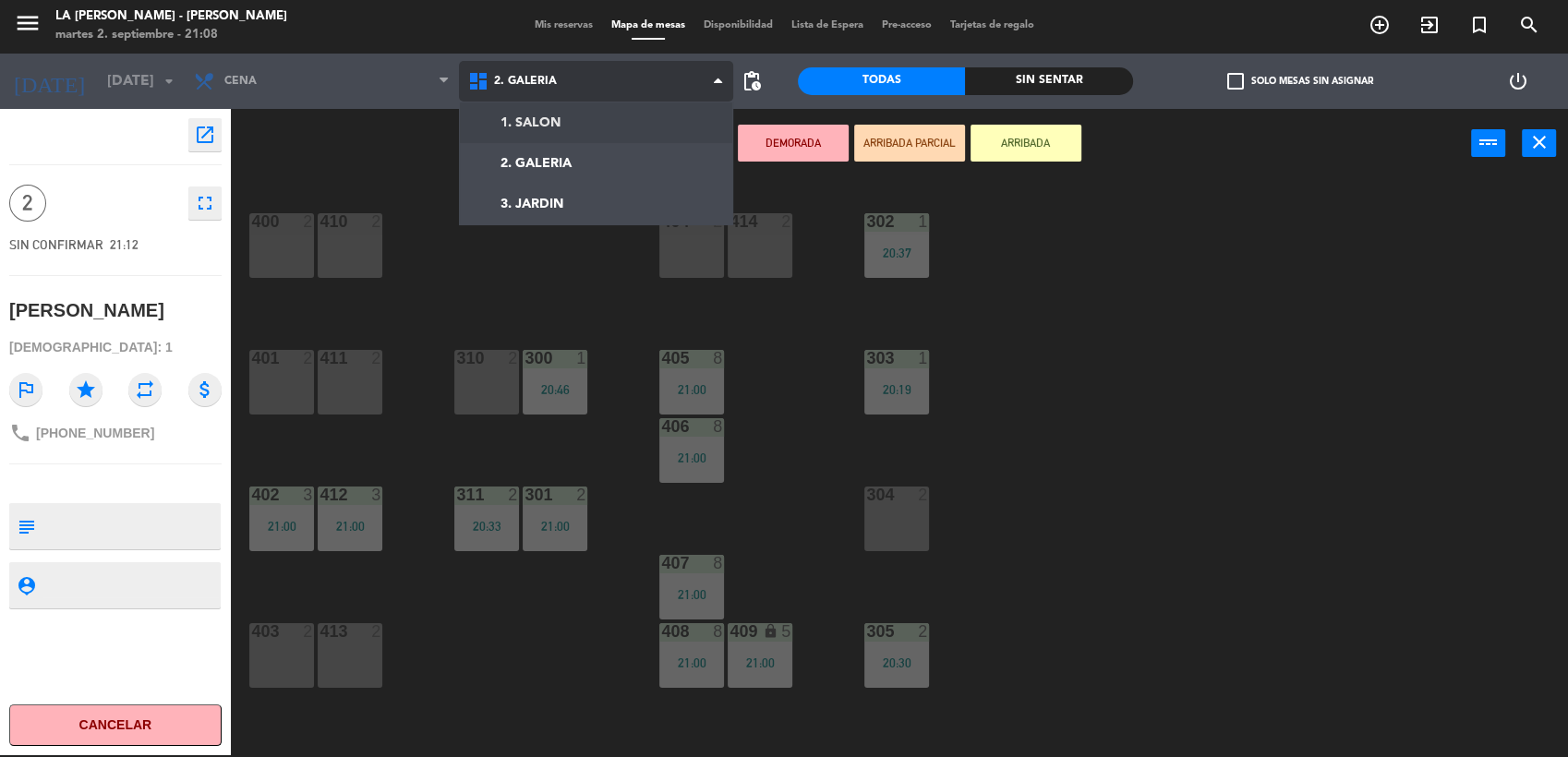
click at [495, 108] on ng-component "menu LA [PERSON_NAME] - [PERSON_NAME][DATE] 2. septiembre - 21:08 Mis reservas …" at bounding box center [784, 378] width 1568 height 760
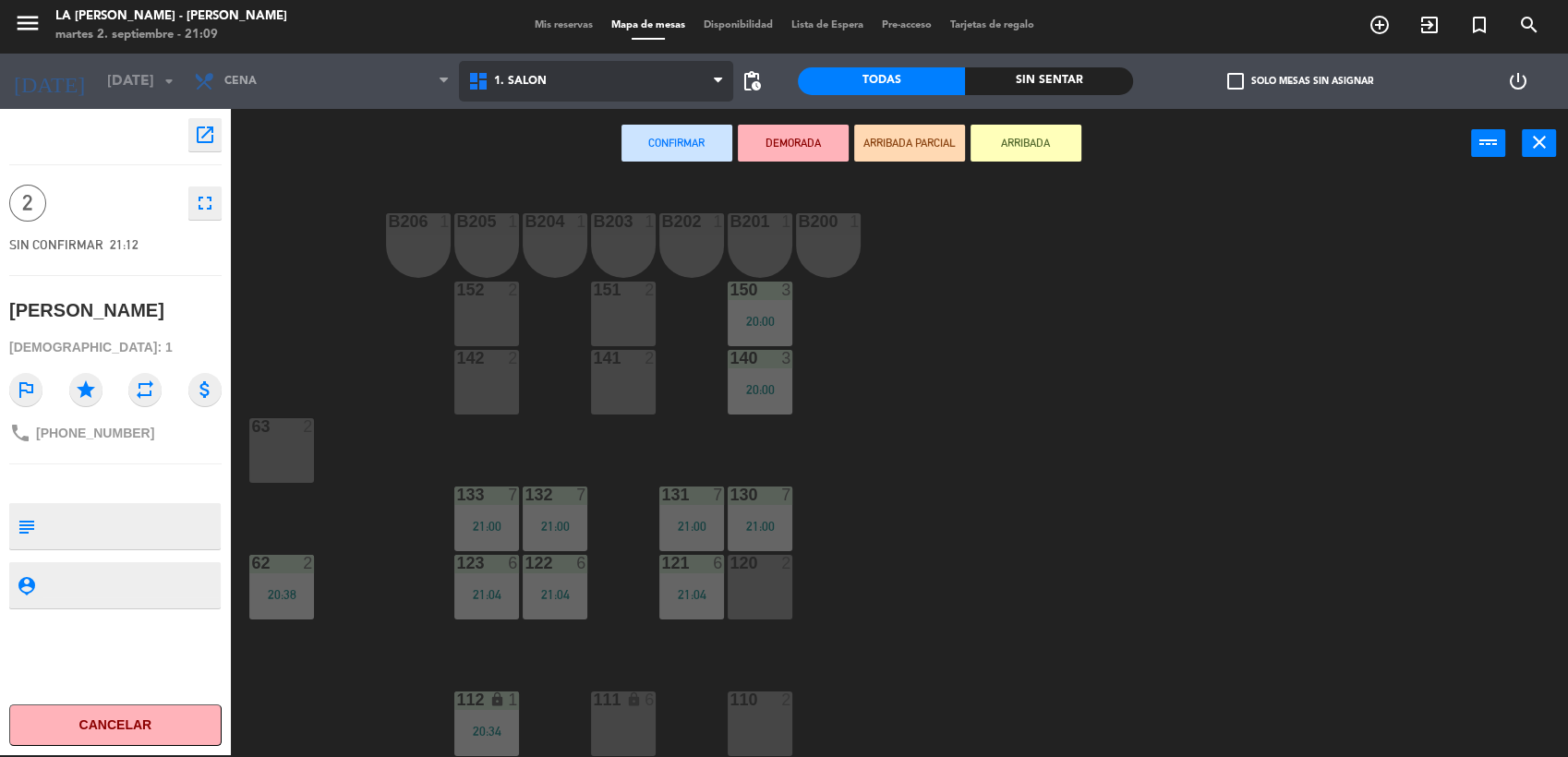
click at [503, 71] on span "1. SALON" at bounding box center [595, 81] width 274 height 41
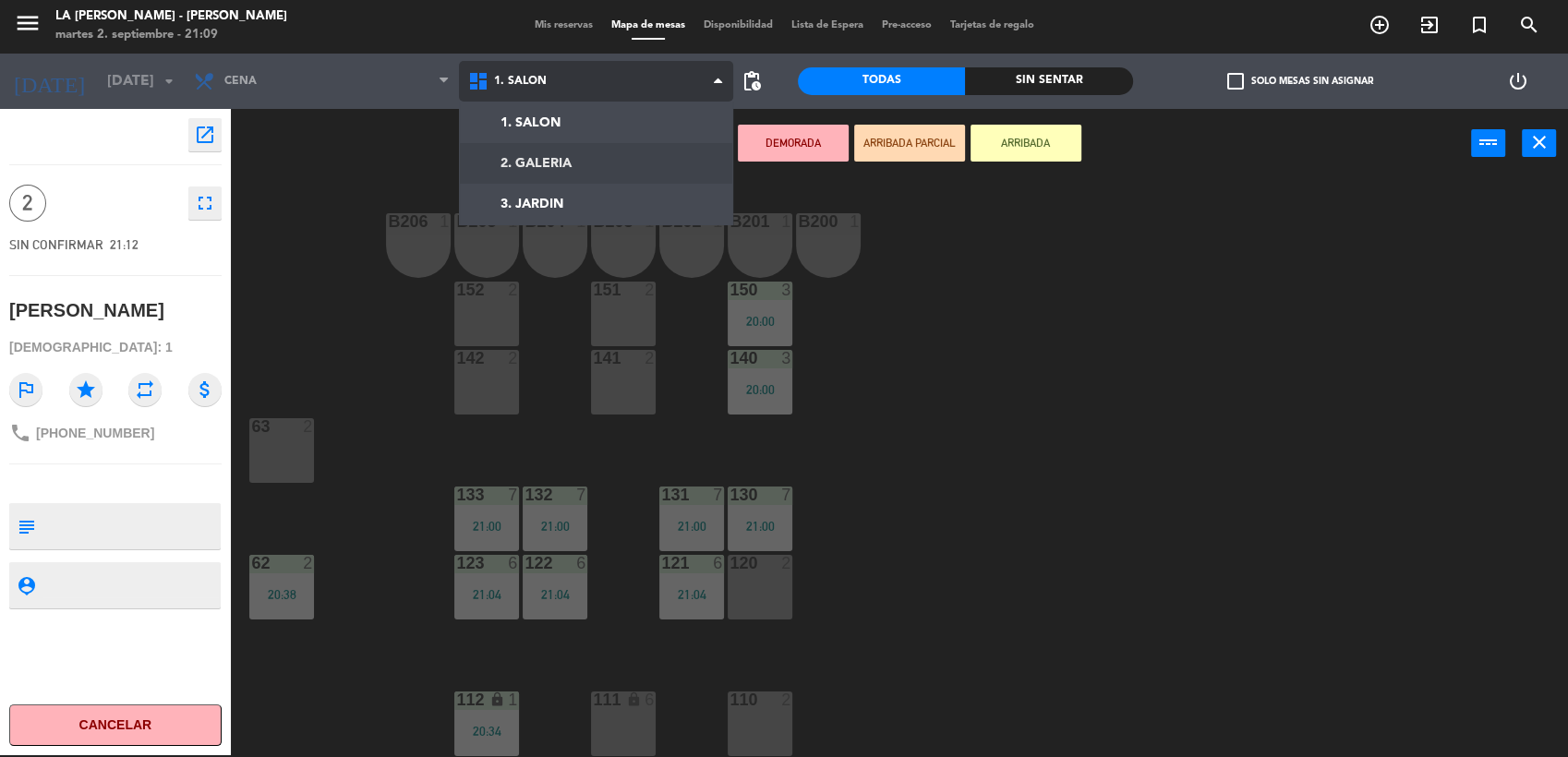
click at [531, 167] on ng-component "menu LA [PERSON_NAME] - [PERSON_NAME][DATE] 2. septiembre - 21:09 Mis reservas …" at bounding box center [784, 378] width 1568 height 760
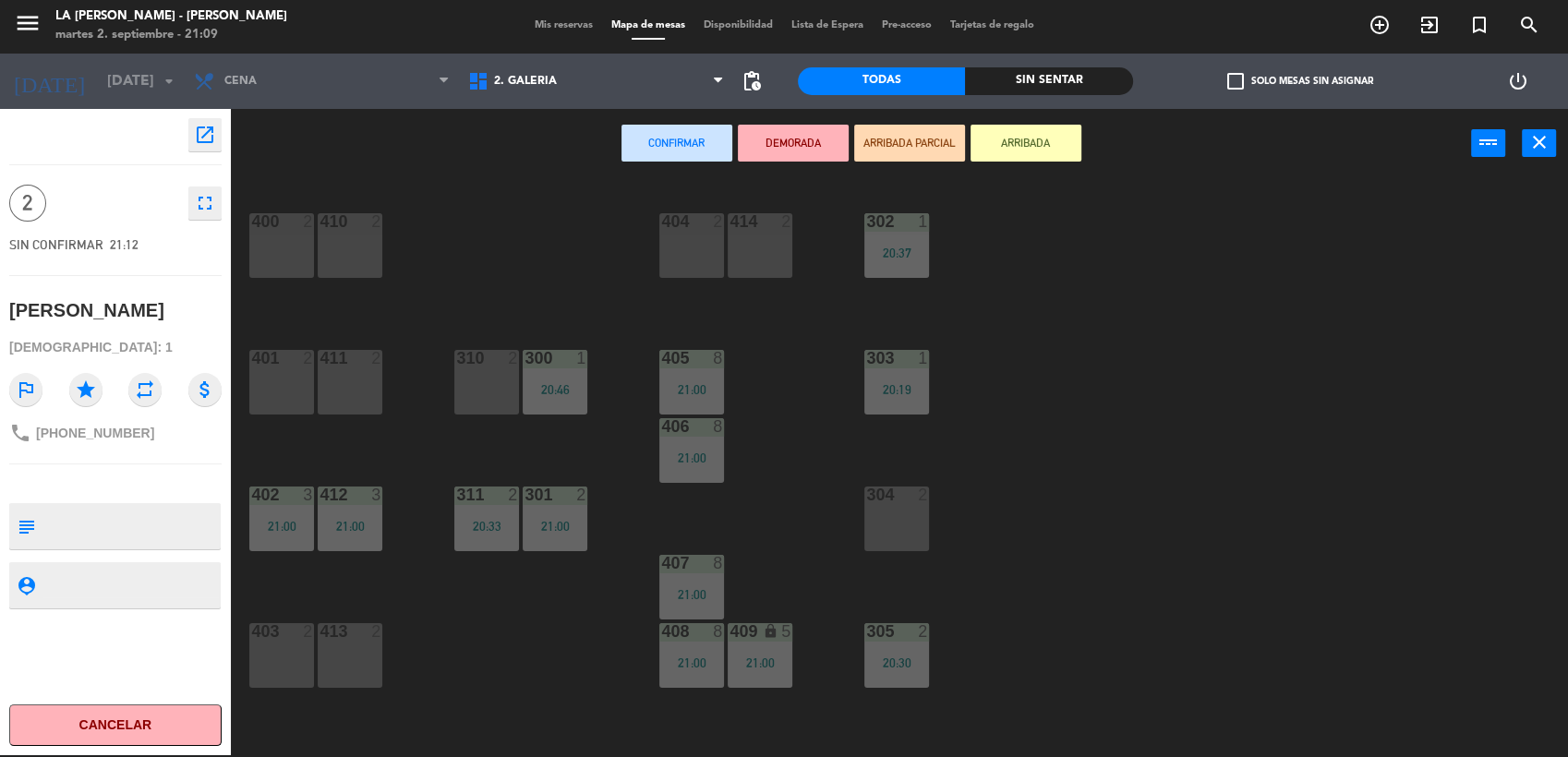
drag, startPoint x: 695, startPoint y: 243, endPoint x: 762, endPoint y: 218, distance: 71.5
click at [732, 234] on div "400 2 410 2 404 2 414 2 302 1 20:37 401 2 411 2 310 2 300 1 20:46 303 1 20:19 4…" at bounding box center [907, 469] width 1321 height 577
click at [660, 232] on div "404 2" at bounding box center [691, 245] width 65 height 65
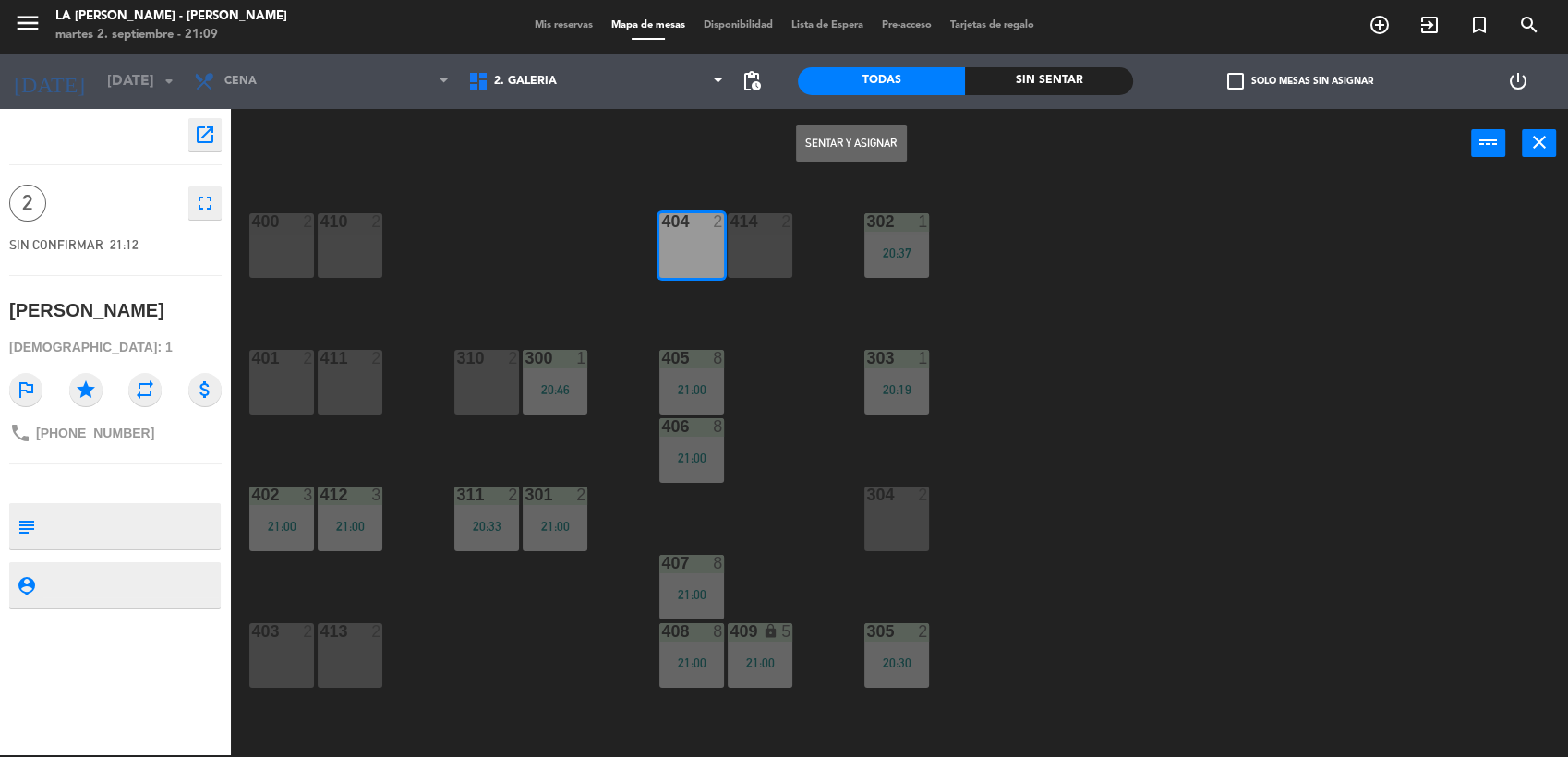
click at [863, 136] on button "Sentar y Asignar" at bounding box center [851, 143] width 110 height 37
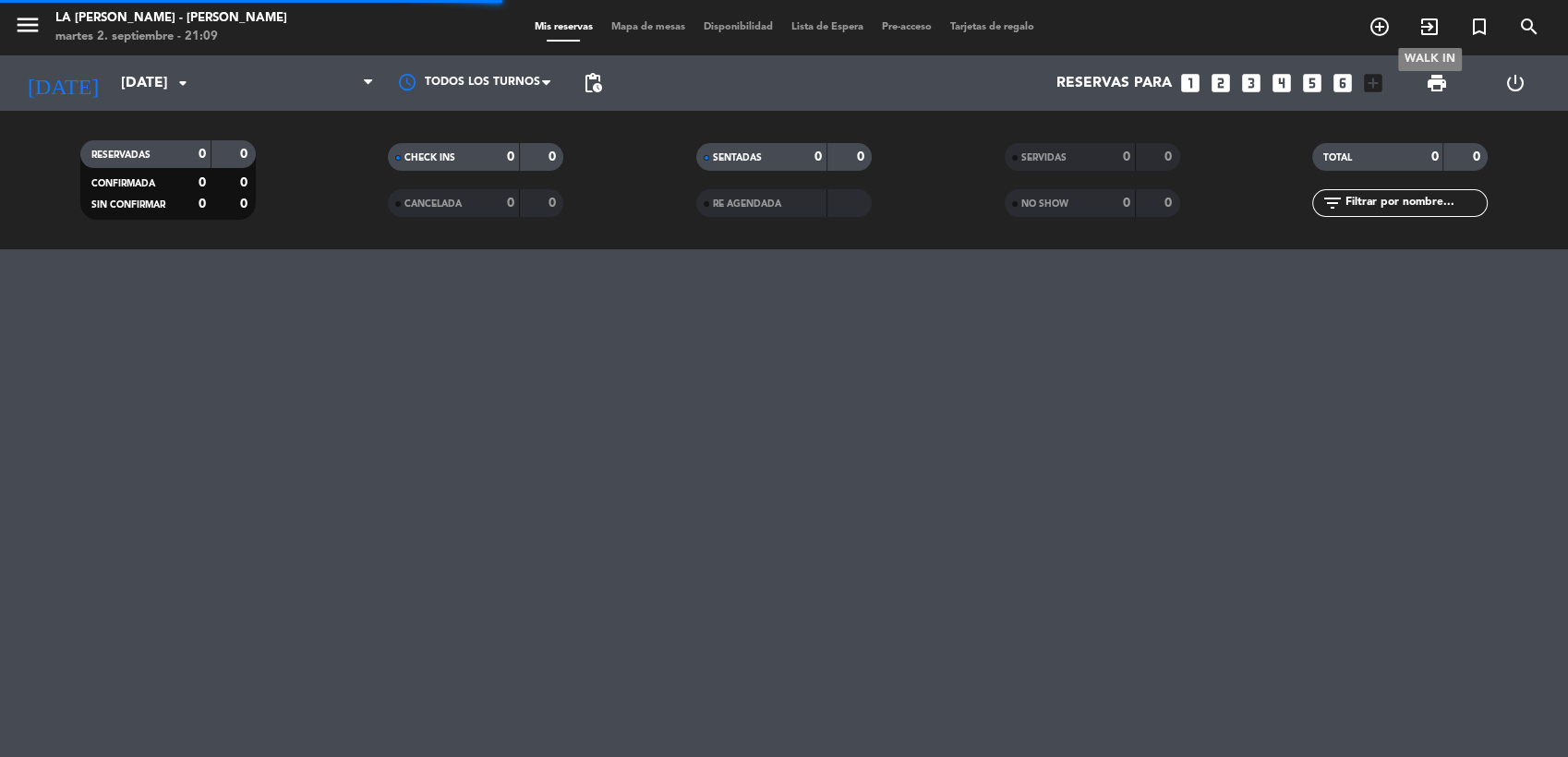
click at [1431, 26] on icon "exit_to_app" at bounding box center [1429, 26] width 22 height 22
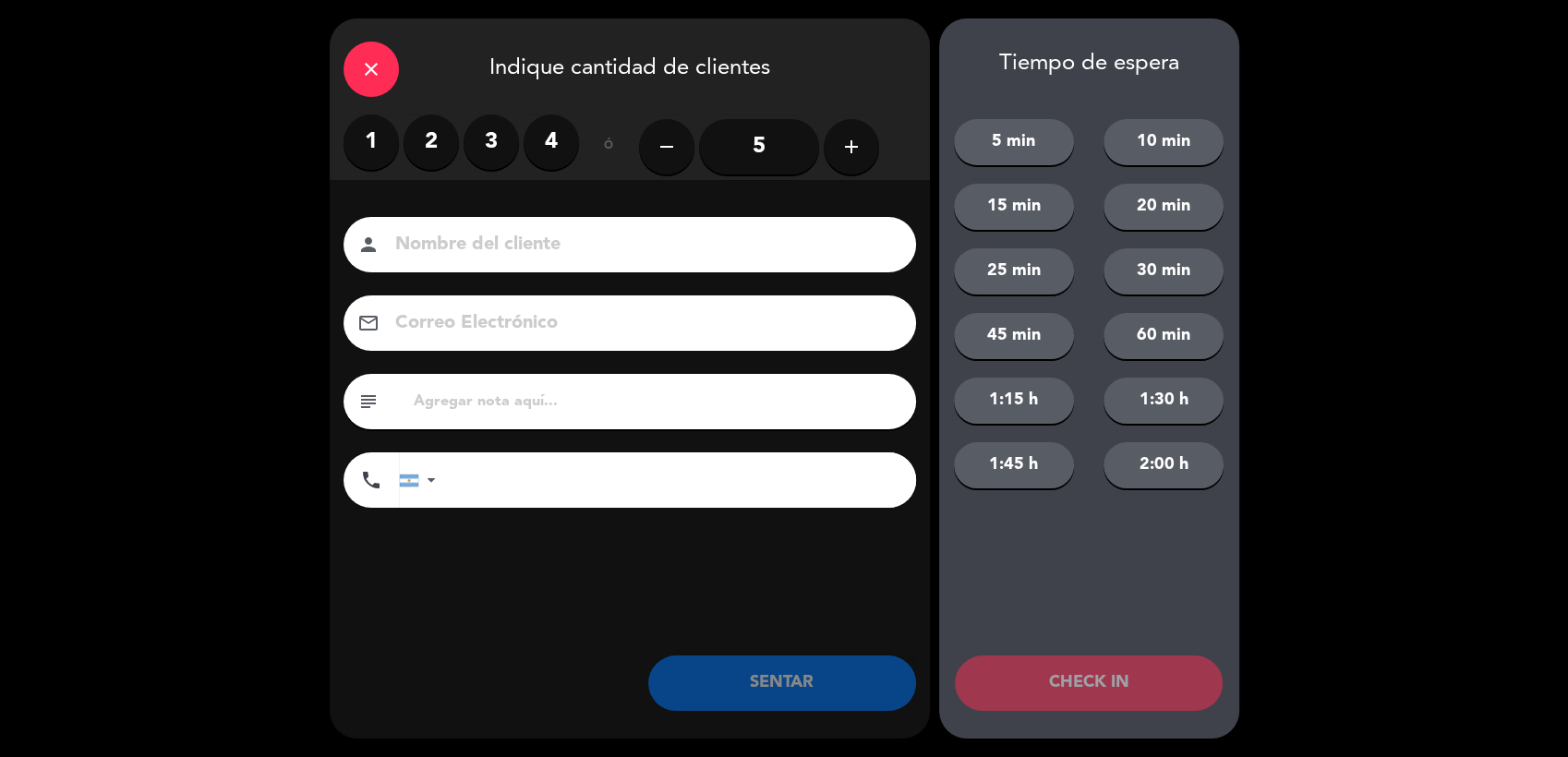
click at [419, 136] on label "2" at bounding box center [431, 141] width 55 height 55
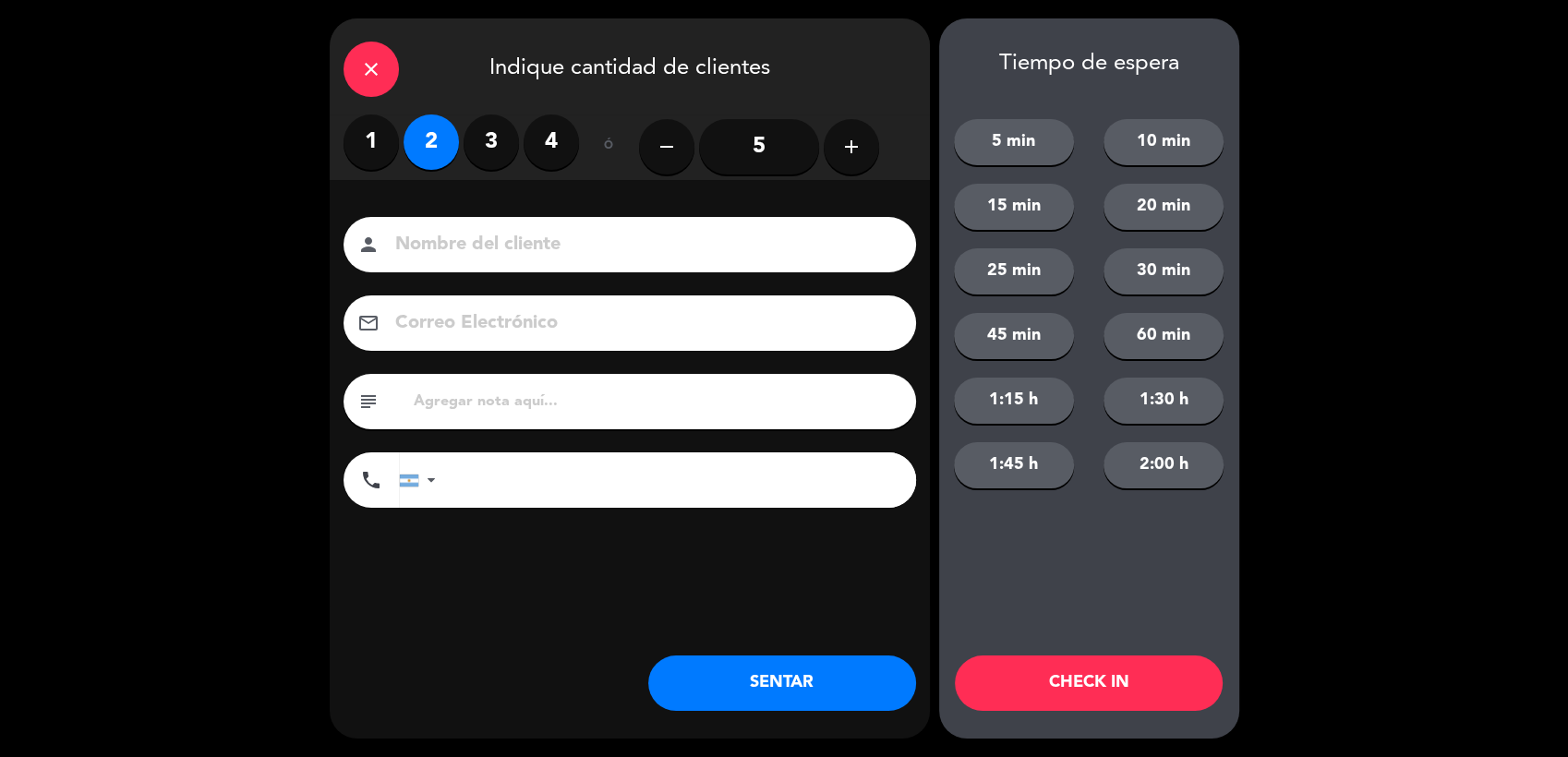
click at [418, 227] on div "person" at bounding box center [629, 244] width 572 height 55
click at [419, 239] on input at bounding box center [642, 245] width 498 height 32
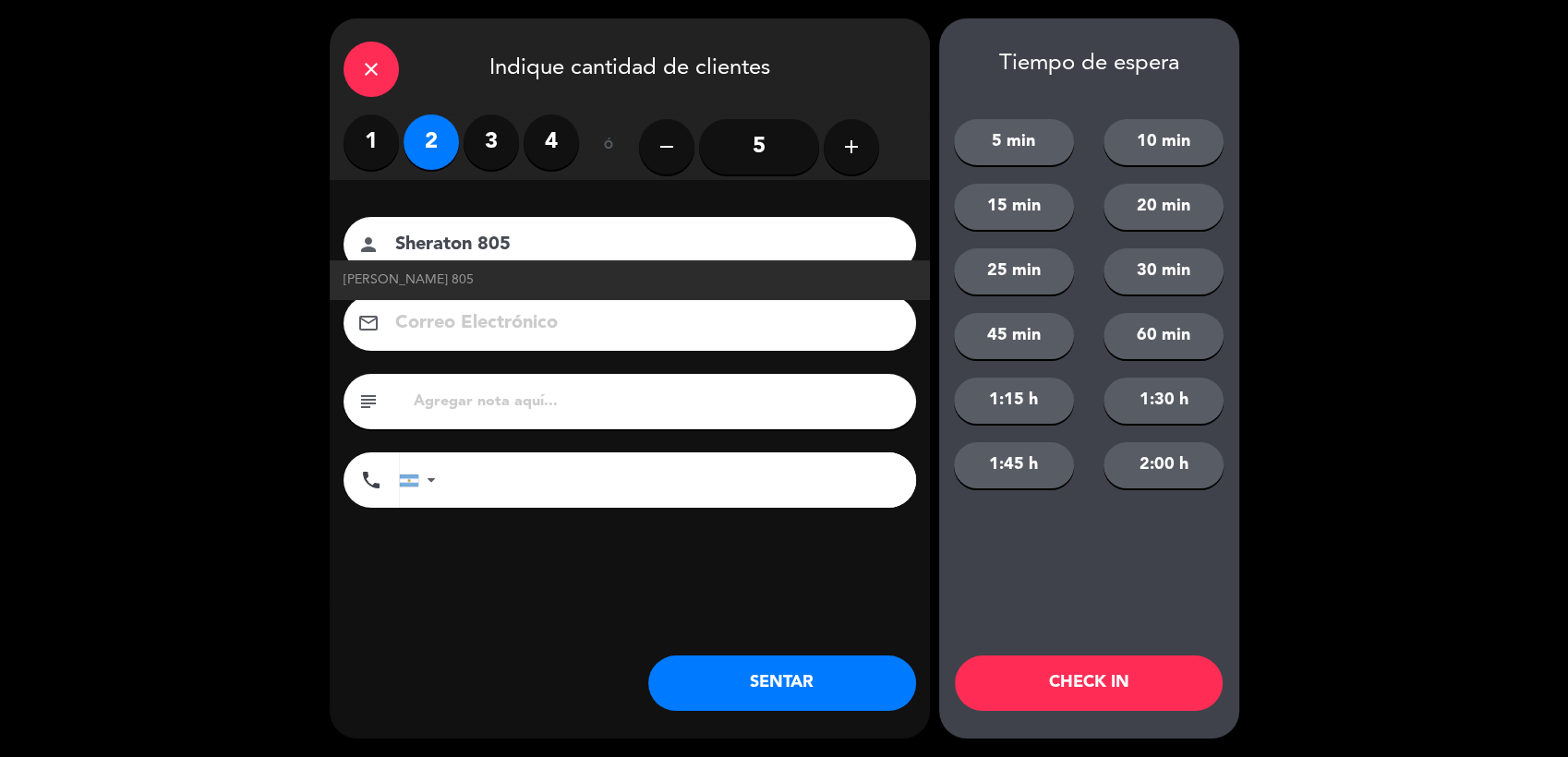
type input "Sheraton 805"
click at [837, 672] on button "SENTAR" at bounding box center [782, 682] width 268 height 55
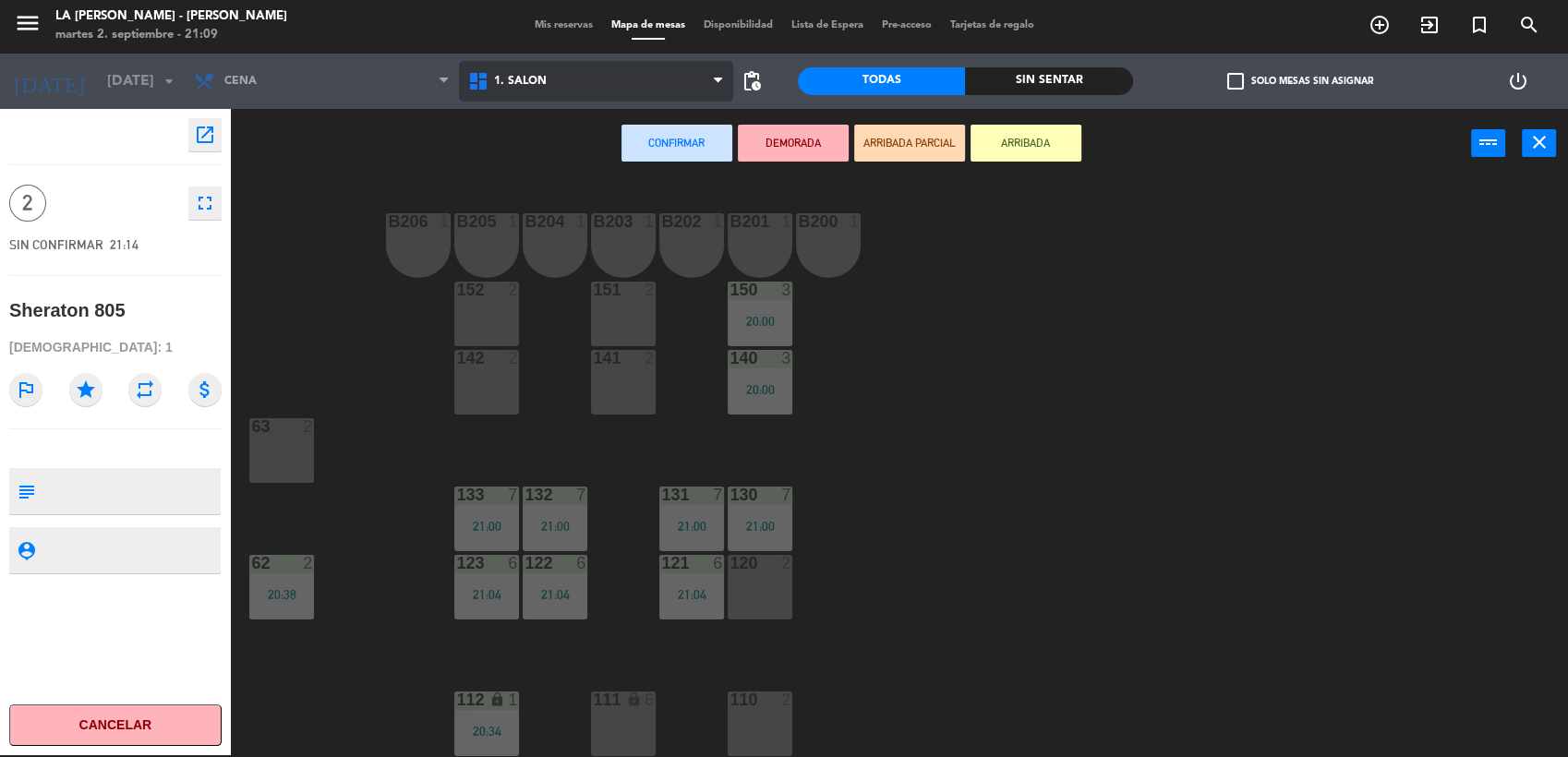
click at [552, 71] on span "1. SALON" at bounding box center [595, 81] width 274 height 41
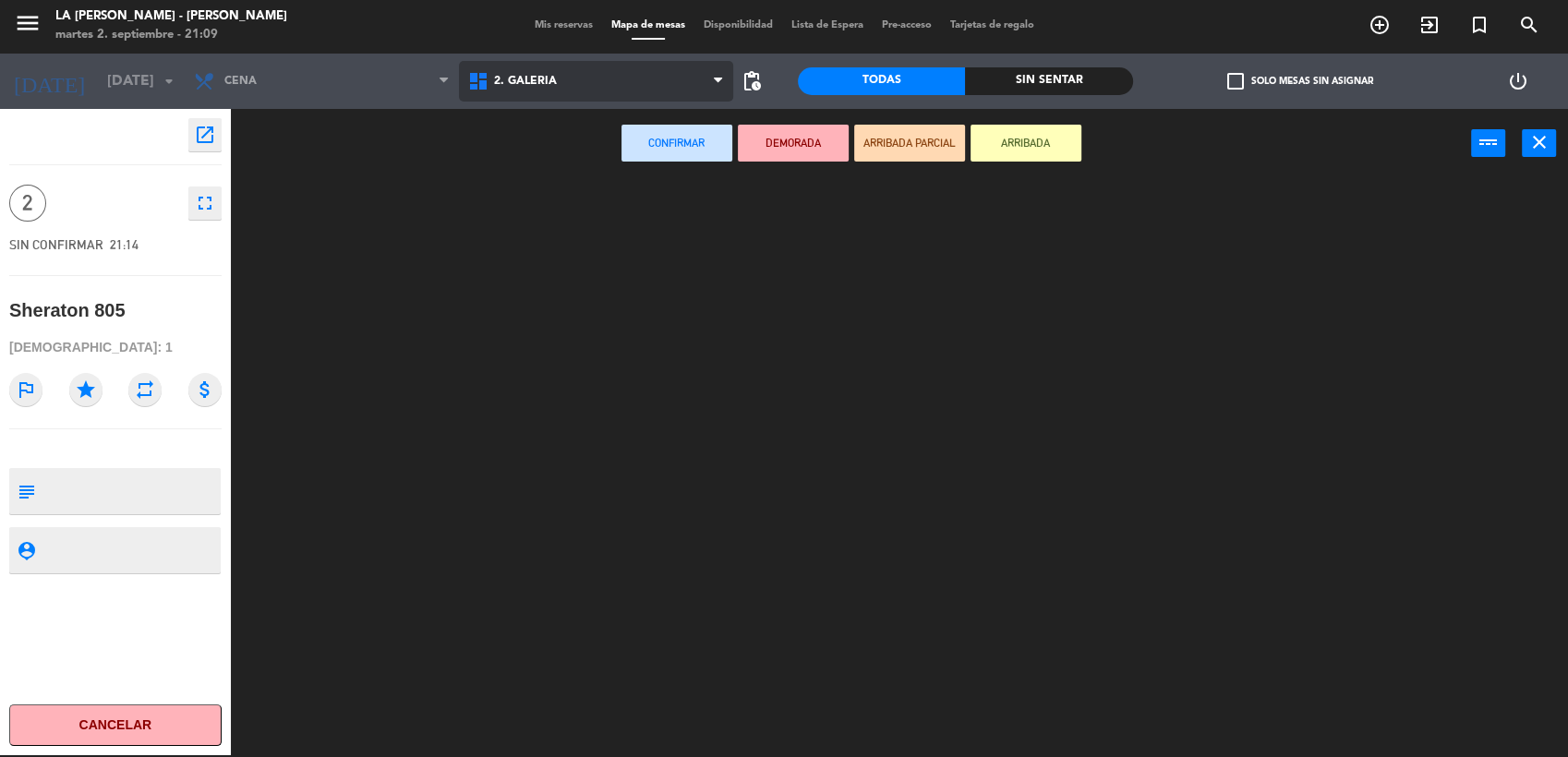
click at [538, 153] on ng-component "menu LA [PERSON_NAME] - [PERSON_NAME][DATE] 2. septiembre - 21:09 Mis reservas …" at bounding box center [784, 378] width 1568 height 760
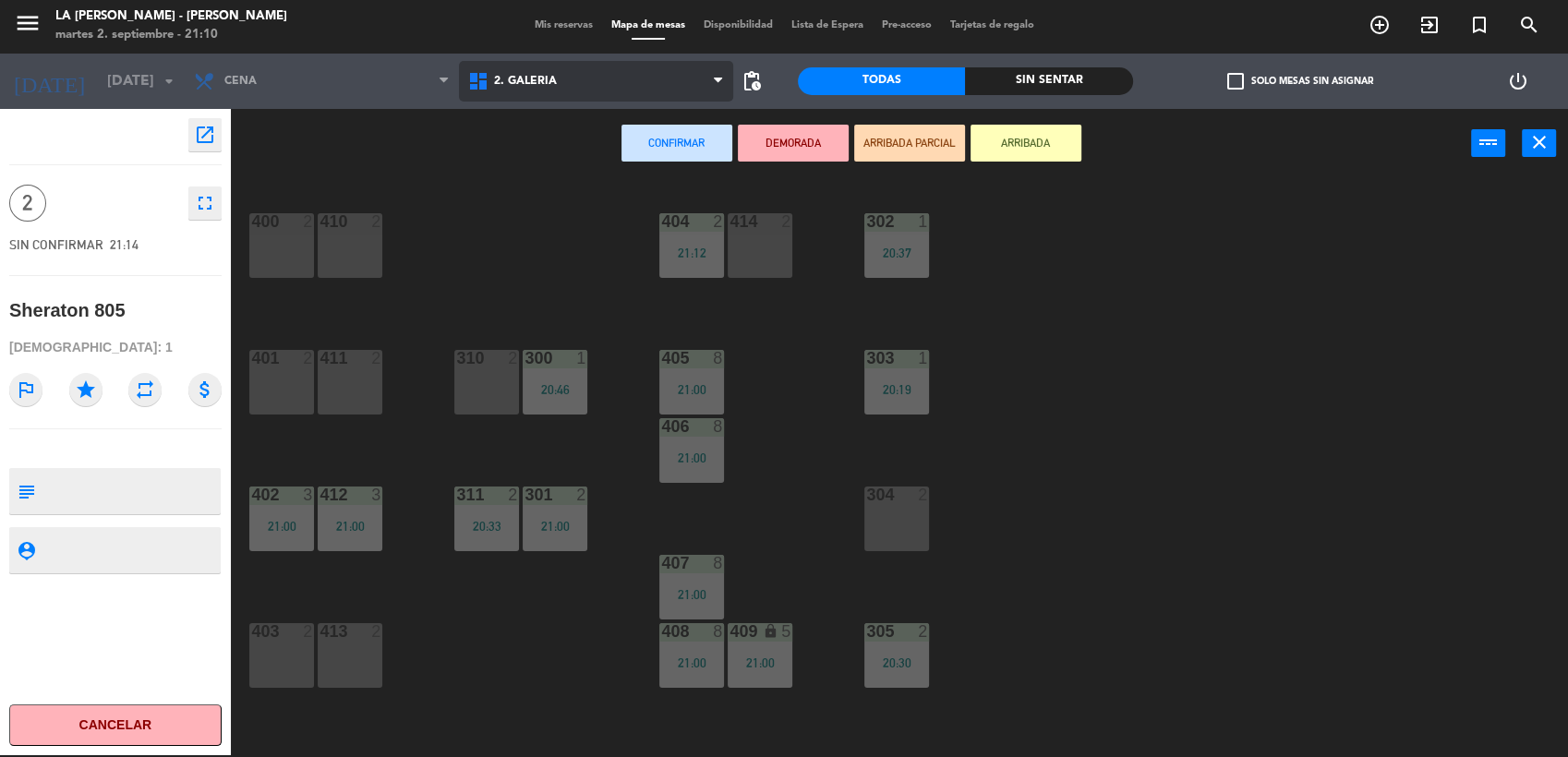
click at [604, 71] on span "2. GALERIA" at bounding box center [595, 81] width 274 height 41
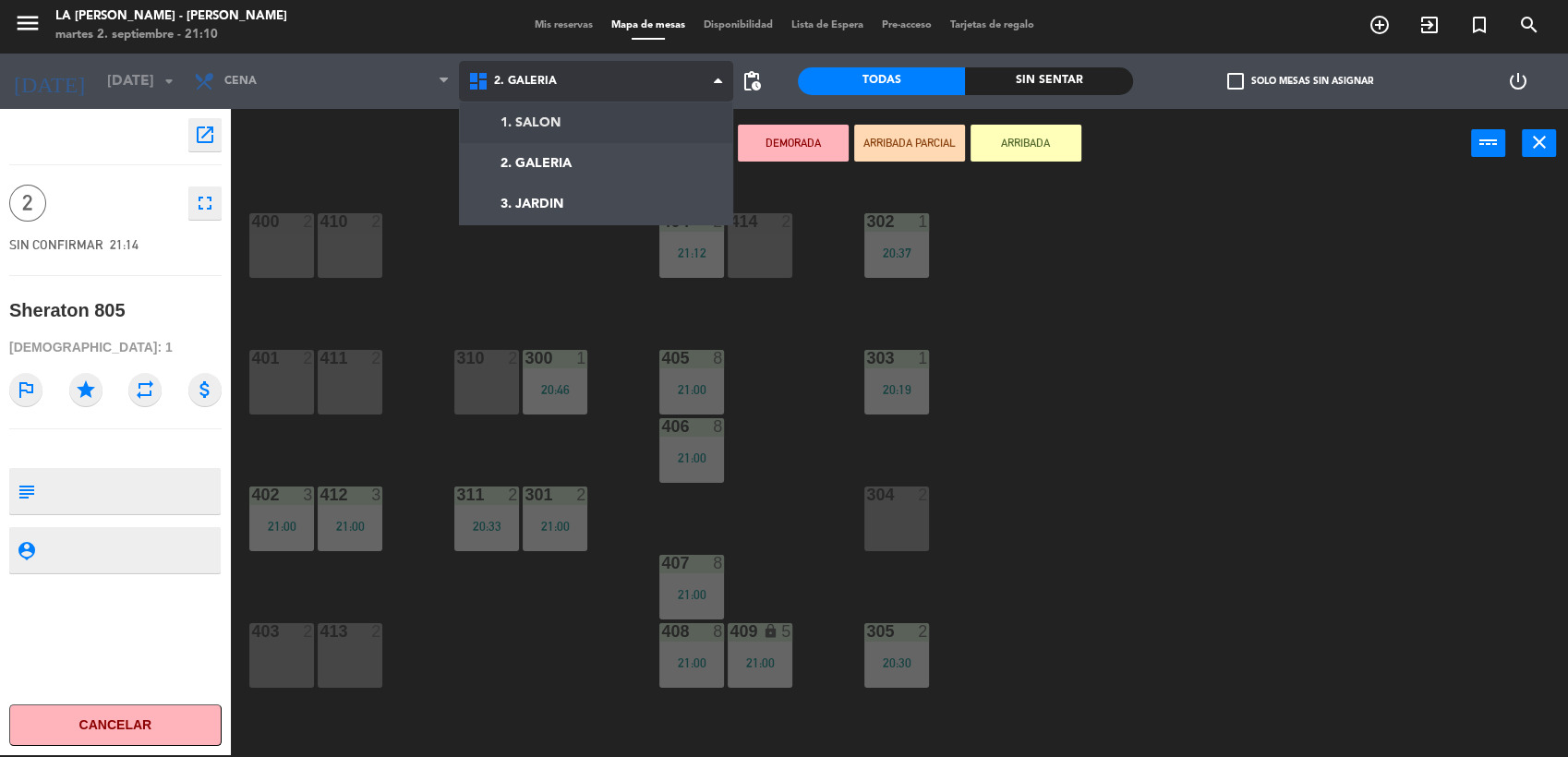
click at [541, 120] on ng-component "menu LA [PERSON_NAME] - [PERSON_NAME][DATE] 2. septiembre - 21:10 Mis reservas …" at bounding box center [784, 378] width 1568 height 760
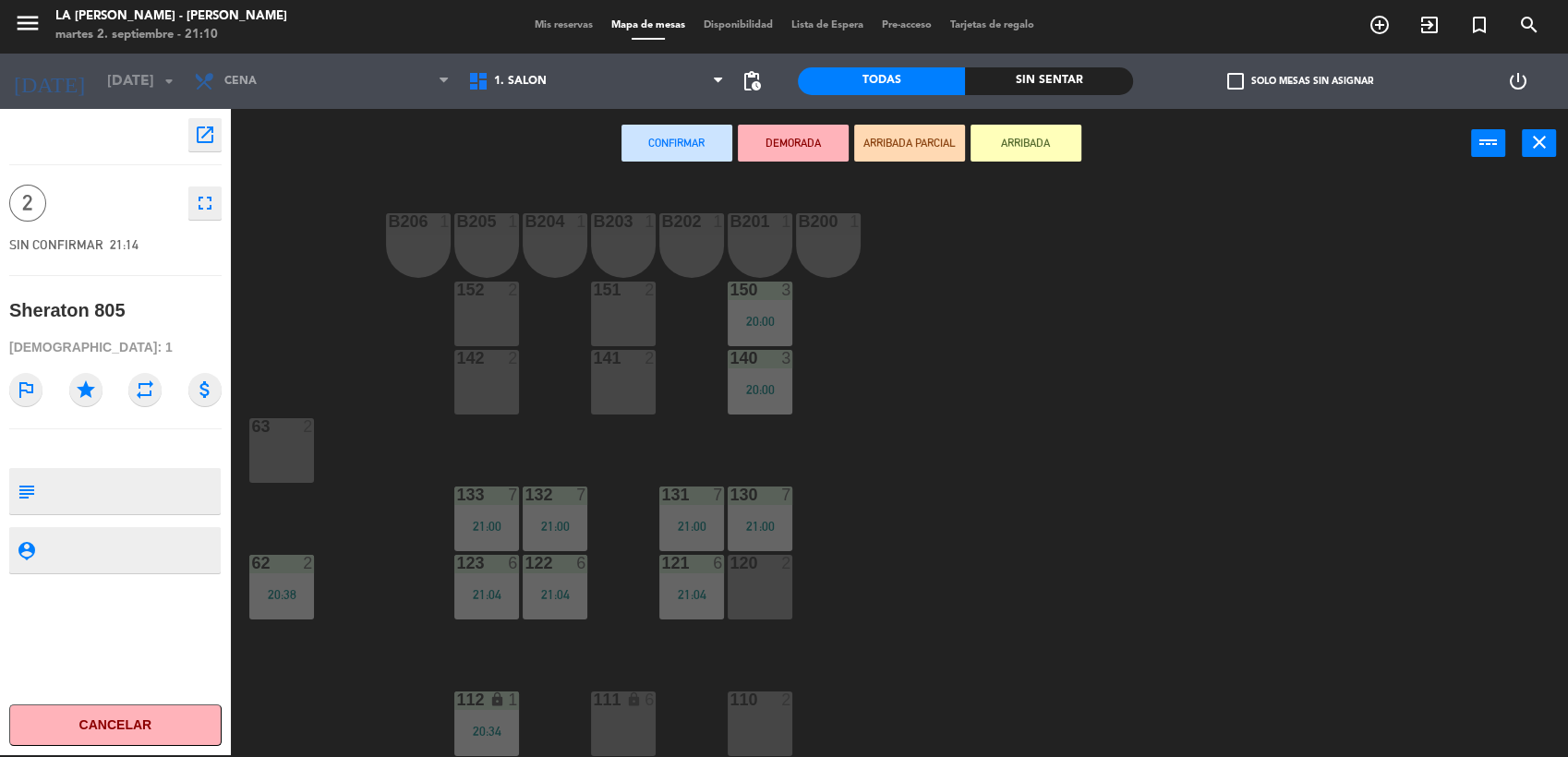
scroll to position [203, 0]
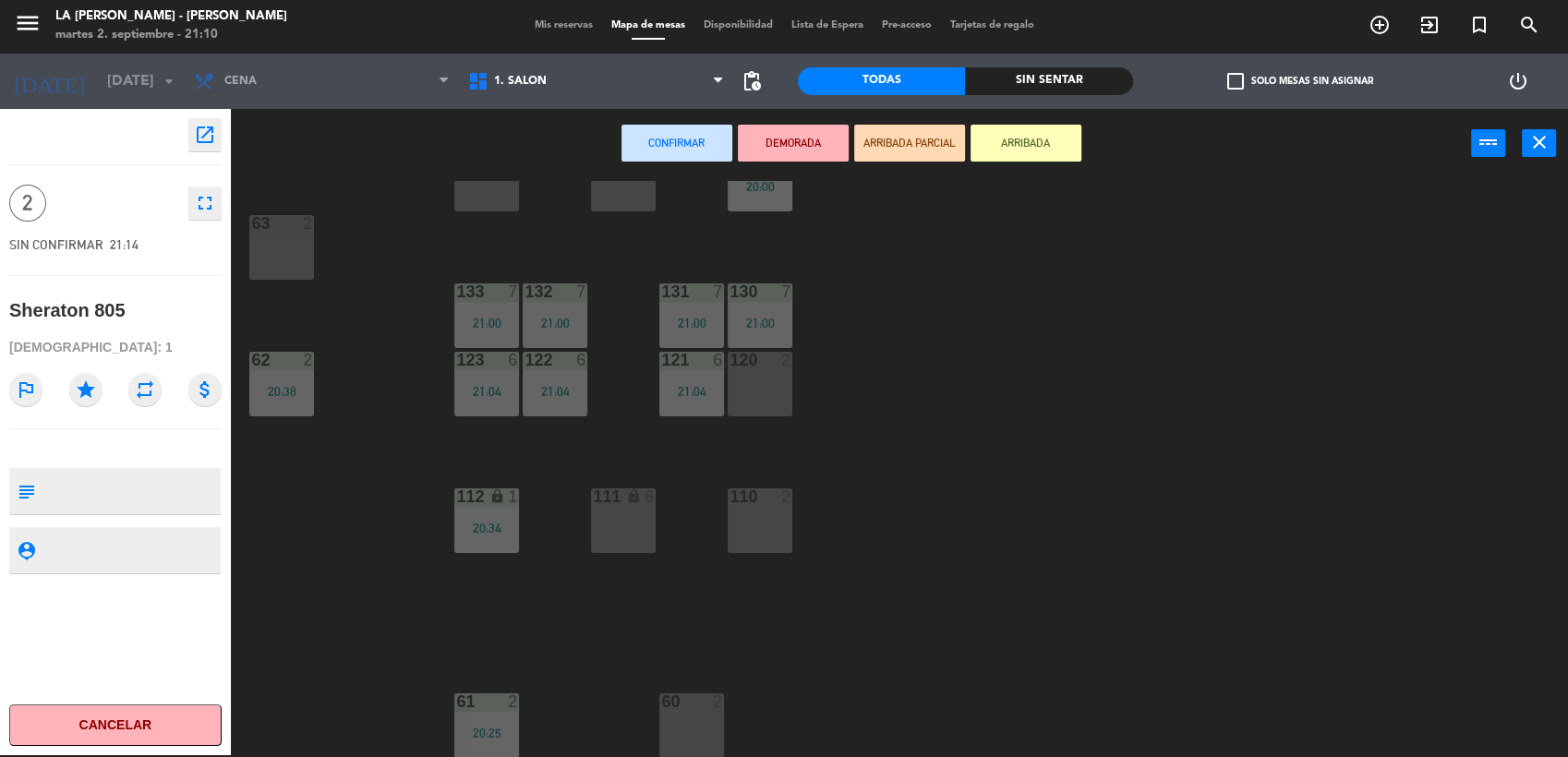
click at [694, 733] on div "60 2" at bounding box center [691, 725] width 65 height 65
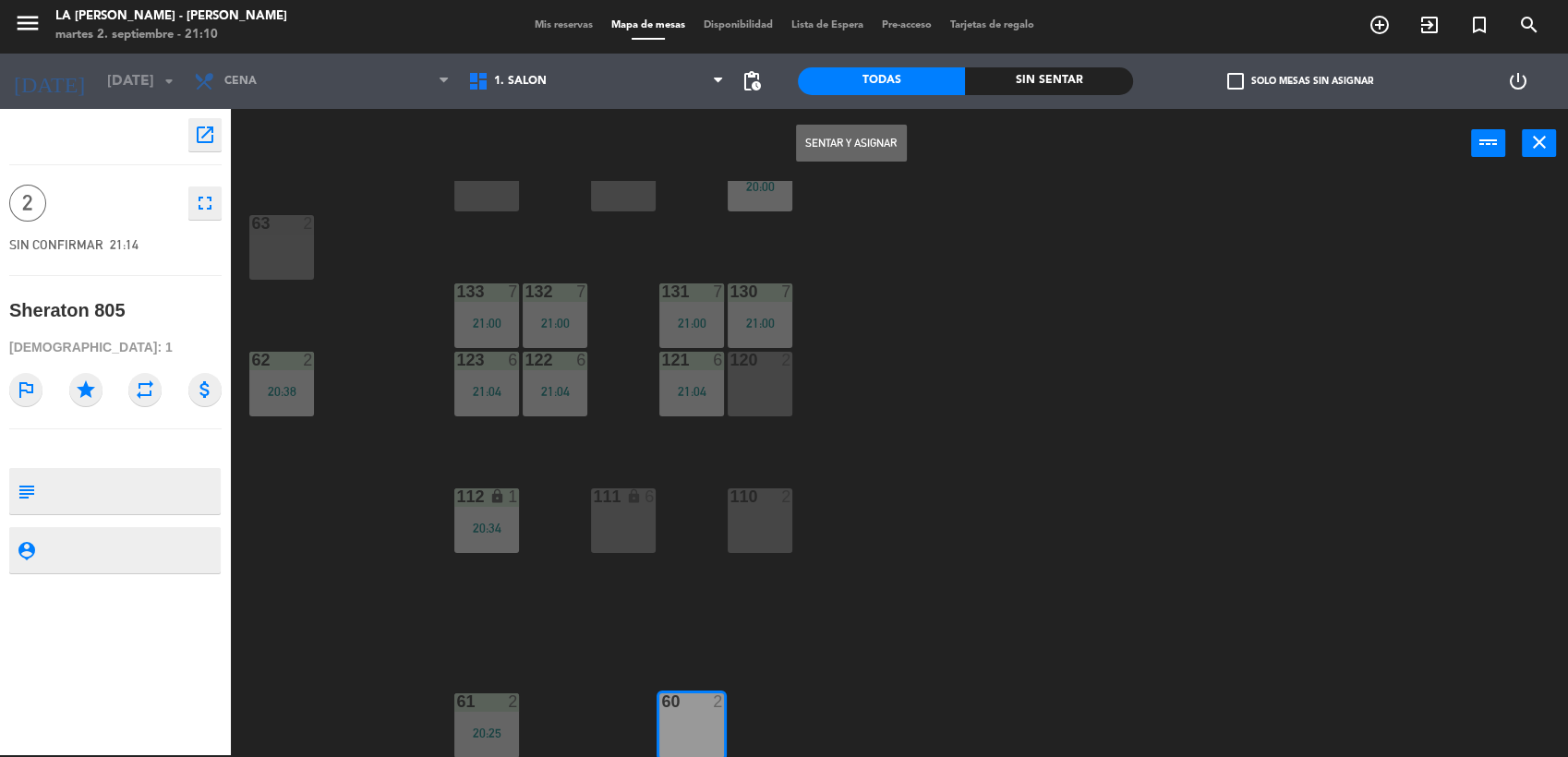
click at [822, 142] on button "Sentar y Asignar" at bounding box center [851, 143] width 110 height 37
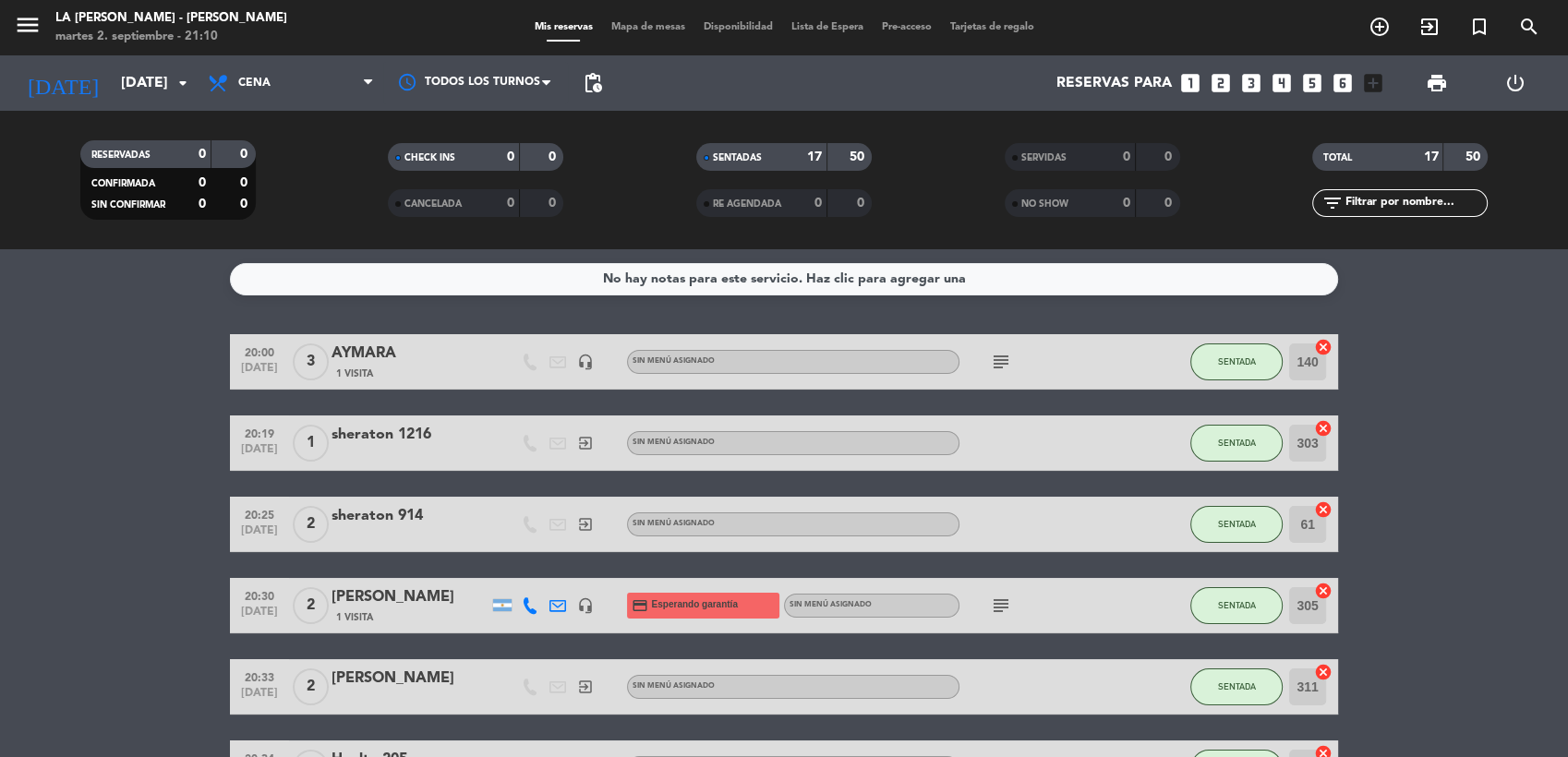
click at [614, 24] on span "Mapa de mesas" at bounding box center [648, 27] width 92 height 10
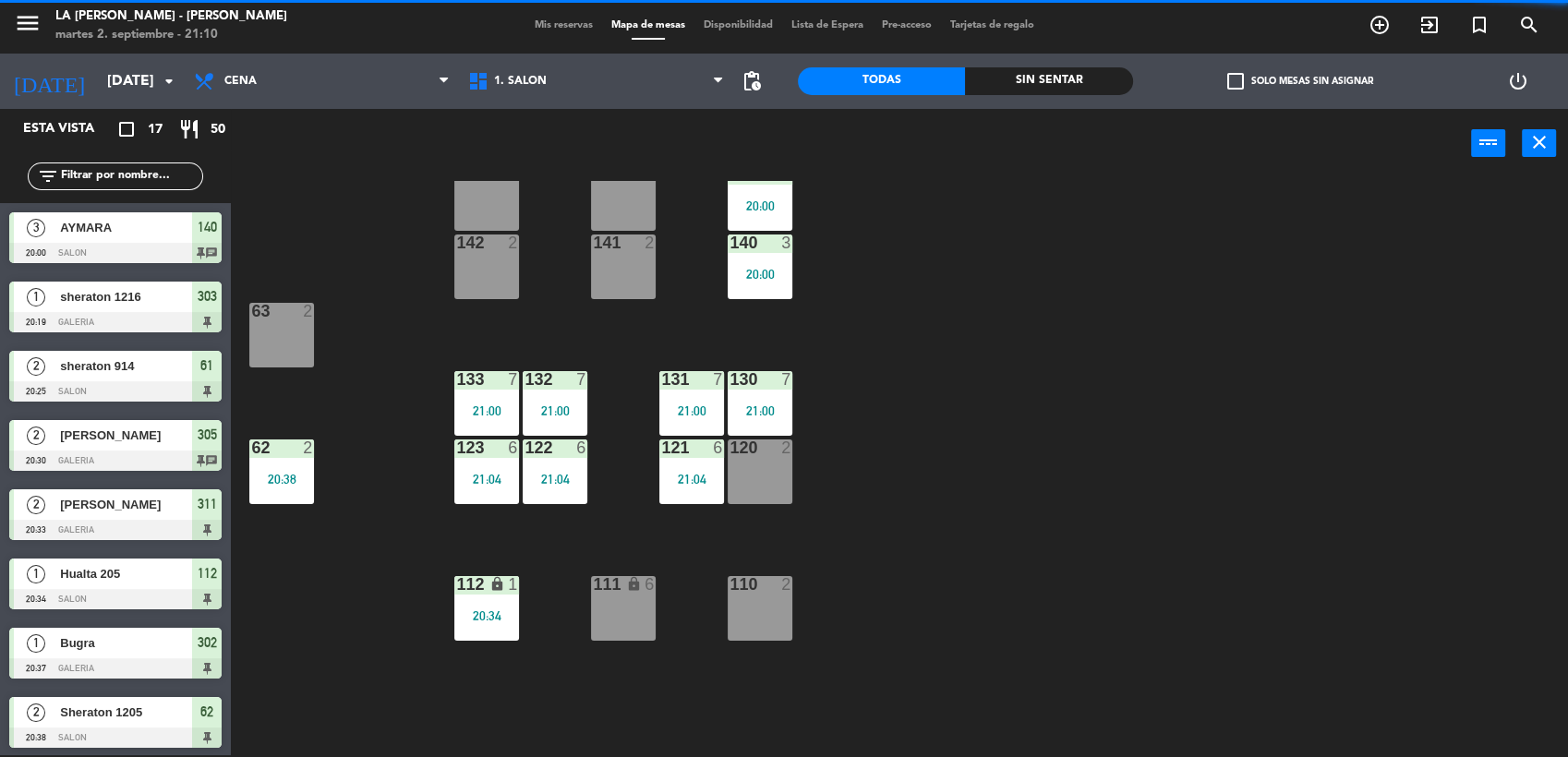
scroll to position [203, 0]
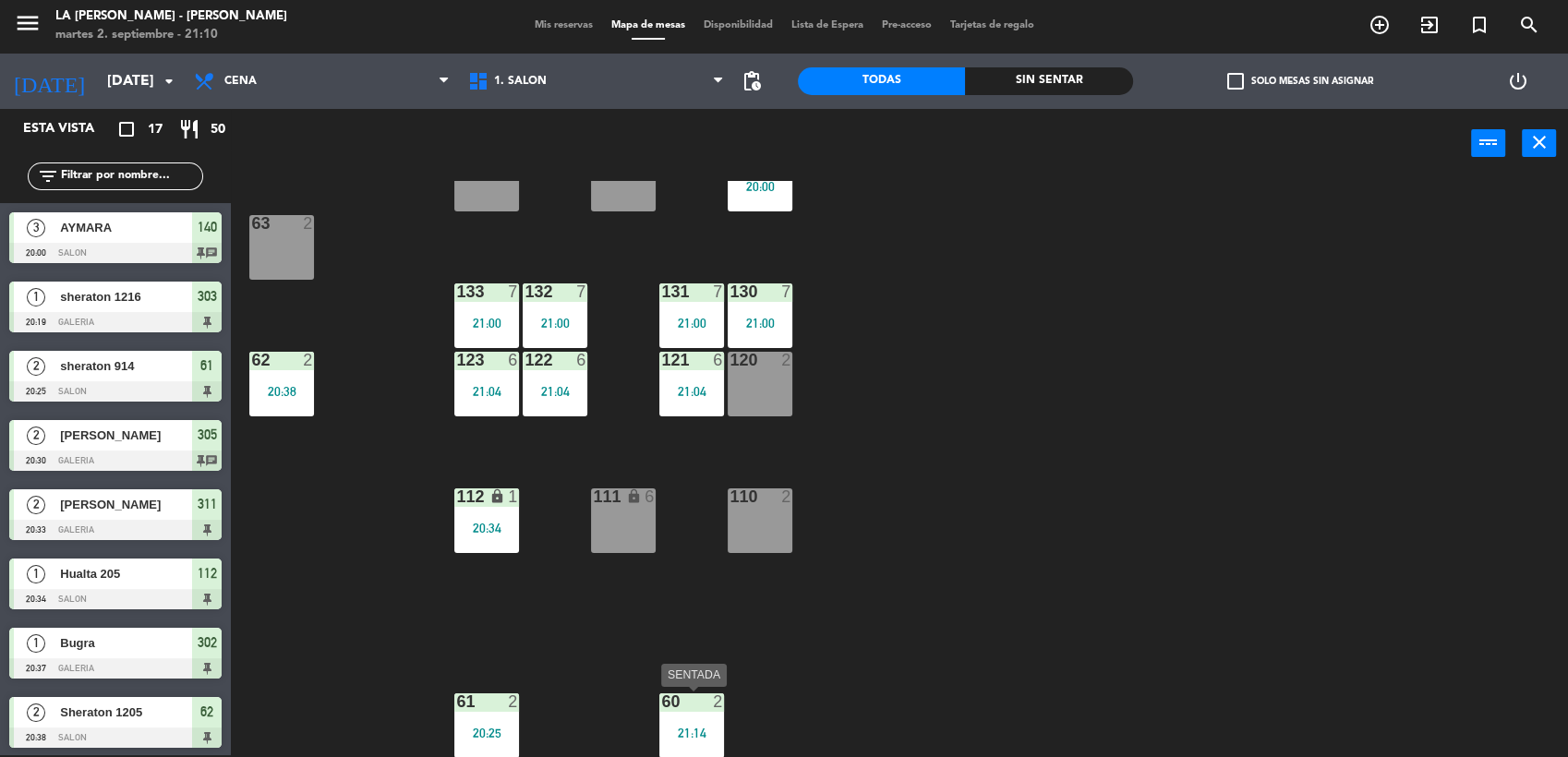
click at [720, 732] on div "21:14" at bounding box center [691, 733] width 65 height 13
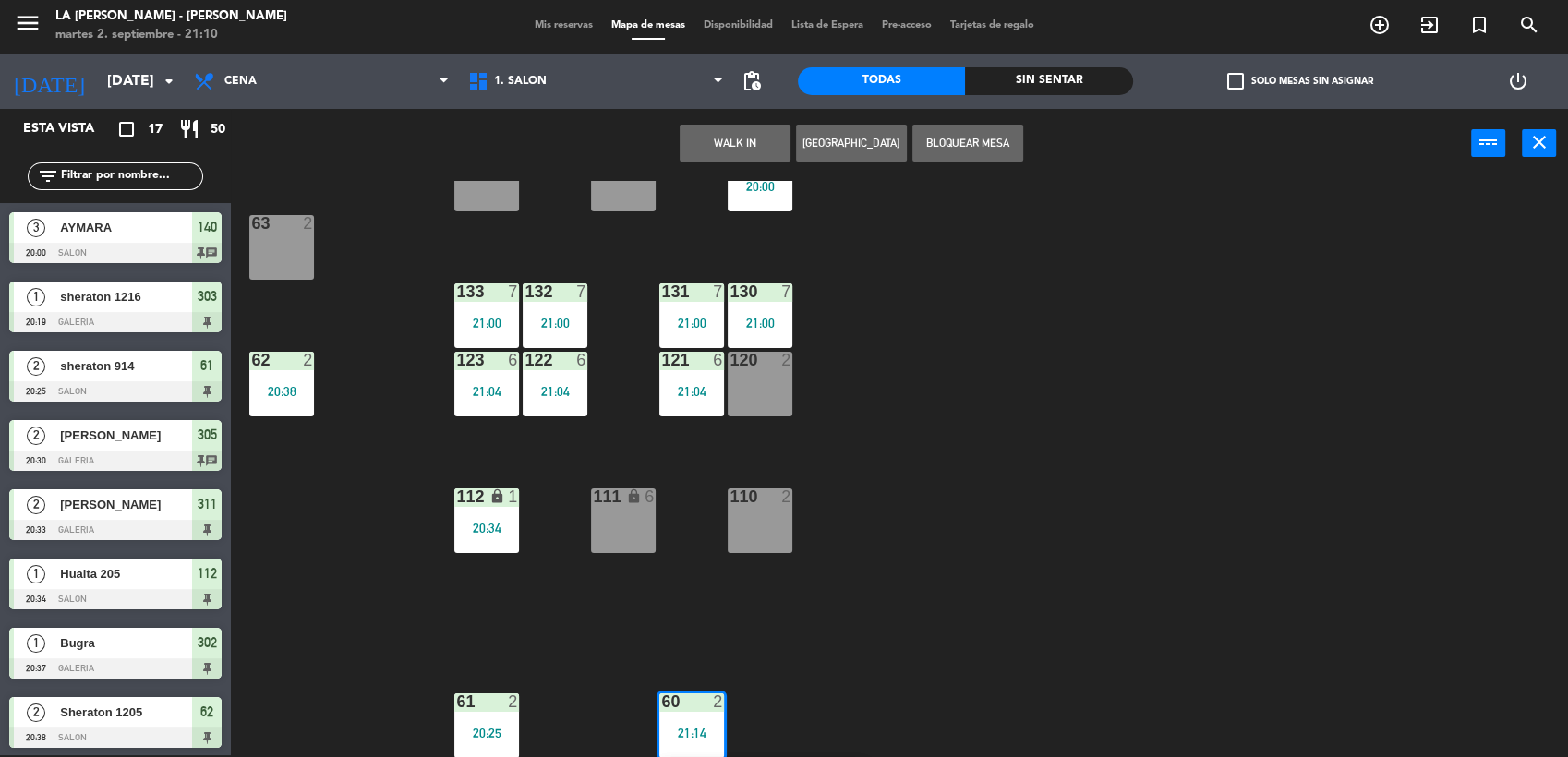
click at [873, 590] on div "B206 1 B205 1 B204 1 B203 1 B202 1 B201 1 B200 1 150 3 20:00 151 2 152 2 140 3 …" at bounding box center [907, 469] width 1321 height 577
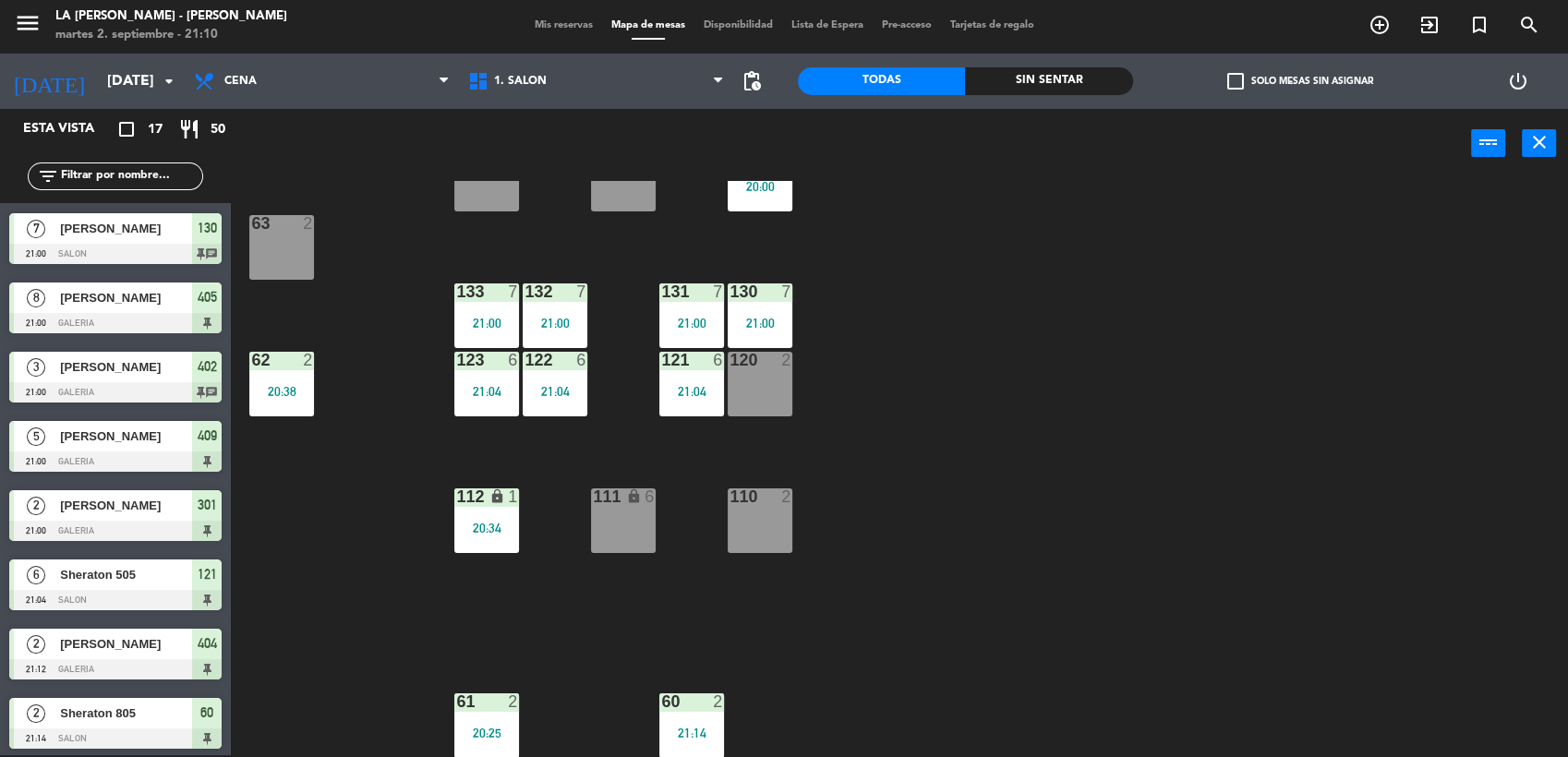
scroll to position [626, 0]
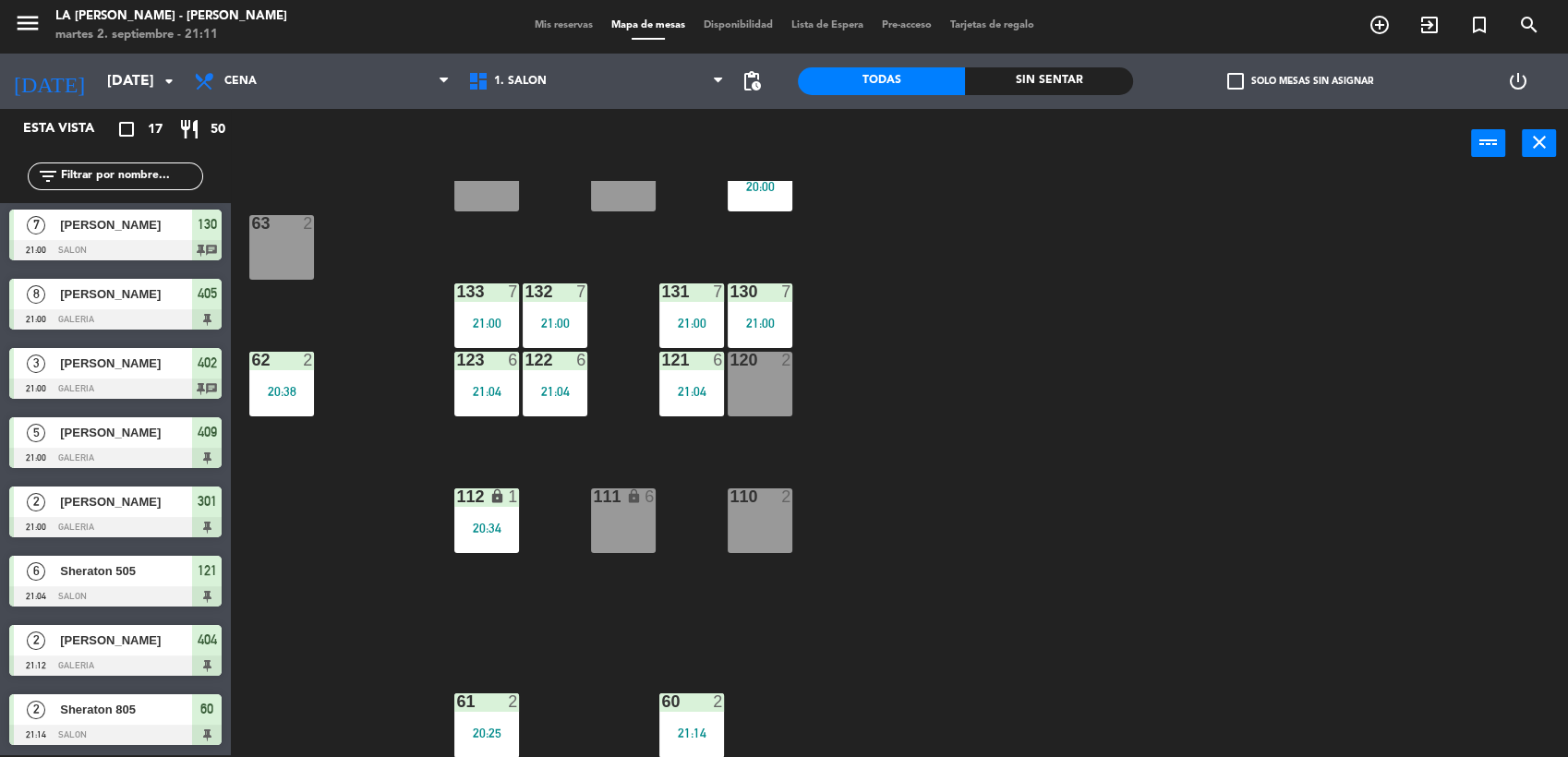
click at [123, 719] on span "Sheraton 805" at bounding box center [126, 710] width 132 height 19
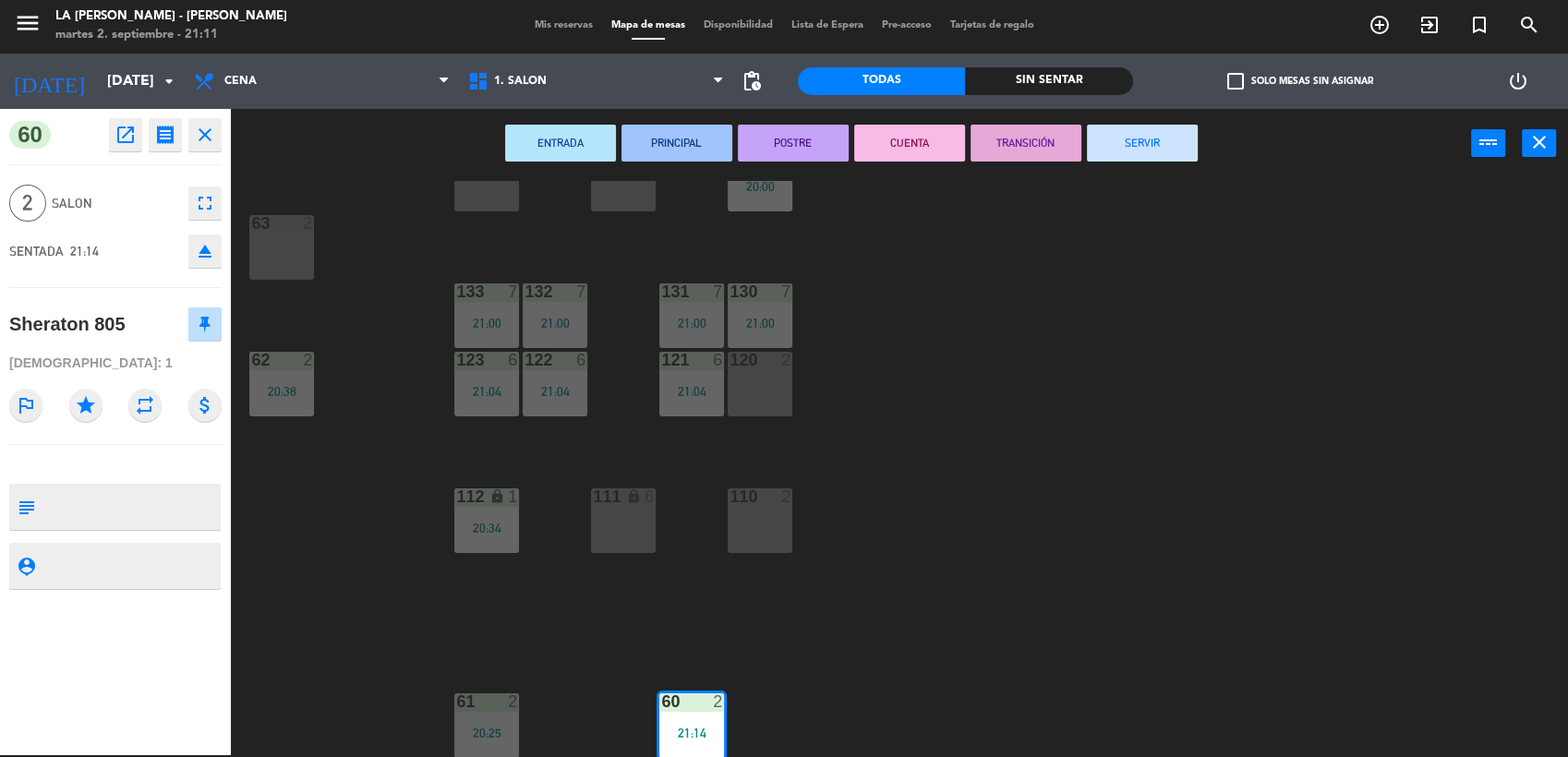
click at [272, 274] on div "63 2" at bounding box center [282, 247] width 65 height 65
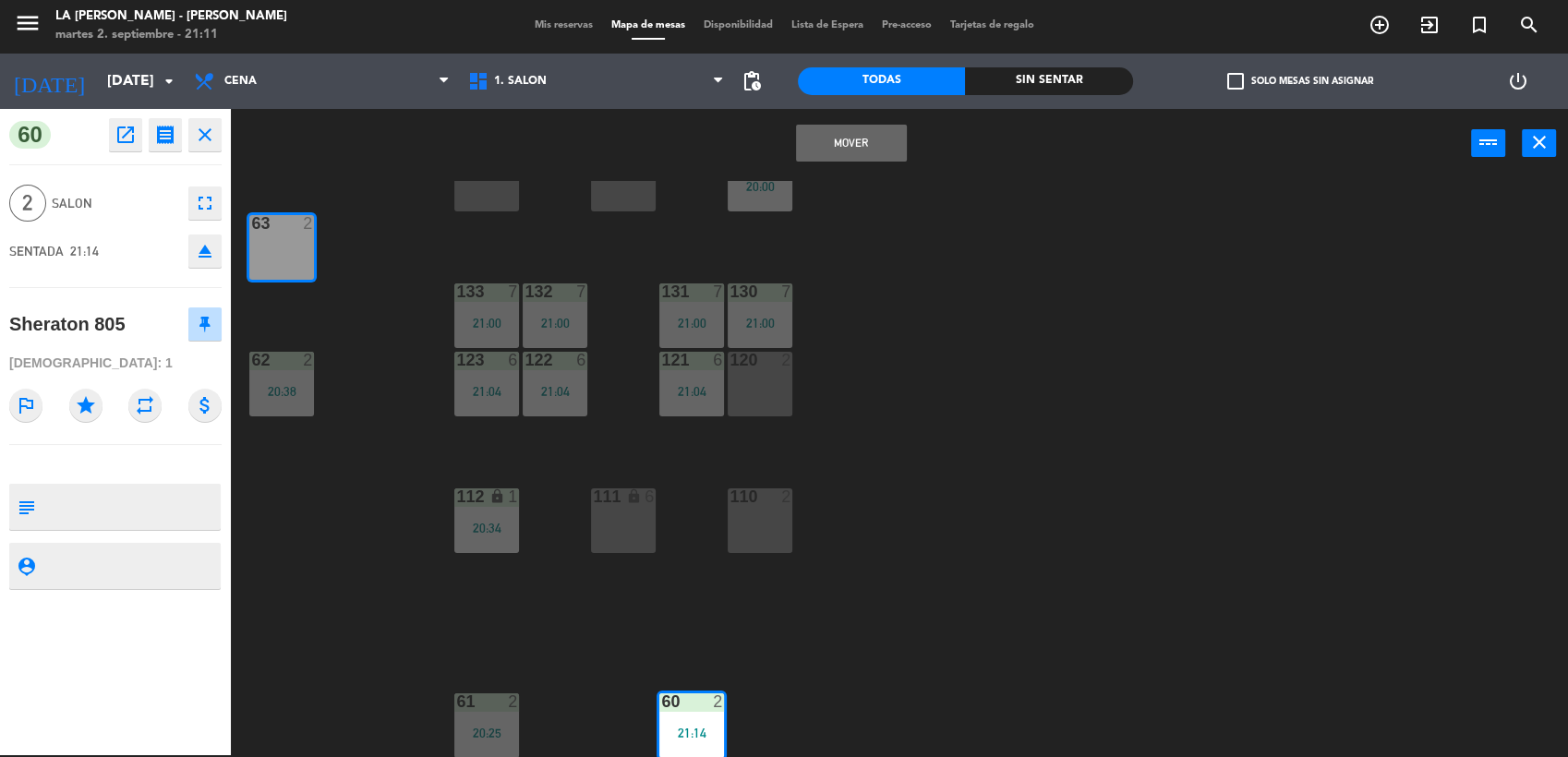
click at [811, 150] on button "Mover" at bounding box center [851, 143] width 110 height 37
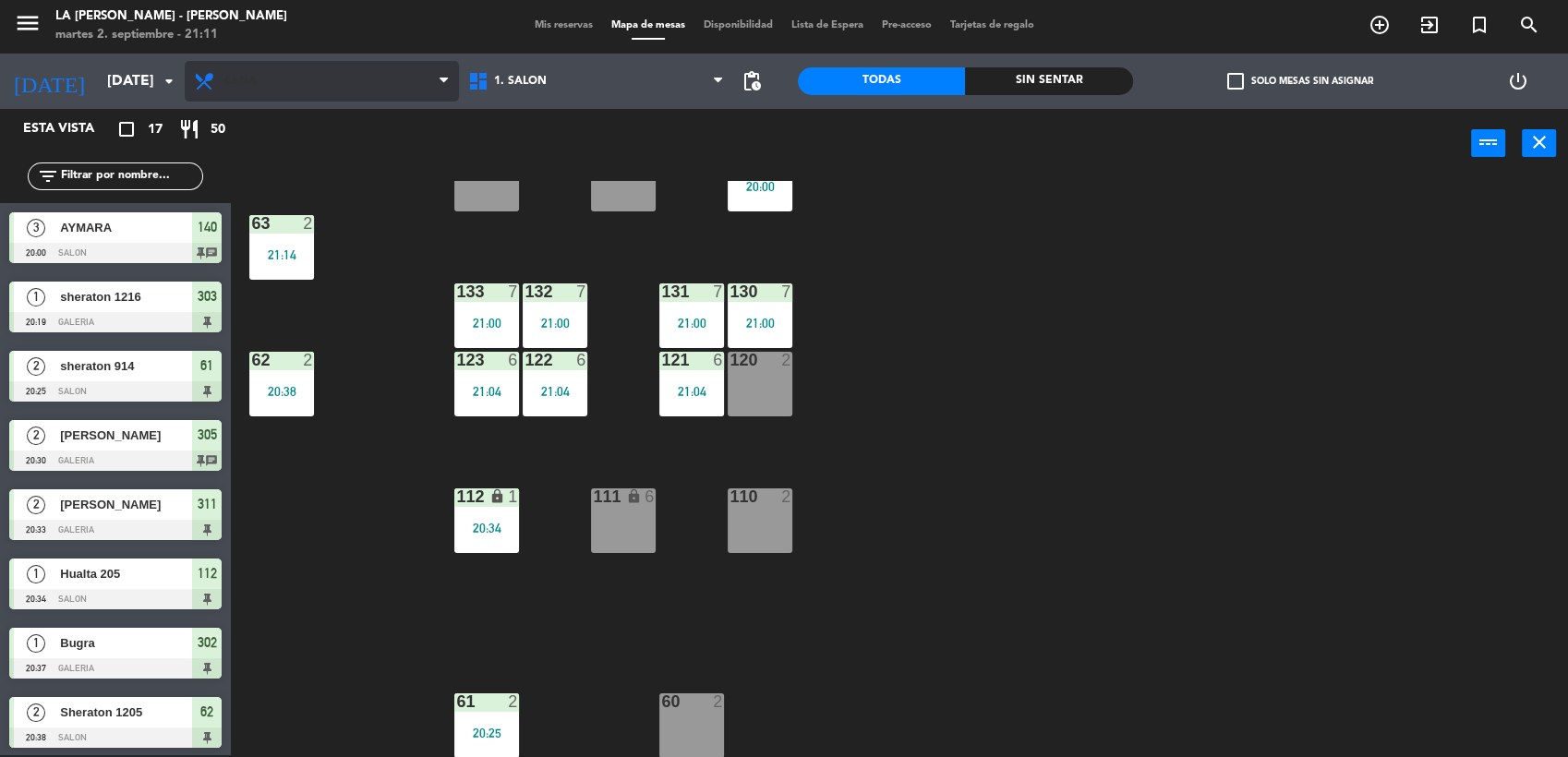
scroll to position [350, 0]
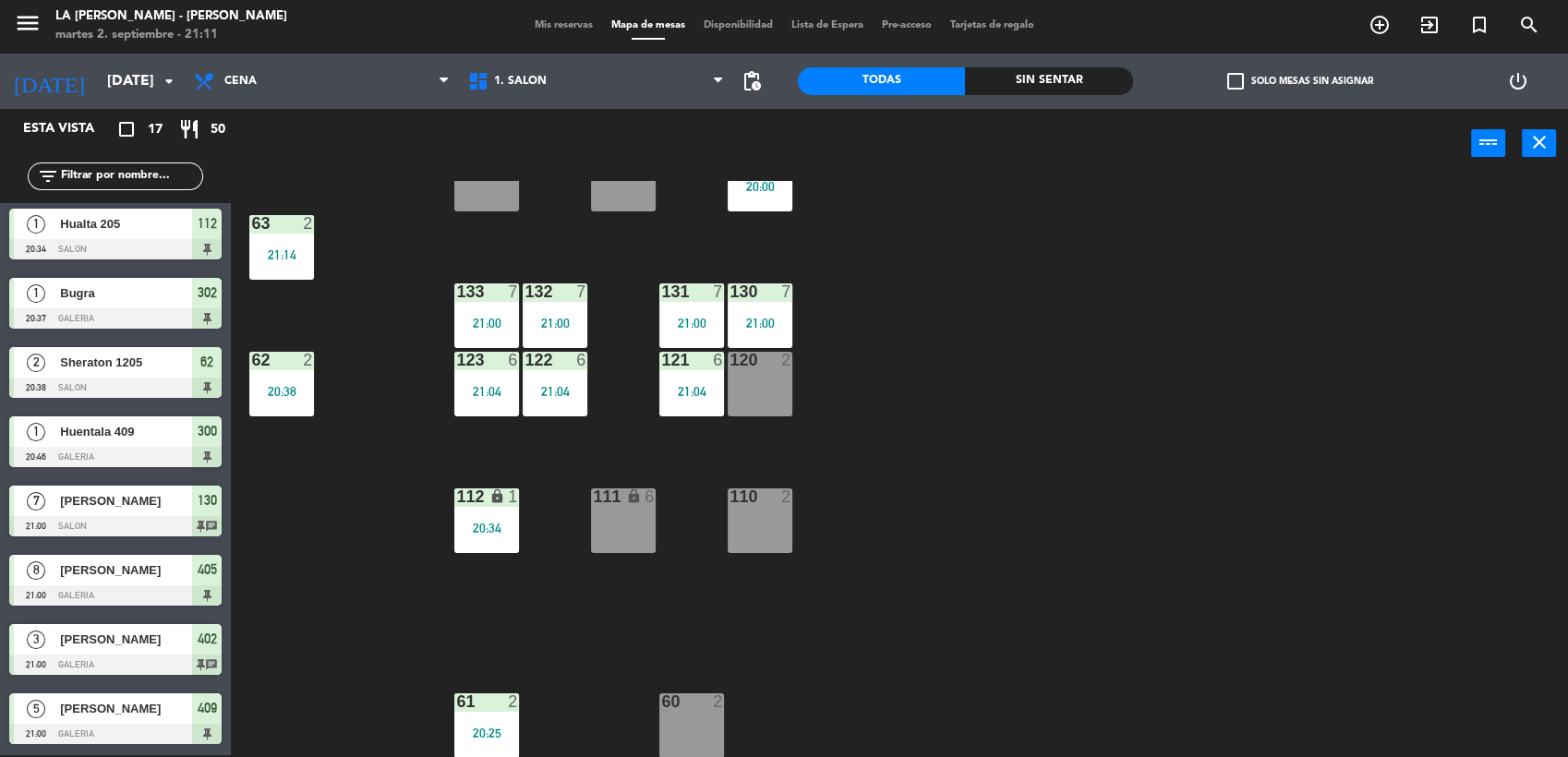
click at [539, 24] on span "Mis reservas" at bounding box center [563, 25] width 76 height 10
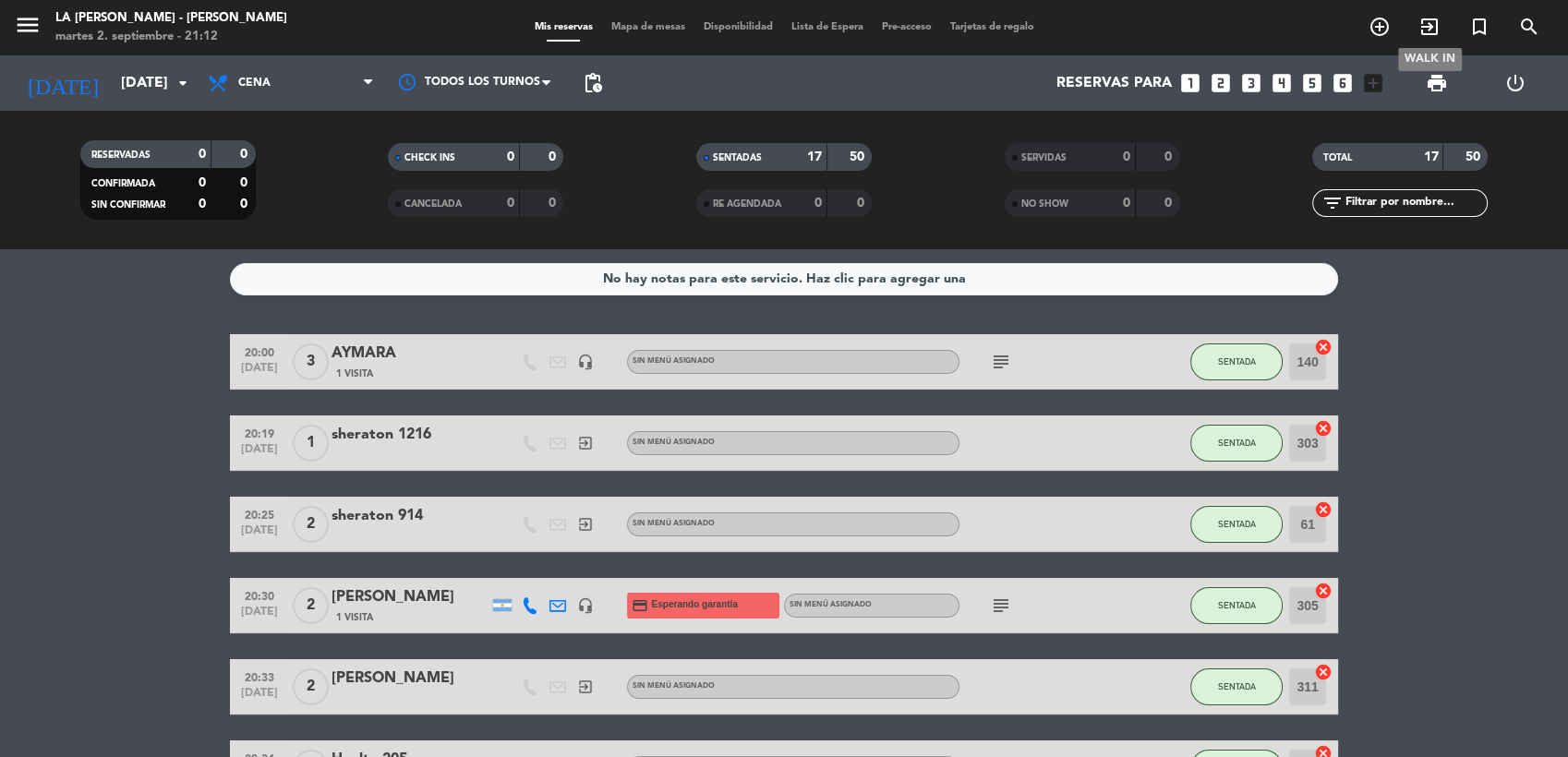
click at [1429, 32] on icon "exit_to_app" at bounding box center [1429, 26] width 22 height 22
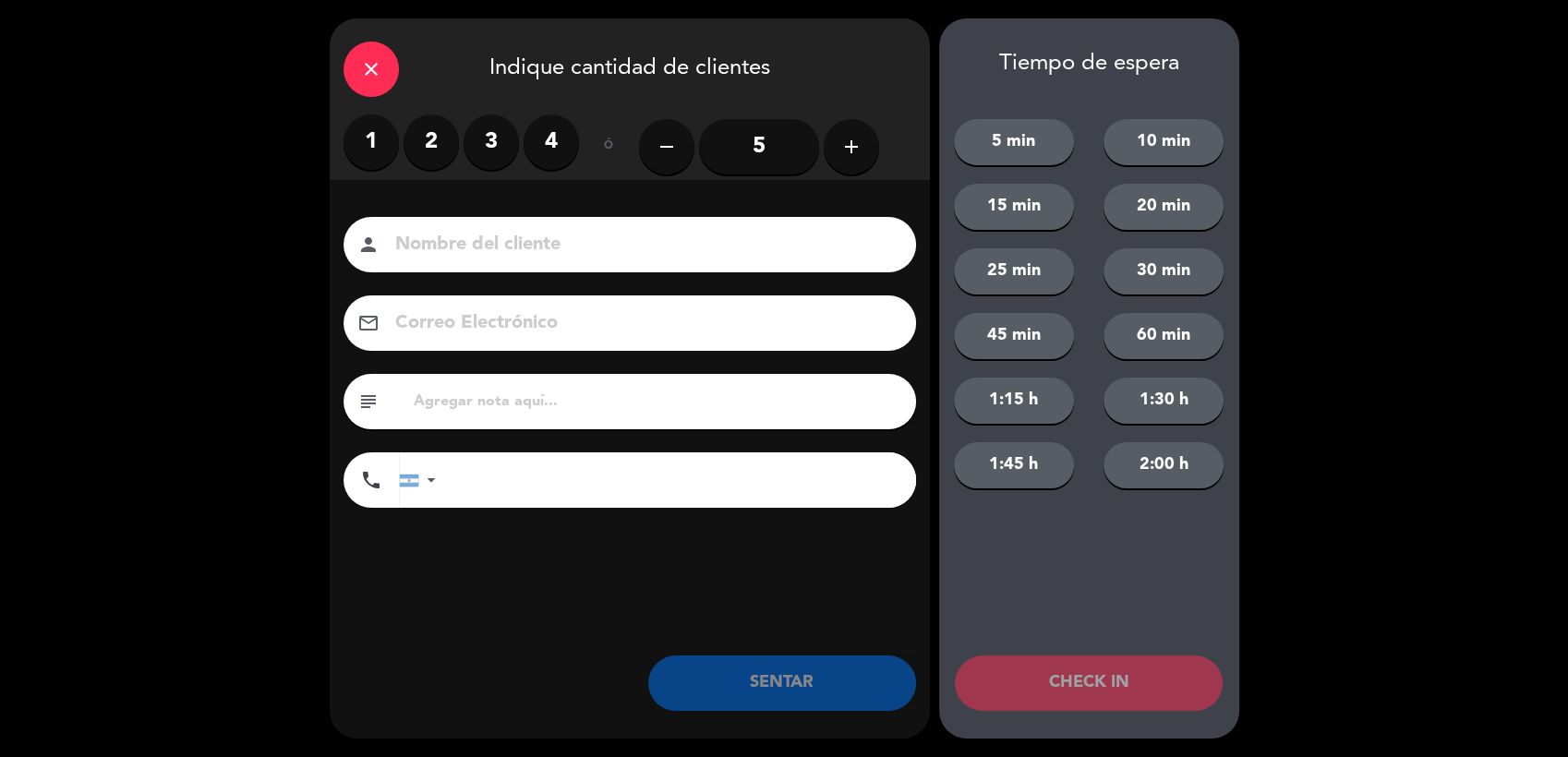
click at [561, 154] on label "4" at bounding box center [551, 141] width 55 height 55
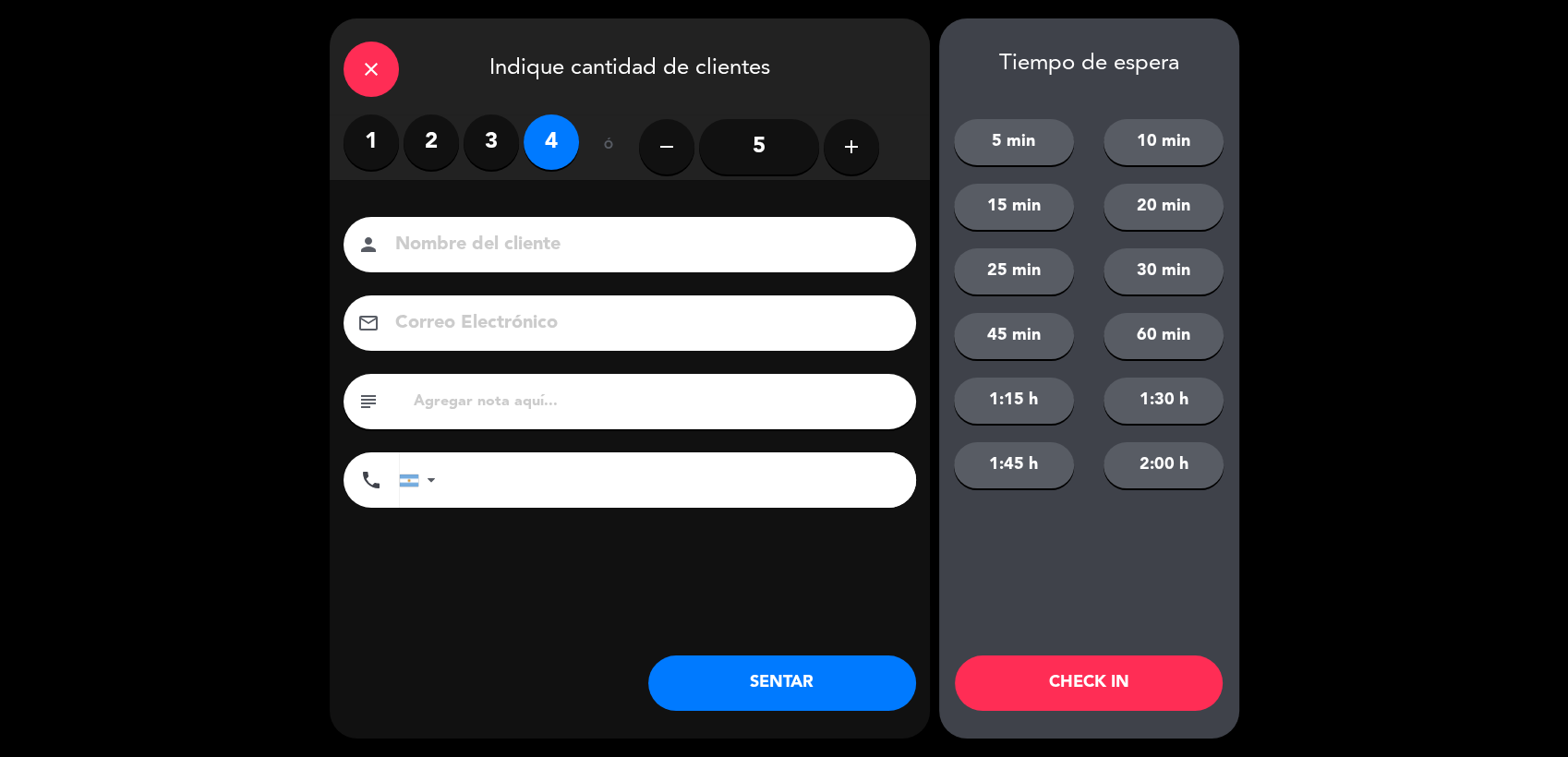
click at [531, 244] on input at bounding box center [642, 245] width 498 height 32
click at [536, 253] on input at bounding box center [642, 245] width 498 height 32
type input "[PERSON_NAME]"
click at [741, 698] on button "SENTAR" at bounding box center [782, 682] width 268 height 55
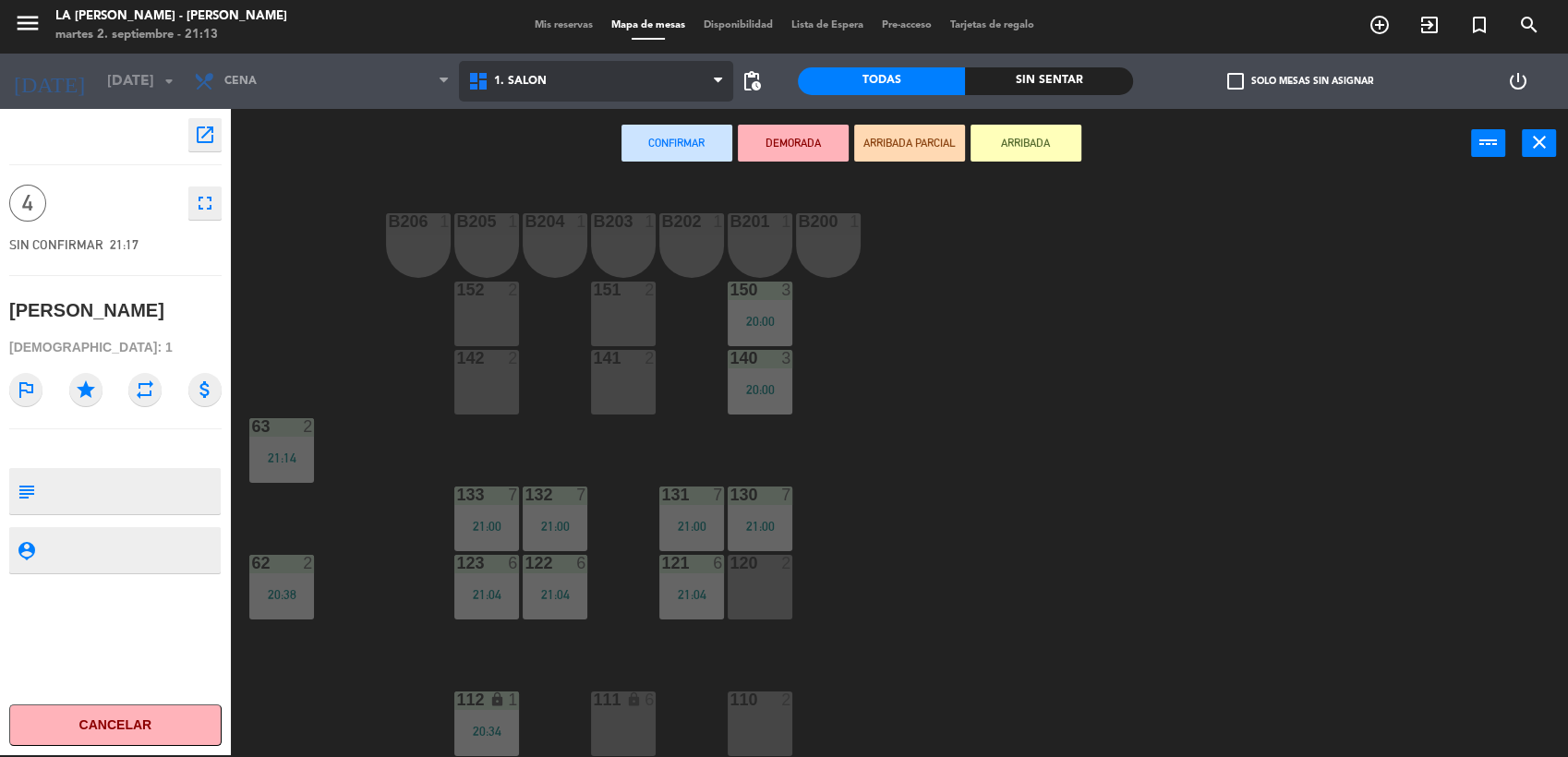
click at [592, 77] on span "1. SALON" at bounding box center [595, 81] width 274 height 41
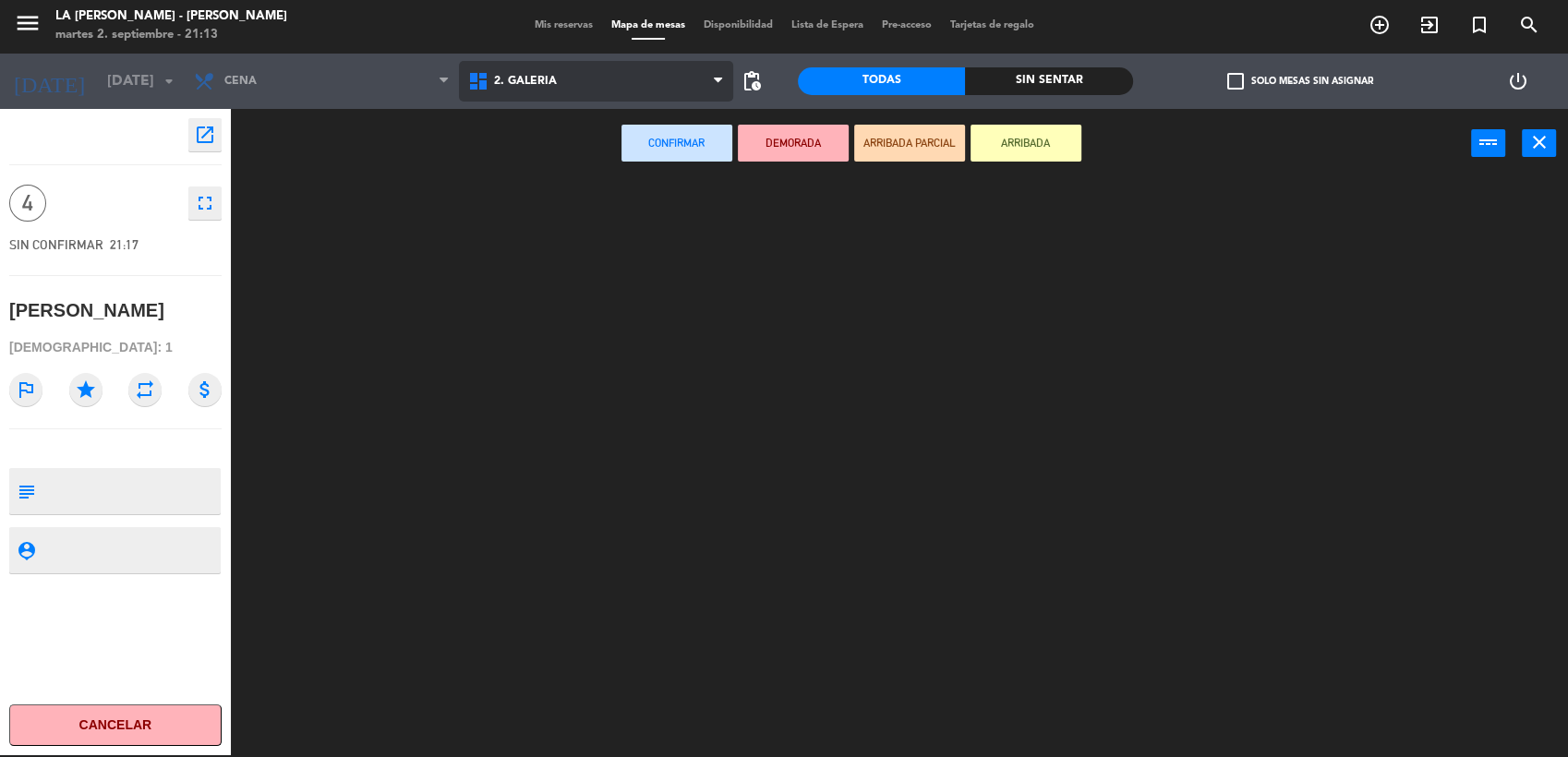
click at [606, 153] on ng-component "menu LA [PERSON_NAME] - [PERSON_NAME][DATE] 2. septiembre - 21:13 Mis reservas …" at bounding box center [784, 378] width 1568 height 760
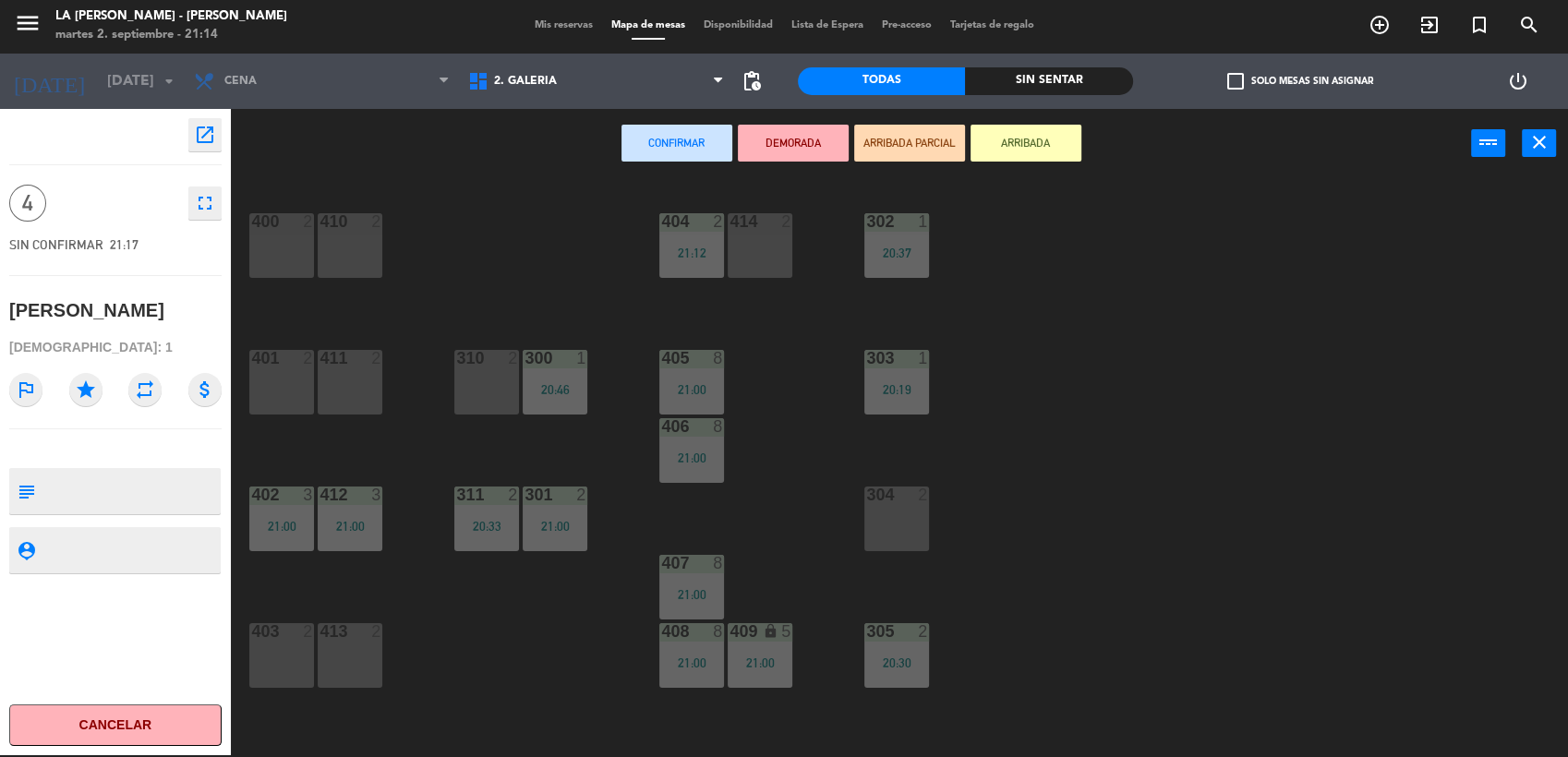
click at [300, 681] on div "403 2" at bounding box center [282, 655] width 65 height 65
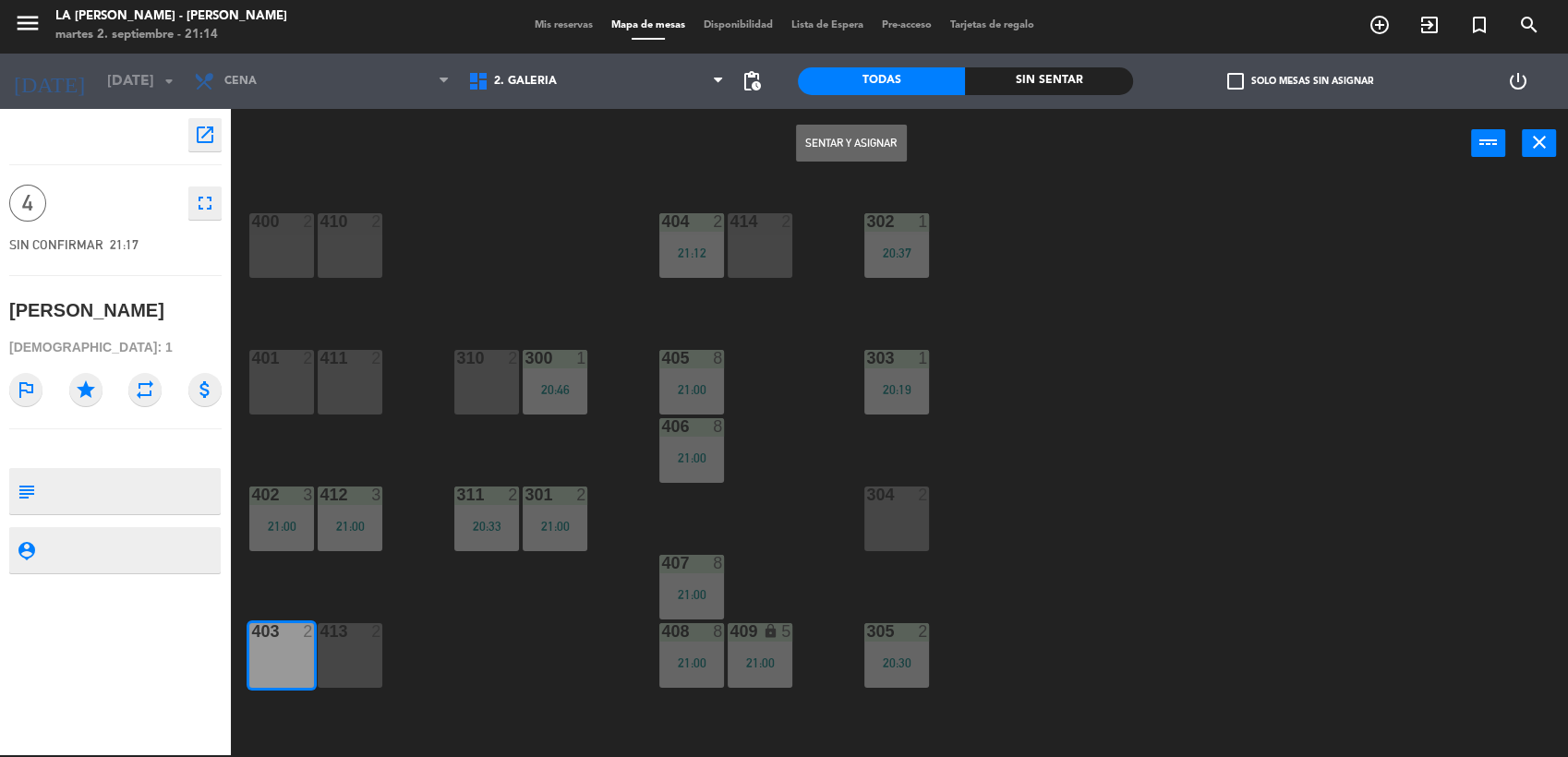
click at [354, 663] on div "413 2" at bounding box center [349, 655] width 65 height 65
click at [868, 133] on button "Sentar y Asignar" at bounding box center [851, 143] width 110 height 37
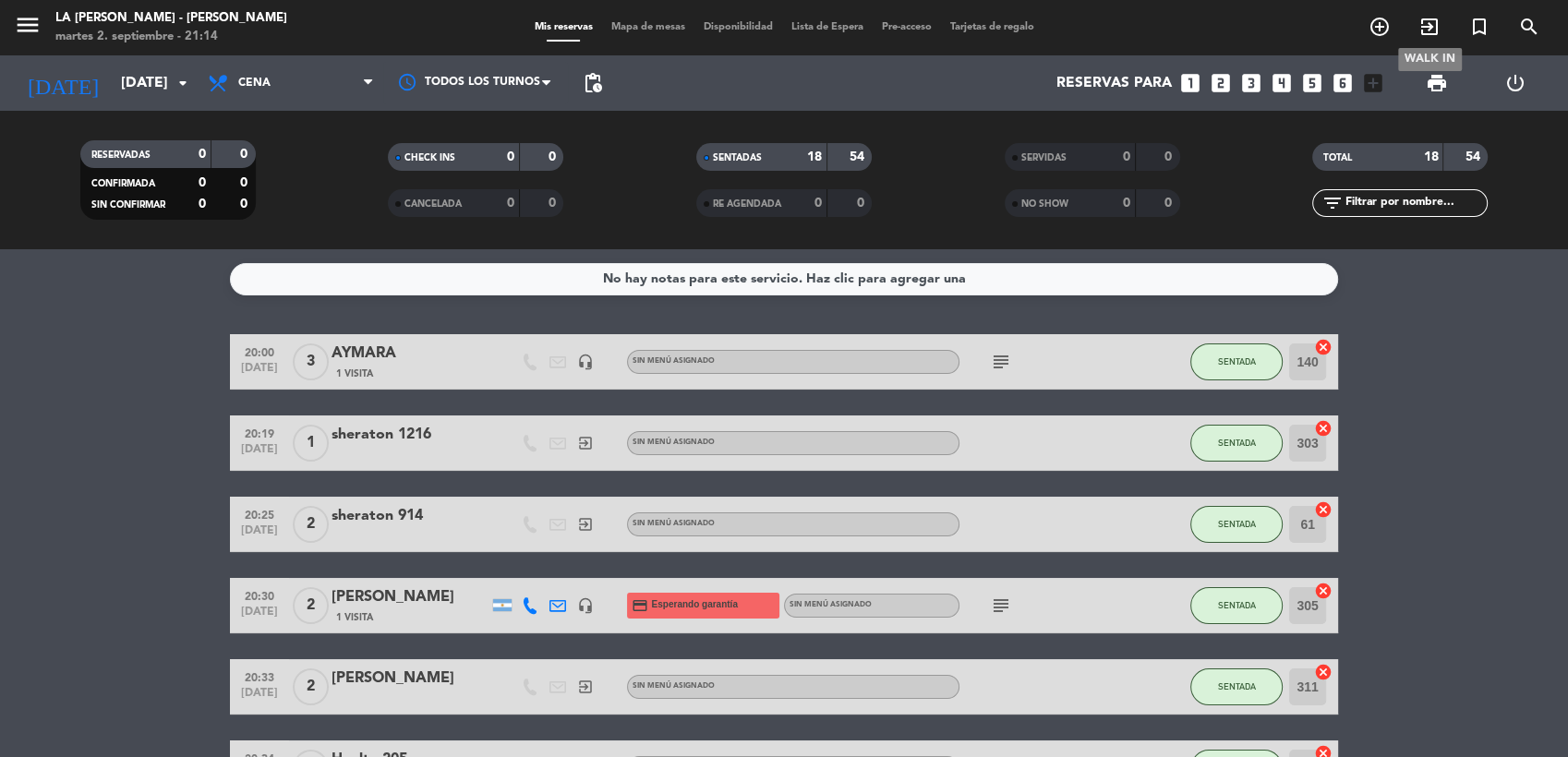
click at [1429, 27] on icon "exit_to_app" at bounding box center [1429, 26] width 22 height 22
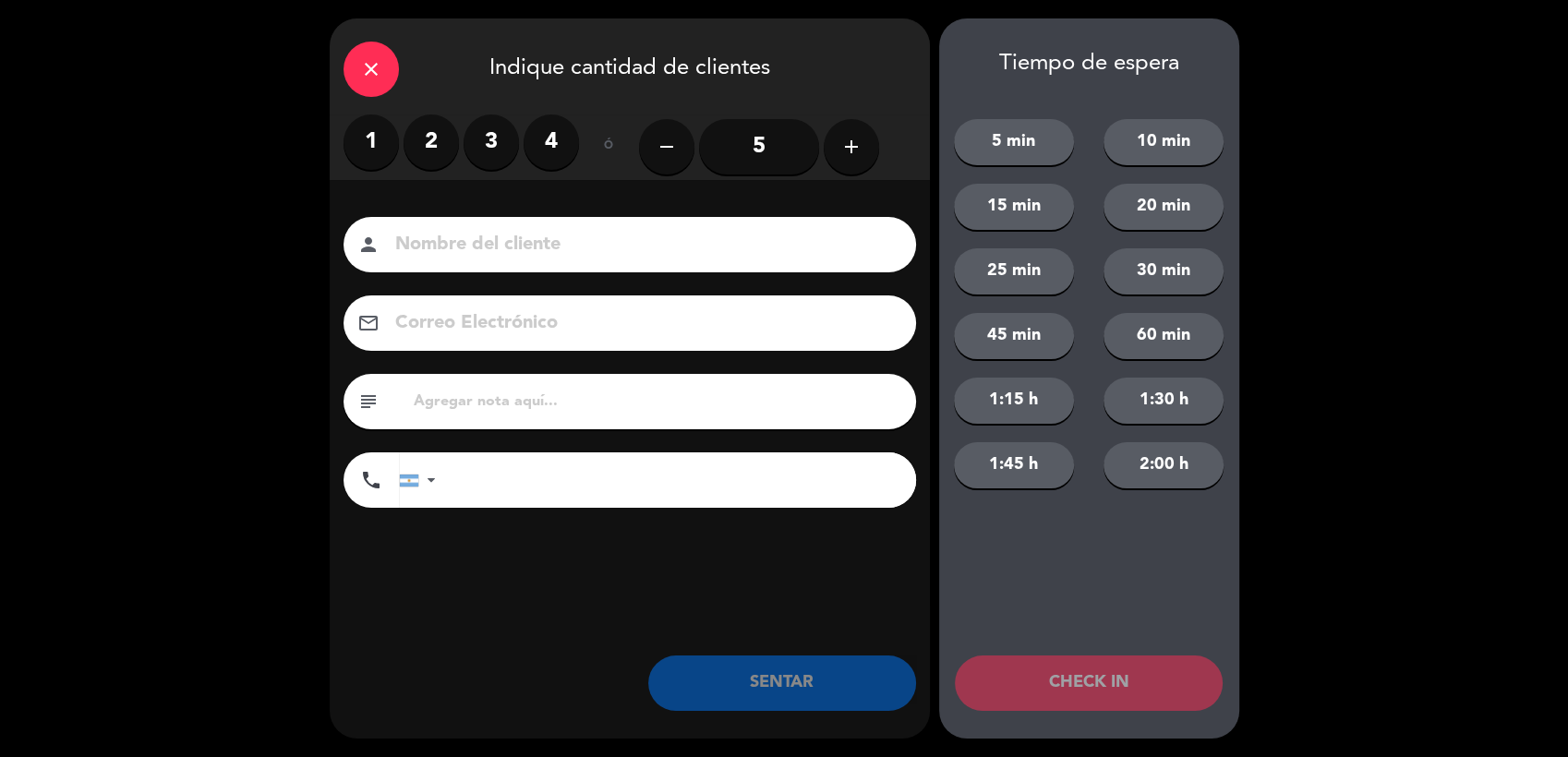
click at [429, 151] on label "2" at bounding box center [431, 141] width 55 height 55
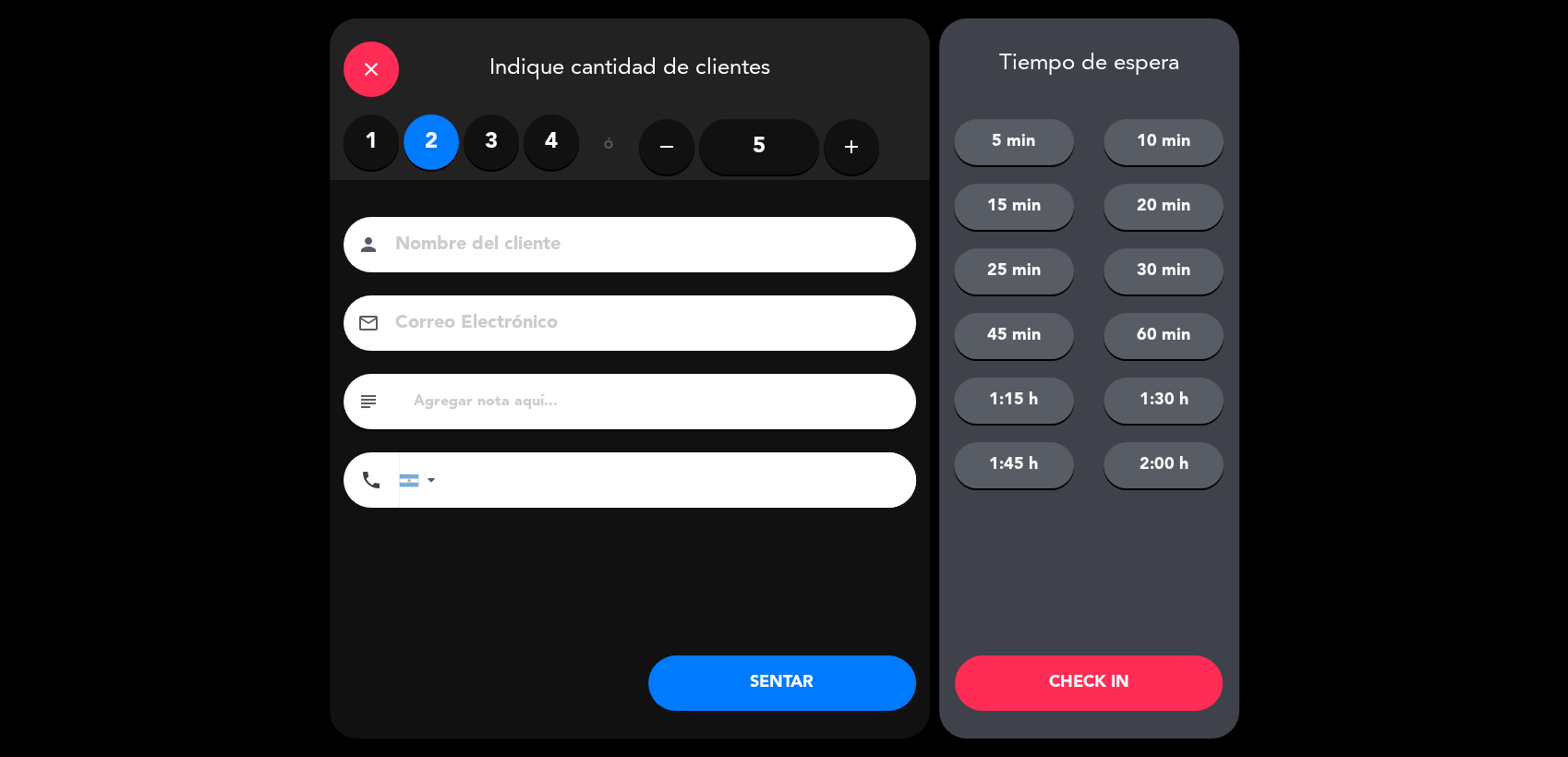
click at [439, 240] on input at bounding box center [642, 245] width 498 height 32
type input "[PERSON_NAME]"
click at [803, 666] on button "SENTAR" at bounding box center [782, 682] width 268 height 55
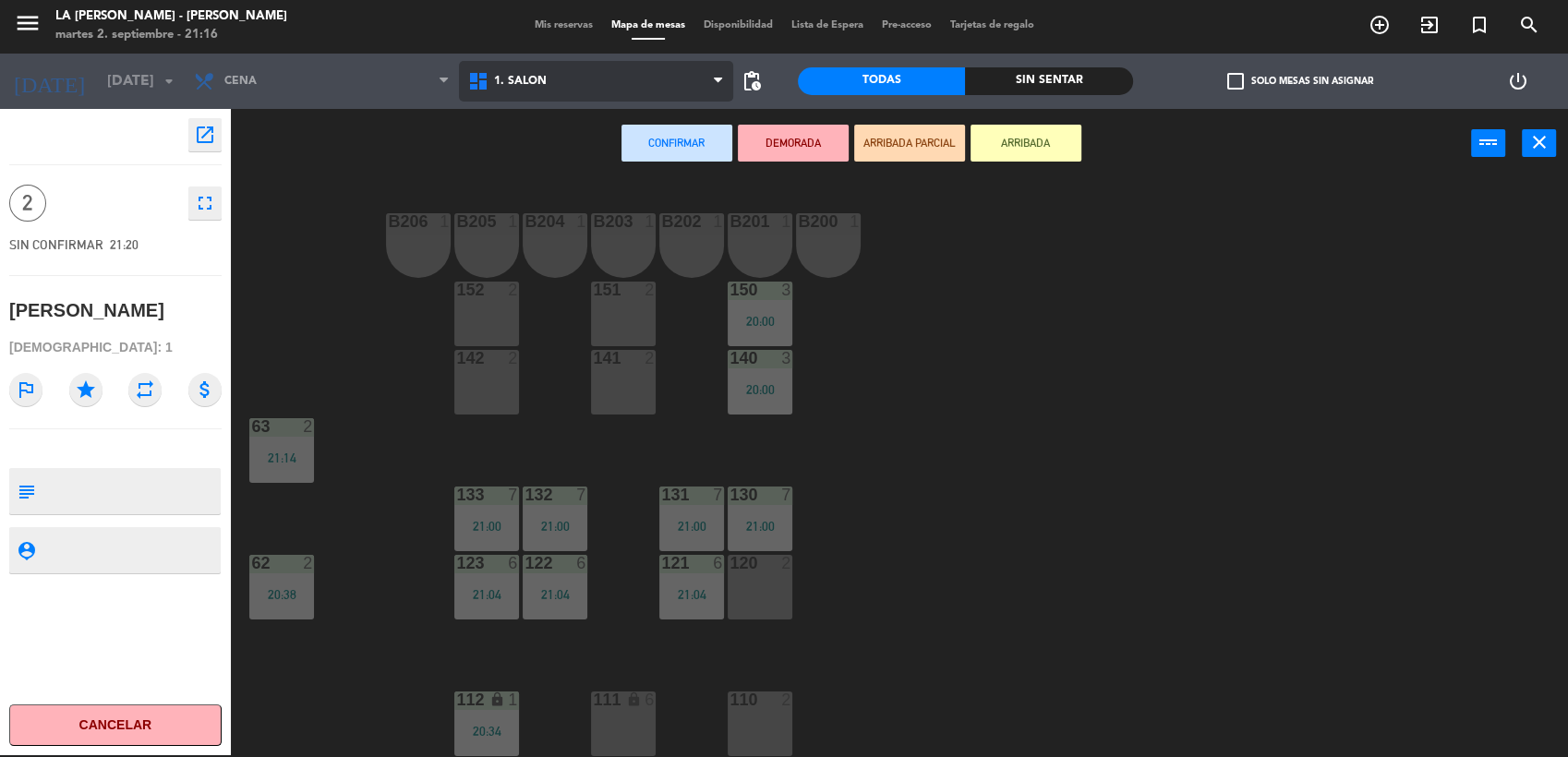
drag, startPoint x: 547, startPoint y: 72, endPoint x: 562, endPoint y: 167, distance: 96.2
click at [547, 72] on span "1. SALON" at bounding box center [595, 81] width 274 height 41
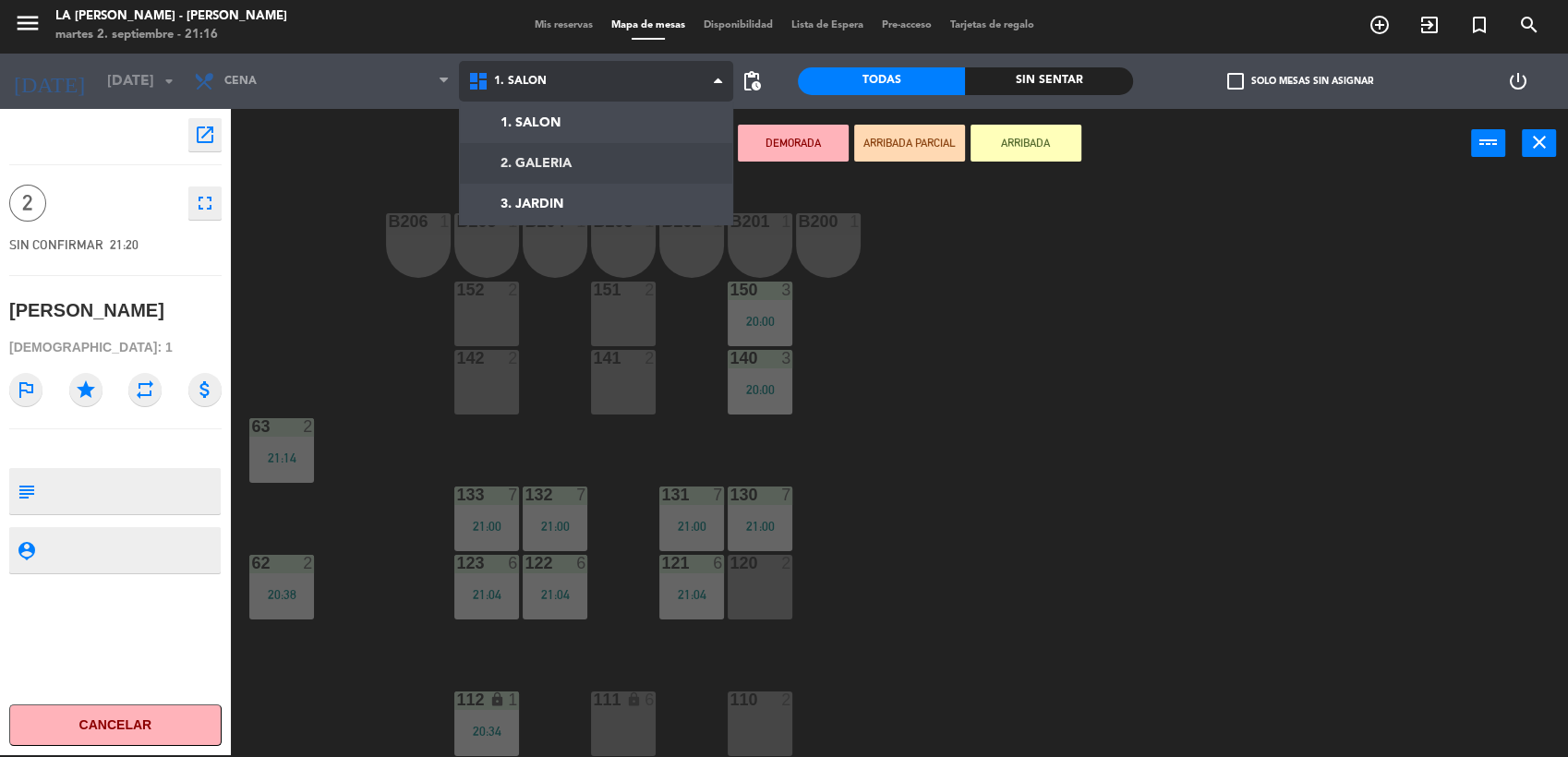
click at [578, 174] on ng-component "menu LA [PERSON_NAME] - [PERSON_NAME][DATE] 2. septiembre - 21:16 Mis reservas …" at bounding box center [784, 378] width 1568 height 760
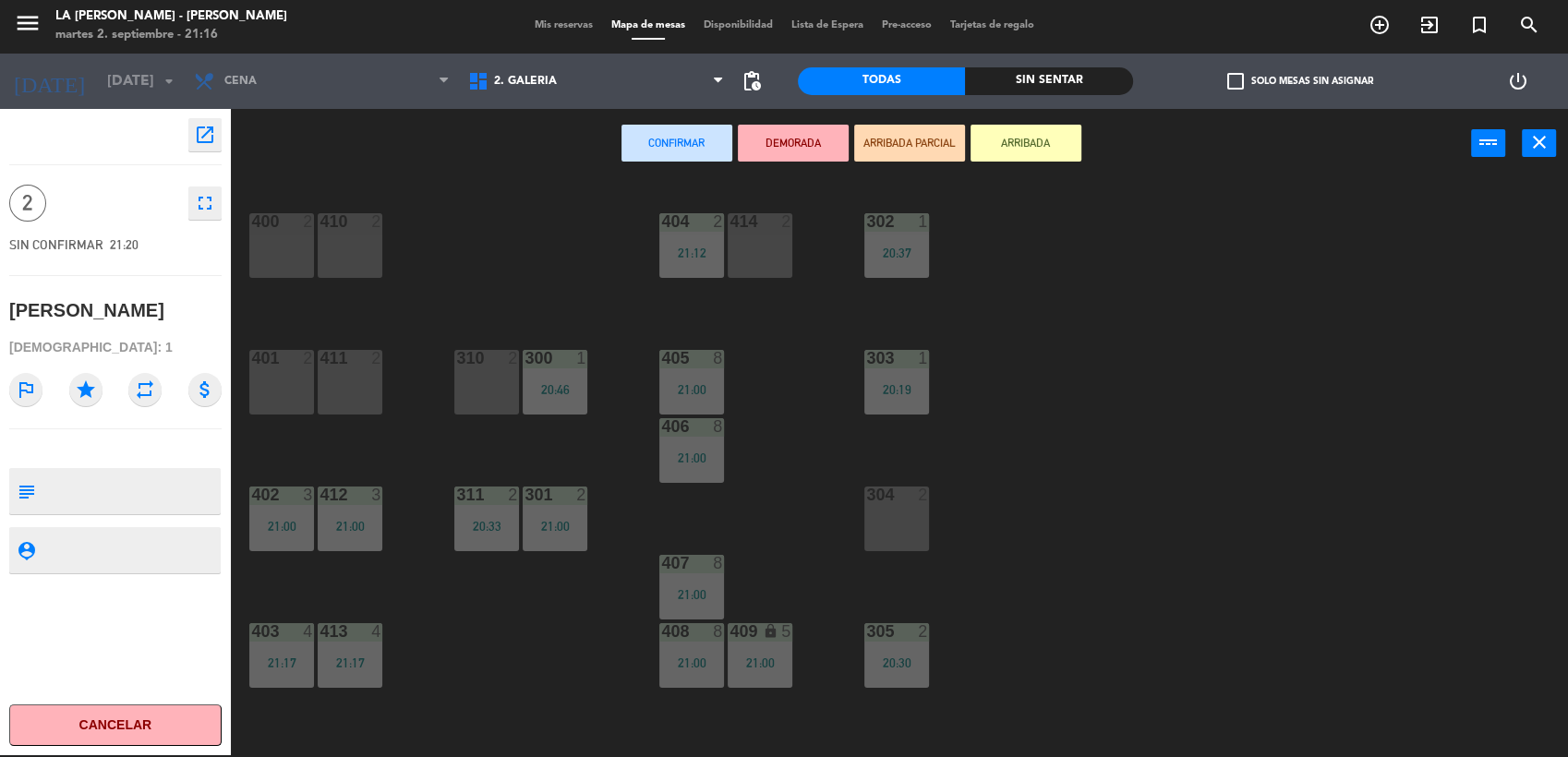
click at [921, 518] on div "304 2" at bounding box center [896, 519] width 65 height 65
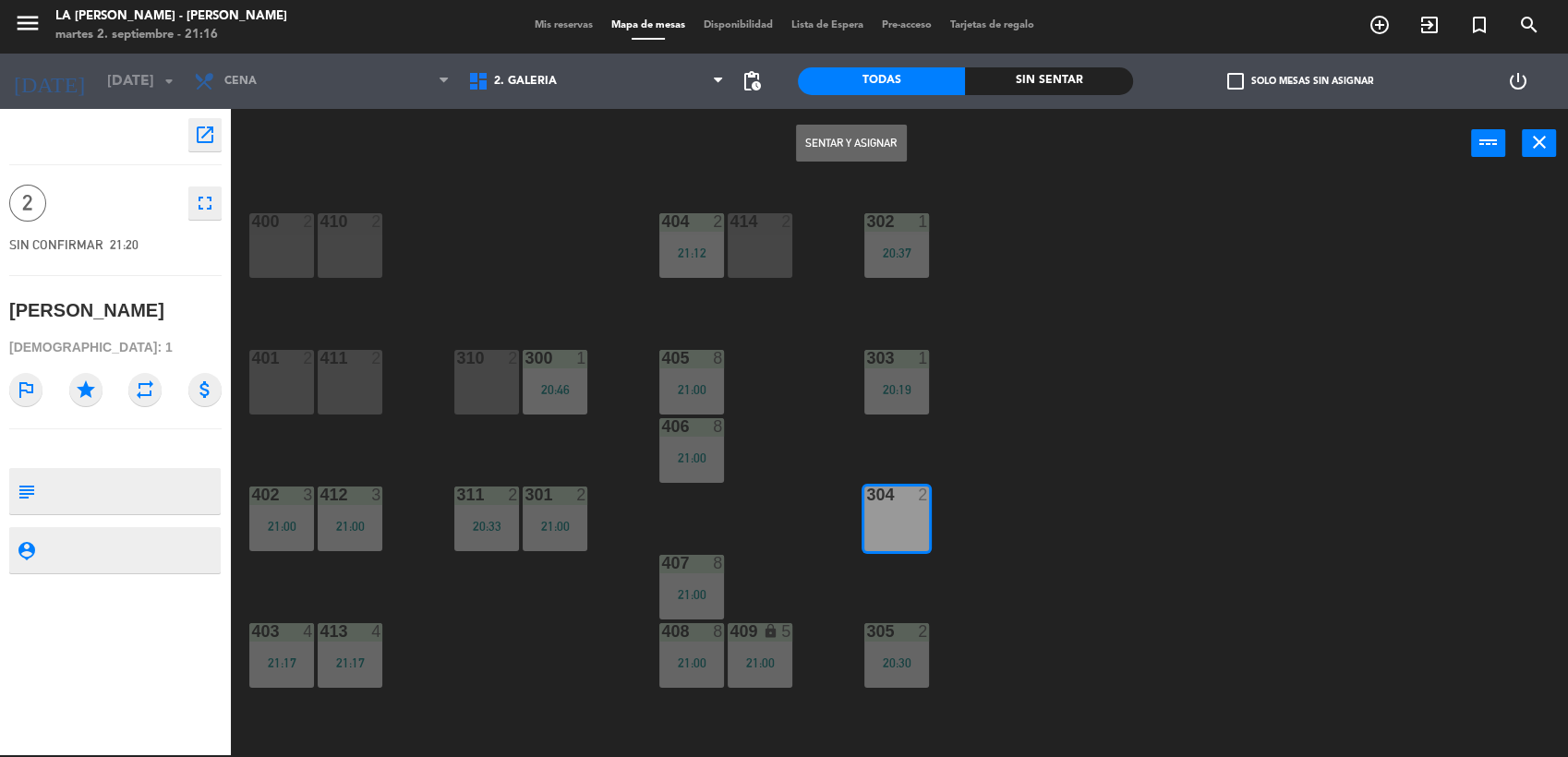
click at [876, 156] on button "Sentar y Asignar" at bounding box center [851, 143] width 110 height 37
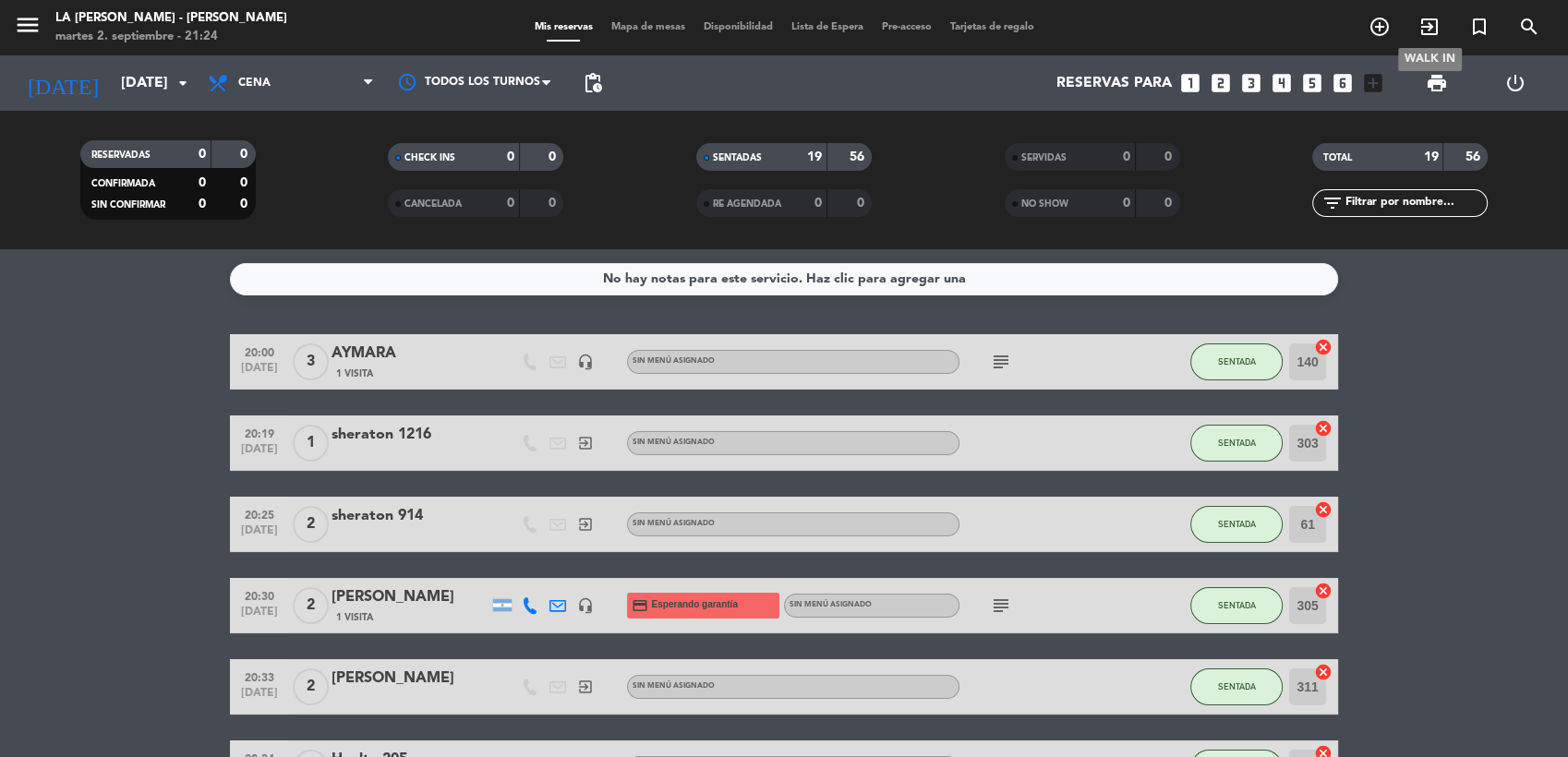
click at [1423, 28] on icon "exit_to_app" at bounding box center [1429, 26] width 22 height 22
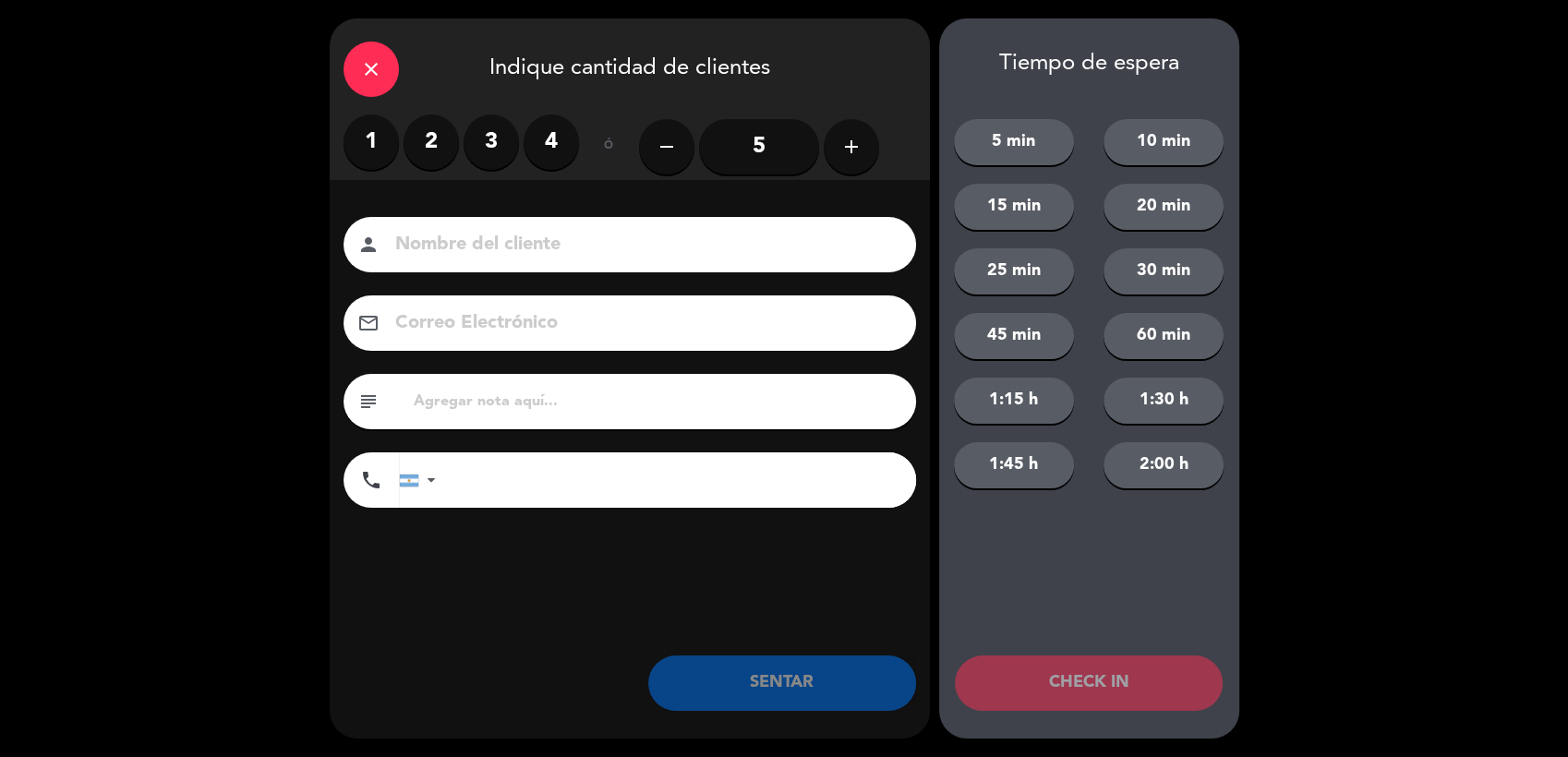
click at [550, 149] on label "4" at bounding box center [551, 141] width 55 height 55
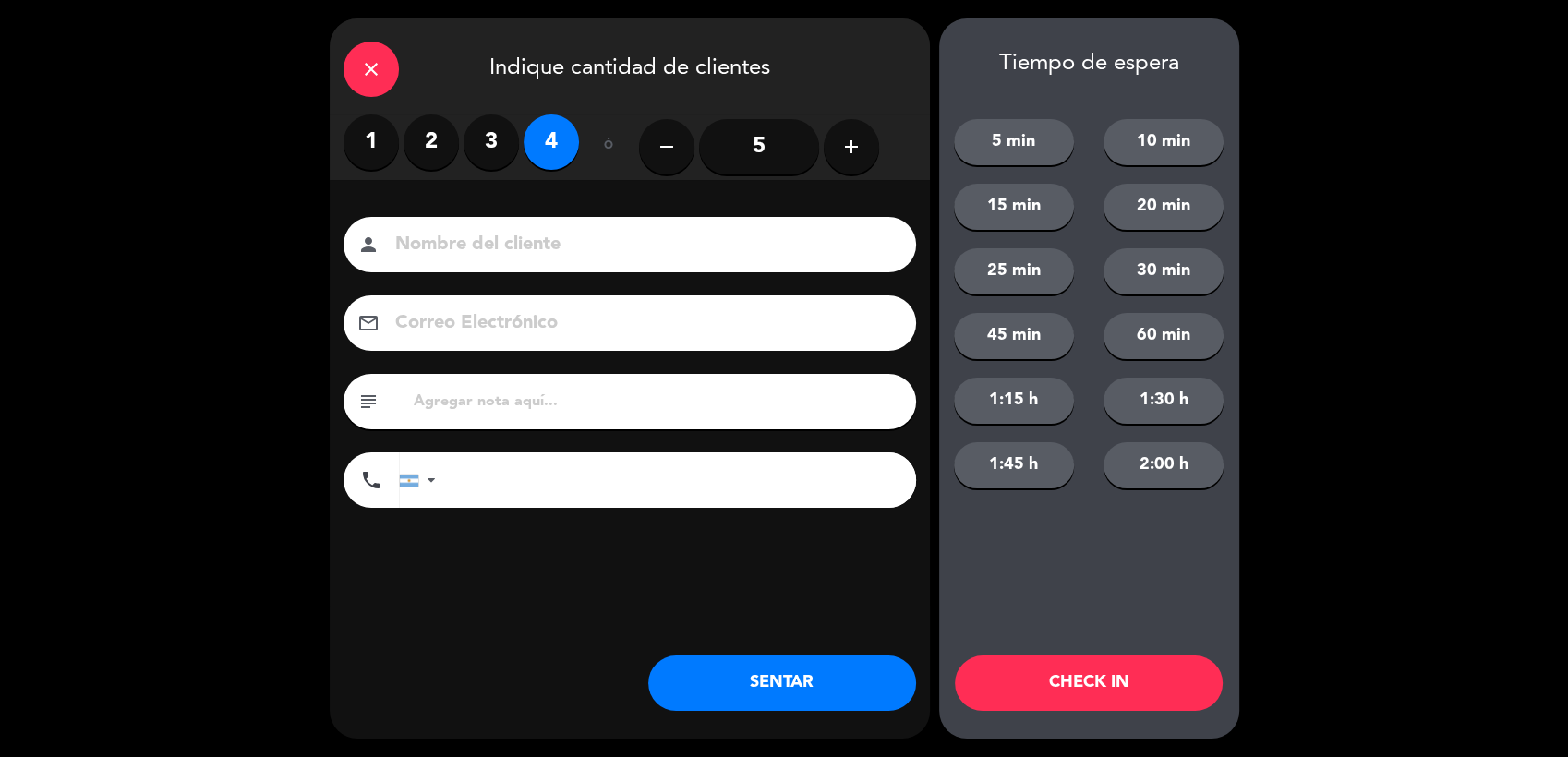
click at [494, 247] on input at bounding box center [642, 245] width 498 height 32
type input "[PERSON_NAME]"
click at [838, 680] on button "SENTAR" at bounding box center [782, 682] width 268 height 55
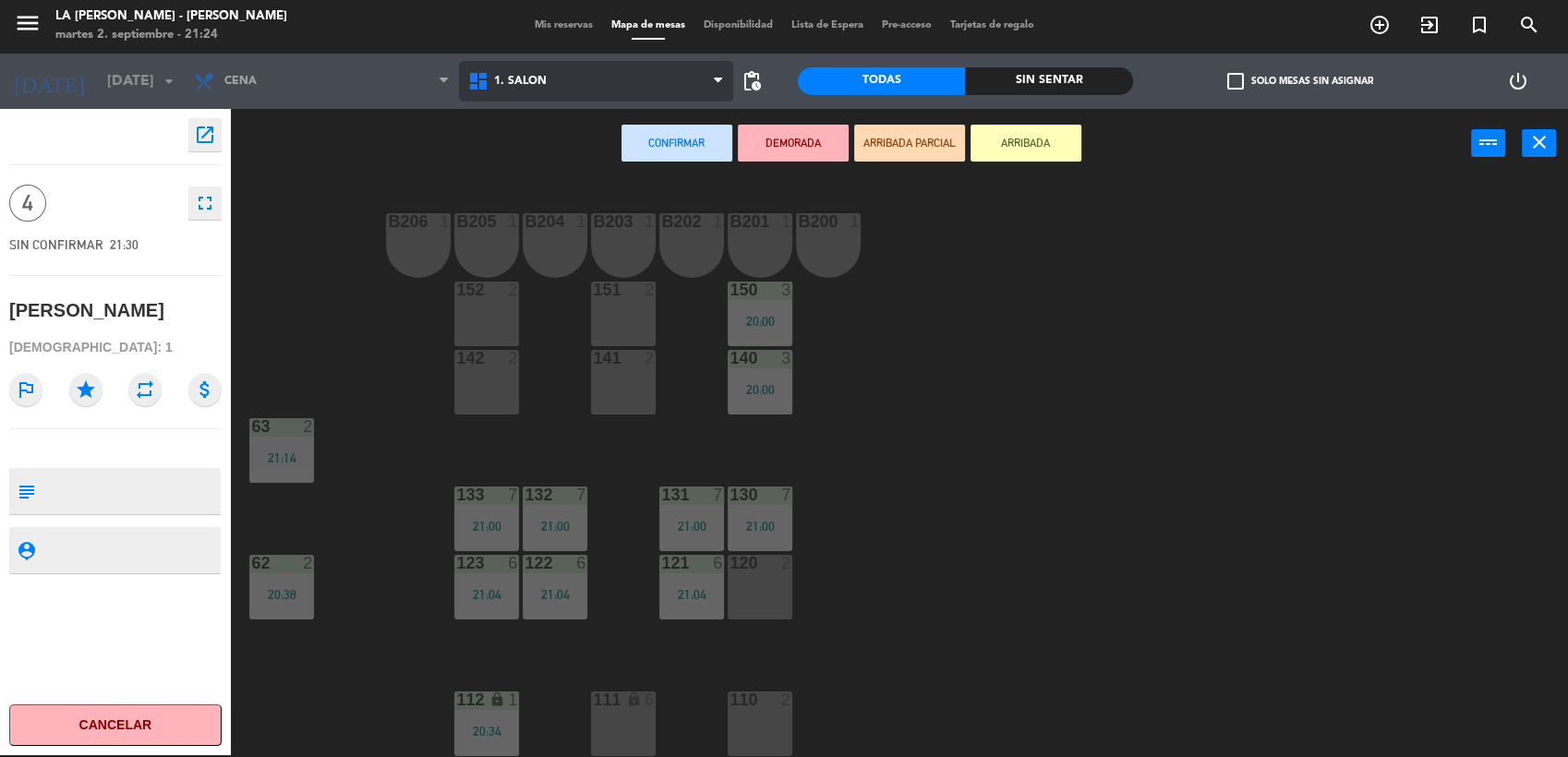
click at [631, 85] on span "1. SALON" at bounding box center [595, 81] width 274 height 41
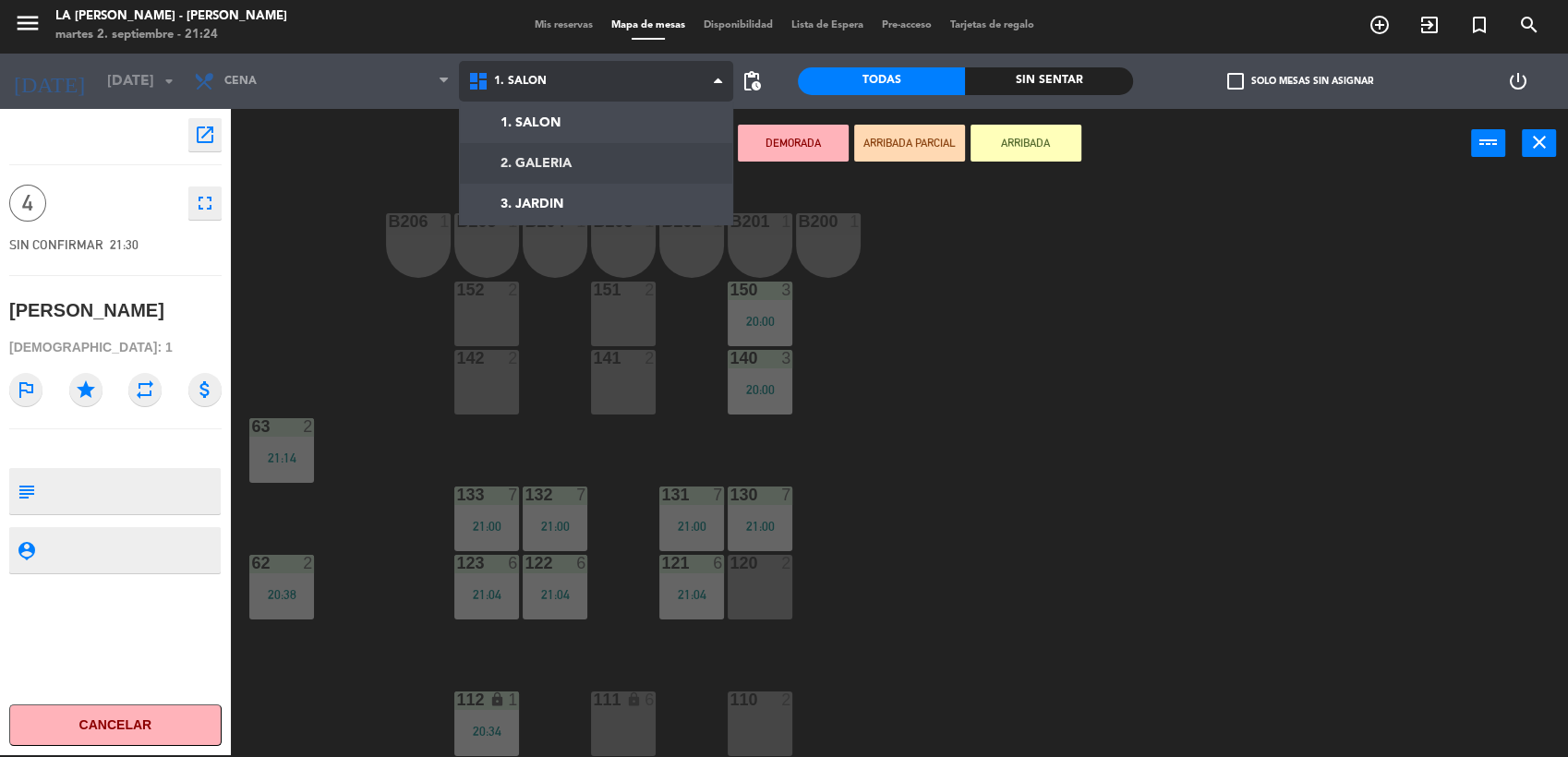
click at [600, 157] on ng-component "menu LA [PERSON_NAME] - [PERSON_NAME][DATE] 2. septiembre - 21:24 Mis reservas …" at bounding box center [784, 378] width 1568 height 760
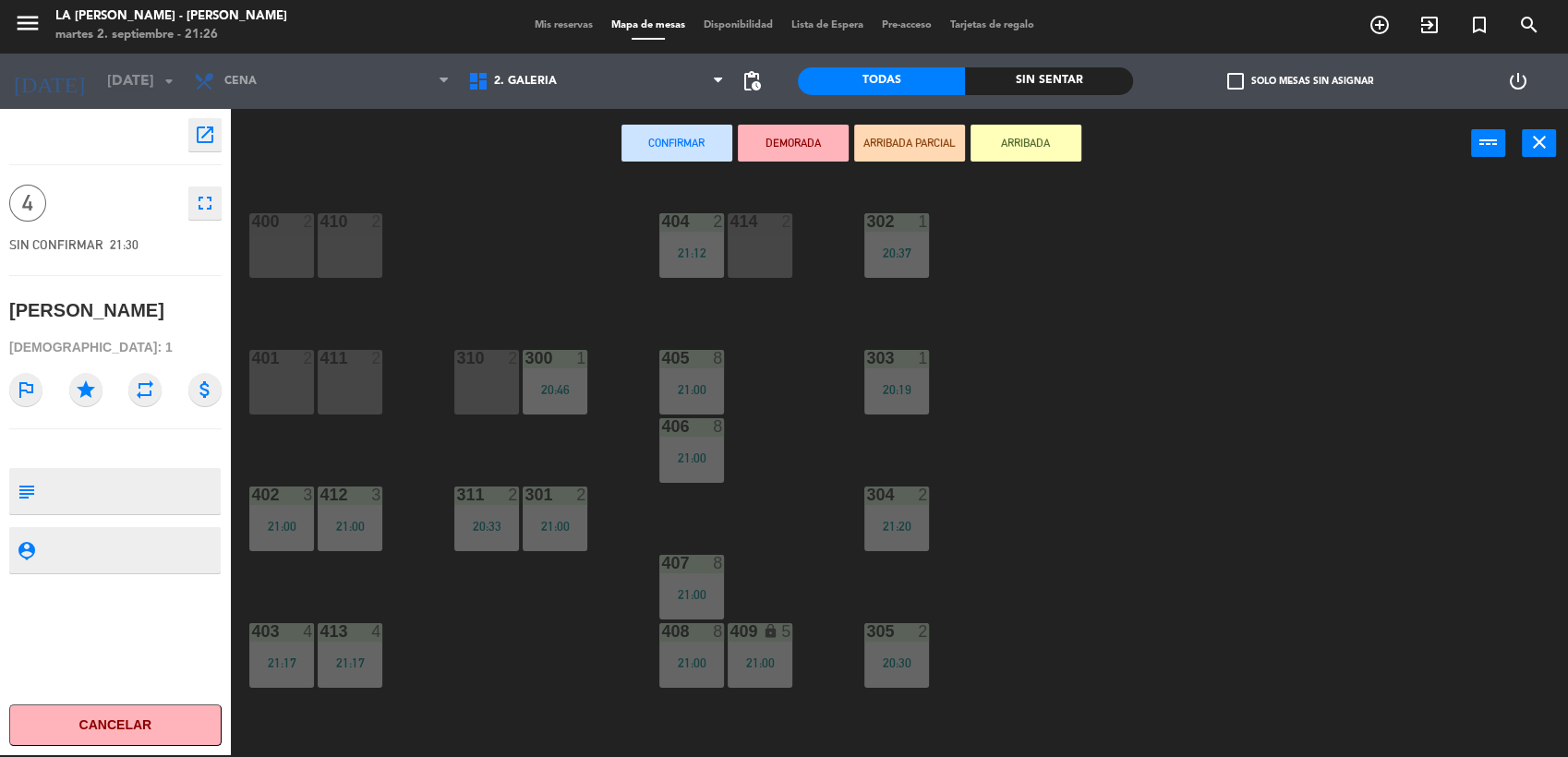
click at [279, 373] on div "401 2" at bounding box center [282, 382] width 65 height 65
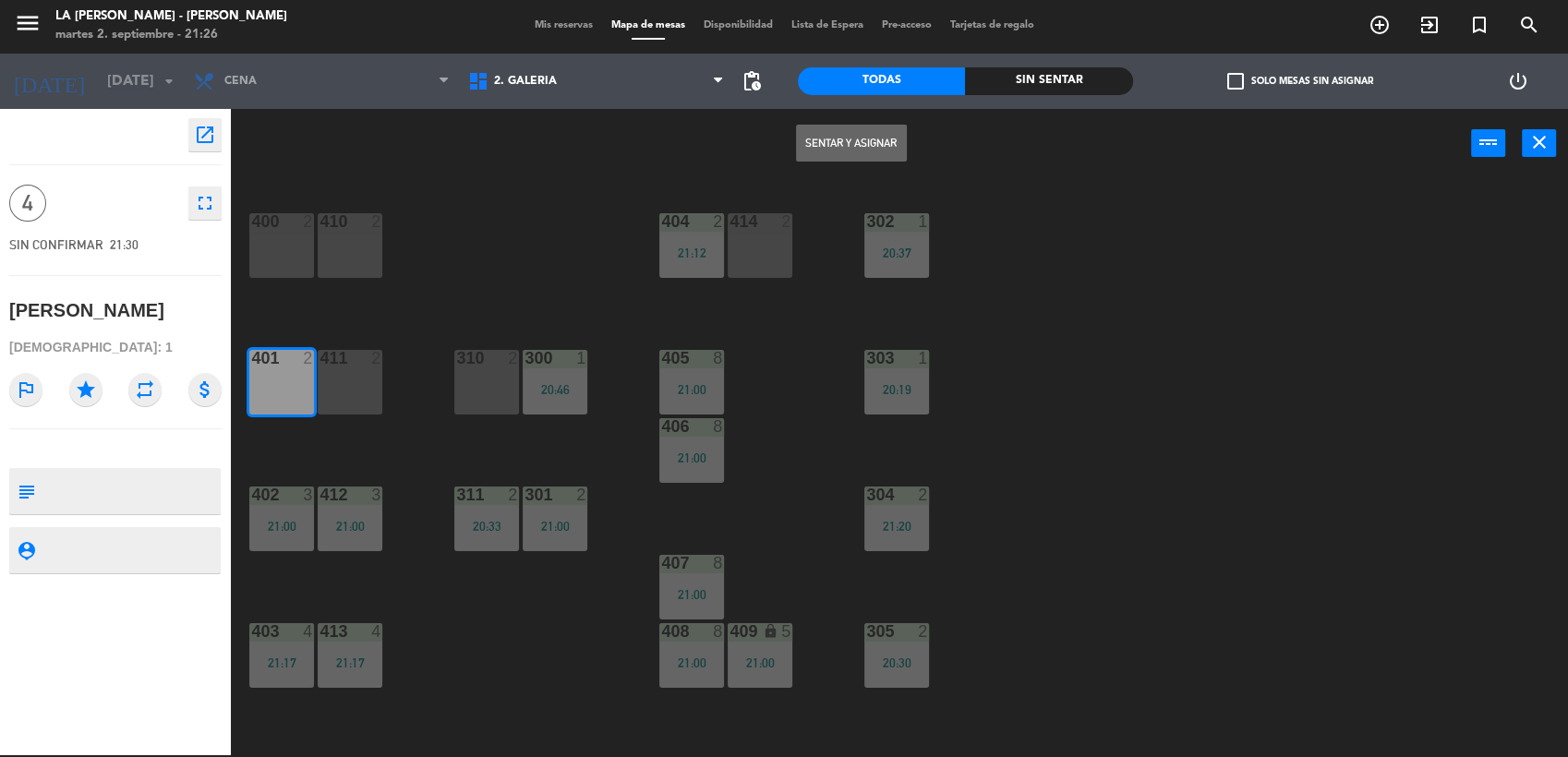
click at [343, 379] on div "411 2" at bounding box center [349, 382] width 65 height 65
click at [888, 150] on button "Sentar y Asignar" at bounding box center [851, 143] width 110 height 37
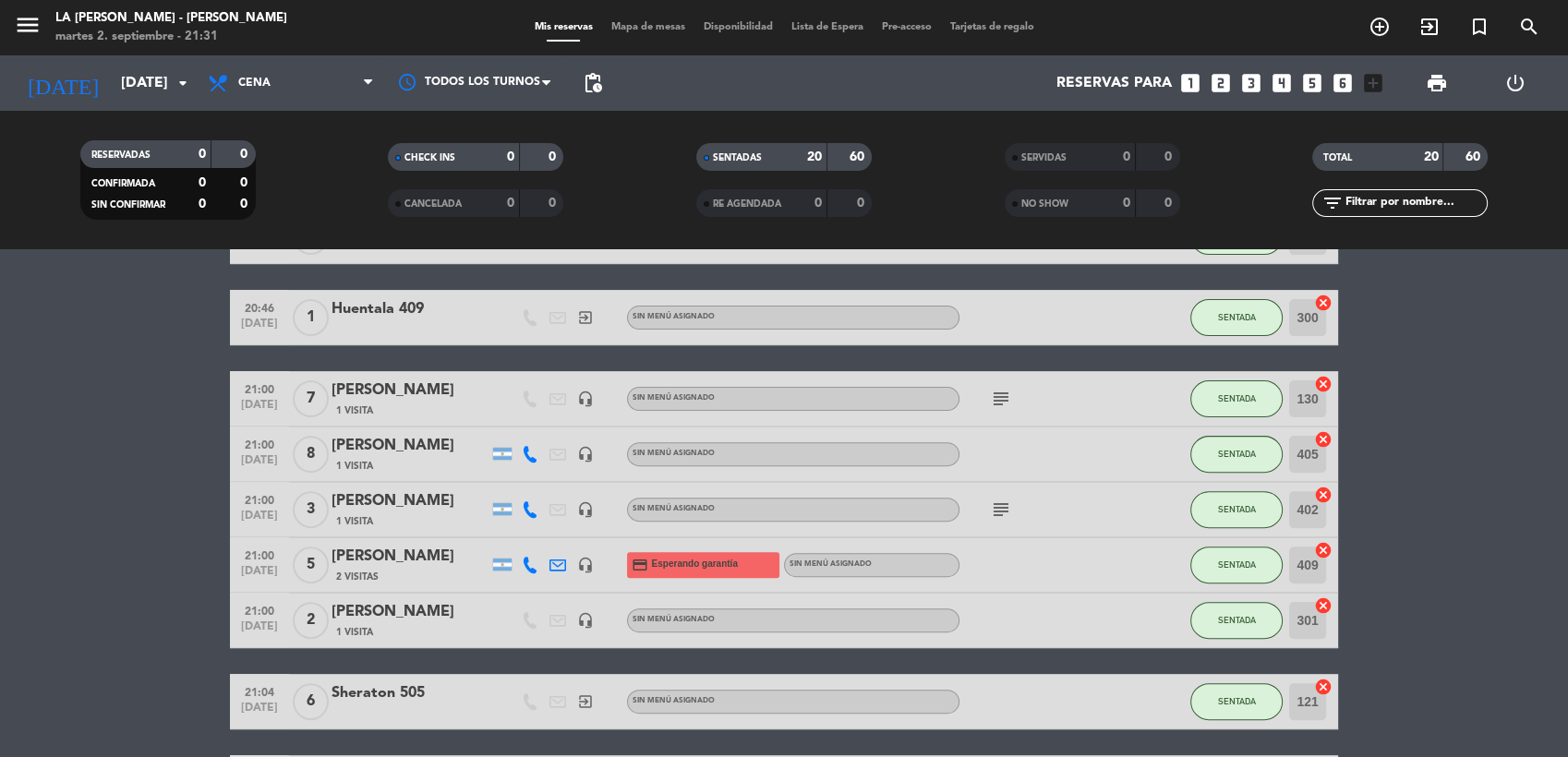
scroll to position [512, 0]
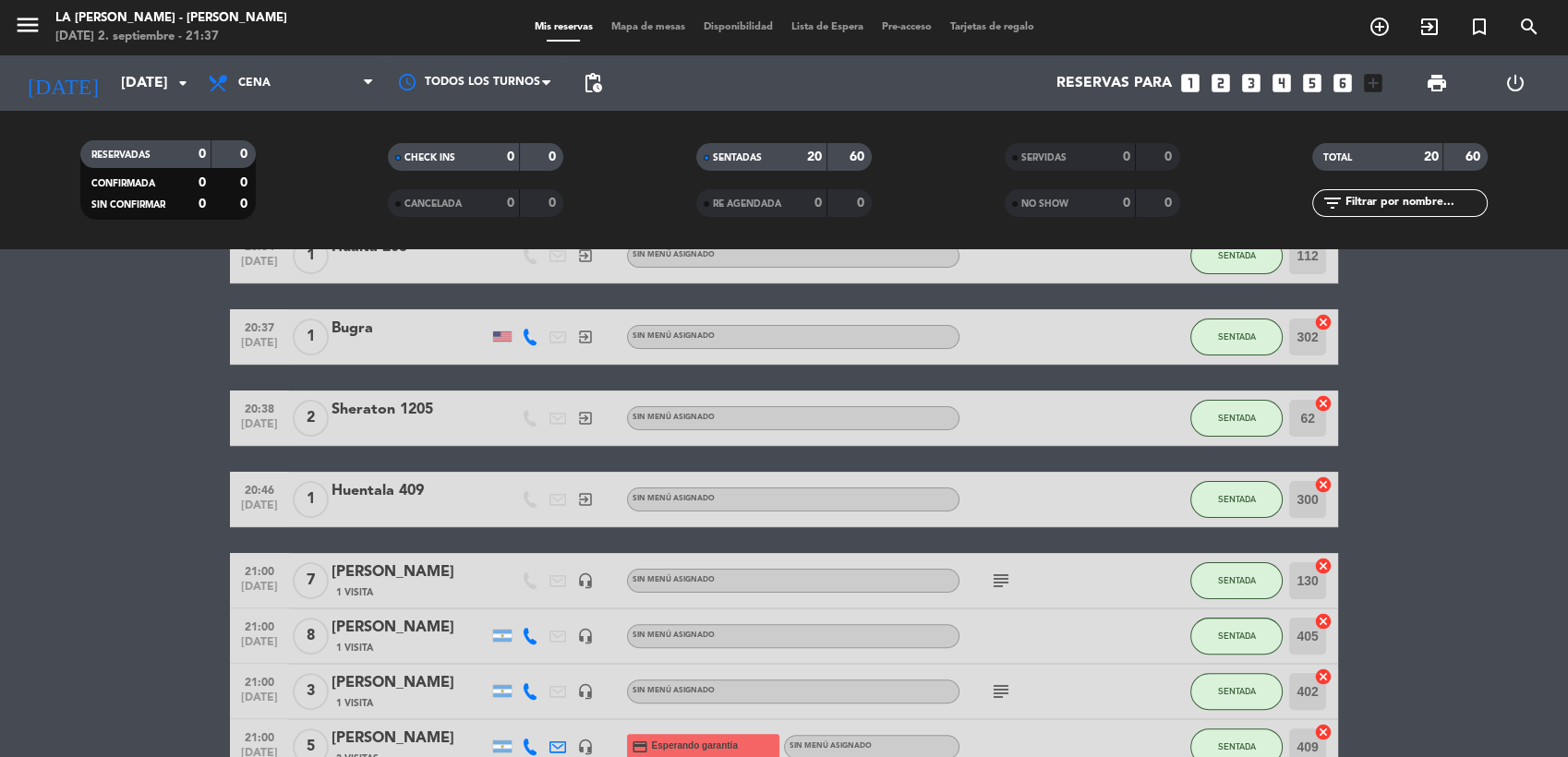
click at [636, 32] on span "Mapa de mesas" at bounding box center [648, 27] width 92 height 10
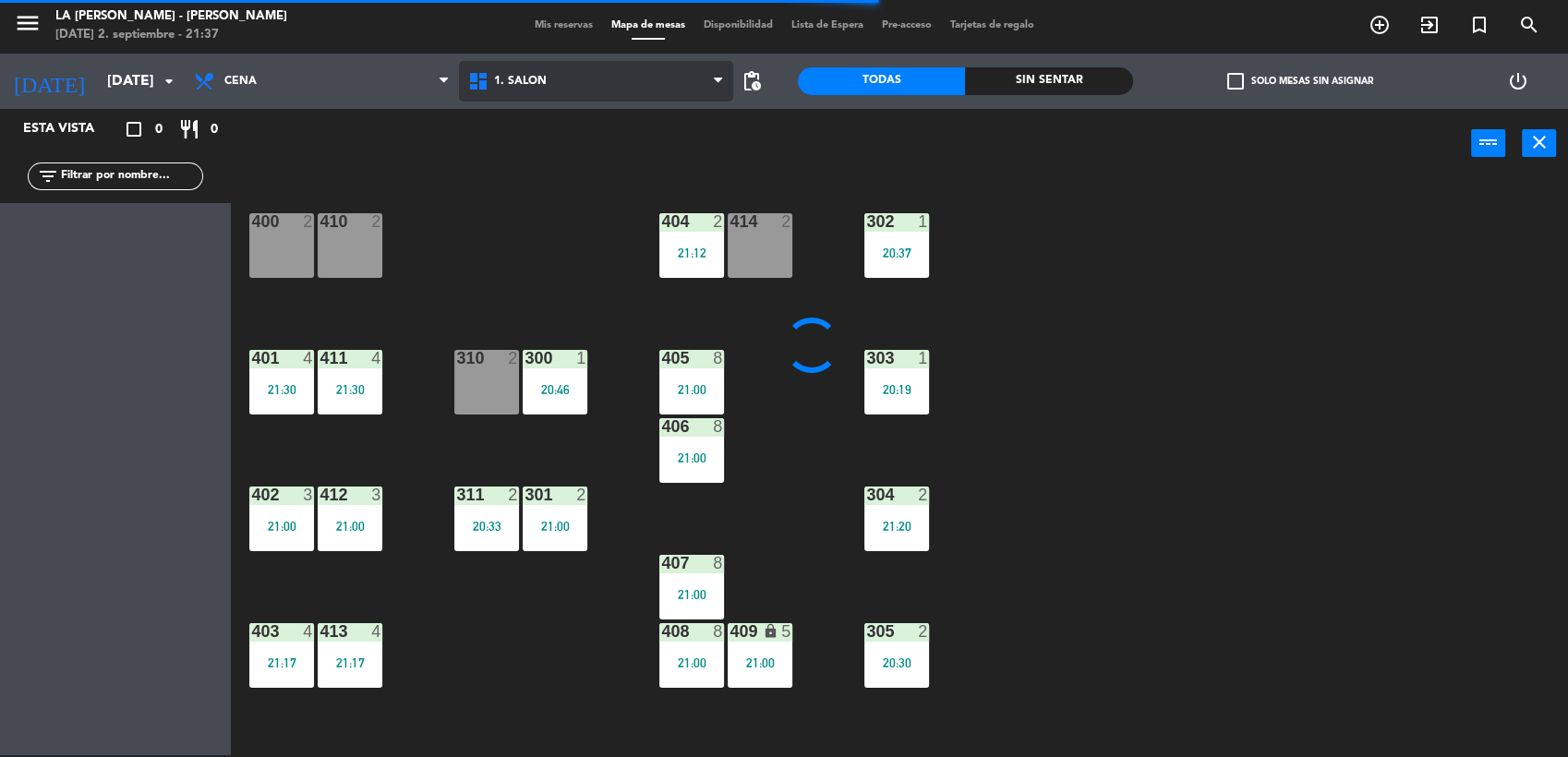
click at [528, 85] on span "1. SALON" at bounding box center [520, 80] width 52 height 13
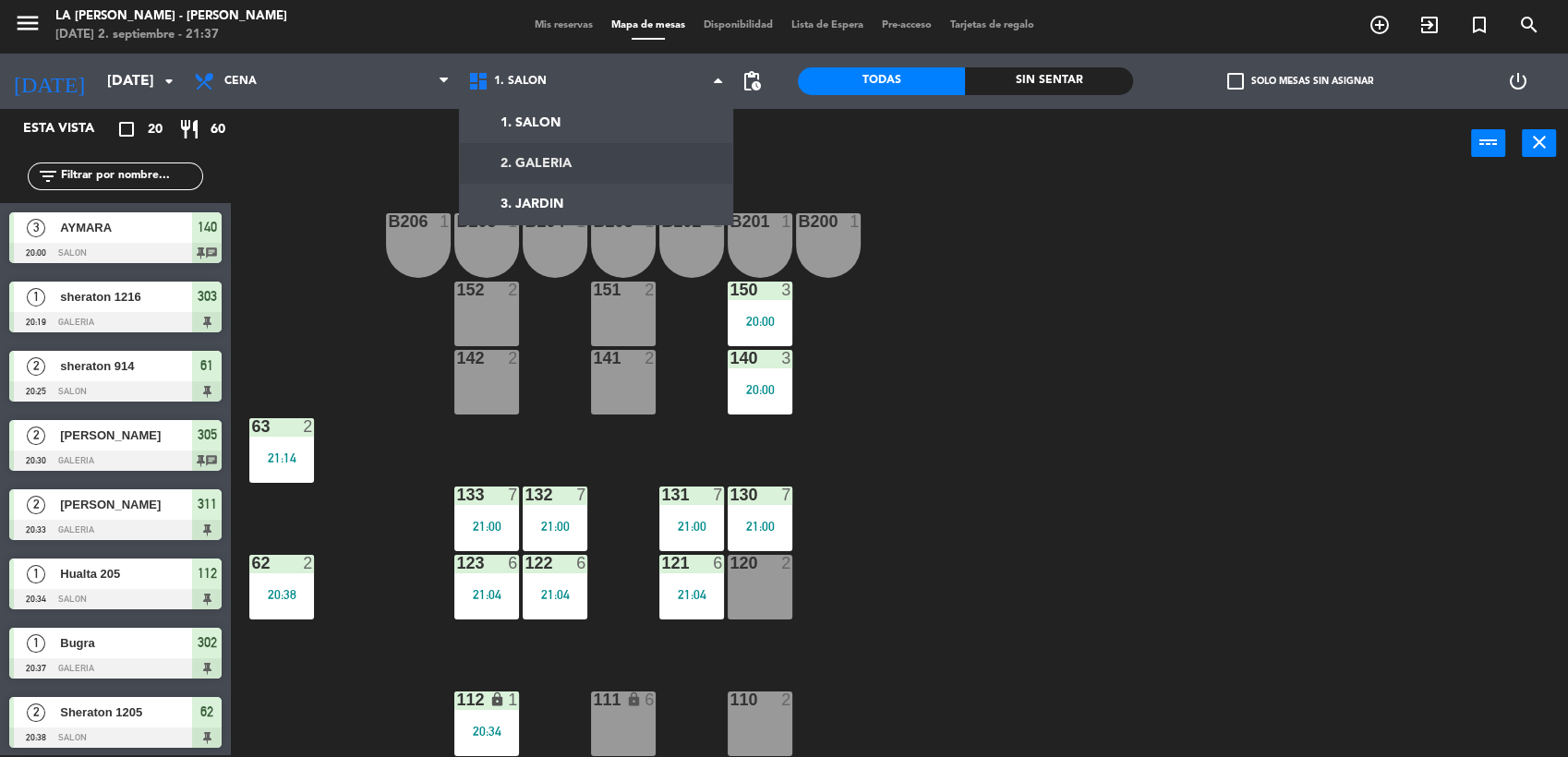
click at [1174, 412] on div "B206 1 B205 1 B204 1 B203 1 B202 1 B201 1 B200 1 150 3 20:00 151 2 152 2 140 3 …" at bounding box center [907, 469] width 1321 height 577
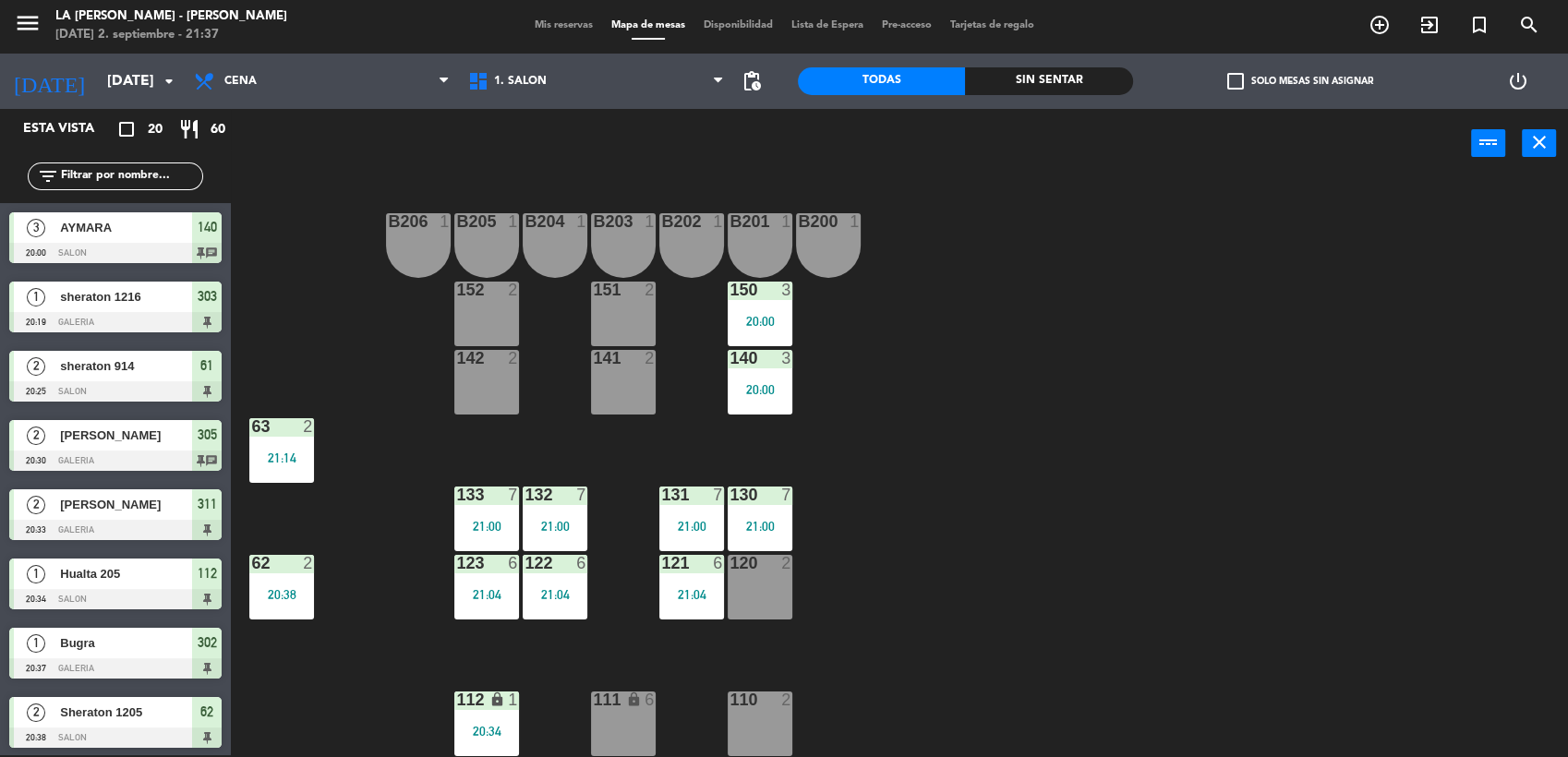
click at [529, 20] on span "Mis reservas" at bounding box center [563, 25] width 76 height 10
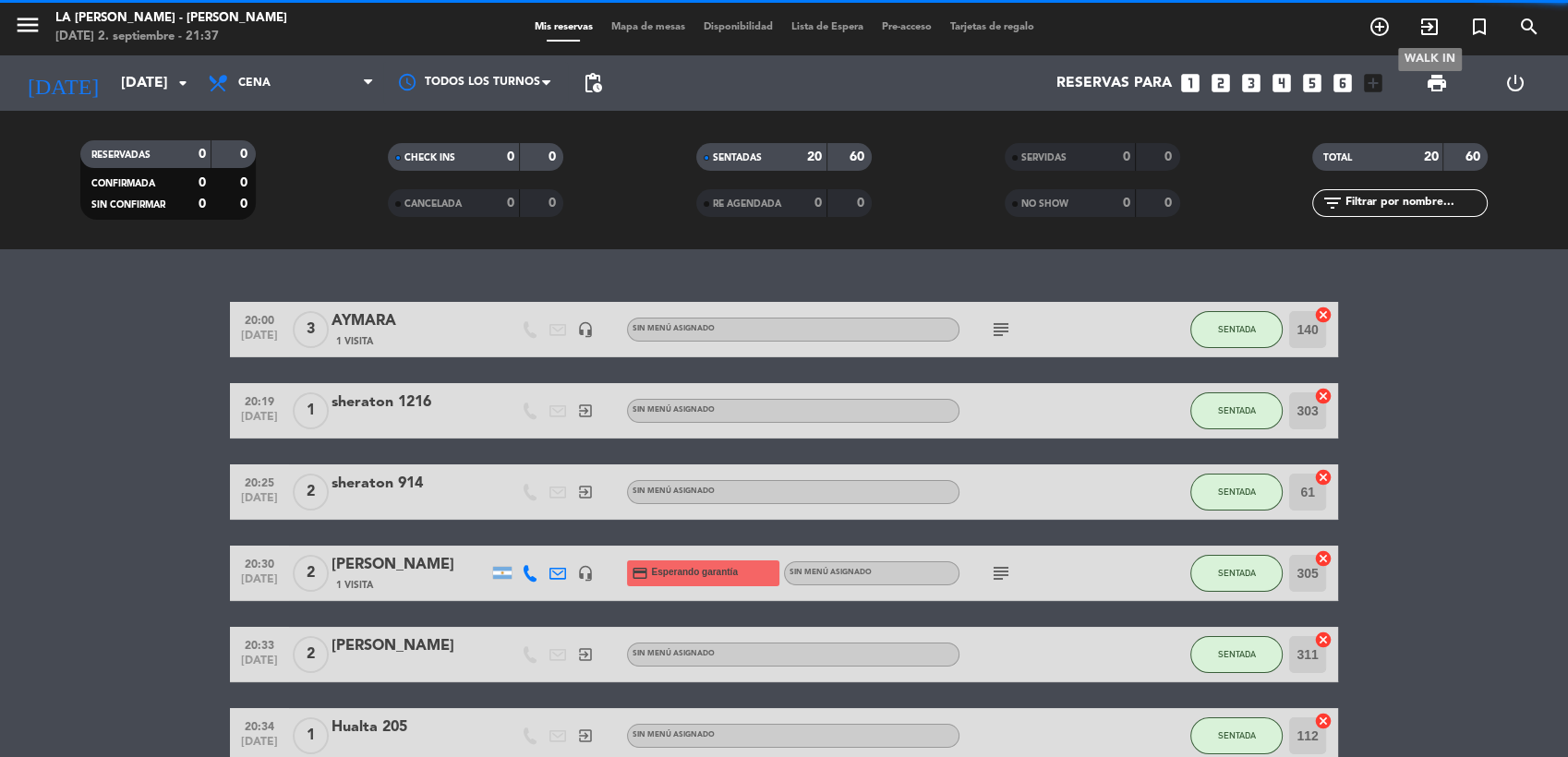
click at [1433, 26] on icon "exit_to_app" at bounding box center [1429, 26] width 22 height 22
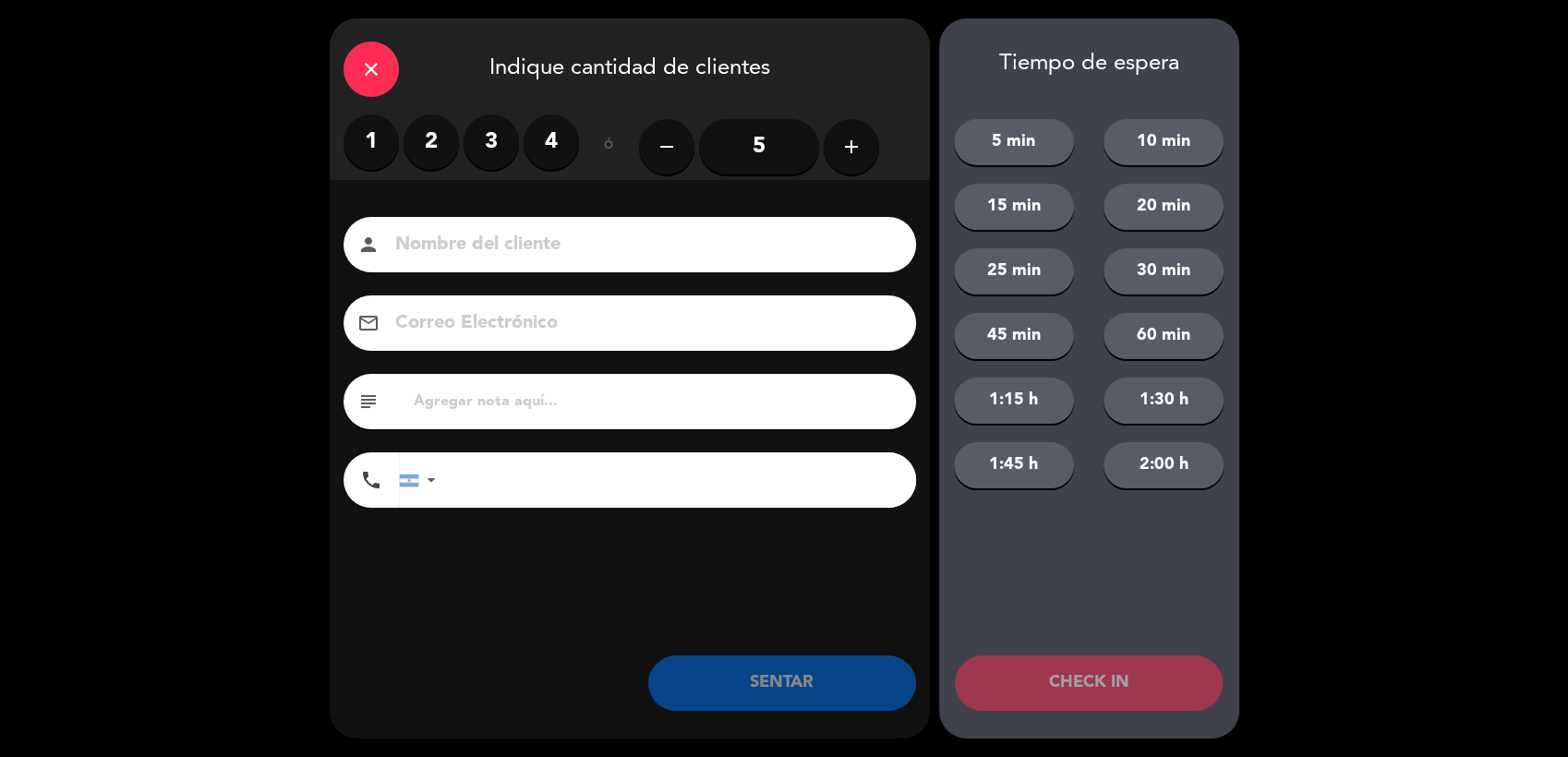
click at [492, 133] on label "3" at bounding box center [491, 141] width 55 height 55
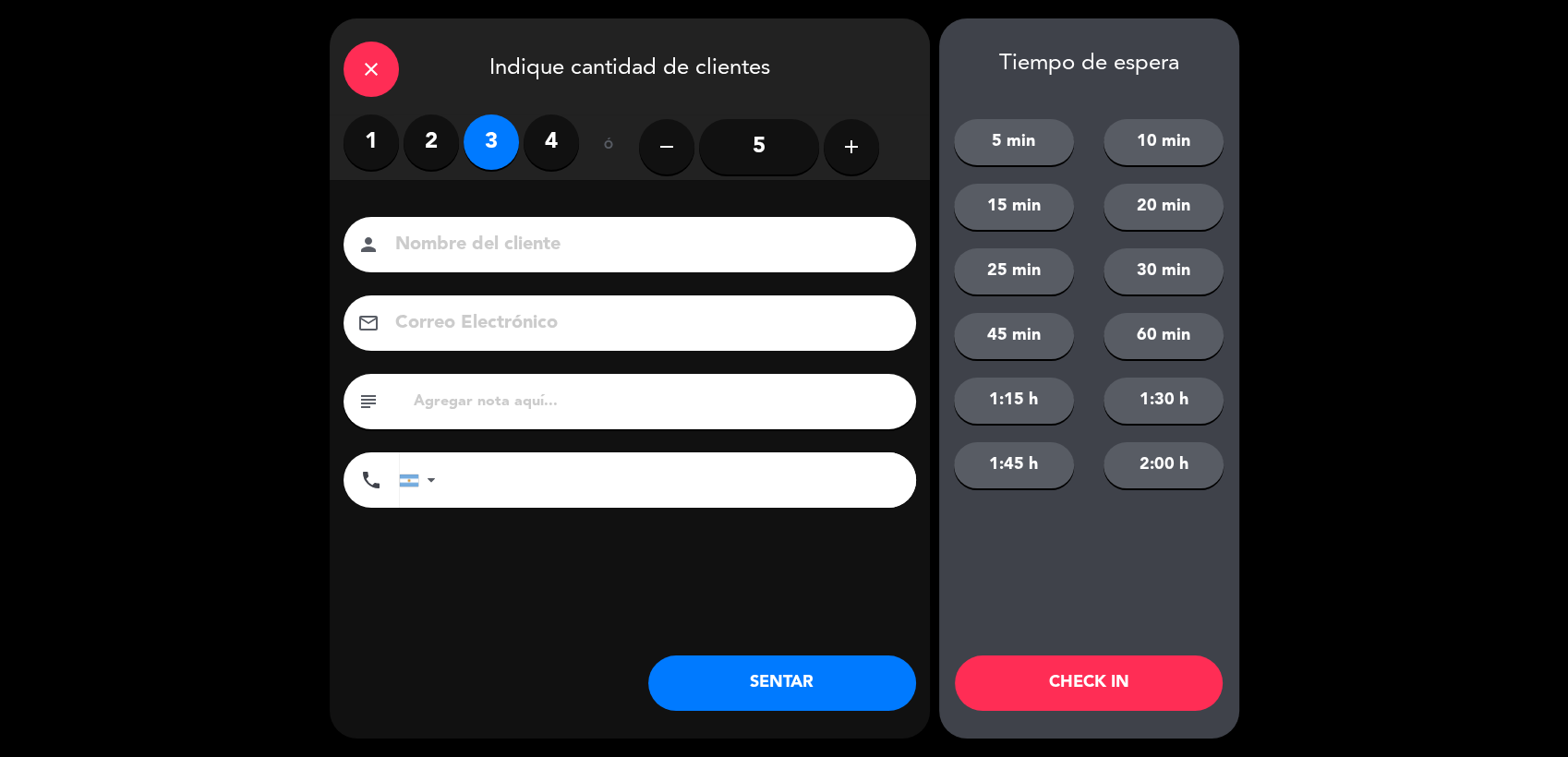
click at [497, 244] on input at bounding box center [642, 245] width 498 height 32
type input "Guadi"
click at [686, 681] on button "SENTAR" at bounding box center [782, 682] width 268 height 55
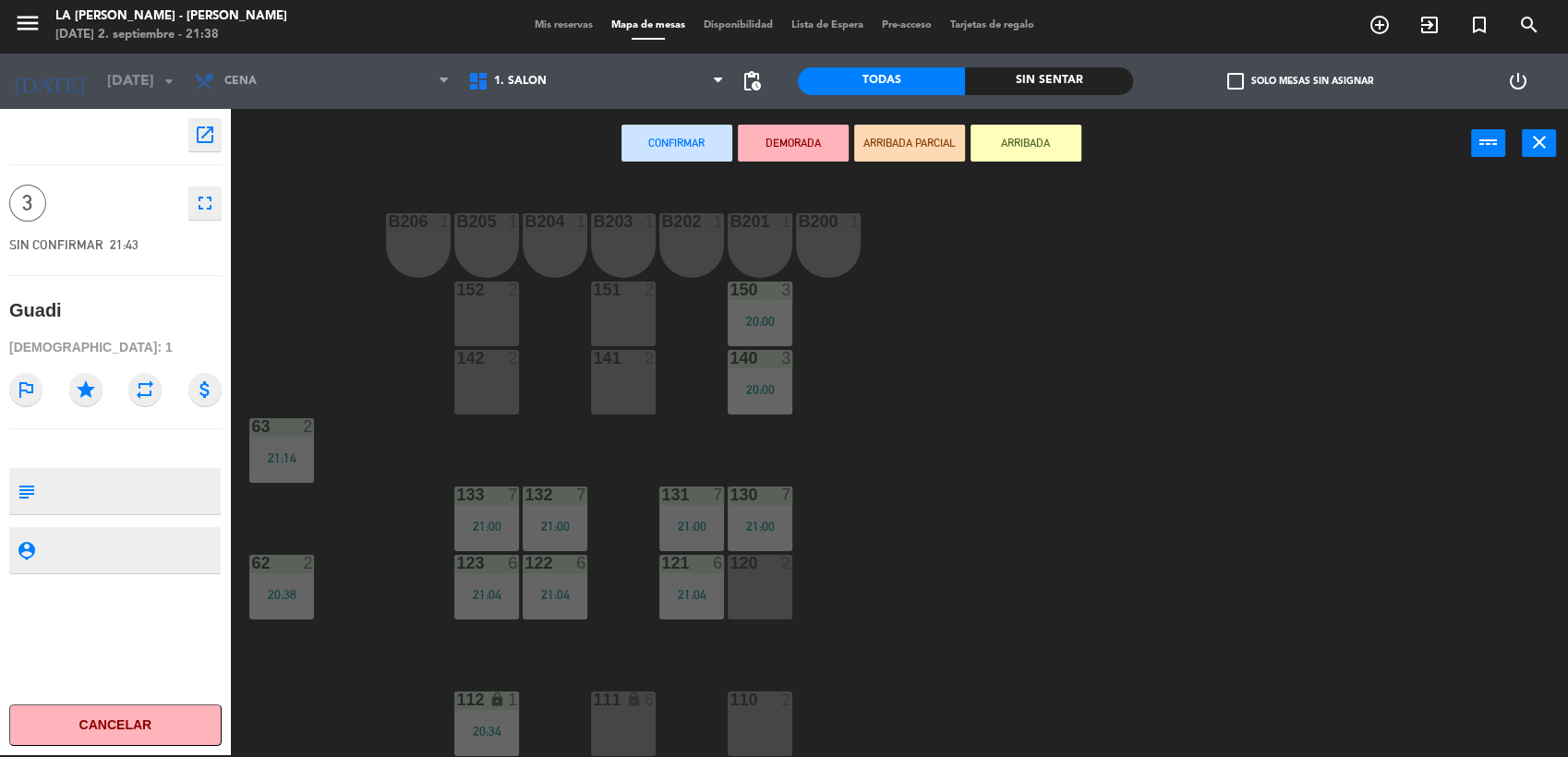
click at [593, 290] on div "151" at bounding box center [592, 289] width 1 height 16
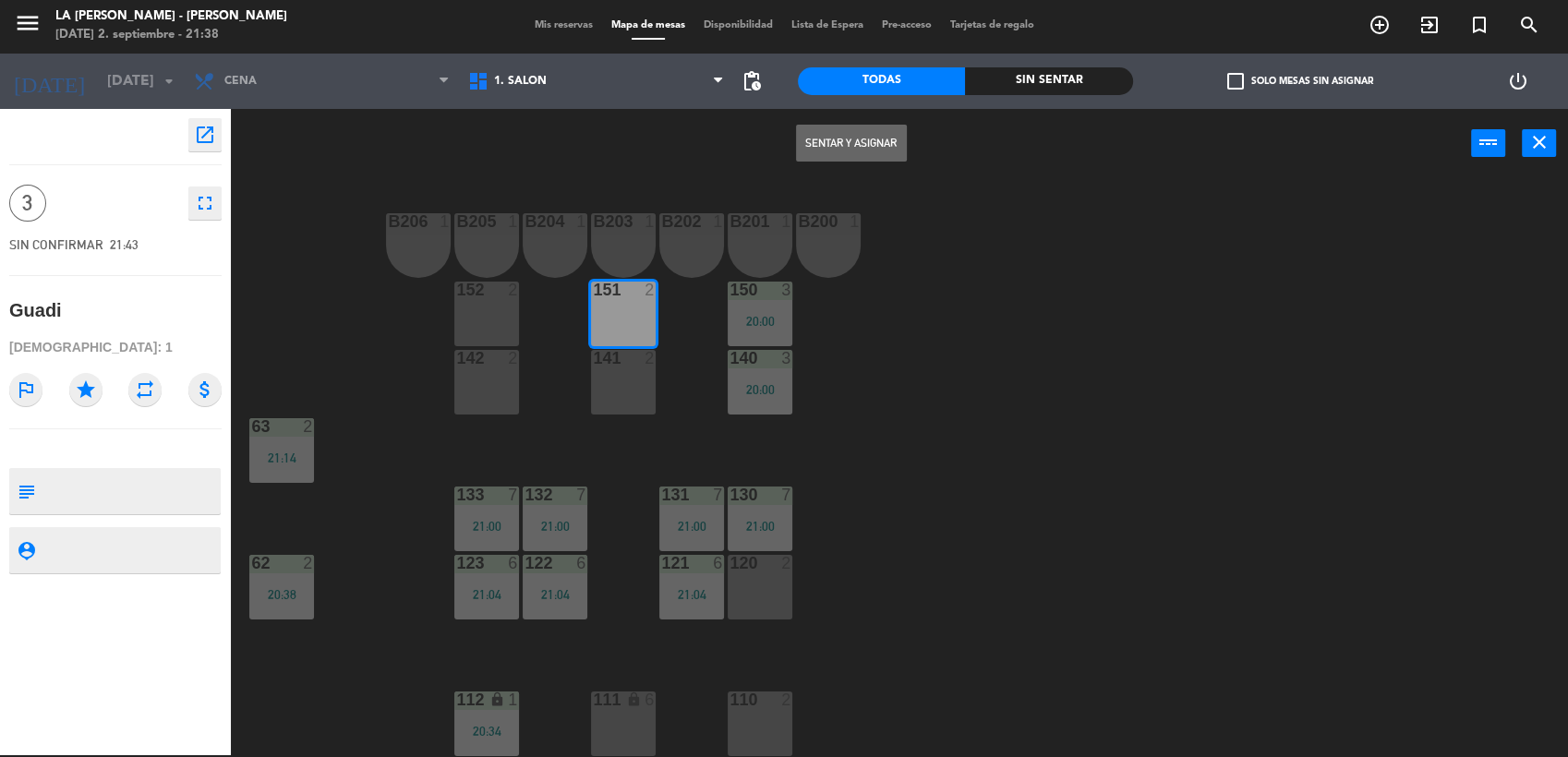
click at [635, 421] on div "B206 1 B205 1 B204 1 B203 1 B202 1 B201 1 B200 1 150 3 20:00 151 2 152 2 140 3 …" at bounding box center [907, 469] width 1321 height 577
click at [634, 407] on div "141 2" at bounding box center [623, 382] width 65 height 65
click at [824, 143] on button "Sentar y Asignar" at bounding box center [851, 143] width 110 height 37
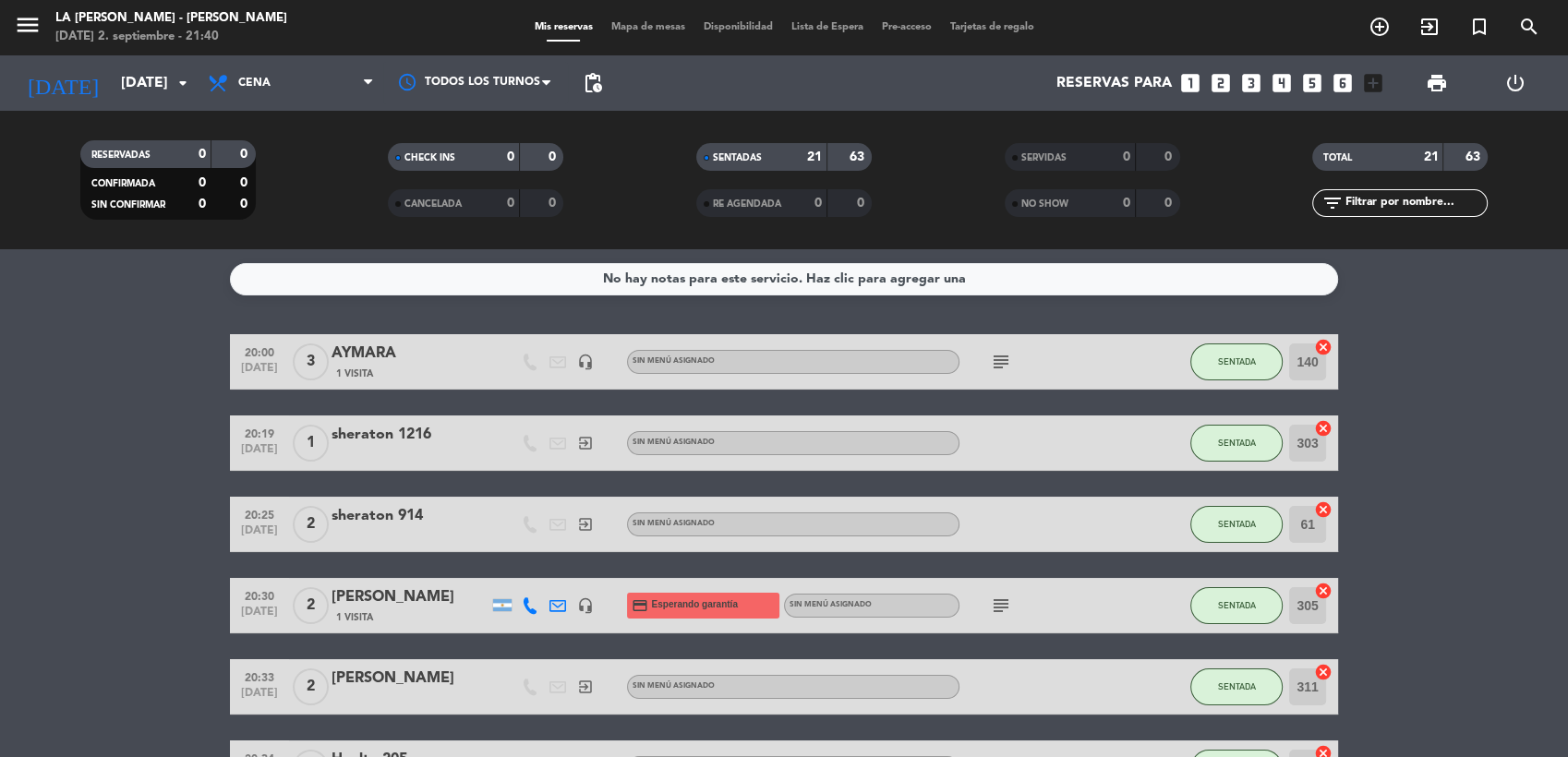
click at [615, 27] on span "Mapa de mesas" at bounding box center [648, 27] width 92 height 10
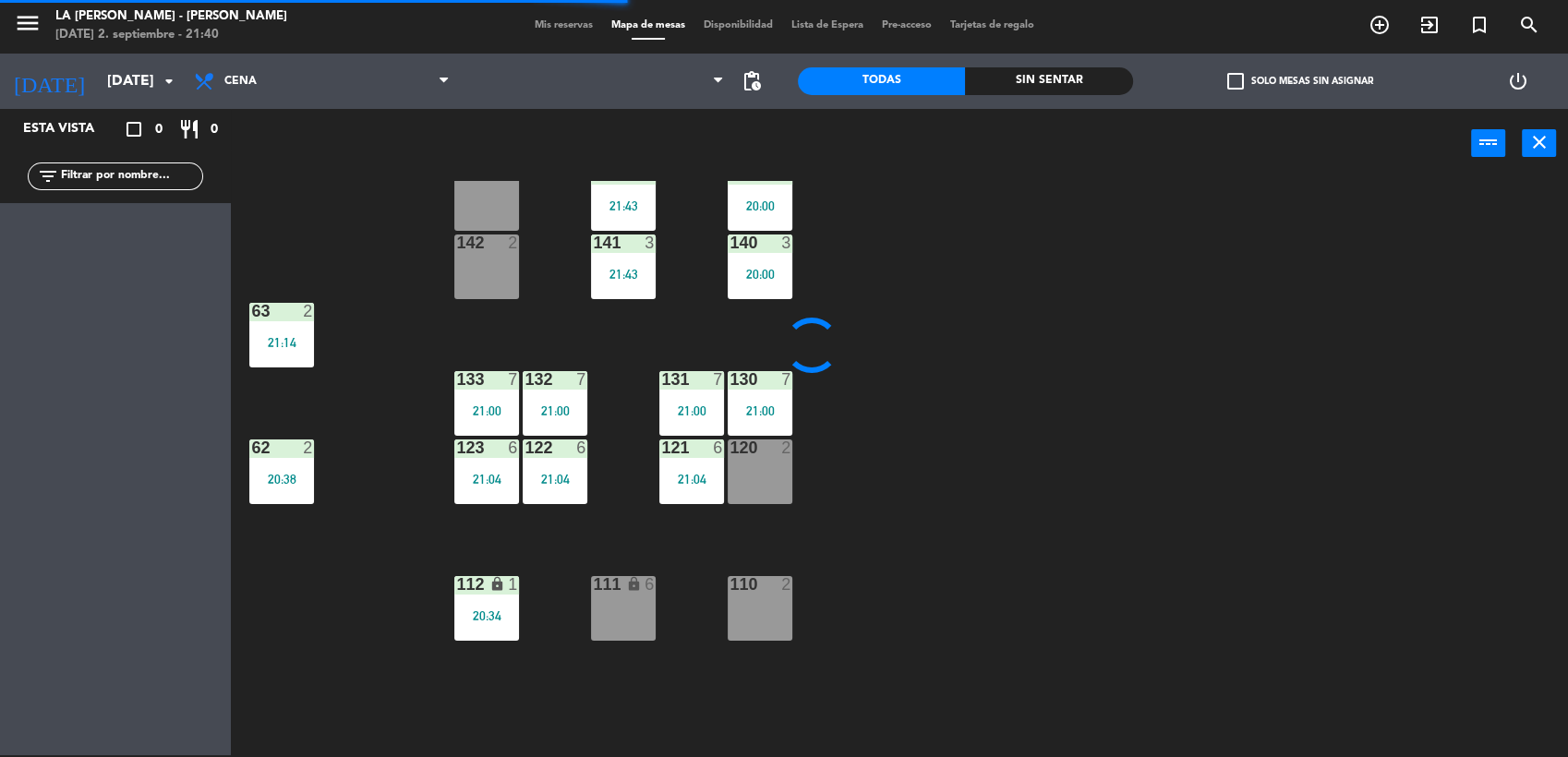
scroll to position [203, 0]
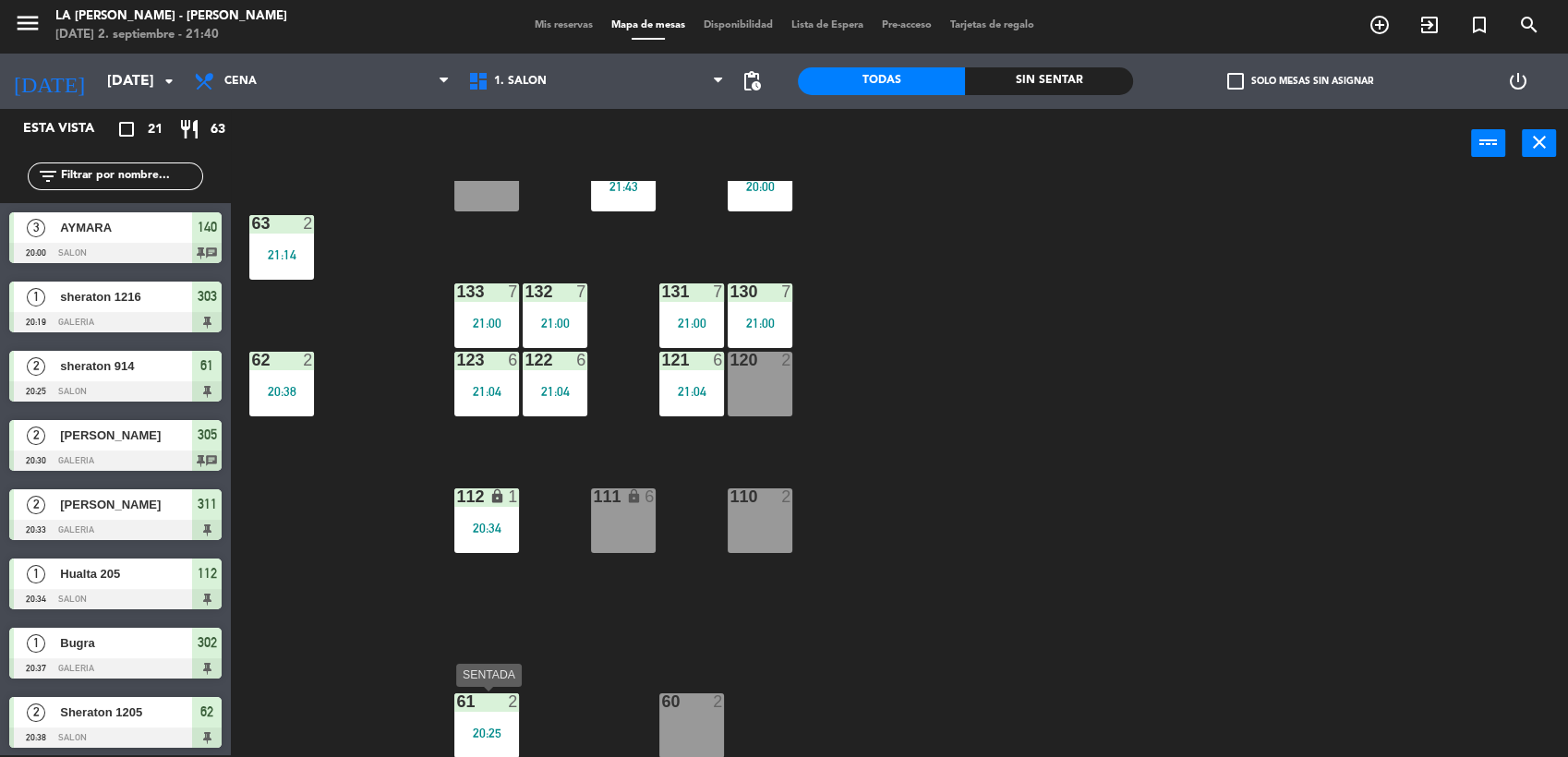
click at [482, 754] on div "61 2 20:25" at bounding box center [486, 725] width 65 height 65
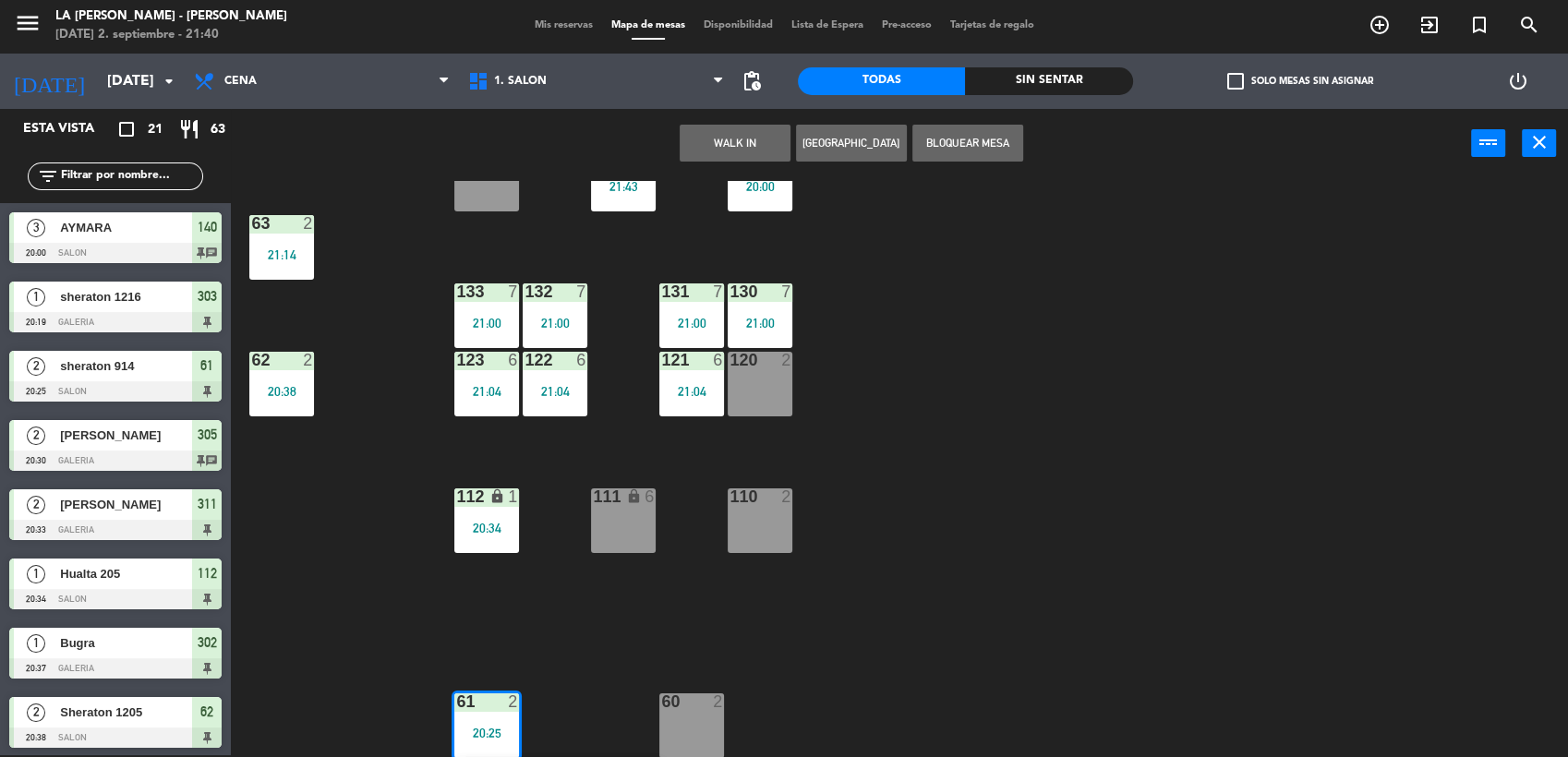
click at [448, 638] on div "B206 1 B205 1 B204 1 B203 1 B202 1 B201 1 B200 1 150 3 20:00 151 3 21:43 152 2 …" at bounding box center [907, 469] width 1321 height 577
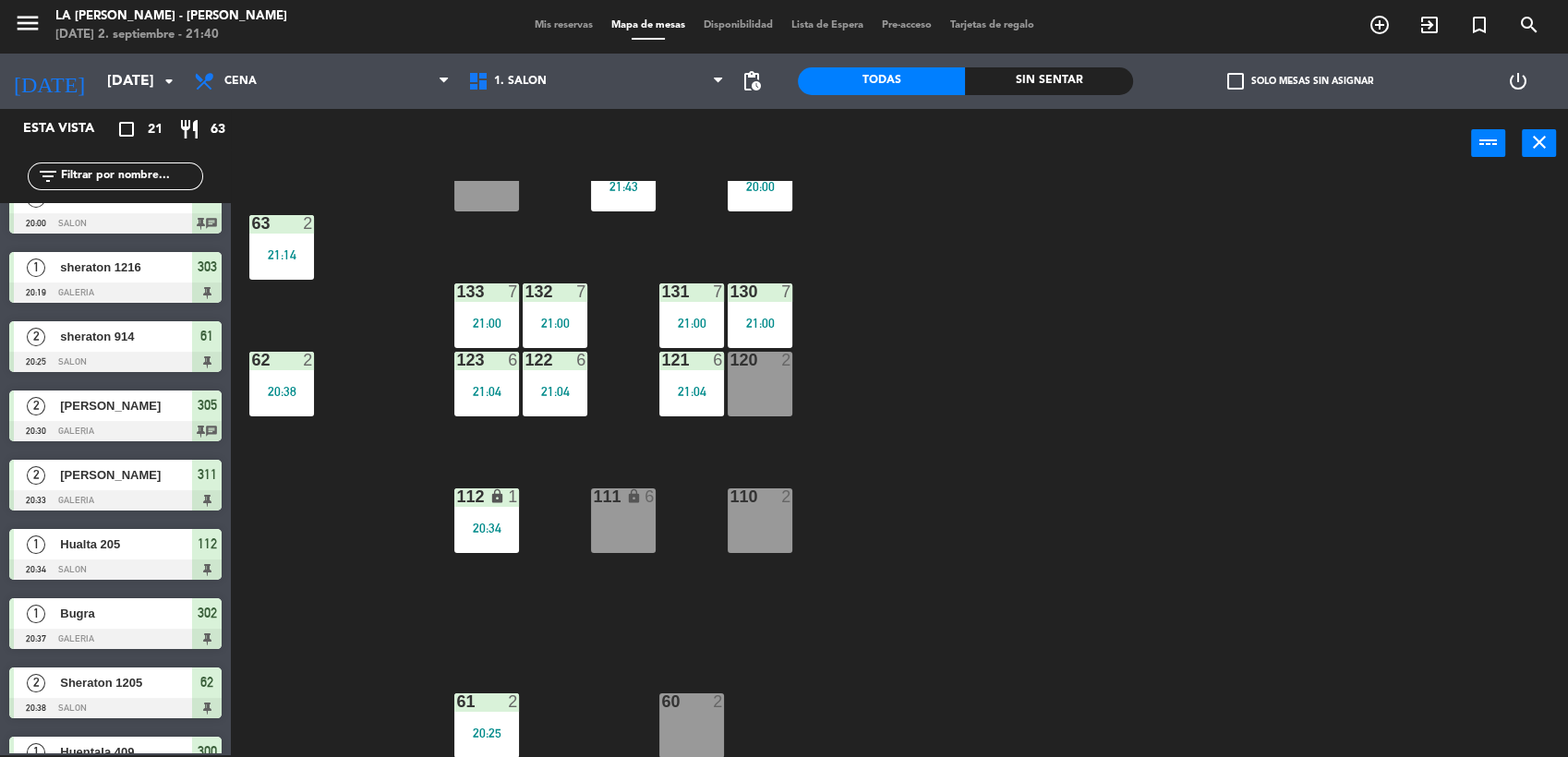
scroll to position [0, 0]
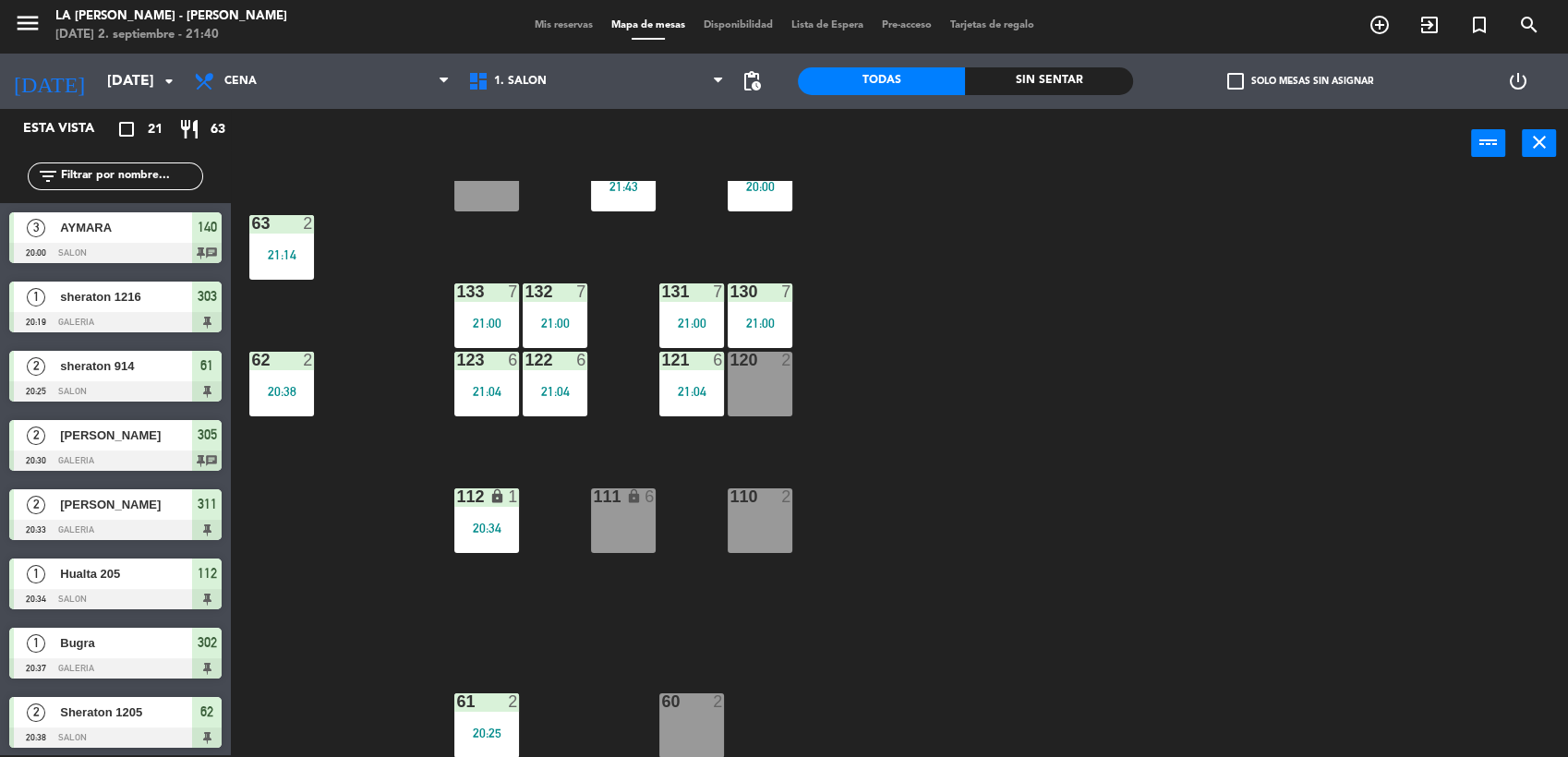
click at [302, 406] on div "62 2 20:38" at bounding box center [282, 383] width 65 height 65
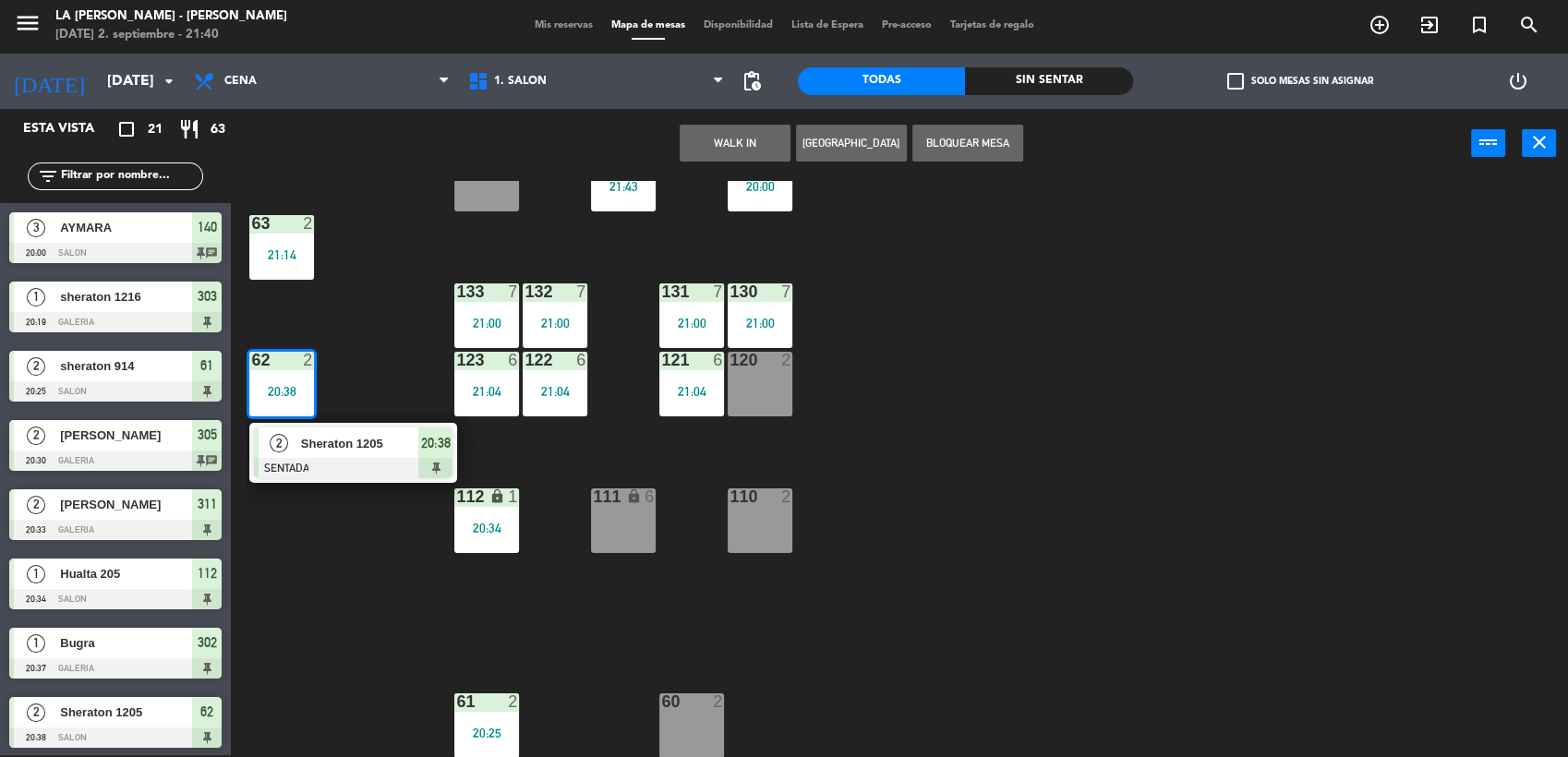
click at [443, 447] on span "20:38" at bounding box center [436, 442] width 30 height 22
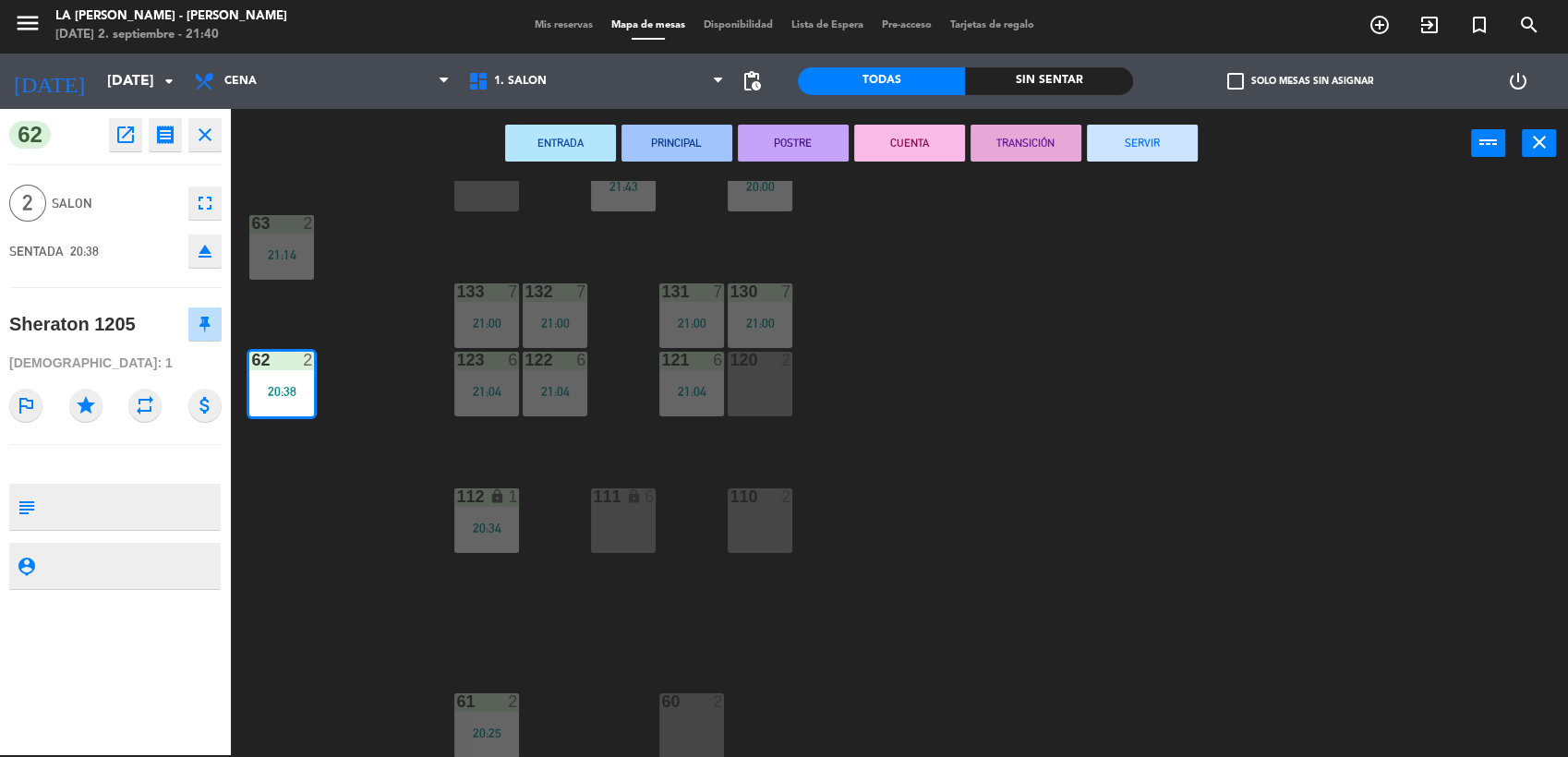
click at [1152, 144] on button "SERVIR" at bounding box center [1142, 143] width 110 height 37
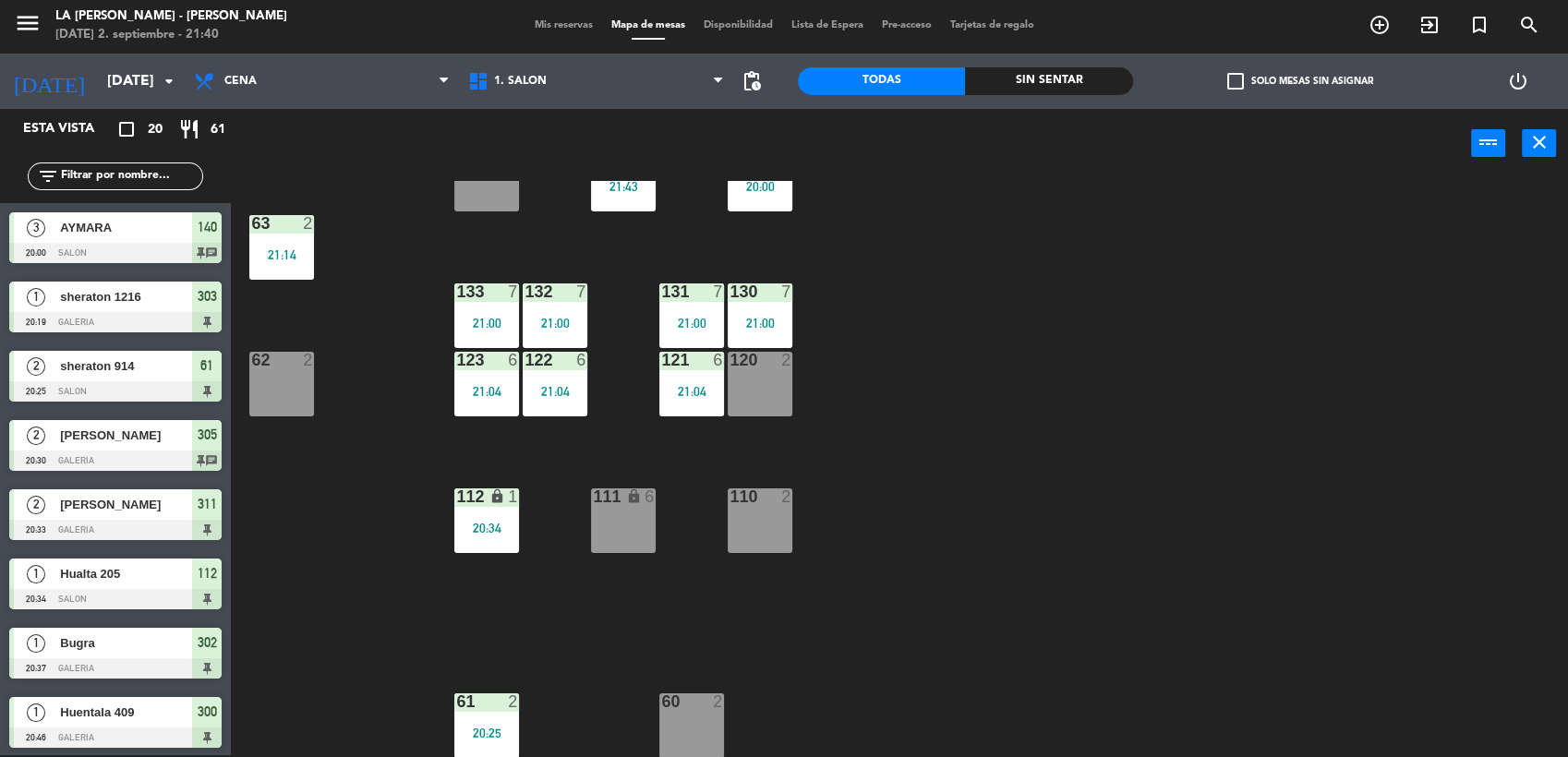
click at [526, 20] on span "Mis reservas" at bounding box center [563, 25] width 76 height 10
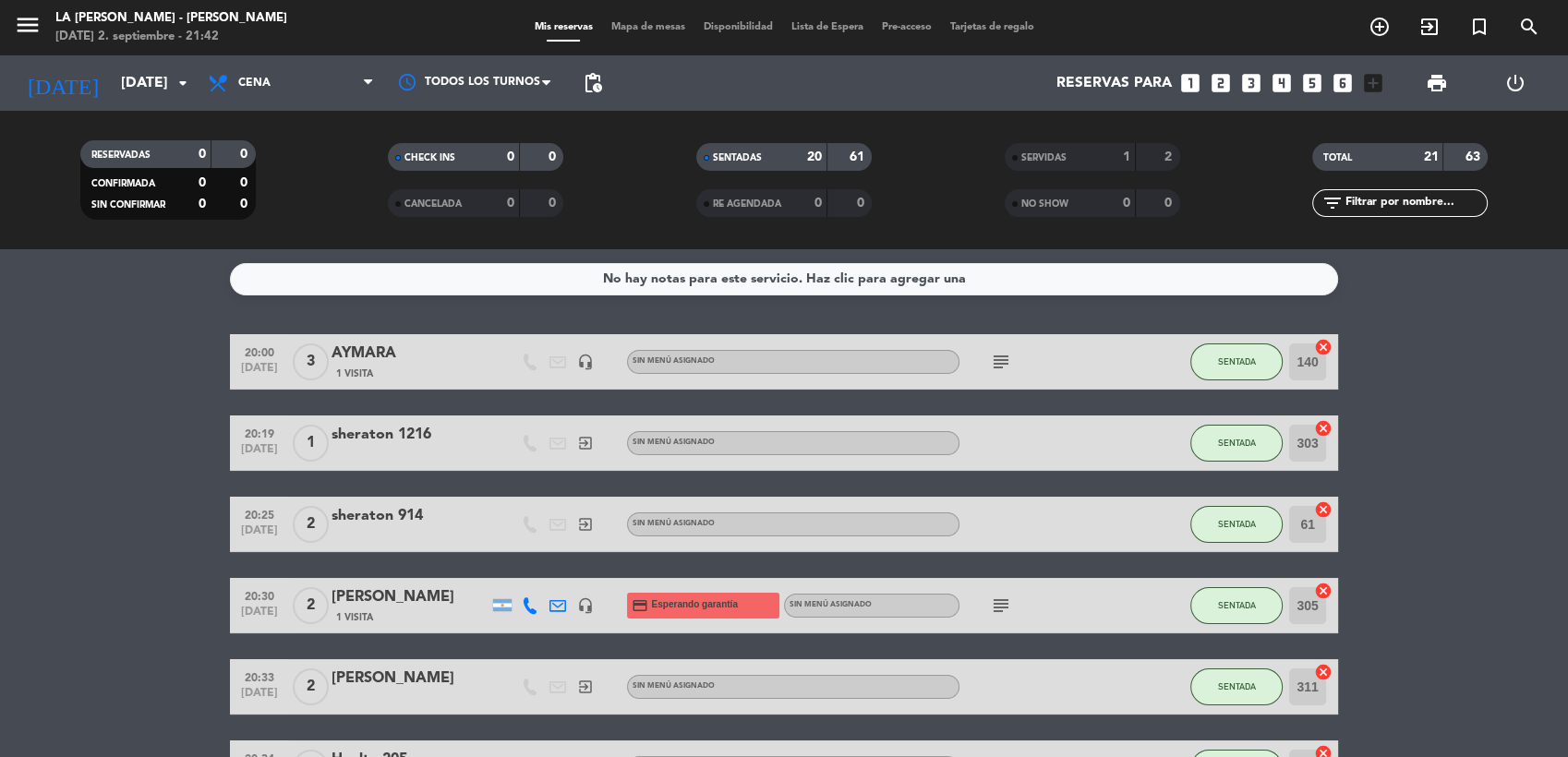
click at [1426, 33] on icon "exit_to_app" at bounding box center [1429, 26] width 22 height 22
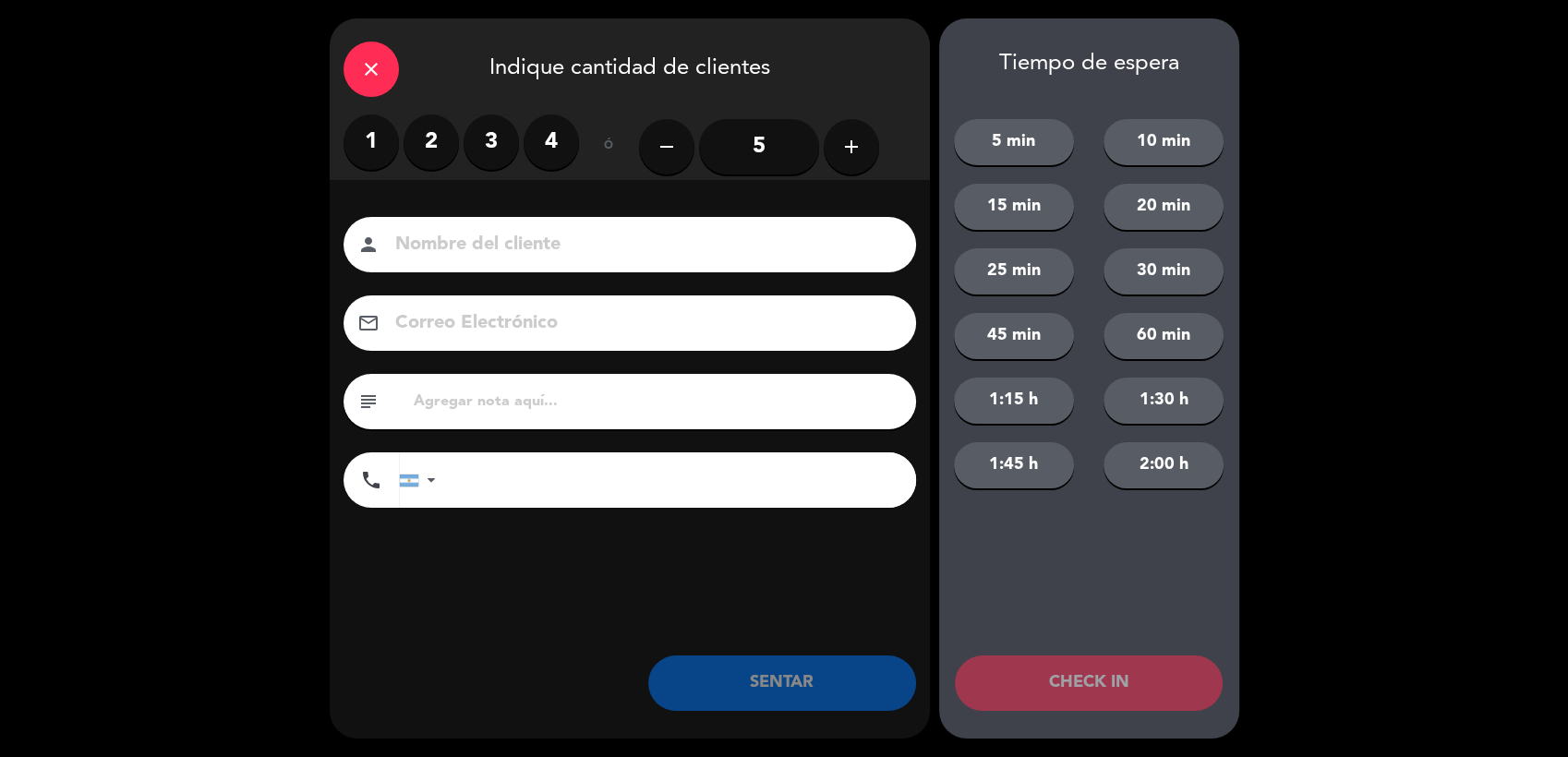
click at [417, 145] on label "2" at bounding box center [431, 141] width 55 height 55
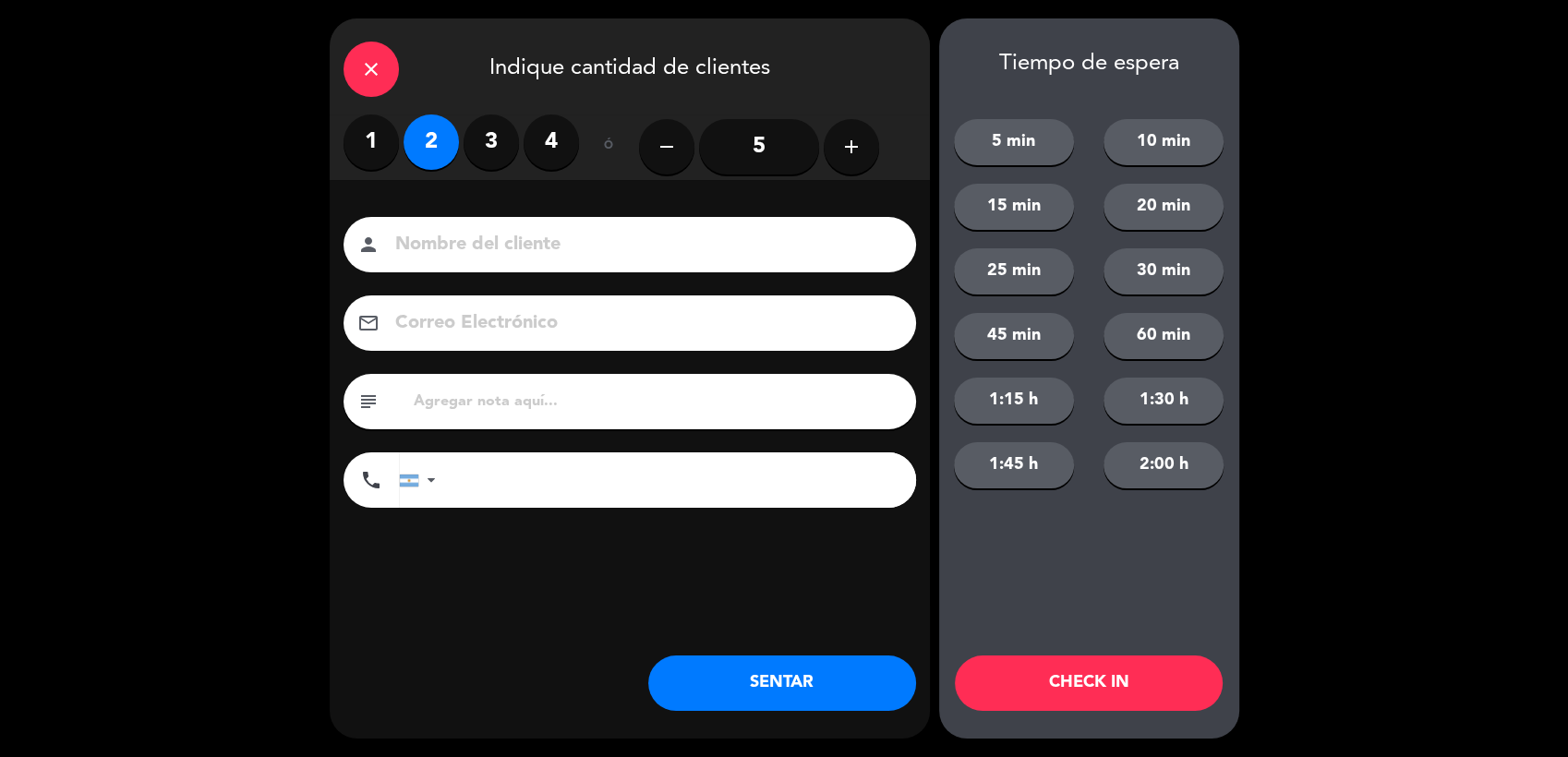
click at [496, 240] on input at bounding box center [642, 245] width 498 height 32
click at [512, 248] on input at bounding box center [642, 245] width 498 height 32
type input "[PERSON_NAME]"
click at [513, 488] on input "tel" at bounding box center [684, 479] width 462 height 55
type input "[PHONE_NUMBER]"
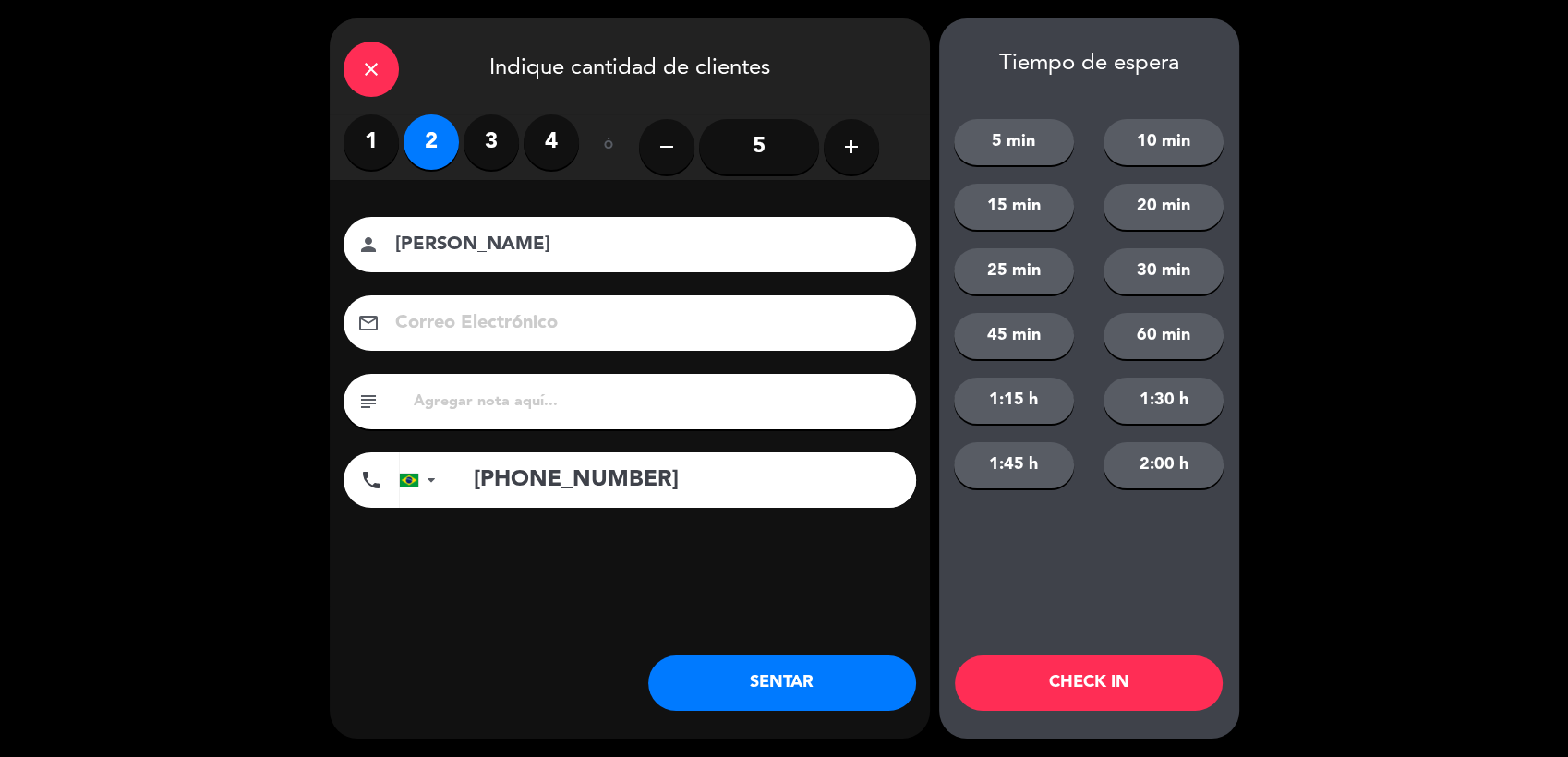
click at [759, 673] on button "SENTAR" at bounding box center [782, 682] width 268 height 55
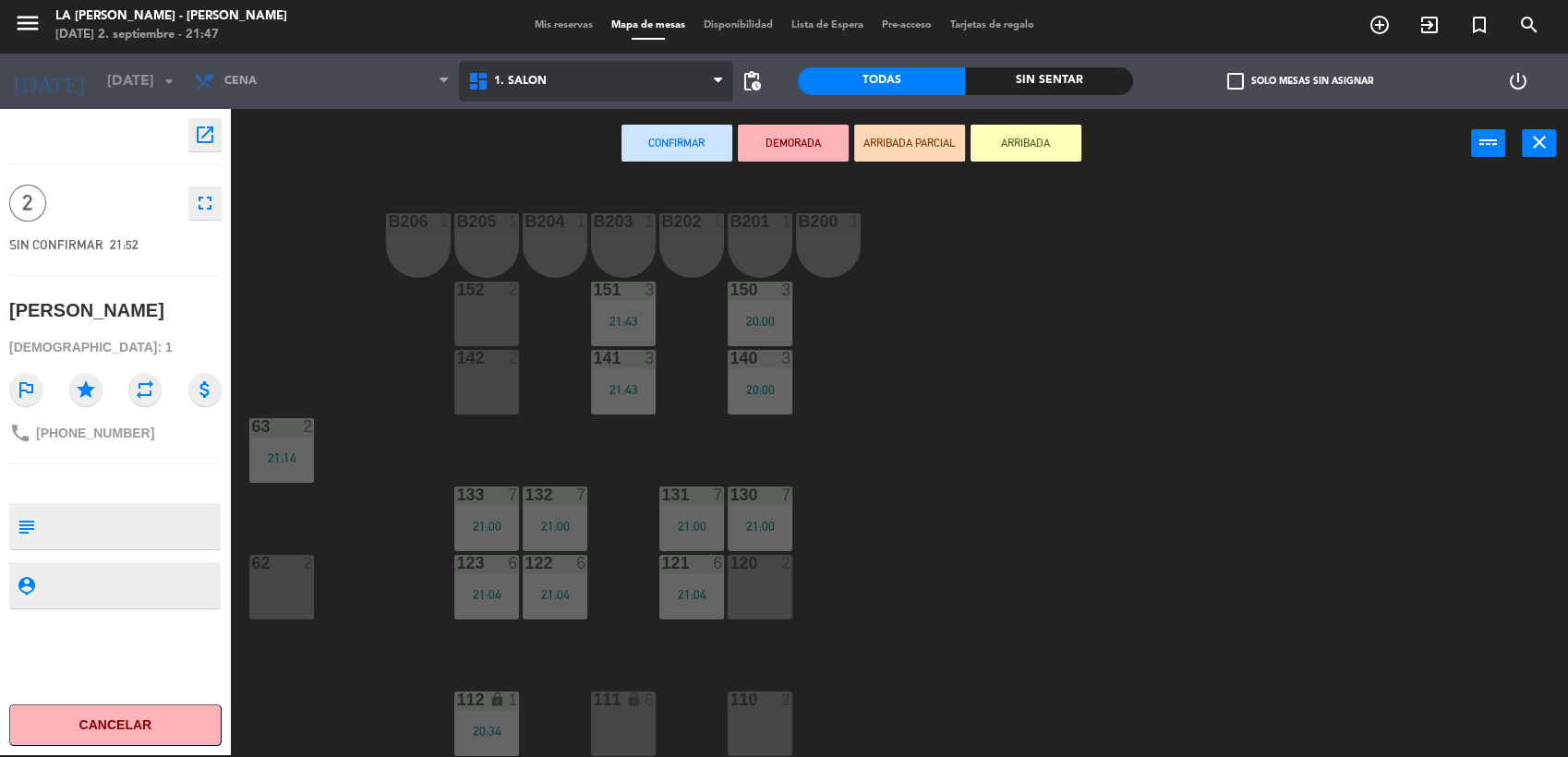
click at [557, 65] on span "1. SALON" at bounding box center [595, 81] width 274 height 41
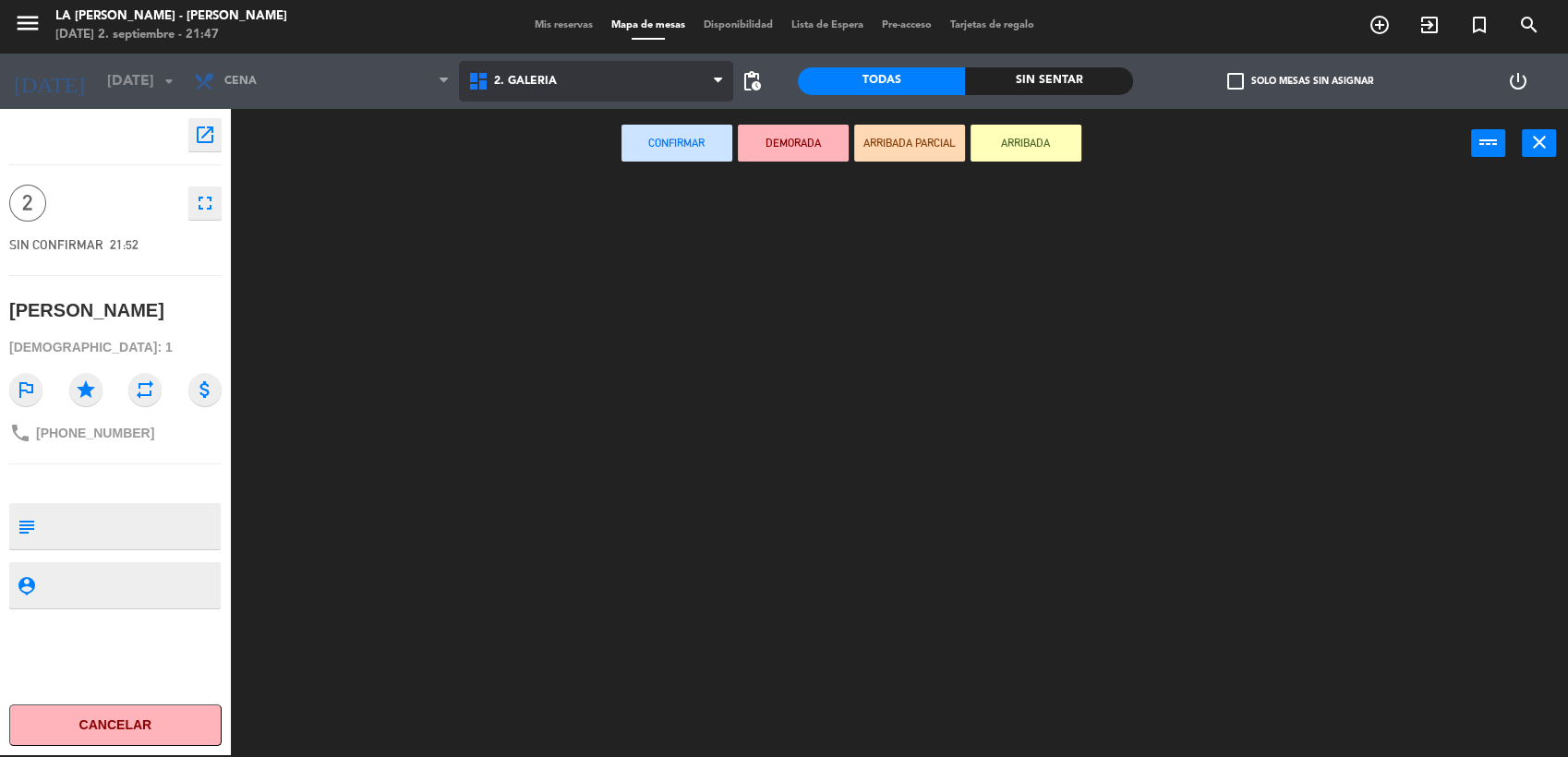
click at [538, 163] on ng-component "menu LA [PERSON_NAME] - [PERSON_NAME][DATE] 2. septiembre - 21:47 Mis reservas …" at bounding box center [784, 378] width 1568 height 760
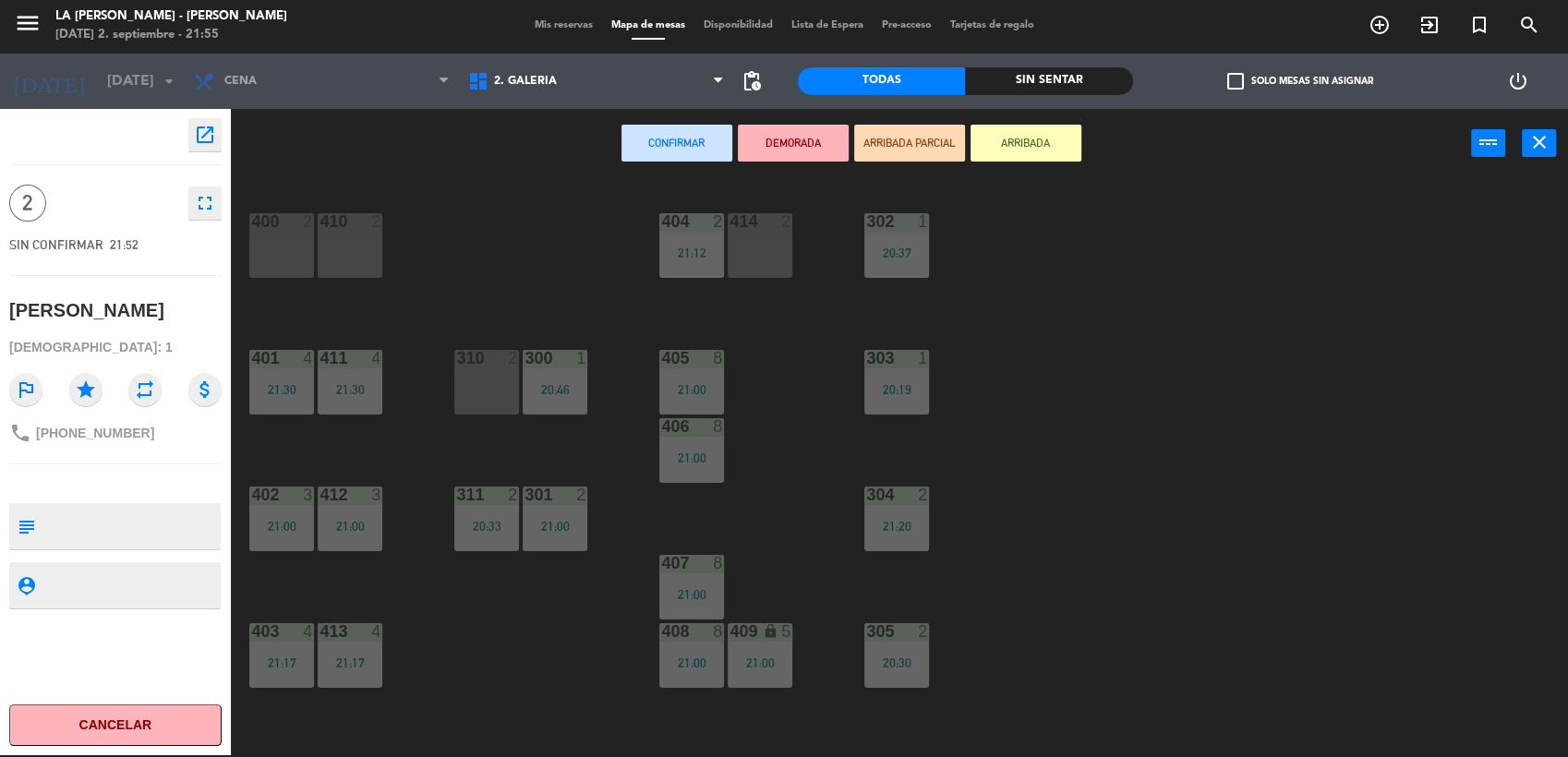
click at [525, 167] on div "Confirmar DEMORADA ARRIBADA PARCIAL ARRIBADA power_input close" at bounding box center [850, 144] width 1240 height 71
click at [1441, 27] on span "exit_to_app" at bounding box center [1430, 25] width 50 height 31
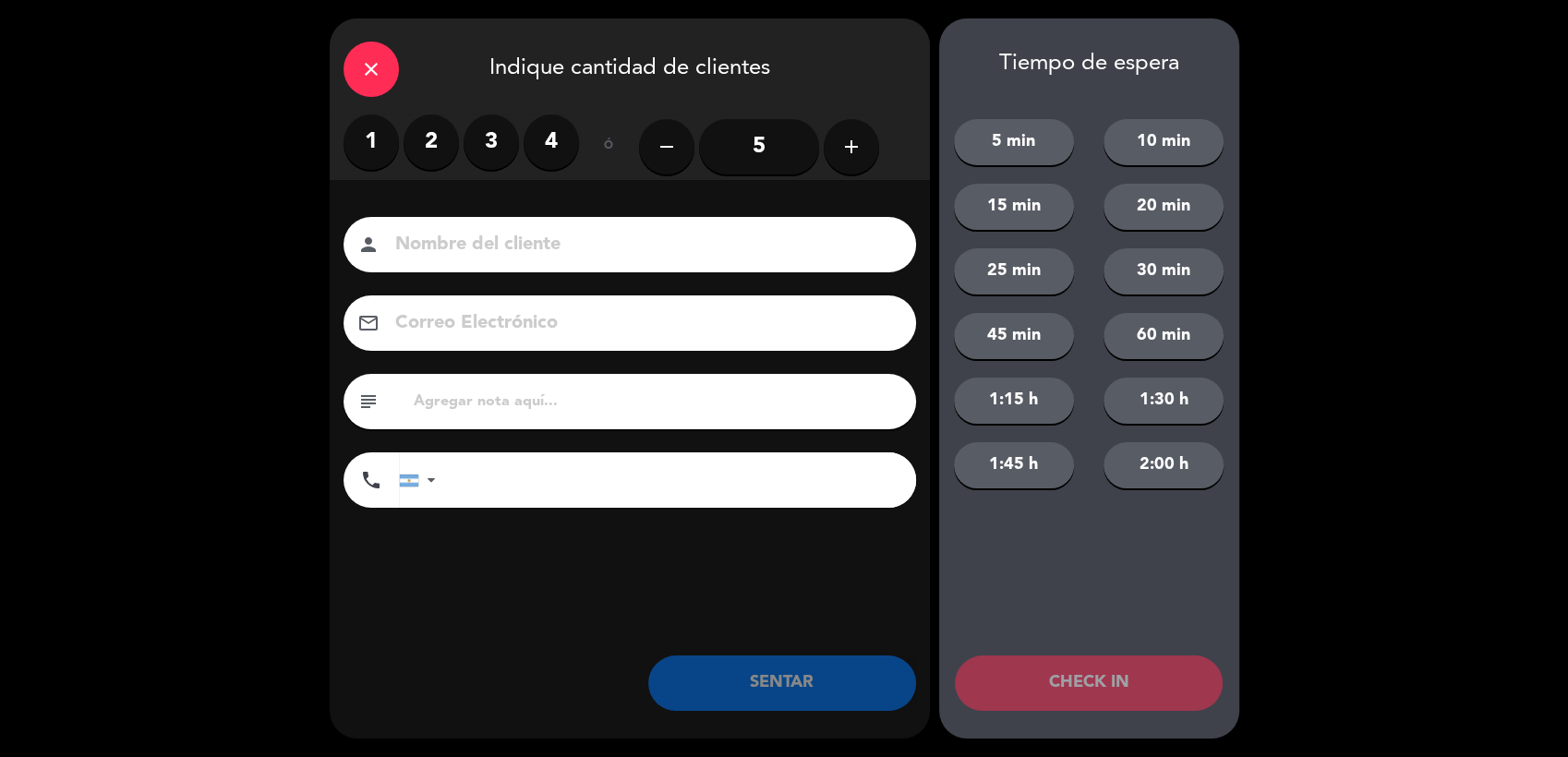
click at [377, 149] on label "1" at bounding box center [371, 141] width 55 height 55
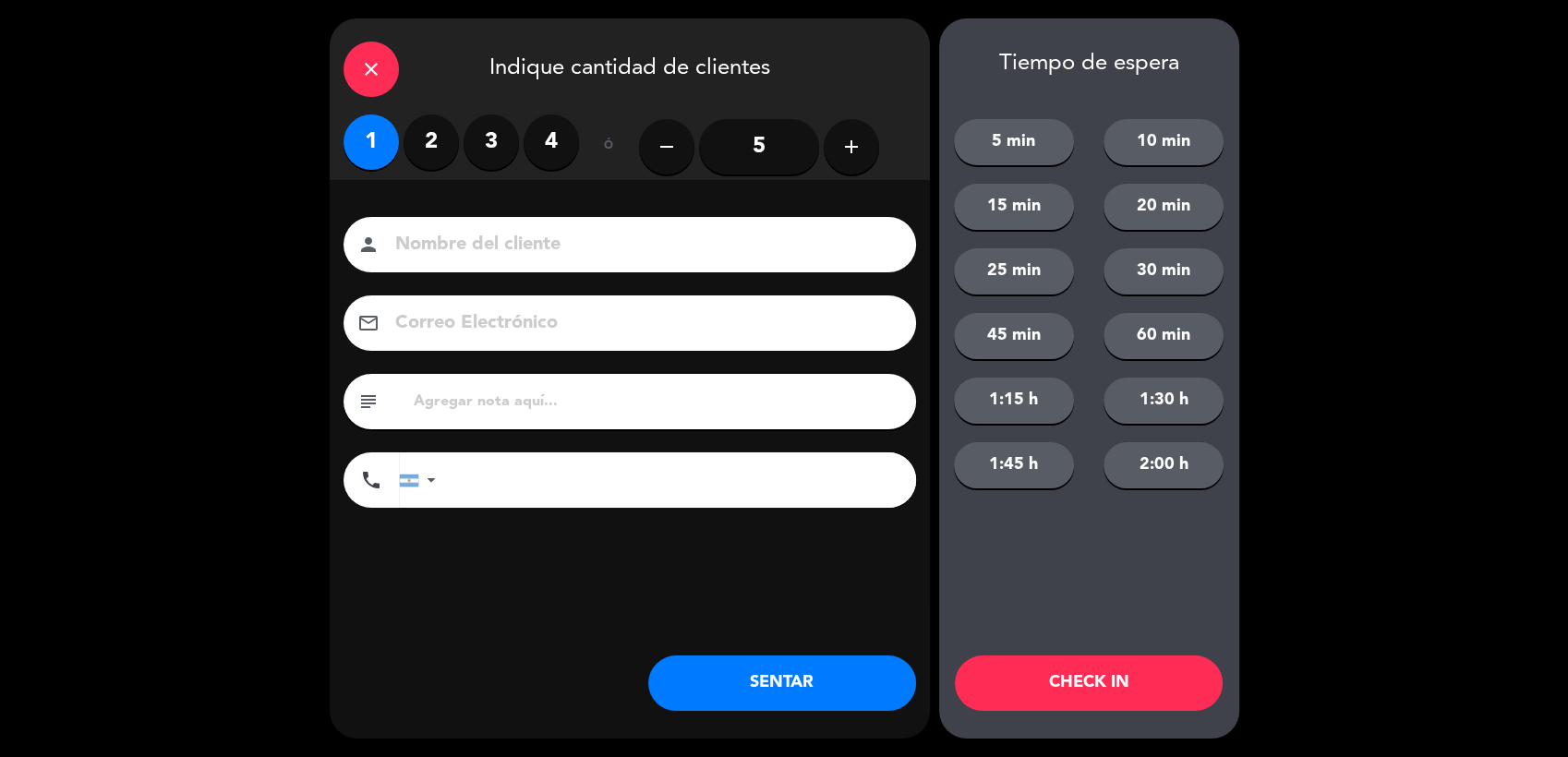
click at [488, 242] on input at bounding box center [642, 245] width 498 height 32
click at [495, 410] on input "text" at bounding box center [656, 402] width 491 height 26
type input "#1005"
click at [599, 229] on input at bounding box center [642, 245] width 498 height 32
type input "l"
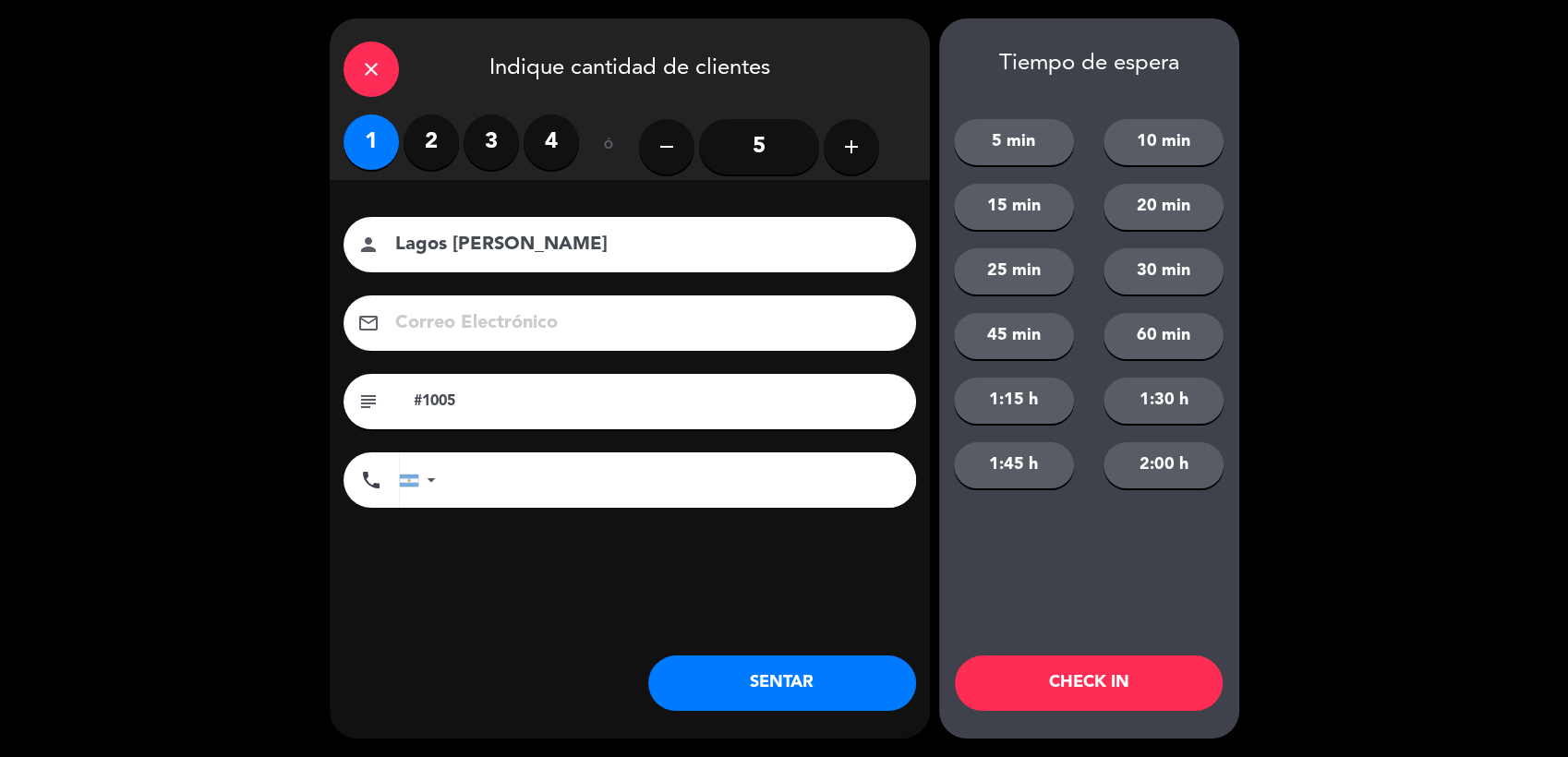
type input "Lagos [PERSON_NAME]"
click at [583, 406] on input "#1005" at bounding box center [656, 402] width 491 height 26
type input "#1005 sheraton"
click at [815, 681] on button "SENTAR" at bounding box center [782, 682] width 268 height 55
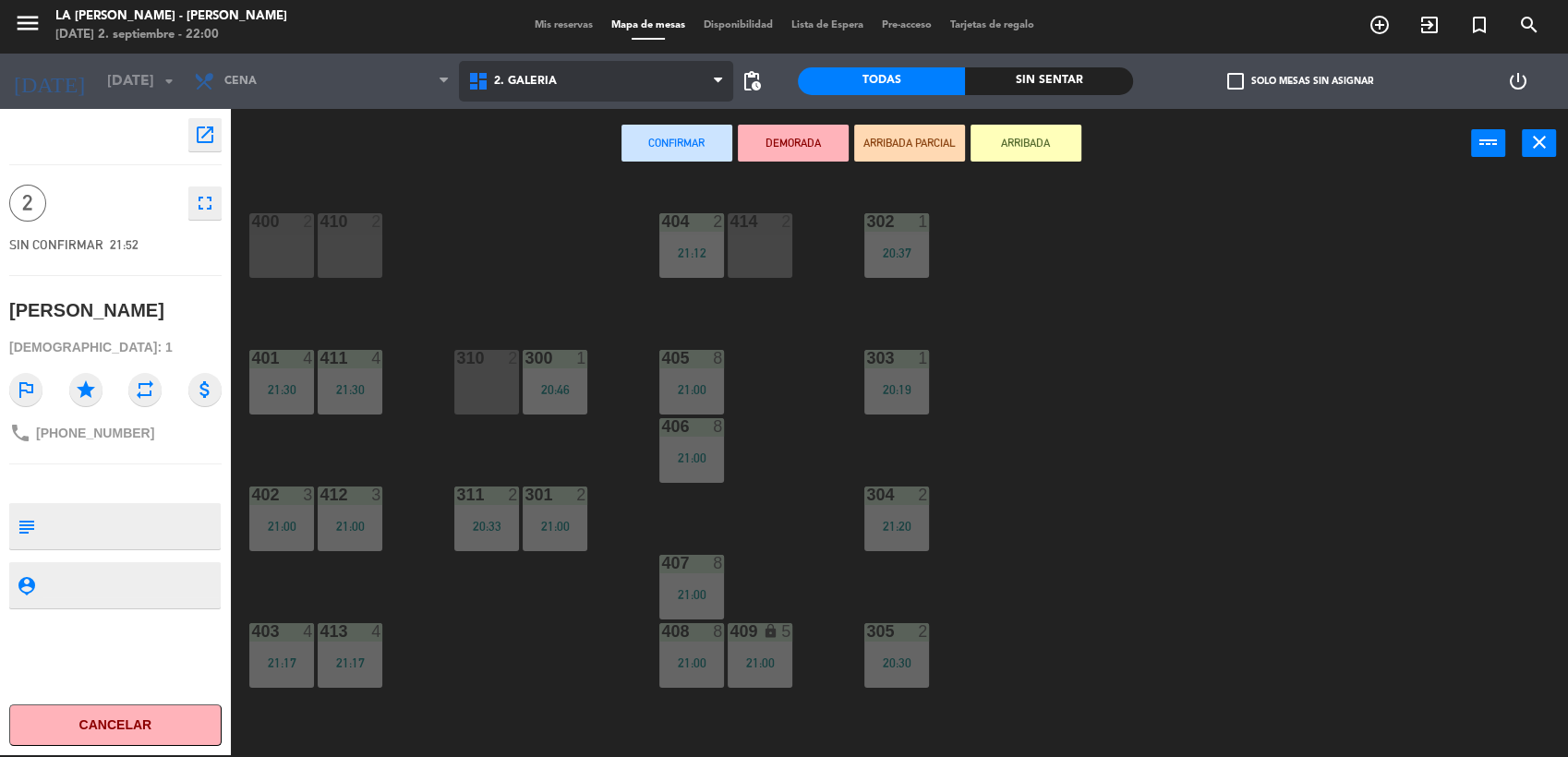
click at [514, 92] on span "2. GALERIA" at bounding box center [595, 81] width 274 height 41
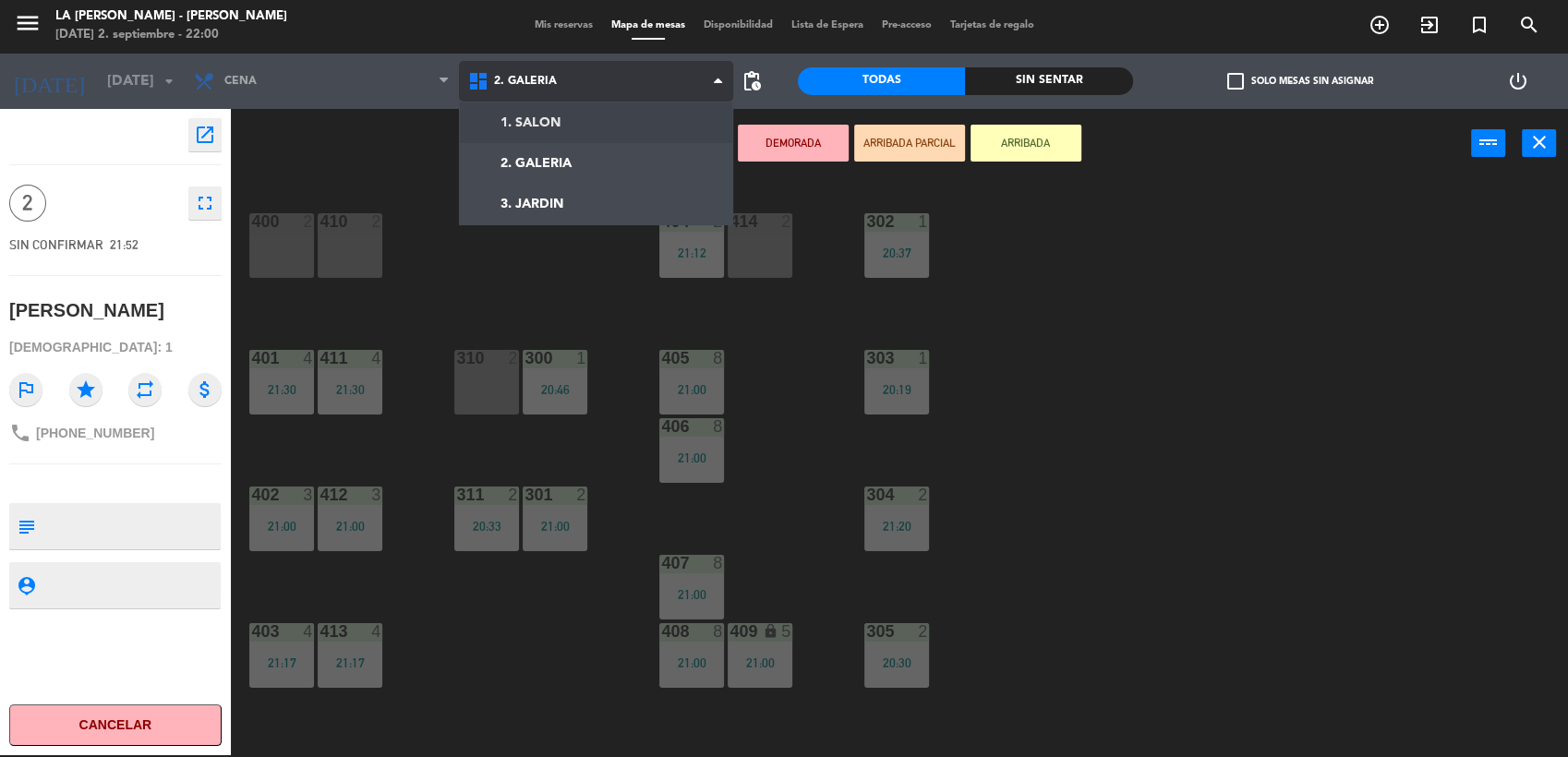
click at [517, 132] on ng-component "menu LA [PERSON_NAME] - [PERSON_NAME][DATE] 2. septiembre - 22:00 Mis reservas …" at bounding box center [784, 378] width 1568 height 760
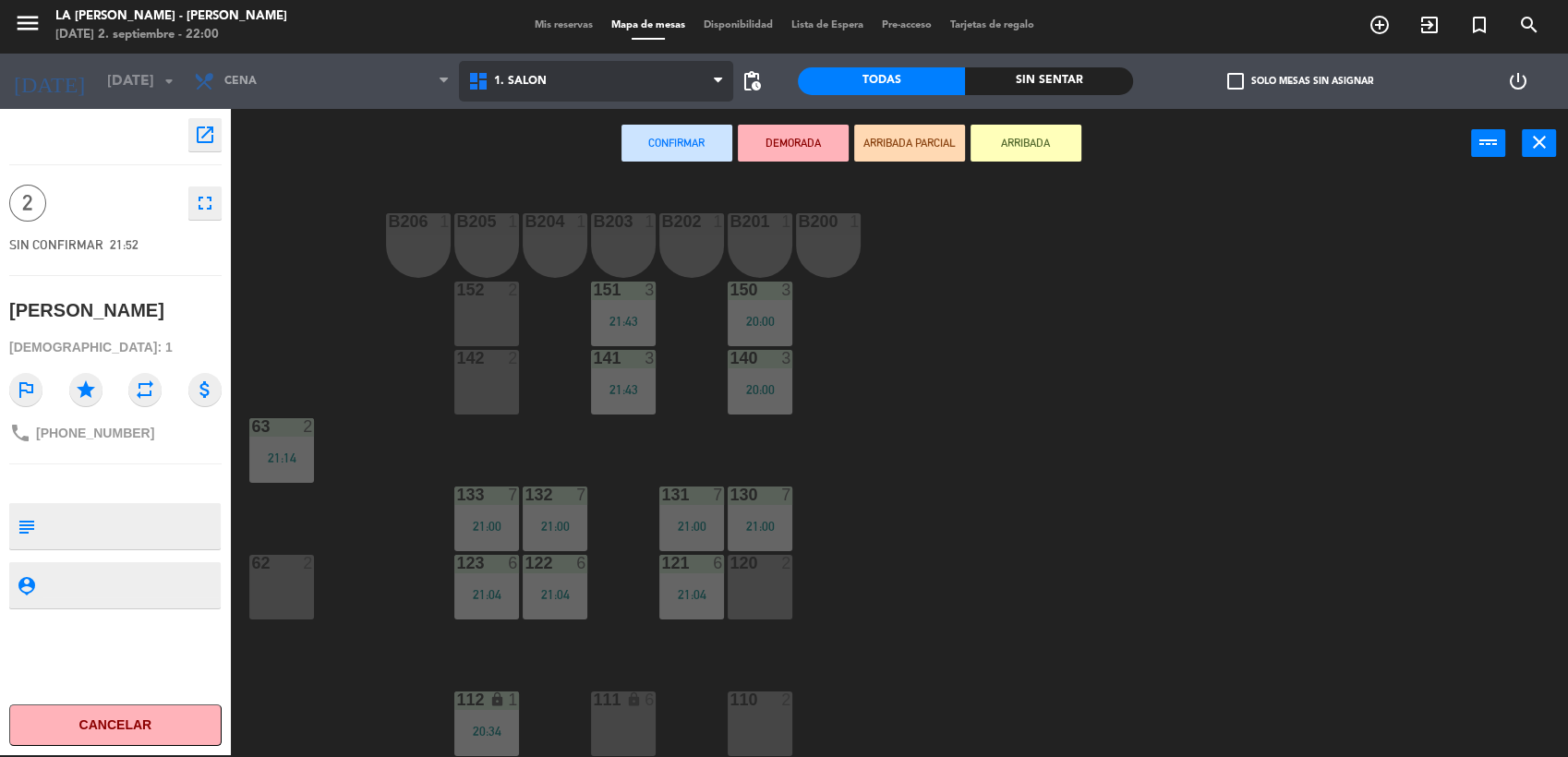
click at [517, 84] on span "1. SALON" at bounding box center [520, 80] width 52 height 13
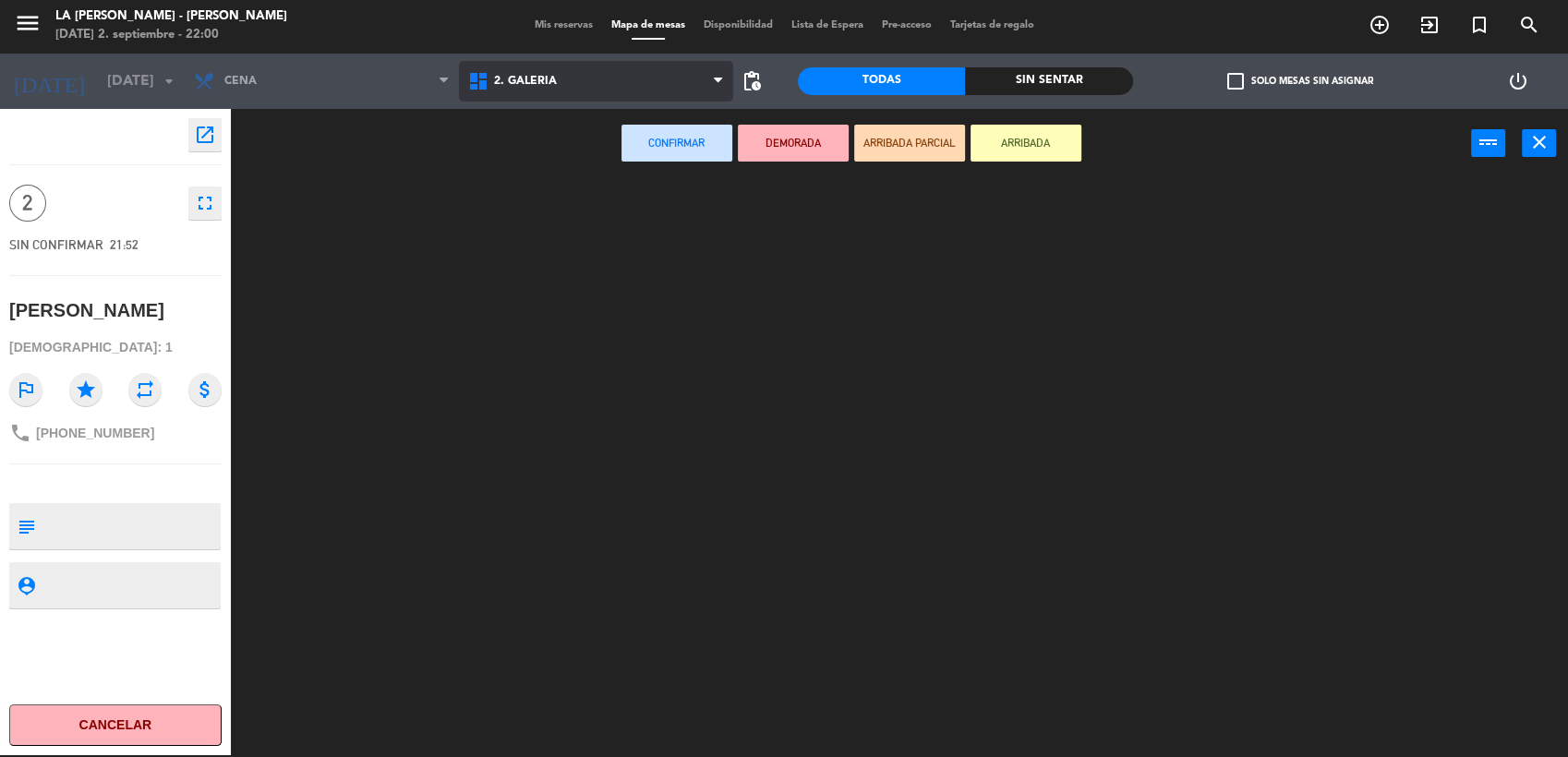
click at [502, 159] on ng-component "menu LA [PERSON_NAME] - [PERSON_NAME][DATE] 2. septiembre - 22:00 Mis reservas …" at bounding box center [784, 378] width 1568 height 760
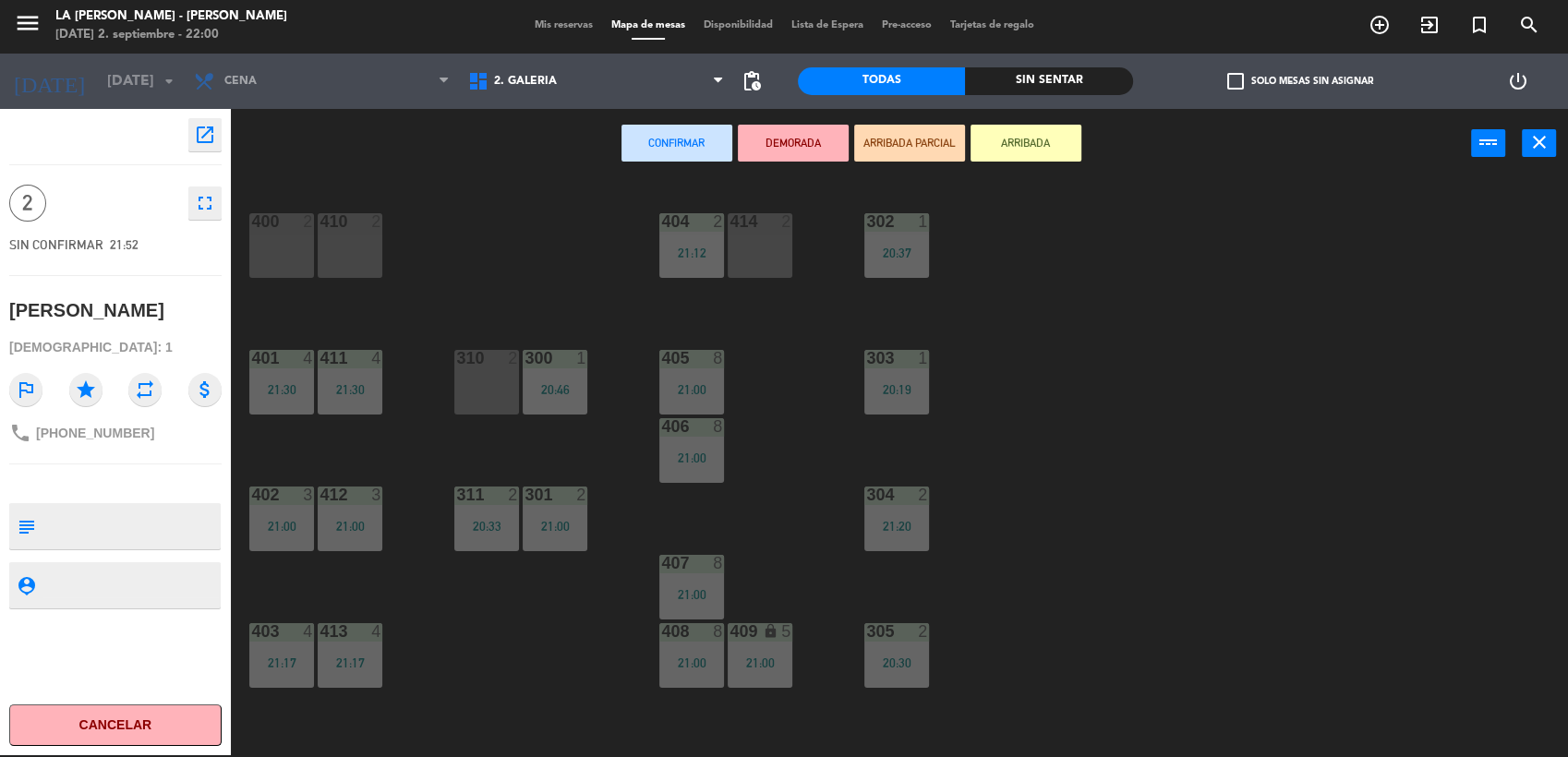
click at [286, 258] on div "400 2" at bounding box center [282, 245] width 65 height 65
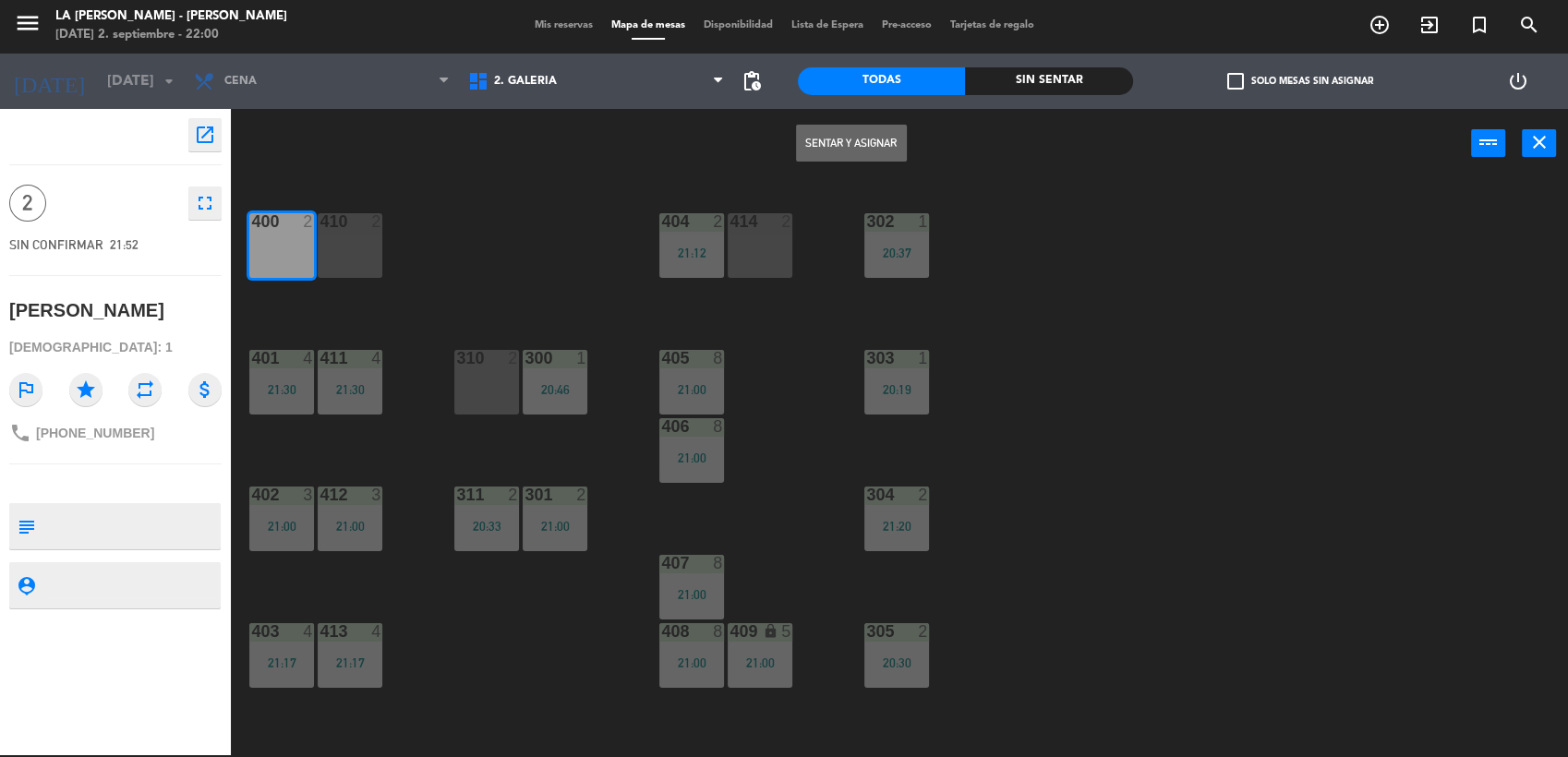
click at [826, 151] on button "Sentar y Asignar" at bounding box center [851, 143] width 110 height 37
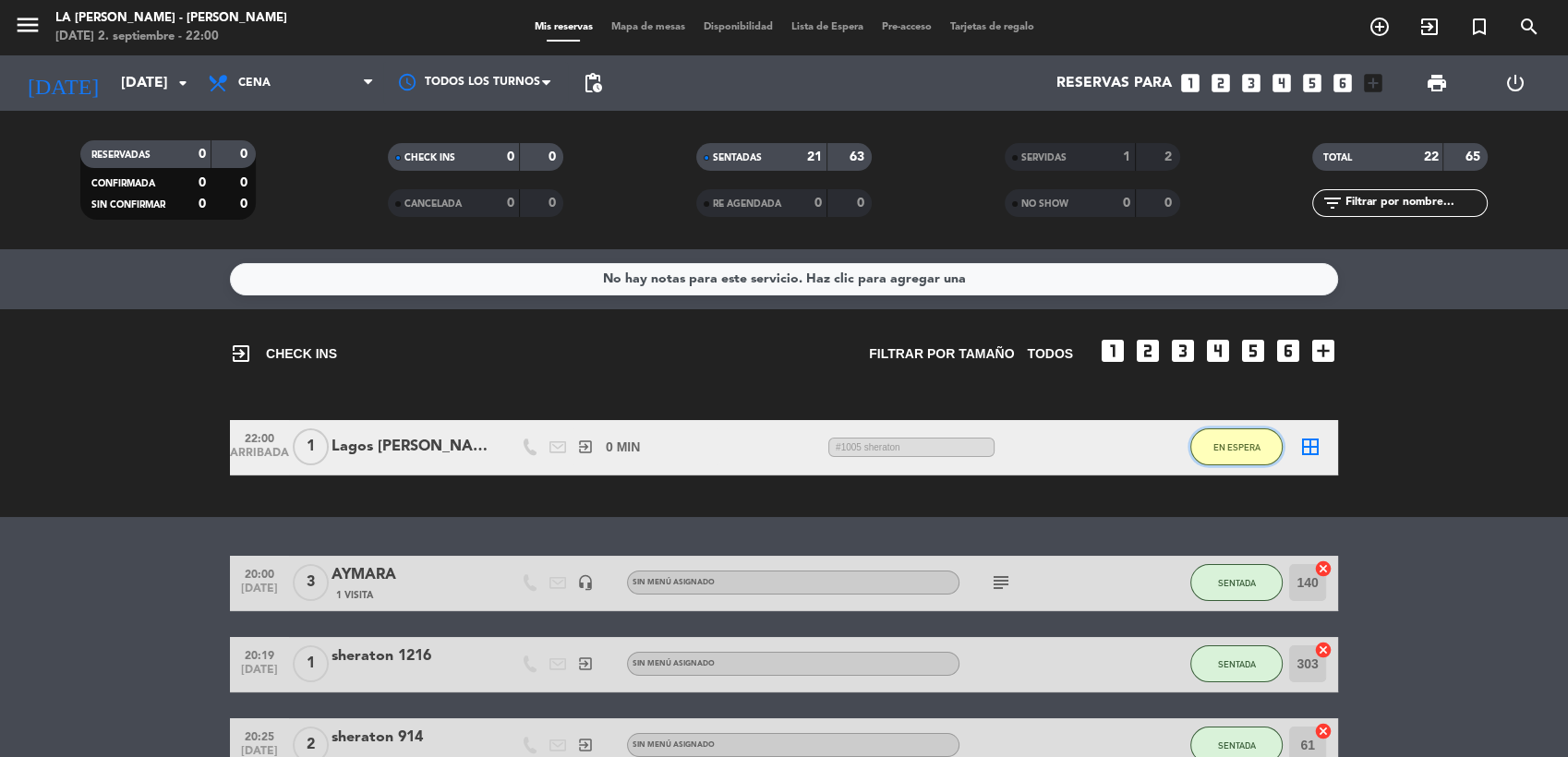
click at [1247, 450] on span "EN ESPERA" at bounding box center [1237, 447] width 47 height 10
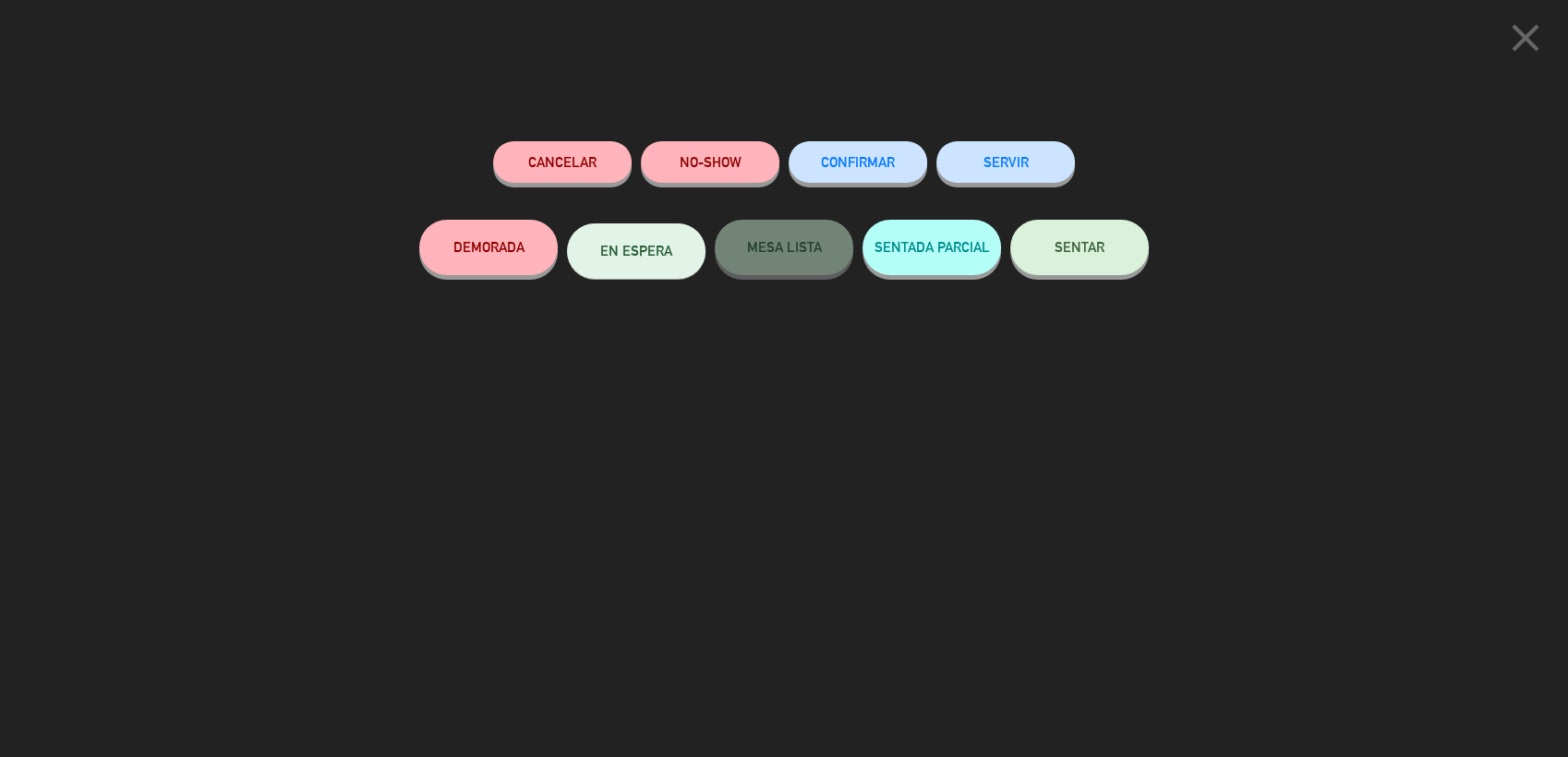
click at [1094, 254] on span "SENTAR" at bounding box center [1079, 247] width 50 height 15
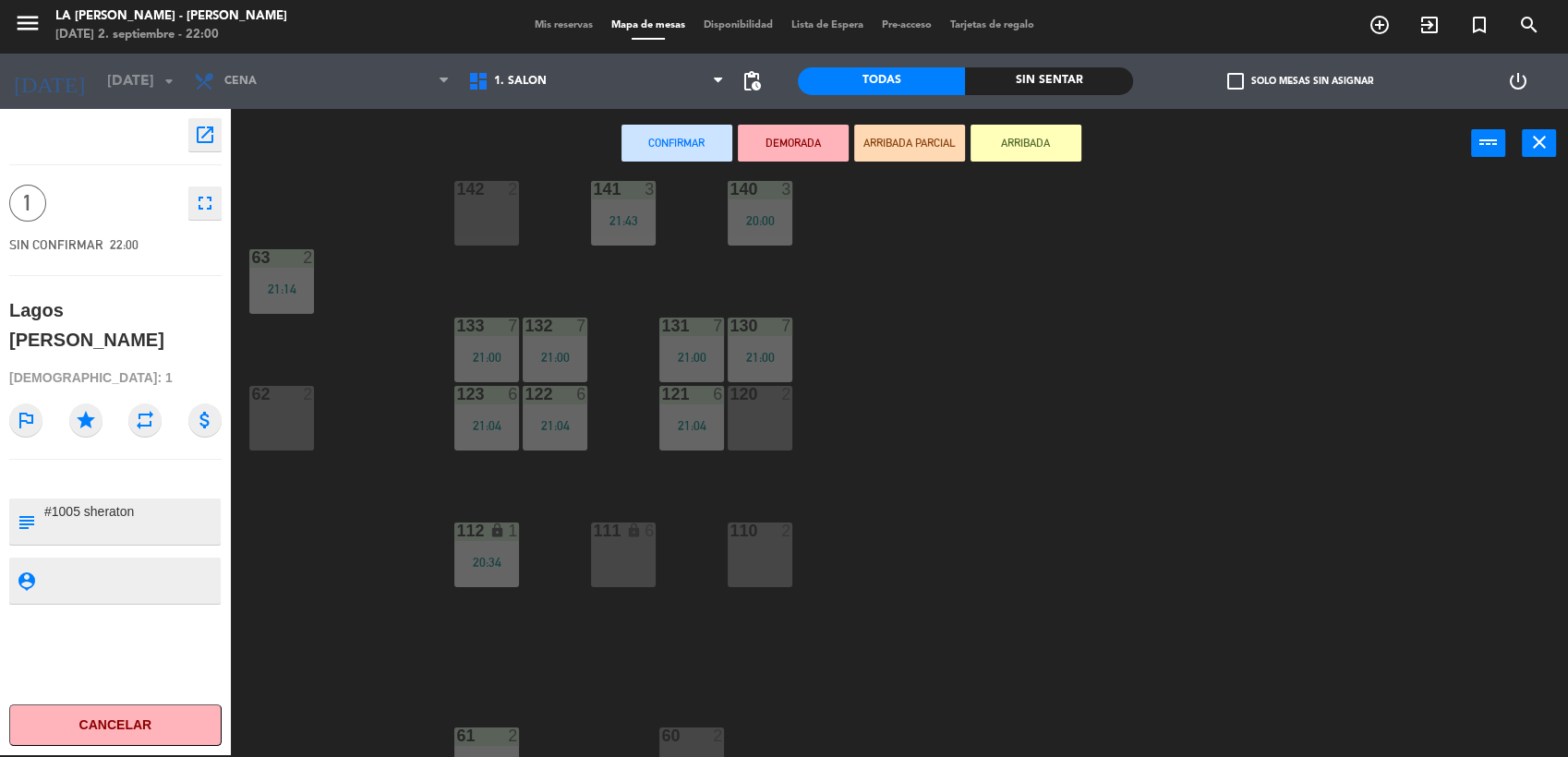
scroll to position [203, 0]
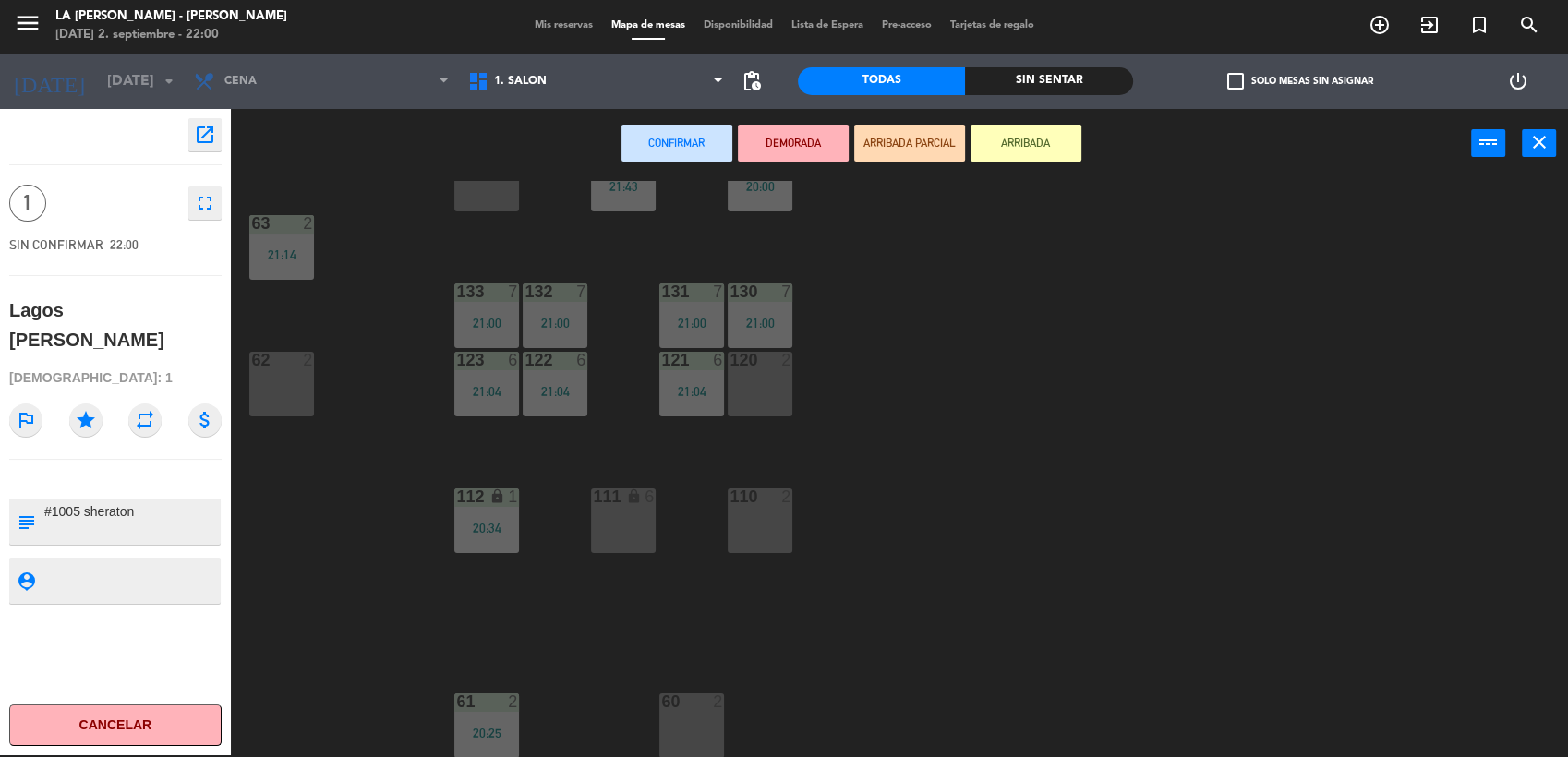
click at [689, 723] on div "60 2" at bounding box center [691, 725] width 65 height 65
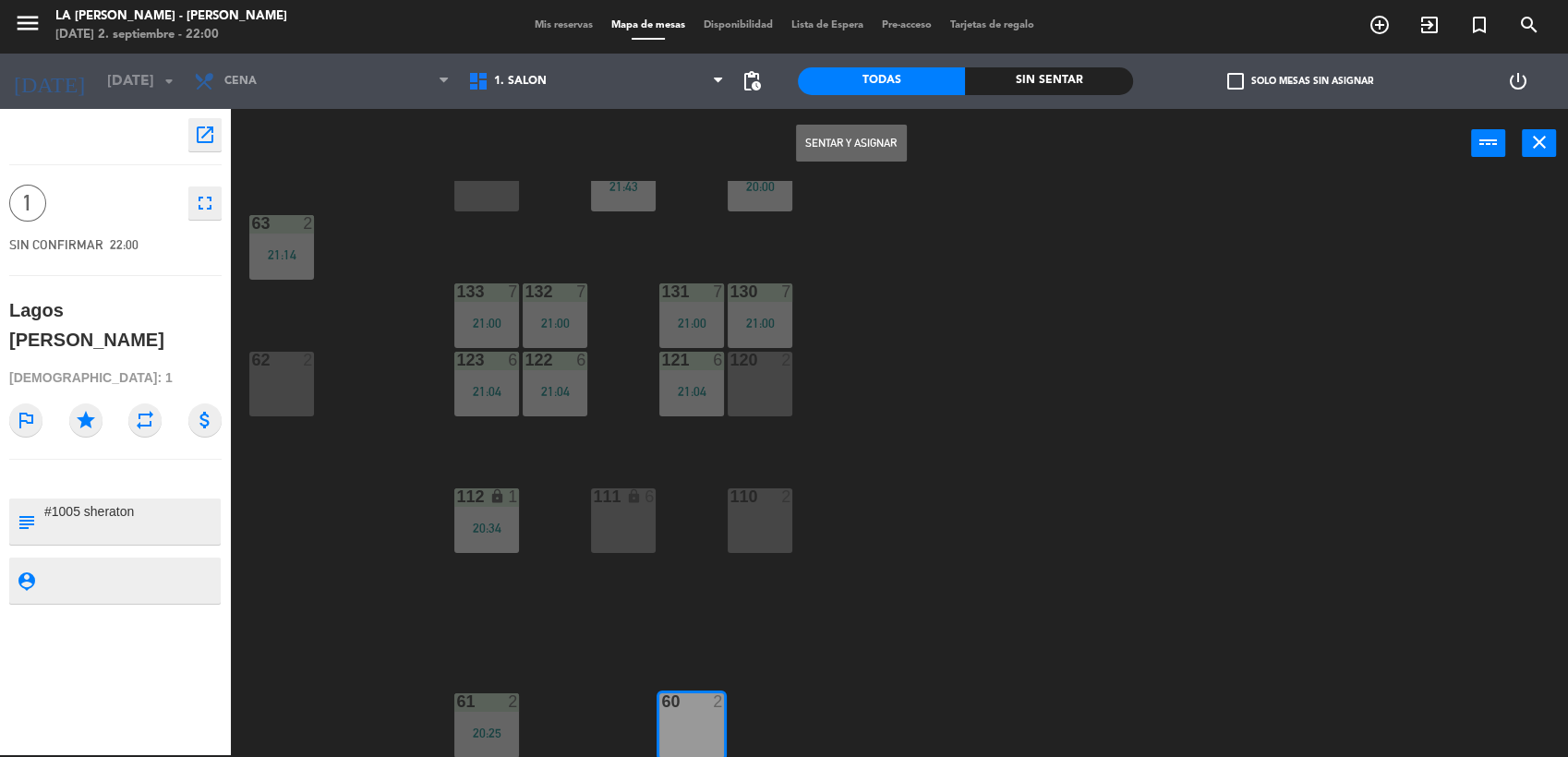
click at [878, 151] on button "Sentar y Asignar" at bounding box center [851, 143] width 110 height 37
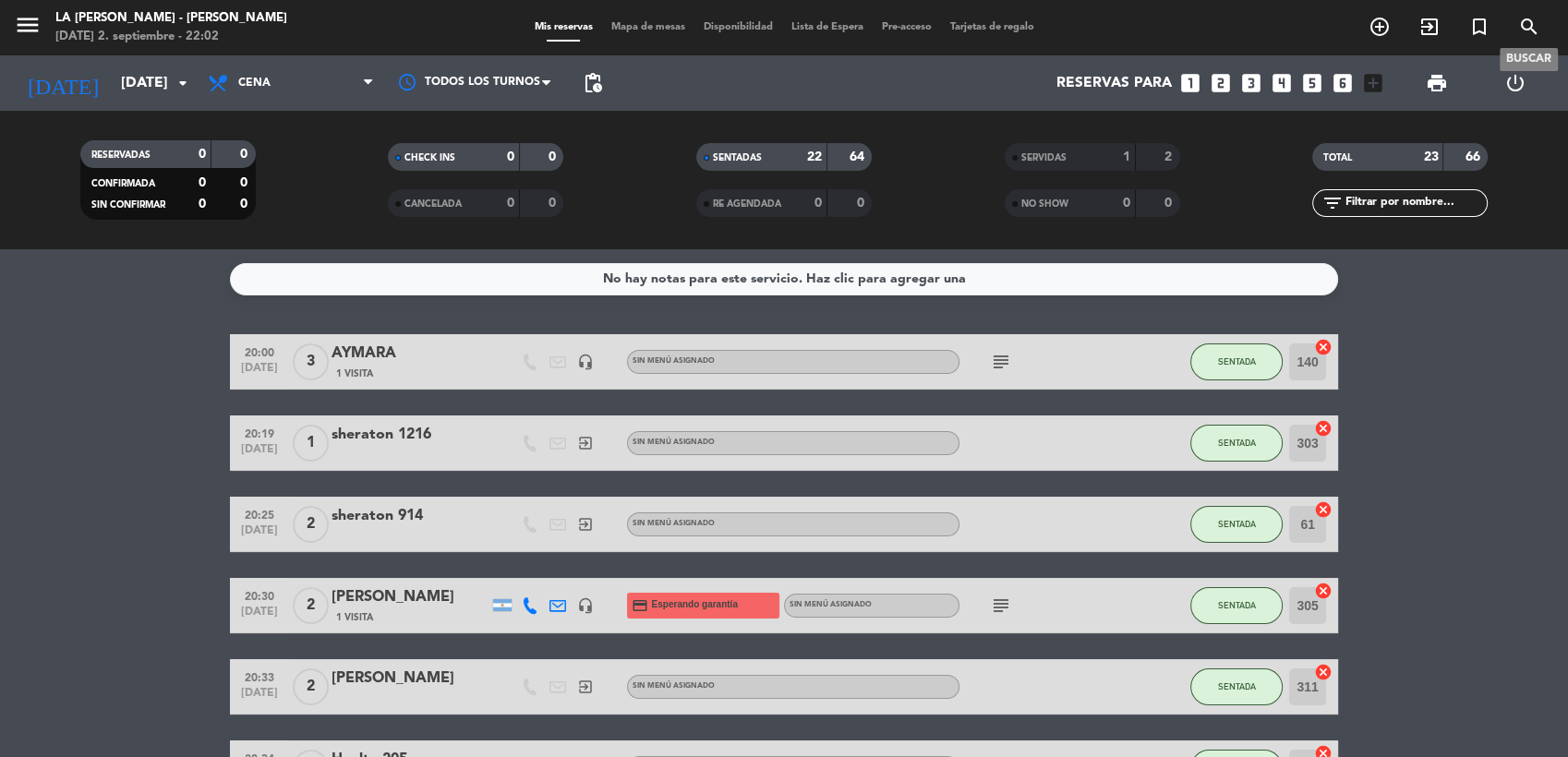
click at [1532, 22] on icon "search" at bounding box center [1528, 26] width 22 height 22
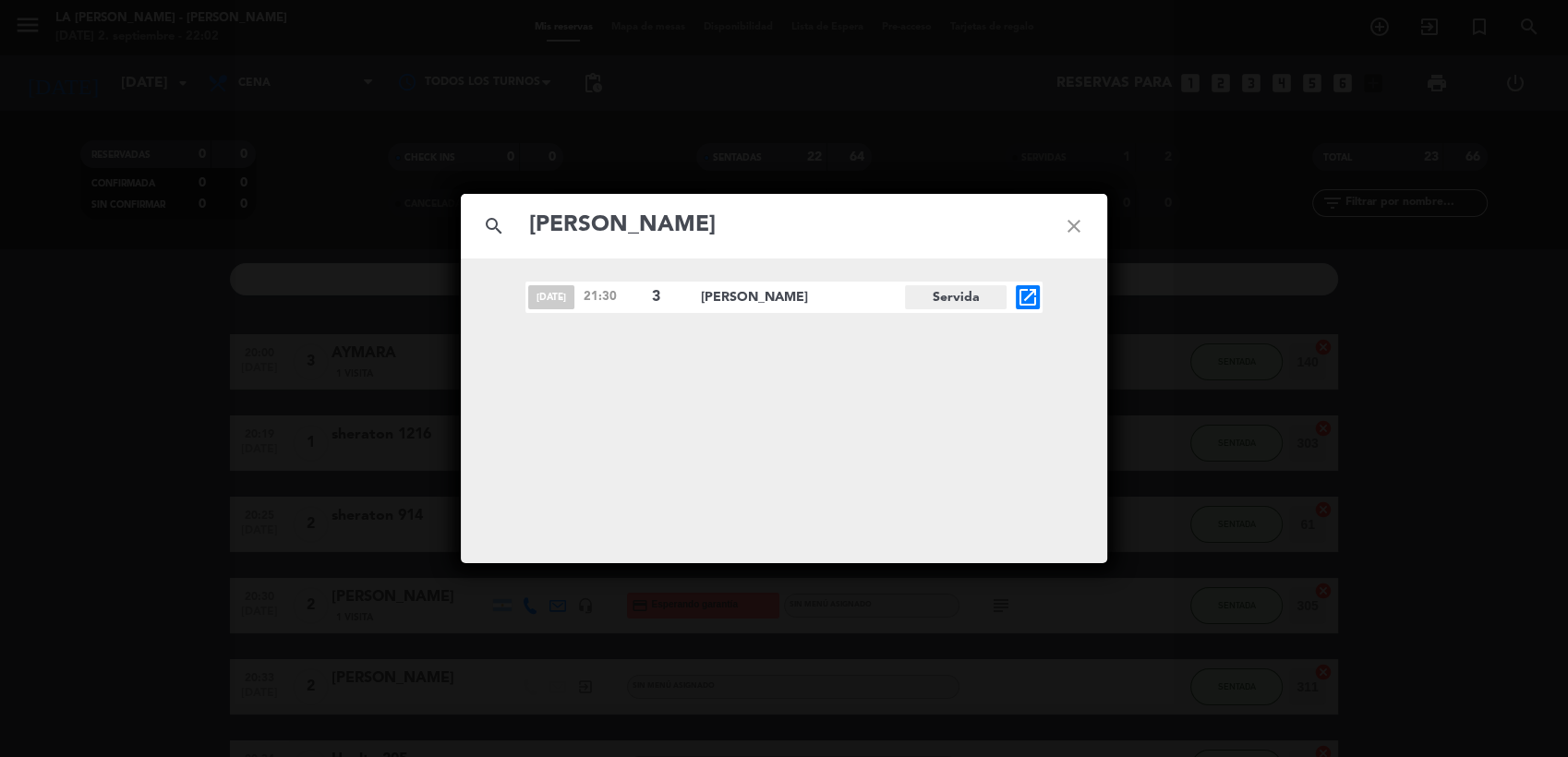
type input "[PERSON_NAME]"
click at [1026, 291] on icon "open_in_new" at bounding box center [1027, 297] width 22 height 22
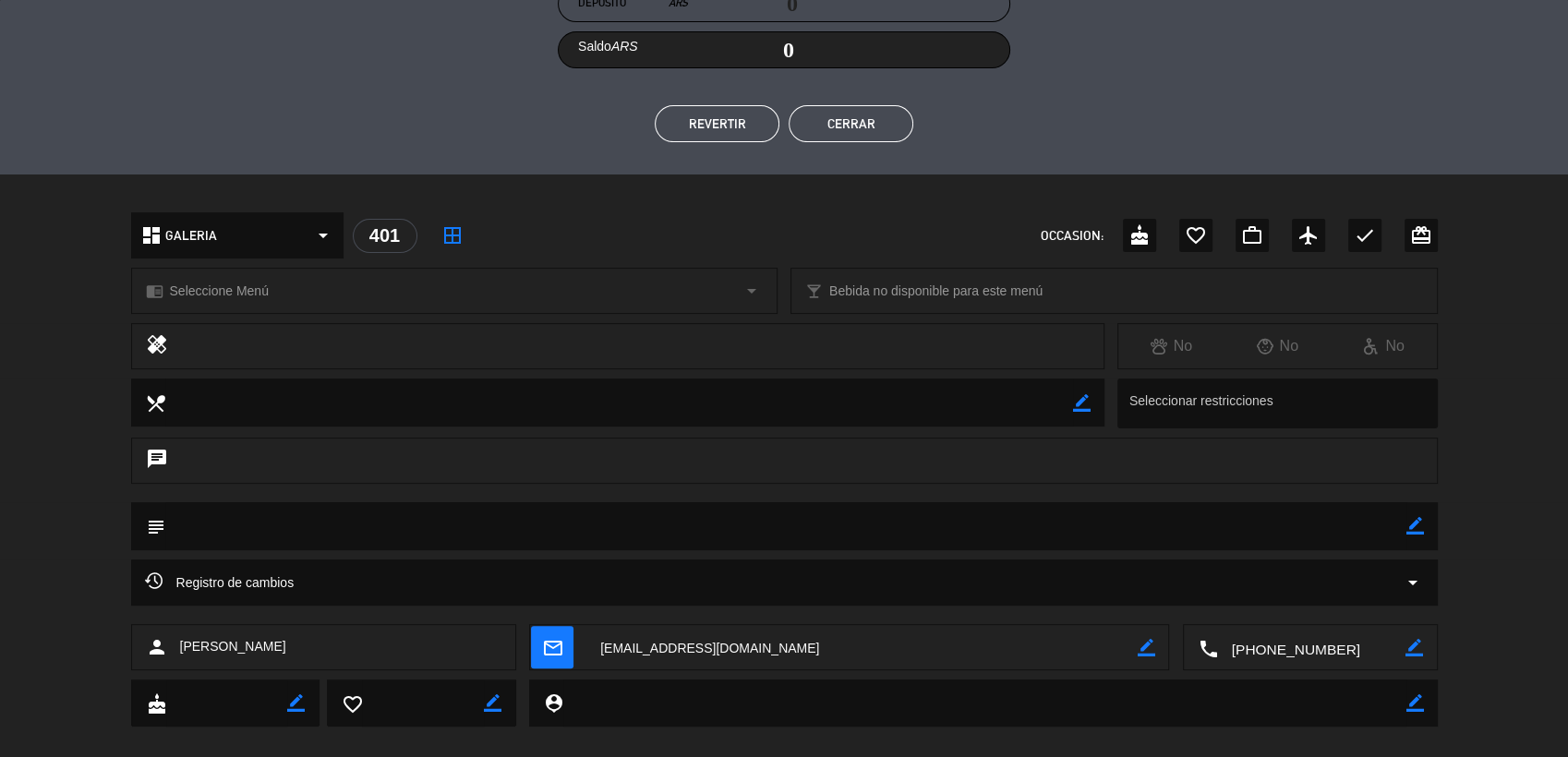
scroll to position [394, 0]
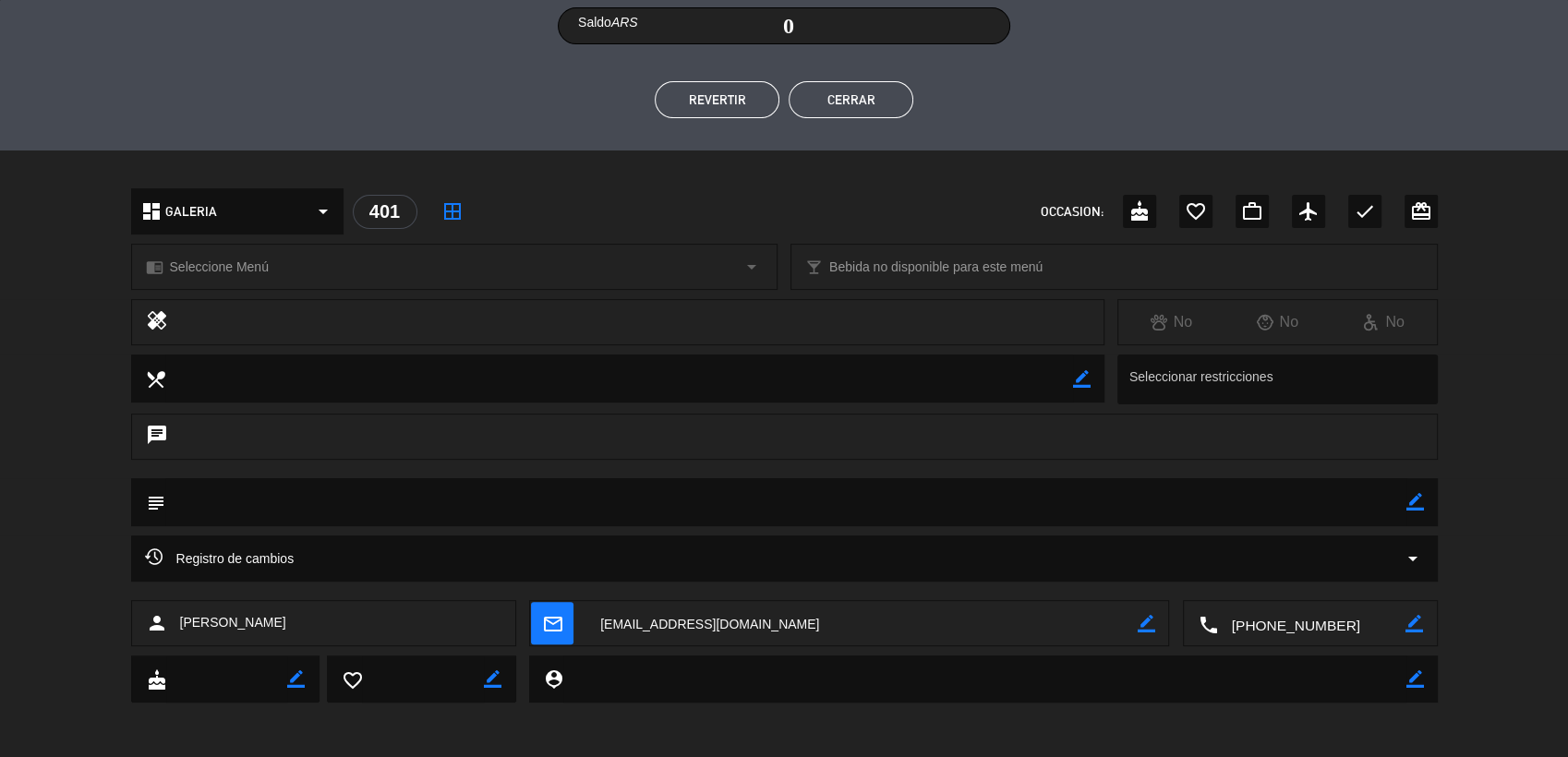
click at [1405, 629] on icon "border_color" at bounding box center [1414, 623] width 17 height 17
click at [1509, 611] on div "person [PERSON_NAME] mail_outline border_color local_phone" at bounding box center [784, 627] width 1568 height 55
click at [1416, 622] on icon at bounding box center [1414, 623] width 17 height 17
click at [1294, 621] on textarea at bounding box center [1312, 624] width 188 height 46
click at [1300, 580] on span "Click para copiar" at bounding box center [1286, 579] width 97 height 19
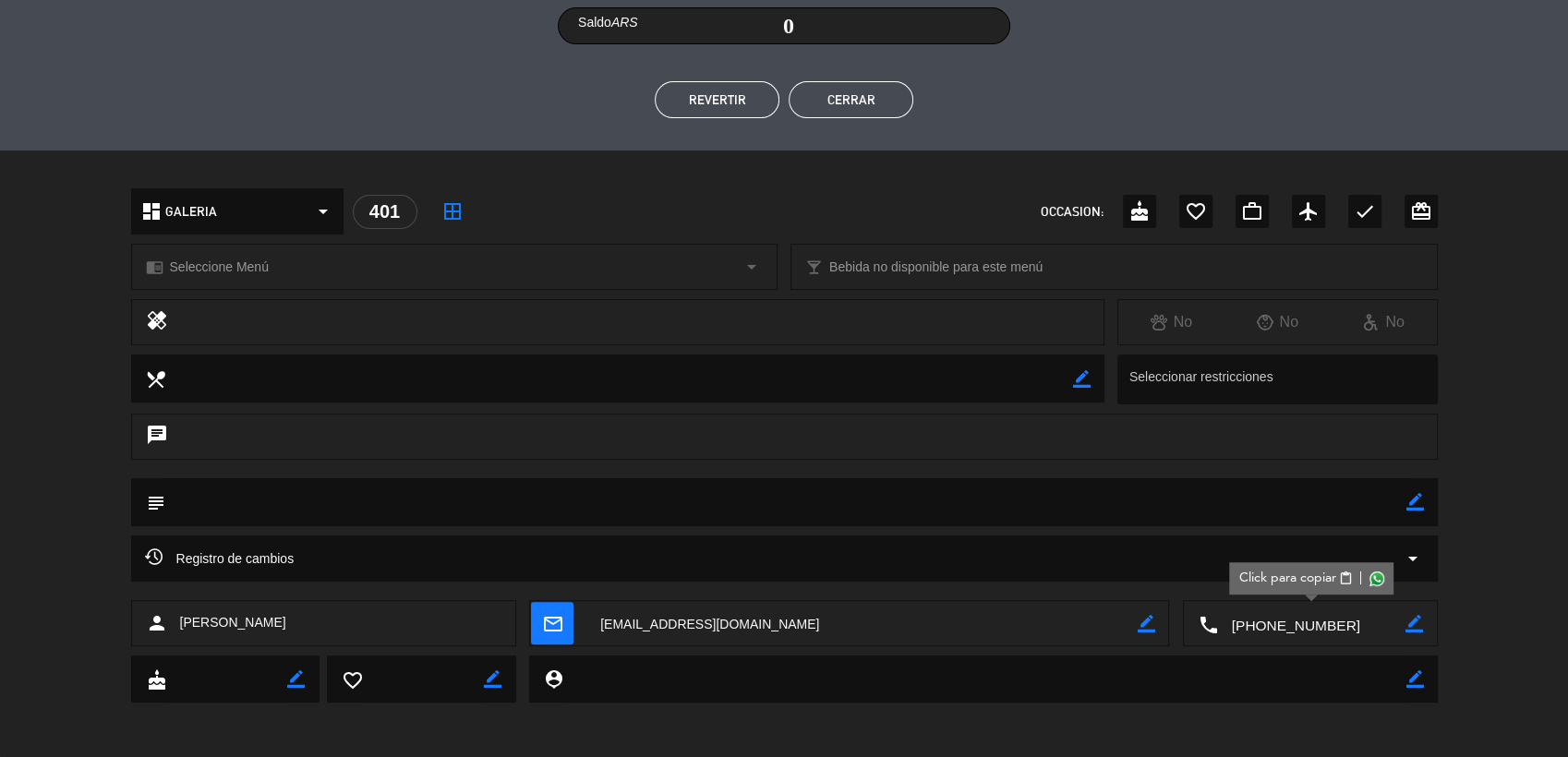
click at [872, 100] on button "Cerrar" at bounding box center [851, 100] width 125 height 37
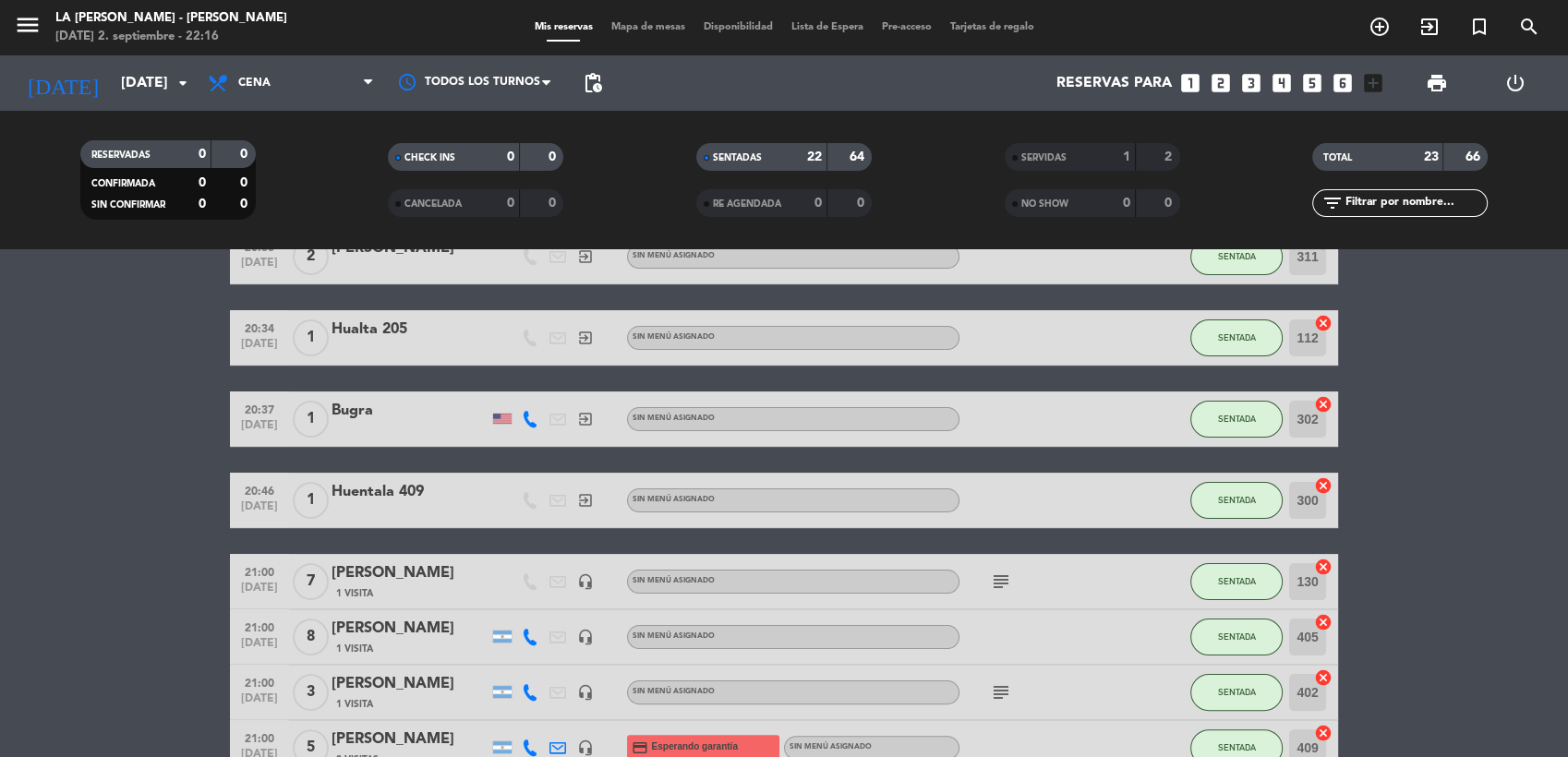
scroll to position [308, 0]
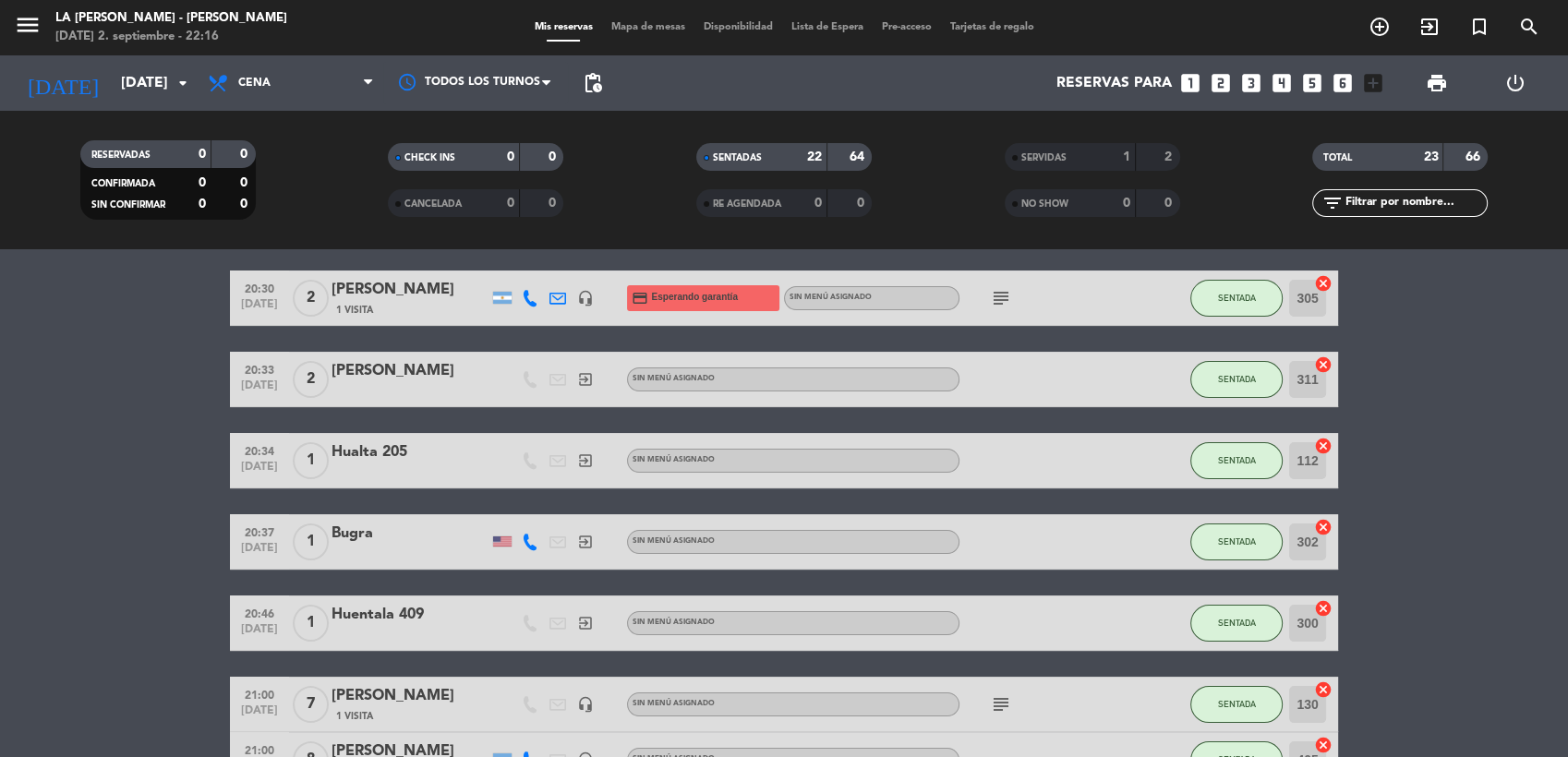
click at [454, 378] on div "[PERSON_NAME]" at bounding box center [409, 371] width 157 height 24
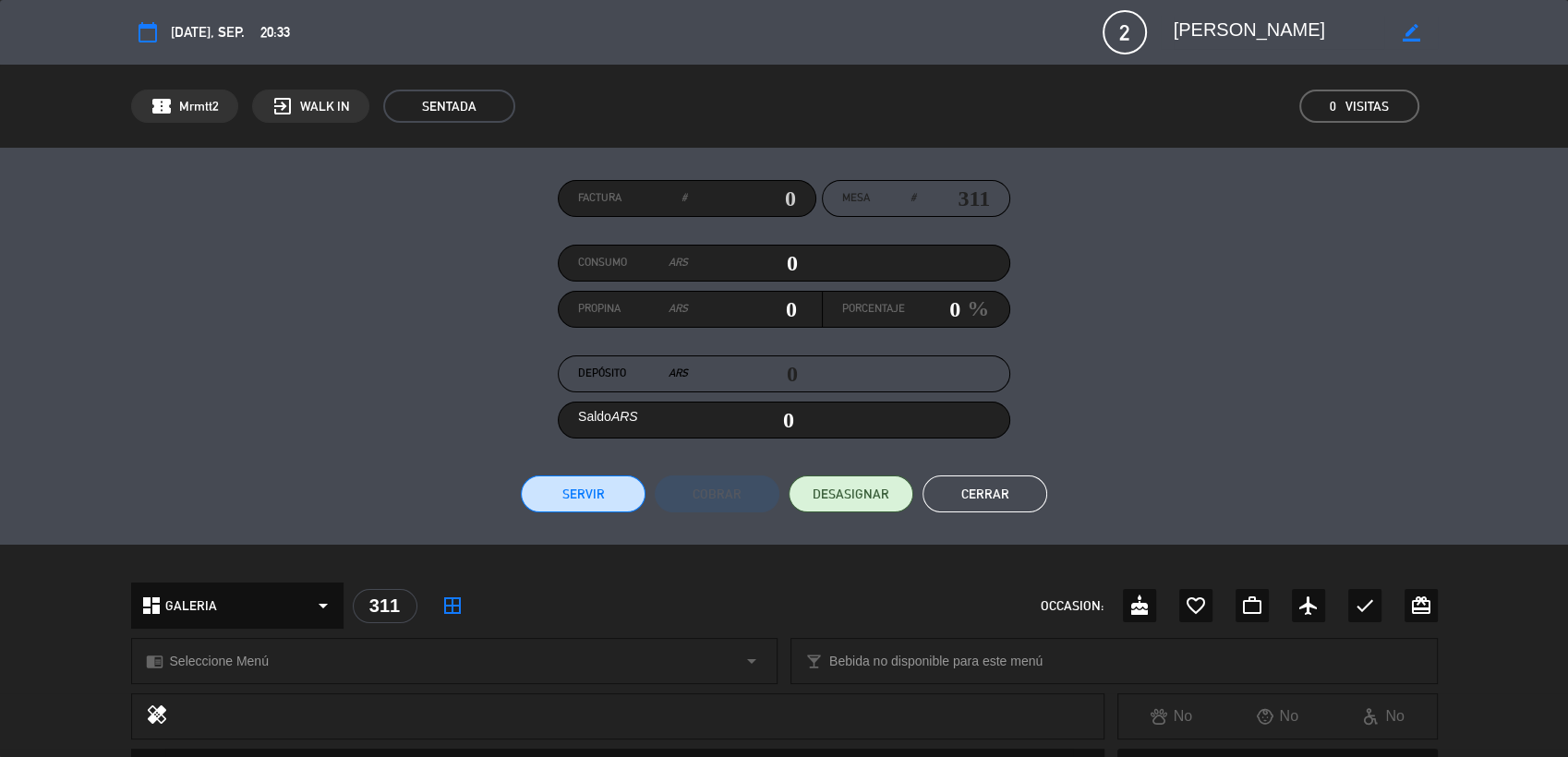
scroll to position [0, 0]
click at [1014, 486] on button "Cerrar" at bounding box center [984, 494] width 125 height 37
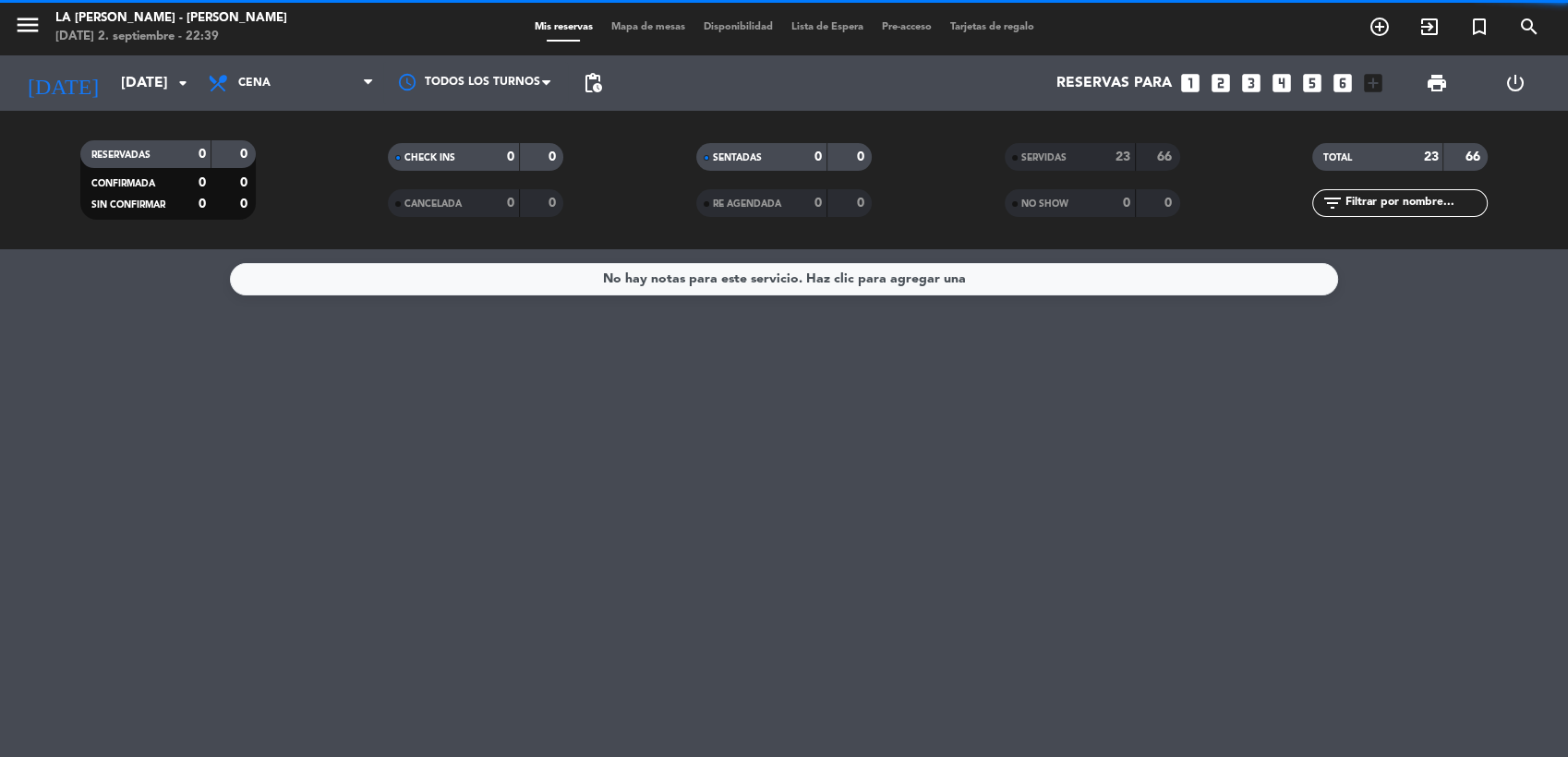
click at [673, 19] on div "Mis reservas Mapa de mesas Disponibilidad Lista de Espera Pre-acceso Tarjetas d…" at bounding box center [784, 27] width 518 height 16
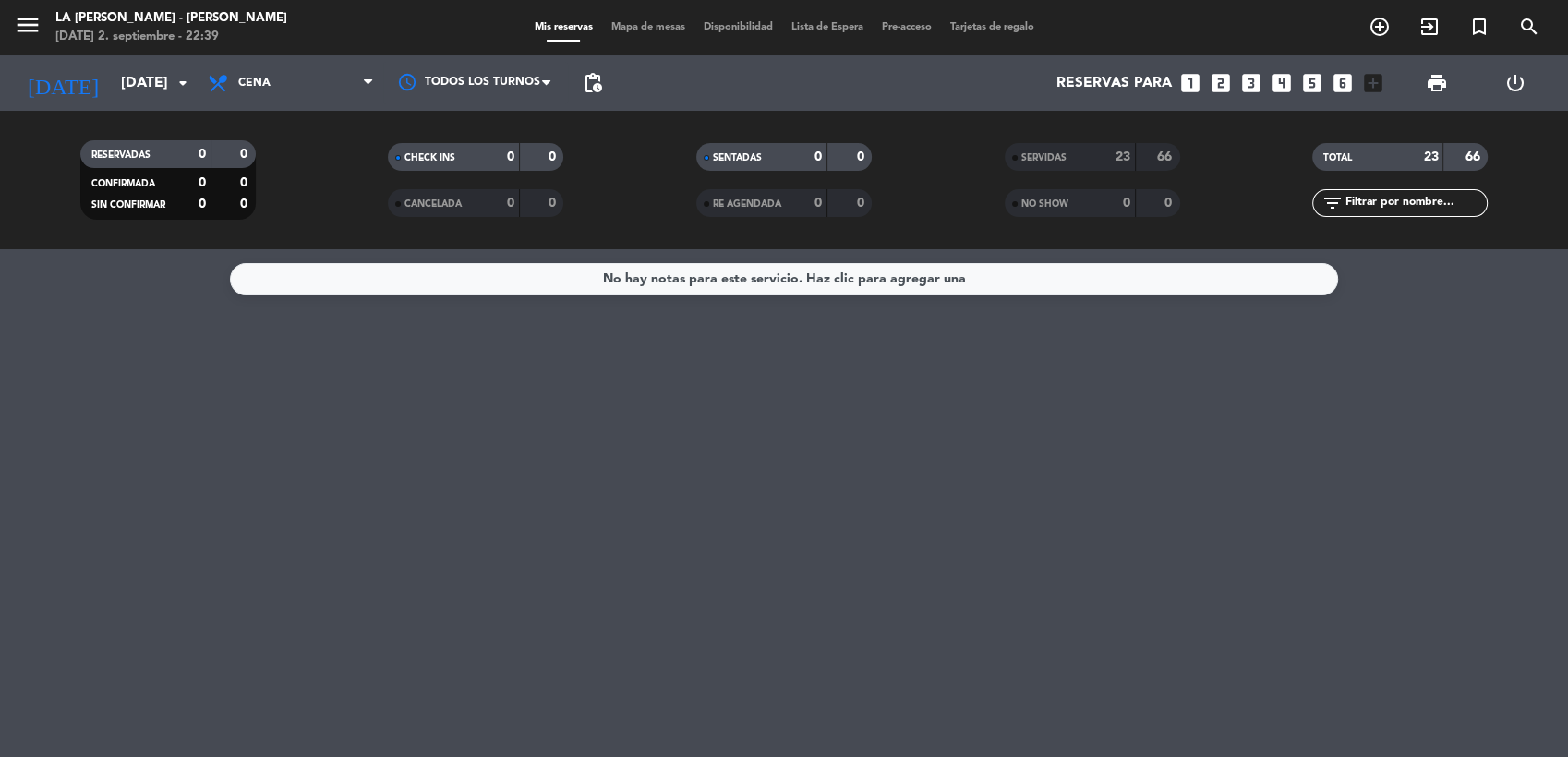
click at [674, 37] on div "menu LA [PERSON_NAME] - [PERSON_NAME][DATE] 2. septiembre - 22:39 Mis reservas …" at bounding box center [784, 27] width 1568 height 55
click at [679, 24] on span "Mapa de mesas" at bounding box center [648, 27] width 92 height 10
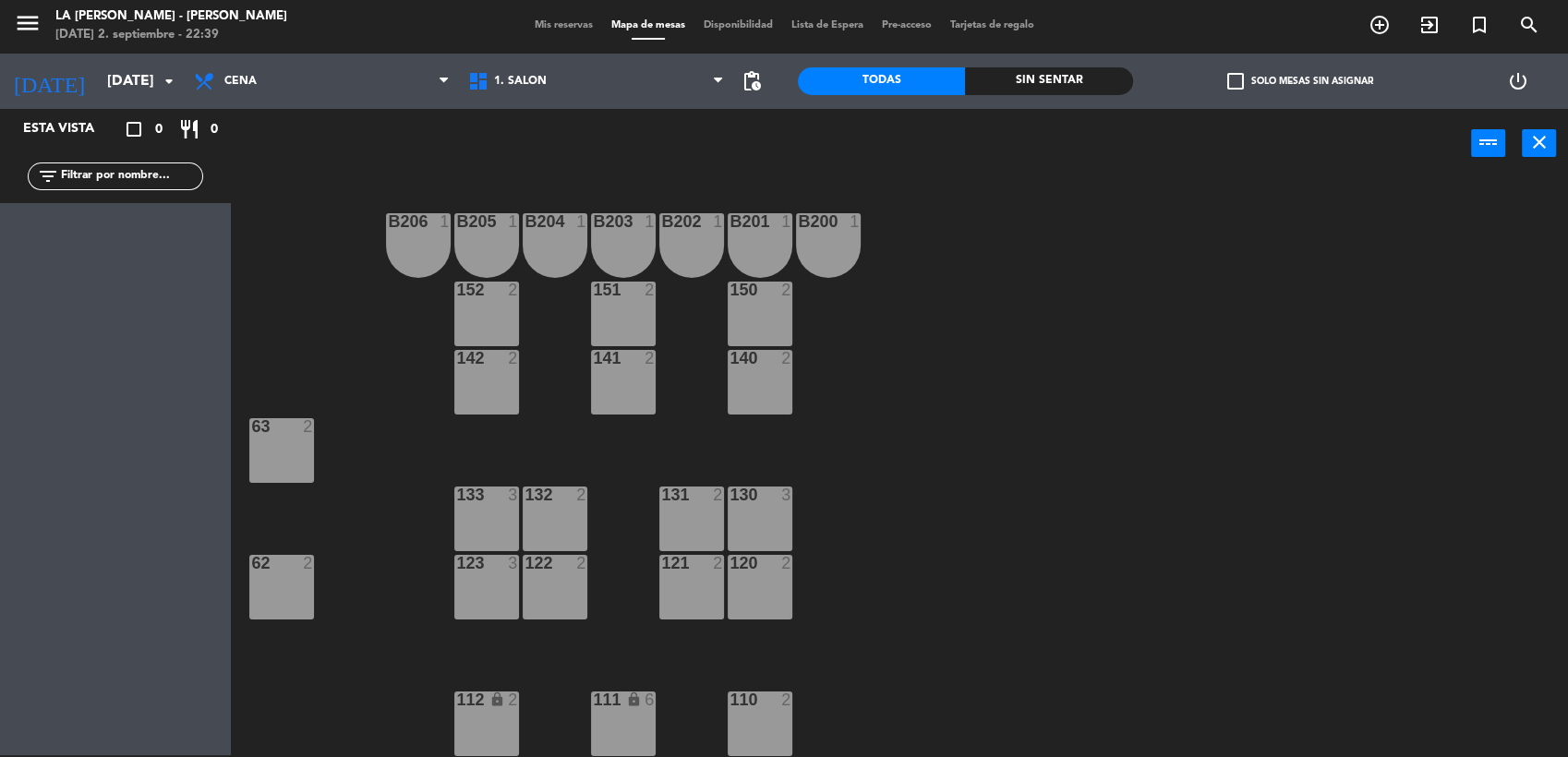
drag, startPoint x: 1566, startPoint y: 10, endPoint x: 1002, endPoint y: 289, distance: 629.2
click at [1002, 289] on div "B206 1 B205 1 B204 1 B203 1 B202 1 B201 1 B200 1 150 2 151 2 152 2 140 2 141 2 …" at bounding box center [907, 469] width 1321 height 577
click at [531, 21] on span "Mis reservas" at bounding box center [563, 25] width 76 height 10
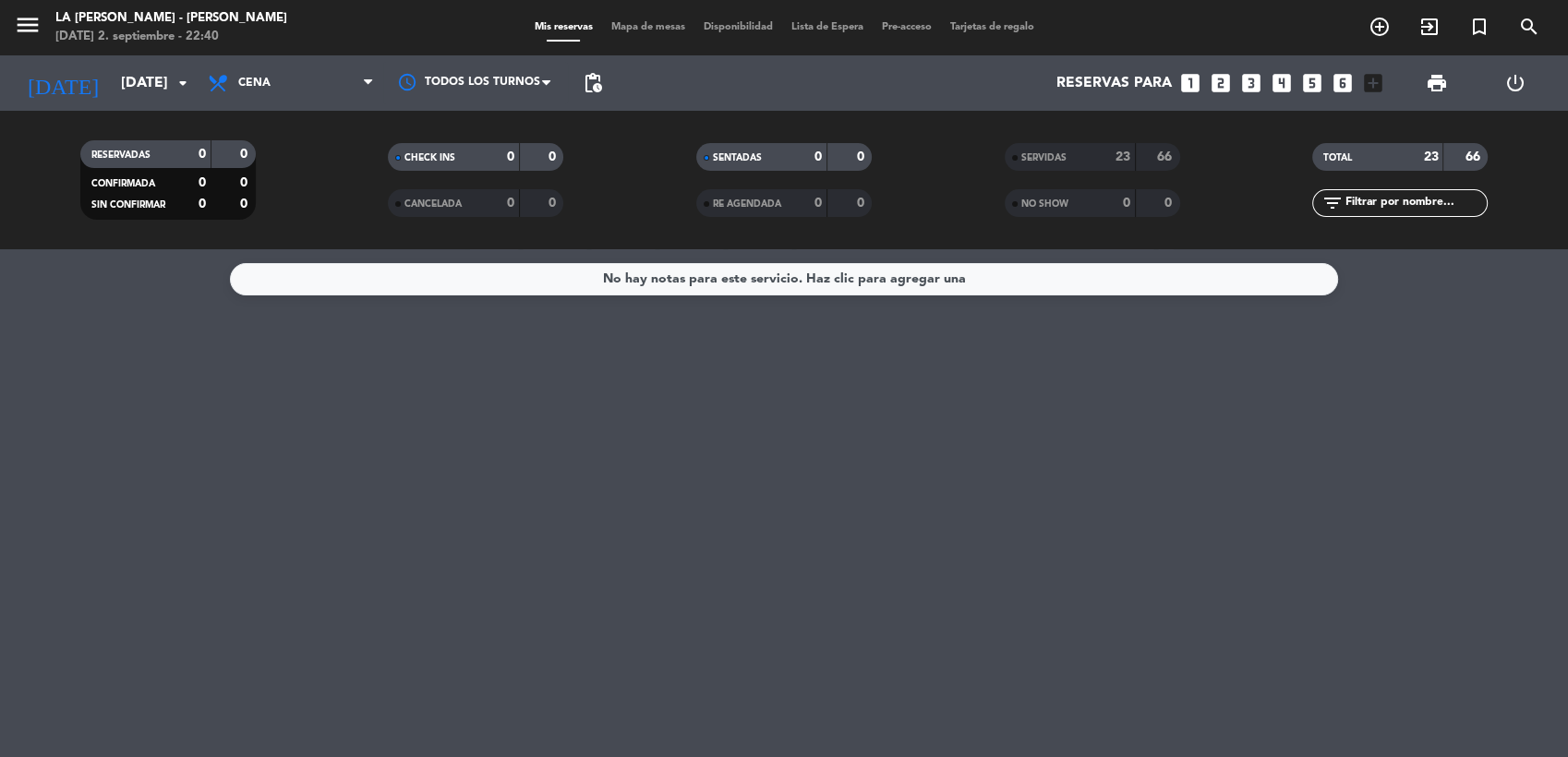
click at [695, 535] on div "No hay notas para este servicio. Haz clic para agregar una" at bounding box center [784, 503] width 1568 height 508
click at [788, 491] on div "No hay notas para este servicio. Haz clic para agregar una" at bounding box center [784, 503] width 1568 height 508
click at [111, 71] on input "[DATE]" at bounding box center [208, 83] width 195 height 36
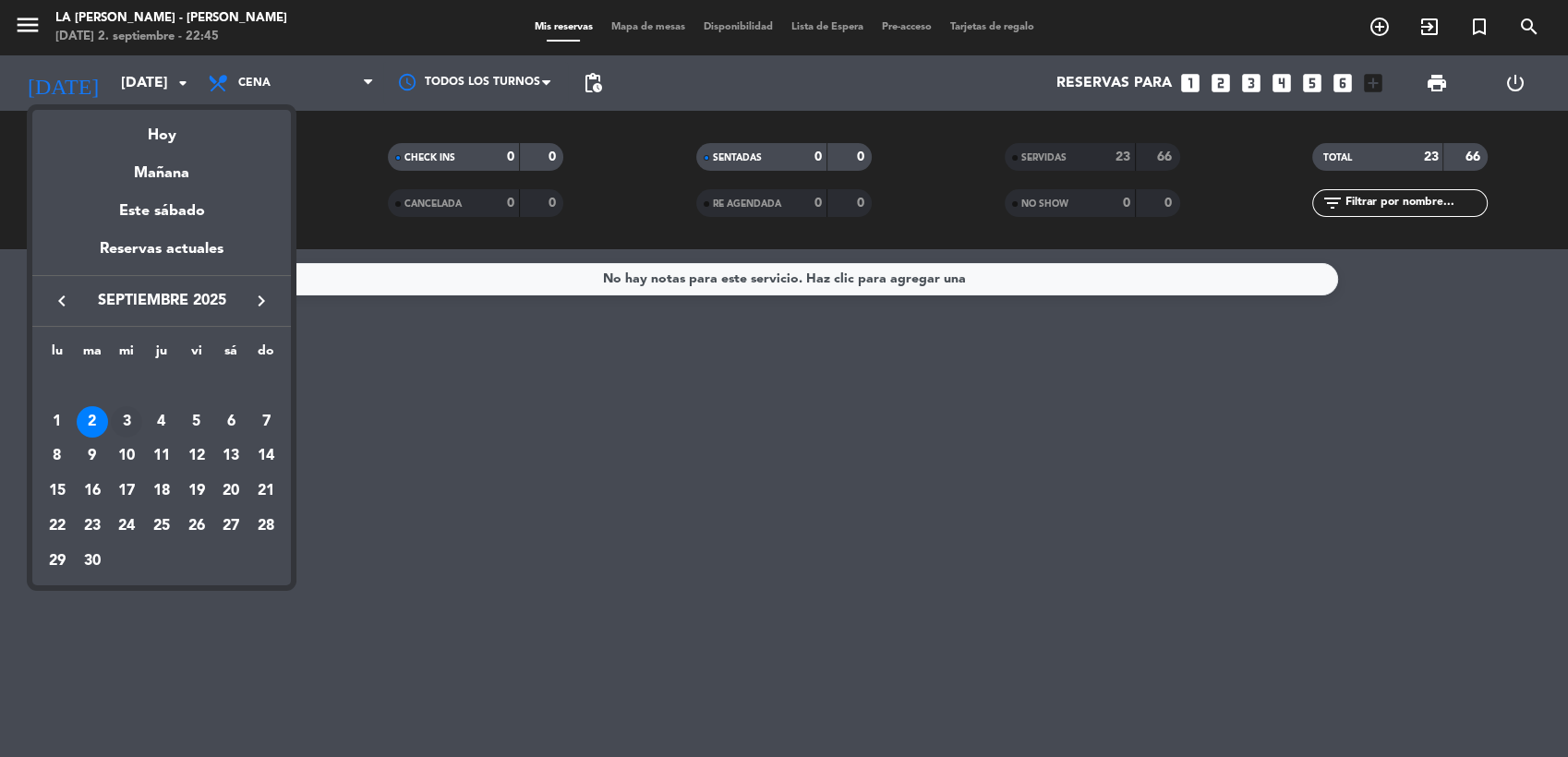
click at [120, 425] on div "3" at bounding box center [126, 422] width 31 height 31
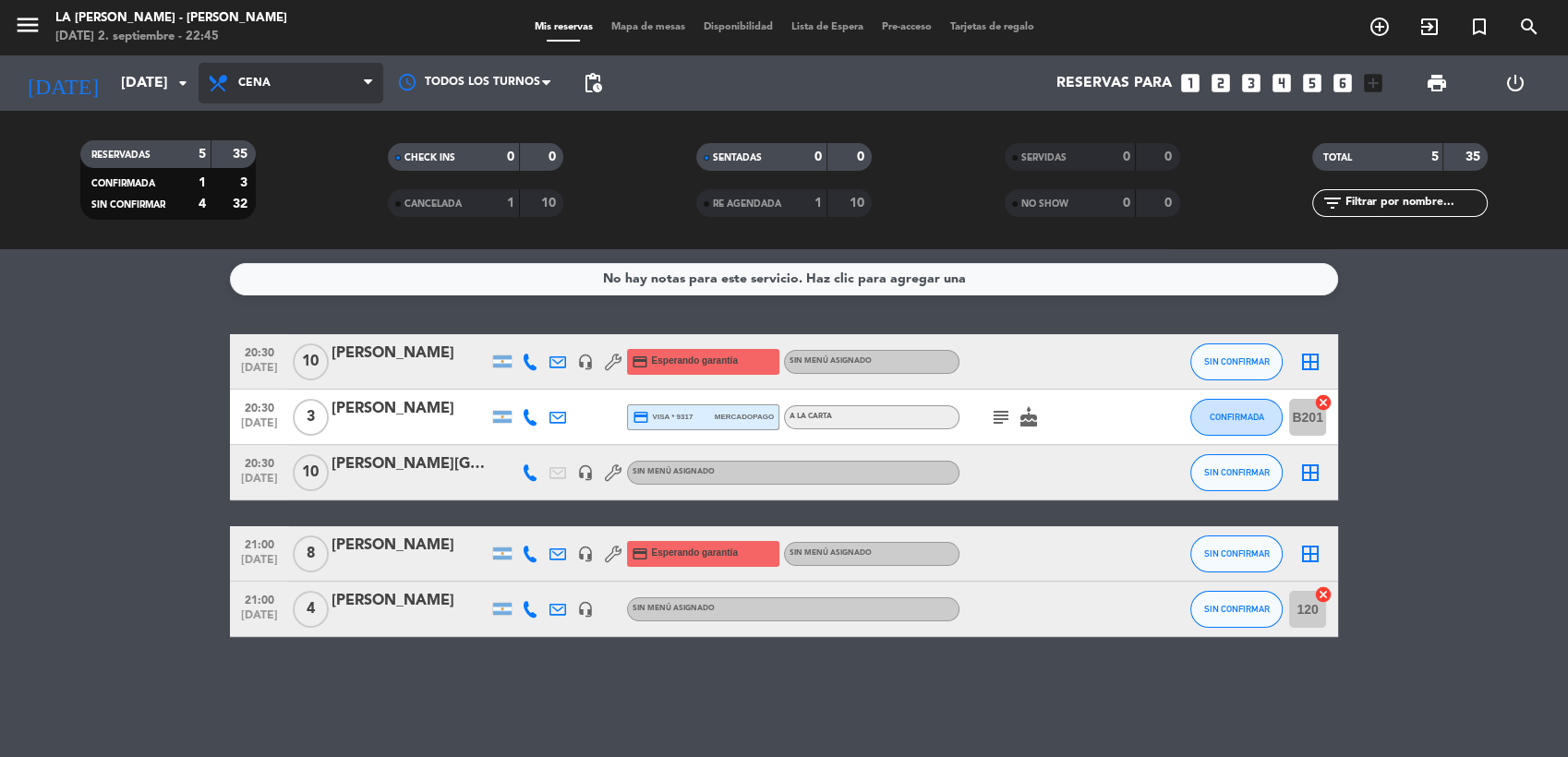
click at [263, 89] on span "Cena" at bounding box center [254, 82] width 32 height 13
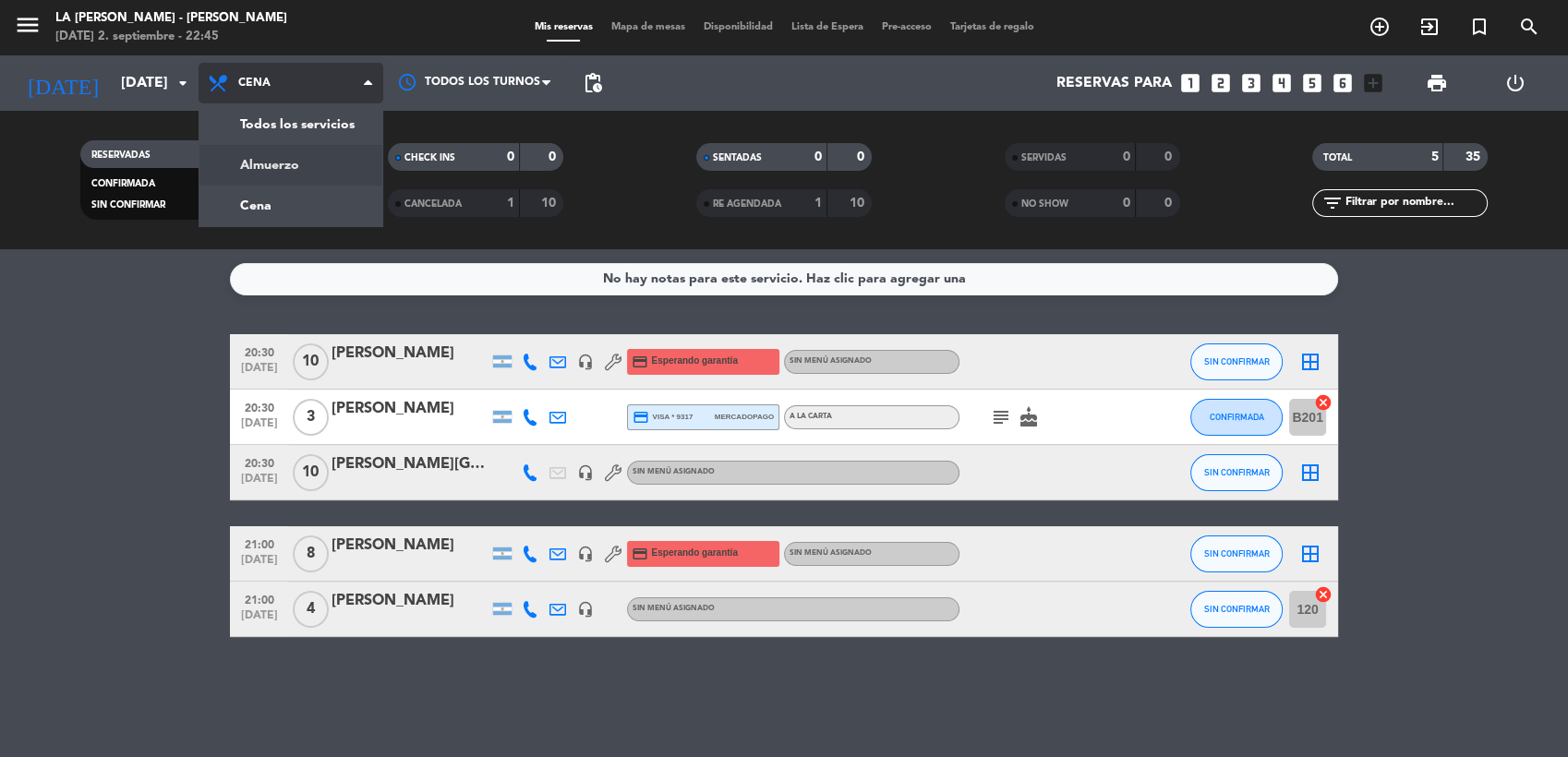
click at [281, 163] on div "menu LA [PERSON_NAME] - [PERSON_NAME][DATE] 2. septiembre - 22:45 Mis reservas …" at bounding box center [784, 125] width 1568 height 250
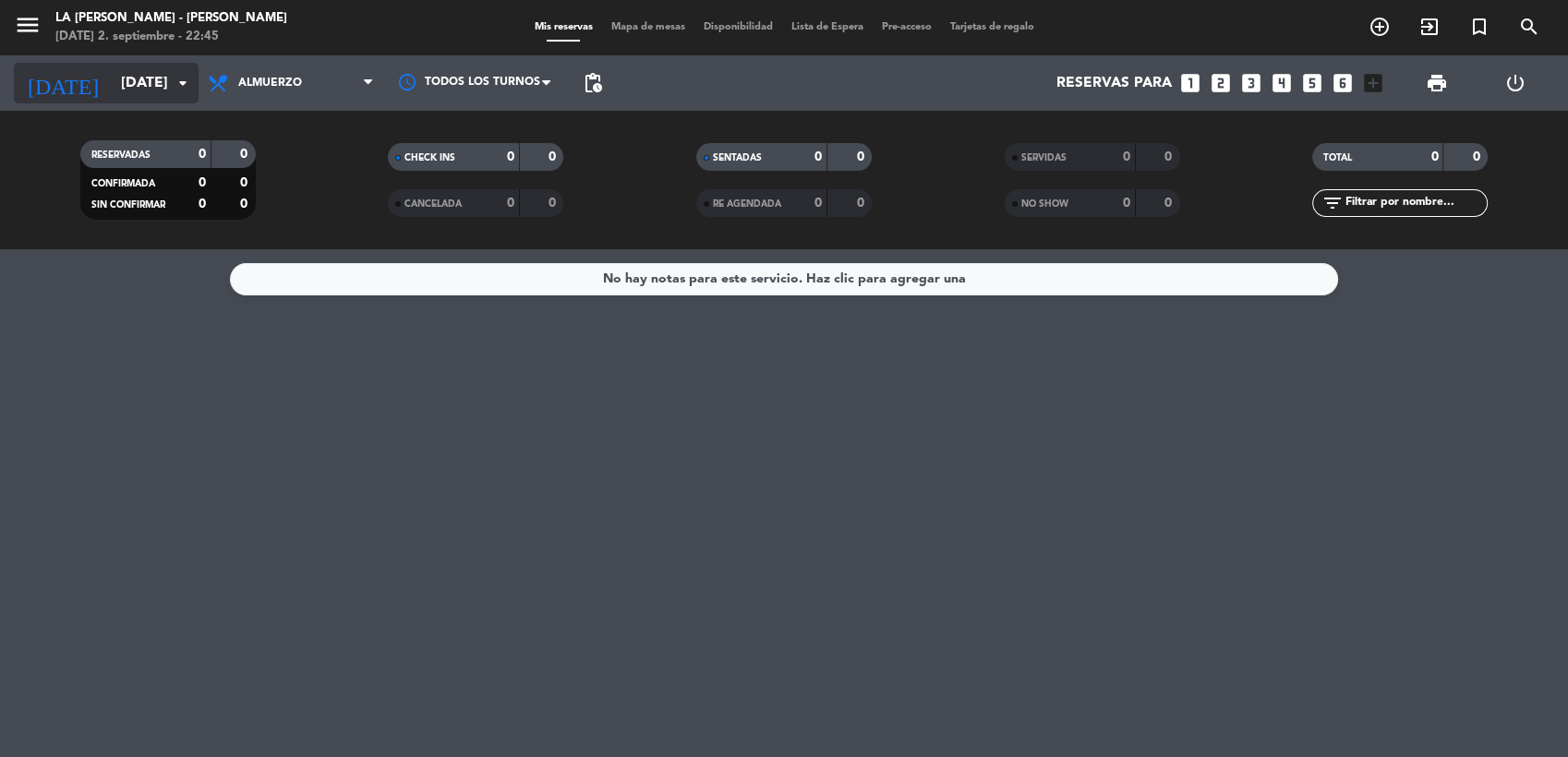
click at [148, 99] on input "[DATE]" at bounding box center [208, 83] width 195 height 36
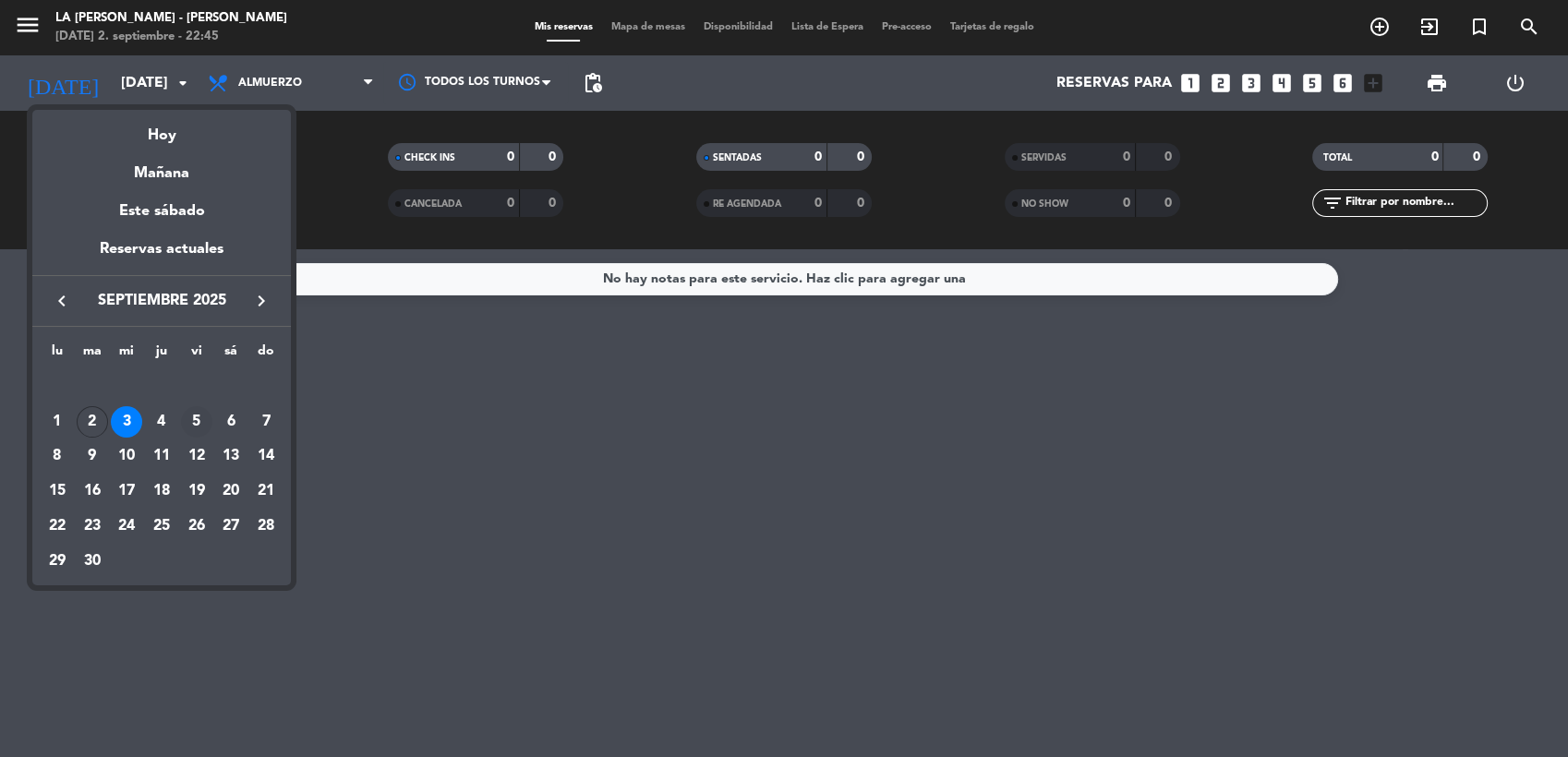
click at [193, 432] on div "5" at bounding box center [196, 422] width 31 height 31
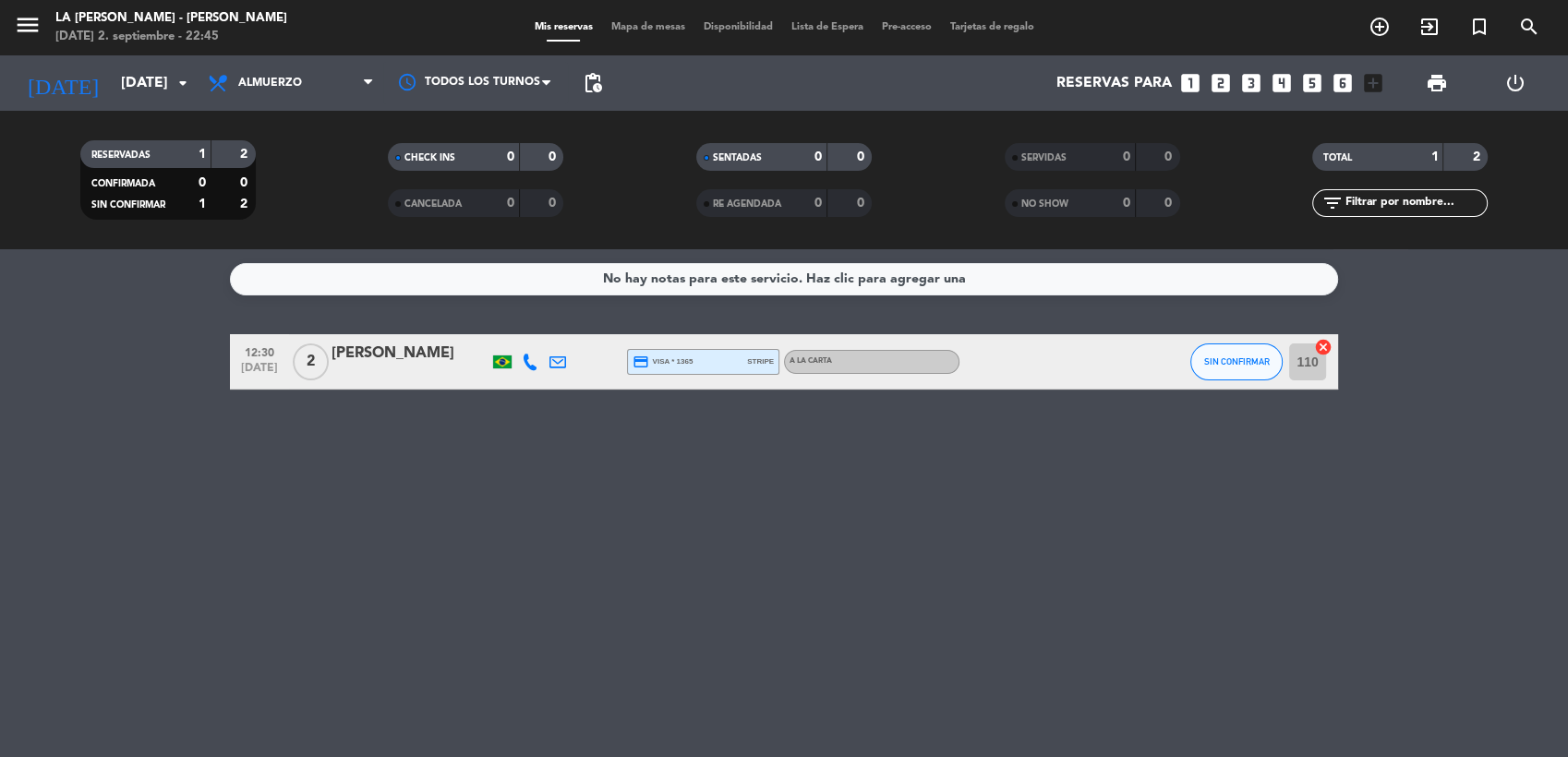
click at [277, 91] on span "Almuerzo" at bounding box center [290, 83] width 185 height 41
click at [306, 197] on div "menu LA [PERSON_NAME] - [PERSON_NAME][DATE] 2. septiembre - 22:45 Mis reservas …" at bounding box center [784, 125] width 1568 height 250
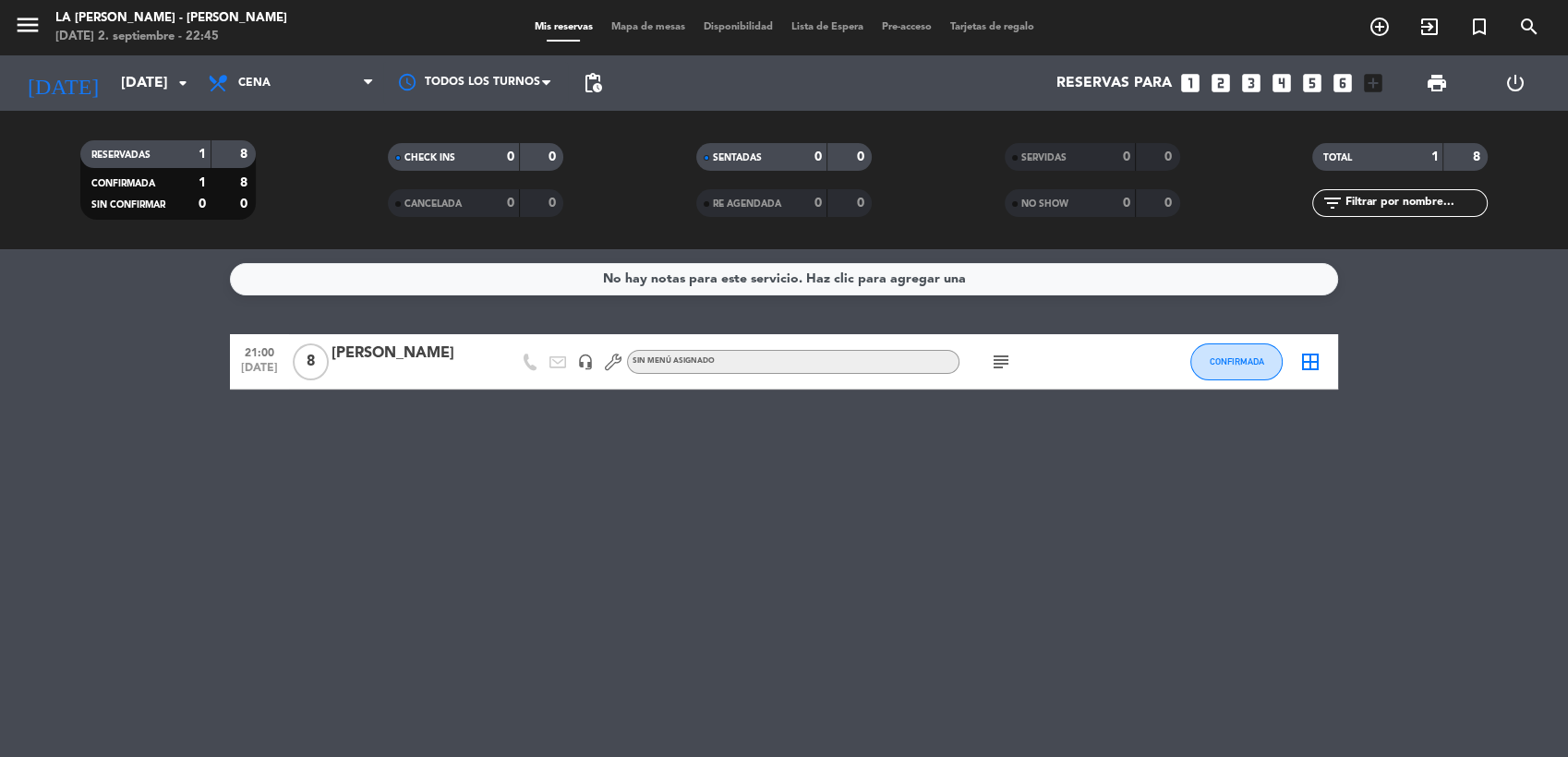
click at [995, 366] on icon "subject" at bounding box center [1001, 362] width 22 height 22
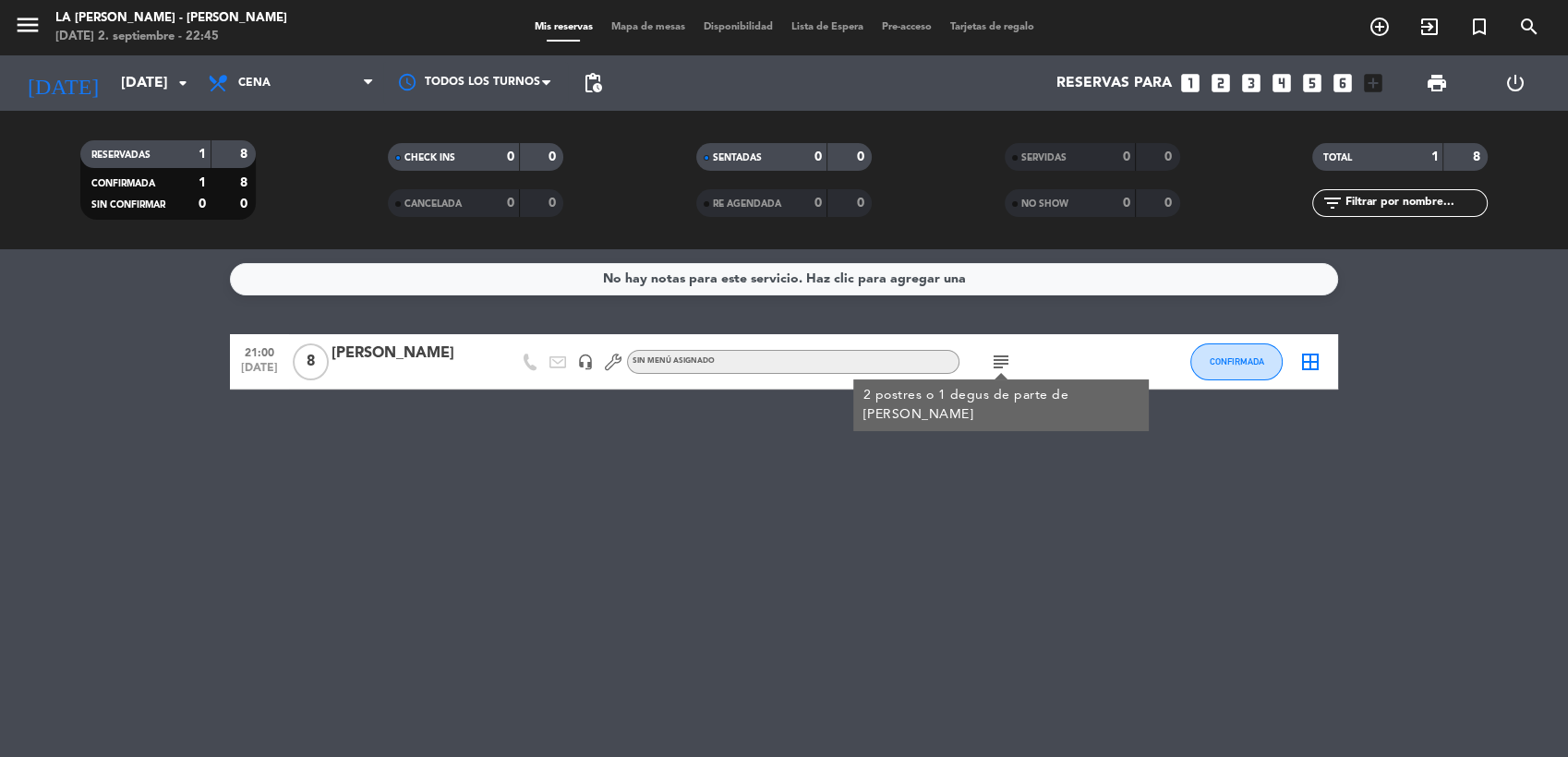
click at [995, 366] on icon "subject" at bounding box center [1001, 362] width 22 height 22
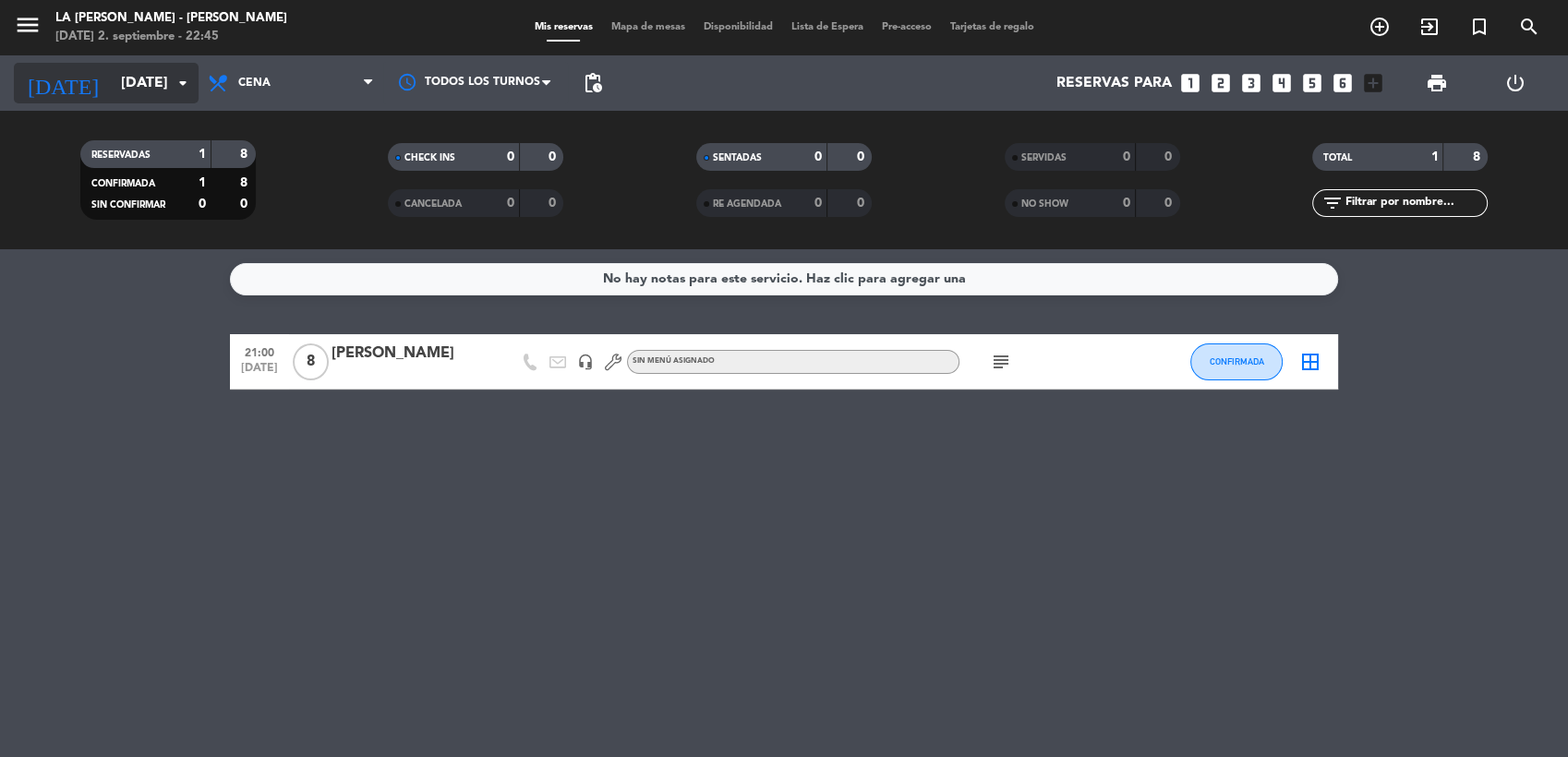
click at [119, 74] on input "[DATE]" at bounding box center [208, 83] width 195 height 36
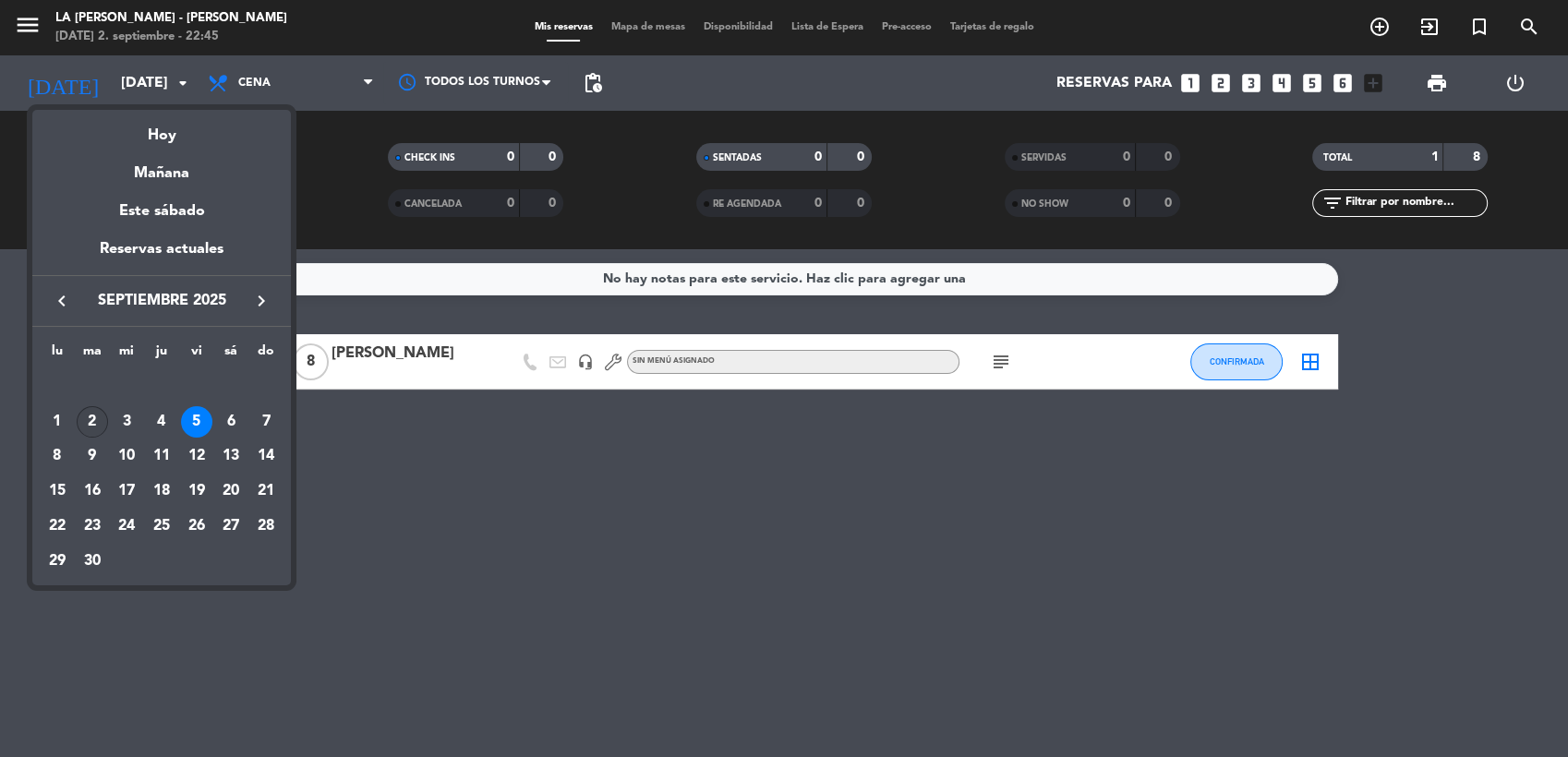
click at [93, 425] on div "2" at bounding box center [92, 422] width 31 height 31
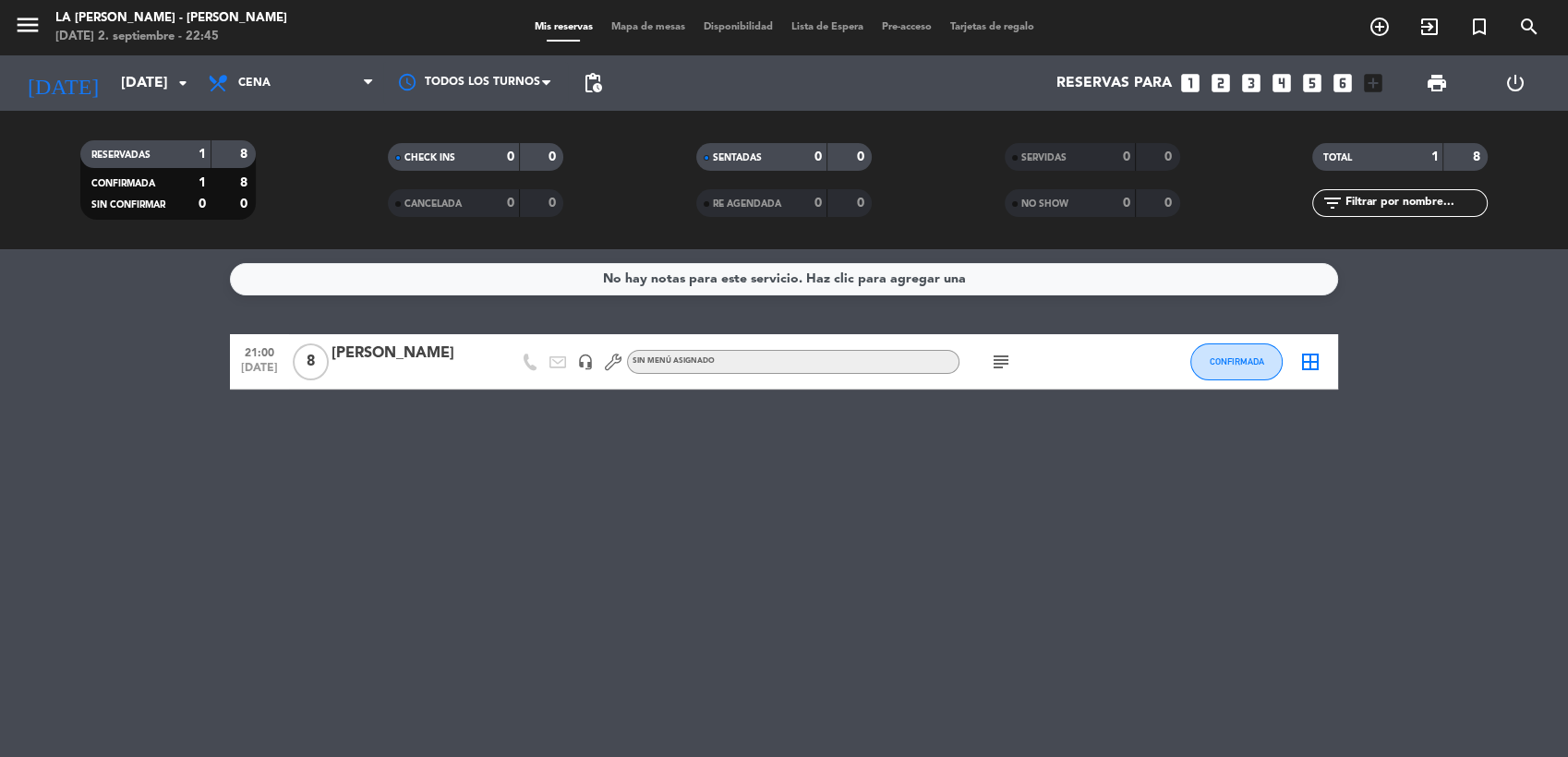
type input "[DATE]"
